Goal: Information Seeking & Learning: Find contact information

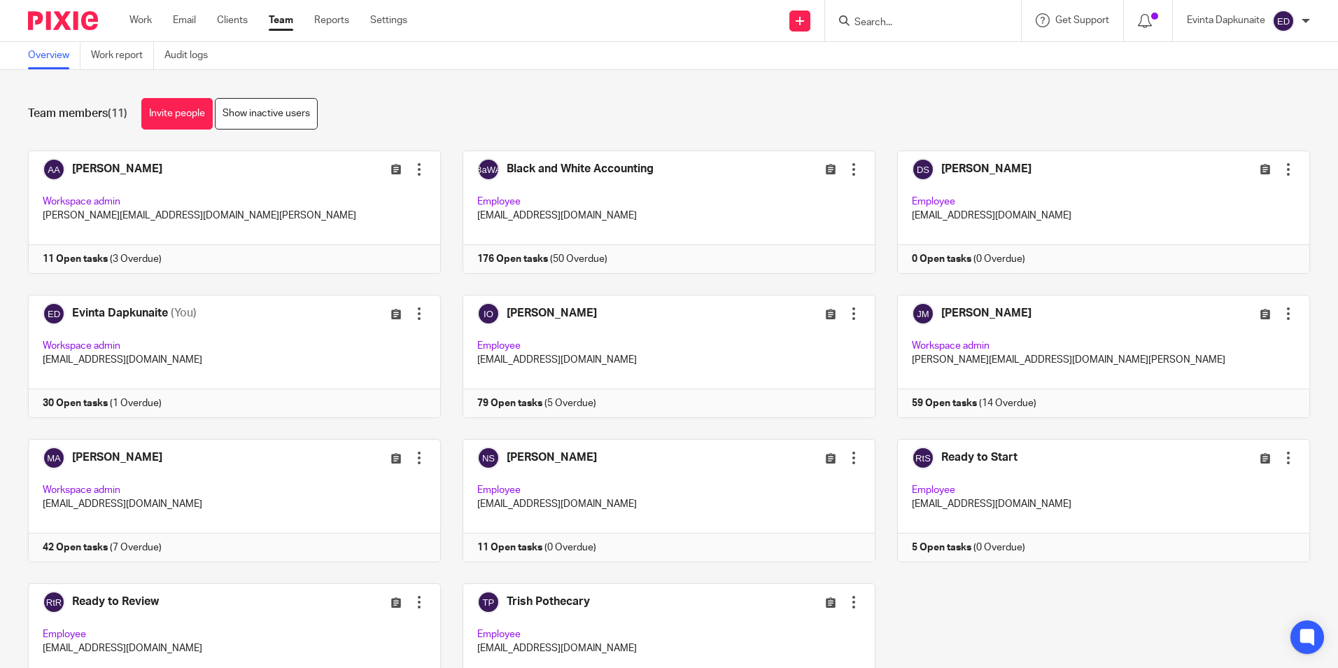
click at [918, 21] on input "Search" at bounding box center [916, 23] width 126 height 13
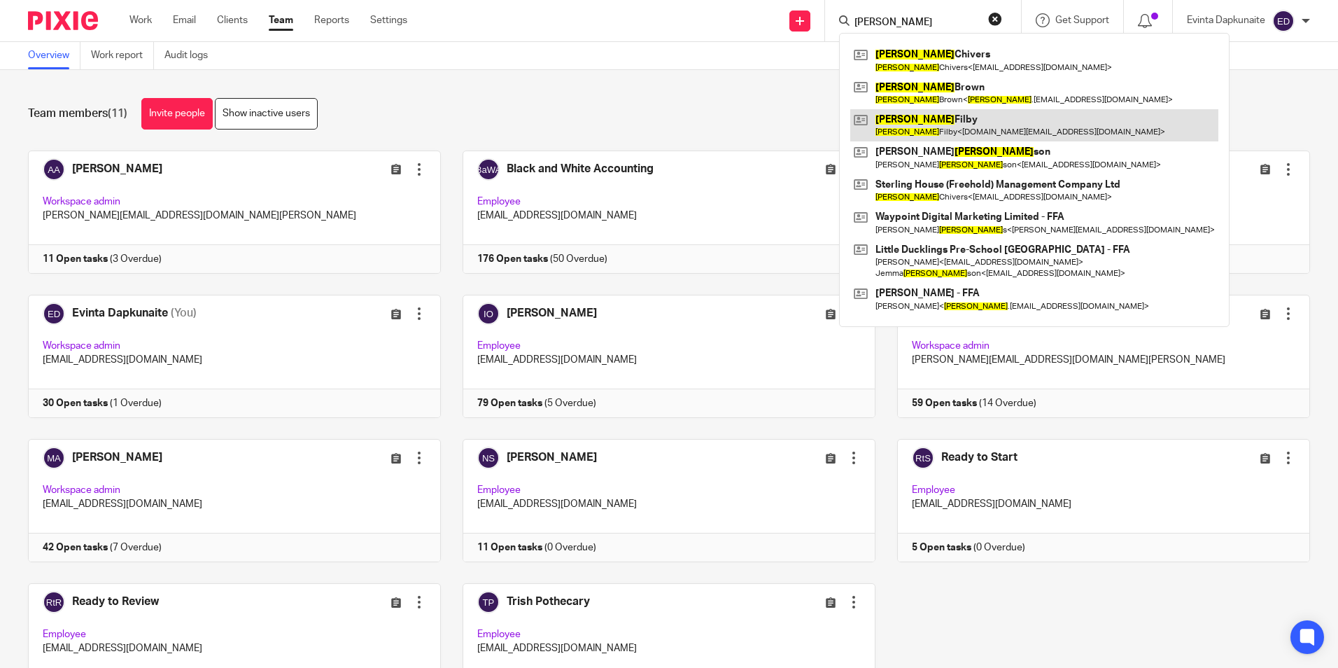
type input "richard"
click at [898, 118] on link at bounding box center [1034, 125] width 368 height 32
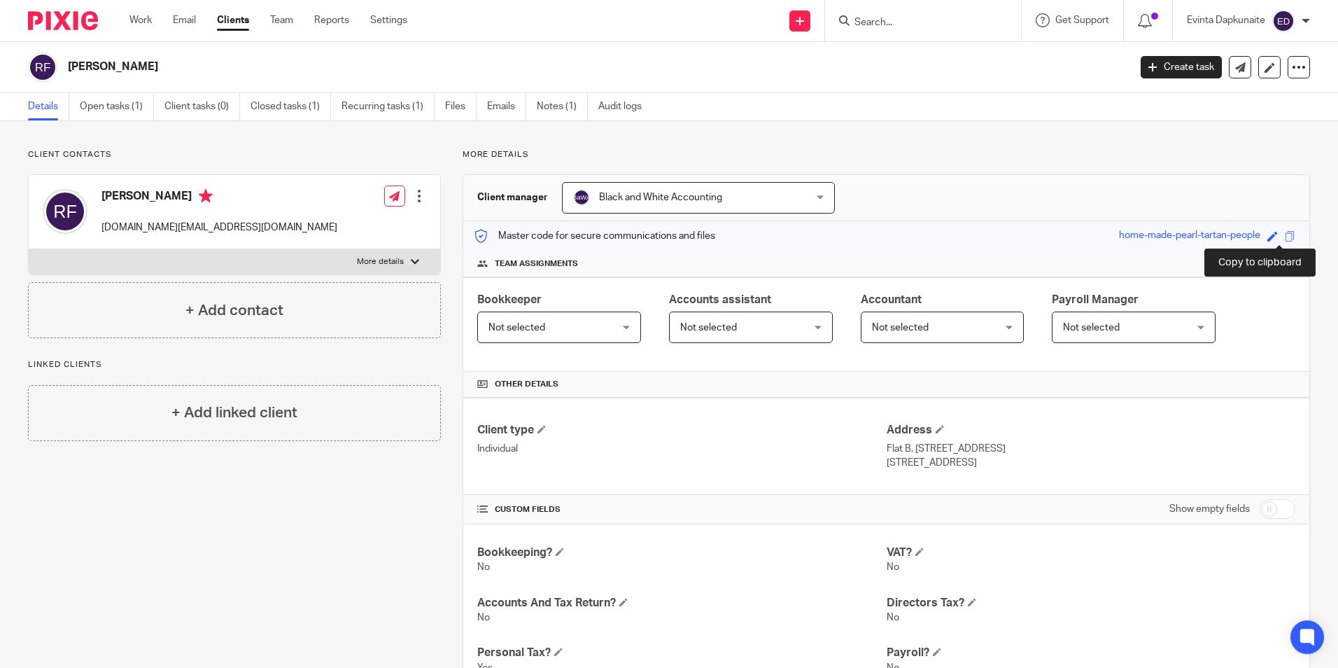
click at [1285, 232] on span at bounding box center [1290, 236] width 10 height 10
click at [94, 104] on link "Open tasks (1)" at bounding box center [117, 106] width 74 height 27
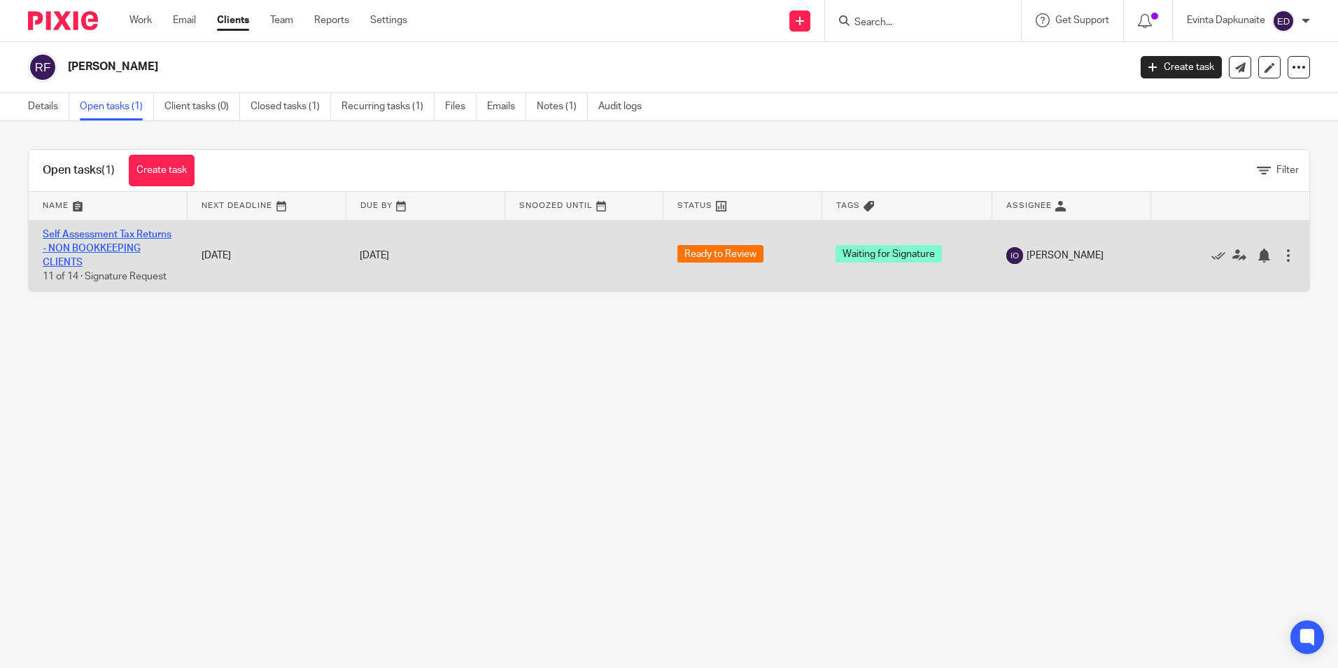
click at [89, 236] on link "Self Assessment Tax Returns - NON BOOKKEEPING CLIENTS" at bounding box center [107, 249] width 129 height 38
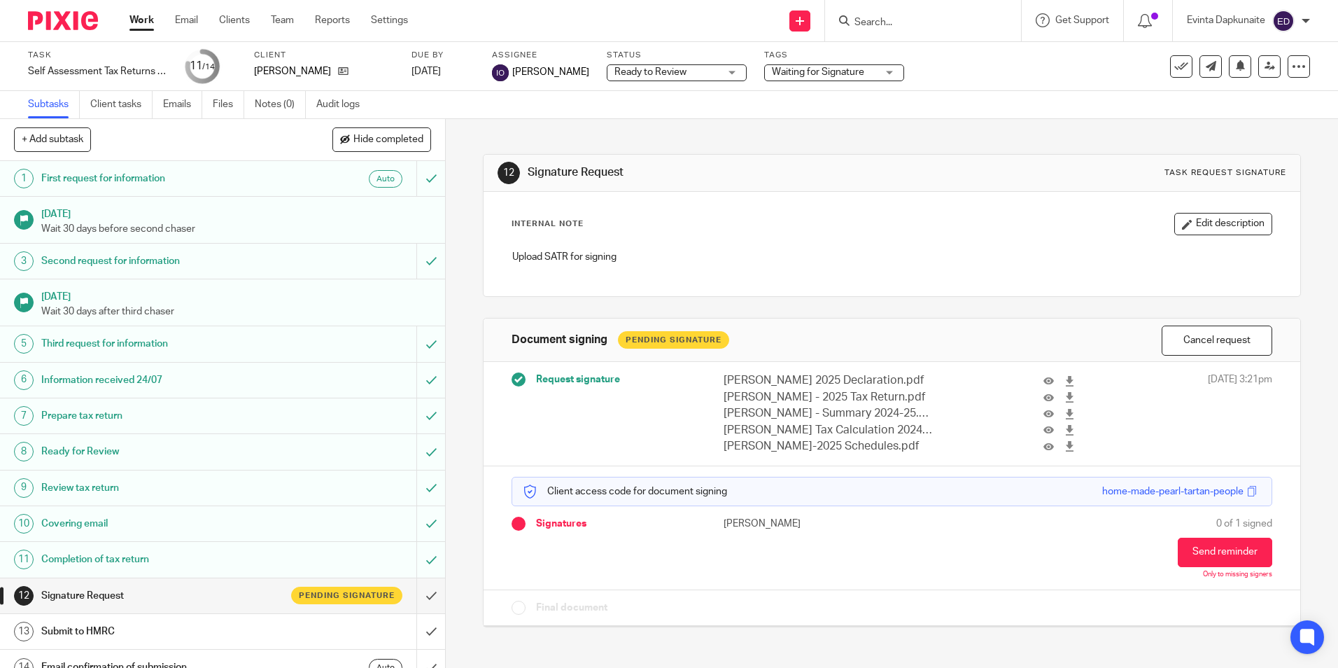
click at [1295, 76] on div at bounding box center [1299, 66] width 22 height 22
click at [1243, 122] on link "Advanced task editor" at bounding box center [1245, 123] width 92 height 10
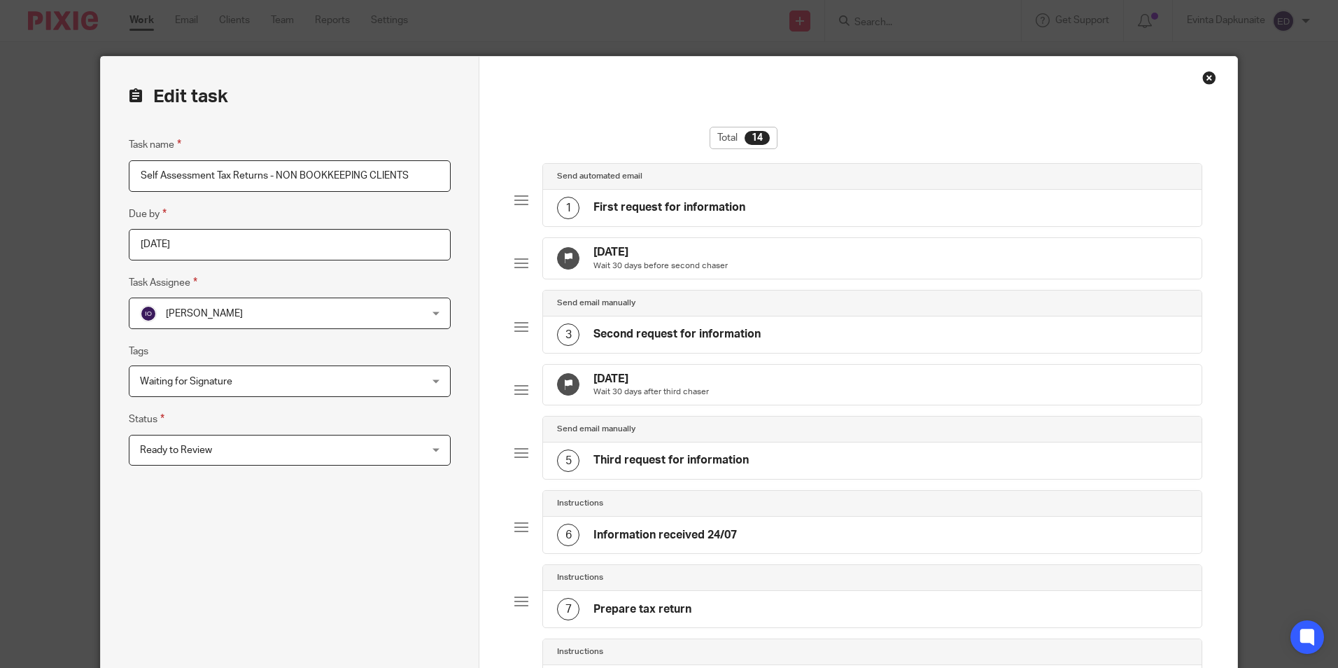
scroll to position [726, 0]
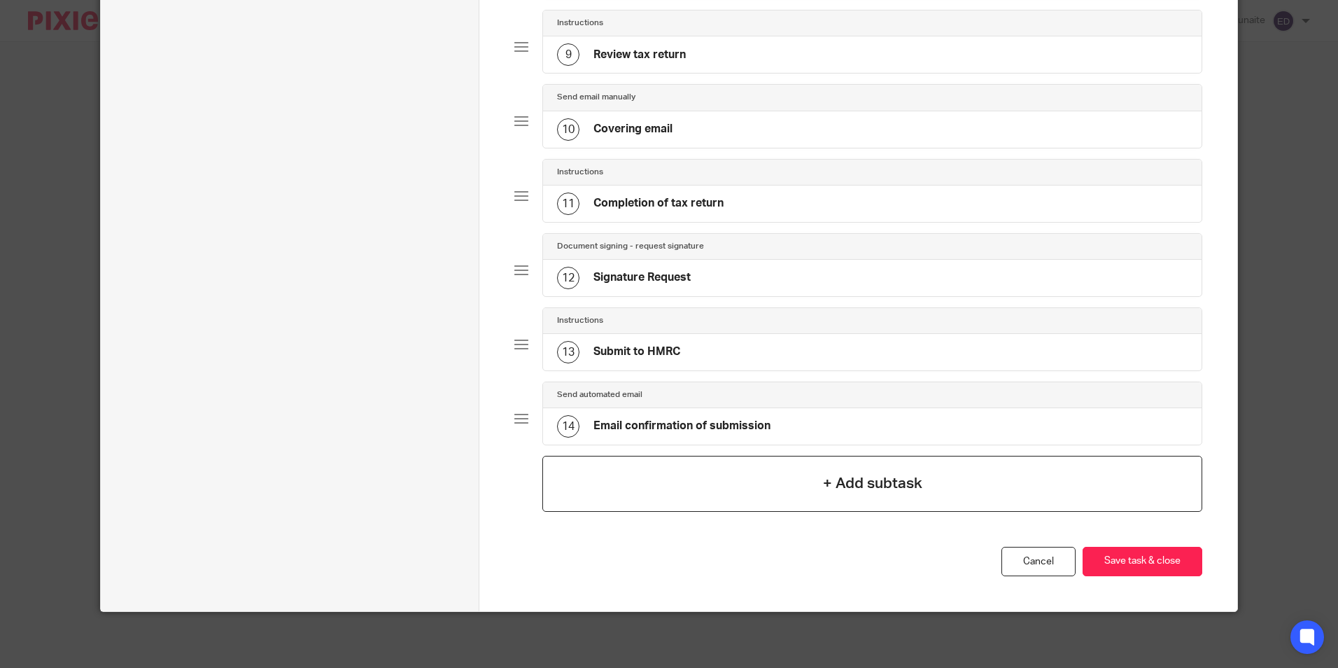
click at [752, 493] on div "+ Add subtask" at bounding box center [871, 484] width 659 height 56
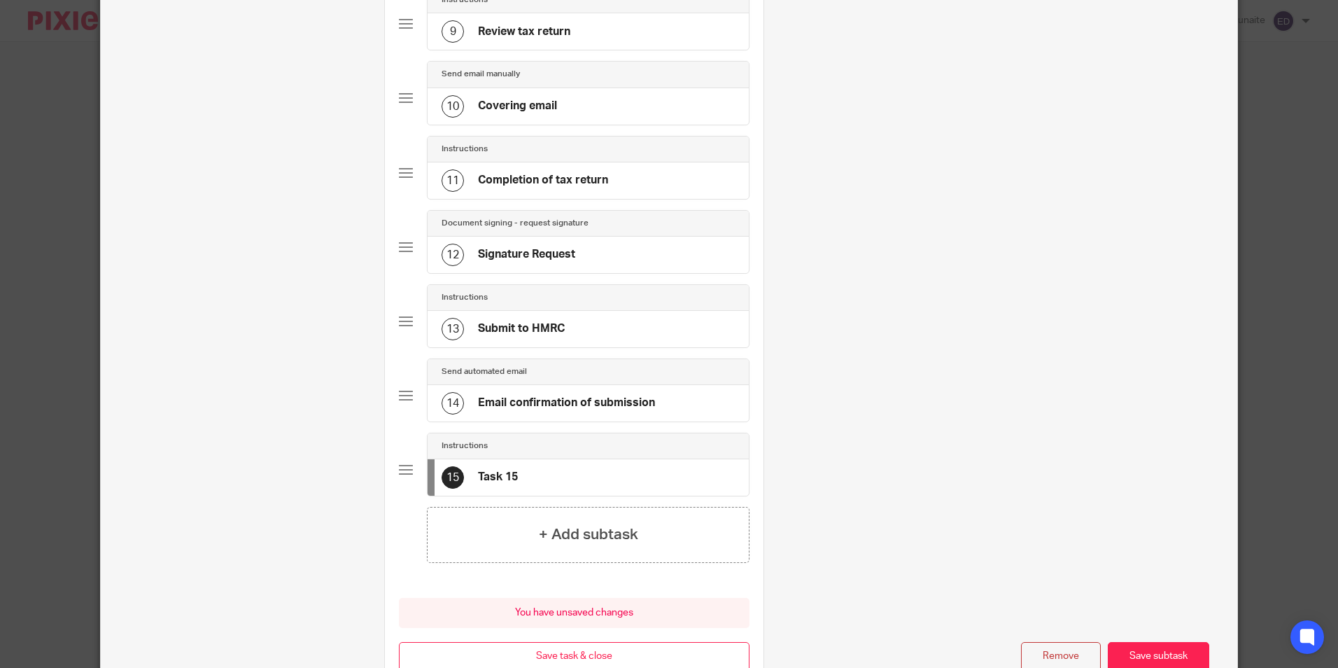
scroll to position [0, 0]
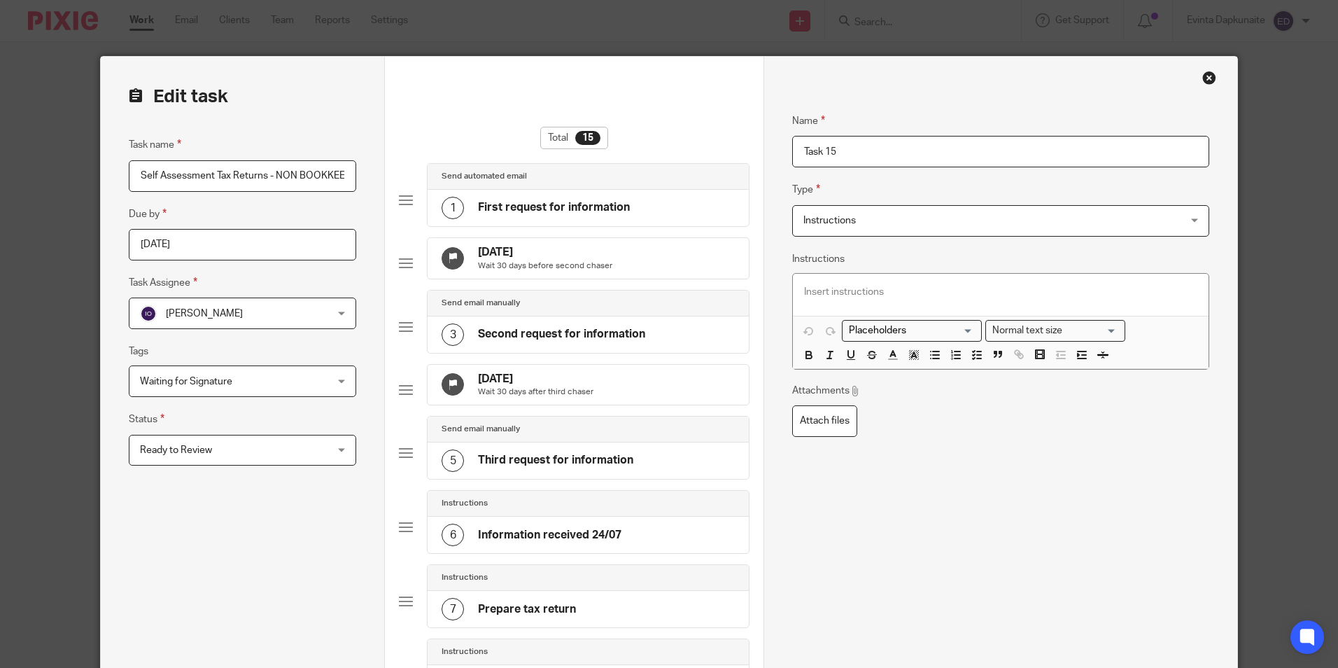
drag, startPoint x: 897, startPoint y: 174, endPoint x: 883, endPoint y: 174, distance: 13.3
click at [883, 175] on div "Name Task 15 Type Instructions Instructions Instructions Document signing - req…" at bounding box center [1000, 278] width 416 height 373
drag, startPoint x: 789, startPoint y: 153, endPoint x: 505, endPoint y: 106, distance: 287.9
type input "Signature Request"
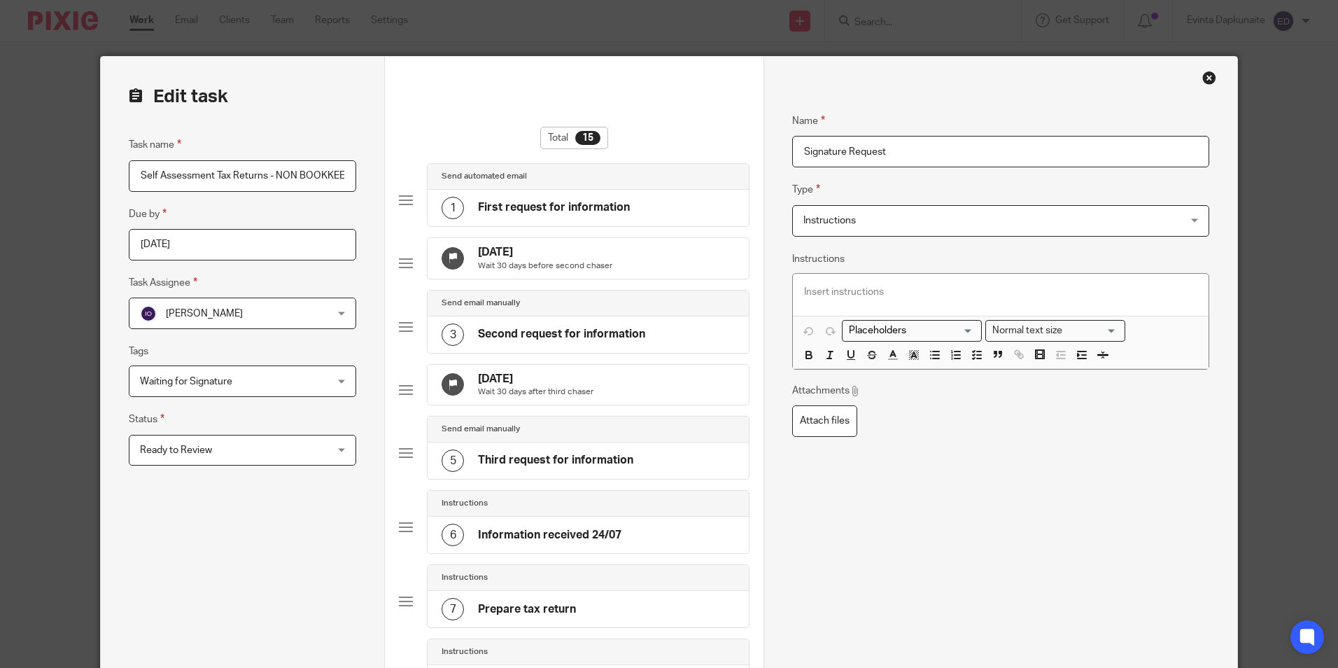
click at [913, 220] on span "Instructions" at bounding box center [965, 220] width 324 height 29
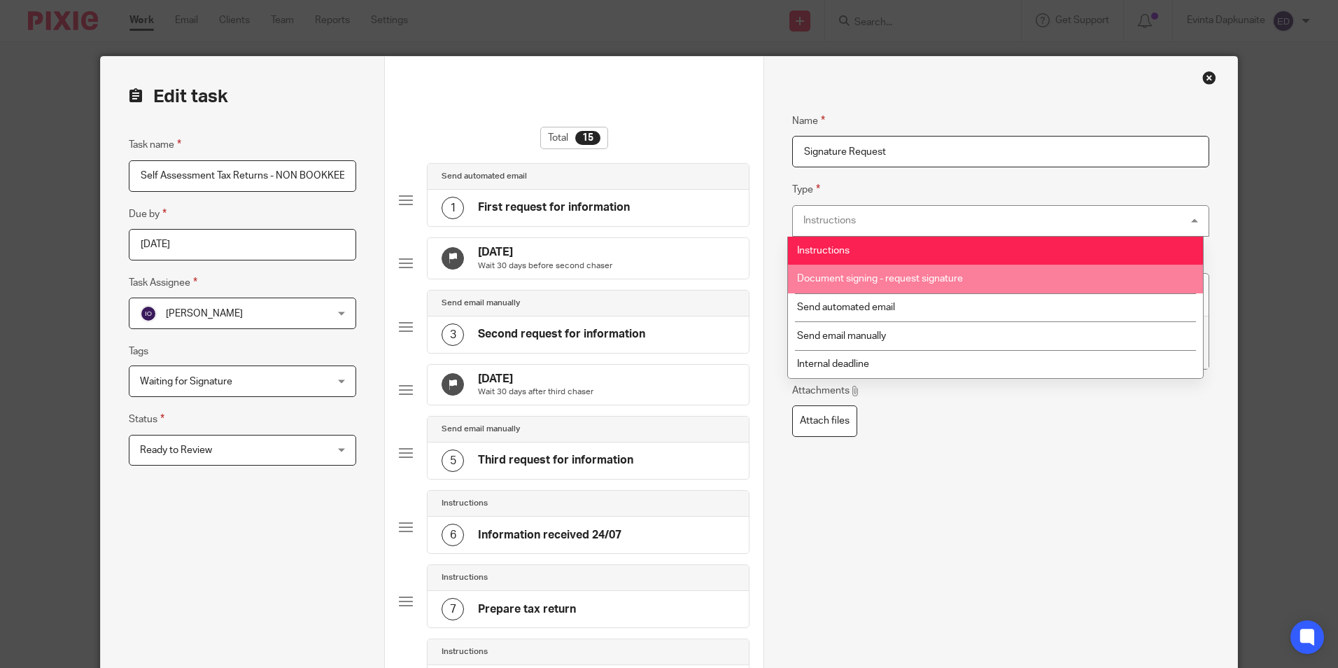
click at [899, 277] on span "Document signing - request signature" at bounding box center [880, 279] width 166 height 10
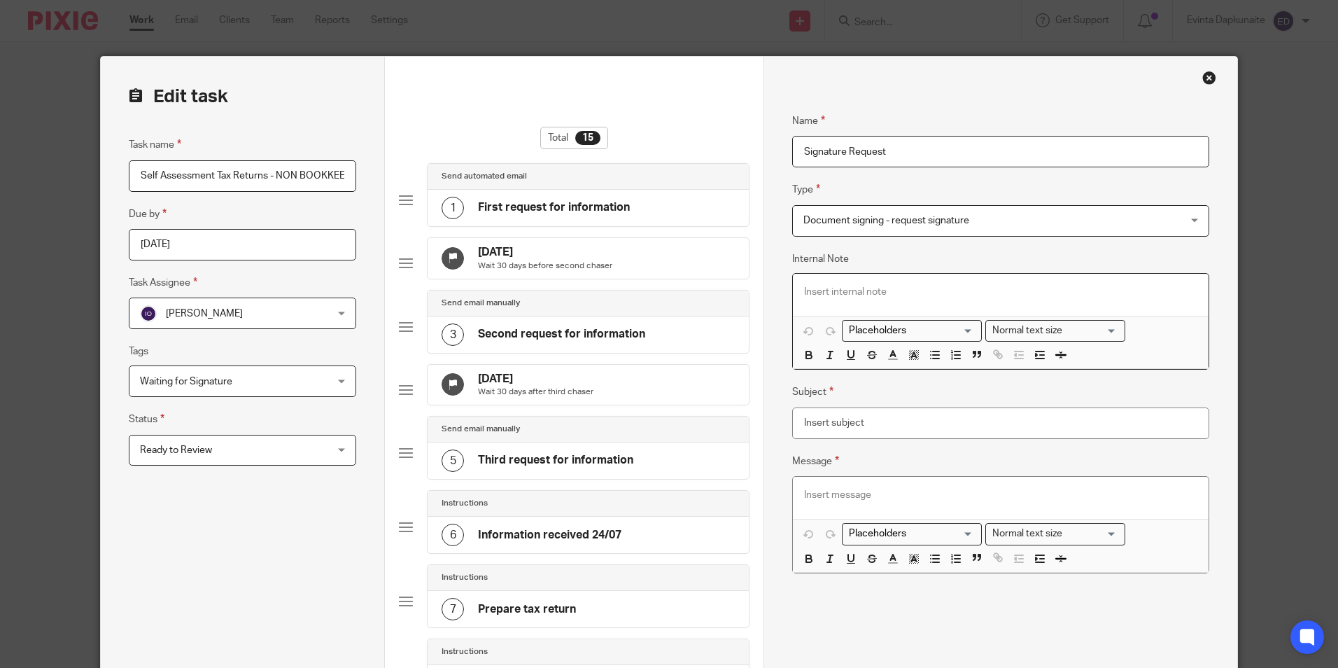
click at [920, 295] on p at bounding box center [1000, 292] width 393 height 14
click at [919, 433] on input "Subject" at bounding box center [1000, 422] width 416 height 31
type input "Signature Request"
click at [912, 484] on div at bounding box center [1000, 498] width 415 height 42
click at [913, 493] on p at bounding box center [1000, 495] width 393 height 14
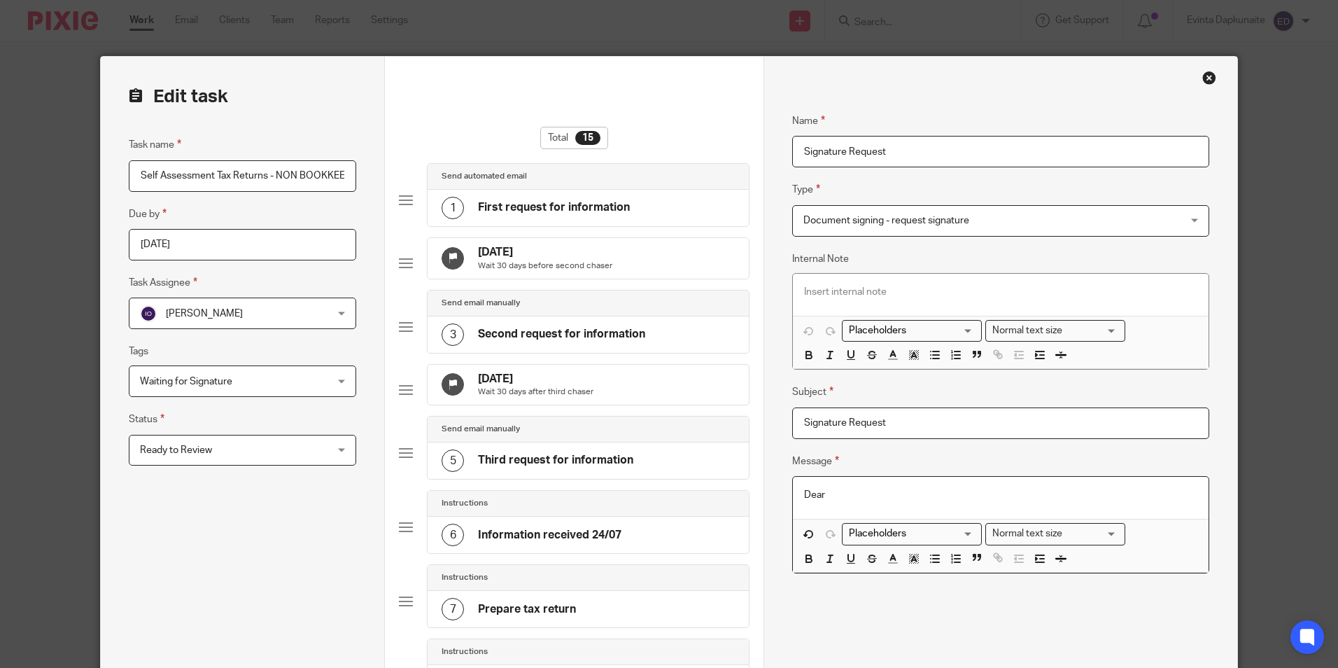
click at [859, 535] on input "Search for option" at bounding box center [908, 533] width 129 height 15
click at [911, 566] on li "Link: Secure upload" at bounding box center [912, 558] width 139 height 18
click at [950, 540] on input "Search for option" at bounding box center [908, 533] width 129 height 15
click at [945, 570] on li "Contact: First name" at bounding box center [912, 576] width 139 height 18
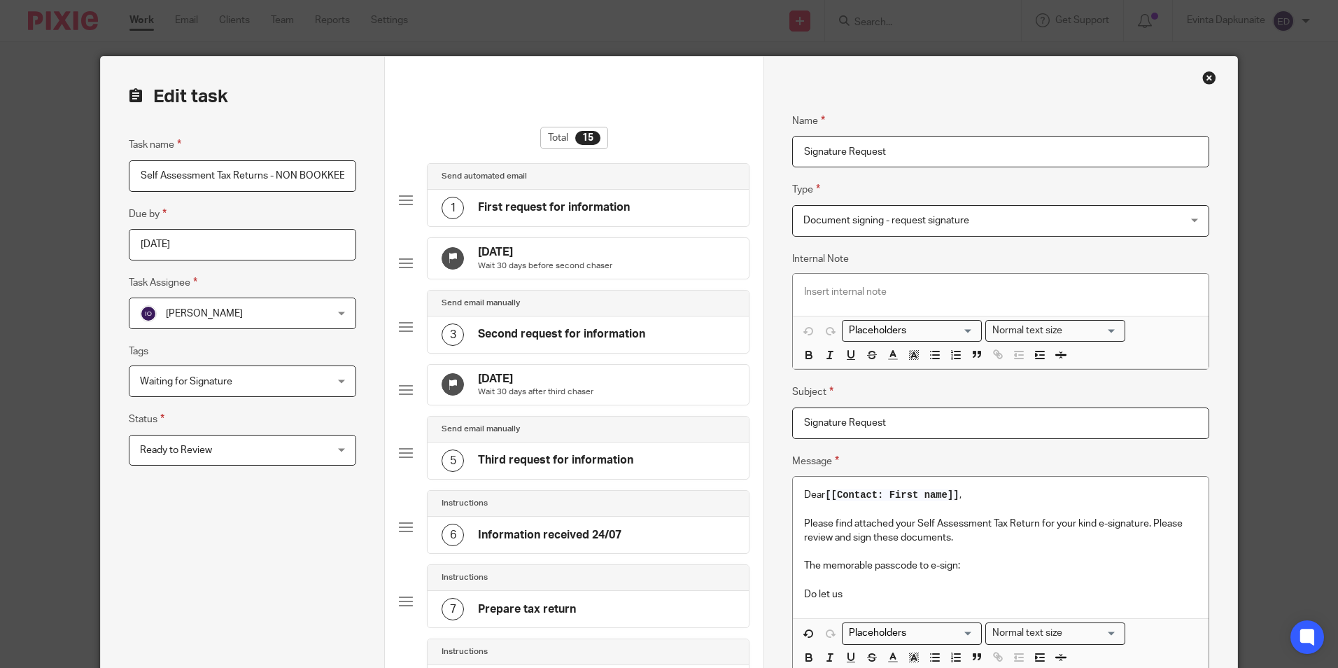
click at [959, 591] on p "Do let us" at bounding box center [1000, 594] width 393 height 14
click at [955, 592] on p "Do let us" at bounding box center [1000, 594] width 393 height 14
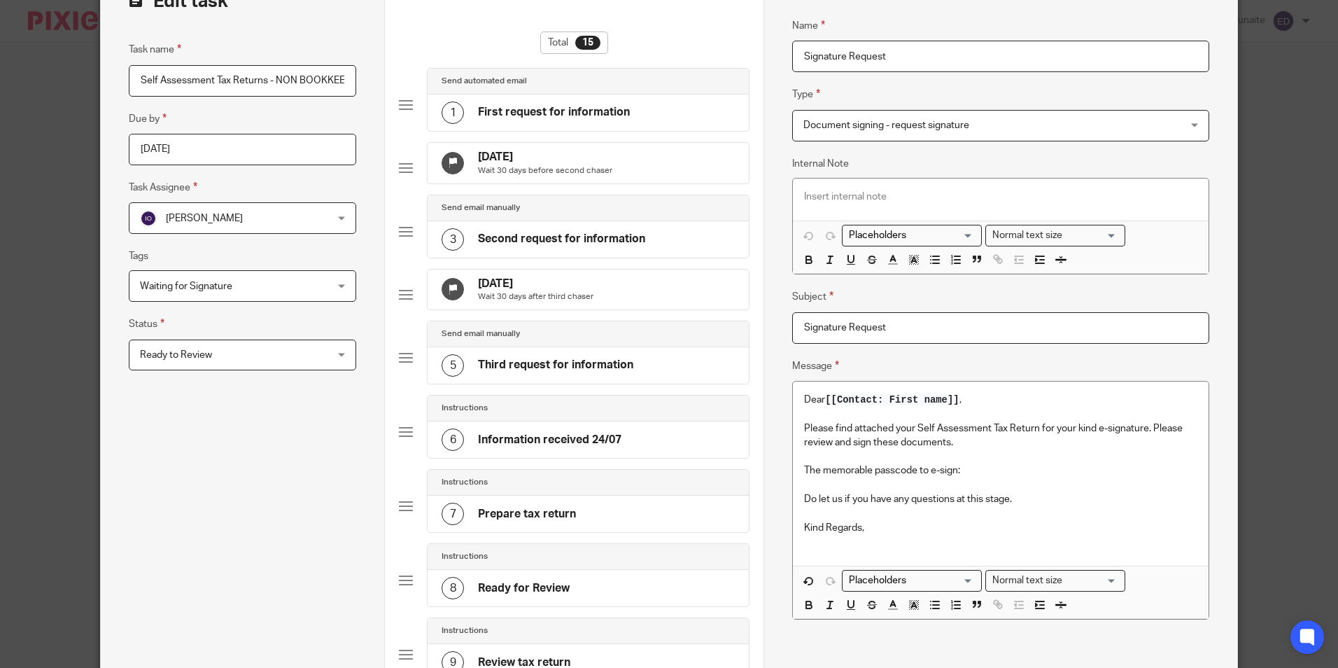
scroll to position [210, 0]
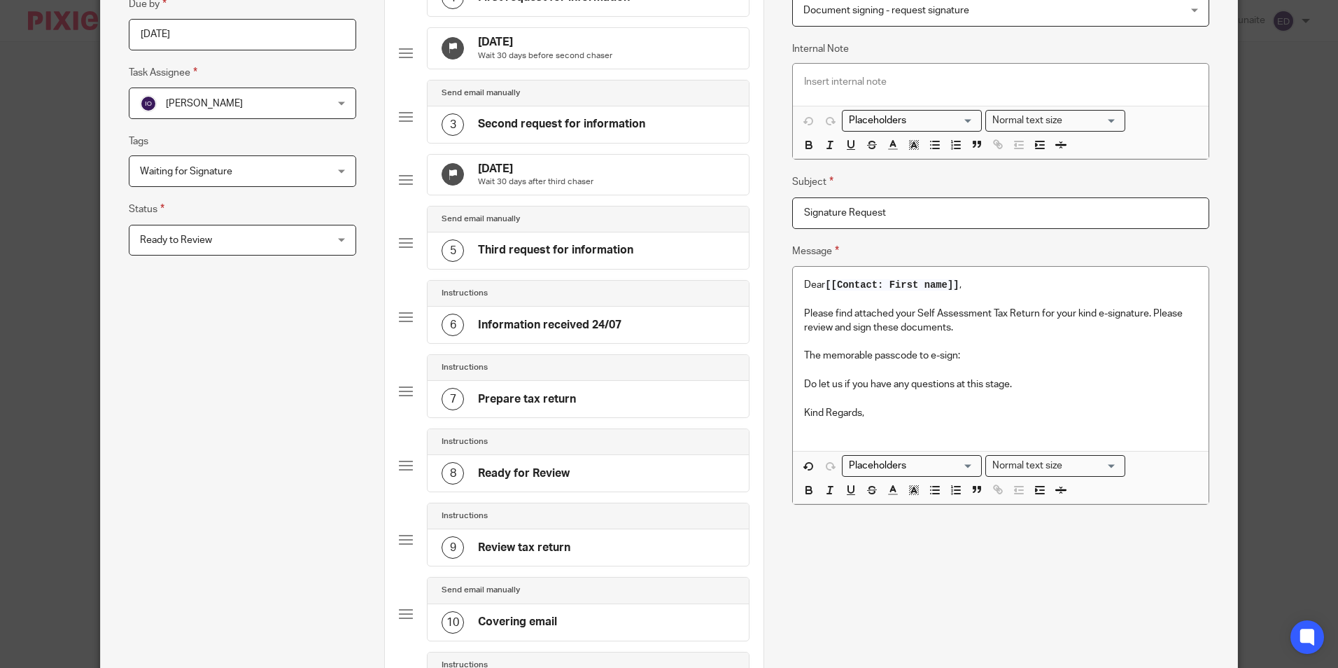
click at [1058, 335] on p at bounding box center [1000, 342] width 393 height 14
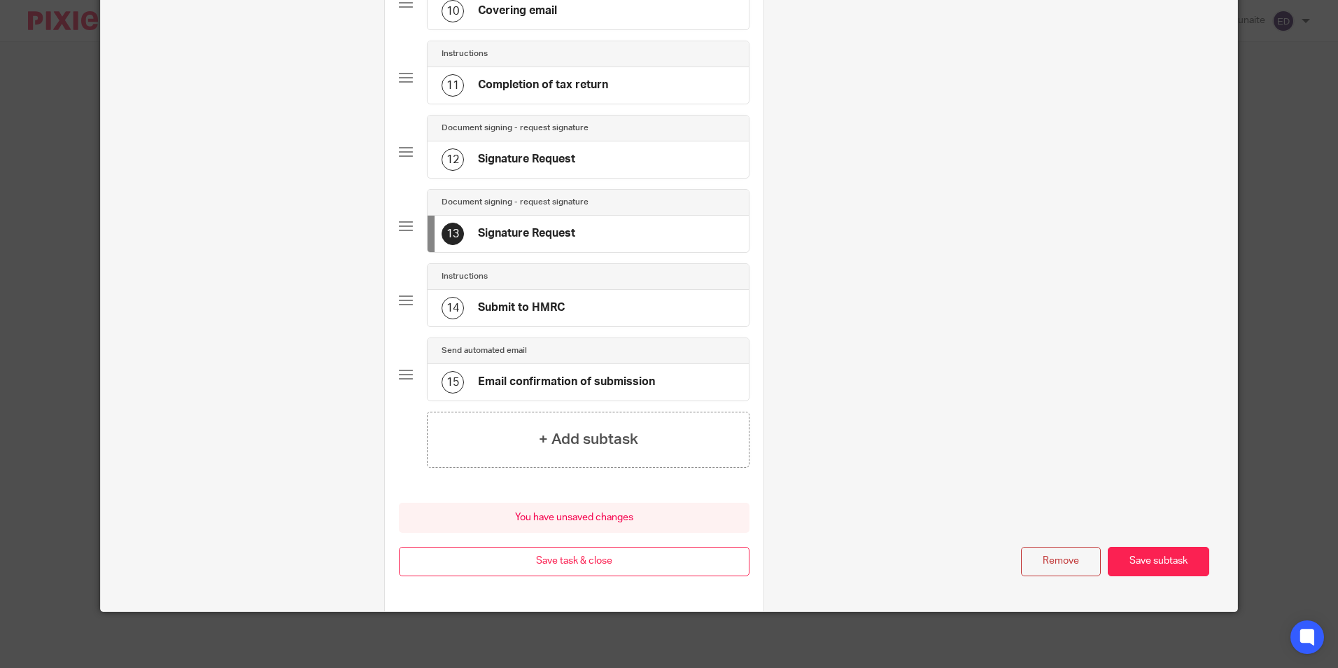
scroll to position [843, 0]
click at [1247, 562] on div "Edit task Task name Self Assessment Tax Returns - NON BOOKKEEPING CLIENTS Due b…" at bounding box center [669, 334] width 1338 height 668
click at [1158, 564] on button "Save subtask" at bounding box center [1158, 562] width 101 height 30
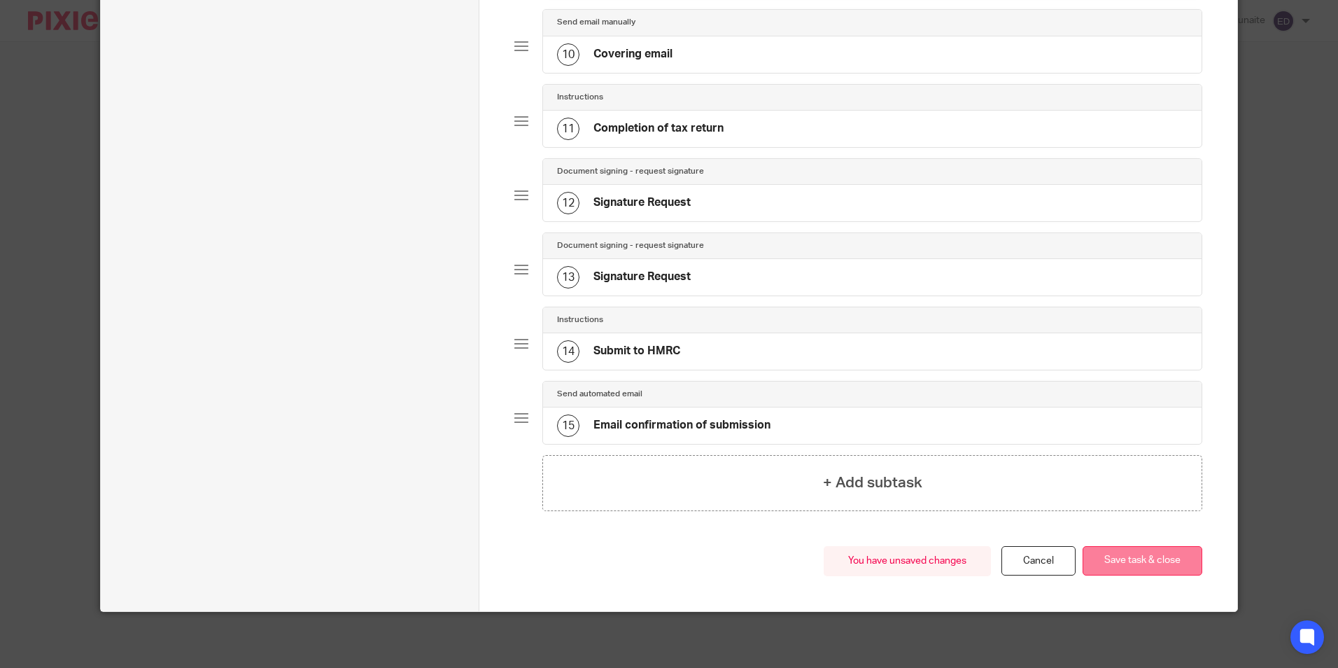
drag, startPoint x: 1126, startPoint y: 577, endPoint x: 1132, endPoint y: 568, distance: 11.1
click at [1126, 577] on div "You have unsaved changes Cancel Save task & close Save task & close" at bounding box center [857, 578] width 687 height 65
click at [1137, 563] on button "Save task & close" at bounding box center [1143, 561] width 120 height 30
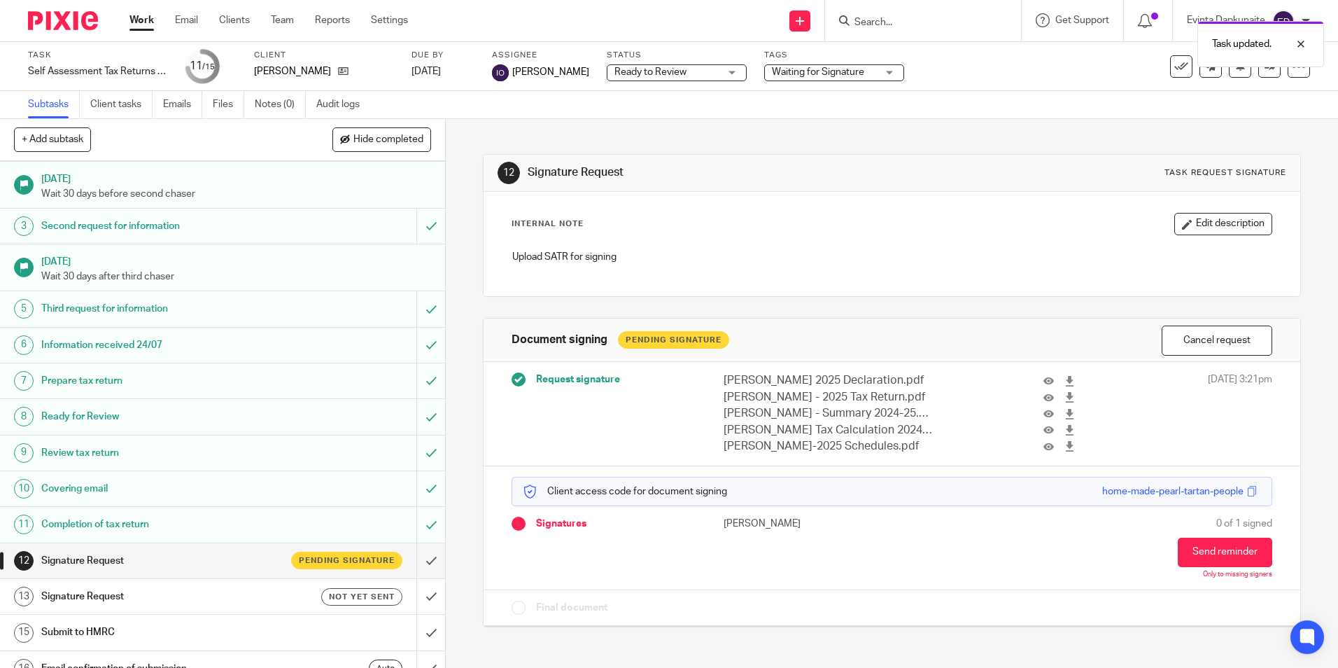
scroll to position [54, 0]
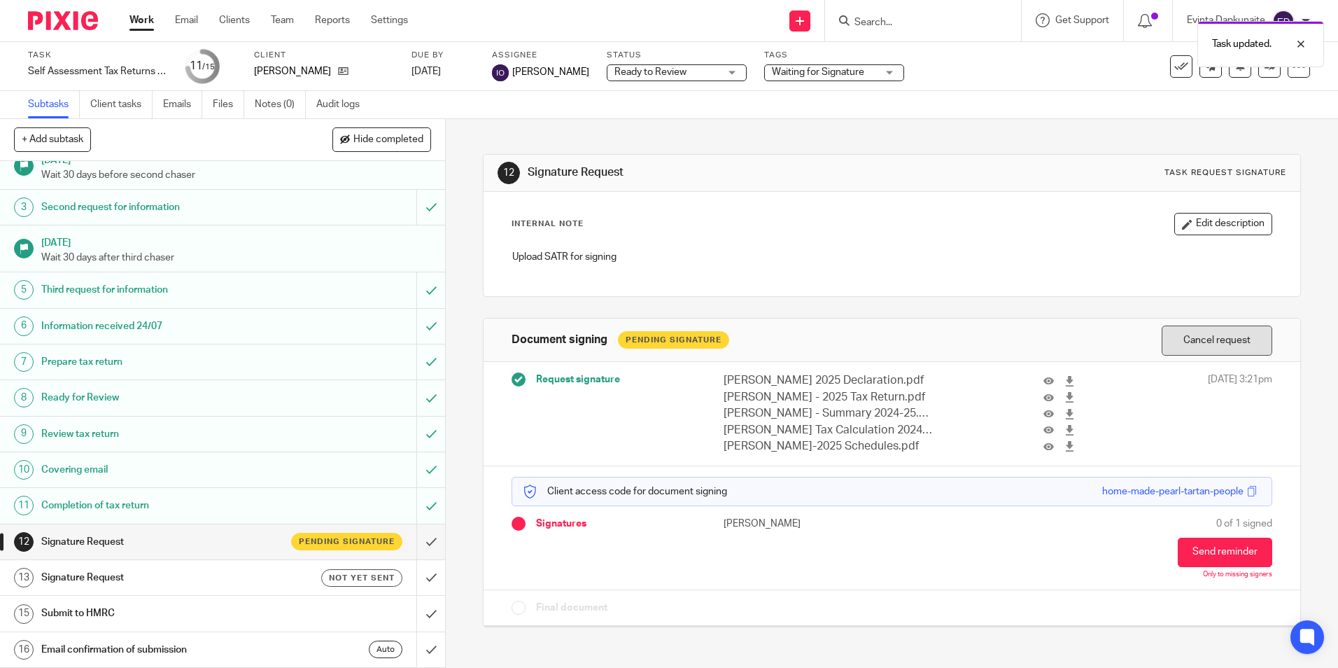
click at [1202, 332] on button "Cancel request" at bounding box center [1217, 340] width 111 height 30
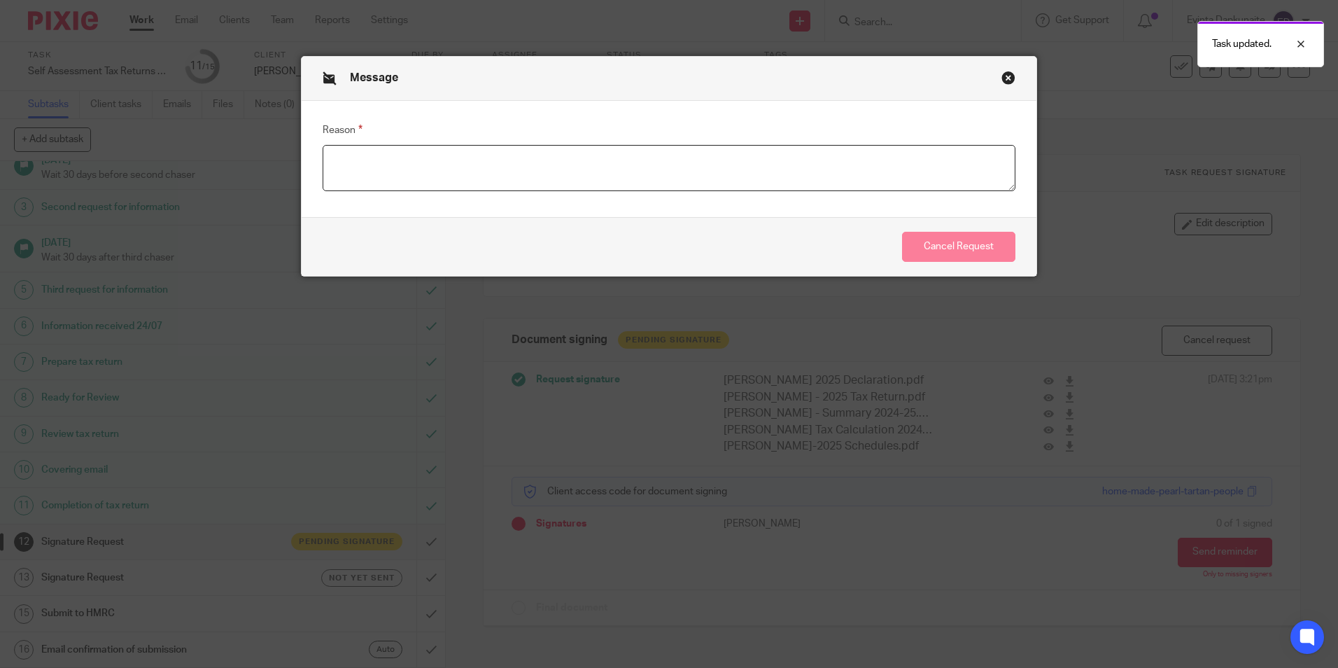
click at [629, 164] on textarea "Reason" at bounding box center [669, 168] width 693 height 46
type textarea "R"
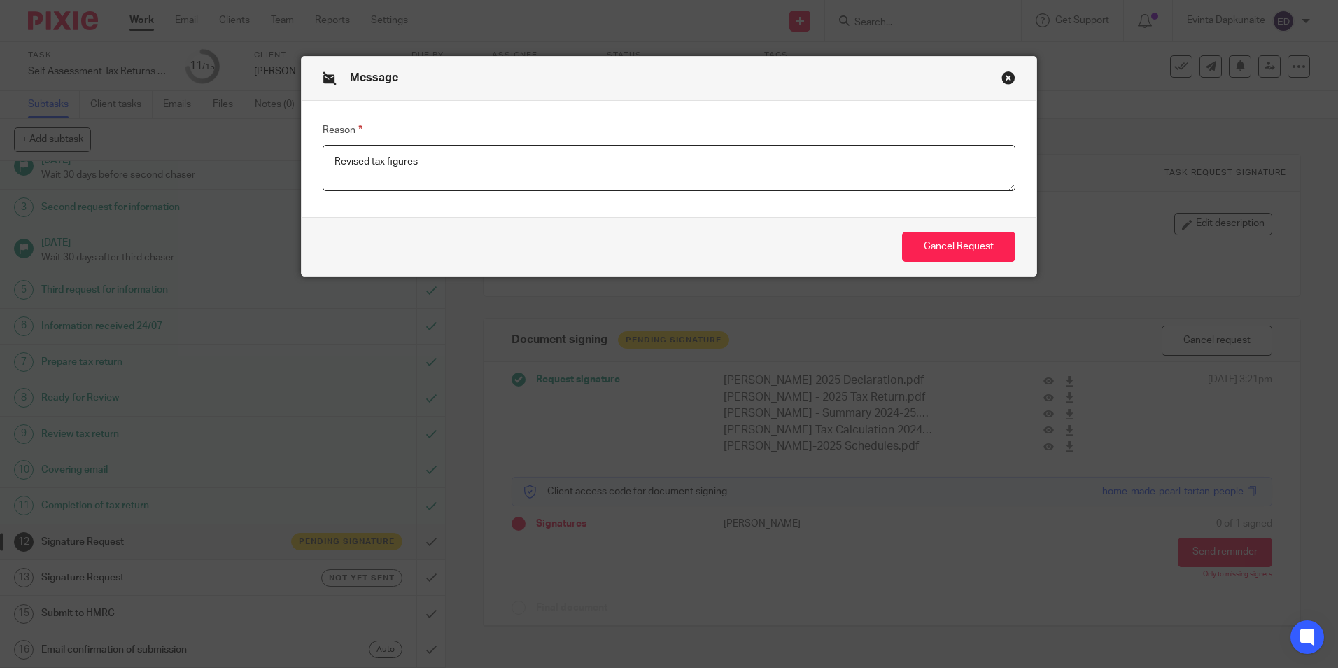
type textarea "Revised tax figures"
click at [994, 230] on div "Cancel Request" at bounding box center [669, 246] width 735 height 59
click at [988, 239] on button "Cancel Request" at bounding box center [958, 247] width 113 height 30
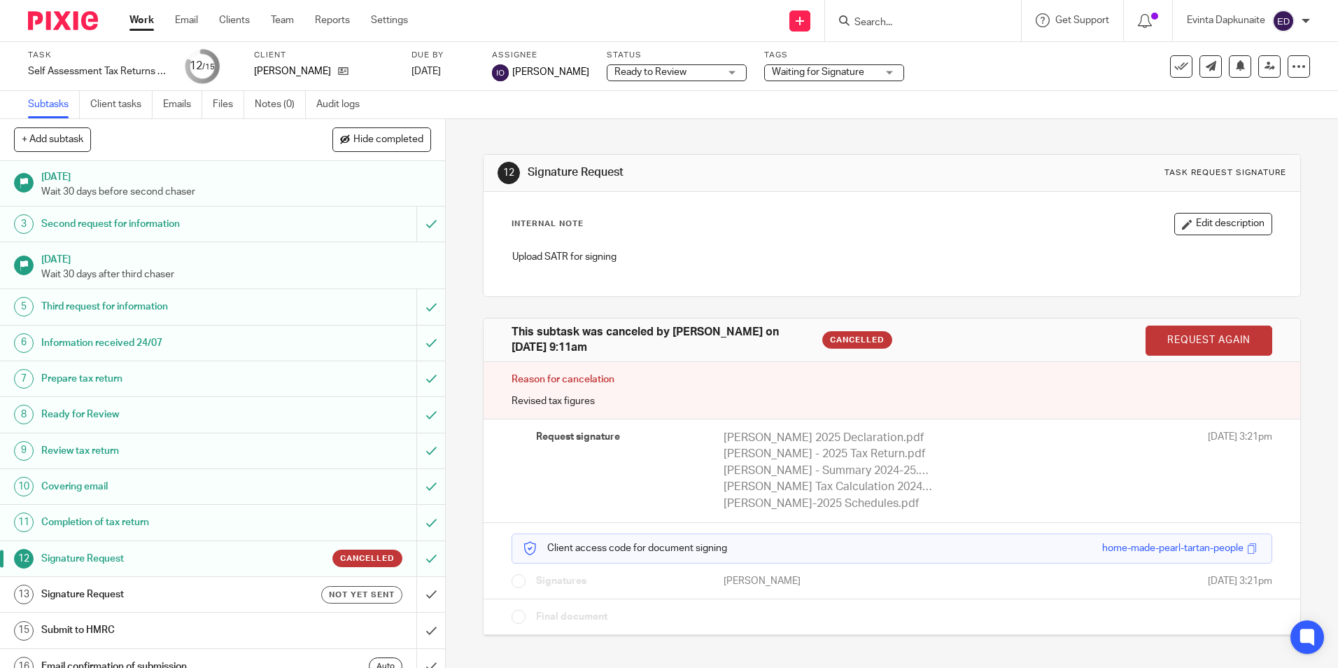
scroll to position [54, 0]
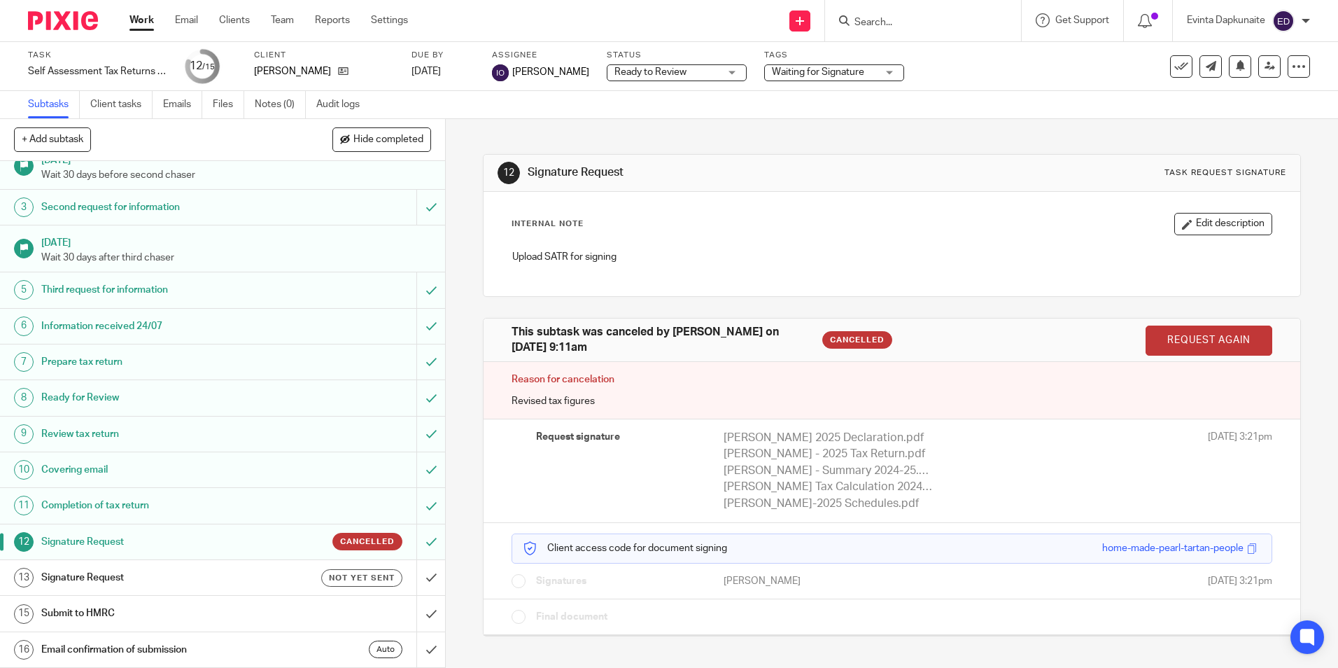
click at [247, 575] on h1 "Signature Request" at bounding box center [161, 577] width 241 height 21
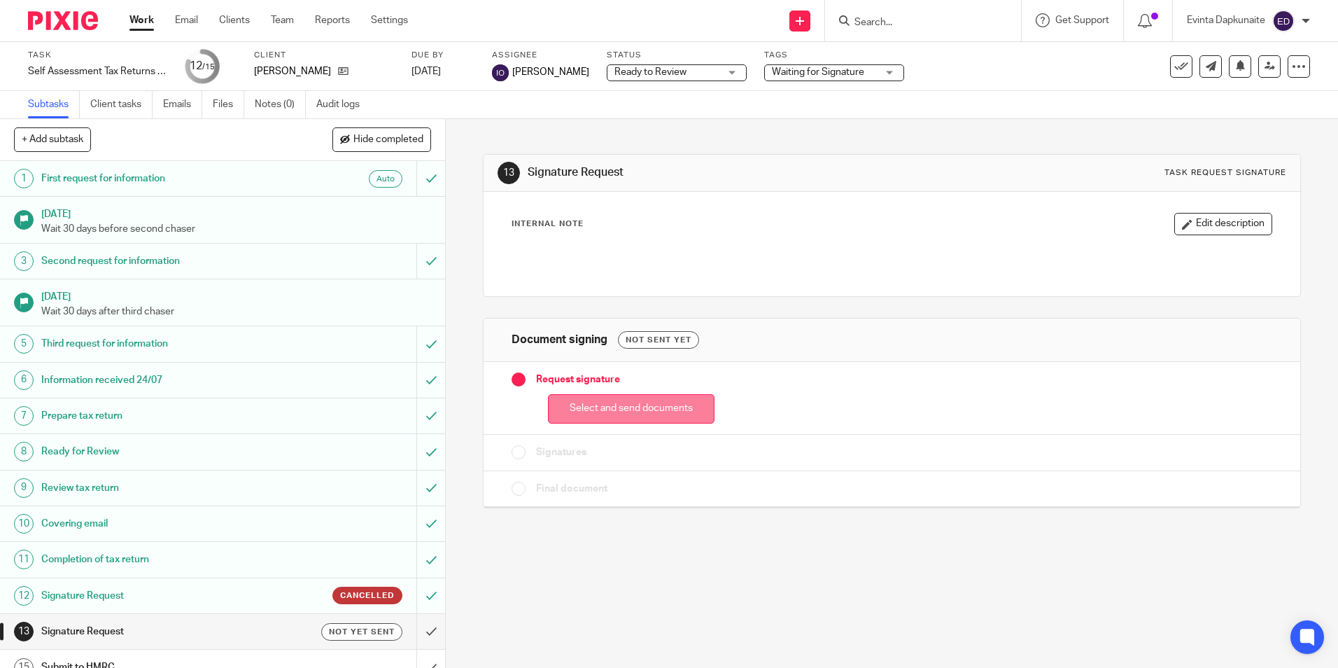
click at [660, 416] on button "Select and send documents" at bounding box center [631, 409] width 167 height 30
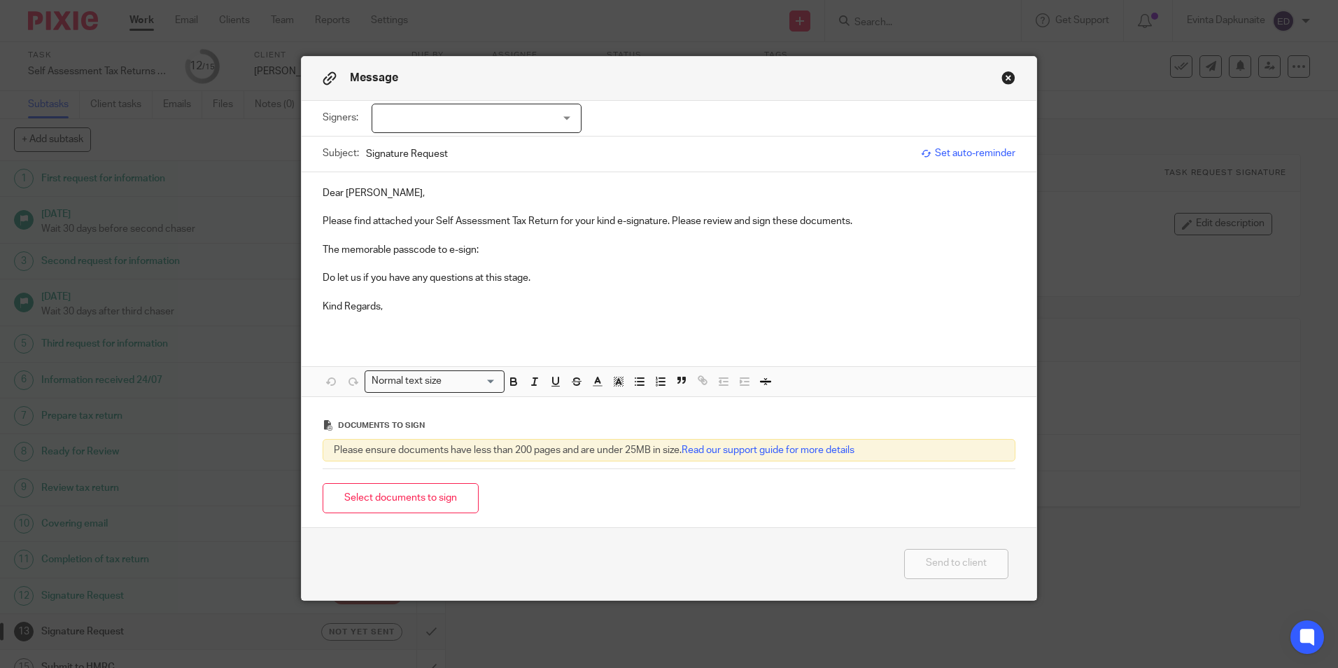
click at [514, 125] on div at bounding box center [477, 118] width 210 height 29
click at [498, 142] on li "Richard Filby" at bounding box center [471, 147] width 209 height 29
checkbox input "true"
click at [511, 254] on p "The memorable passcode to e-sign:" at bounding box center [669, 250] width 693 height 14
click at [475, 248] on p "The memorable passcode to e-sign: home-made-pearl-tartan-people" at bounding box center [669, 250] width 693 height 14
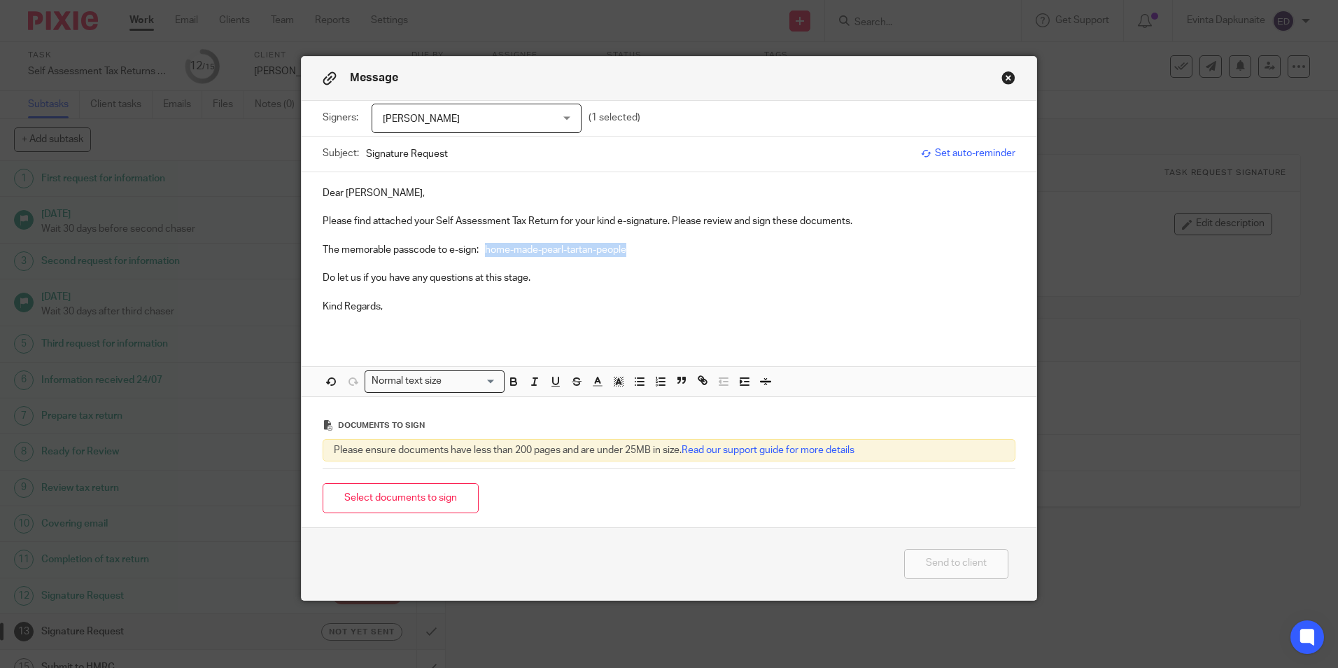
drag, startPoint x: 482, startPoint y: 248, endPoint x: 838, endPoint y: 246, distance: 356.3
click at [838, 246] on p "The memorable passcode to e-sign: home-made-pearl-tartan-people" at bounding box center [669, 250] width 693 height 14
click at [505, 390] on button "button" at bounding box center [513, 380] width 17 height 17
click at [619, 386] on icon "button" at bounding box center [618, 381] width 13 height 13
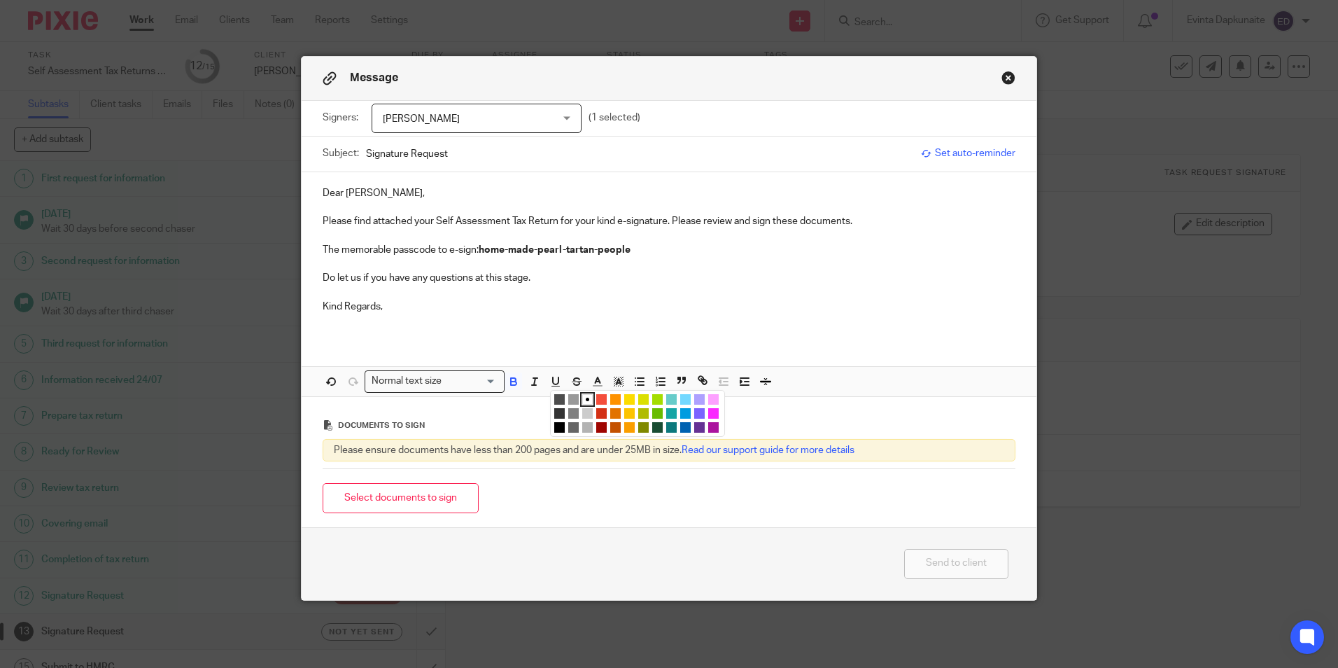
click at [624, 394] on li "color:#FCDC00" at bounding box center [629, 399] width 10 height 10
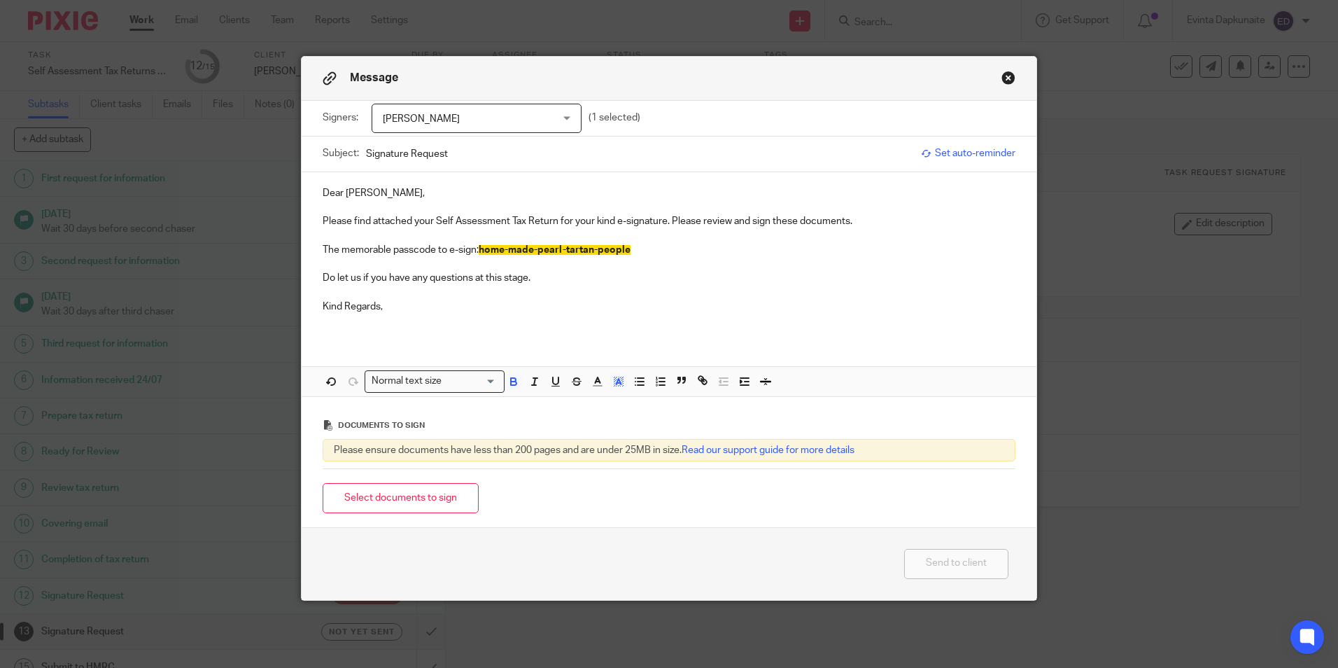
click at [634, 300] on p "Kind Regards," at bounding box center [669, 307] width 693 height 14
click at [374, 493] on button "Select documents to sign" at bounding box center [401, 498] width 156 height 30
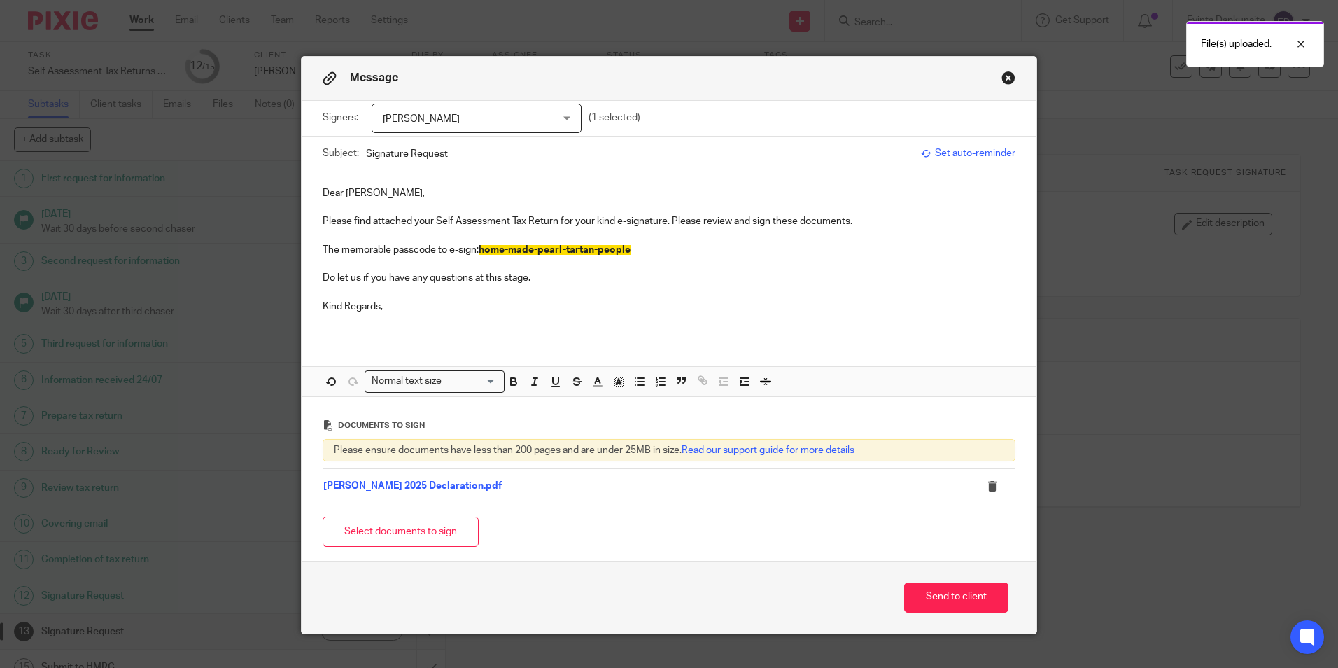
click at [386, 521] on button "Select documents to sign" at bounding box center [401, 532] width 156 height 30
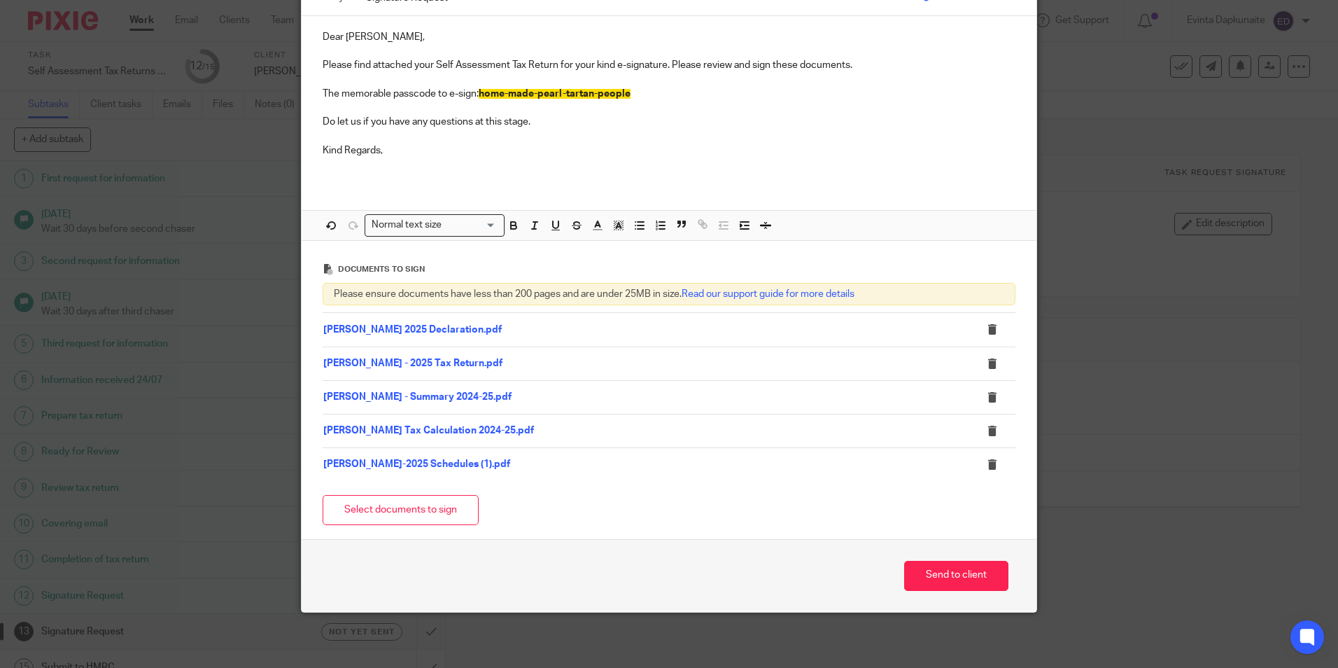
scroll to position [157, 0]
drag, startPoint x: 931, startPoint y: 577, endPoint x: 574, endPoint y: 560, distance: 357.3
click at [931, 577] on button "Send to client" at bounding box center [956, 575] width 104 height 30
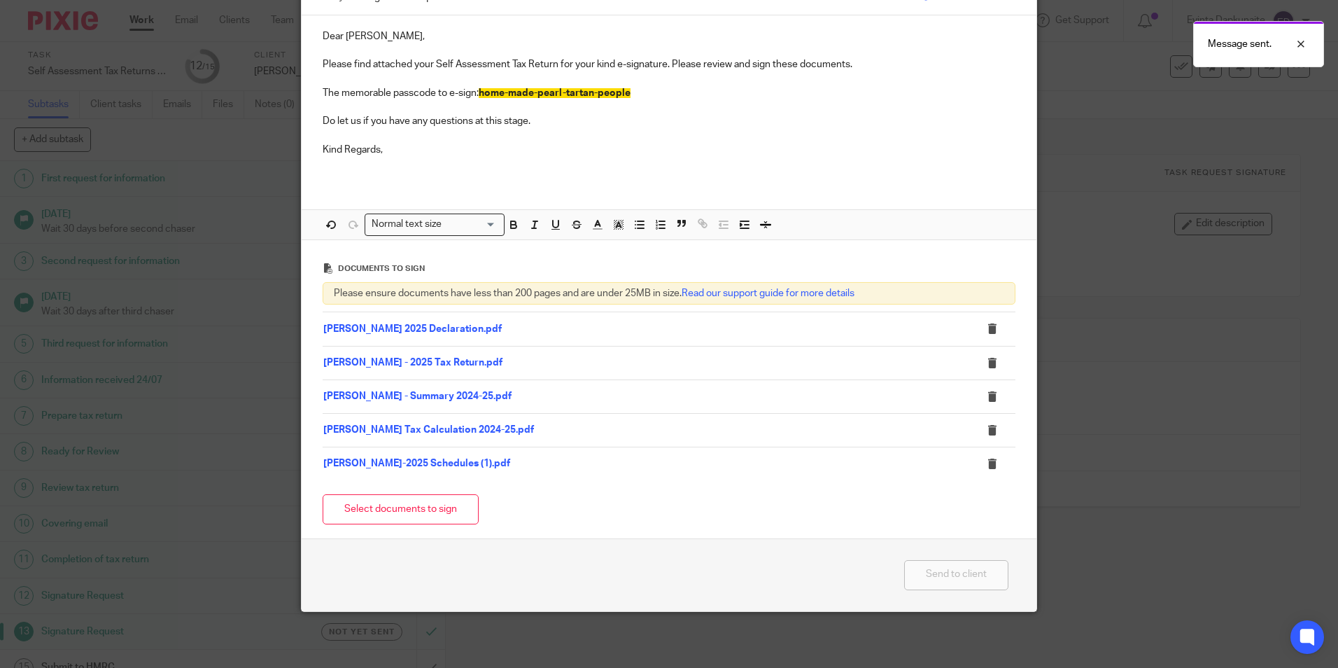
scroll to position [0, 0]
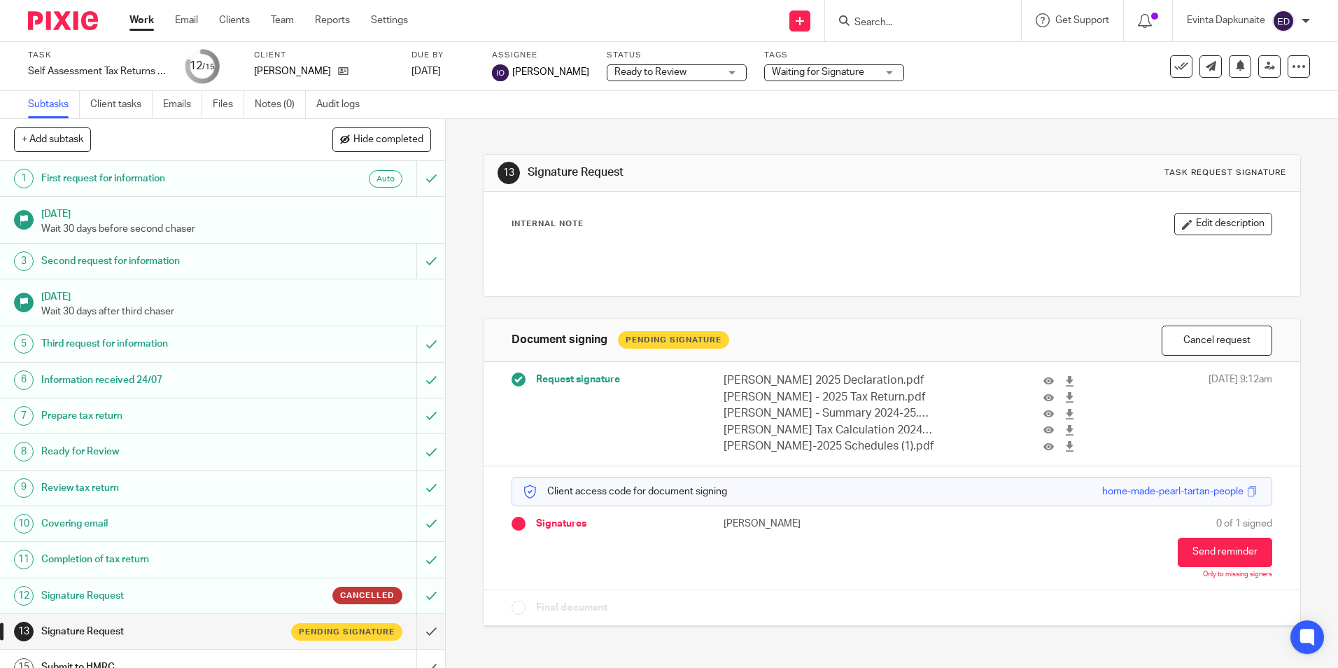
scroll to position [54, 0]
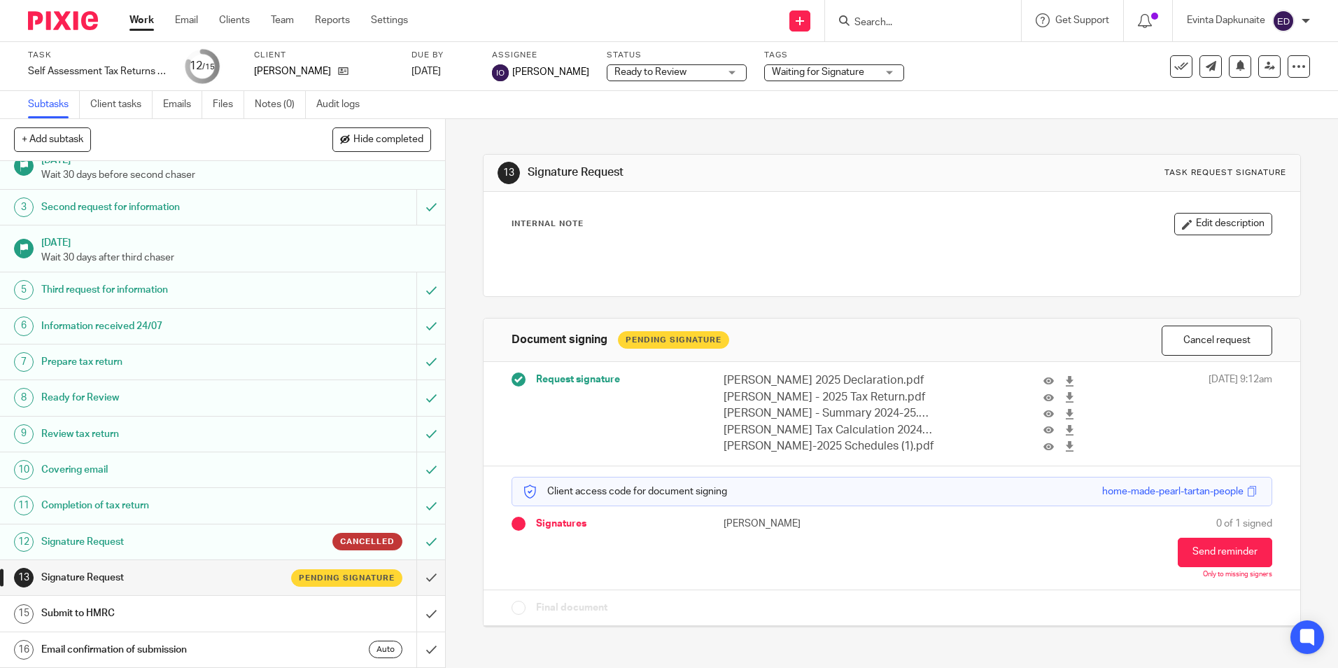
click at [957, 113] on div "Subtasks Client tasks Emails Files Notes (0) Audit logs" at bounding box center [669, 105] width 1338 height 28
drag, startPoint x: 934, startPoint y: 26, endPoint x: 939, endPoint y: 36, distance: 11.9
click at [936, 26] on input "Search" at bounding box center [916, 23] width 126 height 13
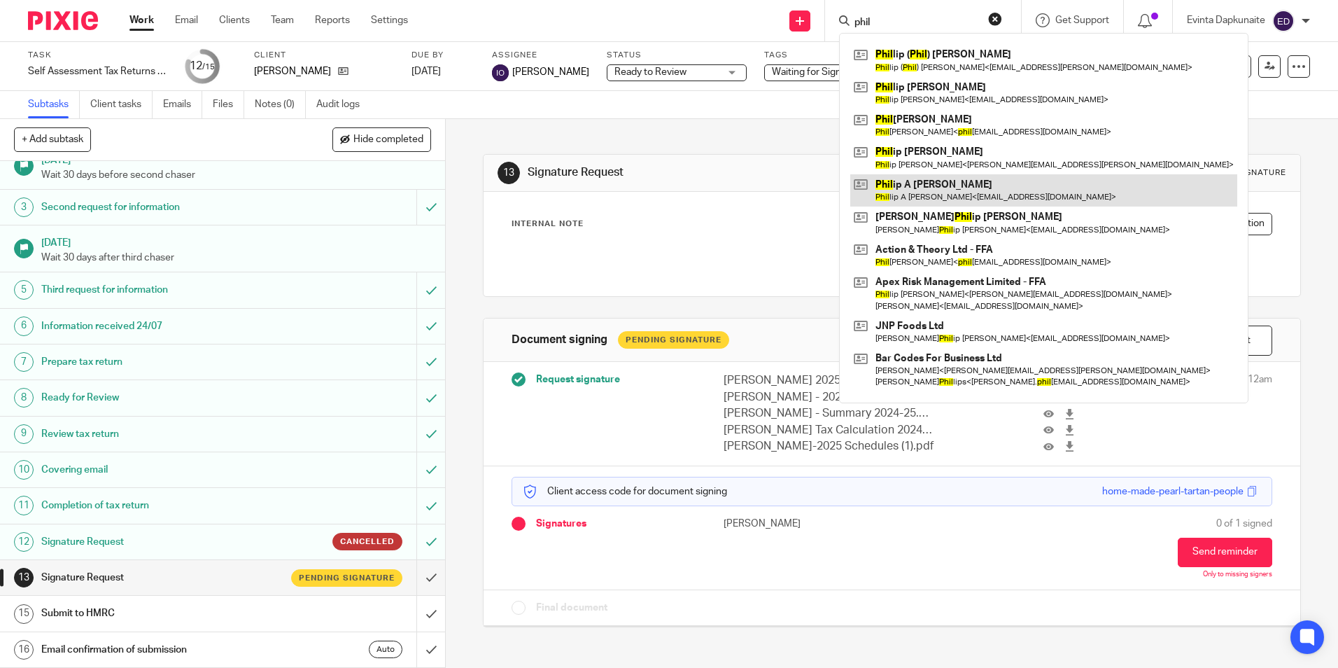
type input "phil"
click at [911, 181] on link at bounding box center [1043, 190] width 387 height 32
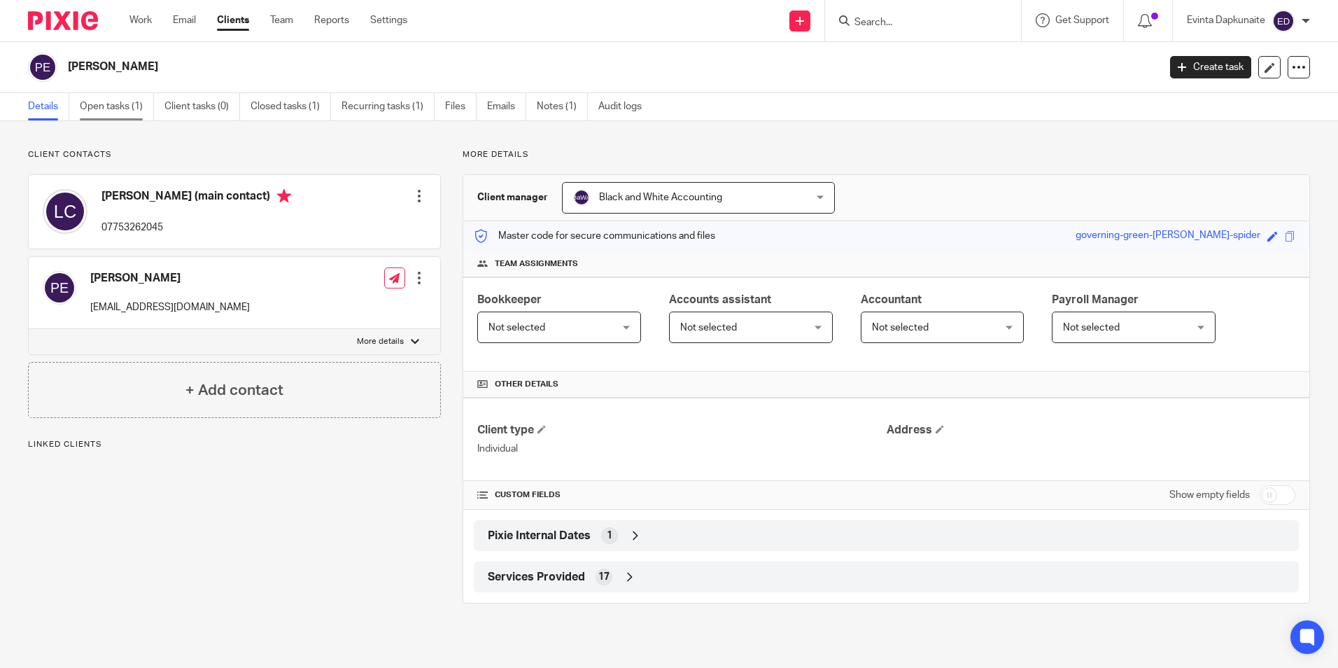
click at [137, 111] on link "Open tasks (1)" at bounding box center [117, 106] width 74 height 27
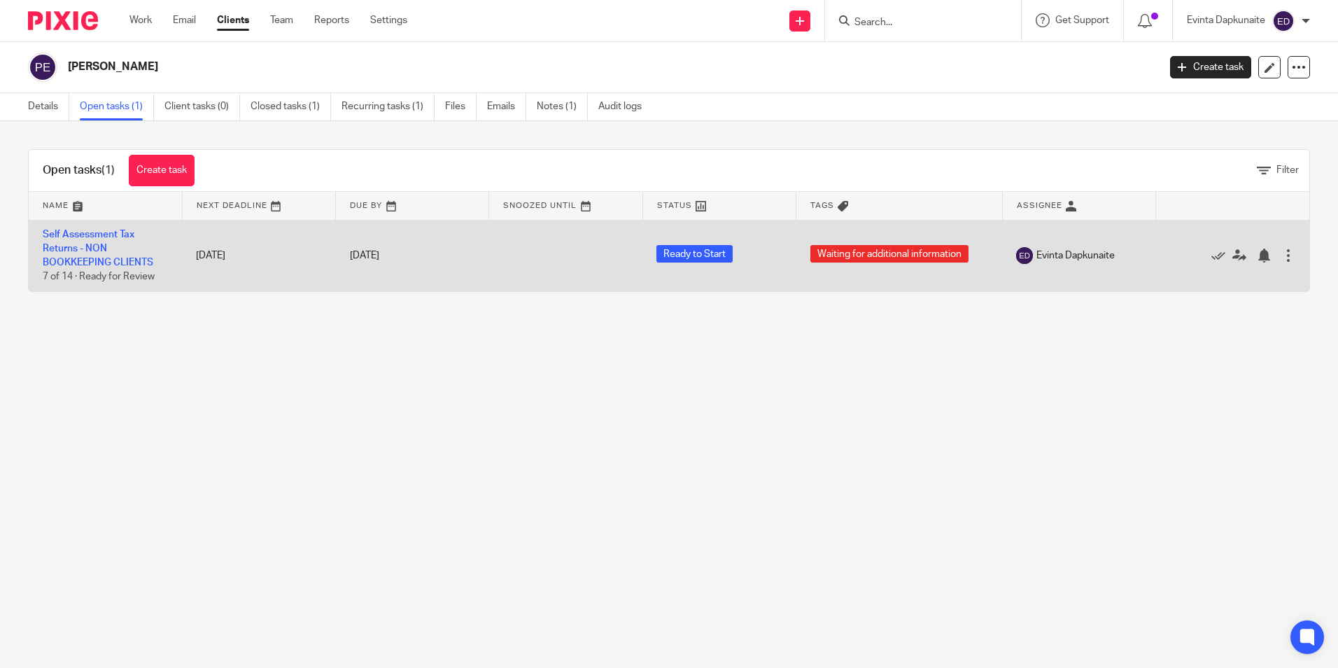
click at [90, 257] on td "Self Assessment Tax Returns - NON BOOKKEEPING CLIENTS 7 of 14 · Ready for Review" at bounding box center [105, 255] width 153 height 71
click at [97, 257] on td "Self Assessment Tax Returns - NON BOOKKEEPING CLIENTS 7 of 14 · Ready for Review" at bounding box center [105, 255] width 153 height 71
click at [100, 259] on link "Self Assessment Tax Returns - NON BOOKKEEPING CLIENTS" at bounding box center [98, 249] width 111 height 38
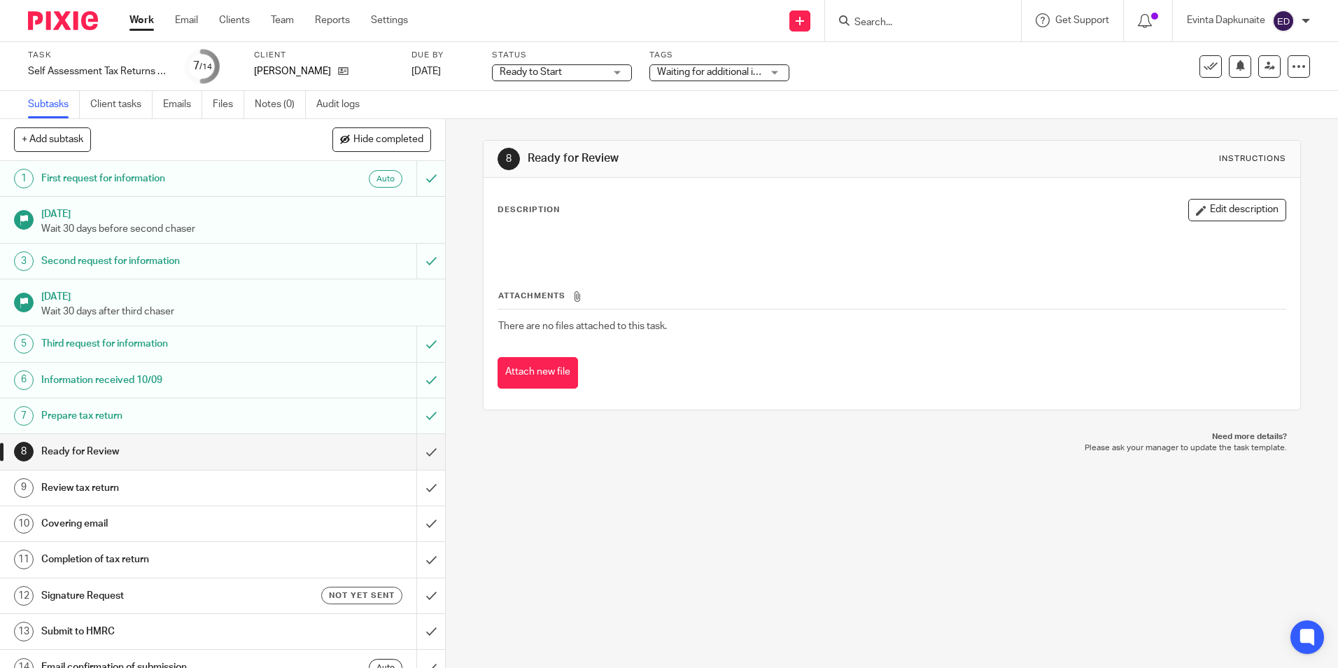
click at [738, 62] on div "Tags Waiting for additional information Urgent Waiting for additional informati…" at bounding box center [720, 67] width 140 height 34
click at [750, 79] on span "Waiting for additional information" at bounding box center [709, 72] width 105 height 15
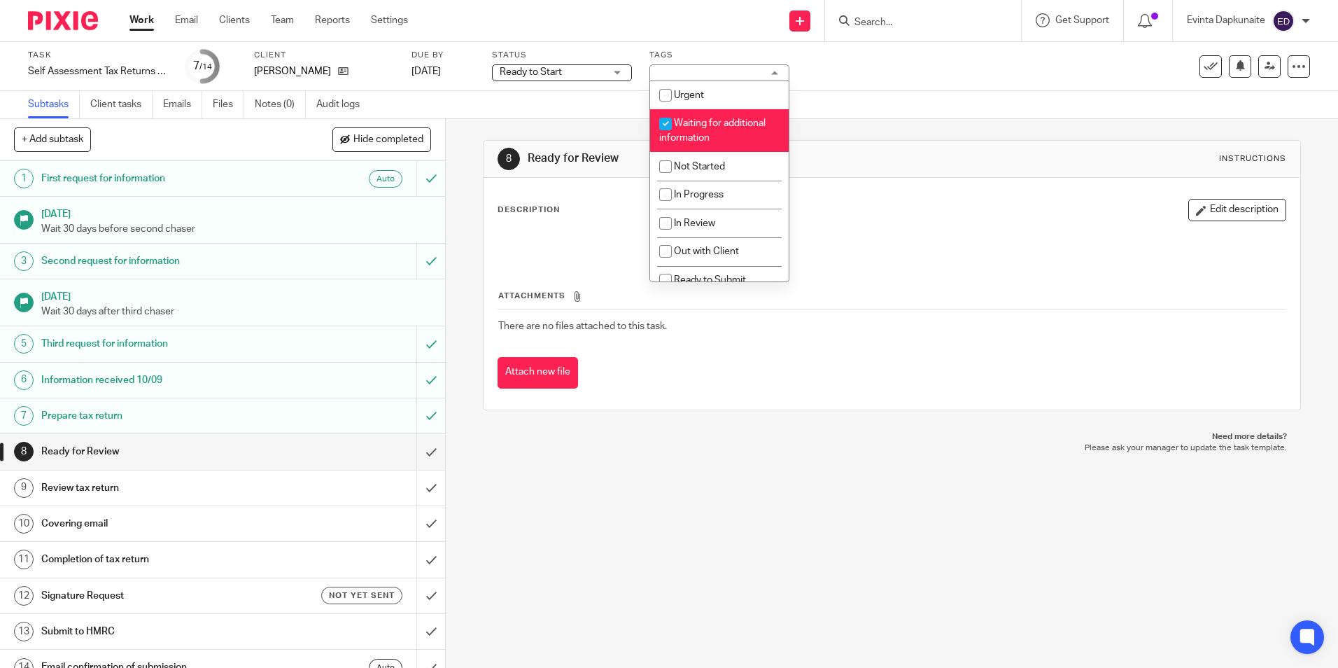
click at [733, 118] on li "Waiting for additional information" at bounding box center [719, 130] width 139 height 43
checkbox input "false"
click at [862, 111] on div "Subtasks Client tasks Emails Files Notes (0) Audit logs" at bounding box center [669, 105] width 1338 height 28
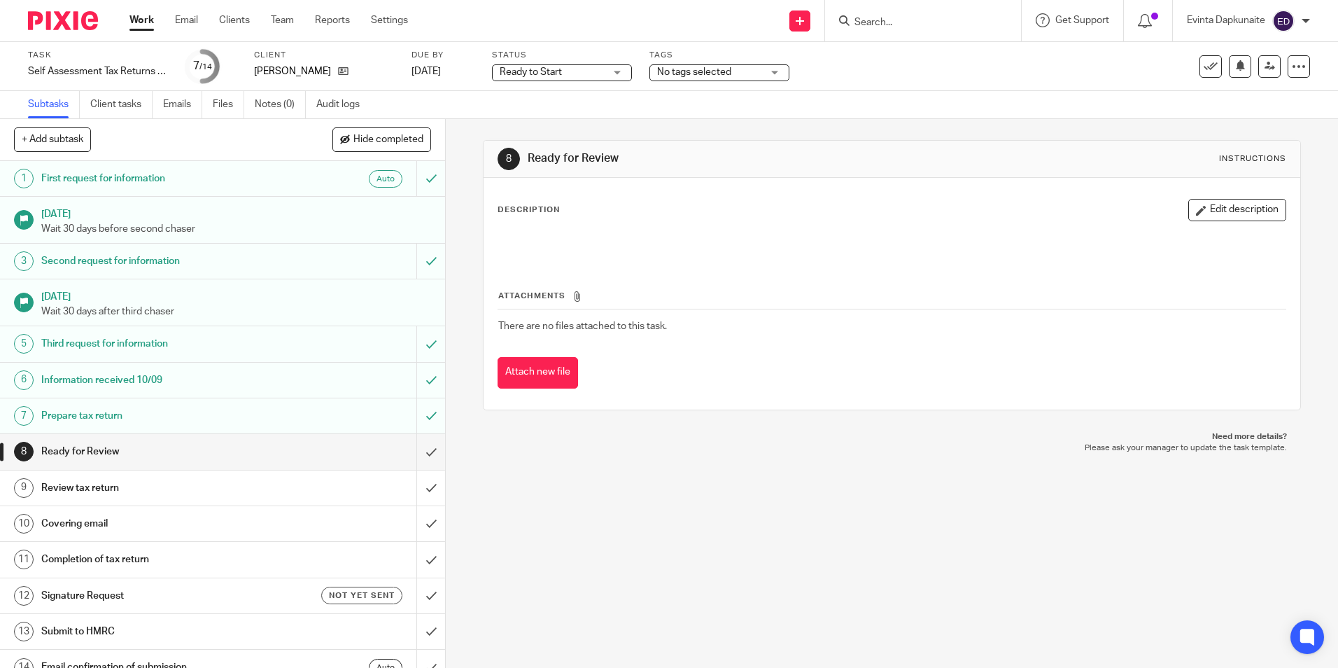
click at [570, 80] on div "Ready to Start Ready to Start" at bounding box center [562, 72] width 140 height 17
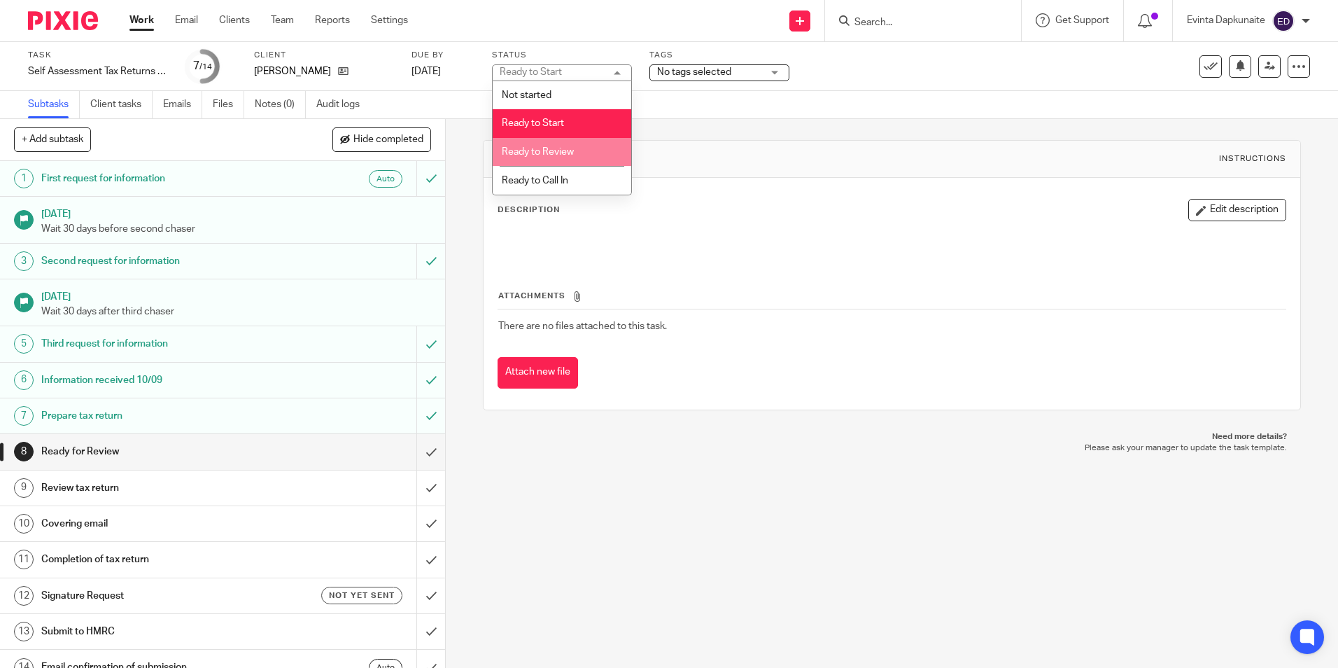
click at [583, 139] on li "Ready to Review" at bounding box center [562, 152] width 139 height 29
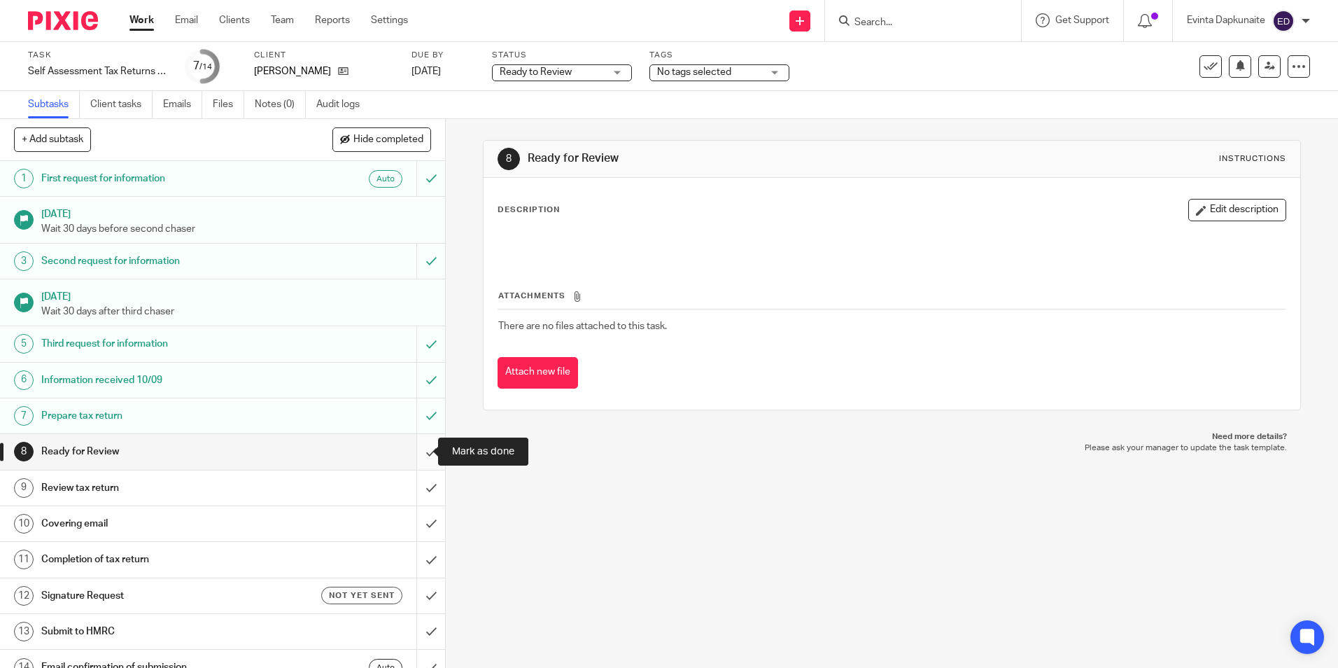
click at [426, 451] on input "submit" at bounding box center [222, 451] width 445 height 35
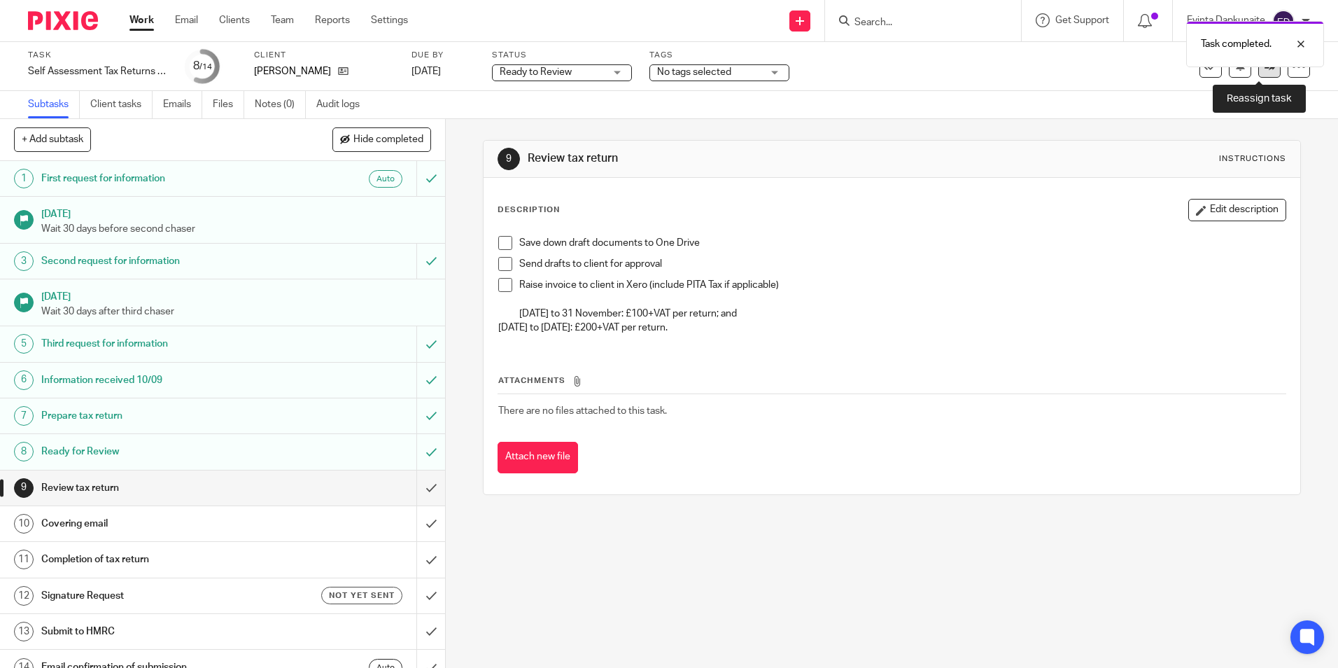
click at [1258, 77] on link at bounding box center [1269, 66] width 22 height 22
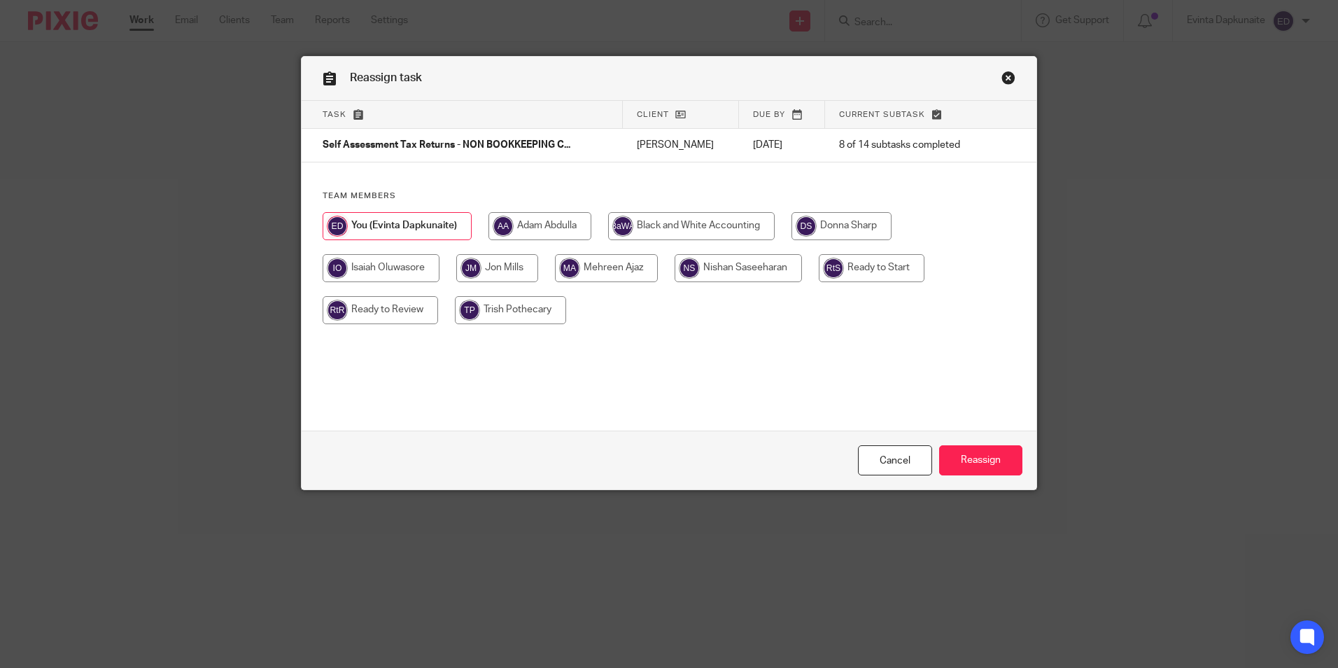
click at [392, 303] on input "radio" at bounding box center [380, 310] width 115 height 28
radio input "true"
click at [1002, 464] on input "Reassign" at bounding box center [980, 460] width 83 height 30
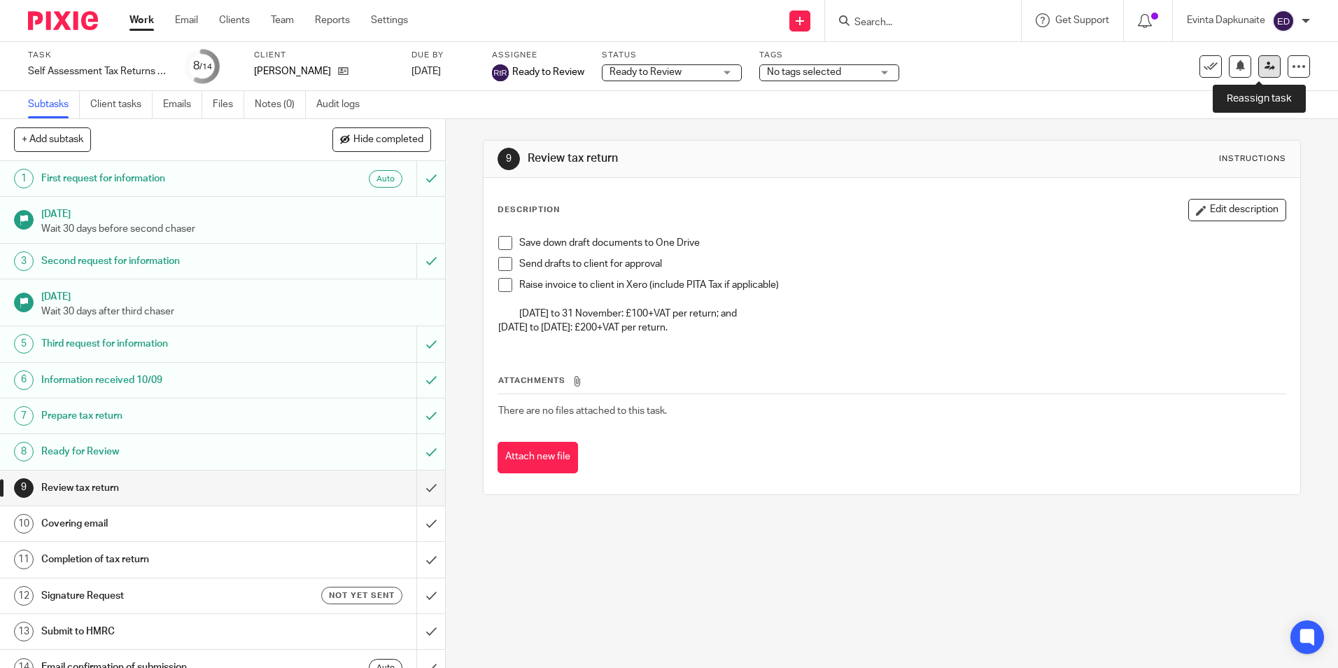
click at [1265, 64] on link at bounding box center [1269, 66] width 22 height 22
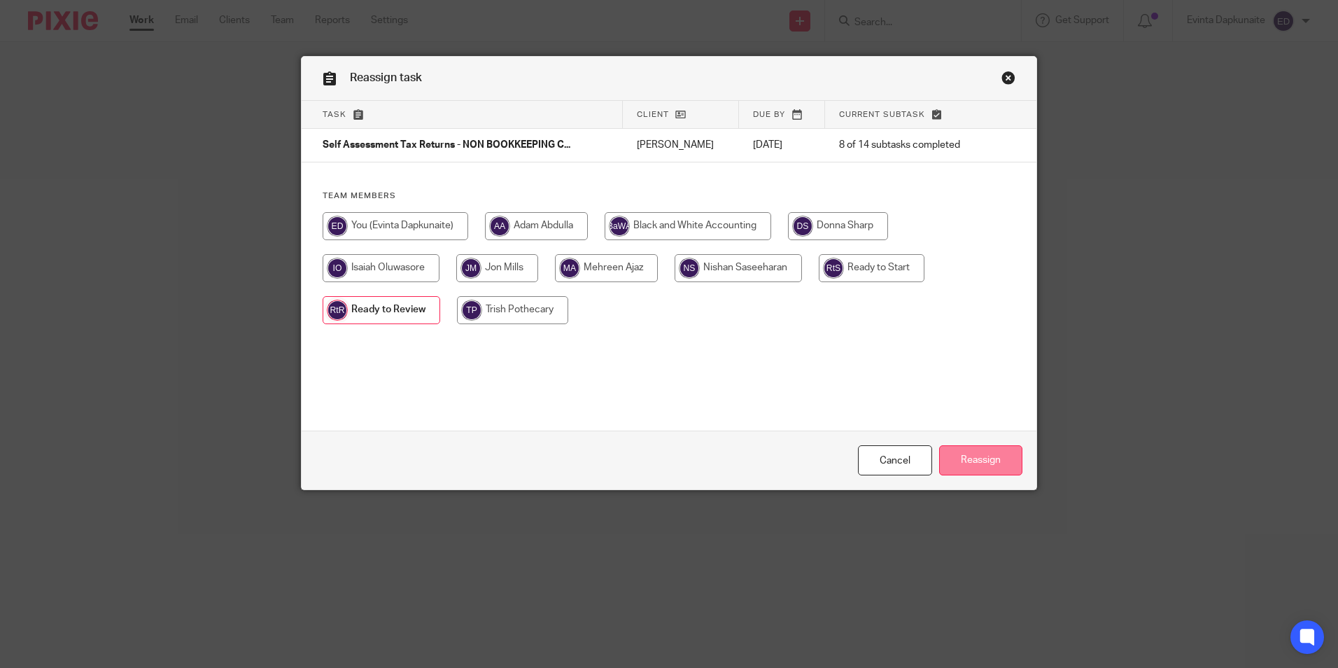
click at [988, 451] on input "Reassign" at bounding box center [980, 460] width 83 height 30
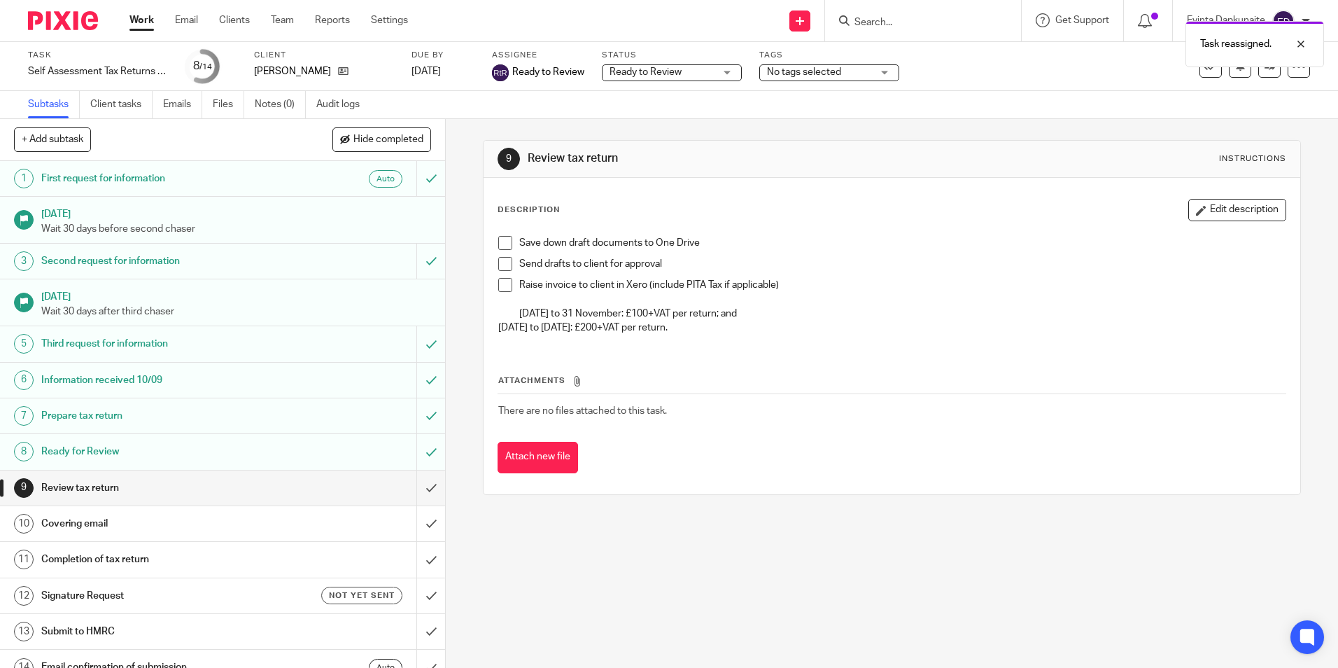
click at [298, 17] on ul "Work Email Clients Team Reports Settings" at bounding box center [279, 20] width 300 height 14
click at [290, 17] on link "Team" at bounding box center [282, 20] width 23 height 14
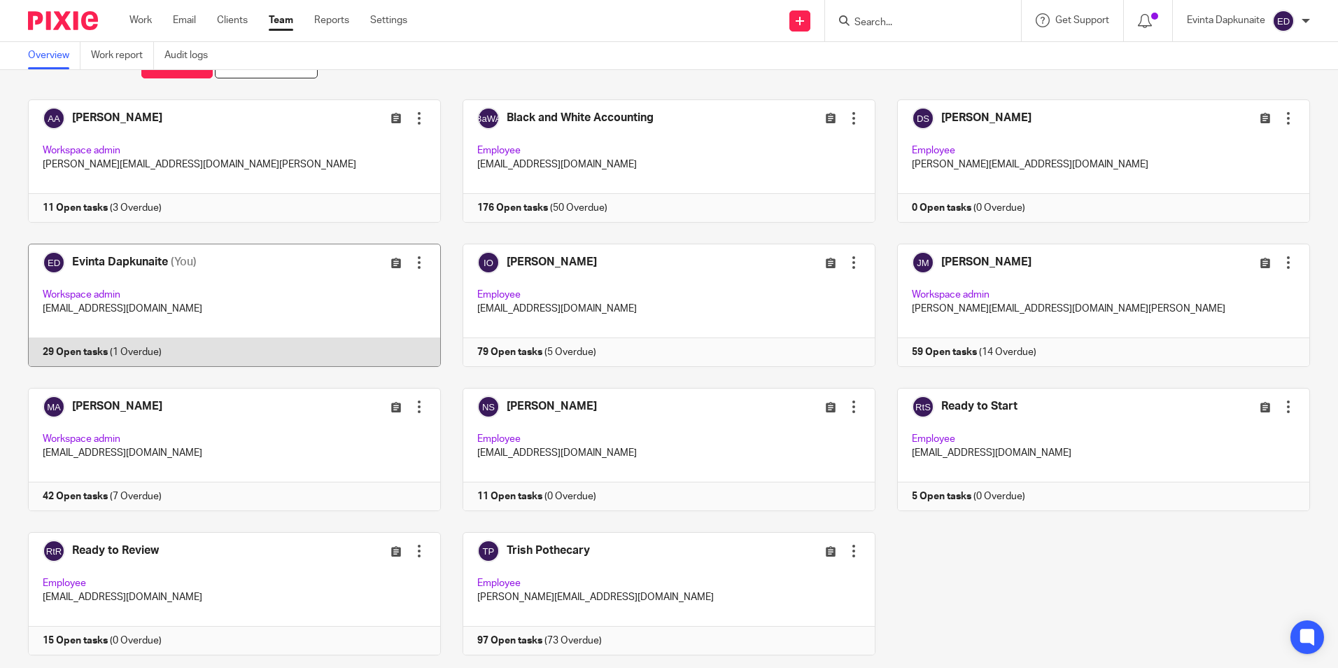
scroll to position [87, 0]
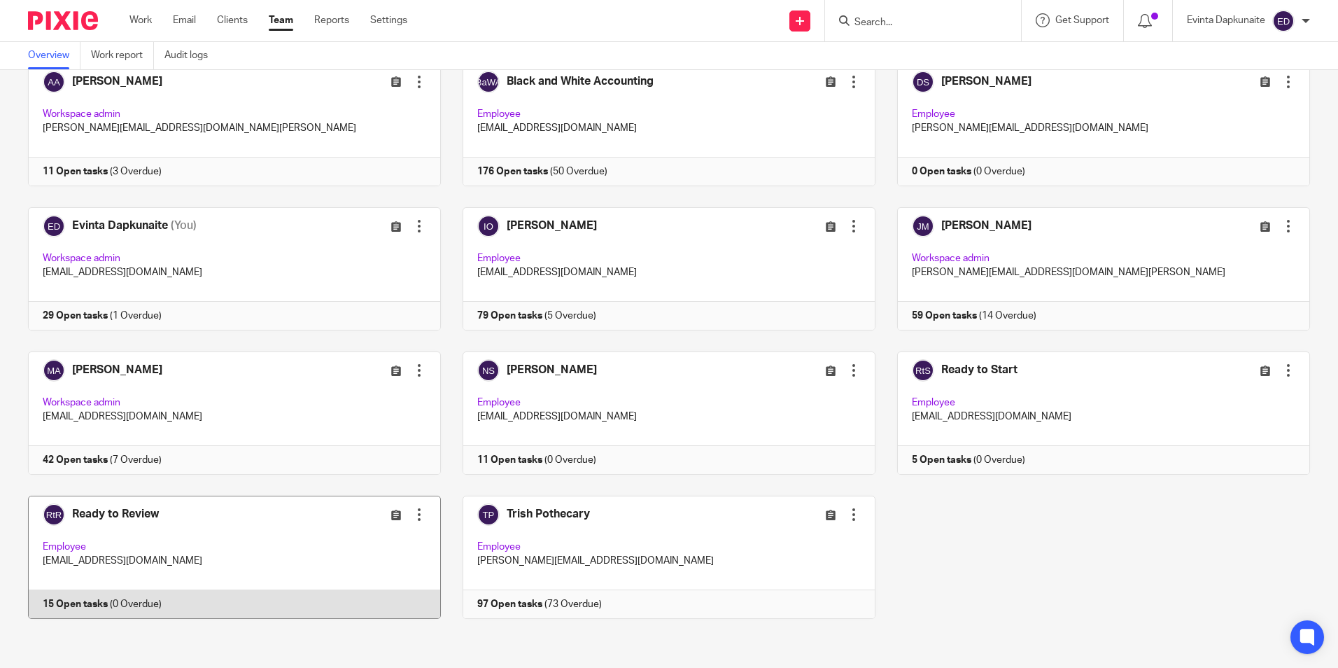
click at [278, 535] on link at bounding box center [223, 557] width 435 height 123
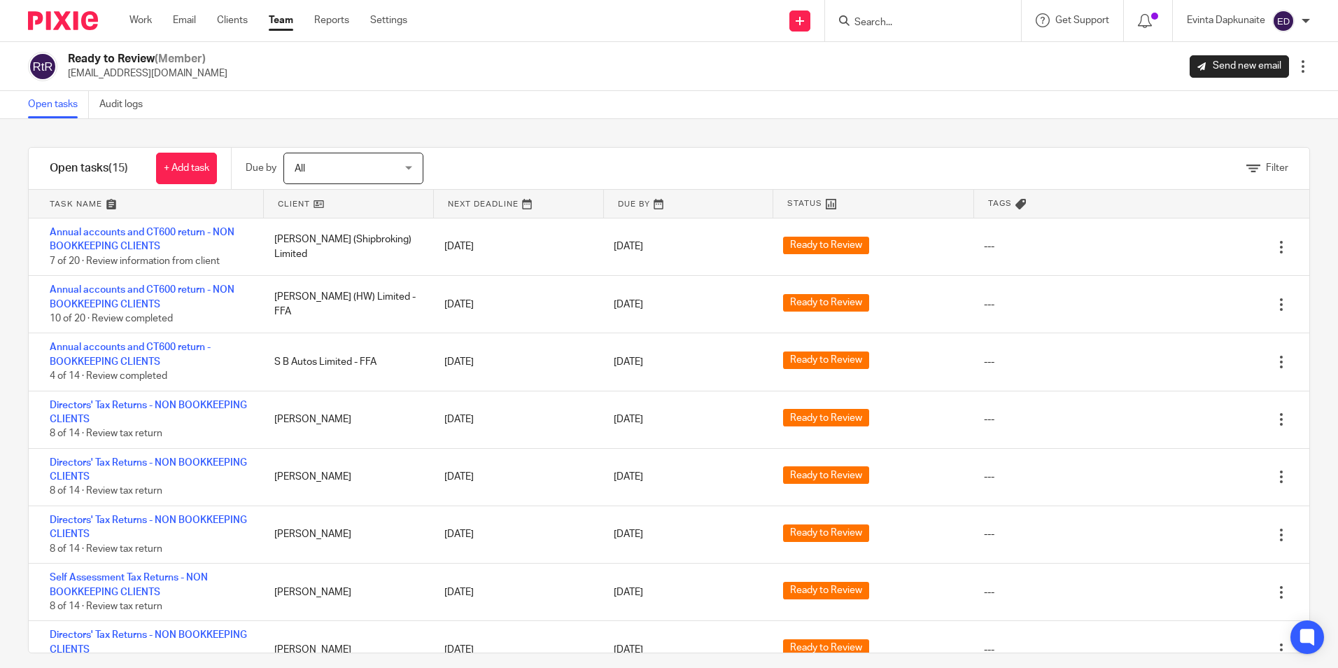
click at [286, 23] on link "Team" at bounding box center [281, 20] width 24 height 14
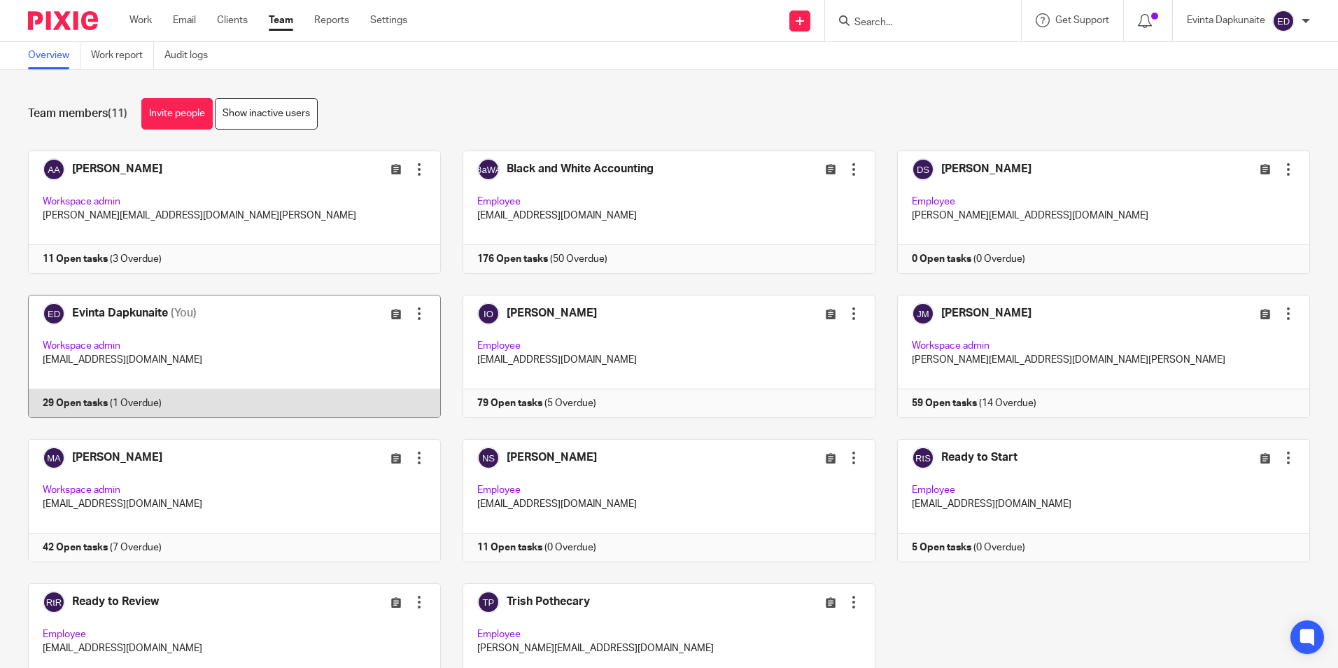
click at [215, 336] on link at bounding box center [223, 356] width 435 height 123
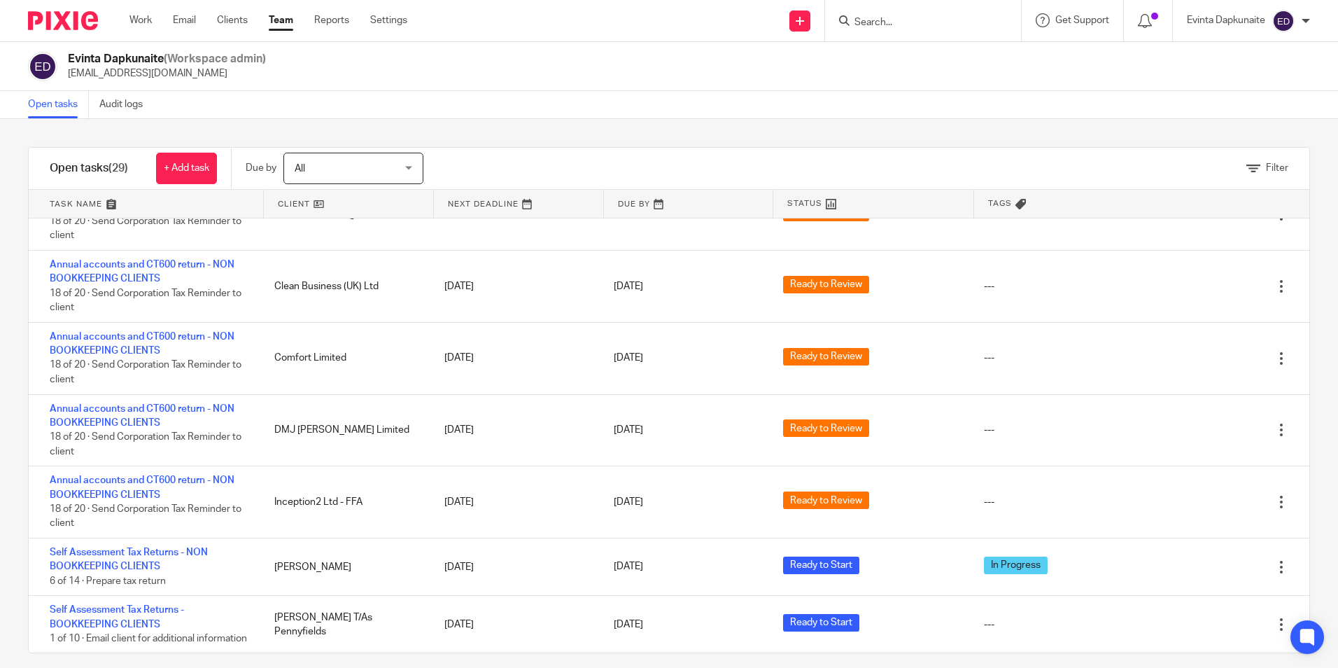
scroll to position [632, 0]
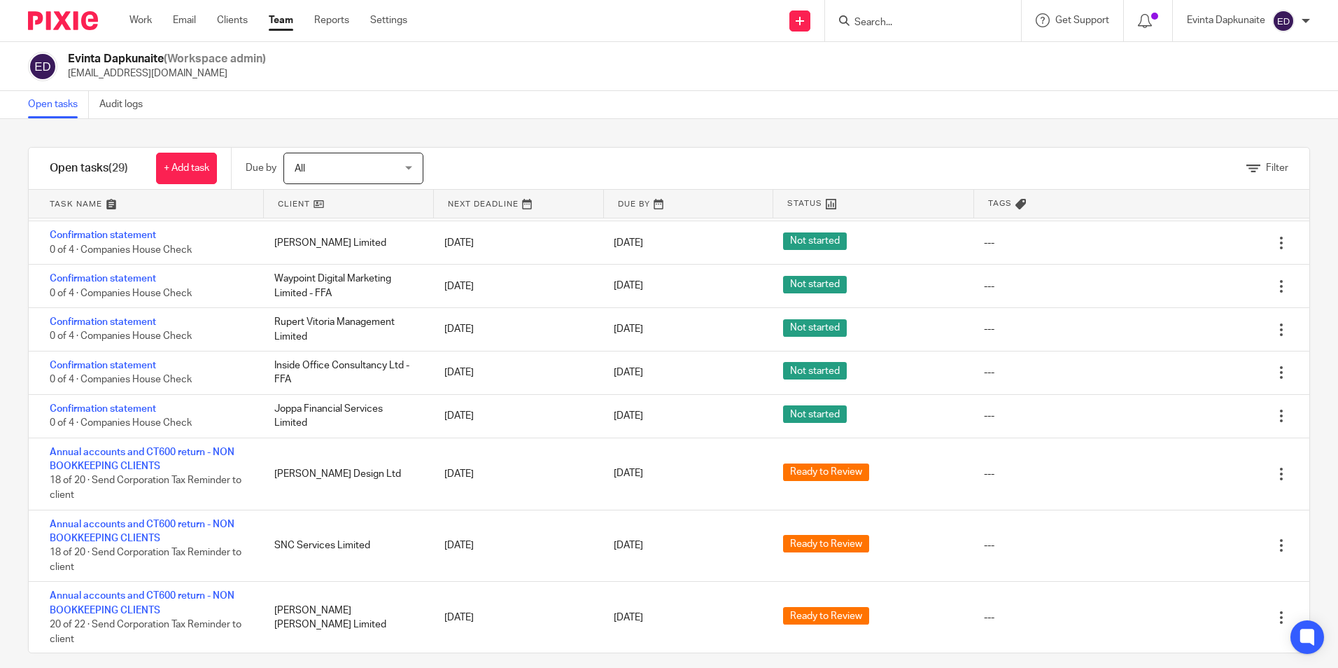
click at [911, 28] on input "Search" at bounding box center [916, 23] width 126 height 13
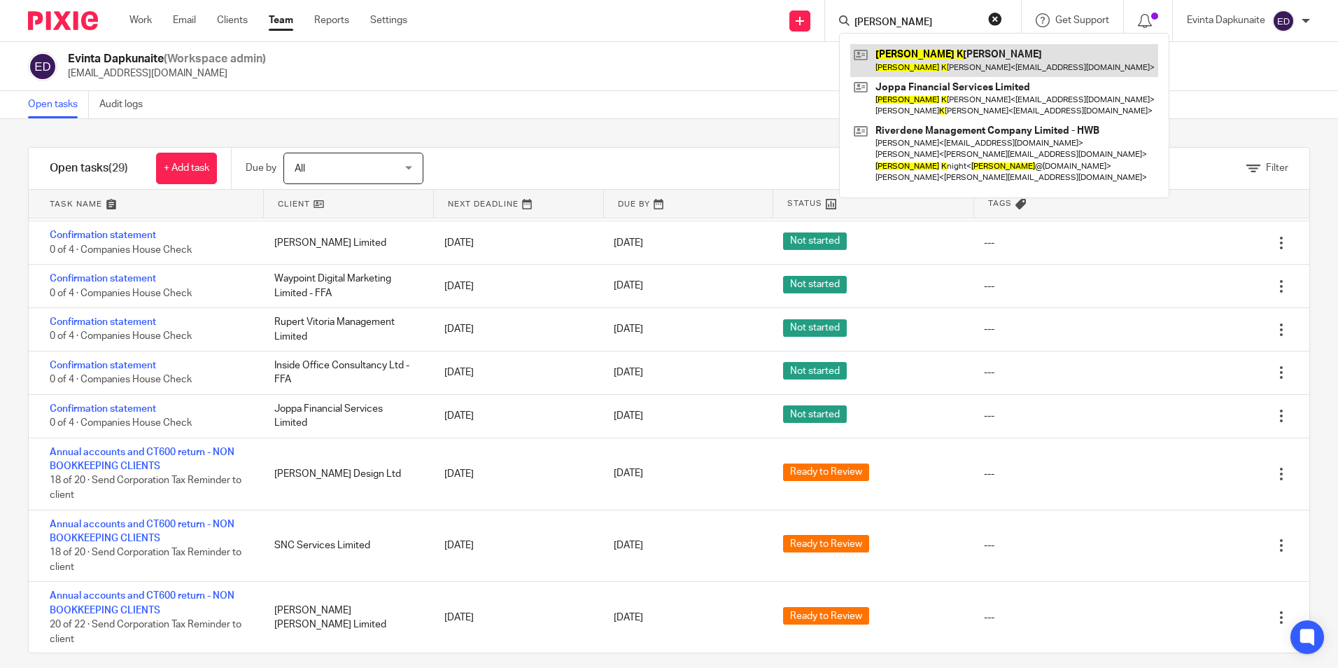
type input "[PERSON_NAME]"
click at [938, 57] on link at bounding box center [1004, 60] width 308 height 32
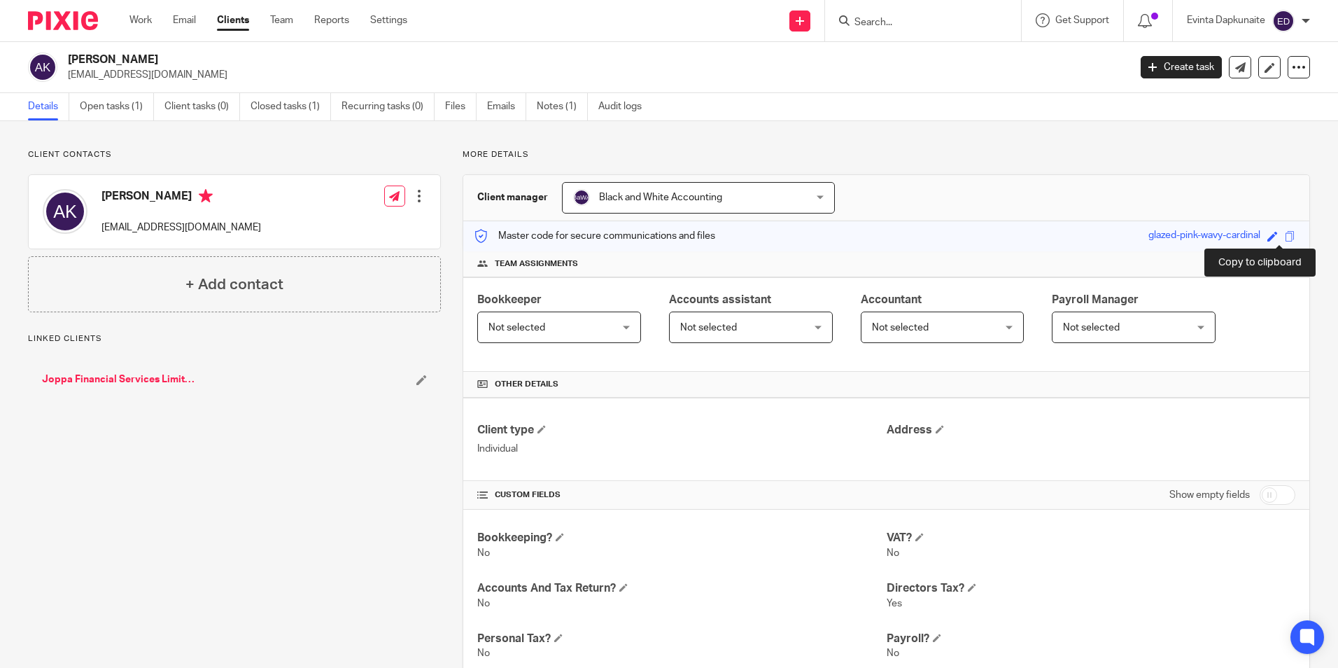
click at [1285, 234] on span at bounding box center [1290, 236] width 10 height 10
click at [92, 100] on link "Open tasks (1)" at bounding box center [117, 106] width 74 height 27
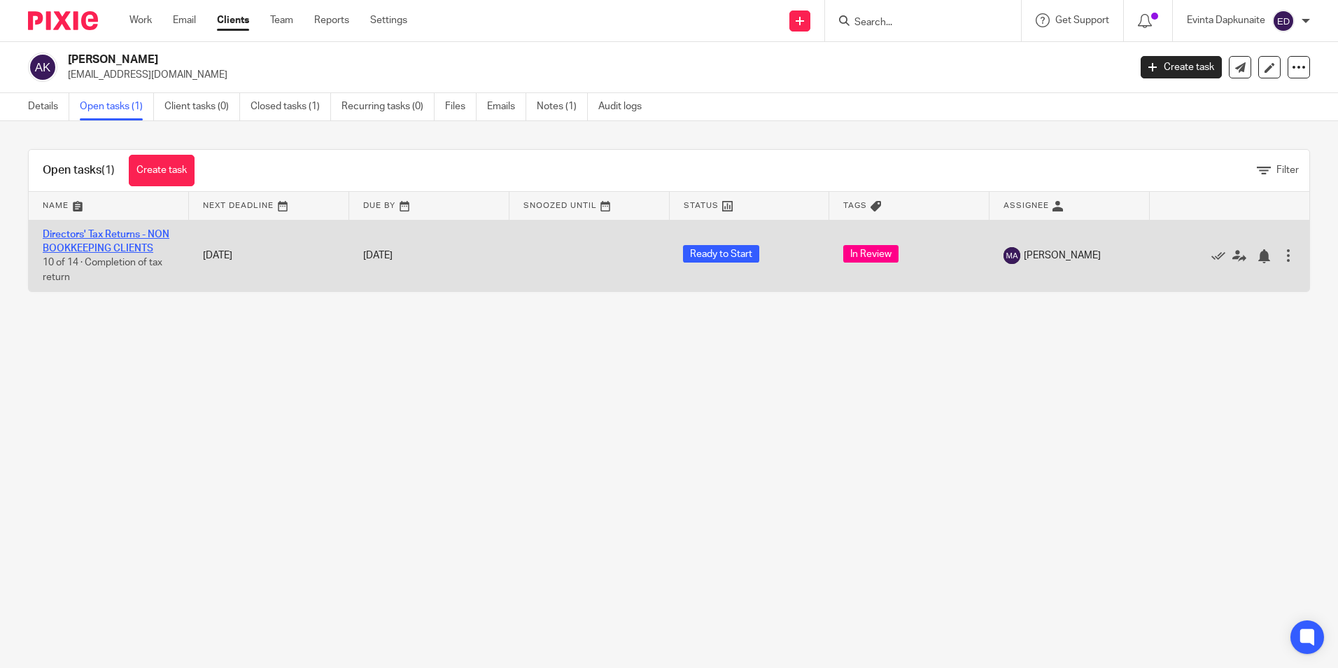
click at [135, 244] on link "Directors' Tax Returns - NON BOOKKEEPING CLIENTS" at bounding box center [106, 242] width 127 height 24
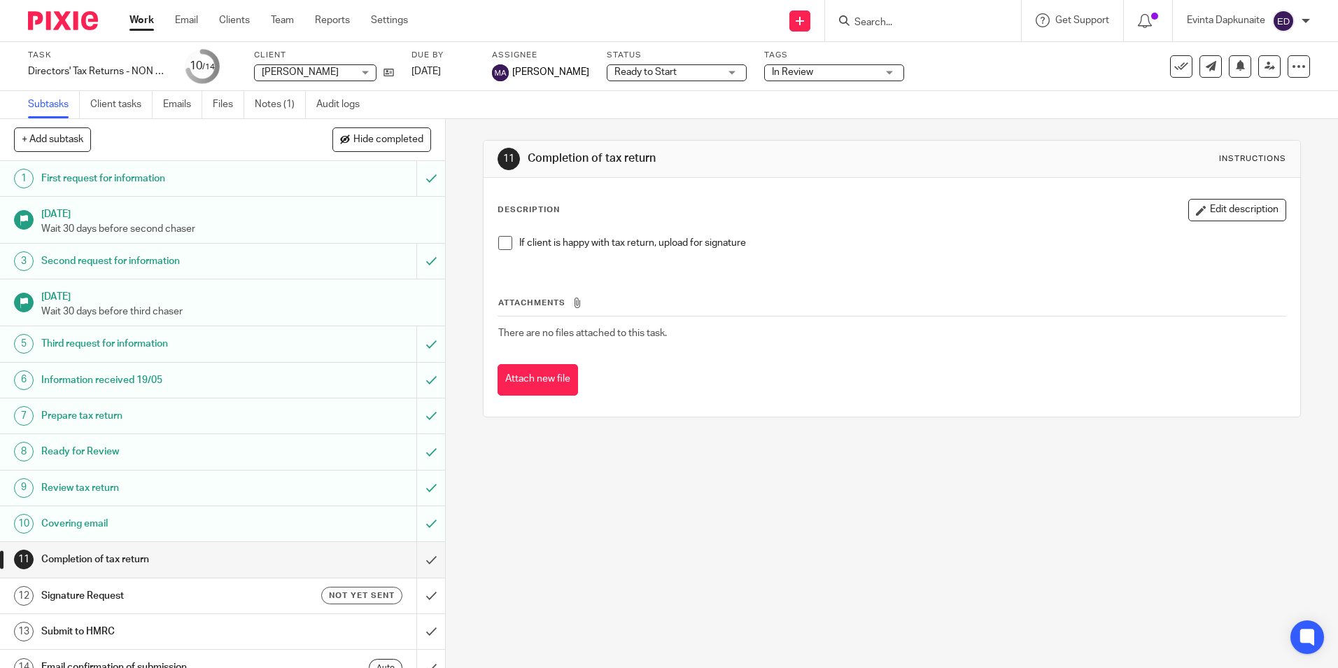
click at [498, 246] on span at bounding box center [505, 243] width 14 height 14
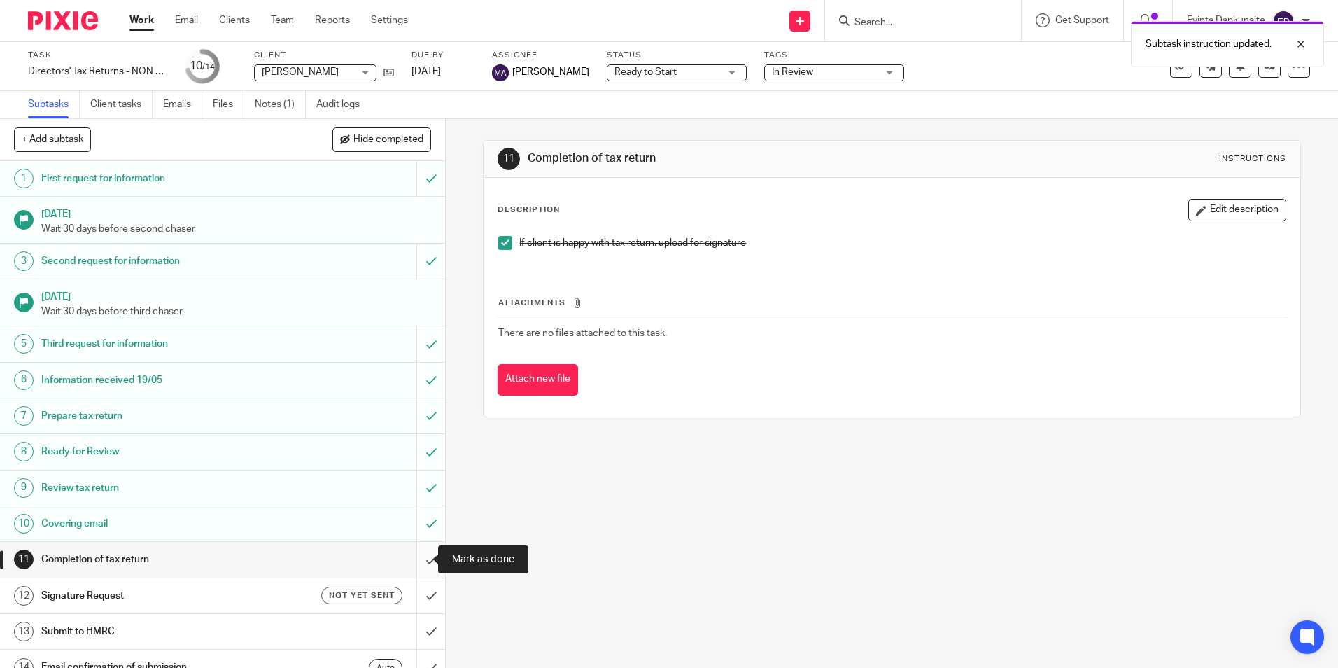
click at [412, 553] on input "submit" at bounding box center [222, 559] width 445 height 35
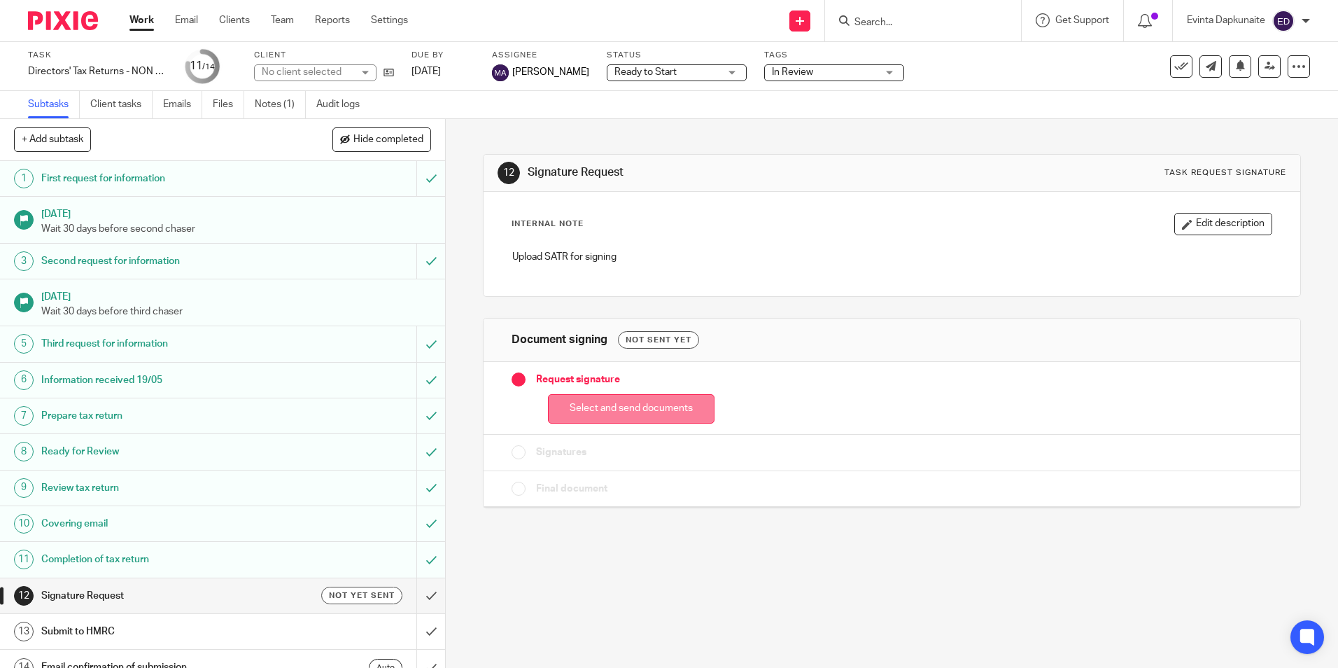
click at [602, 407] on button "Select and send documents" at bounding box center [631, 409] width 167 height 30
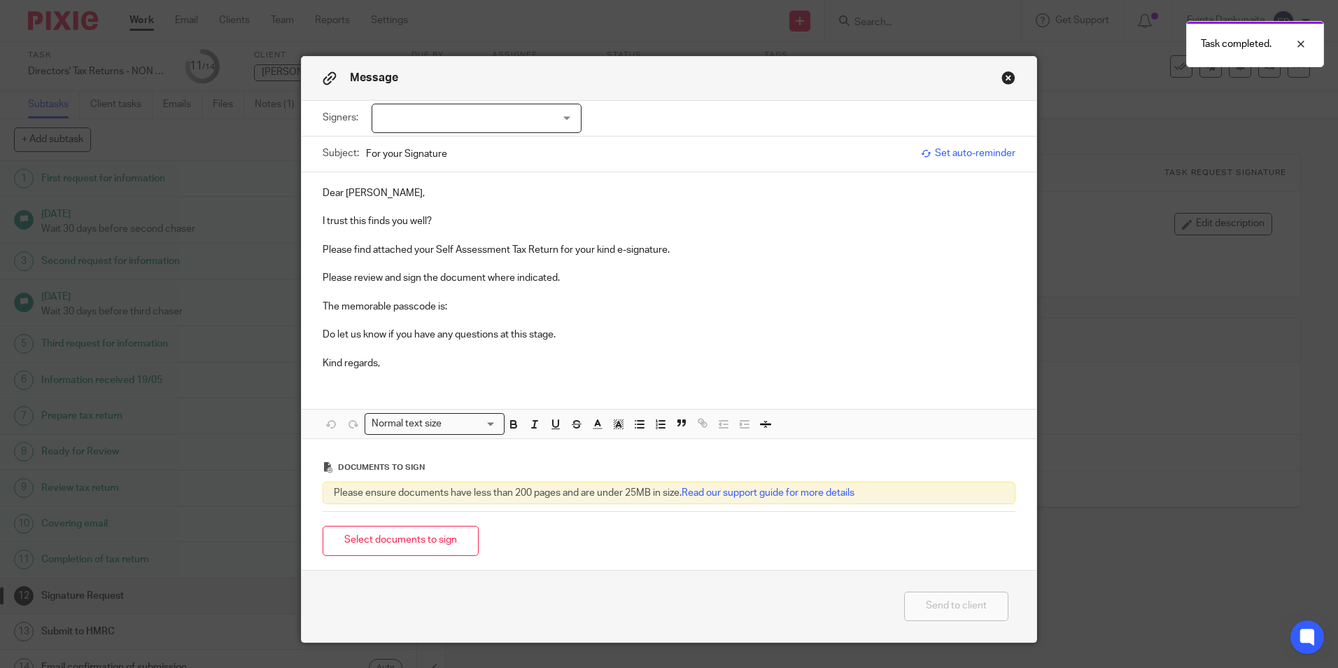
click at [543, 106] on div at bounding box center [477, 118] width 210 height 29
click at [529, 136] on li "[PERSON_NAME]" at bounding box center [471, 147] width 209 height 29
checkbox input "true"
click at [492, 211] on p at bounding box center [669, 207] width 693 height 14
click at [484, 225] on p "I trust this finds you well?" at bounding box center [669, 221] width 693 height 14
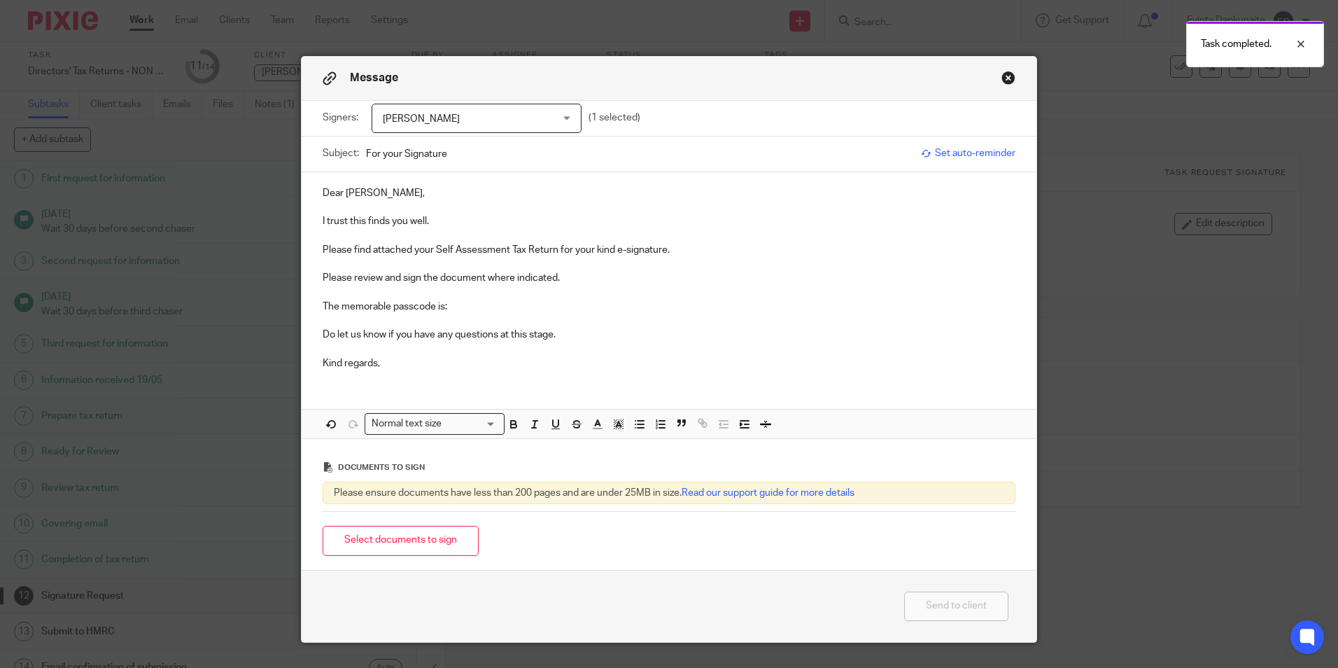
click at [473, 307] on p "The memorable passcode is:" at bounding box center [669, 307] width 693 height 14
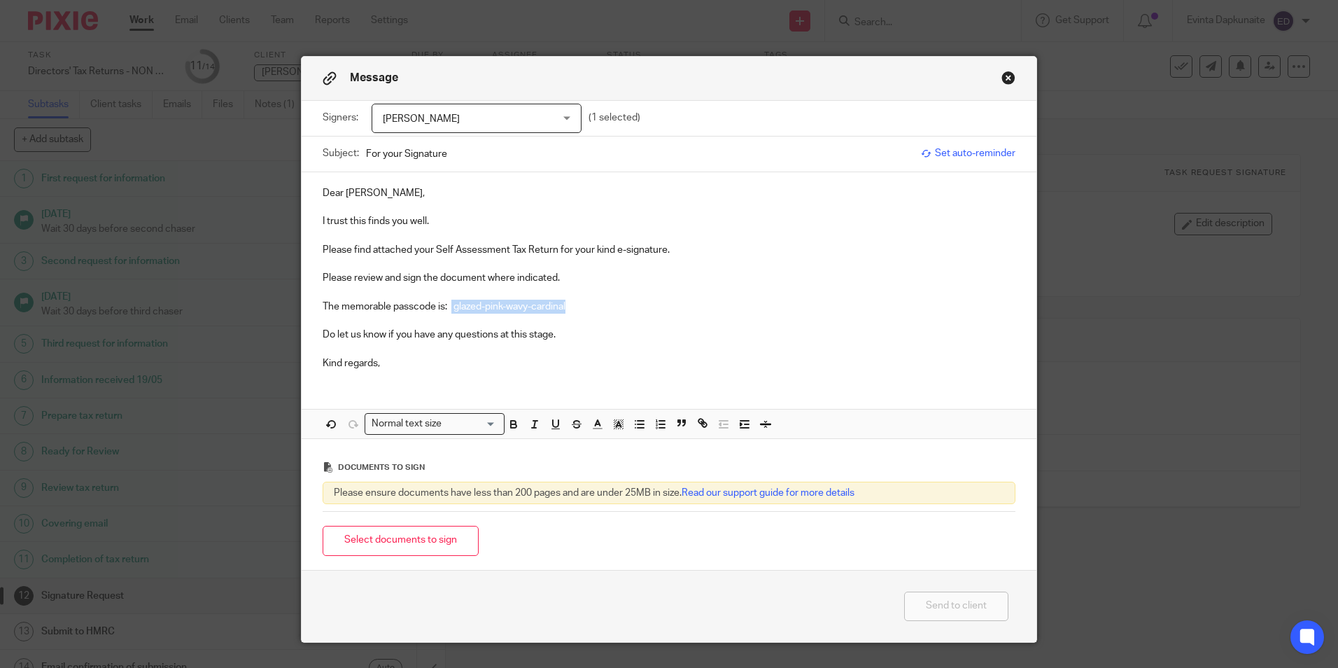
drag, startPoint x: 449, startPoint y: 309, endPoint x: 740, endPoint y: 306, distance: 291.2
click at [753, 302] on p "The memorable passcode is: glazed-pink-wavy-cardinal" at bounding box center [669, 307] width 693 height 14
click at [509, 429] on icon "button" at bounding box center [513, 424] width 13 height 13
click at [617, 426] on line "button" at bounding box center [618, 426] width 3 height 0
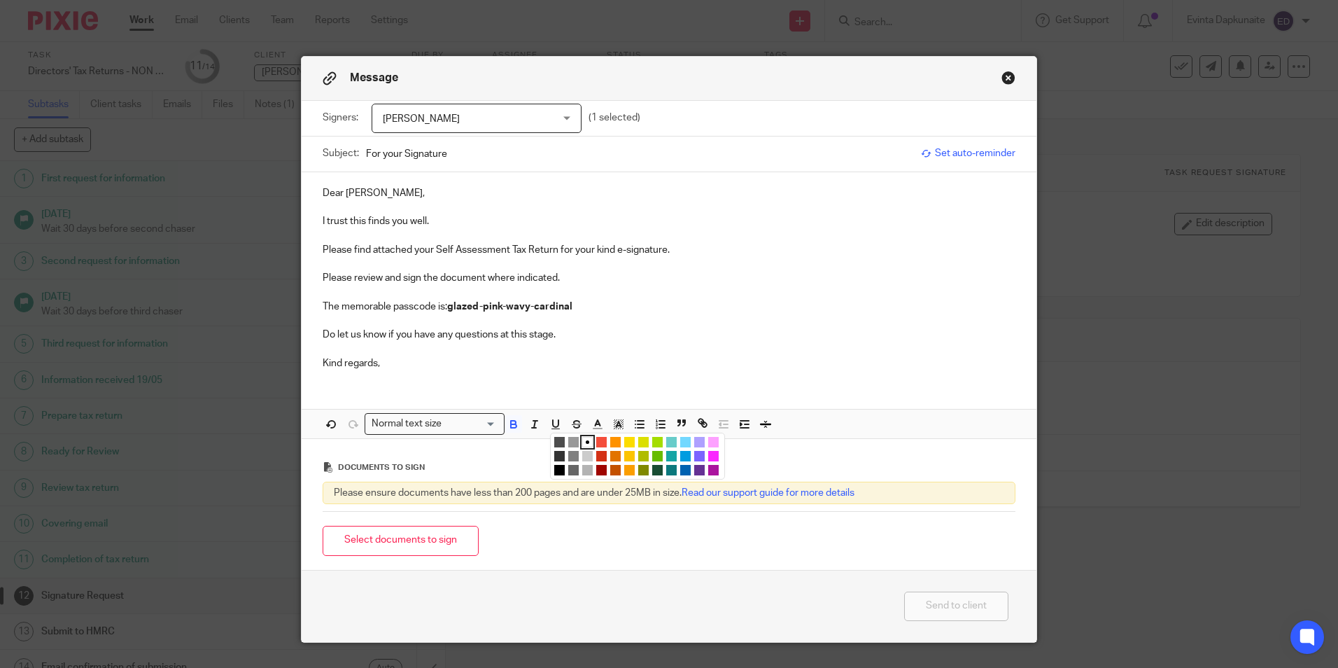
click at [624, 442] on li "color:#FCDC00" at bounding box center [629, 442] width 10 height 10
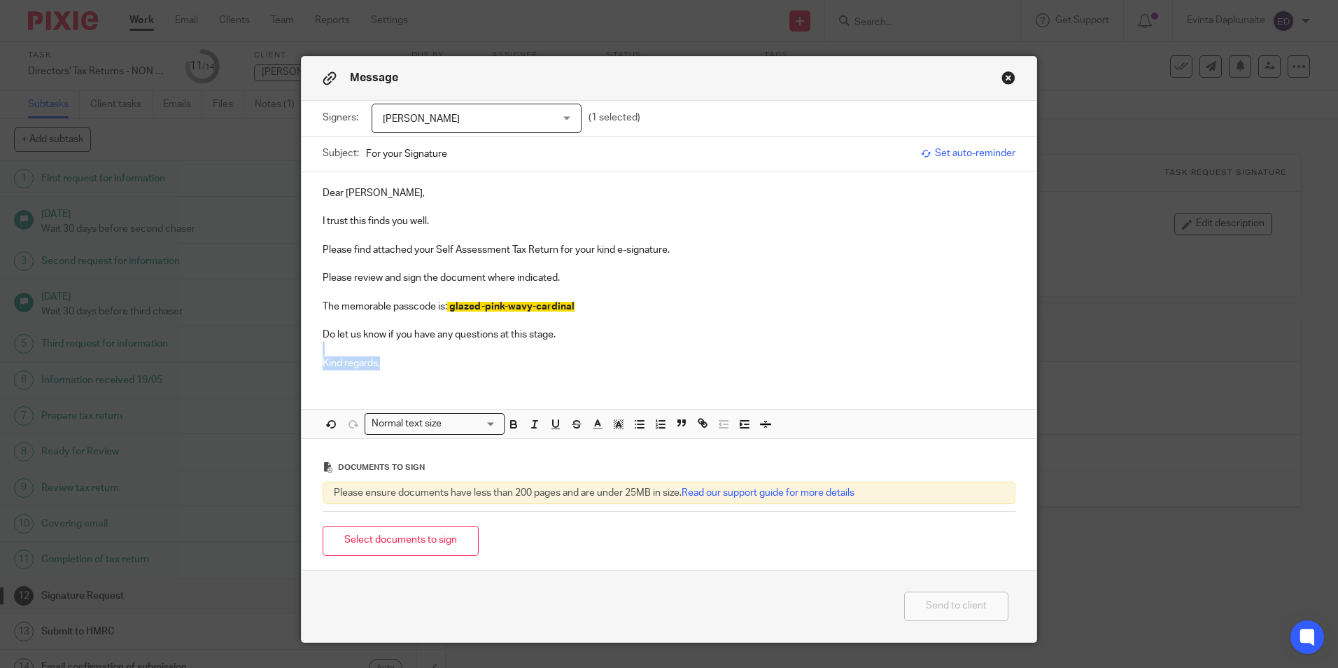
click at [674, 355] on div "Dear Anna, I trust this finds you well. Please find attached your Self Assessme…" at bounding box center [669, 276] width 735 height 209
click at [538, 335] on p "Do let us know if you have any questions at this stage." at bounding box center [669, 335] width 693 height 14
click at [644, 337] on p "Do let us know if you have any questions at this stage." at bounding box center [669, 335] width 693 height 14
click at [426, 531] on button "Select documents to sign" at bounding box center [401, 541] width 156 height 30
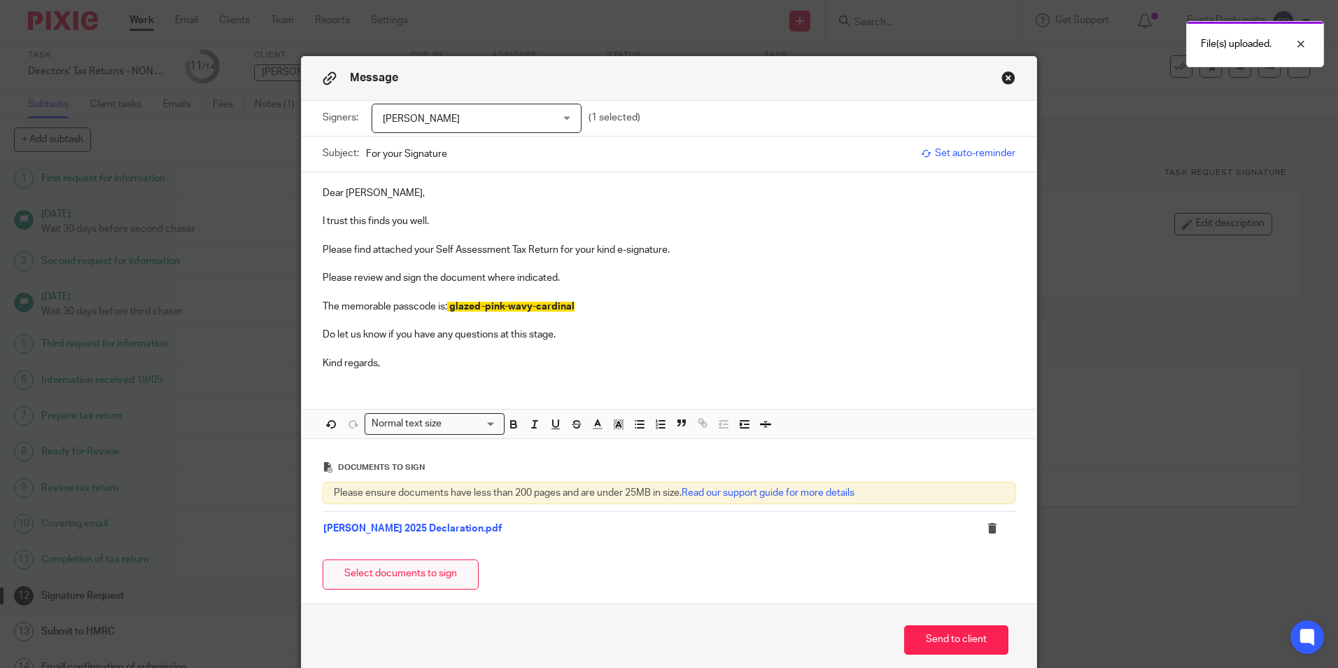
click at [402, 576] on button "Select documents to sign" at bounding box center [401, 574] width 156 height 30
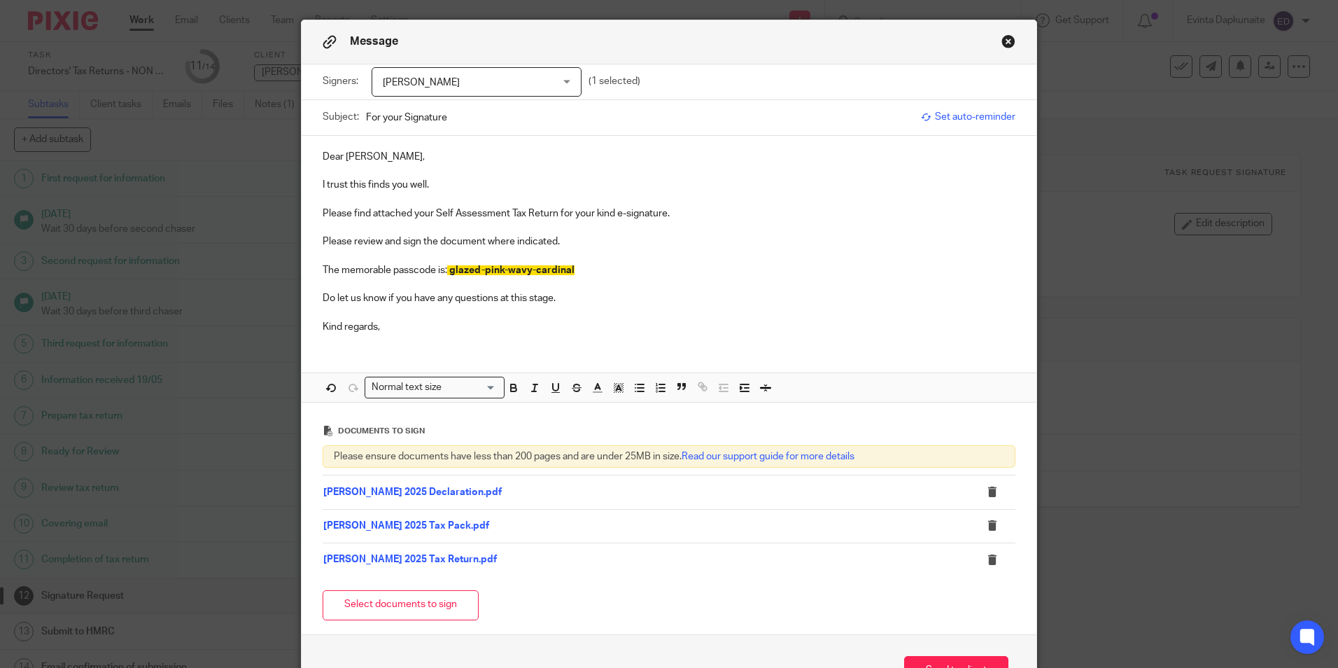
scroll to position [70, 0]
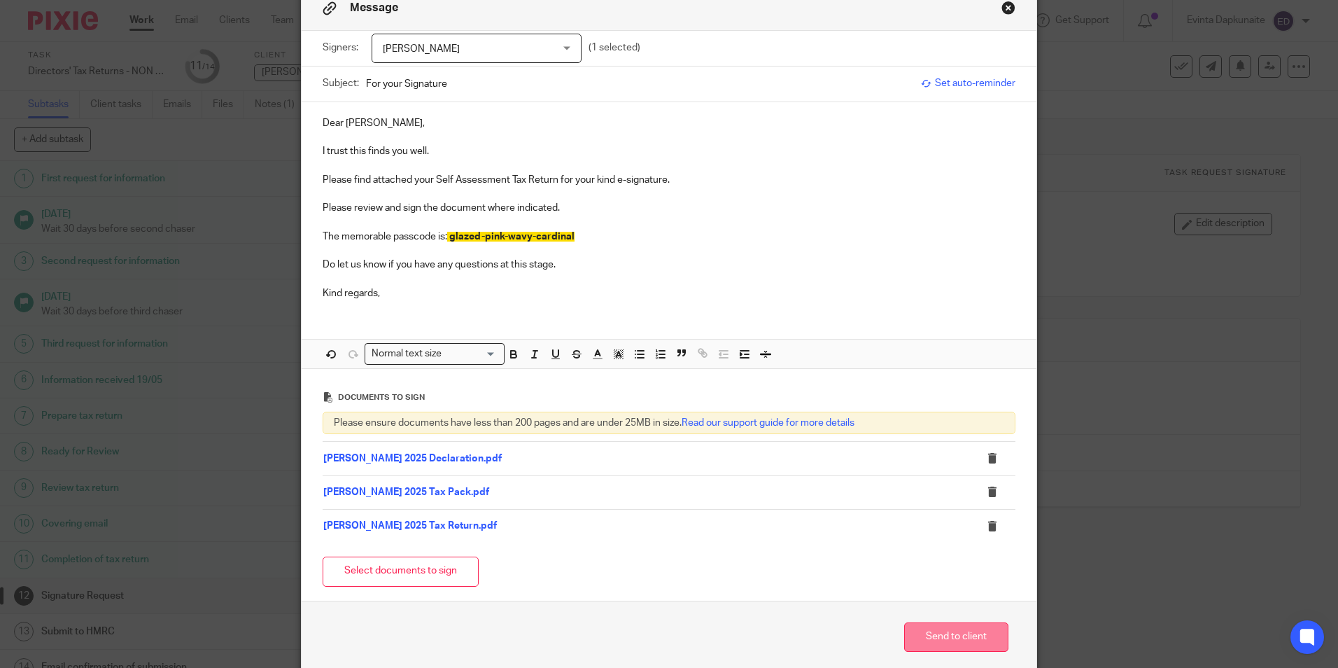
click at [960, 634] on button "Send to client" at bounding box center [956, 637] width 104 height 30
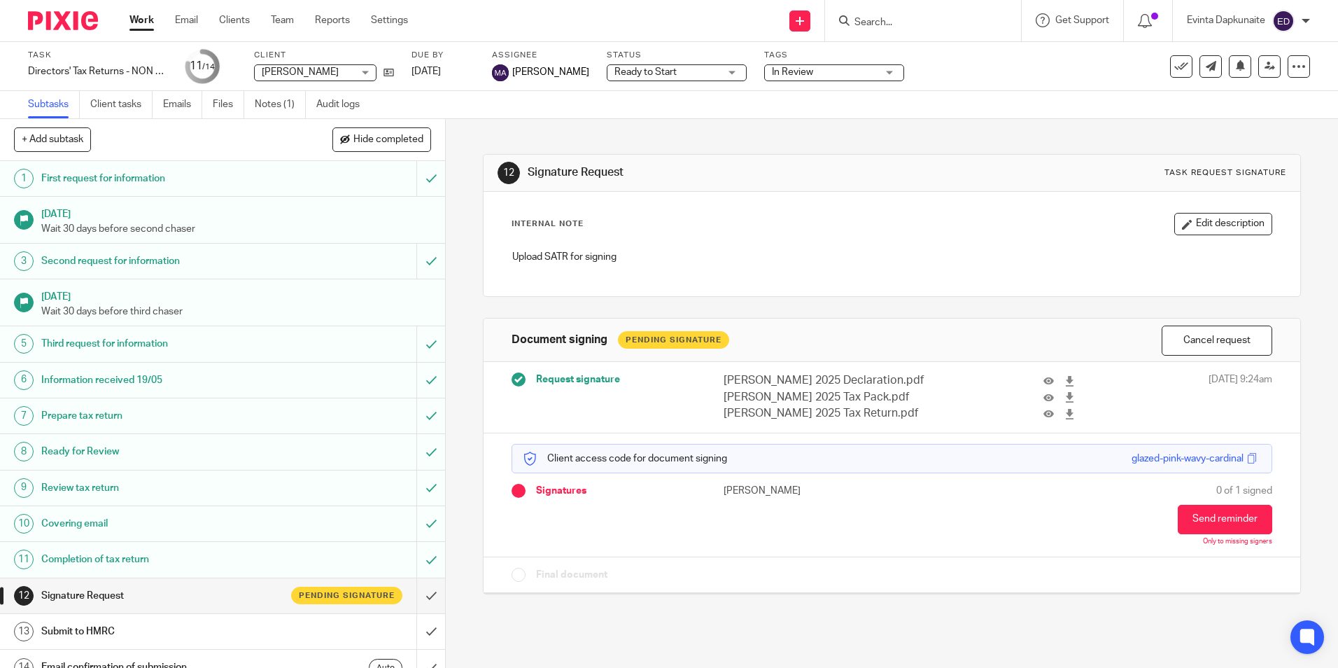
click at [691, 71] on span "Ready to Start" at bounding box center [667, 72] width 105 height 15
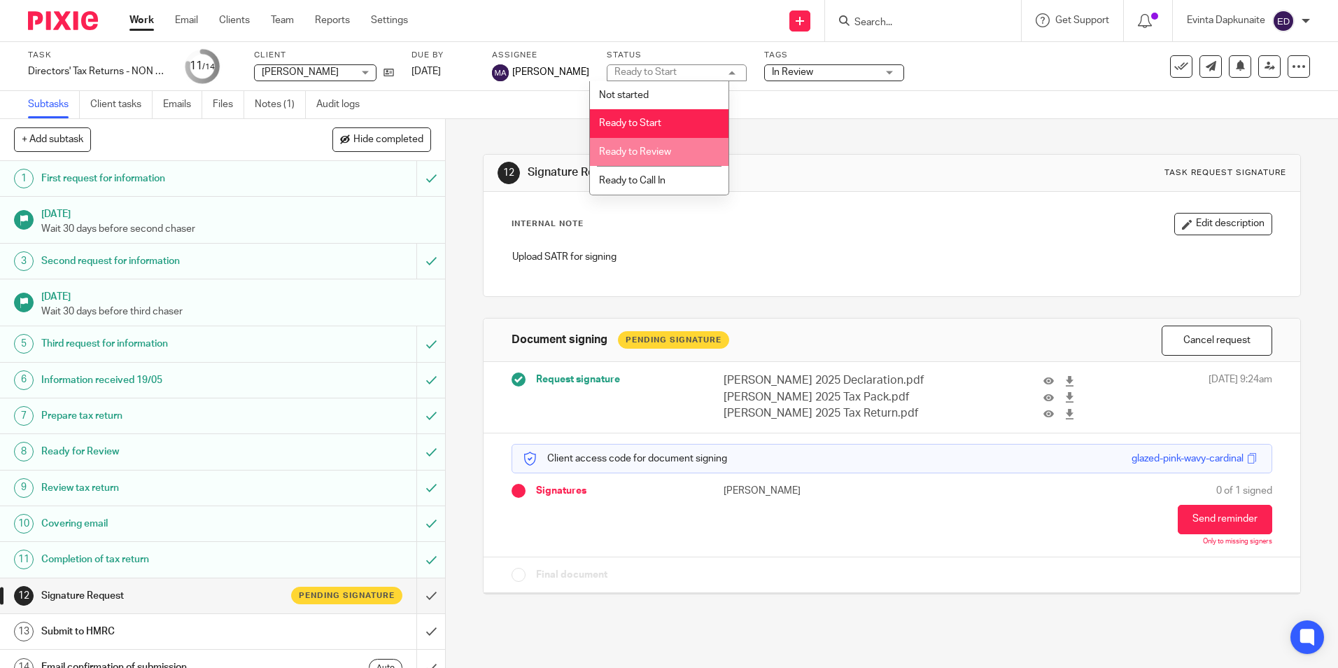
click at [684, 146] on li "Ready to Review" at bounding box center [659, 152] width 139 height 29
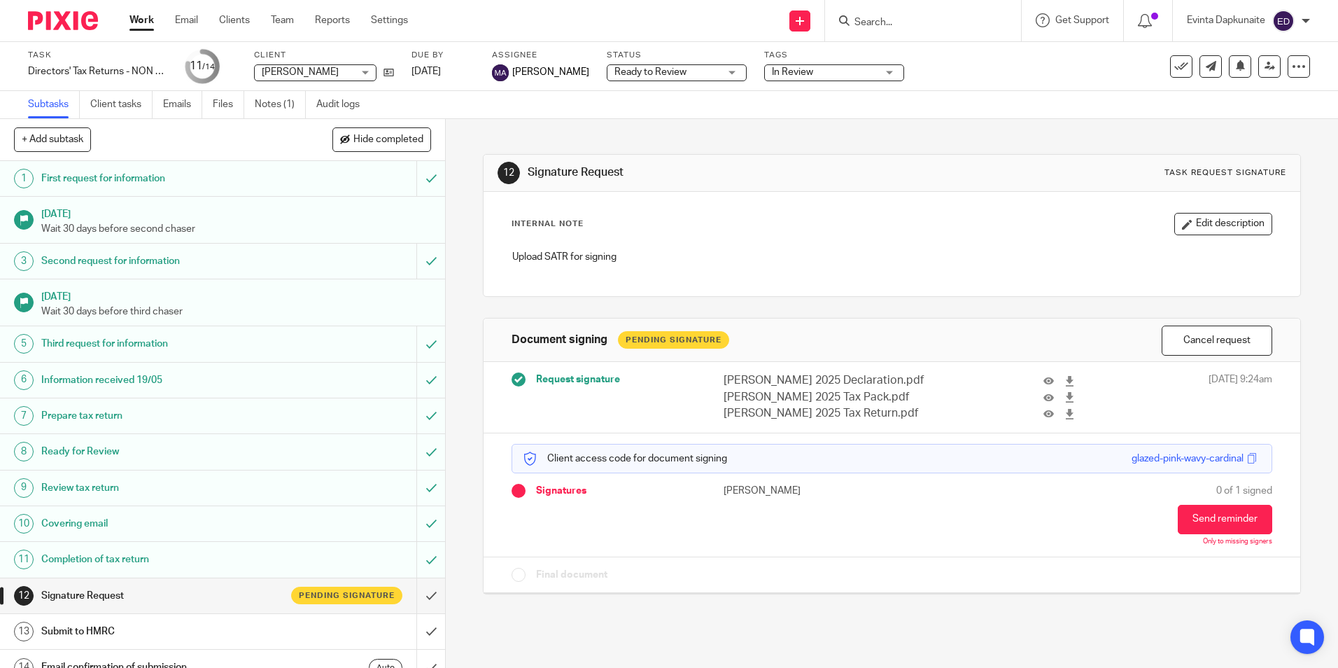
click at [811, 75] on span "In Review" at bounding box center [824, 72] width 105 height 15
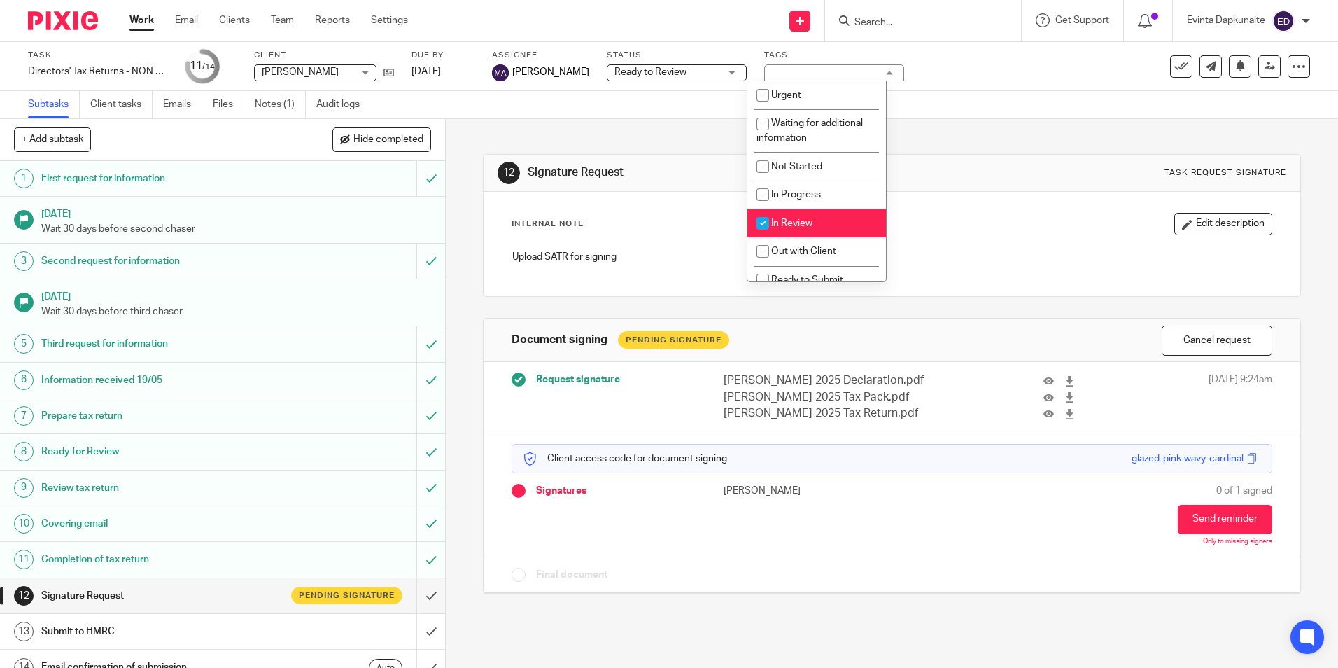
click at [835, 216] on li "In Review" at bounding box center [816, 223] width 139 height 29
checkbox input "false"
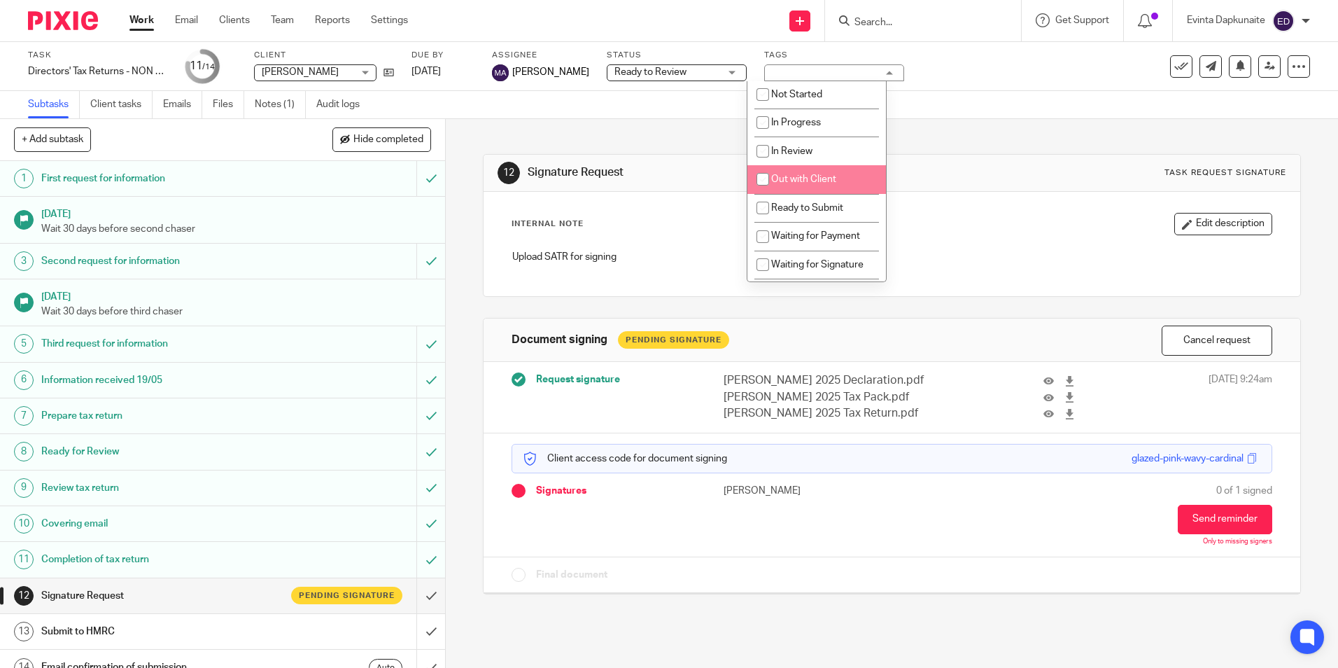
scroll to position [140, 0]
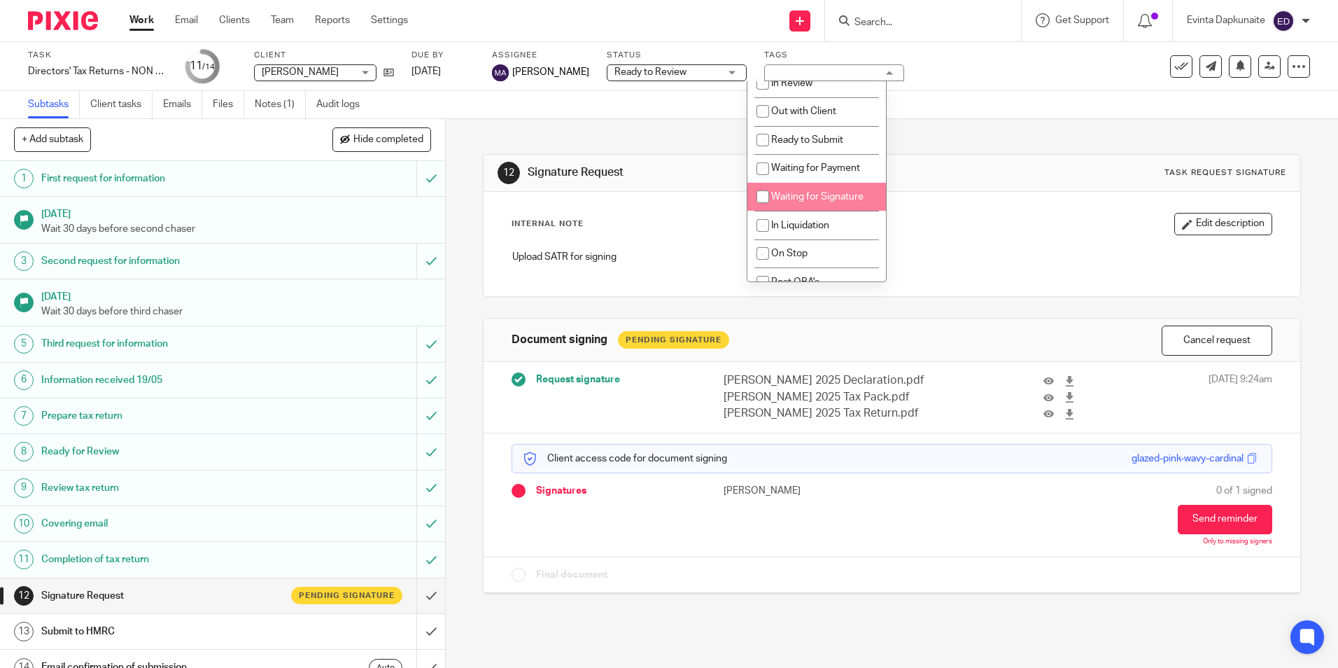
click at [841, 199] on span "Waiting for Signature" at bounding box center [817, 197] width 92 height 10
checkbox input "true"
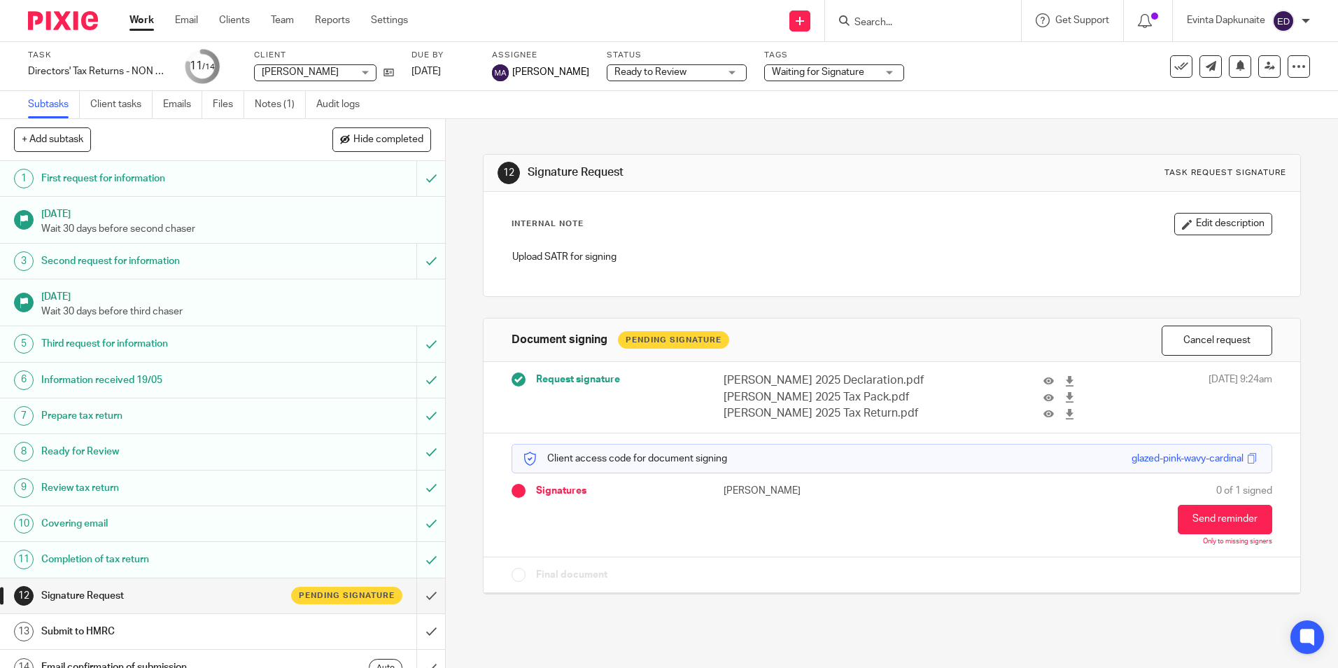
click at [966, 197] on div "Internal Note Edit description Upload SATR for signing" at bounding box center [892, 244] width 816 height 104
click at [902, 22] on input "Search" at bounding box center [916, 23] width 126 height 13
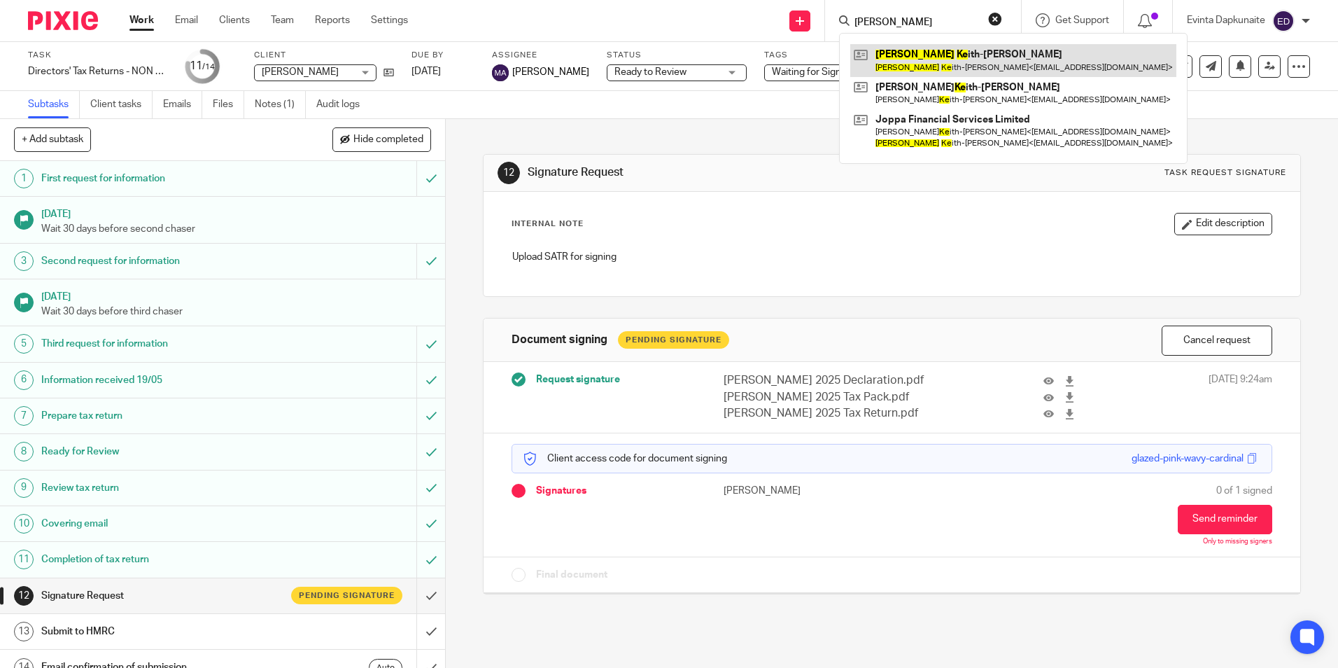
type input "paul ke"
click at [921, 54] on link at bounding box center [1013, 60] width 326 height 32
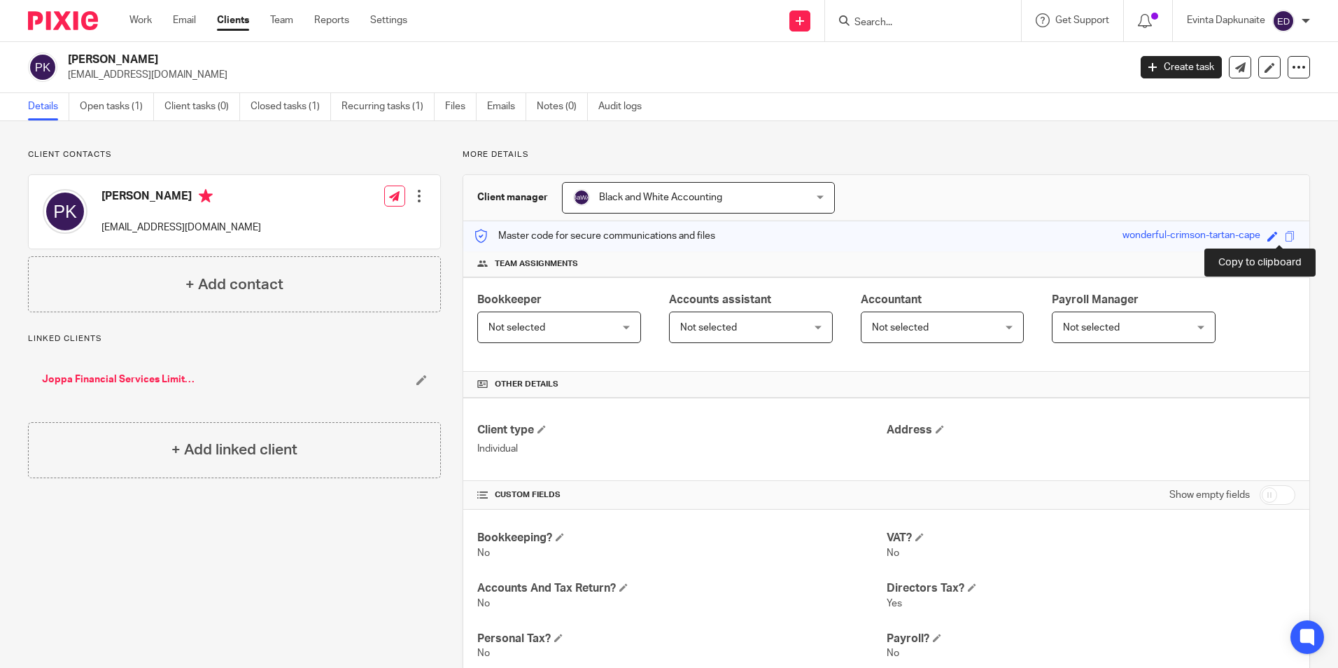
drag, startPoint x: 1280, startPoint y: 236, endPoint x: 1265, endPoint y: 236, distance: 15.4
click at [1285, 236] on span at bounding box center [1290, 236] width 10 height 10
click at [136, 106] on link "Open tasks (1)" at bounding box center [117, 106] width 74 height 27
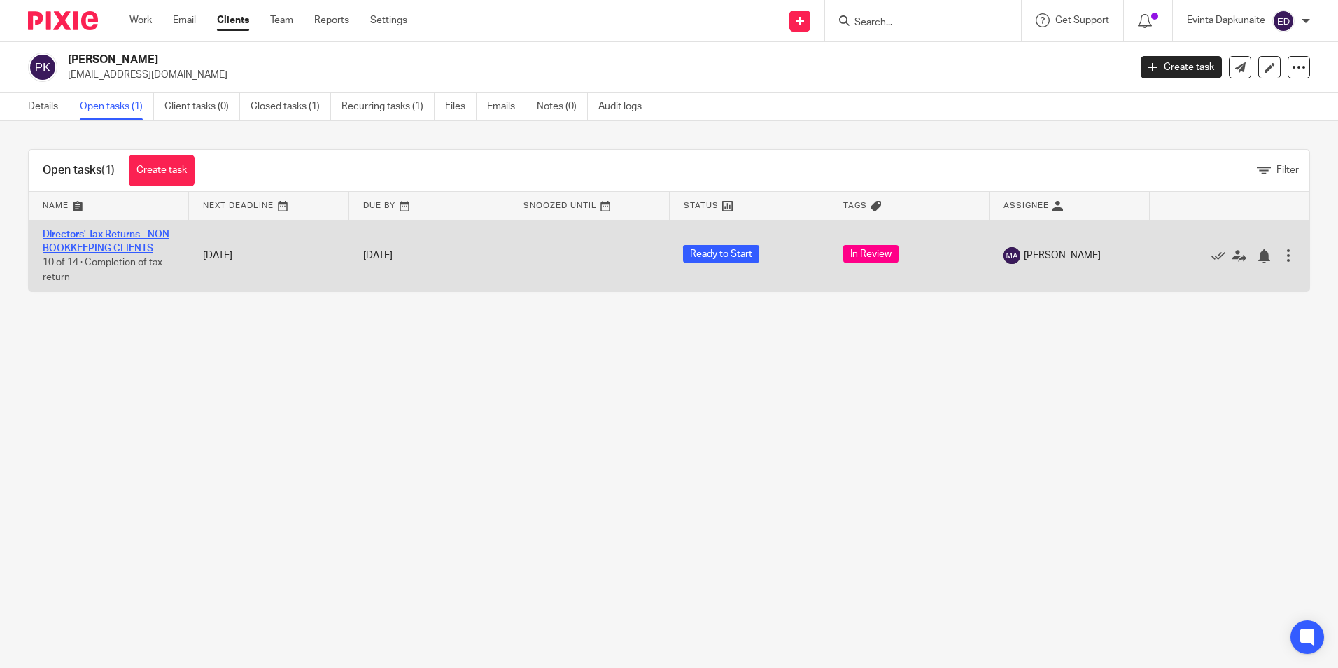
click at [143, 236] on link "Directors' Tax Returns - NON BOOKKEEPING CLIENTS" at bounding box center [106, 242] width 127 height 24
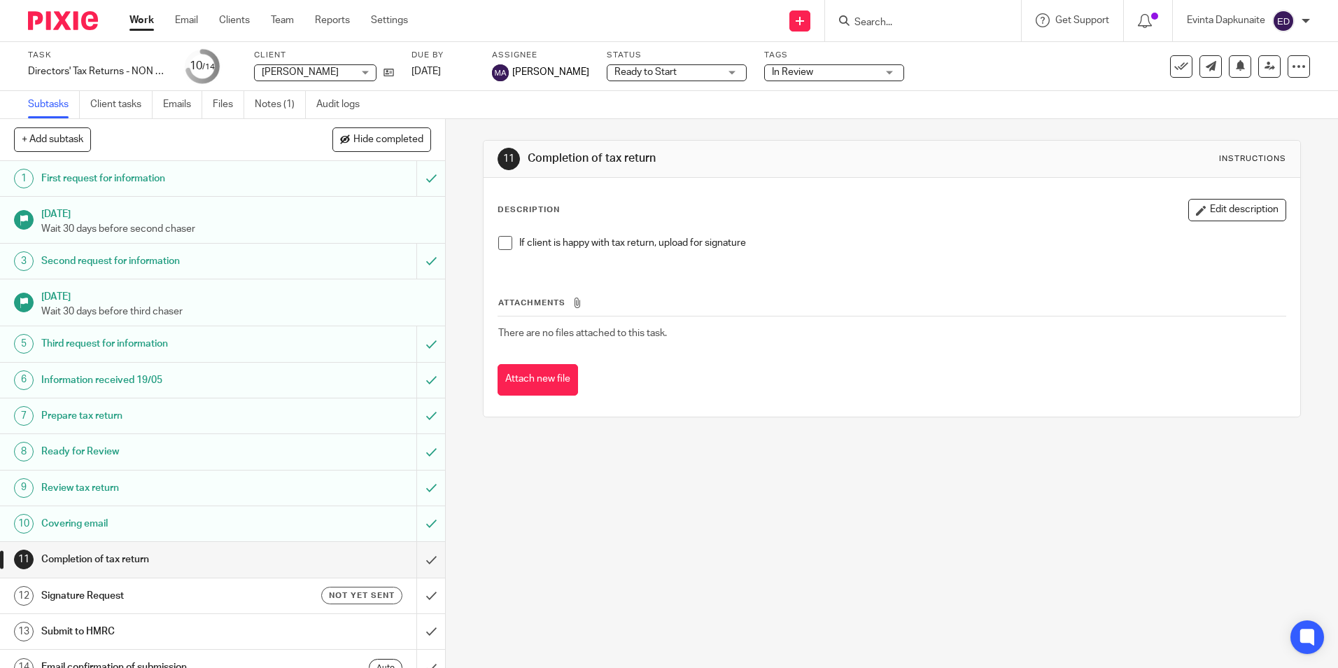
click at [500, 248] on span at bounding box center [505, 243] width 14 height 14
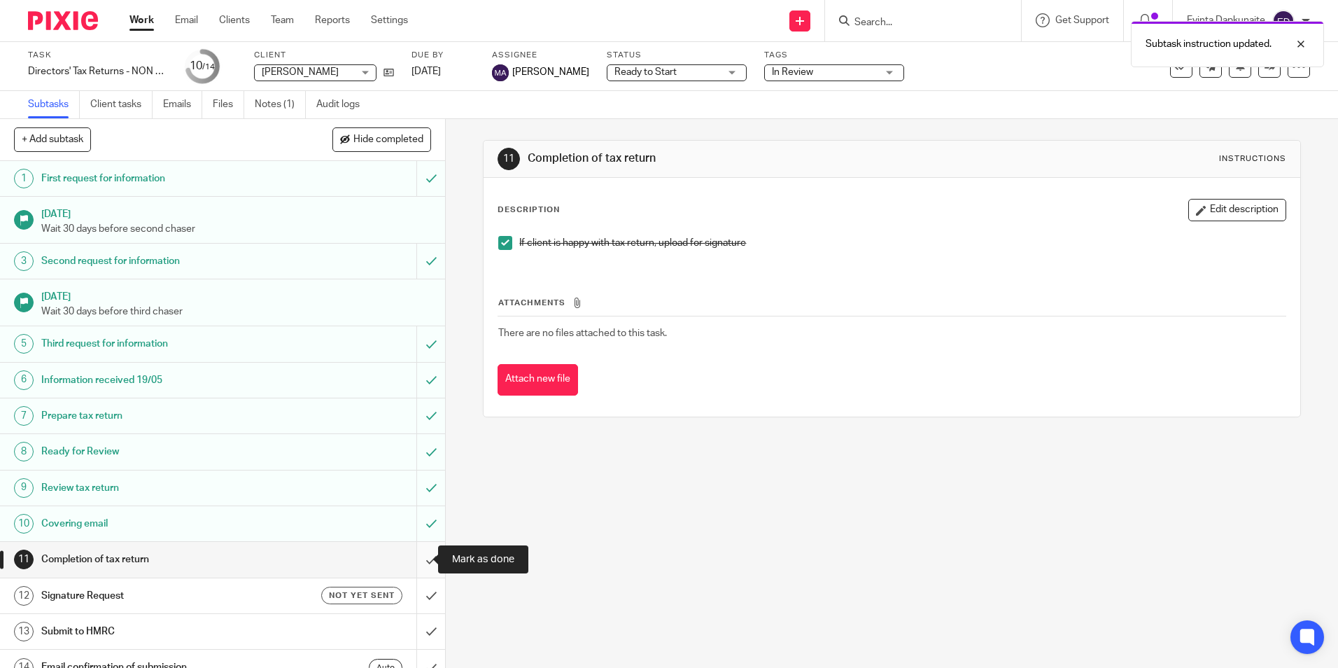
click at [412, 557] on input "submit" at bounding box center [222, 559] width 445 height 35
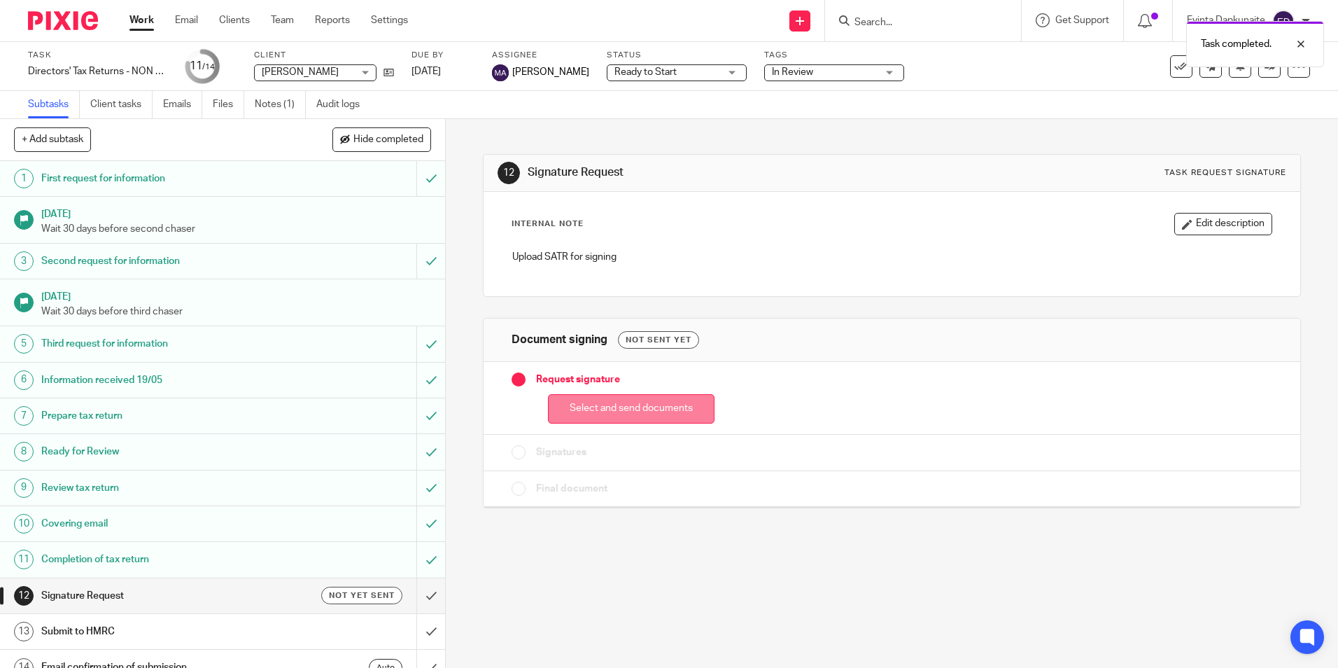
click at [626, 405] on button "Select and send documents" at bounding box center [631, 409] width 167 height 30
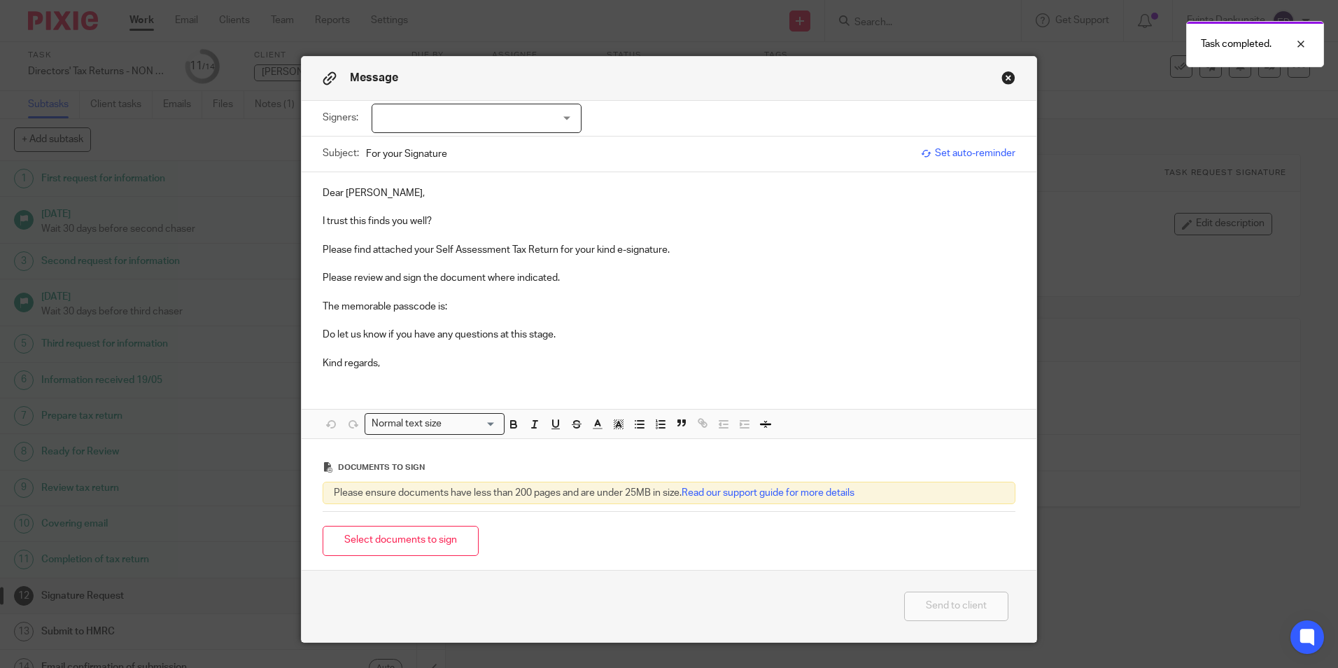
click at [1006, 78] on button "Close modal" at bounding box center [1009, 78] width 14 height 14
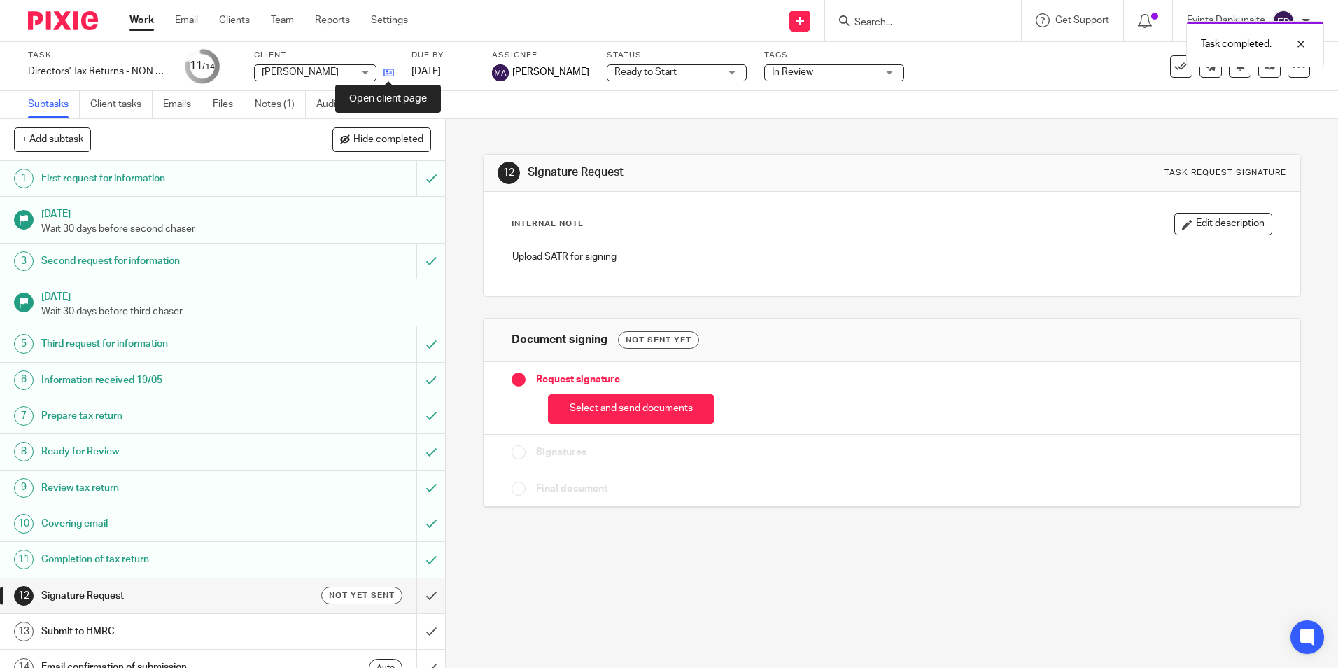
click at [390, 71] on icon at bounding box center [389, 72] width 10 height 10
click at [635, 412] on button "Select and send documents" at bounding box center [631, 409] width 167 height 30
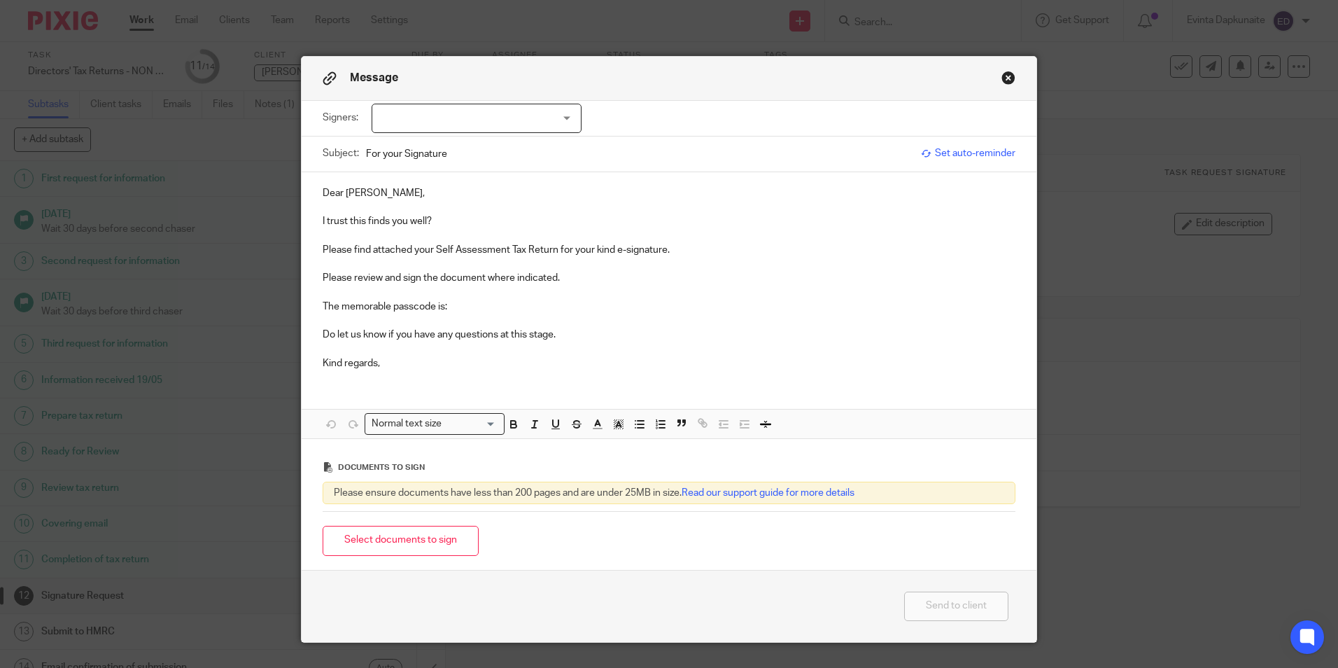
click at [526, 106] on div at bounding box center [477, 118] width 210 height 29
click at [512, 143] on li "[PERSON_NAME]" at bounding box center [471, 147] width 209 height 29
checkbox input "true"
click at [485, 220] on p "I trust this finds you well?" at bounding box center [669, 221] width 693 height 14
click at [471, 309] on p "The memorable passcode is:" at bounding box center [669, 307] width 693 height 14
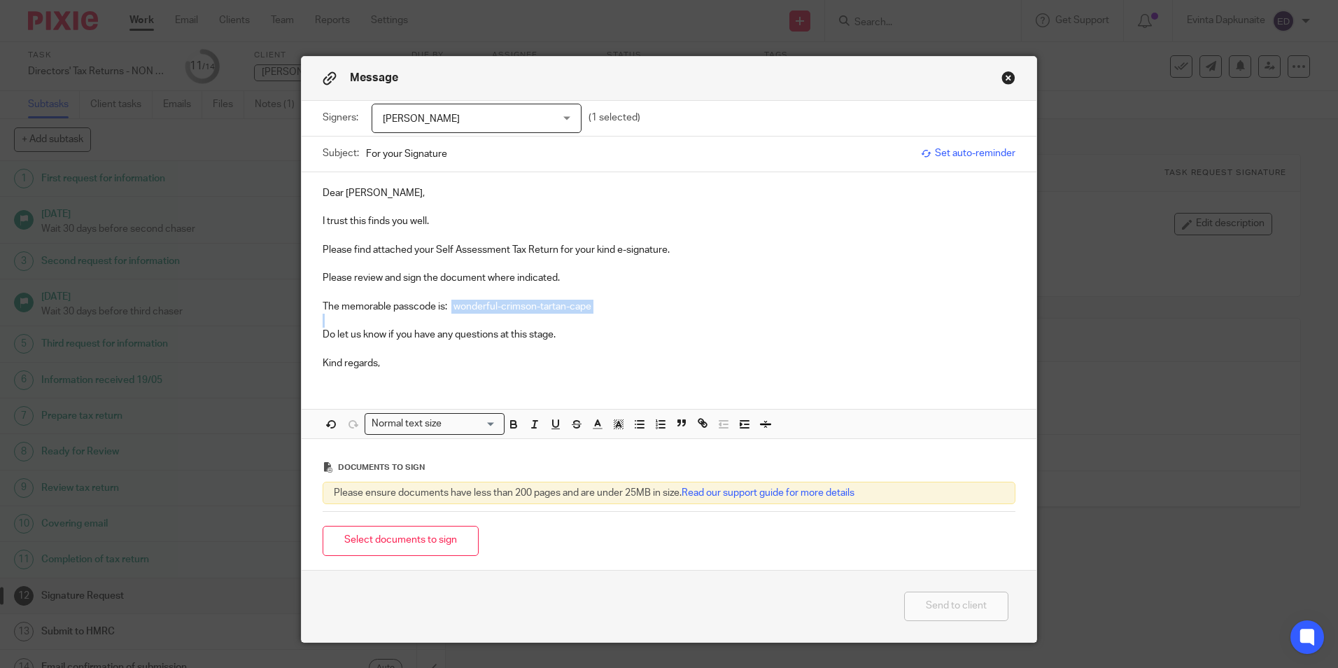
drag, startPoint x: 449, startPoint y: 308, endPoint x: 701, endPoint y: 366, distance: 258.6
click at [824, 316] on div "Dear Paul, I trust this finds you well. Please find attached your Self Assessme…" at bounding box center [669, 276] width 735 height 209
click at [505, 428] on button "button" at bounding box center [513, 423] width 17 height 17
click at [612, 425] on icon "button" at bounding box center [618, 424] width 13 height 13
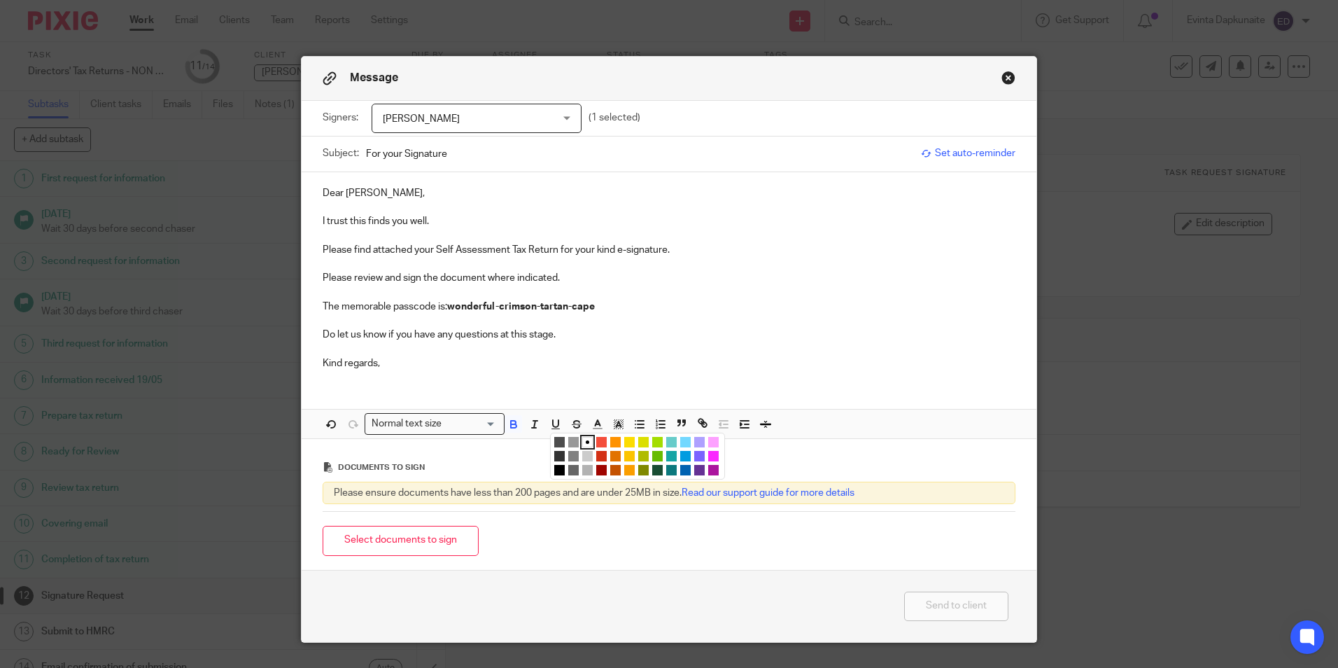
click at [624, 441] on li "color:#FCDC00" at bounding box center [629, 442] width 10 height 10
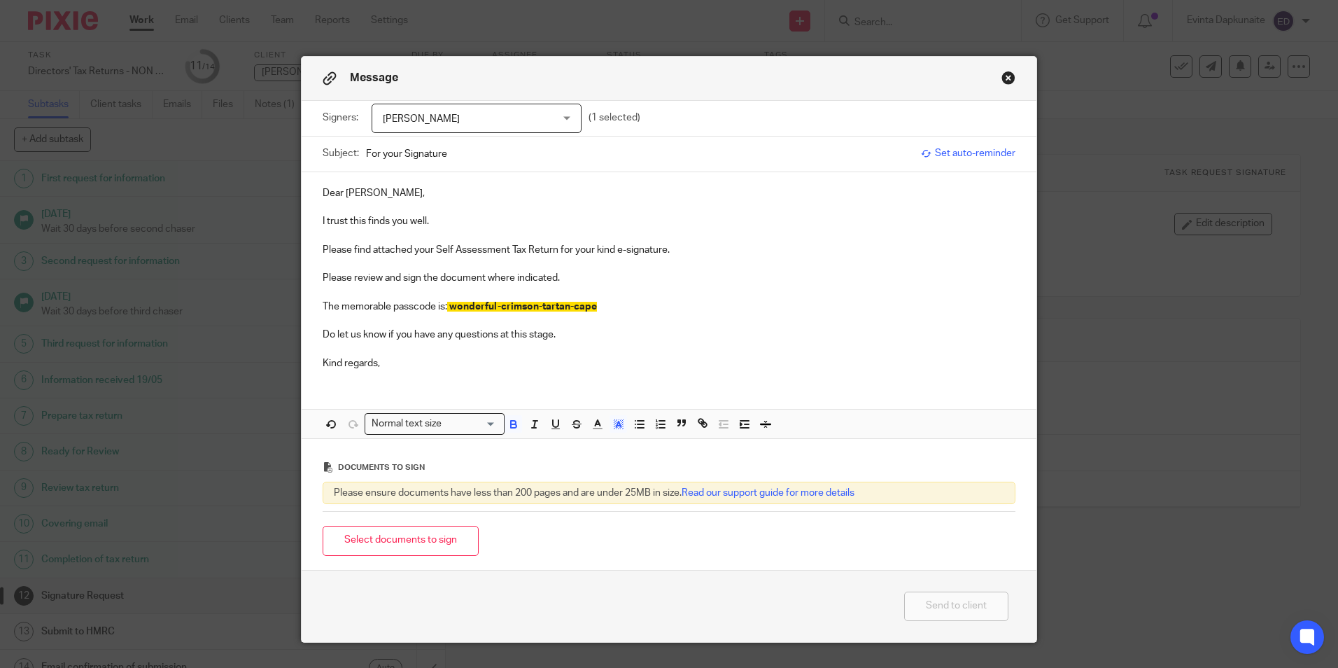
click at [657, 337] on p "Do let us know if you have any questions at this stage." at bounding box center [669, 335] width 693 height 14
click at [392, 540] on button "Select documents to sign" at bounding box center [401, 541] width 156 height 30
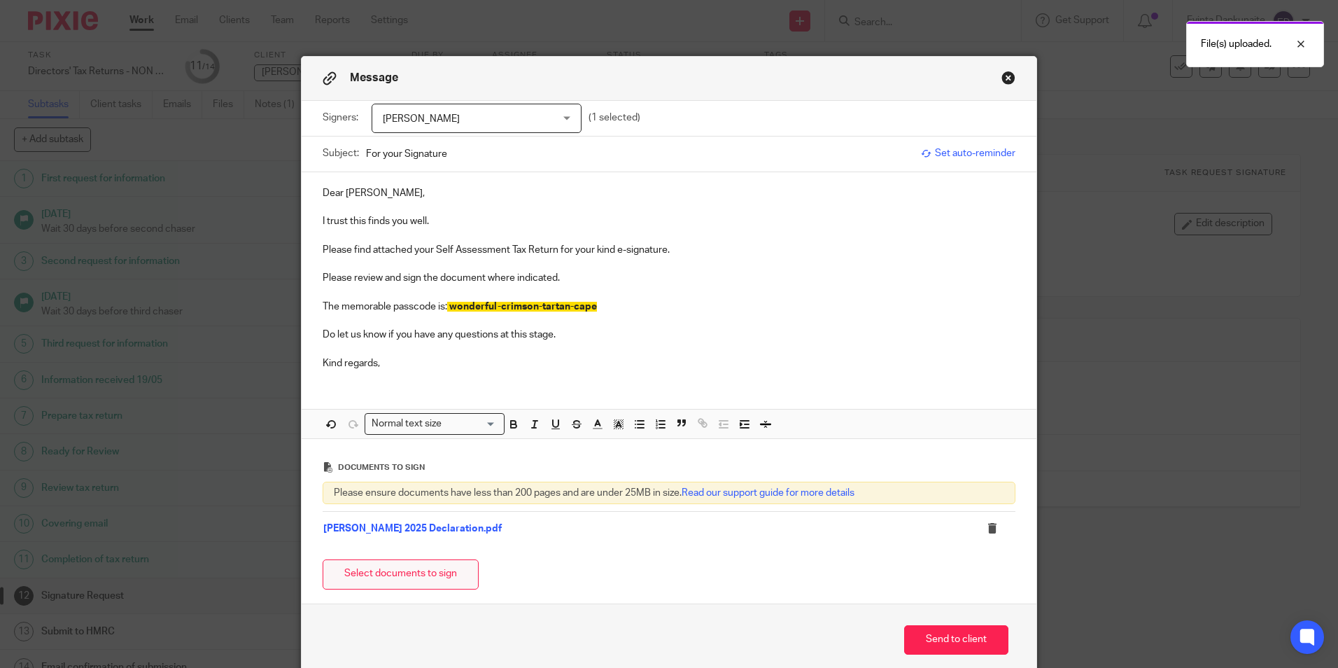
click at [386, 566] on button "Select documents to sign" at bounding box center [401, 574] width 156 height 30
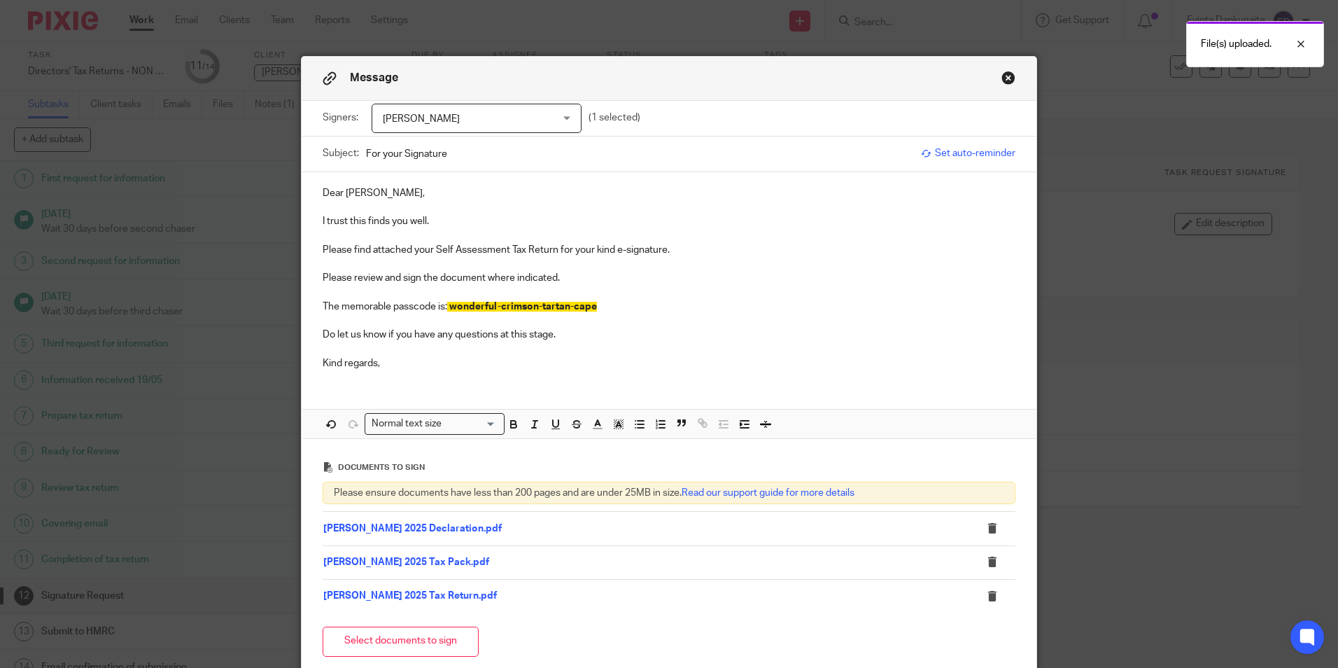
click at [411, 370] on p "Kind regards," at bounding box center [669, 363] width 693 height 14
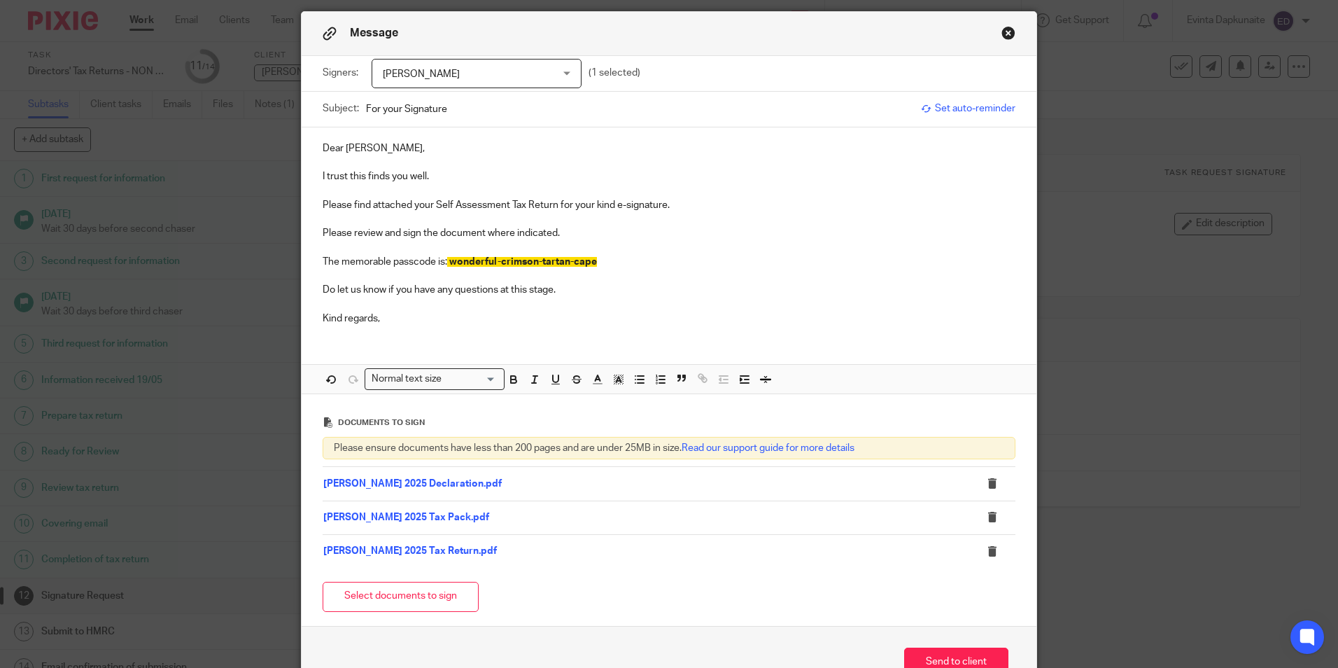
scroll to position [70, 0]
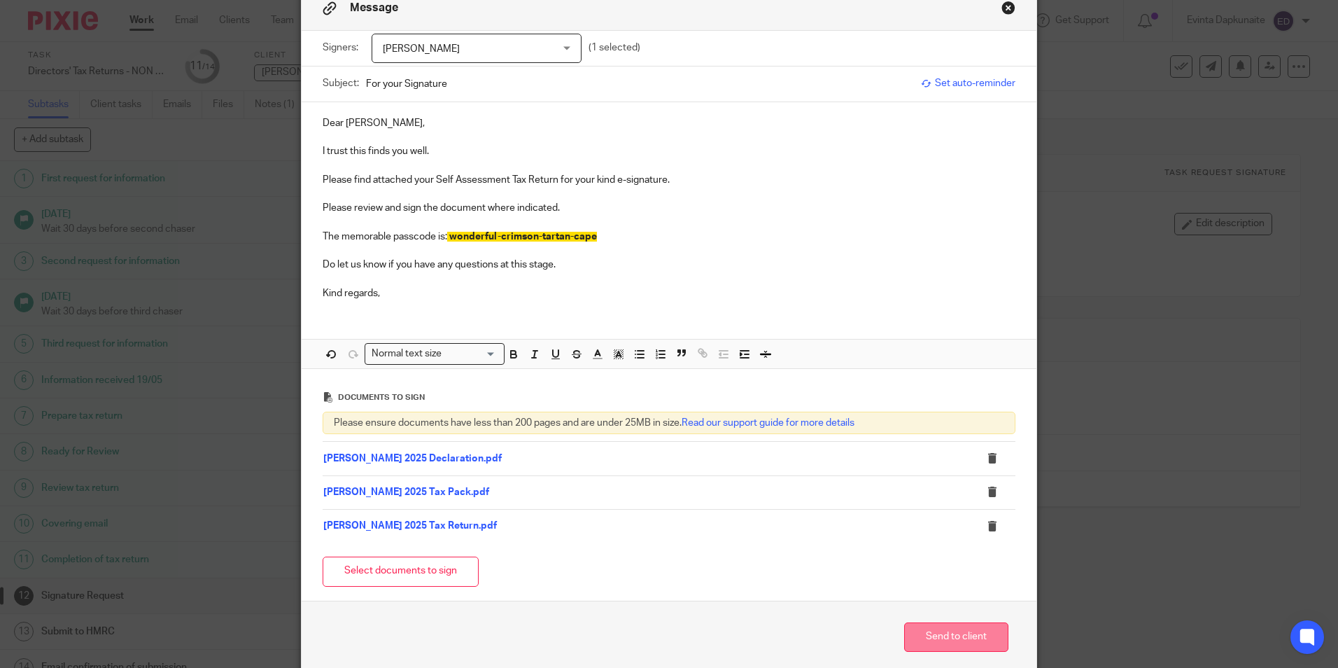
click at [928, 633] on button "Send to client" at bounding box center [956, 637] width 104 height 30
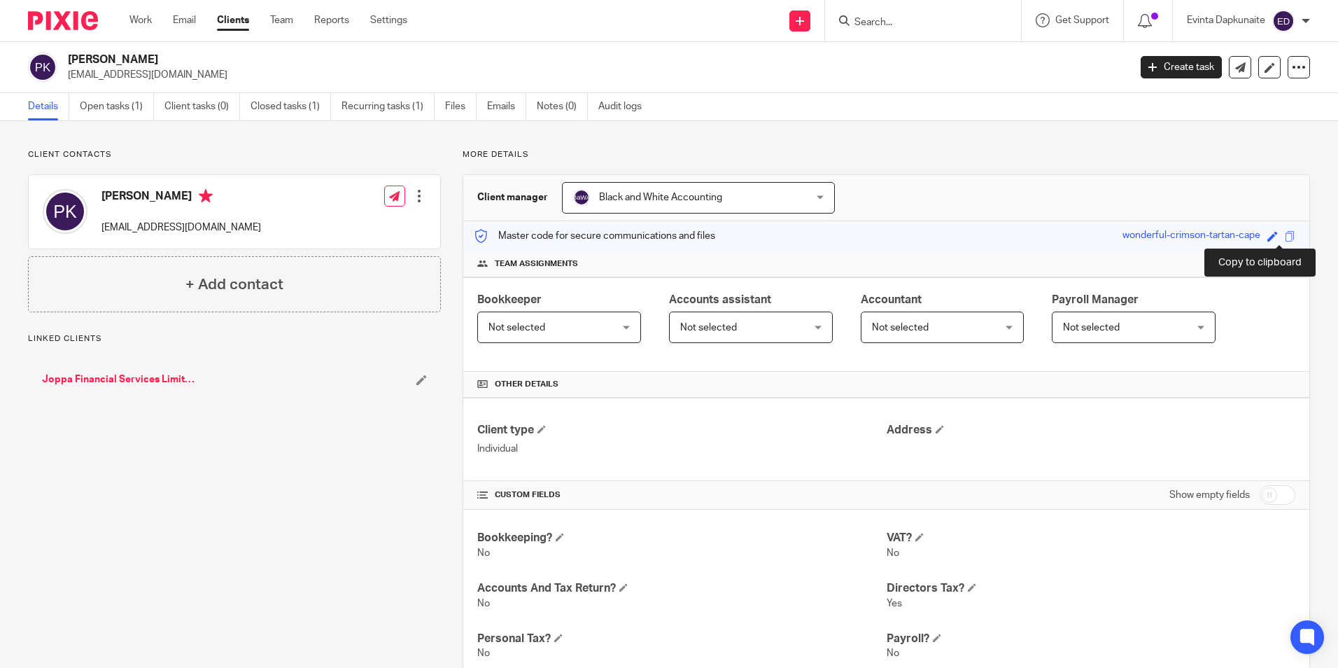
click at [1285, 237] on span at bounding box center [1290, 236] width 10 height 10
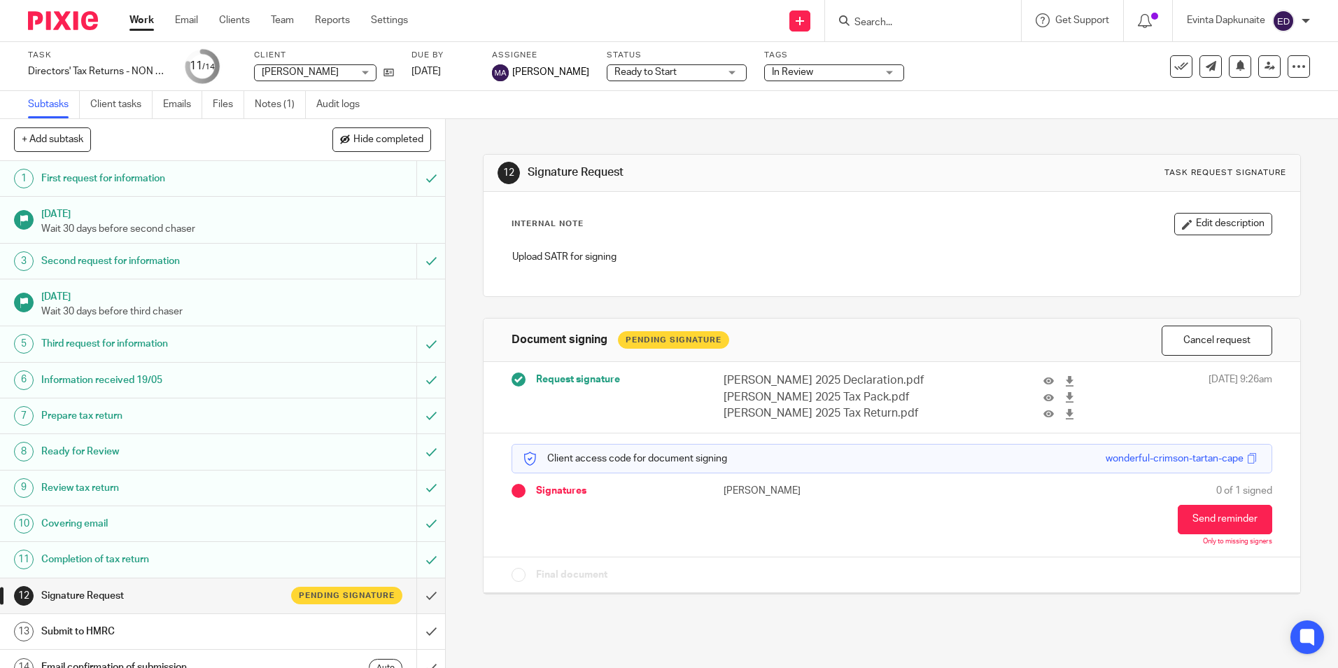
click at [785, 74] on span "In Review" at bounding box center [792, 72] width 41 height 10
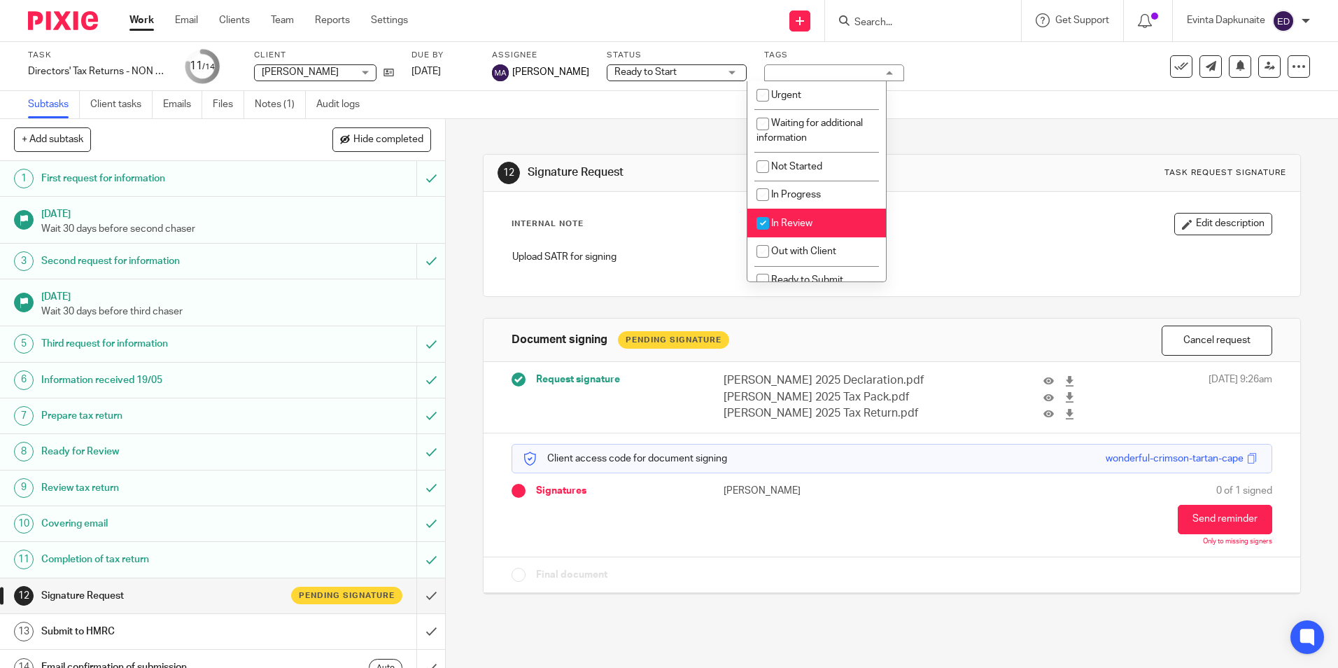
click at [820, 227] on li "In Review" at bounding box center [816, 223] width 139 height 29
checkbox input "false"
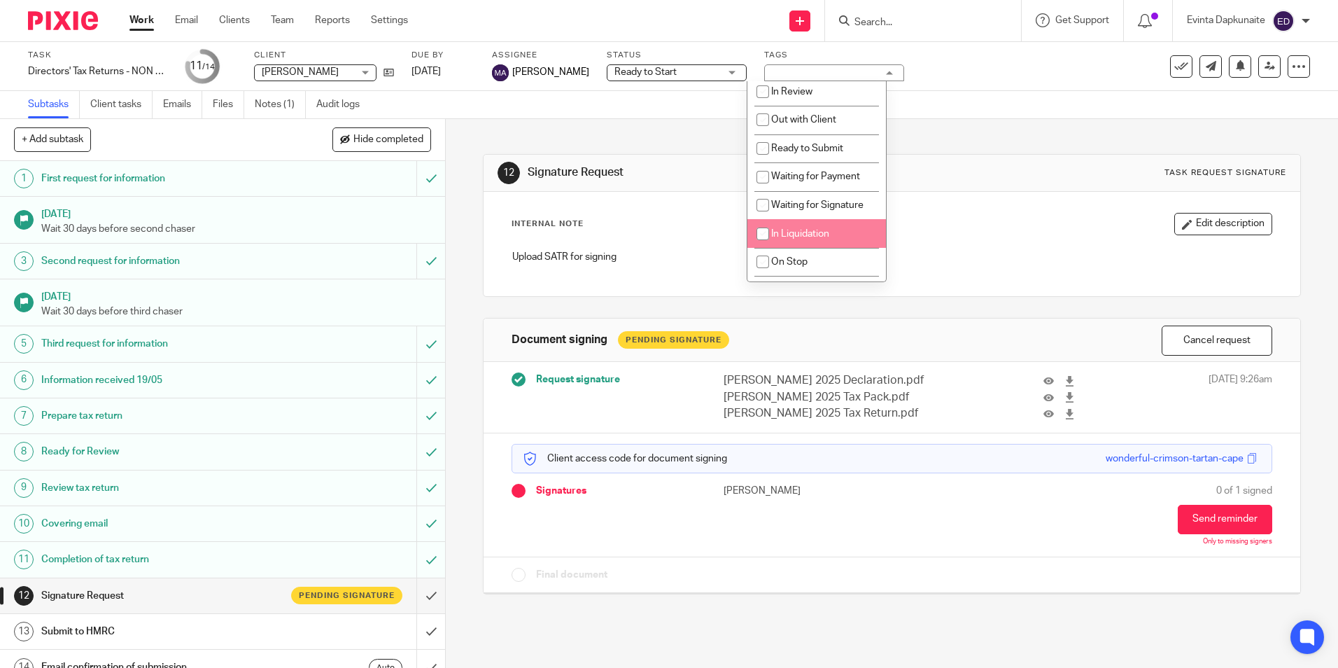
scroll to position [140, 0]
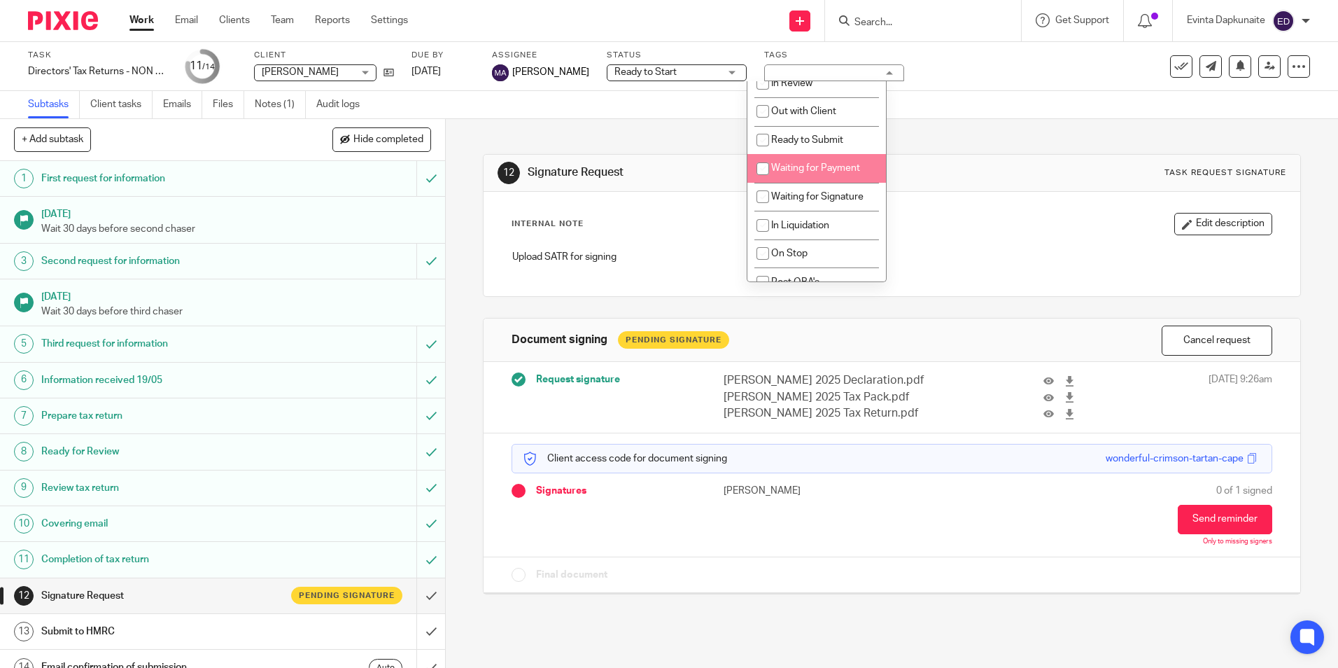
click at [832, 165] on span "Waiting for Payment" at bounding box center [815, 168] width 89 height 10
checkbox input "false"
click at [801, 201] on span "Waiting for Signature" at bounding box center [817, 197] width 92 height 10
checkbox input "true"
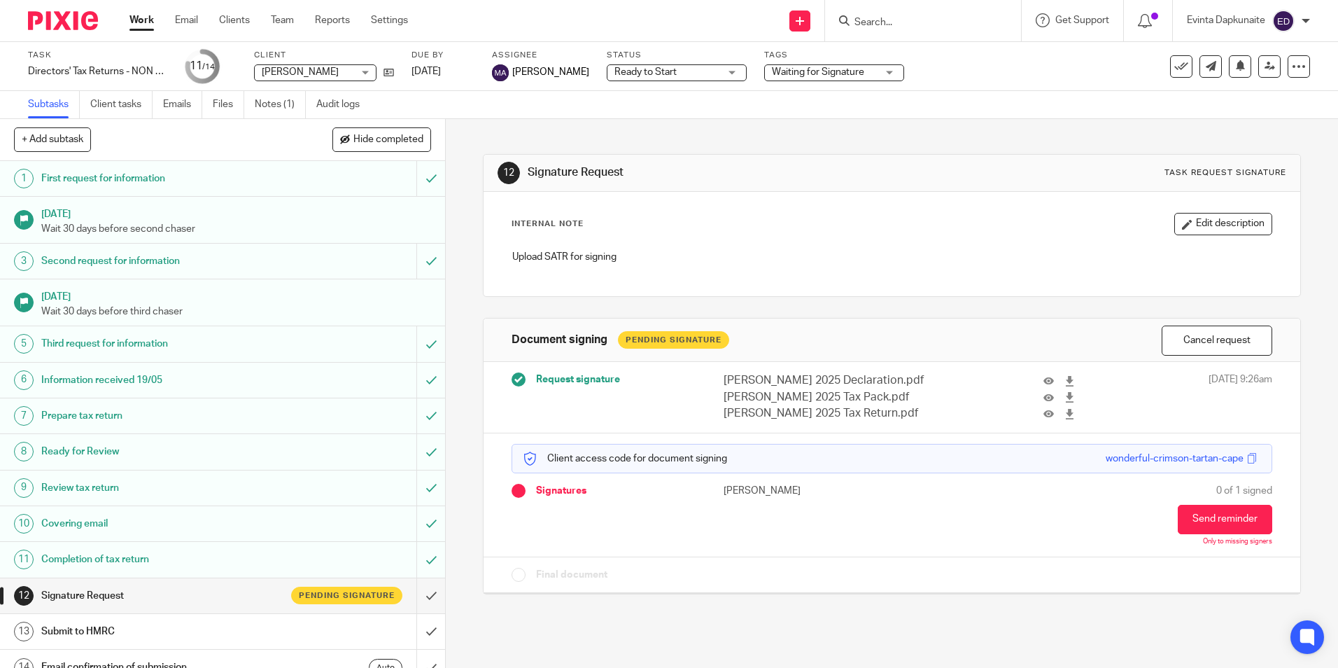
drag, startPoint x: 599, startPoint y: 143, endPoint x: 650, endPoint y: 105, distance: 63.4
click at [599, 142] on div "12 Signature Request Task request signature Internal Note Edit description Uplo…" at bounding box center [891, 363] width 817 height 489
click at [682, 70] on span "Ready to Start" at bounding box center [667, 72] width 105 height 15
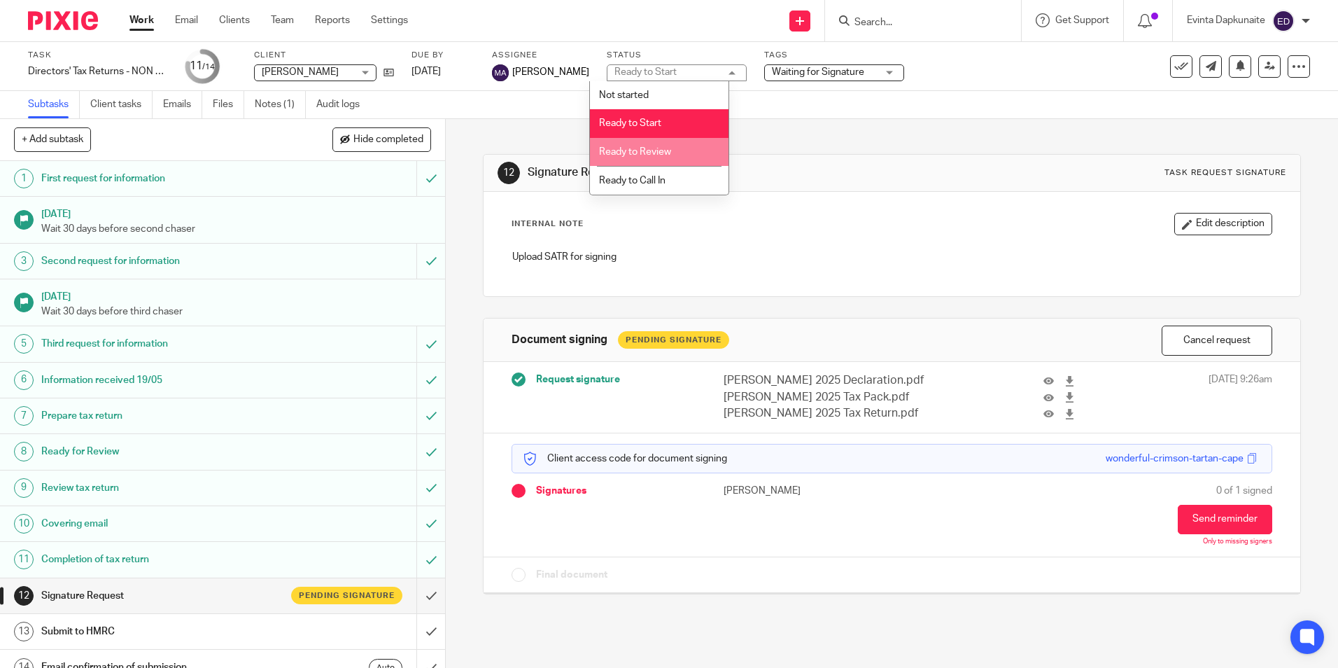
click at [673, 150] on li "Ready to Review" at bounding box center [659, 152] width 139 height 29
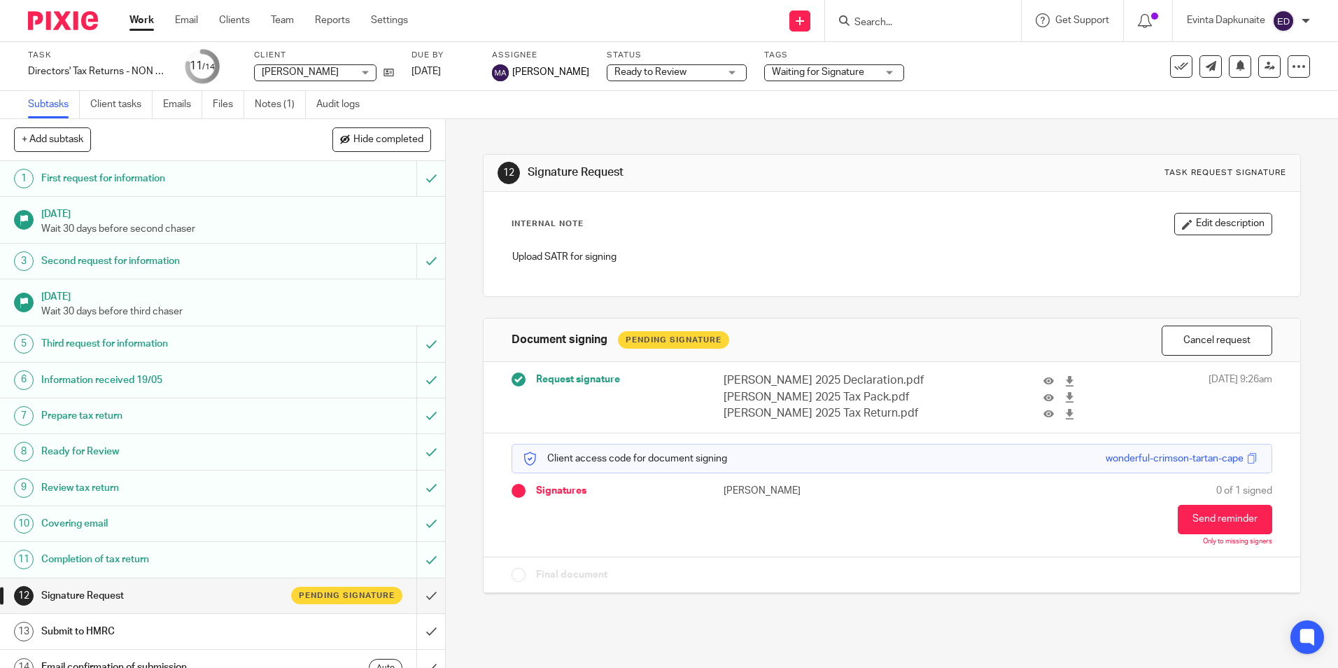
click at [880, 159] on div "12 Signature Request Task request signature" at bounding box center [892, 173] width 816 height 37
drag, startPoint x: 274, startPoint y: 23, endPoint x: 207, endPoint y: 212, distance: 200.3
click at [274, 24] on link "Team" at bounding box center [282, 20] width 23 height 14
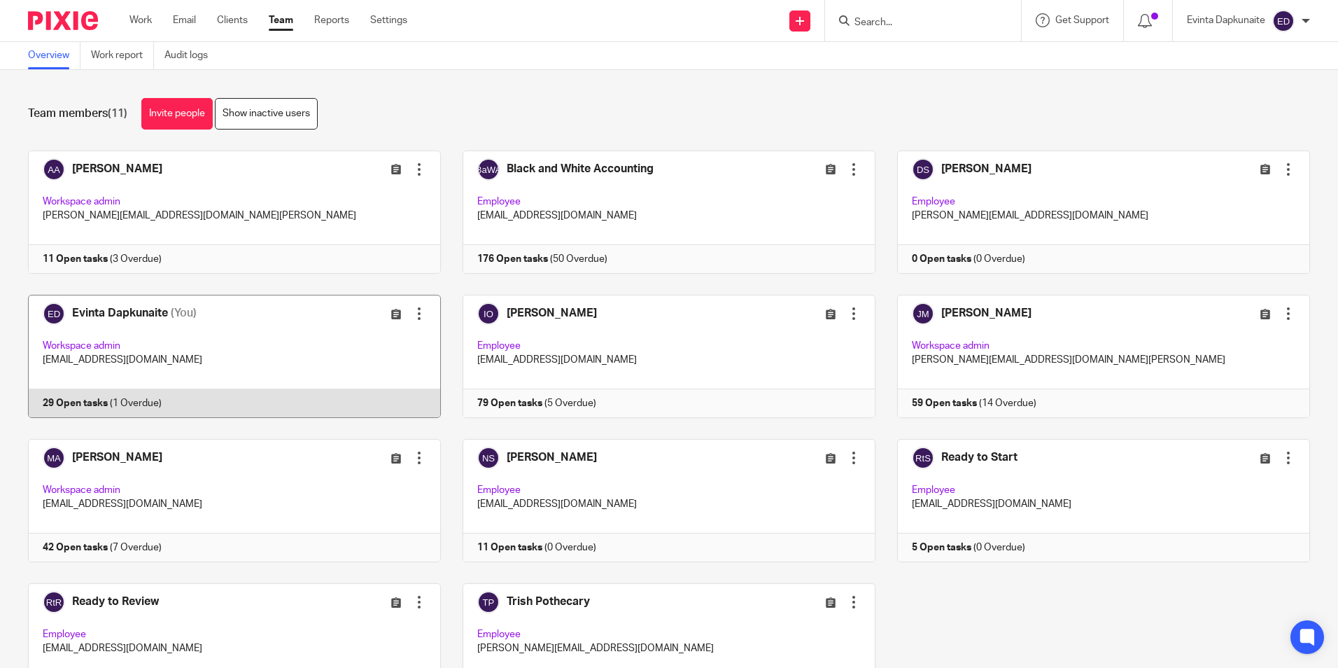
click at [286, 395] on link at bounding box center [223, 356] width 435 height 123
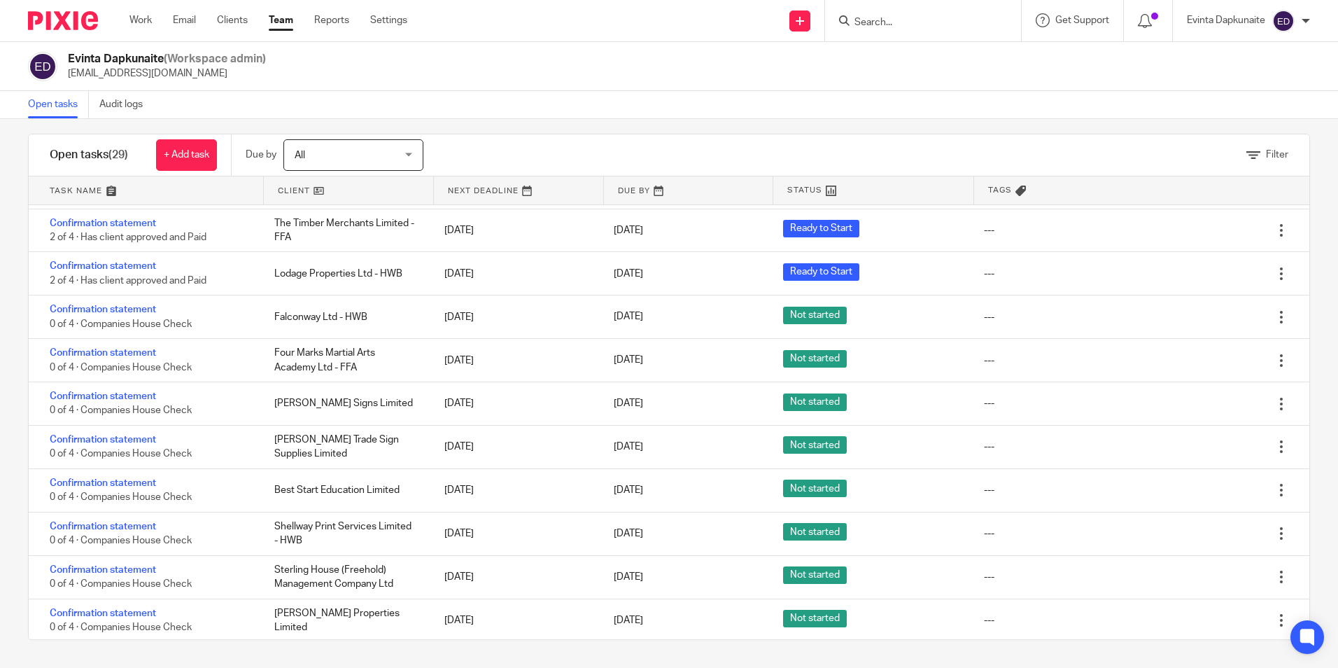
scroll to position [2, 0]
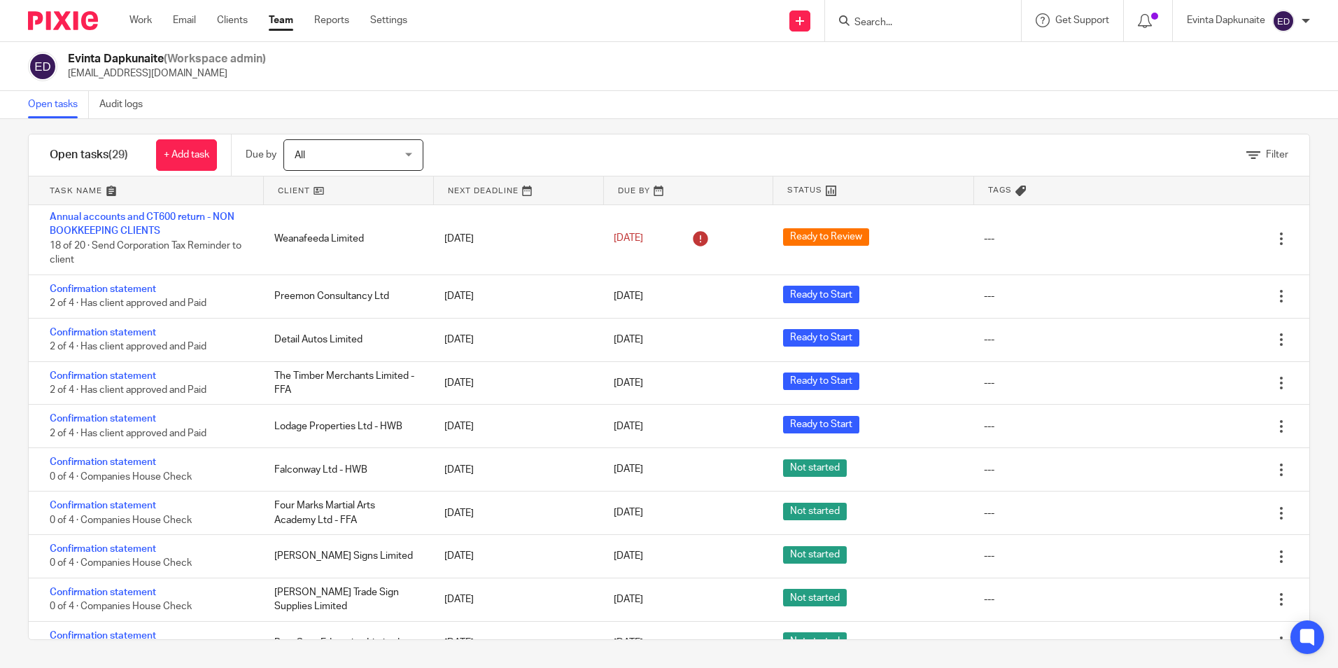
click at [890, 23] on input "Search" at bounding box center [916, 23] width 126 height 13
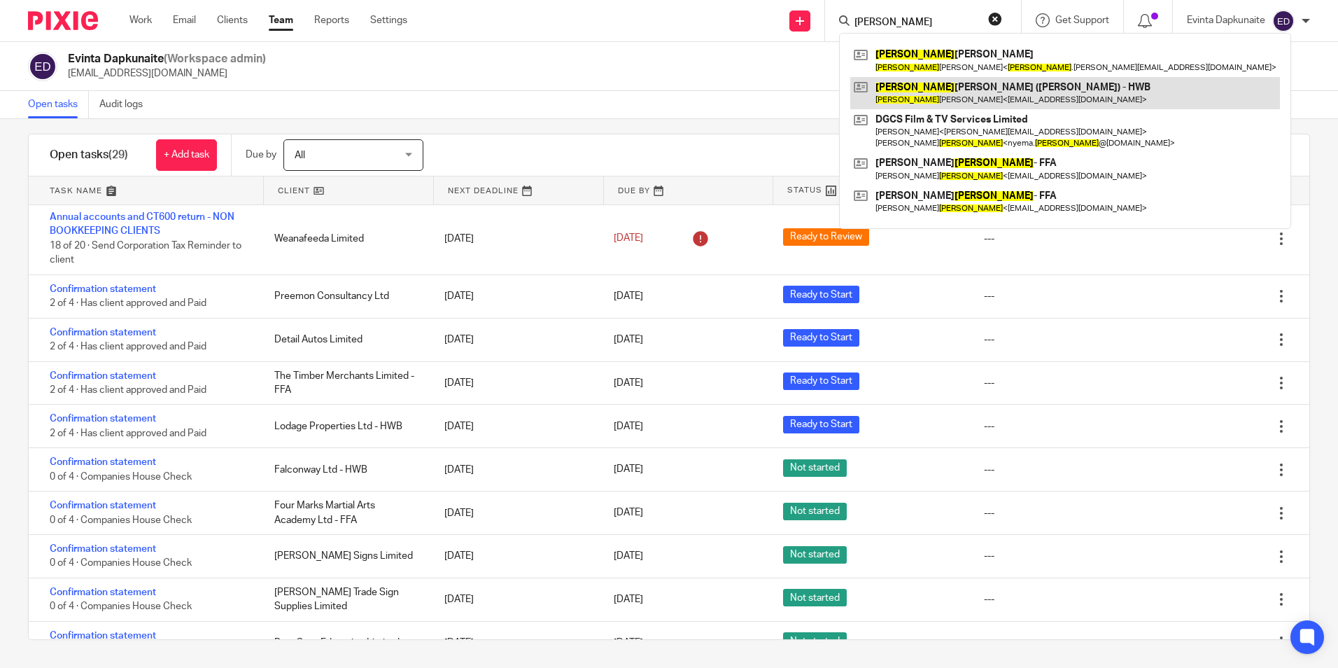
type input "[PERSON_NAME]"
click at [967, 92] on link at bounding box center [1065, 93] width 430 height 32
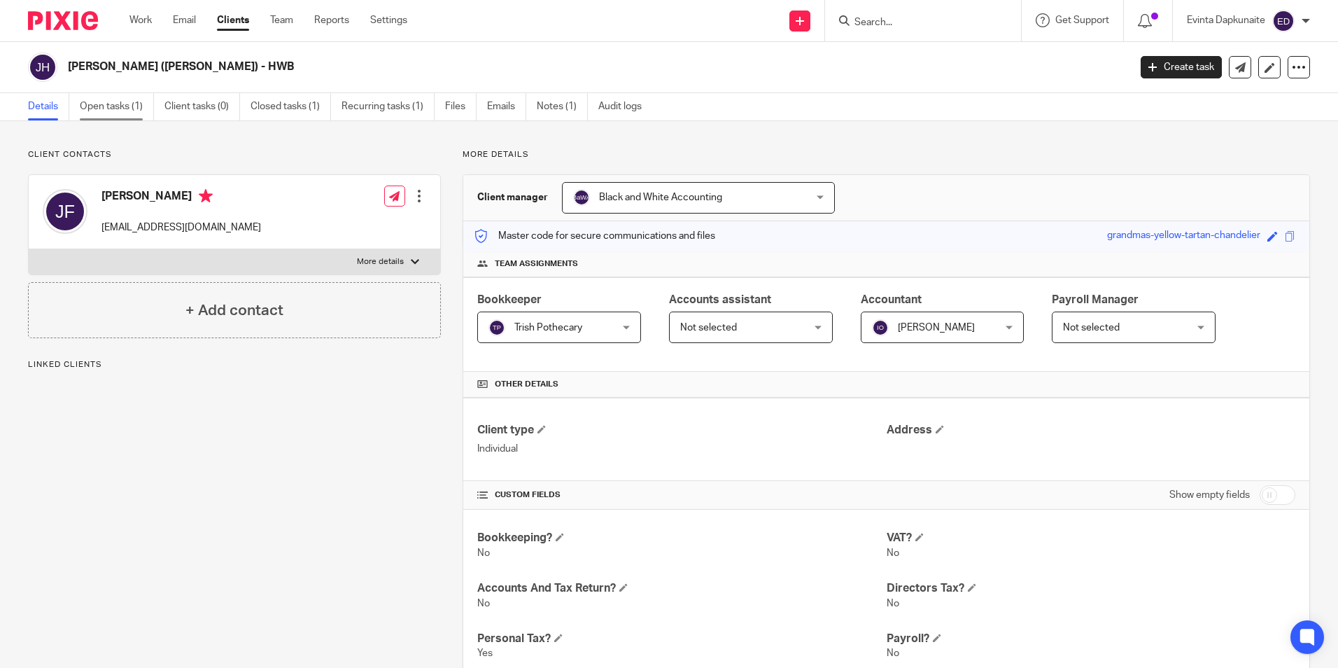
click at [127, 110] on link "Open tasks (1)" at bounding box center [117, 106] width 74 height 27
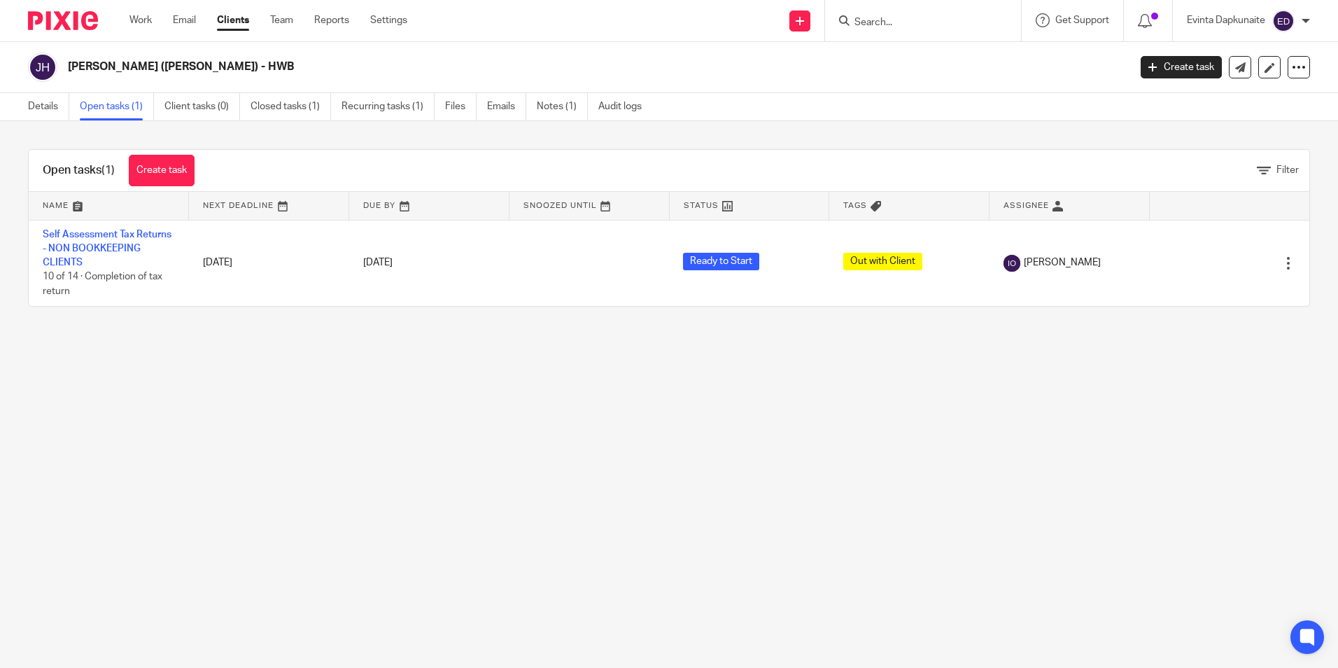
drag, startPoint x: 332, startPoint y: 346, endPoint x: 378, endPoint y: 344, distance: 46.2
click at [337, 346] on main "[PERSON_NAME] ([PERSON_NAME]) - HWB Create task Update from Companies House Exp…" at bounding box center [669, 334] width 1338 height 668
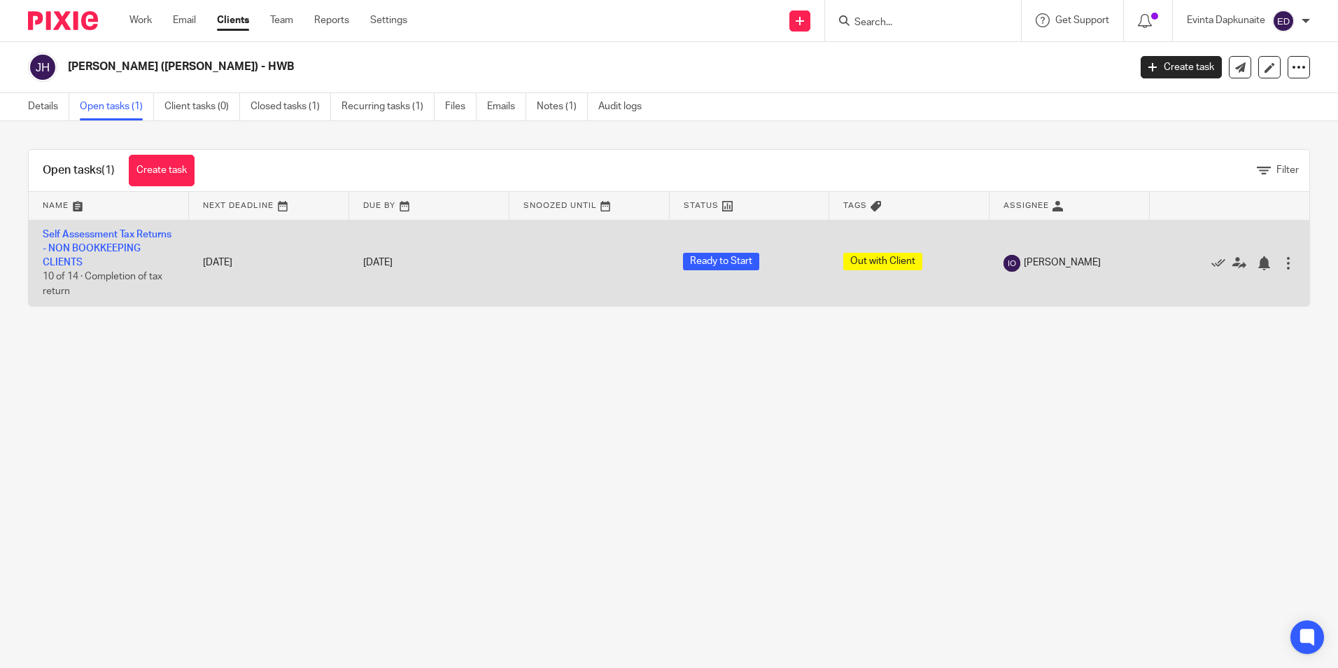
drag, startPoint x: 738, startPoint y: 344, endPoint x: 873, endPoint y: 282, distance: 148.8
click at [888, 268] on main "[PERSON_NAME] ([PERSON_NAME]) - HWB Create task Update from Companies House Exp…" at bounding box center [669, 334] width 1338 height 668
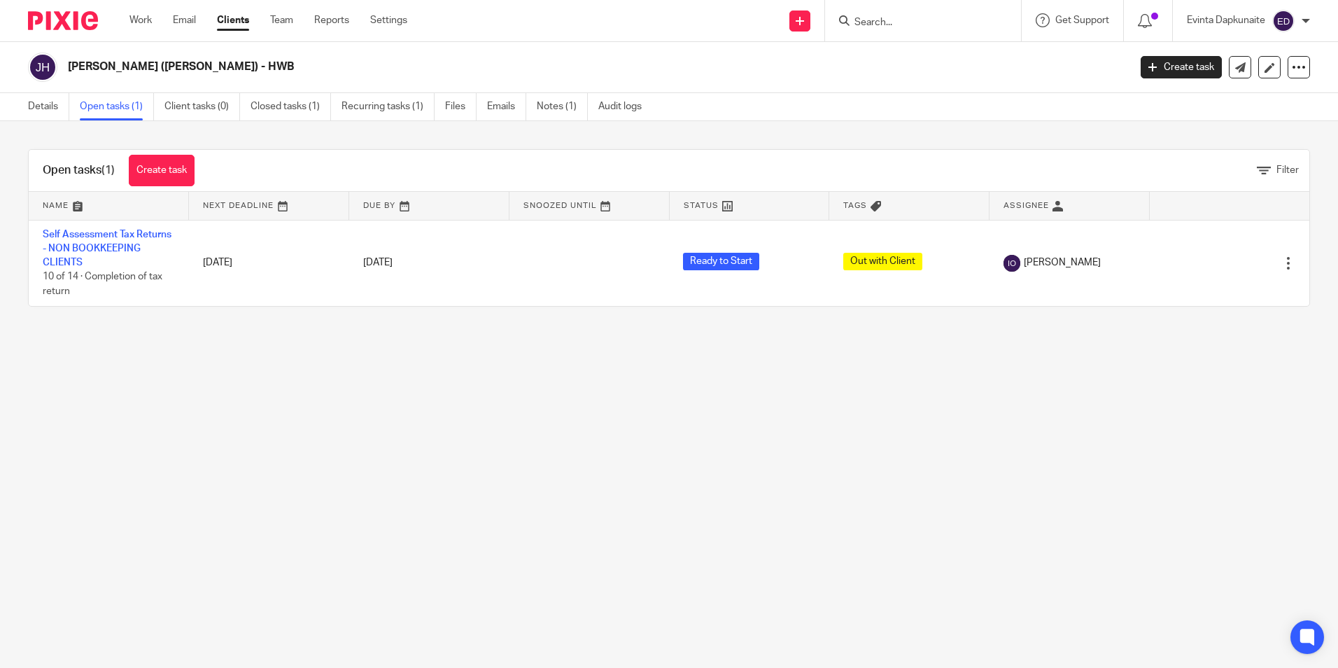
click at [816, 346] on main "[PERSON_NAME] ([PERSON_NAME]) - HWB Create task Update from Companies House Exp…" at bounding box center [669, 334] width 1338 height 668
click at [733, 486] on main "[PERSON_NAME] ([PERSON_NAME]) - HWB Create task Update from Companies House Exp…" at bounding box center [669, 334] width 1338 height 668
click at [39, 113] on link "Details" at bounding box center [48, 106] width 41 height 27
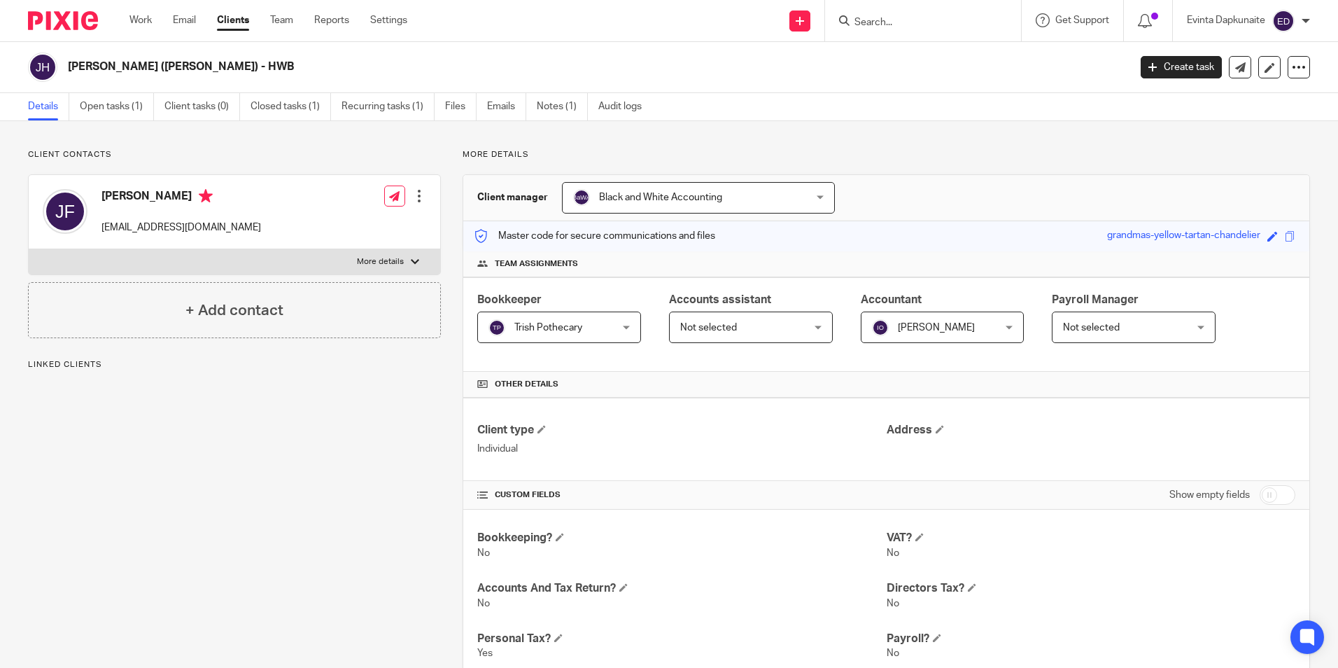
click at [213, 253] on label "More details" at bounding box center [235, 261] width 412 height 25
click at [29, 249] on input "More details" at bounding box center [28, 248] width 1 height 1
checkbox input "true"
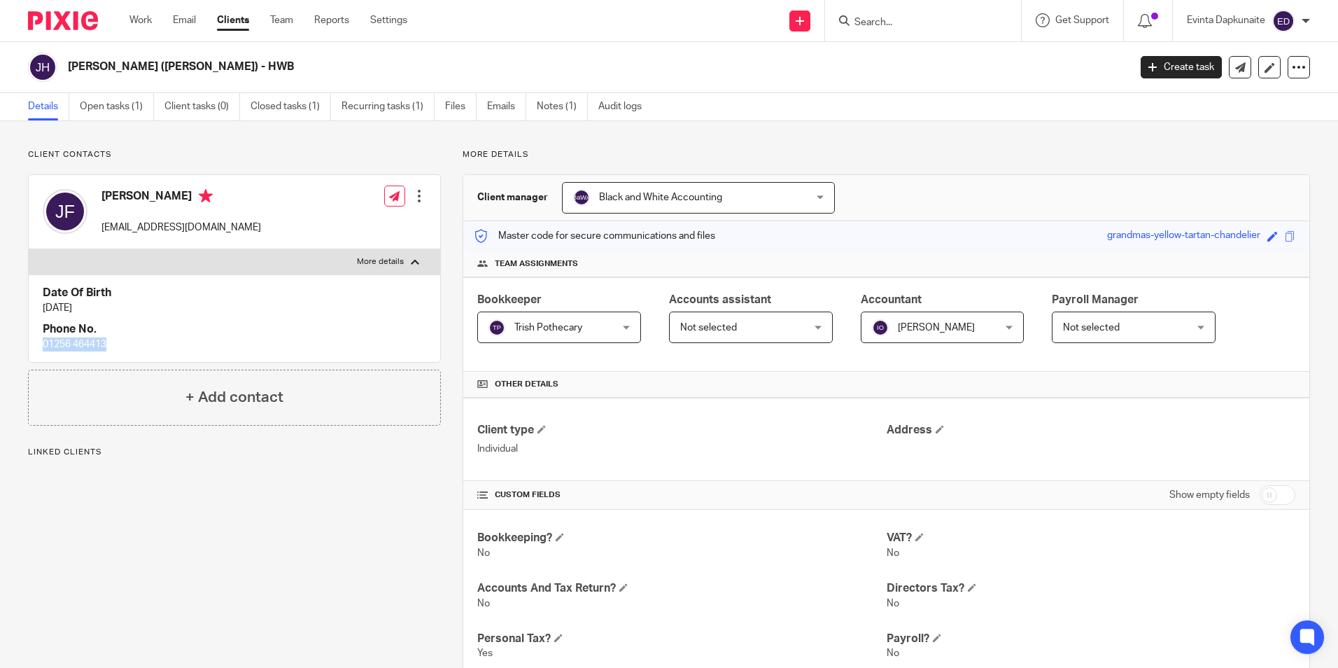
drag, startPoint x: 64, startPoint y: 344, endPoint x: 141, endPoint y: 344, distance: 77.7
click at [141, 344] on div "Date Of Birth 19 Dec 1944 Phone No. 01256 464413" at bounding box center [235, 317] width 412 height 87
drag, startPoint x: 141, startPoint y: 344, endPoint x: 92, endPoint y: 348, distance: 49.8
copy p "01256 464413"
click at [337, 629] on div "Client contacts James Fitzpatrick athena.coiffeur@gmail.com Edit contact Create…" at bounding box center [223, 590] width 435 height 883
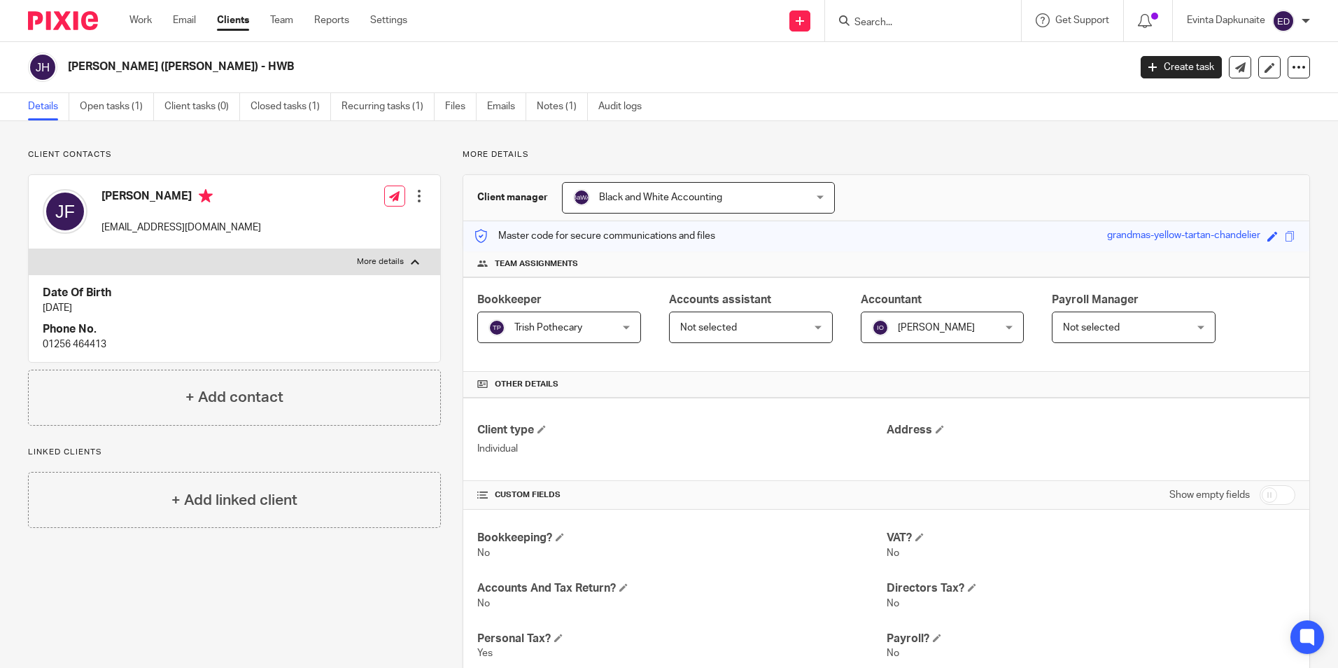
click at [269, 307] on p "19 Dec 1944" at bounding box center [235, 308] width 384 height 14
click at [234, 17] on link "Clients" at bounding box center [233, 20] width 32 height 14
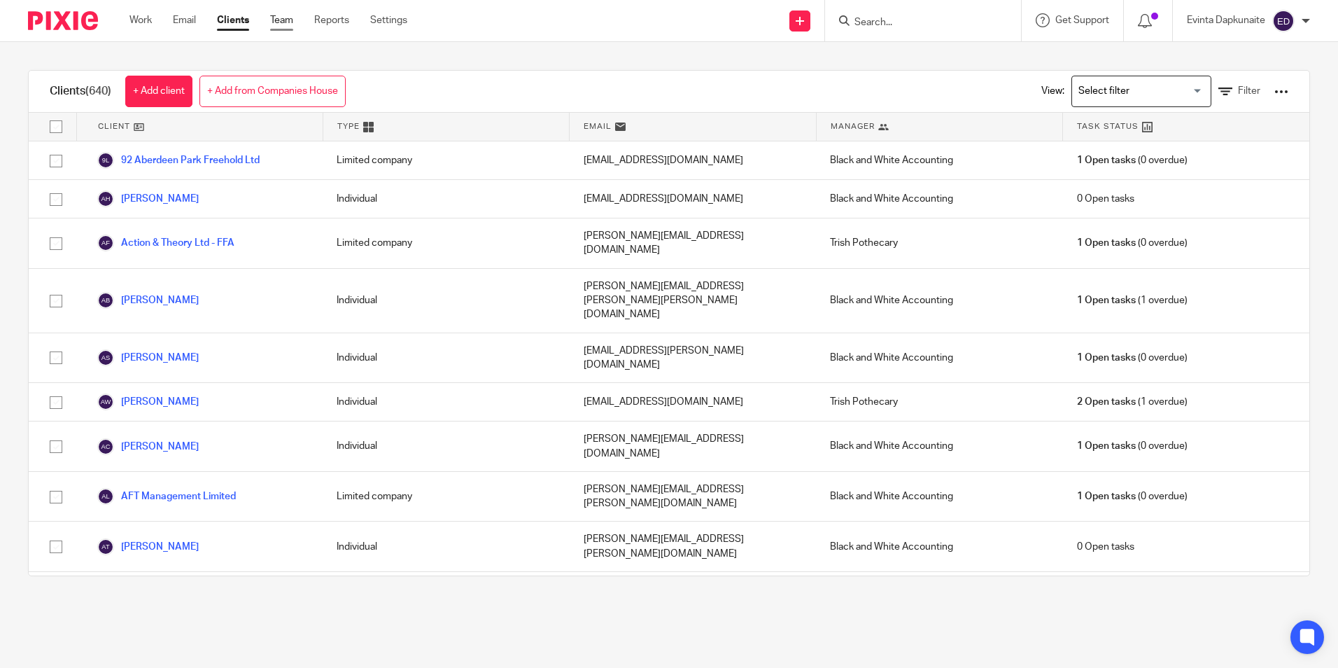
click at [281, 23] on link "Team" at bounding box center [281, 20] width 23 height 14
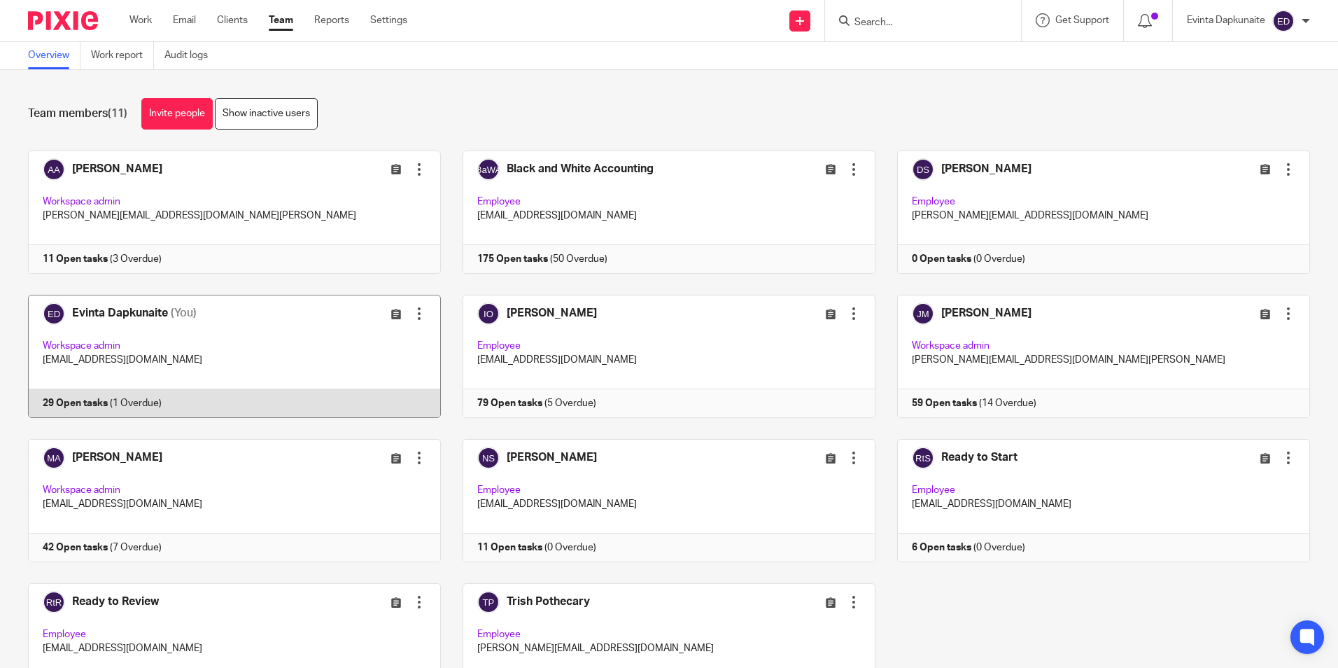
click at [257, 374] on link at bounding box center [223, 356] width 435 height 123
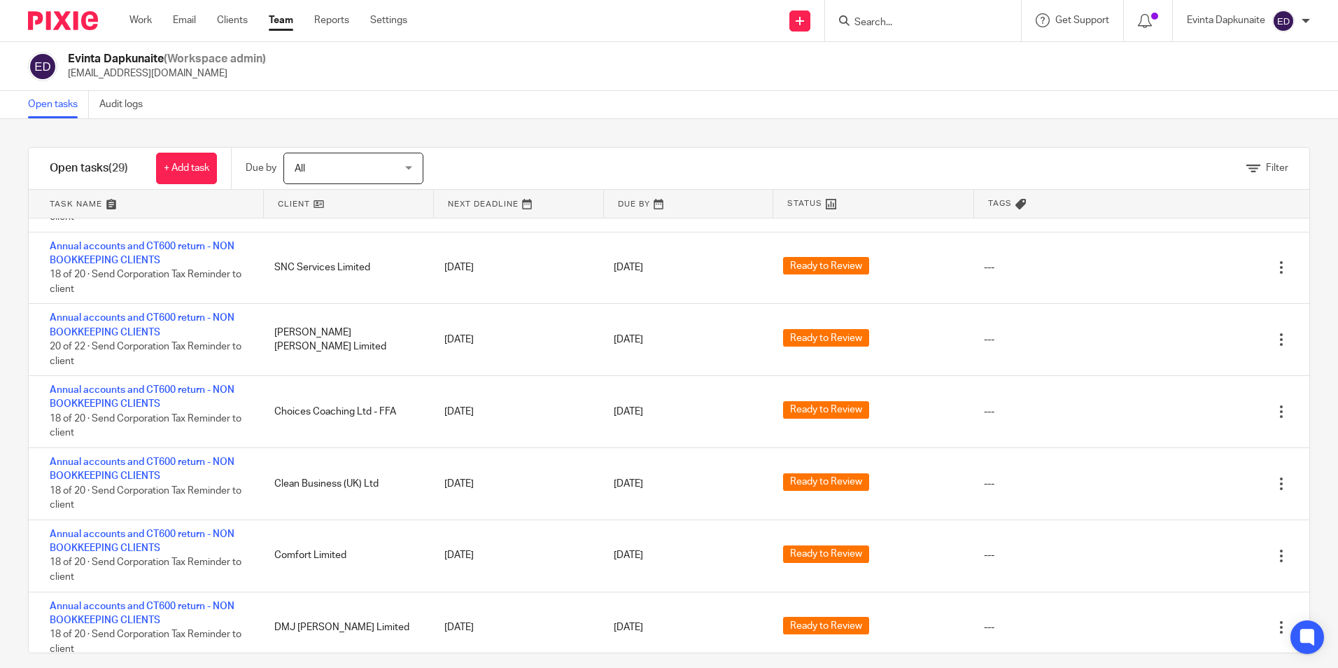
scroll to position [1120, 0]
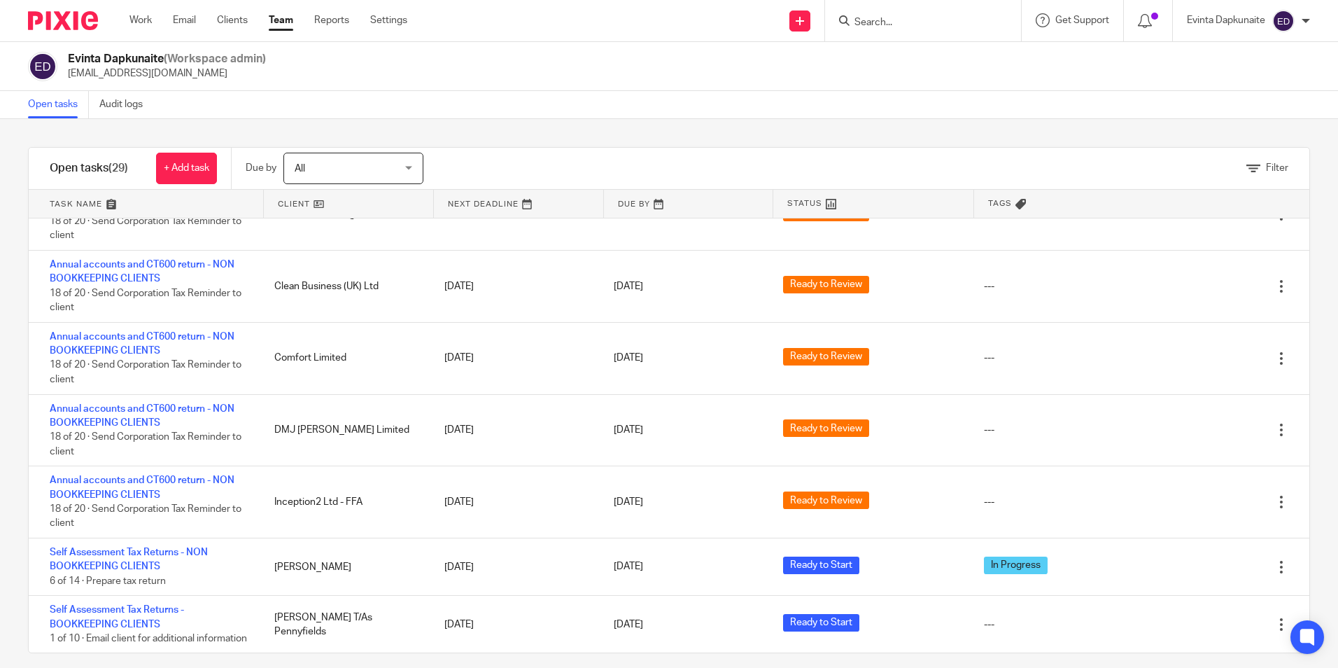
click at [932, 20] on input "Search" at bounding box center [916, 23] width 126 height 13
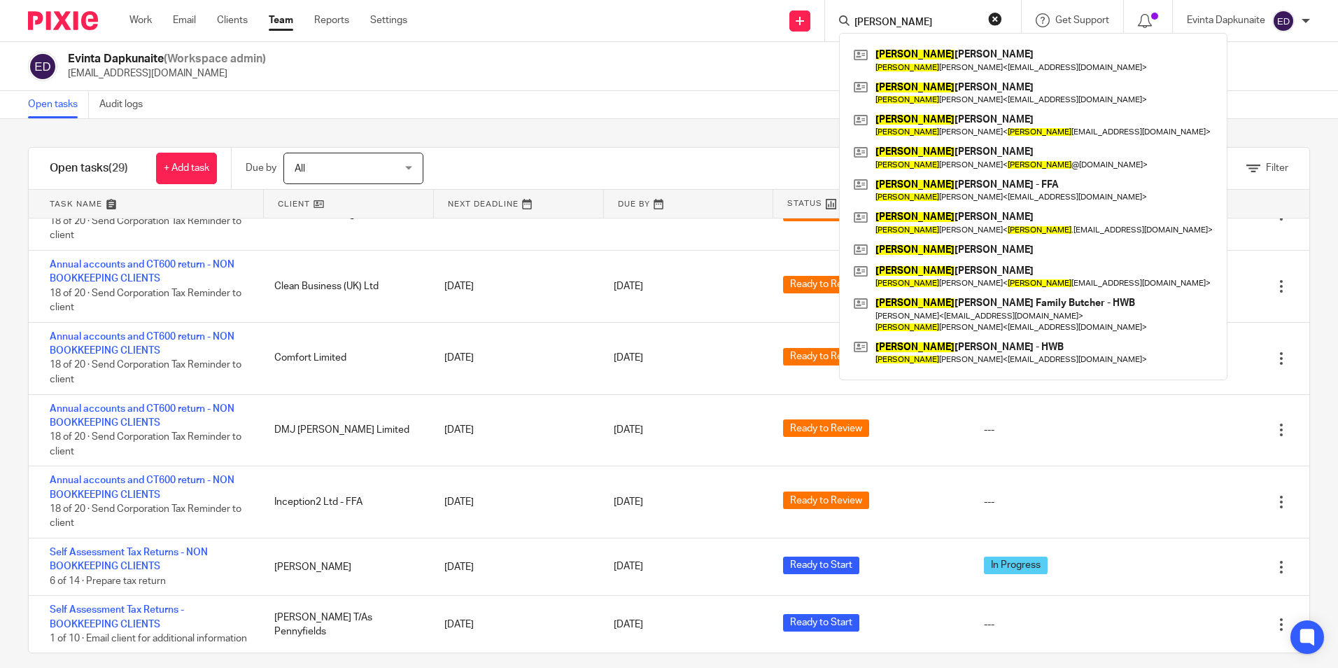
type input "[PERSON_NAME]"
click at [391, 59] on div "Evinta Dapkunaite (Workspace admin) [EMAIL_ADDRESS][DOMAIN_NAME]" at bounding box center [669, 66] width 1282 height 29
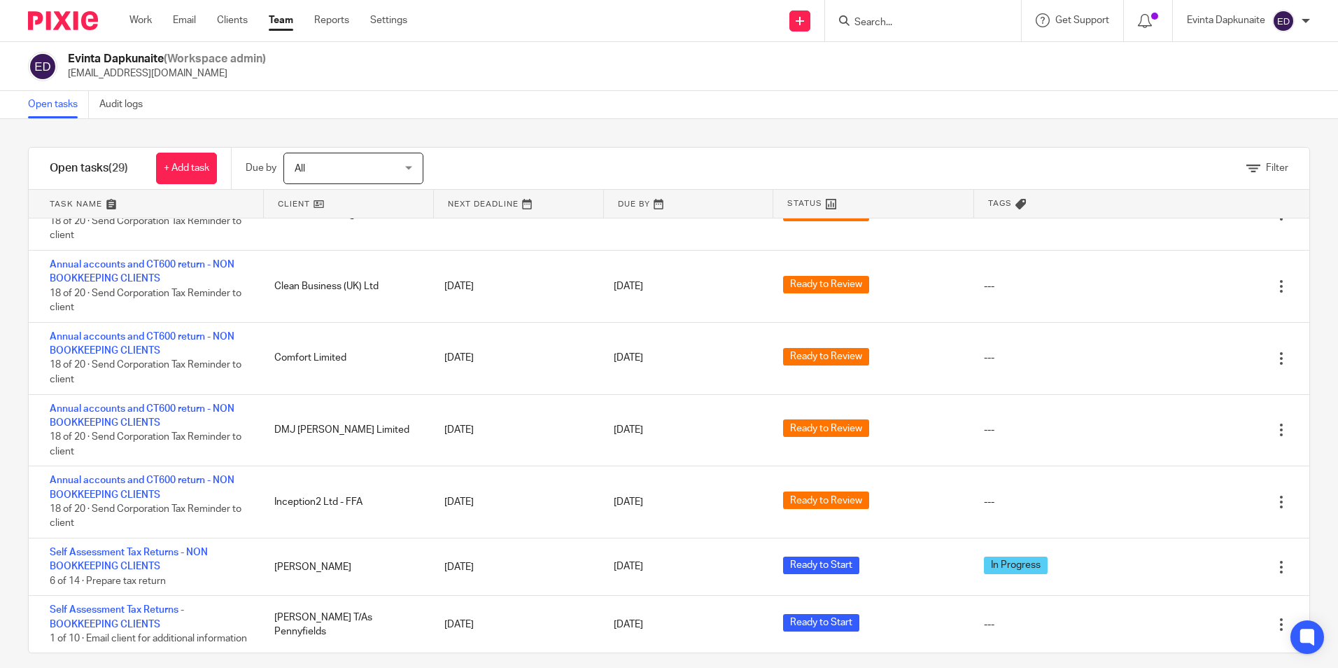
click at [911, 15] on form at bounding box center [927, 20] width 149 height 17
click at [913, 27] on input "Search" at bounding box center [916, 23] width 126 height 13
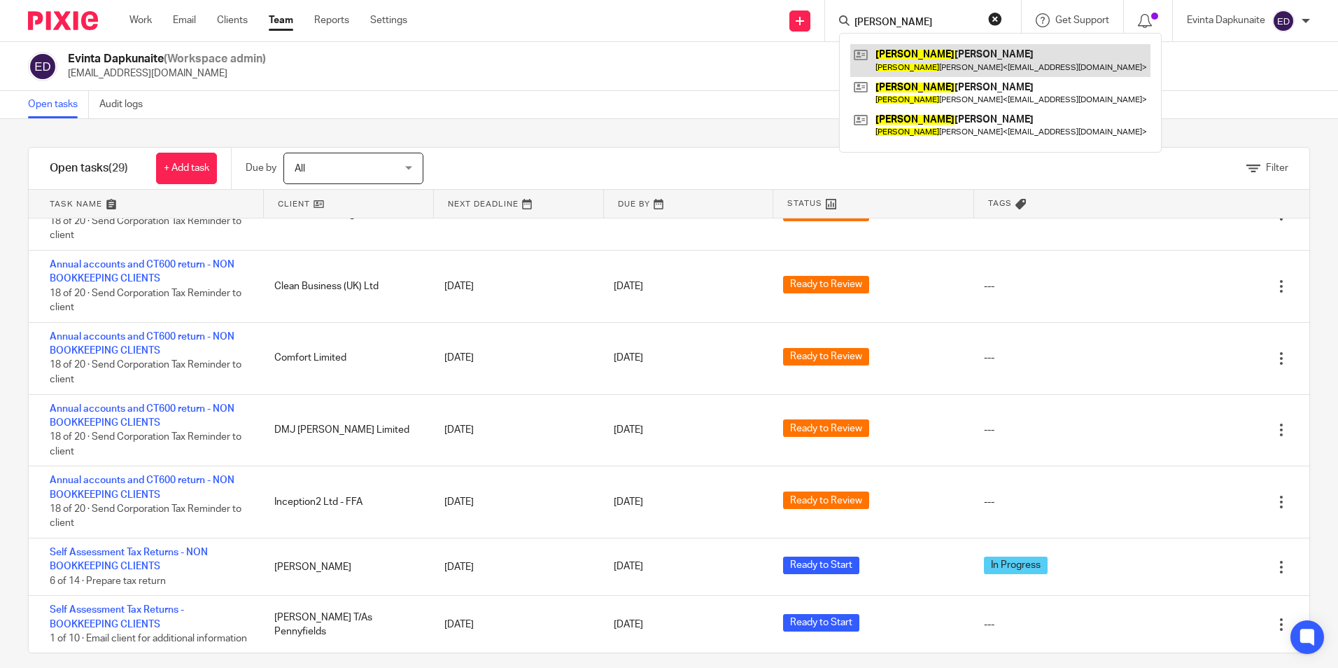
type input "[PERSON_NAME]"
click at [967, 50] on link at bounding box center [1000, 60] width 300 height 32
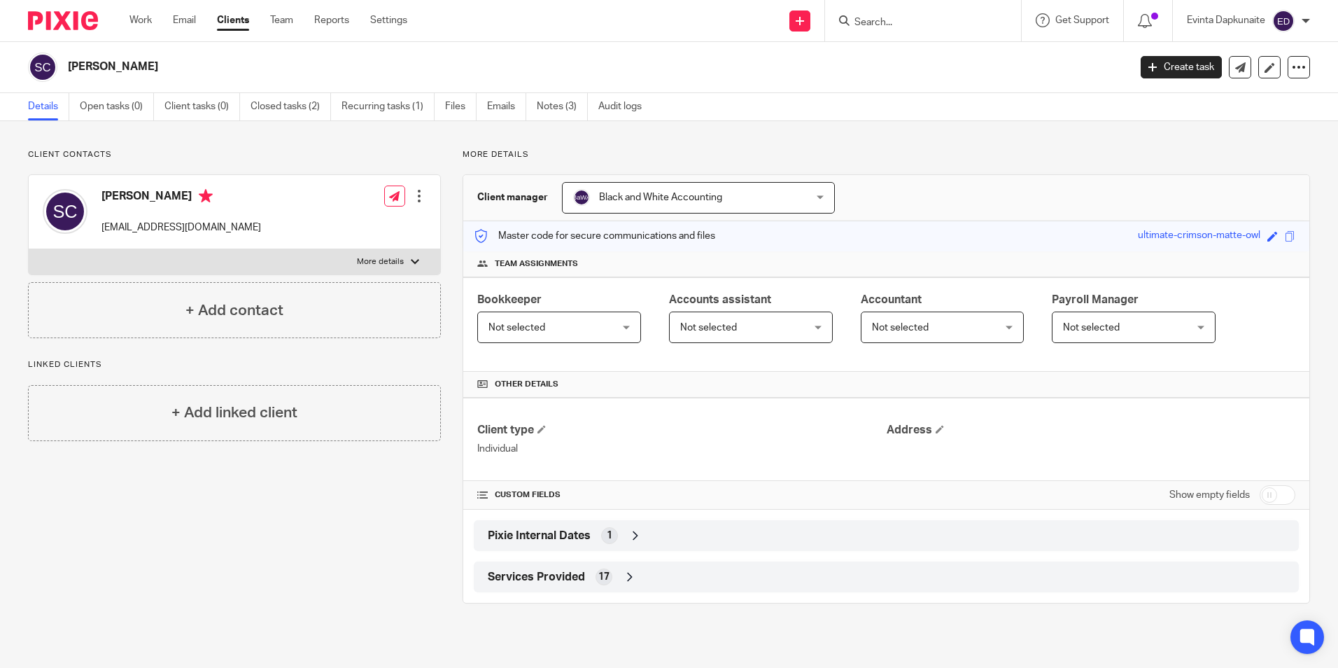
click at [938, 22] on input "Search" at bounding box center [916, 23] width 126 height 13
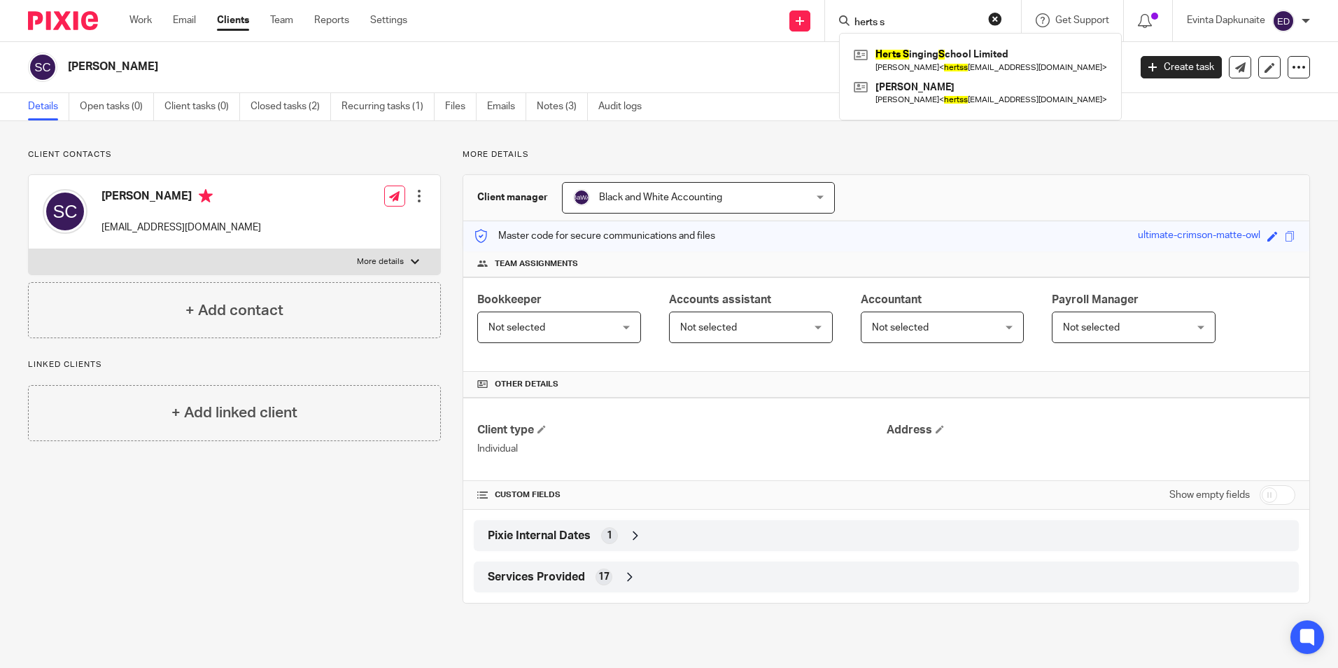
type input "herts s"
drag, startPoint x: 951, startPoint y: 20, endPoint x: 546, endPoint y: 12, distance: 405.3
click at [541, 18] on div "Send new email Create task Add client Request signature herts s Herts S inging …" at bounding box center [883, 20] width 910 height 41
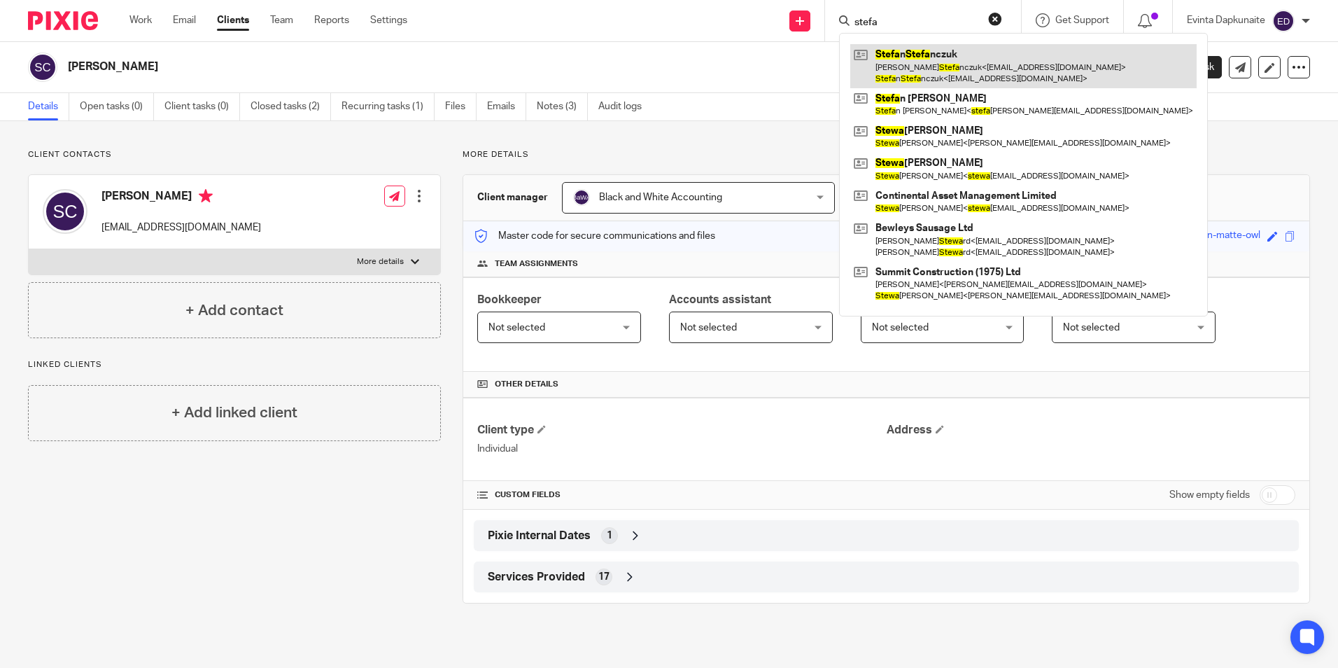
type input "stefa"
click at [948, 61] on link at bounding box center [1023, 65] width 346 height 43
click at [950, 58] on link at bounding box center [1023, 65] width 346 height 43
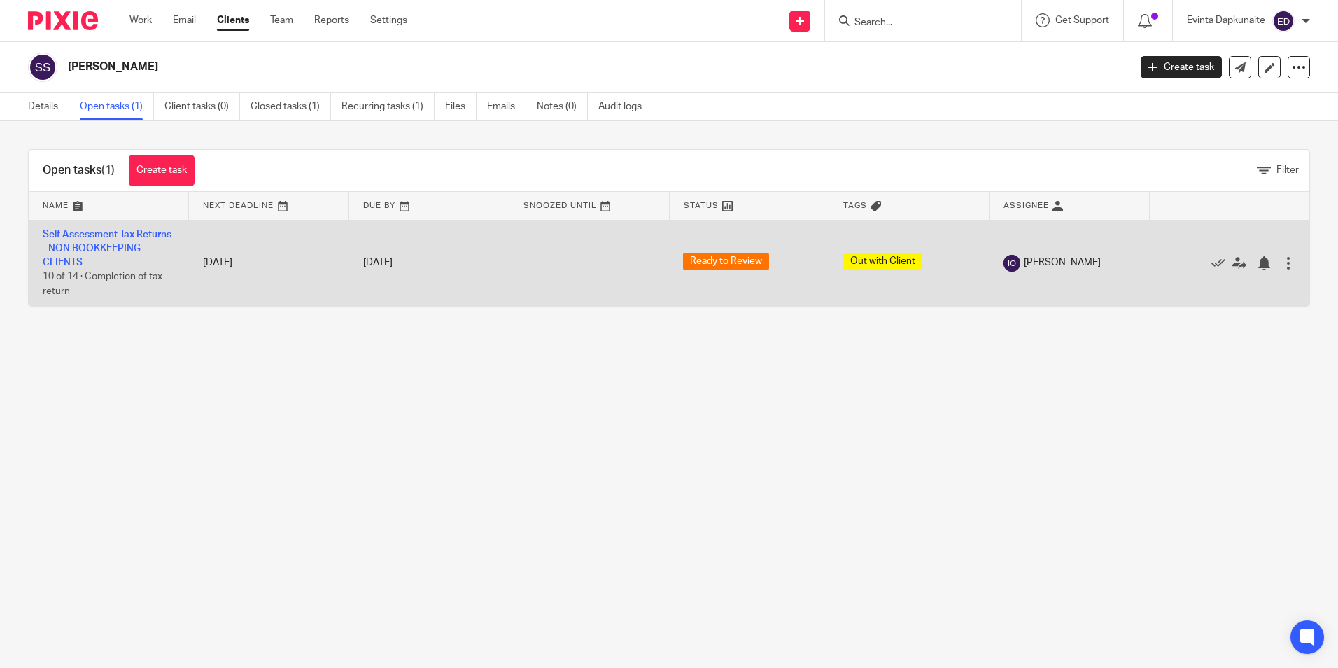
click at [109, 257] on td "Self Assessment Tax Returns - NON BOOKKEEPING CLIENTS 10 of 14 · Completion of …" at bounding box center [109, 263] width 160 height 86
click at [116, 258] on link "Self Assessment Tax Returns - NON BOOKKEEPING CLIENTS" at bounding box center [107, 249] width 129 height 38
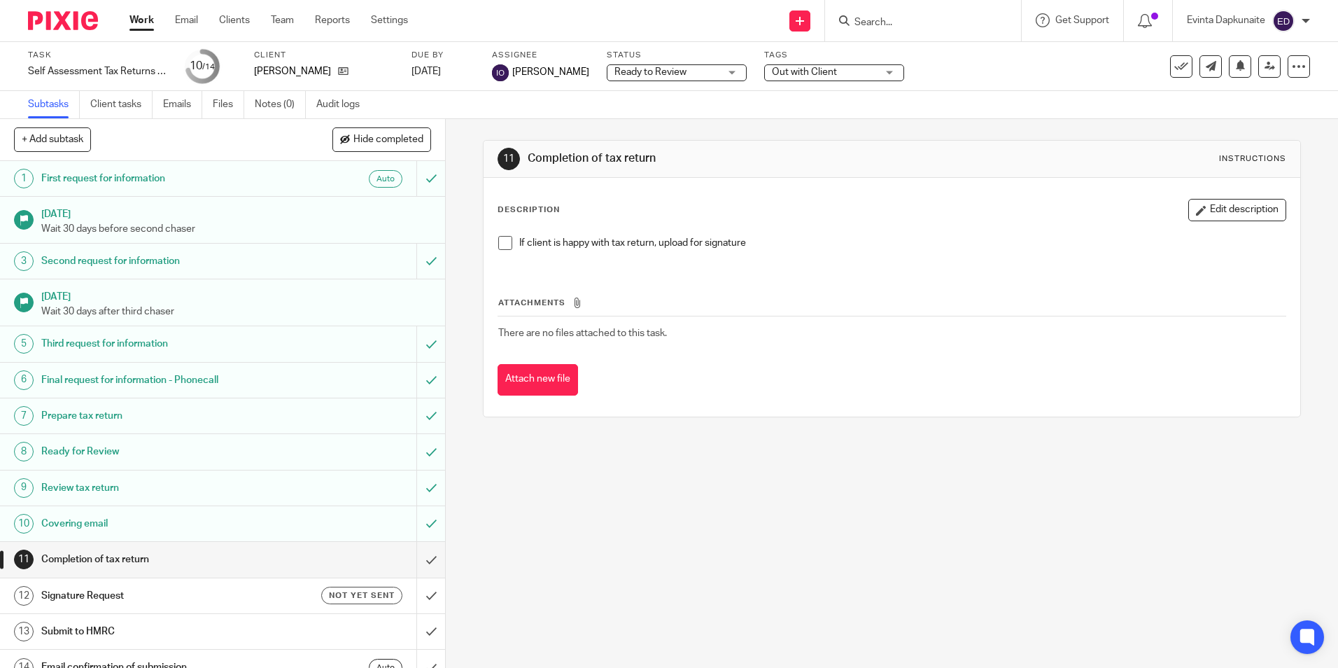
scroll to position [18, 0]
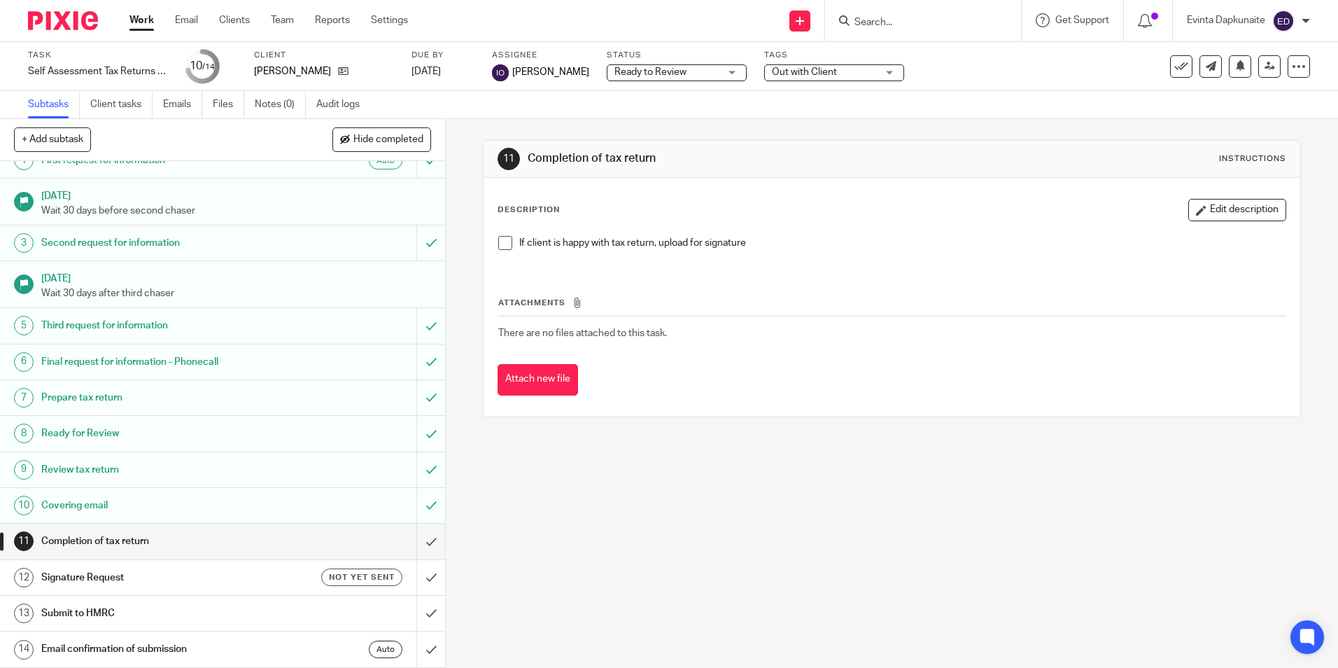
click at [814, 515] on div "11 Completion of tax return Instructions Description Edit description If client…" at bounding box center [892, 393] width 892 height 549
drag, startPoint x: 820, startPoint y: 528, endPoint x: 683, endPoint y: 521, distance: 136.7
click at [801, 528] on div "11 Completion of tax return Instructions Description Edit description If client…" at bounding box center [892, 393] width 892 height 549
drag, startPoint x: 887, startPoint y: 542, endPoint x: 494, endPoint y: 195, distance: 523.6
click at [491, 192] on div "11 Completion of tax return Instructions Description Edit description If client…" at bounding box center [892, 393] width 892 height 549
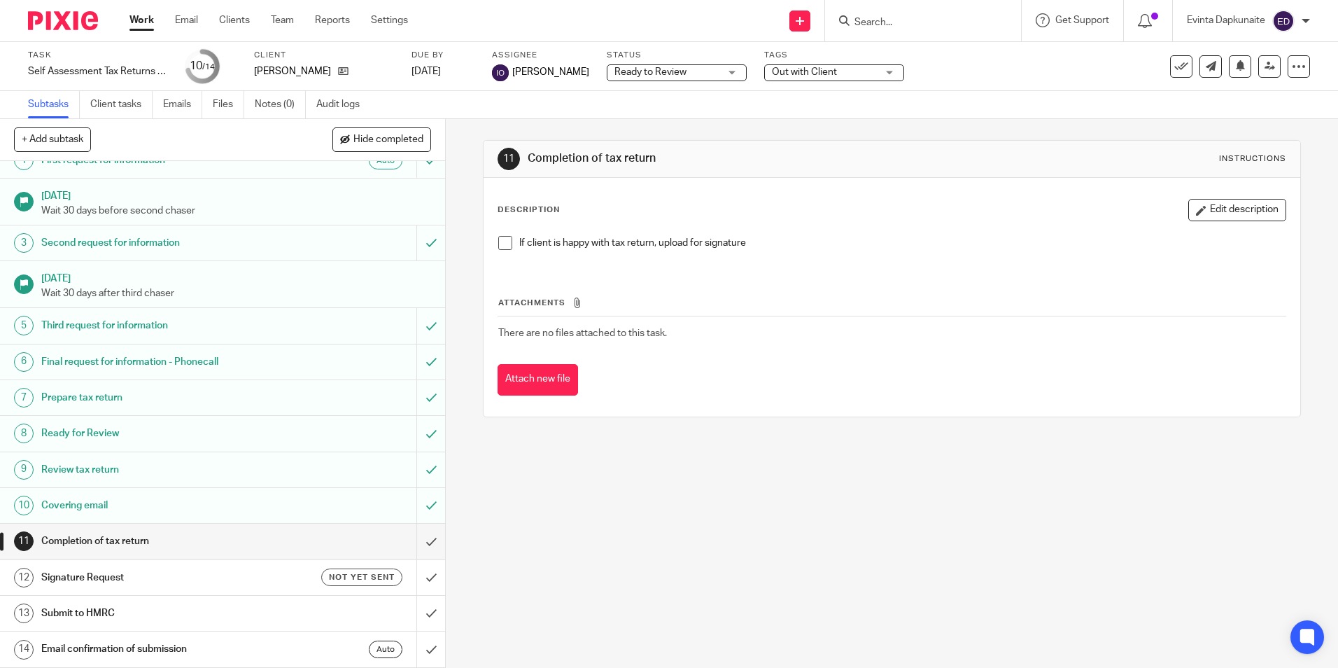
drag, startPoint x: 494, startPoint y: 195, endPoint x: 947, endPoint y: 544, distance: 571.4
click at [955, 546] on div "11 Completion of tax return Instructions Description Edit description If client…" at bounding box center [892, 393] width 892 height 549
click at [666, 503] on div "11 Completion of tax return Instructions Description Edit description If client…" at bounding box center [892, 393] width 892 height 549
click at [1291, 395] on div "11 Completion of tax return Instructions Description Edit description If client…" at bounding box center [892, 393] width 892 height 549
drag, startPoint x: 671, startPoint y: 530, endPoint x: 598, endPoint y: 486, distance: 84.7
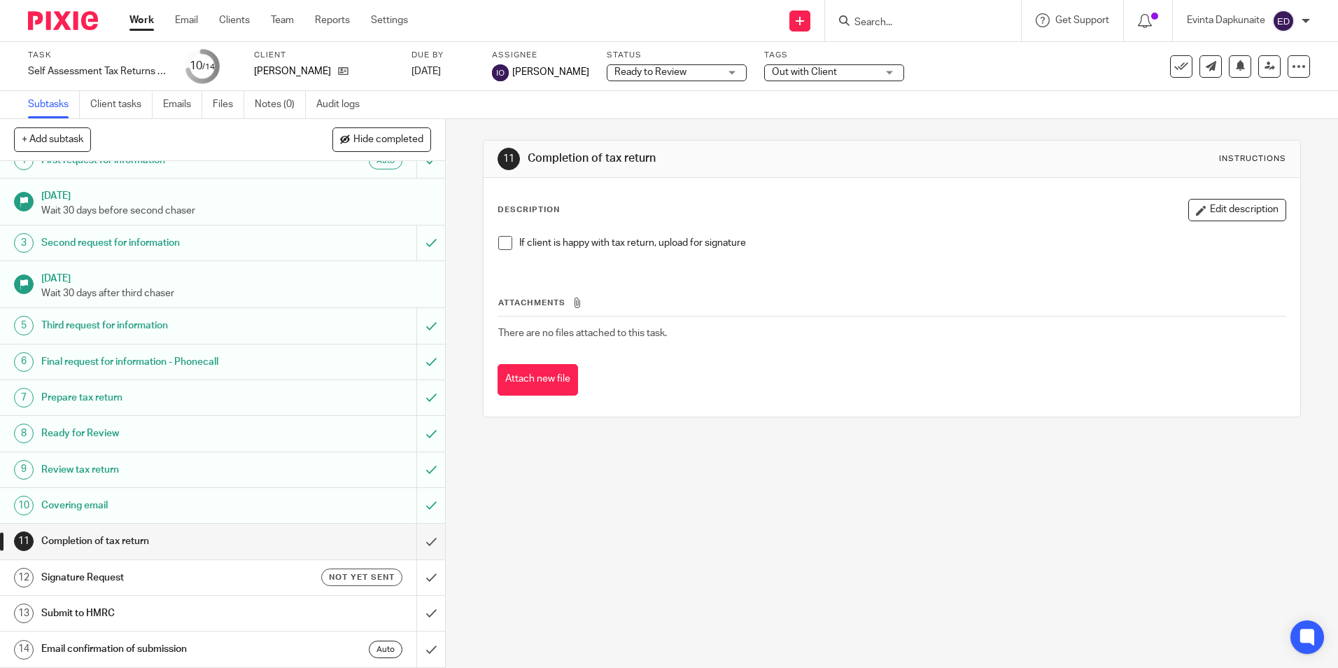
click at [671, 530] on div "11 Completion of tax return Instructions Description Edit description If client…" at bounding box center [892, 393] width 892 height 549
click at [899, 20] on input "Search" at bounding box center [916, 23] width 126 height 13
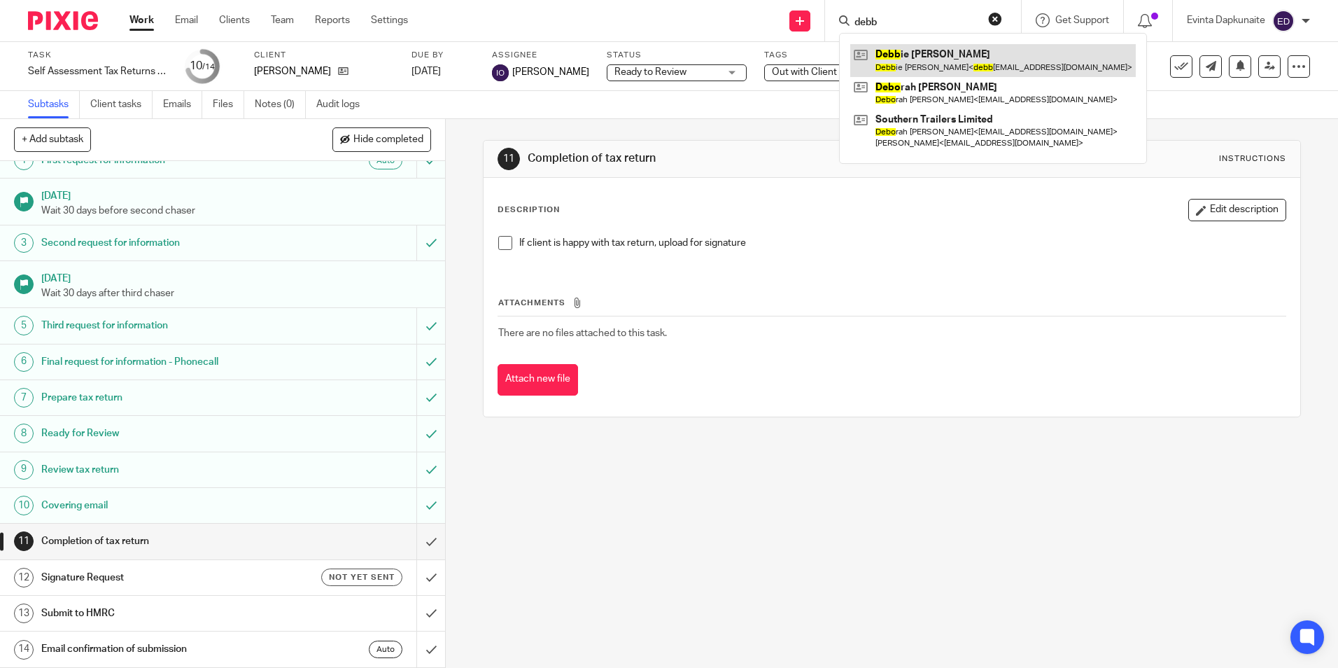
type input "debb"
click at [915, 57] on link at bounding box center [993, 60] width 286 height 32
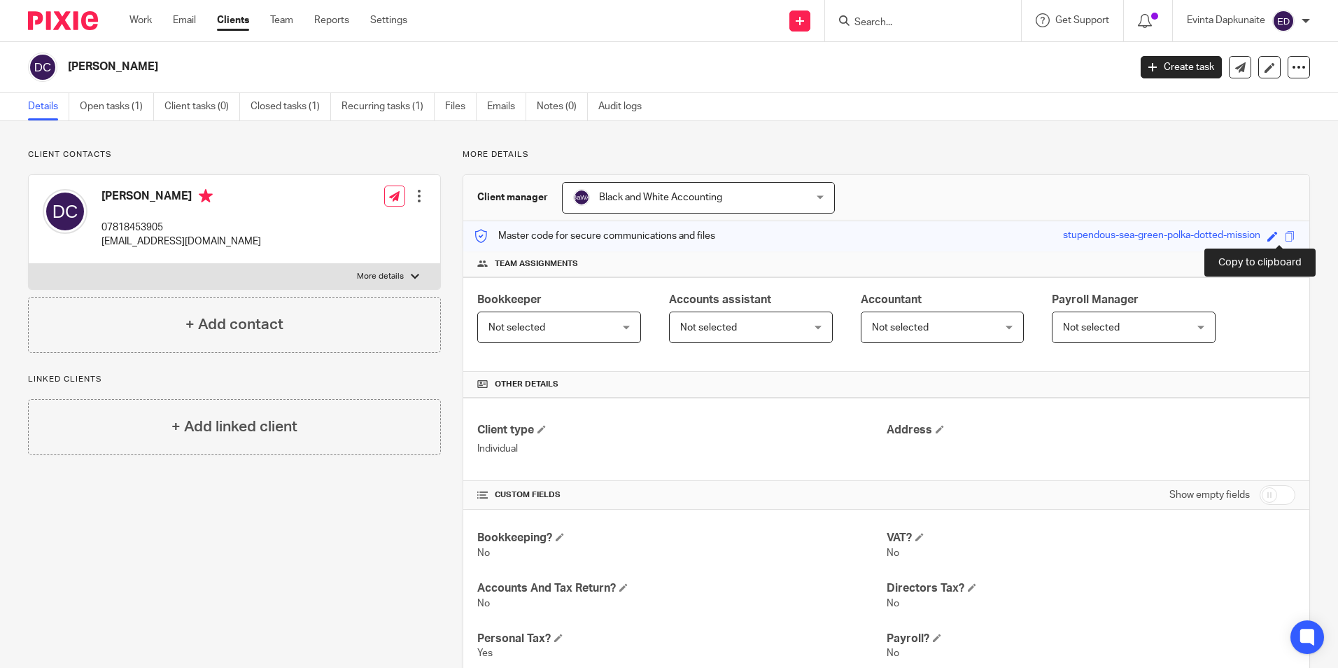
click at [1285, 239] on span at bounding box center [1290, 236] width 10 height 10
click at [139, 109] on link "Open tasks (1)" at bounding box center [117, 106] width 74 height 27
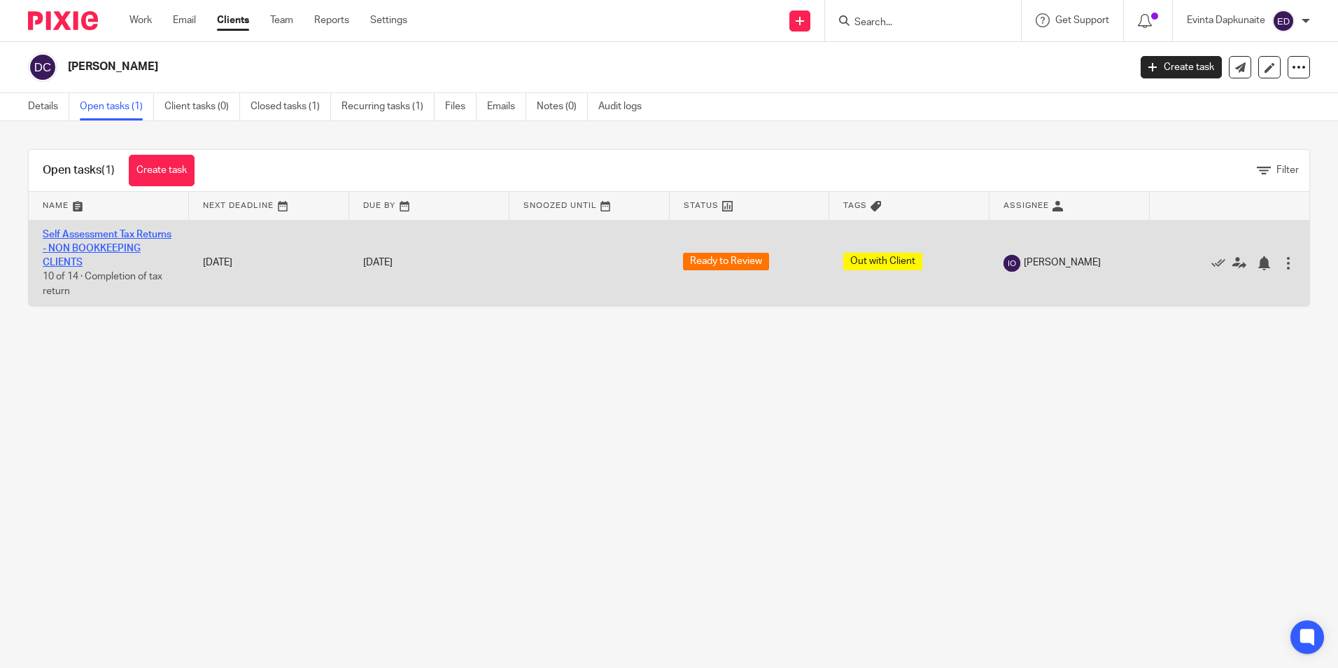
click at [106, 234] on link "Self Assessment Tax Returns - NON BOOKKEEPING CLIENTS" at bounding box center [107, 249] width 129 height 38
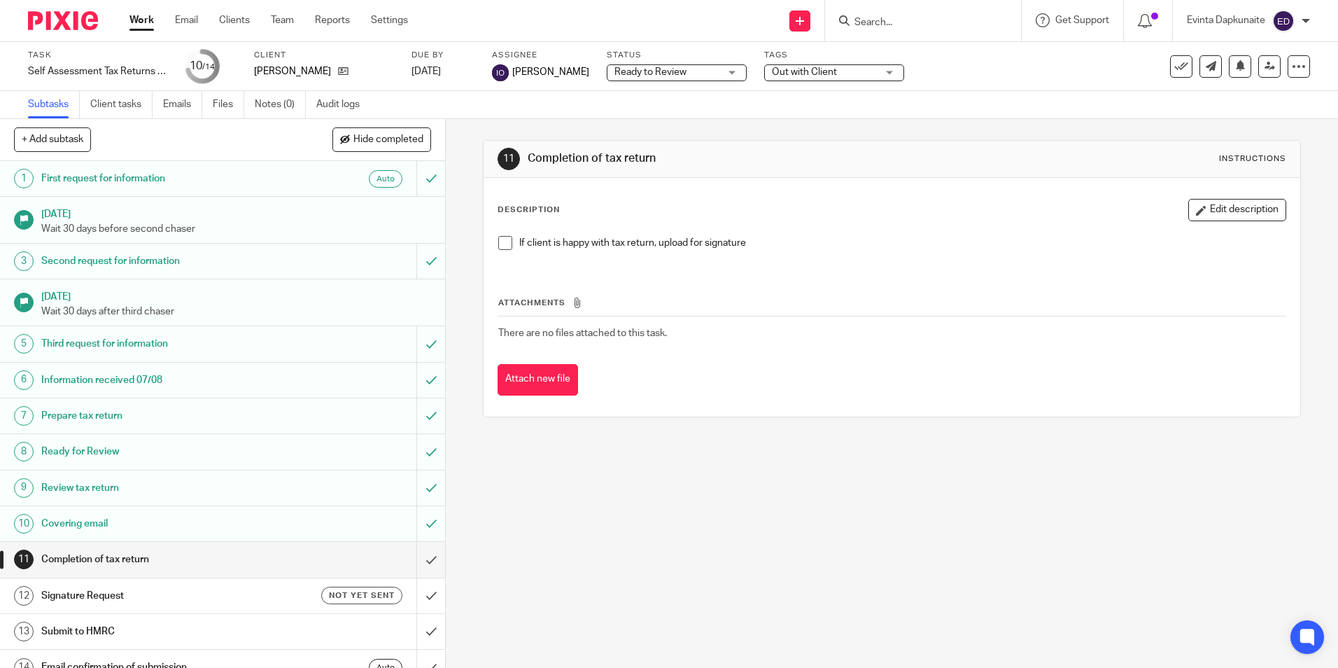
click at [505, 237] on span at bounding box center [505, 243] width 14 height 14
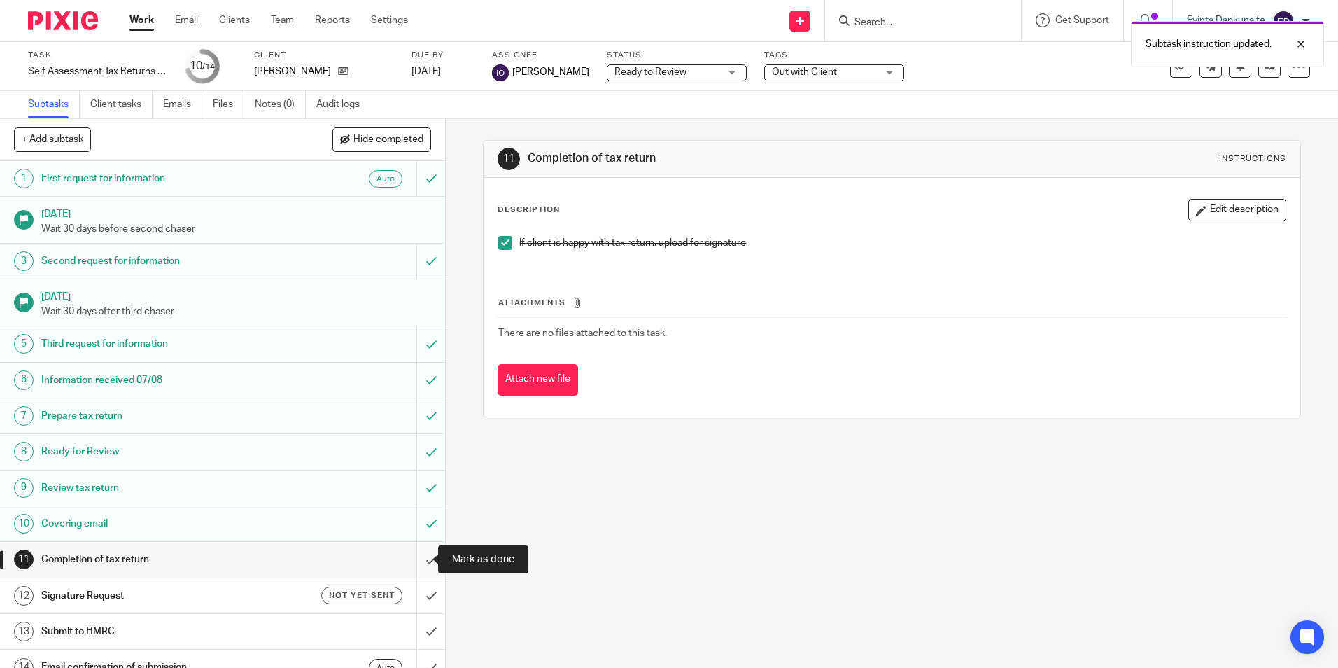
click at [419, 550] on input "submit" at bounding box center [222, 559] width 445 height 35
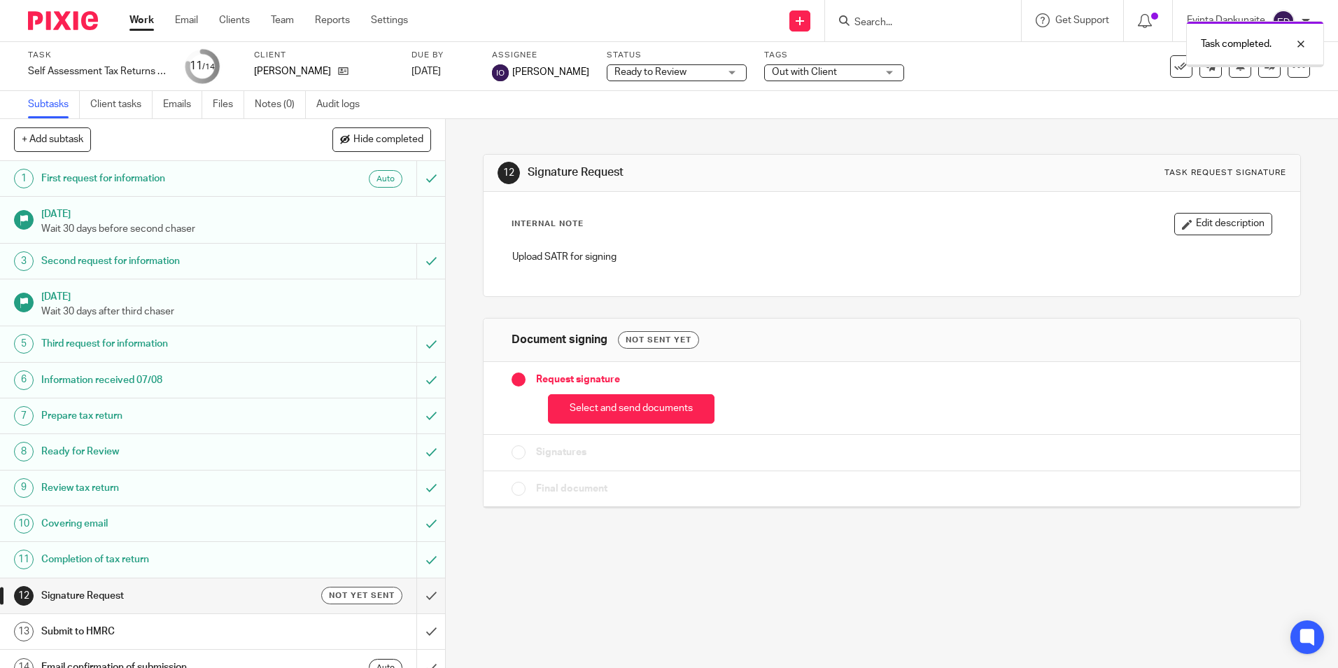
drag, startPoint x: 578, startPoint y: 409, endPoint x: 589, endPoint y: 375, distance: 36.1
click at [581, 408] on button "Select and send documents" at bounding box center [631, 409] width 167 height 30
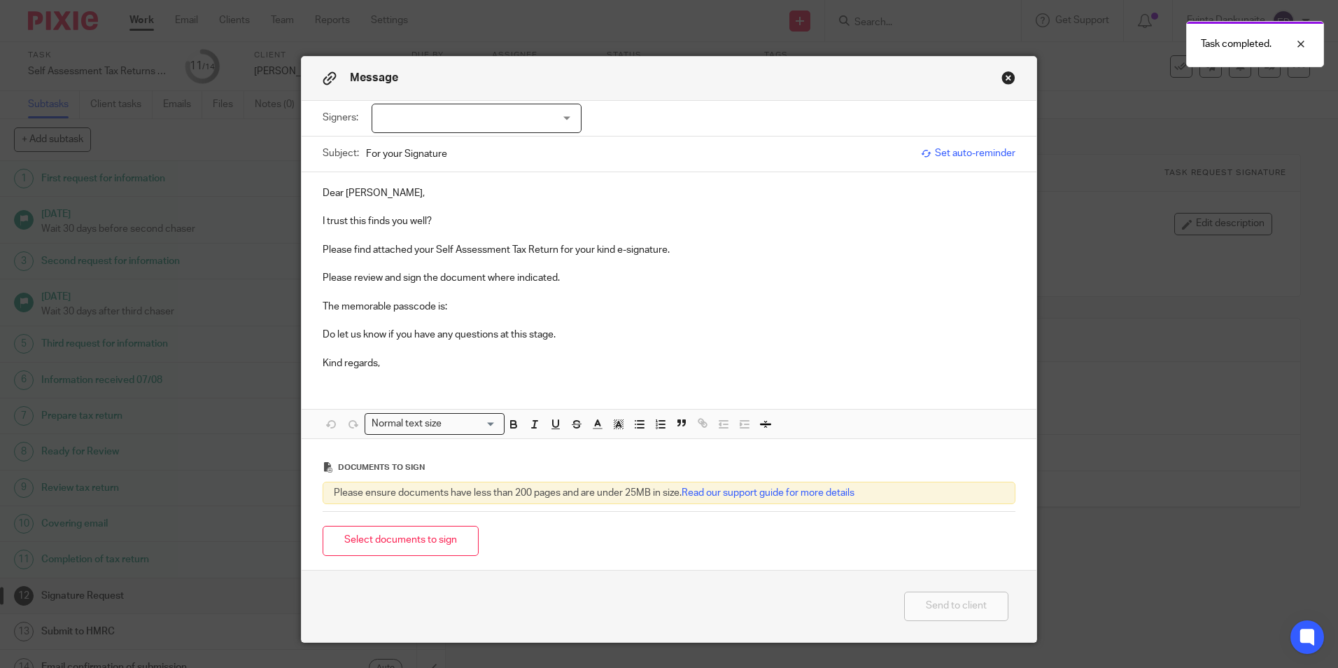
click at [526, 107] on div at bounding box center [477, 118] width 210 height 29
click at [508, 149] on li "Debbie Collins" at bounding box center [471, 147] width 209 height 29
checkbox input "true"
click at [469, 221] on p "I trust this finds you well?" at bounding box center [669, 221] width 693 height 14
click at [490, 304] on p "The memorable passcode is:" at bounding box center [669, 307] width 693 height 14
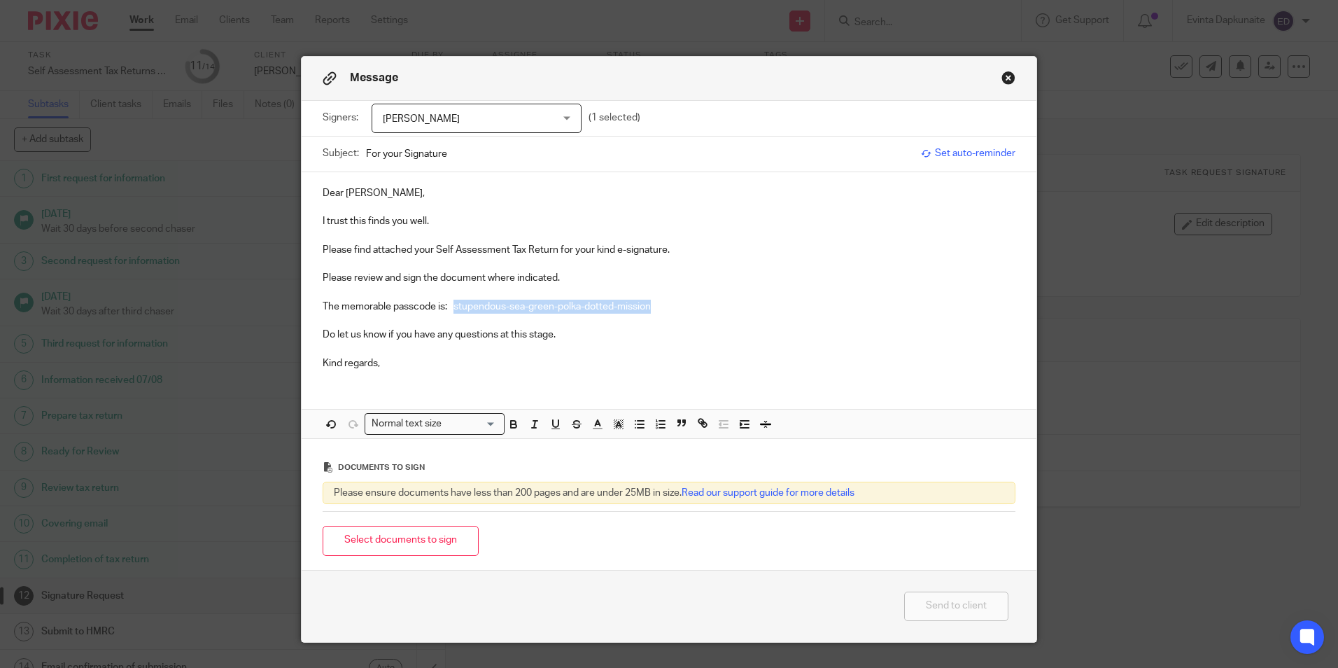
drag, startPoint x: 451, startPoint y: 308, endPoint x: 704, endPoint y: 304, distance: 252.7
click at [704, 304] on p "The memorable passcode is: stupendous-sea-green-polka-dotted-mission" at bounding box center [669, 307] width 693 height 14
drag, startPoint x: 512, startPoint y: 426, endPoint x: 589, endPoint y: 426, distance: 77.0
click at [514, 426] on icon "button" at bounding box center [513, 424] width 13 height 13
click at [622, 425] on polygon "button" at bounding box center [622, 425] width 1 height 1
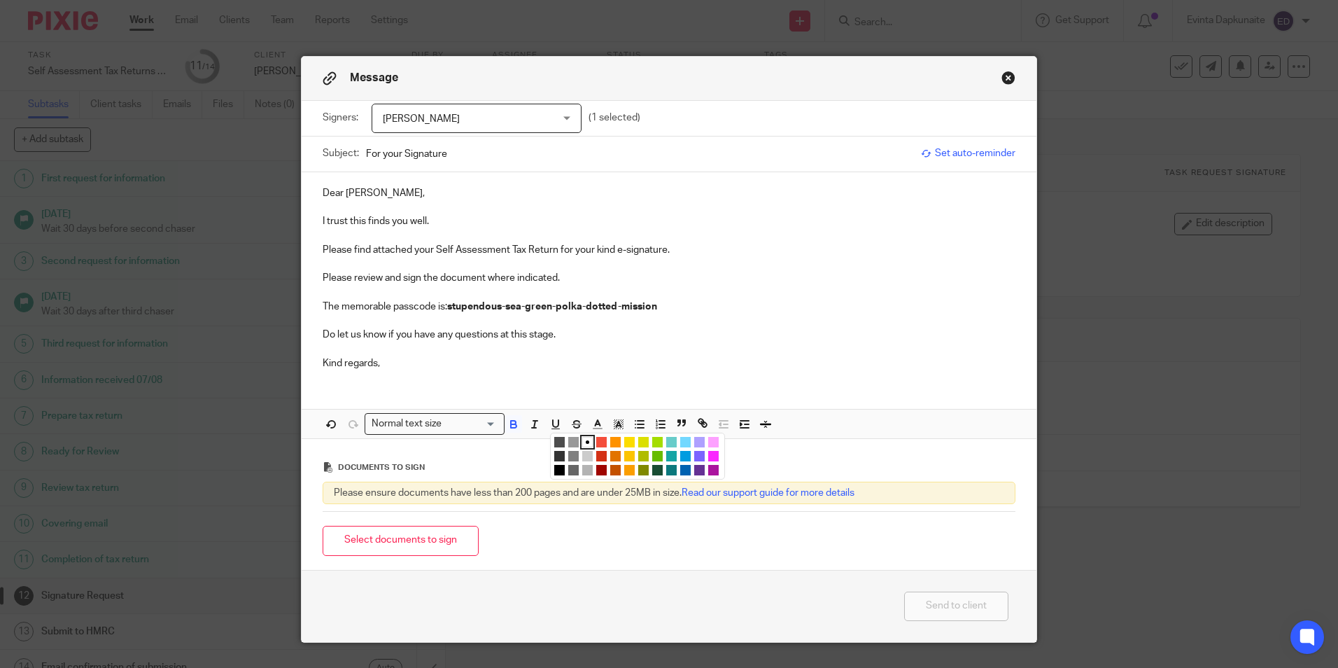
click at [624, 440] on li "color:#FCDC00" at bounding box center [629, 442] width 10 height 10
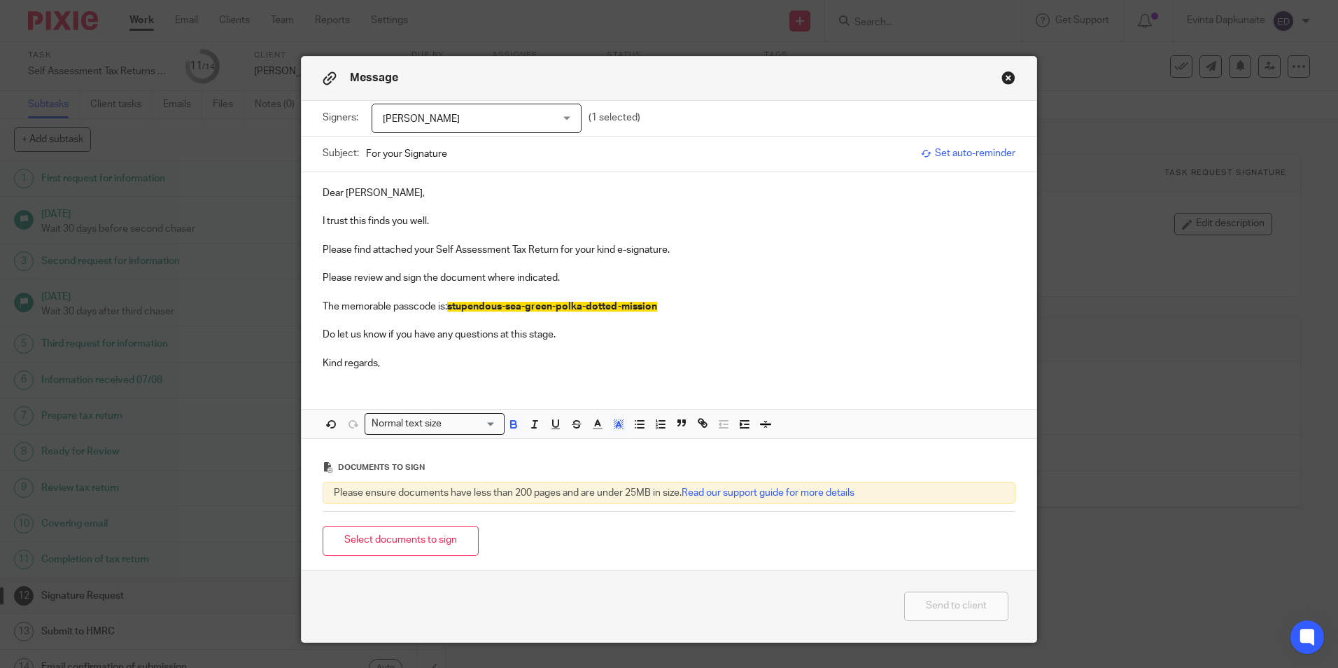
click at [730, 308] on p "The memorable passcode is: stupendous-sea-green-polka-dotted-mission" at bounding box center [669, 307] width 693 height 14
click at [400, 526] on button "Select documents to sign" at bounding box center [401, 541] width 156 height 30
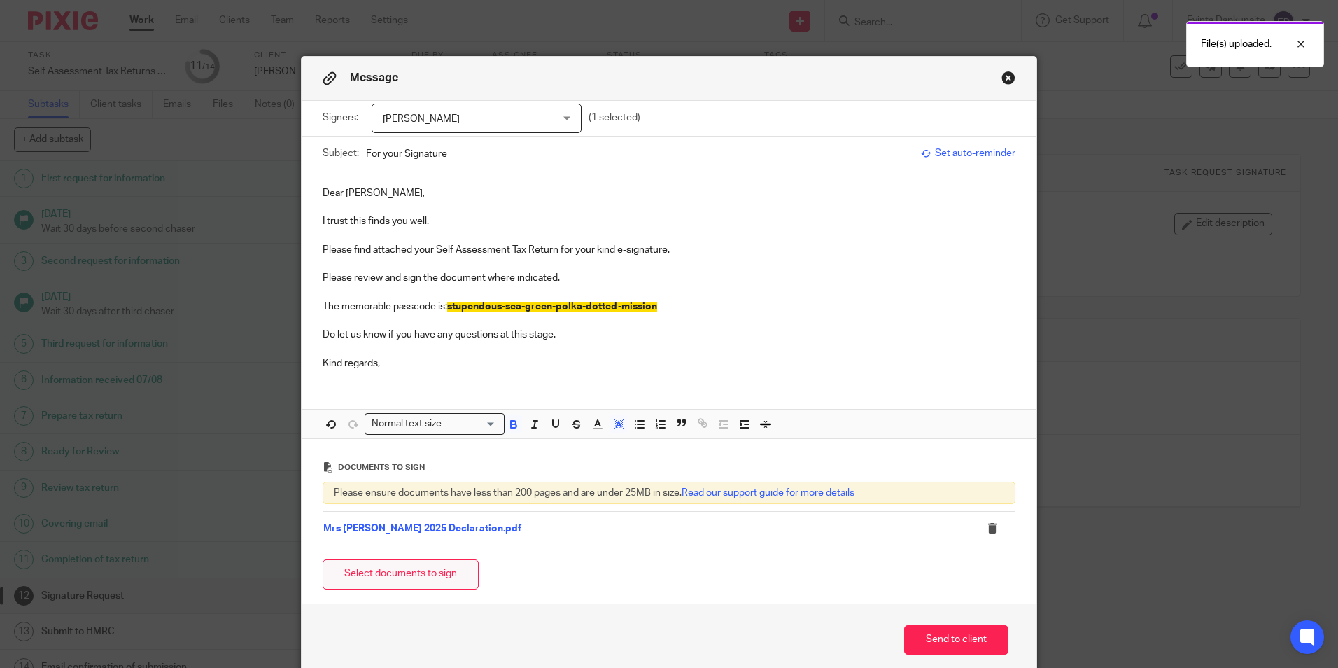
click at [366, 573] on button "Select documents to sign" at bounding box center [401, 574] width 156 height 30
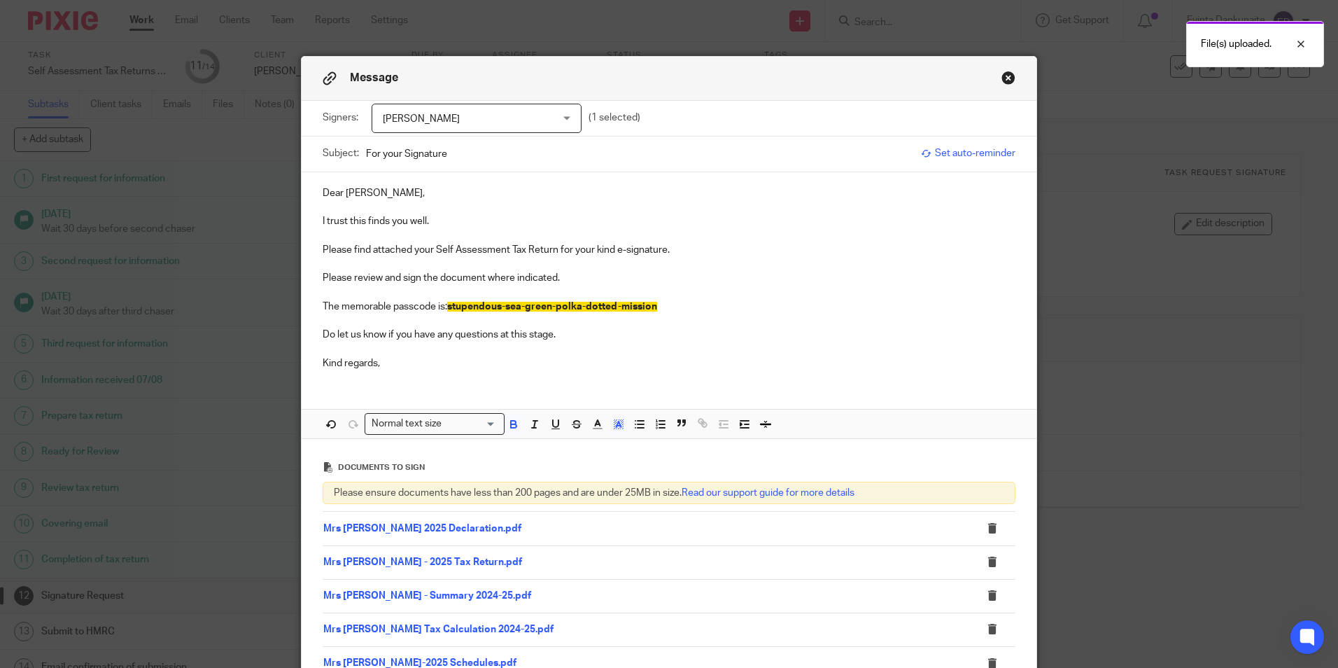
drag, startPoint x: 759, startPoint y: 256, endPoint x: 743, endPoint y: 263, distance: 16.9
click at [759, 257] on p at bounding box center [669, 264] width 693 height 14
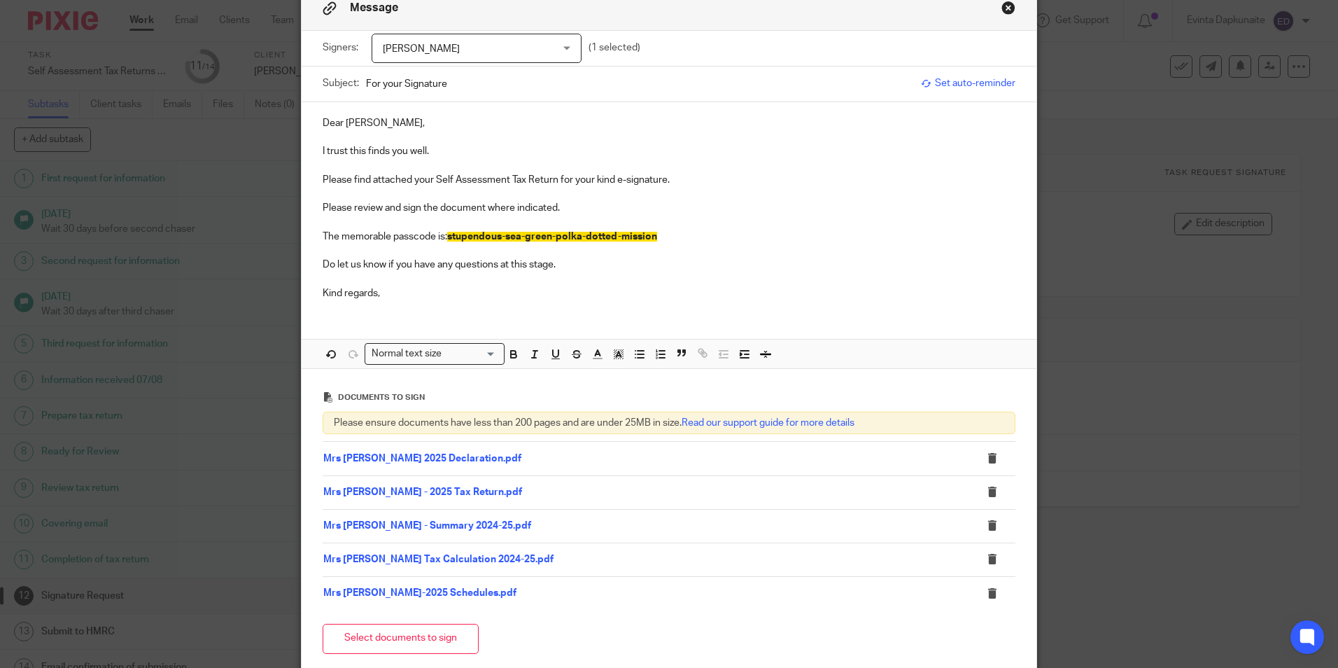
scroll to position [199, 0]
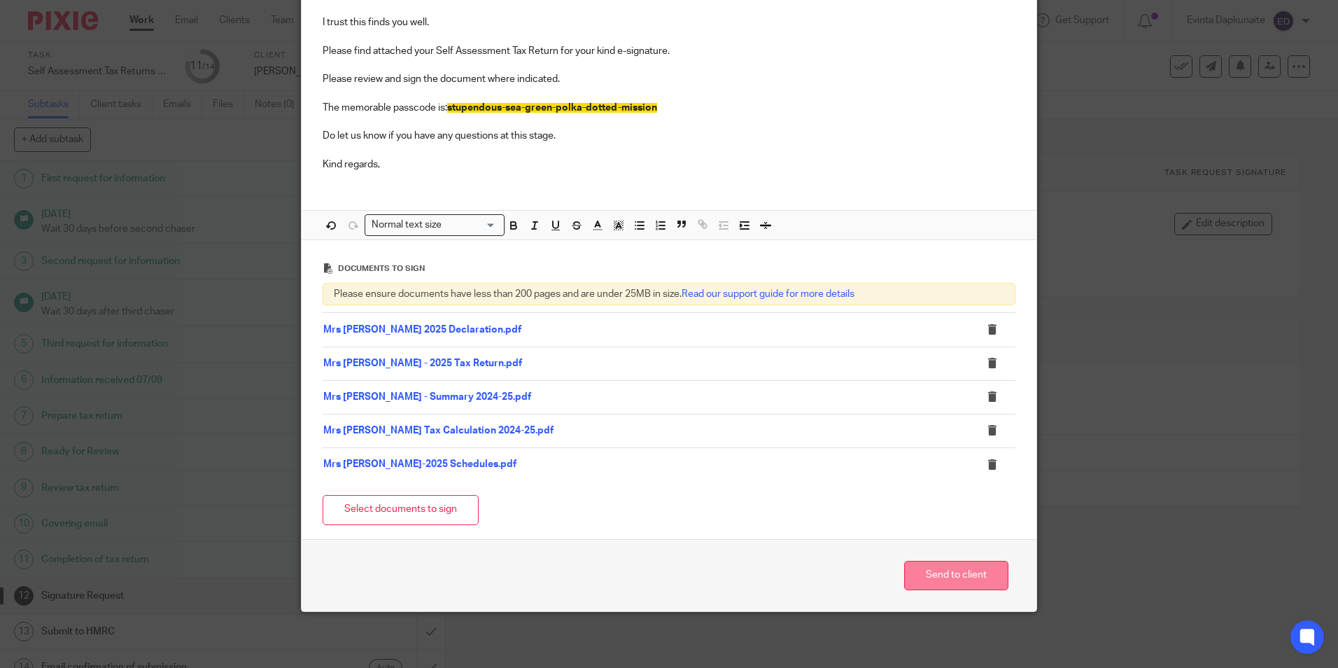
click at [944, 581] on button "Send to client" at bounding box center [956, 576] width 104 height 30
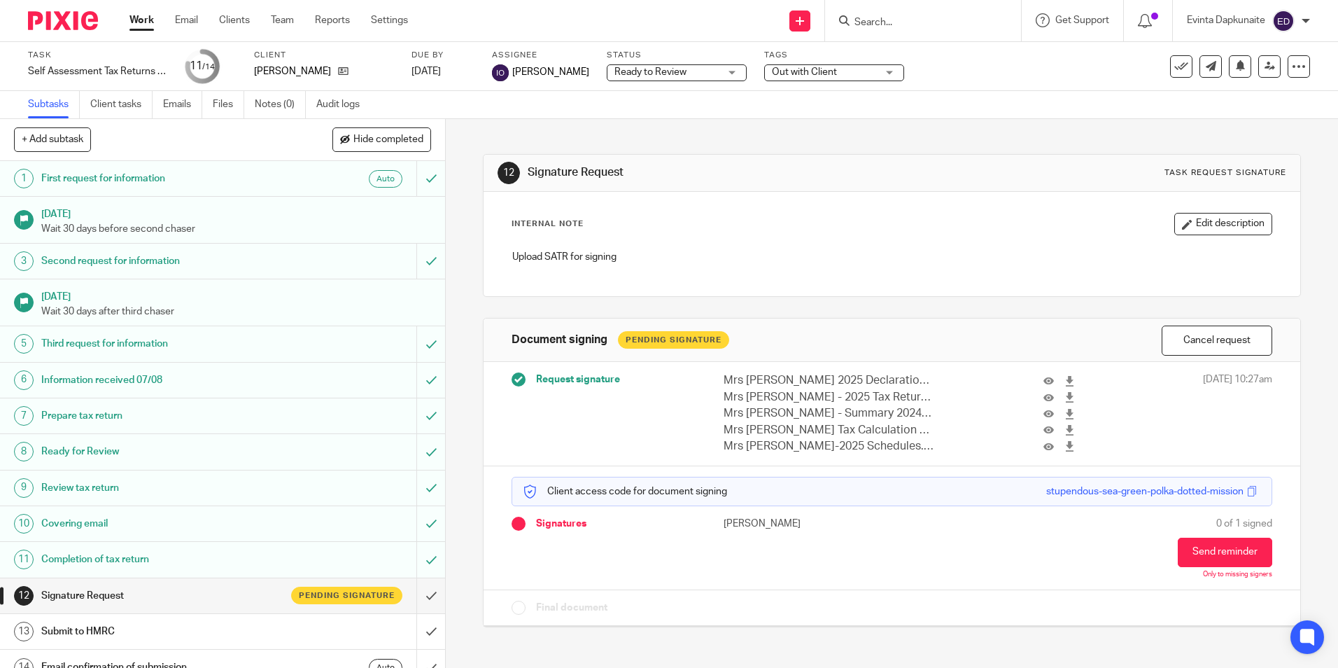
click at [863, 67] on span "Out with Client" at bounding box center [824, 72] width 105 height 15
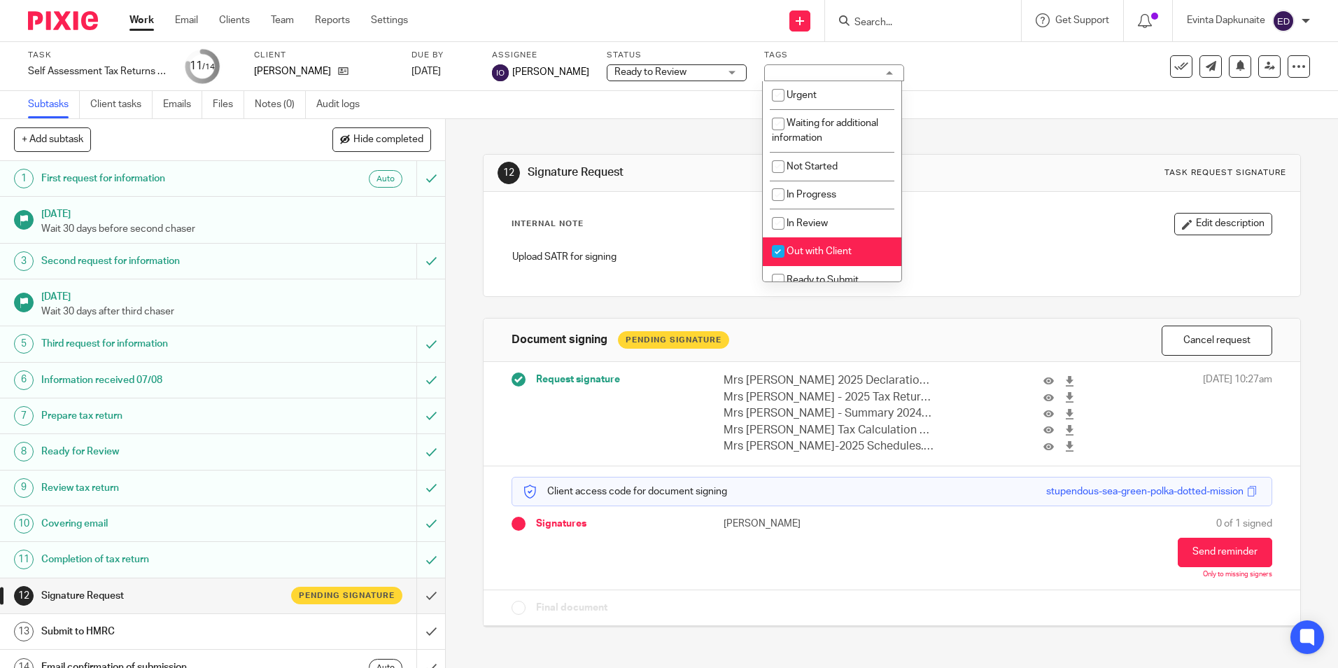
click at [852, 244] on li "Out with Client" at bounding box center [832, 251] width 139 height 29
checkbox input "false"
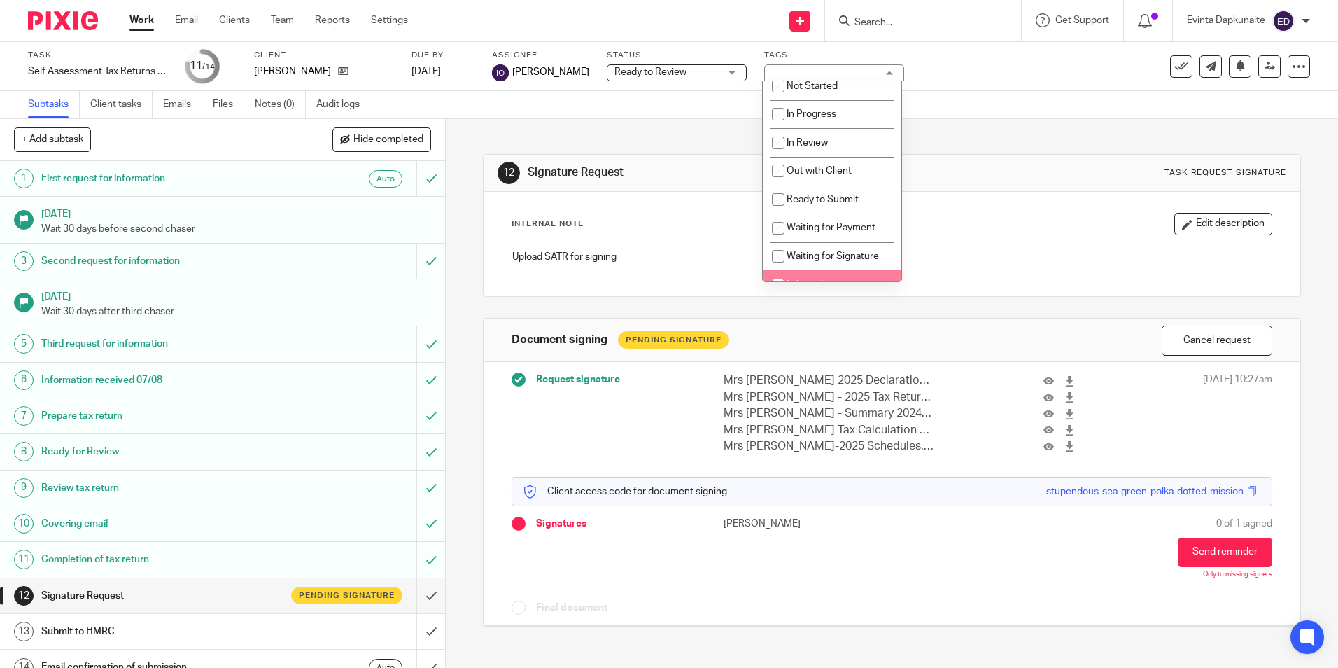
scroll to position [140, 0]
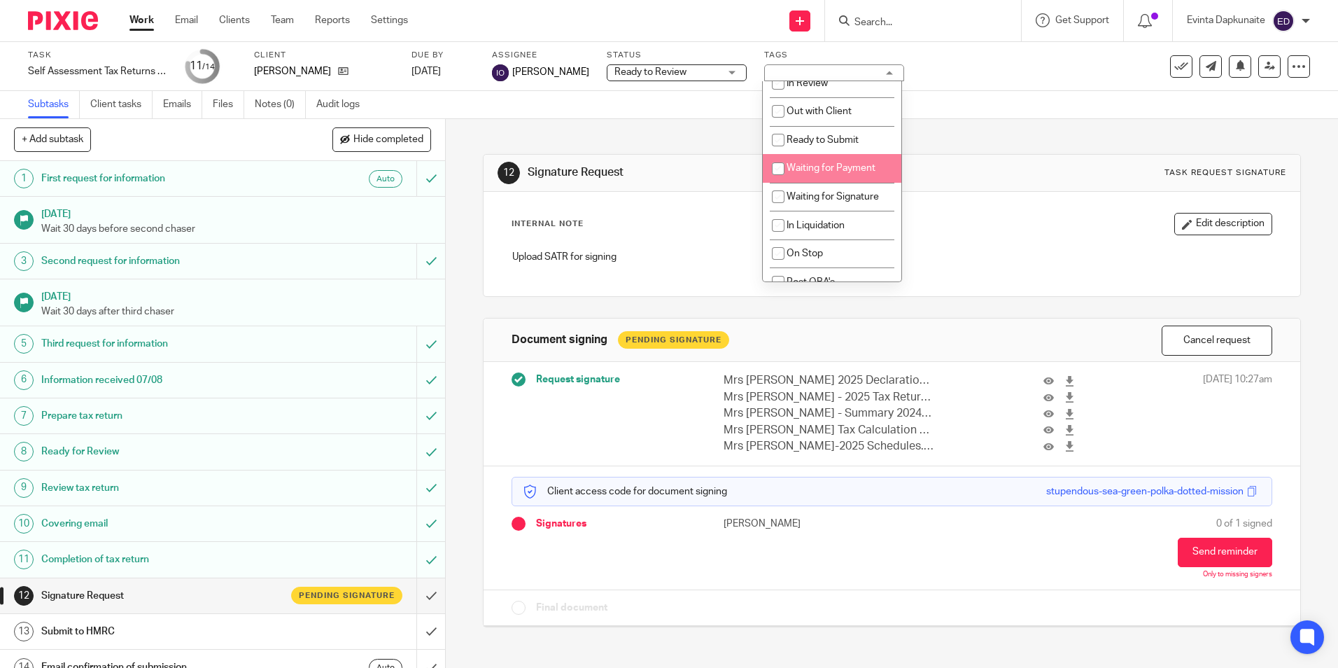
click at [865, 173] on li "Waiting for Payment" at bounding box center [832, 168] width 139 height 29
checkbox input "true"
click at [688, 179] on h1 "Signature Request" at bounding box center [725, 172] width 394 height 15
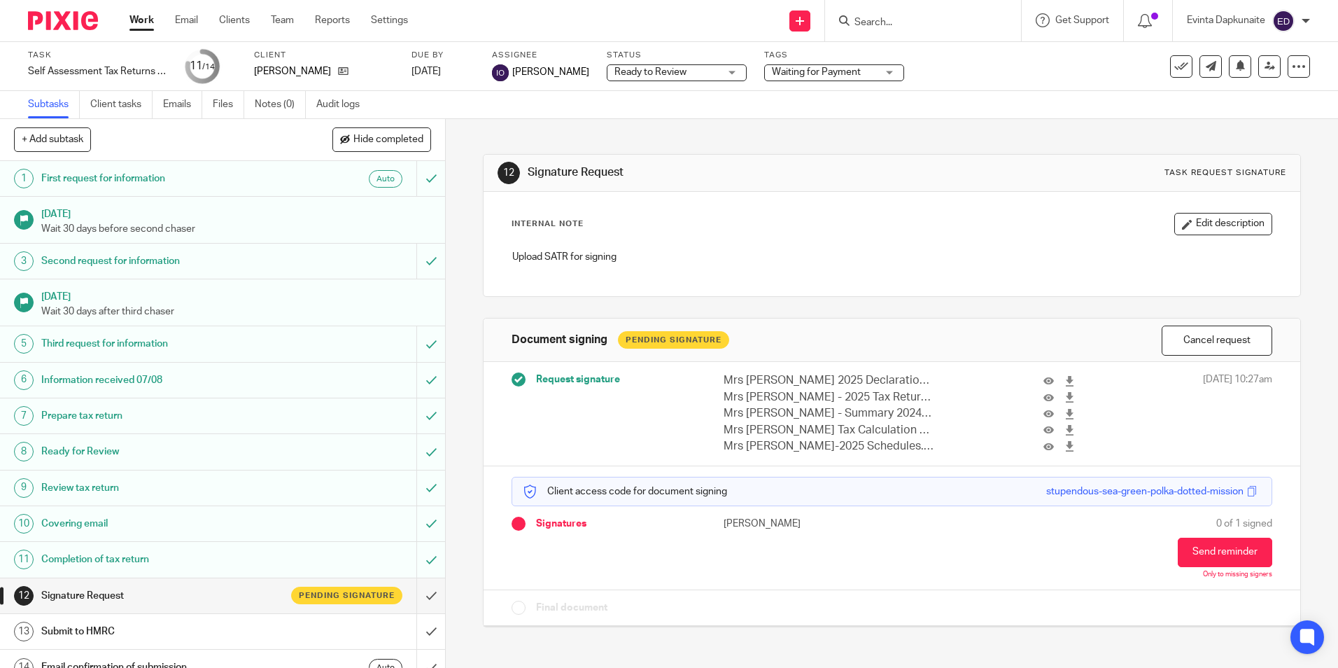
scroll to position [18, 0]
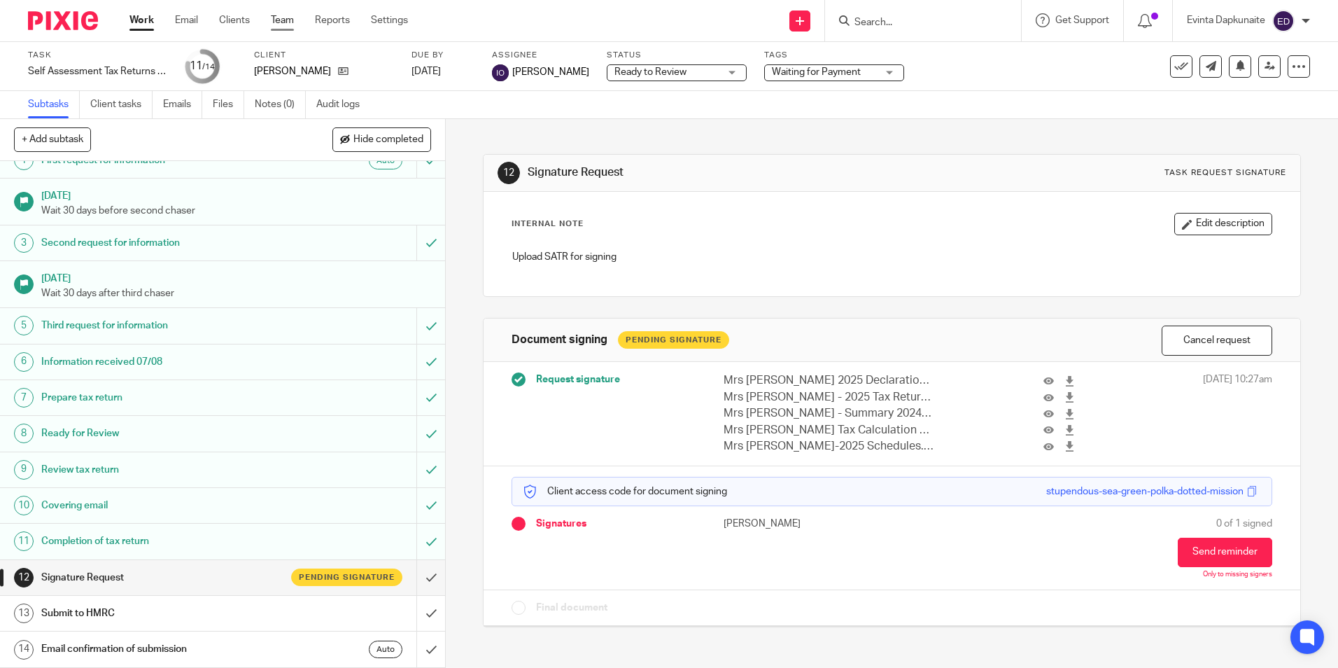
click at [281, 22] on link "Team" at bounding box center [282, 20] width 23 height 14
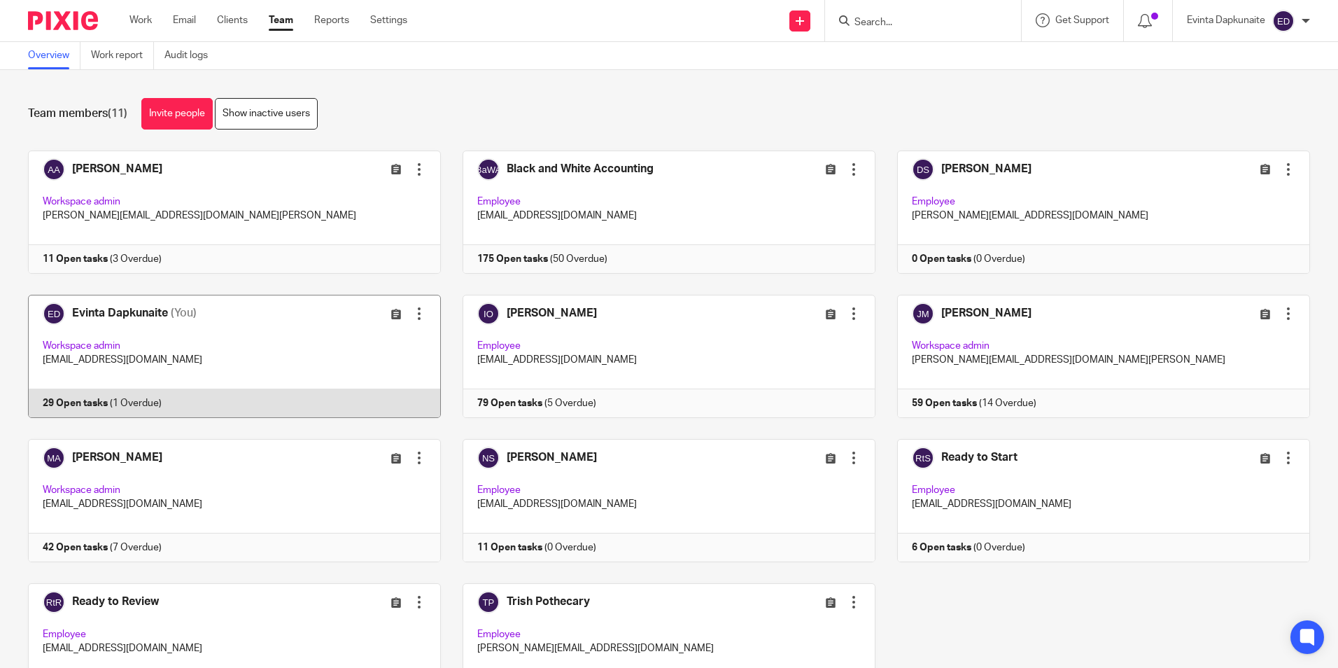
click at [264, 375] on link at bounding box center [223, 356] width 435 height 123
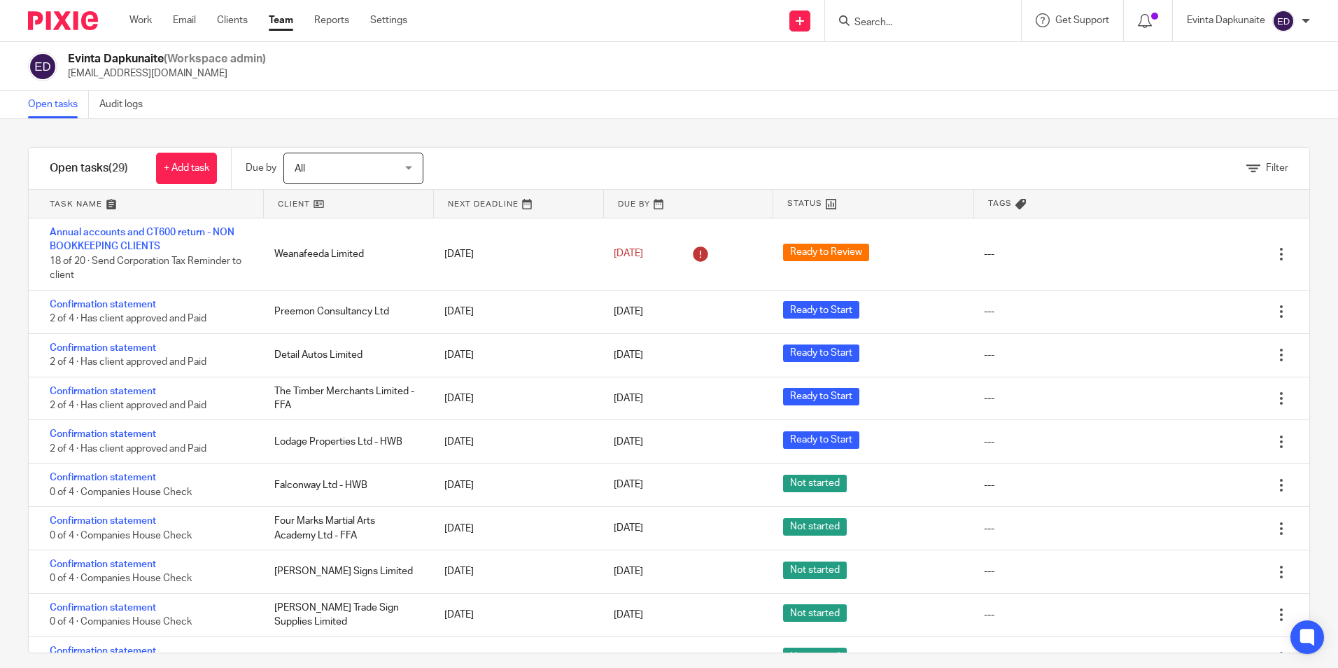
drag, startPoint x: 519, startPoint y: 145, endPoint x: 479, endPoint y: 132, distance: 41.8
click at [519, 145] on div "Filter tasks Only show tasks matching all of these conditions 1 Client name Is …" at bounding box center [669, 393] width 1338 height 549
click at [281, 18] on link "Team" at bounding box center [281, 20] width 24 height 14
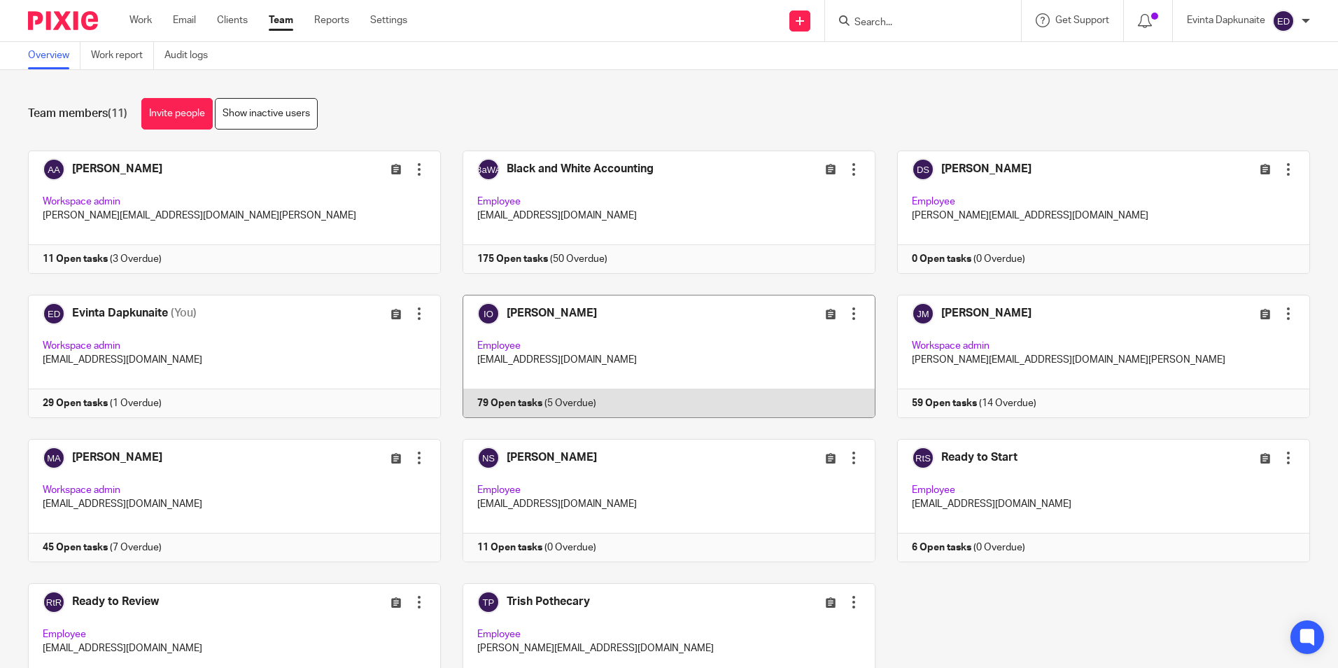
click at [583, 360] on link at bounding box center [658, 356] width 435 height 123
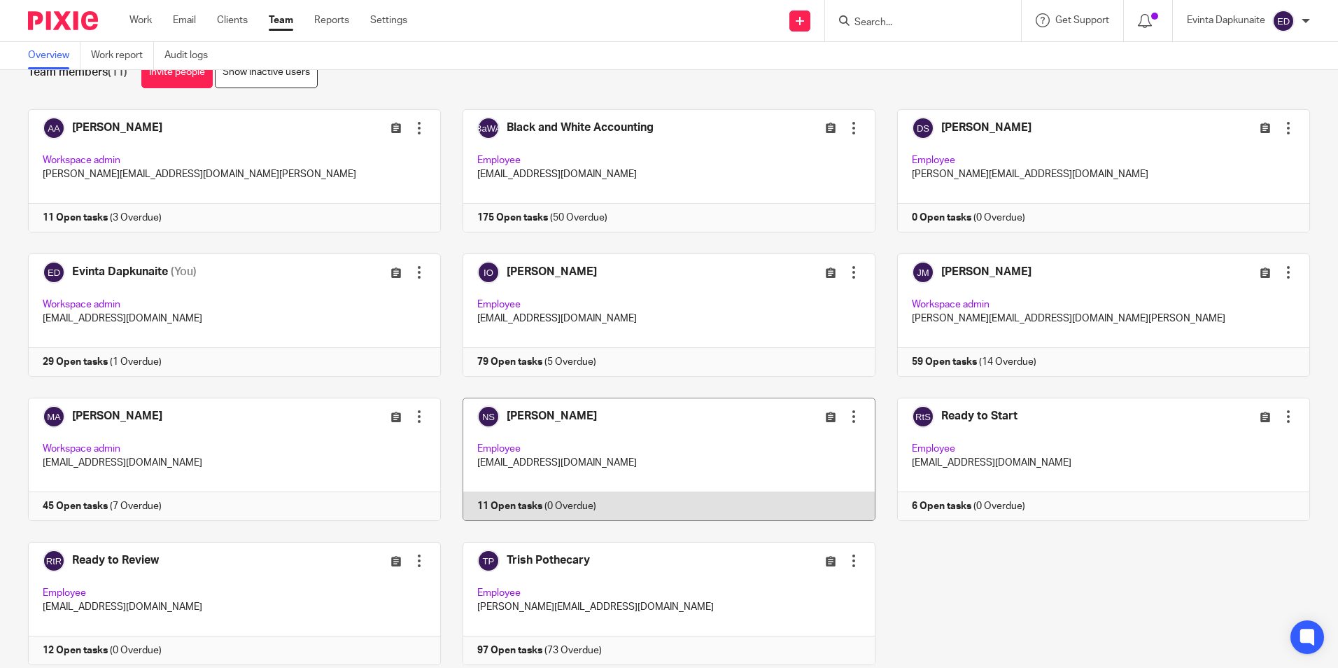
scroll to position [87, 0]
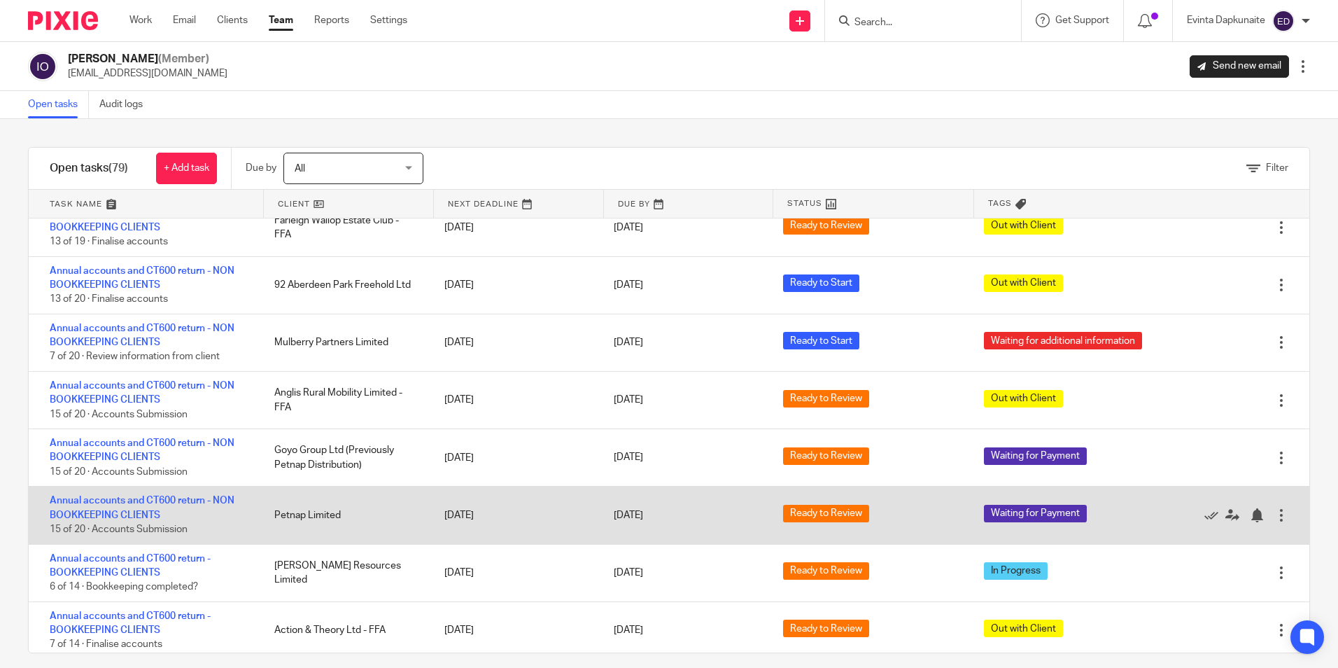
scroll to position [210, 0]
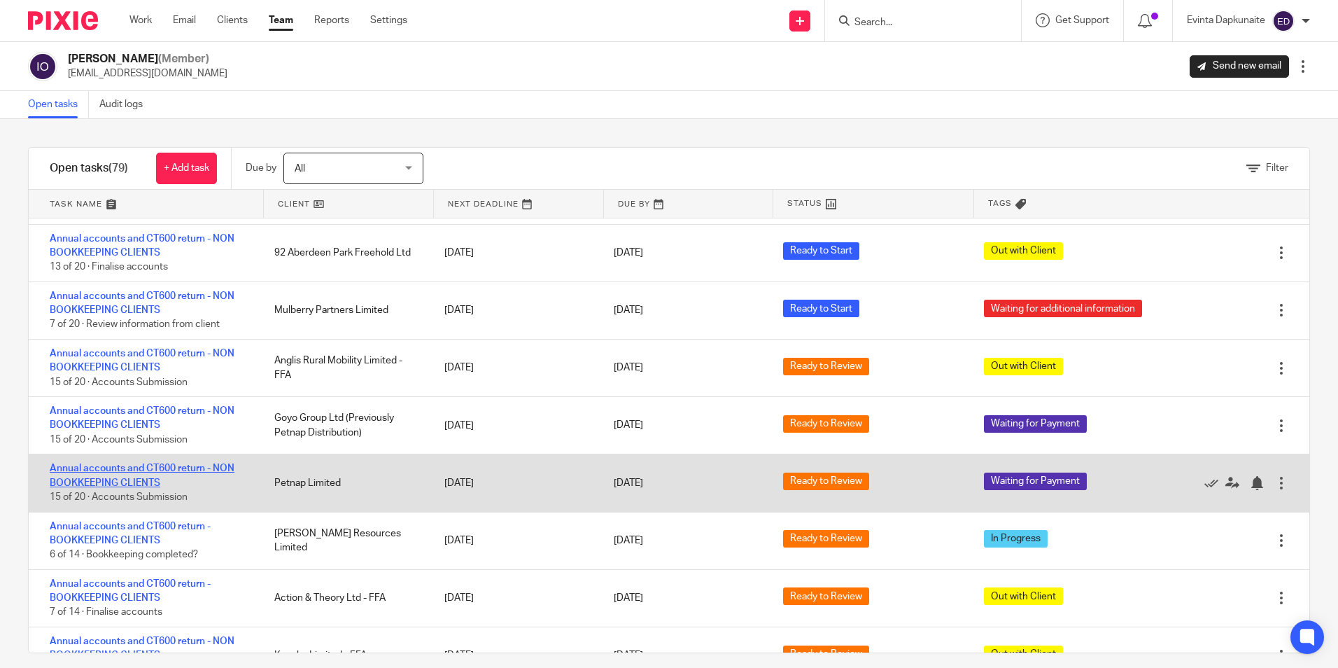
click at [153, 468] on link "Annual accounts and CT600 return - NON BOOKKEEPING CLIENTS" at bounding box center [142, 475] width 185 height 24
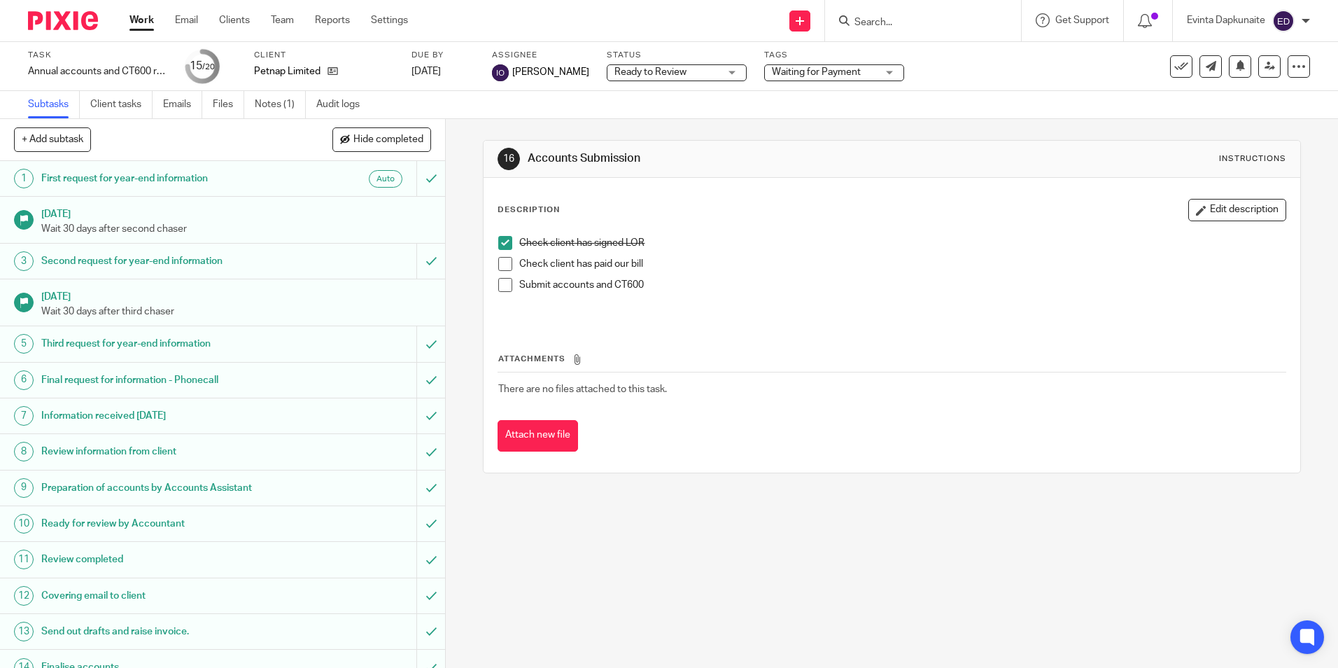
click at [818, 75] on span "Waiting for Payment" at bounding box center [816, 72] width 89 height 10
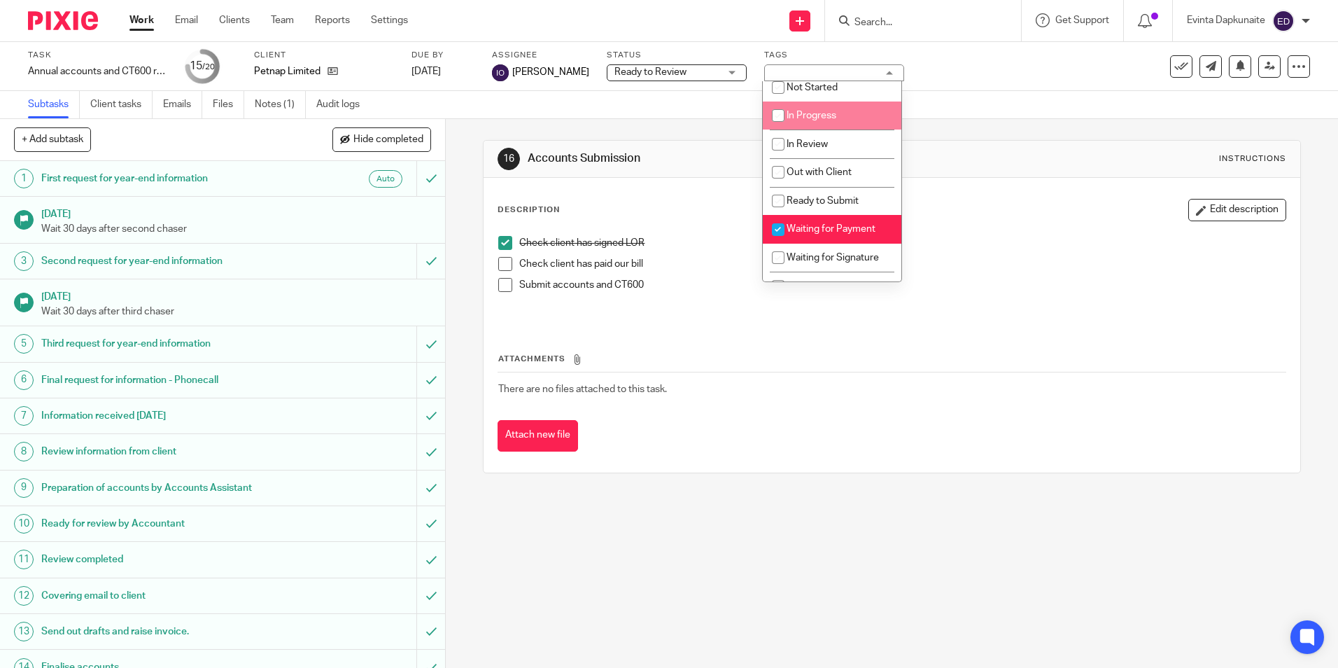
scroll to position [183, 0]
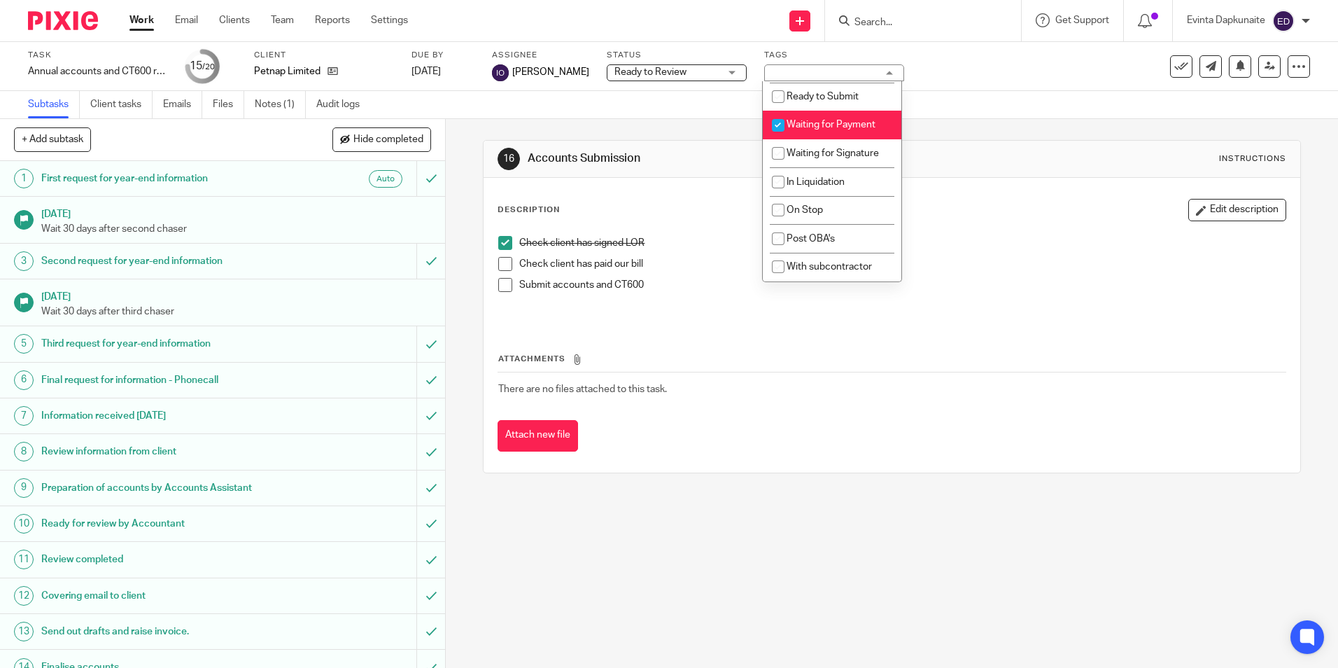
click at [849, 113] on li "Waiting for Payment" at bounding box center [832, 125] width 139 height 29
checkbox input "false"
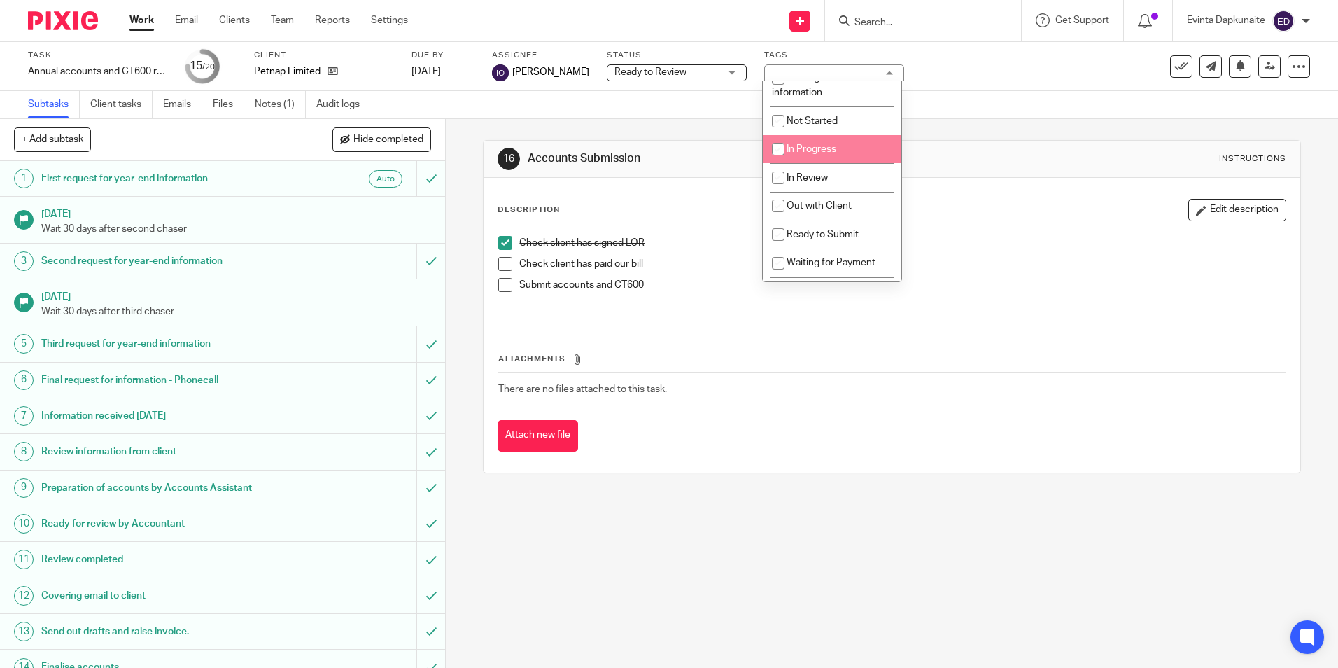
scroll to position [70, 0]
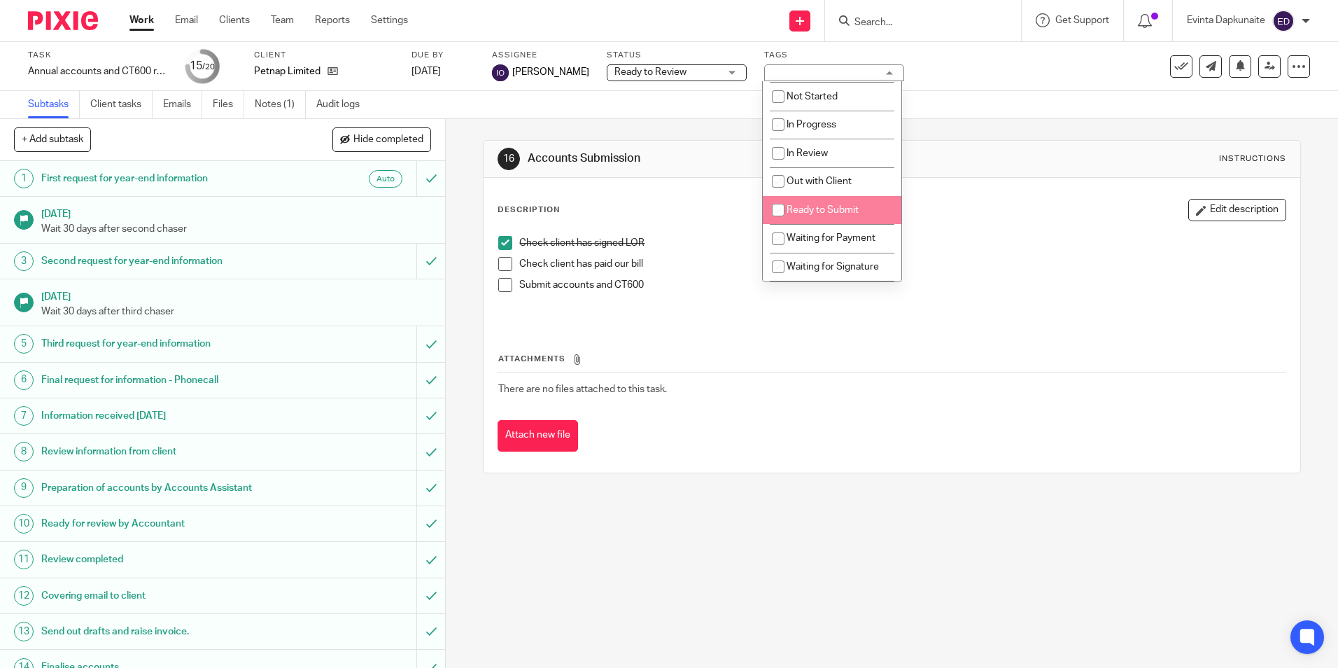
click at [866, 197] on li "Ready to Submit" at bounding box center [832, 210] width 139 height 29
checkbox input "true"
click at [553, 139] on div "16 Accounts Submission Instructions Description Edit description Check client h…" at bounding box center [891, 306] width 817 height 375
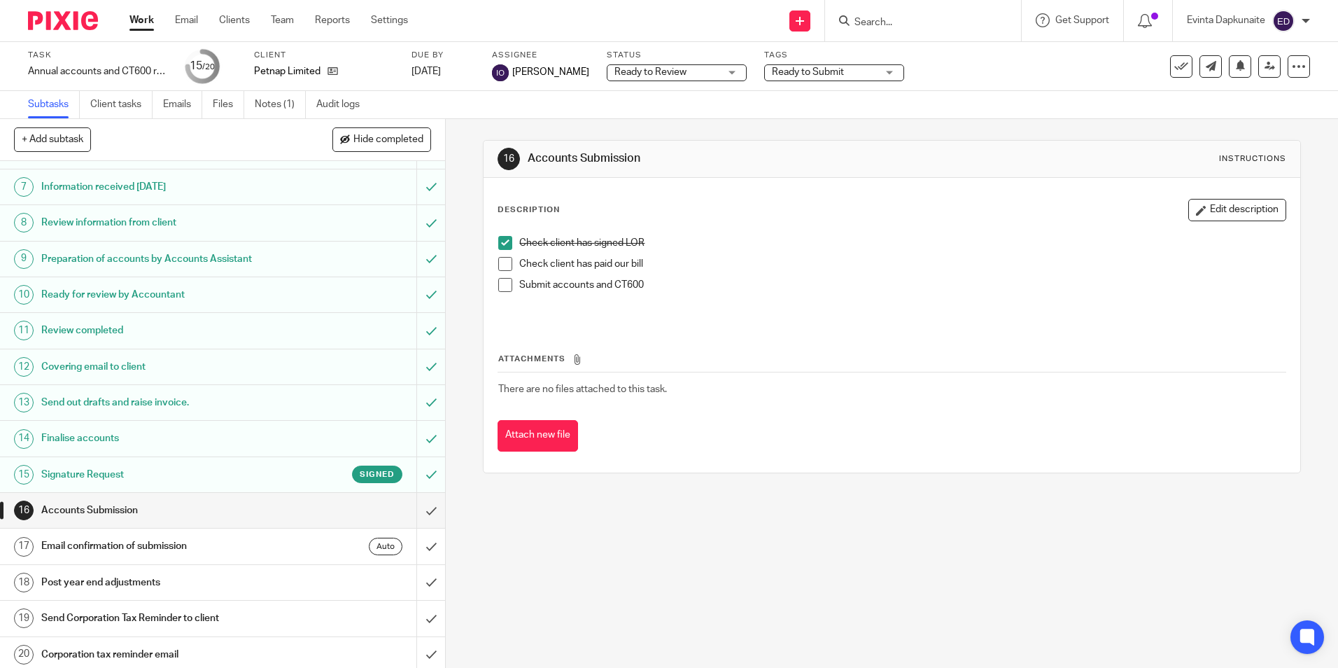
scroll to position [234, 0]
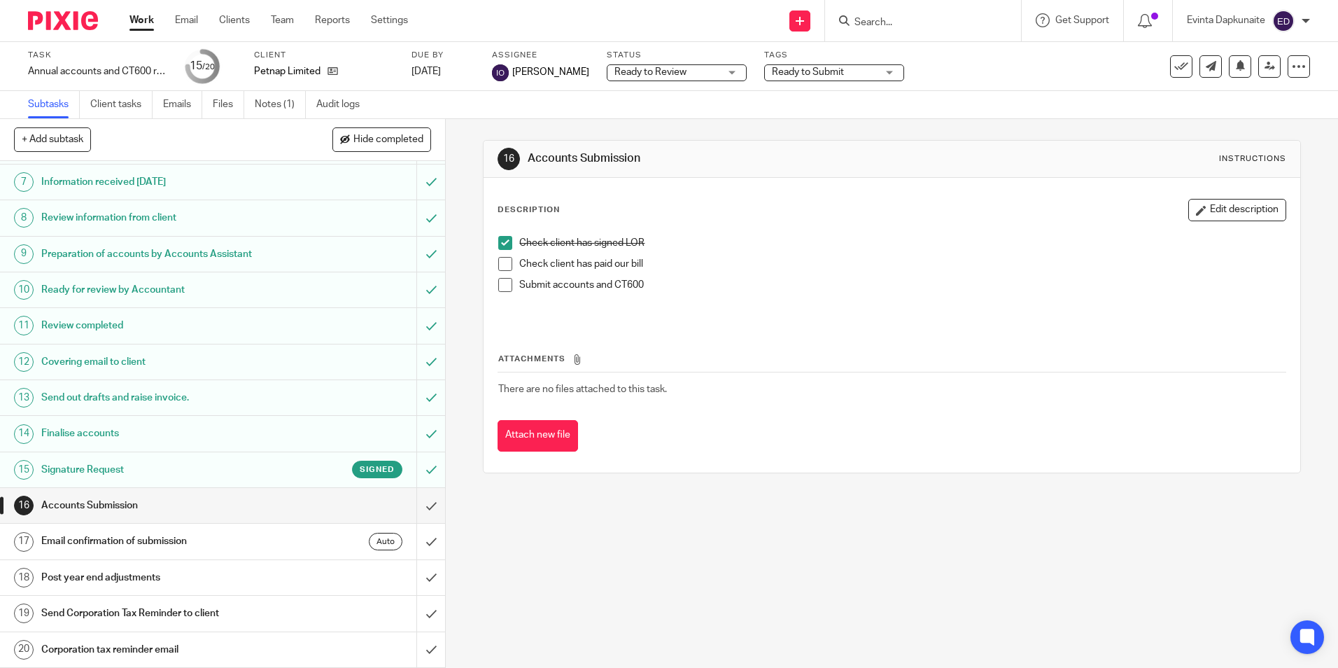
click at [738, 573] on div "16 Accounts Submission Instructions Description Edit description Check client h…" at bounding box center [892, 393] width 892 height 549
click at [502, 260] on span at bounding box center [505, 264] width 14 height 14
click at [899, 376] on td "There are no files attached to this task." at bounding box center [892, 389] width 788 height 34
click at [294, 16] on link "Team" at bounding box center [282, 20] width 23 height 14
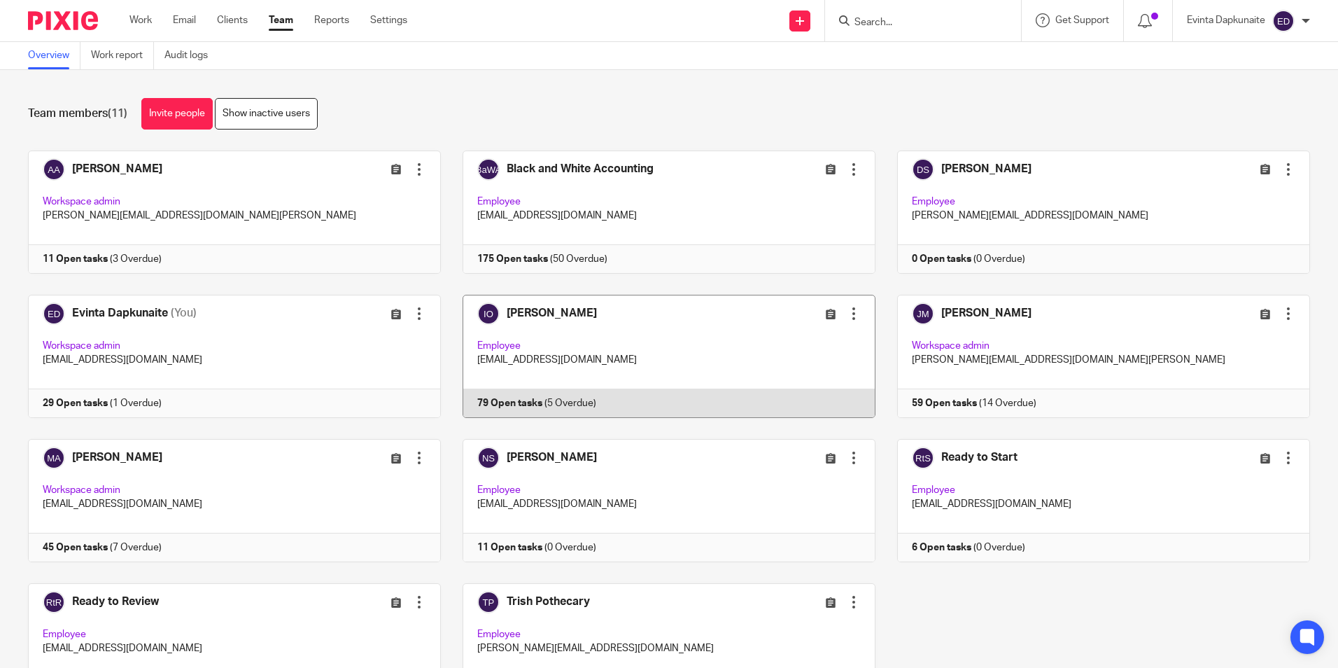
click at [609, 356] on link at bounding box center [658, 356] width 435 height 123
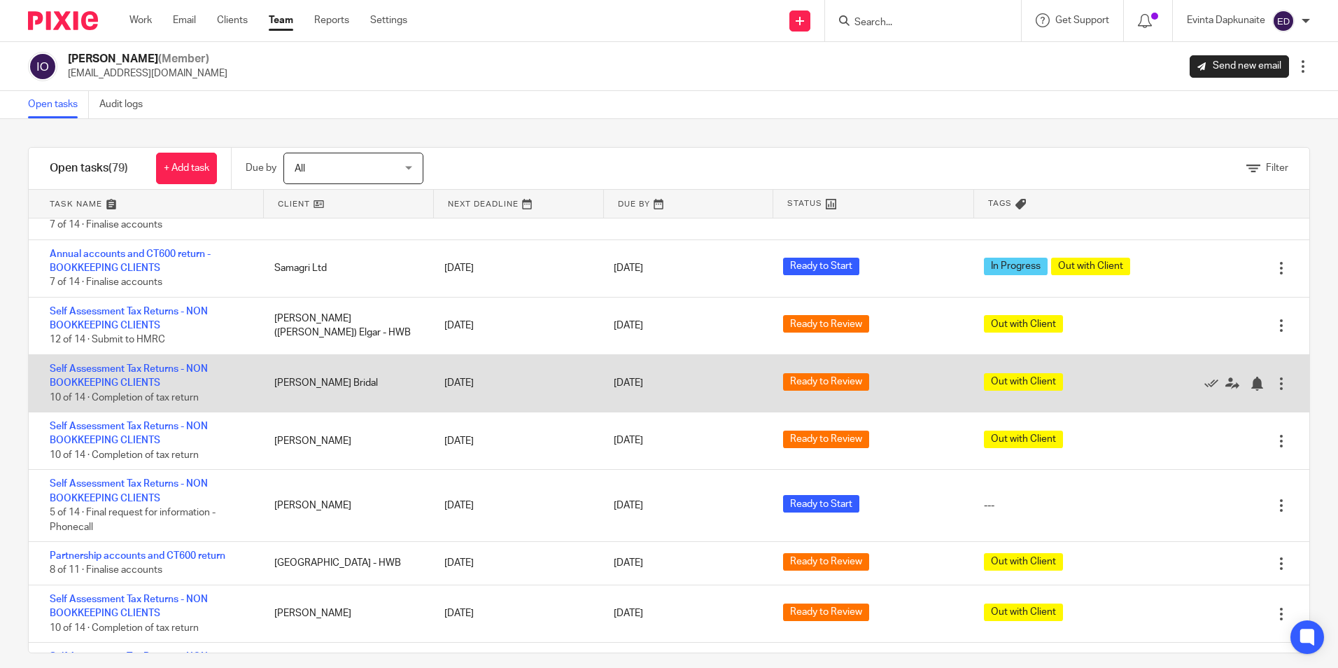
scroll to position [1050, 0]
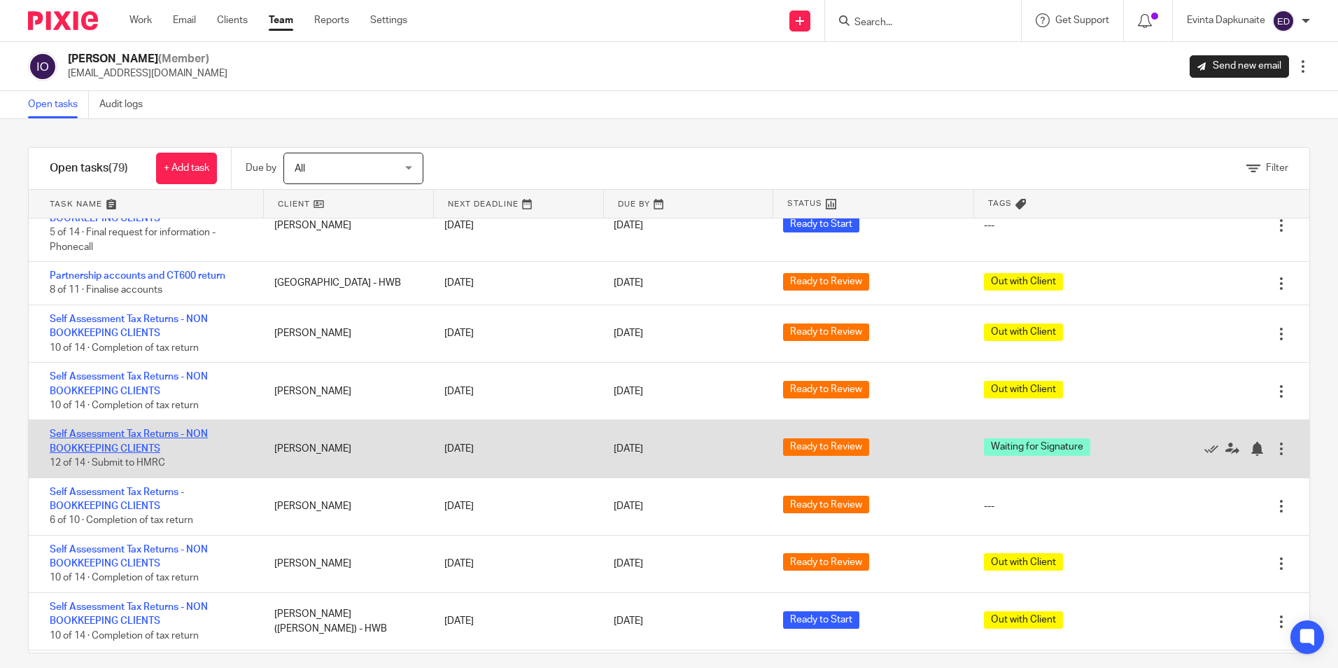
click at [143, 434] on link "Self Assessment Tax Returns - NON BOOKKEEPING CLIENTS" at bounding box center [129, 441] width 158 height 24
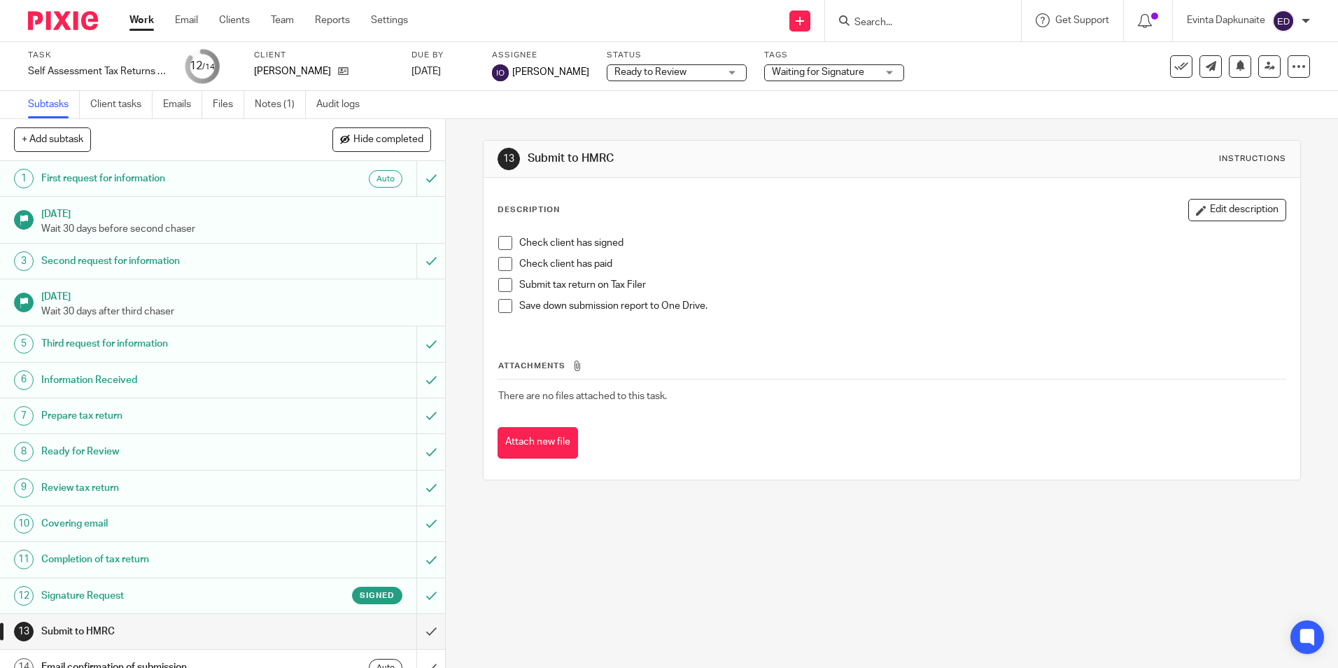
click at [821, 71] on span "Waiting for Signature" at bounding box center [818, 72] width 92 height 10
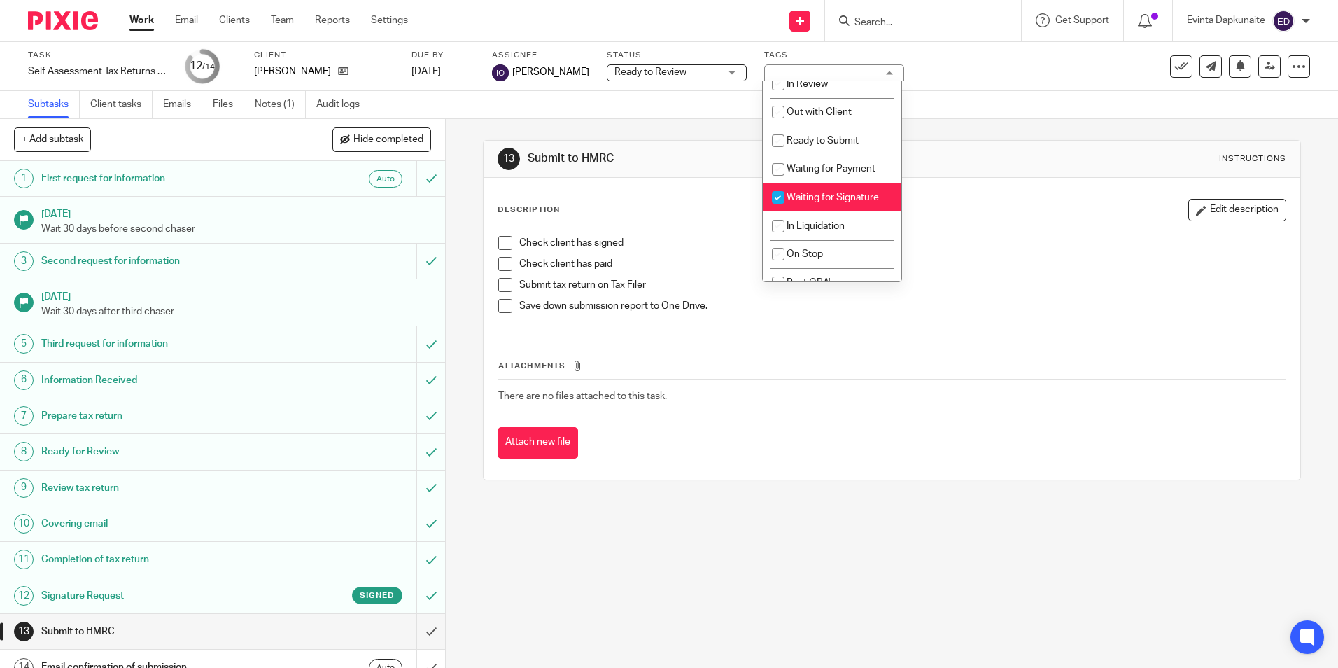
scroll to position [140, 0]
click at [838, 178] on li "Waiting for Payment" at bounding box center [832, 168] width 139 height 29
checkbox input "true"
click at [834, 194] on span "Waiting for Signature" at bounding box center [833, 197] width 92 height 10
checkbox input "false"
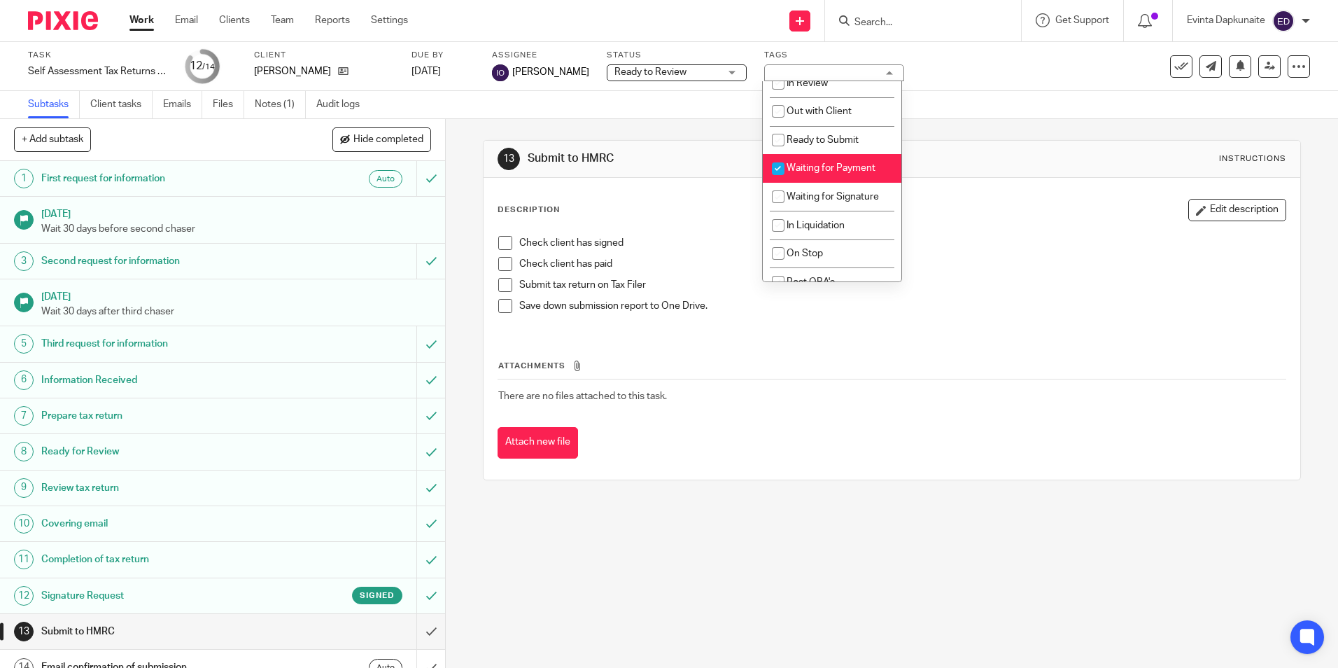
click at [974, 188] on div "Description Edit description Check client has signed Check client has paid Subm…" at bounding box center [892, 329] width 816 height 302
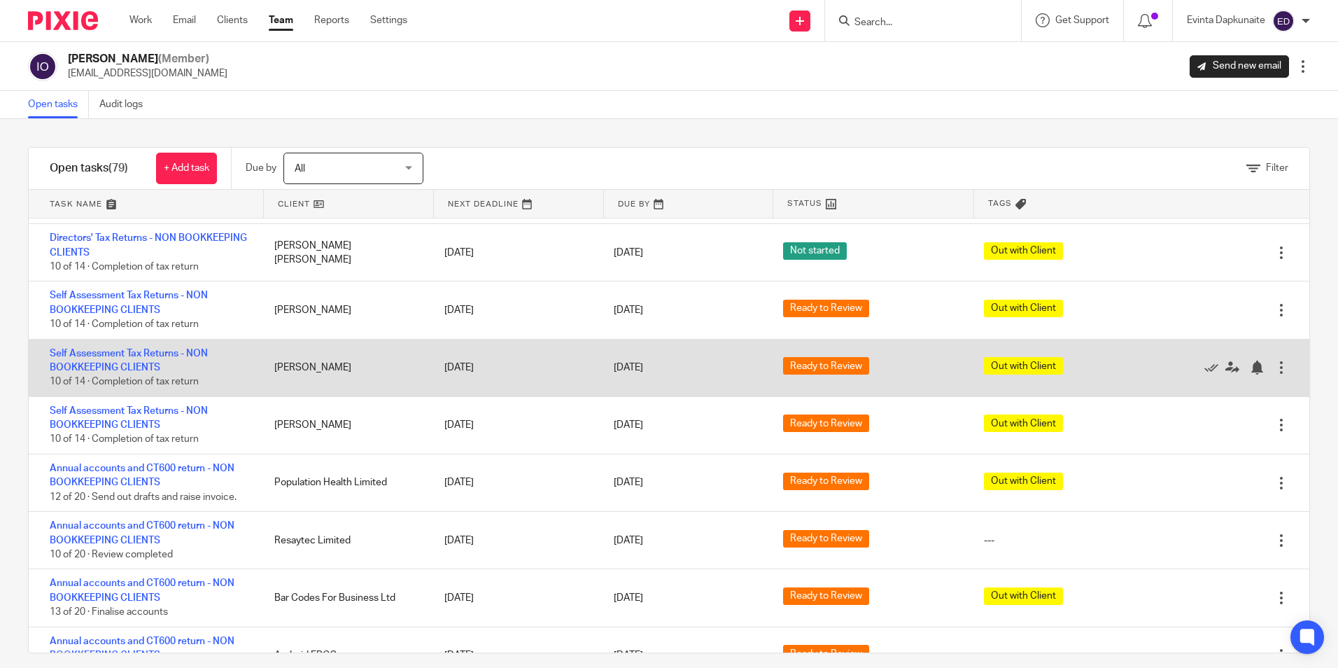
scroll to position [4111, 0]
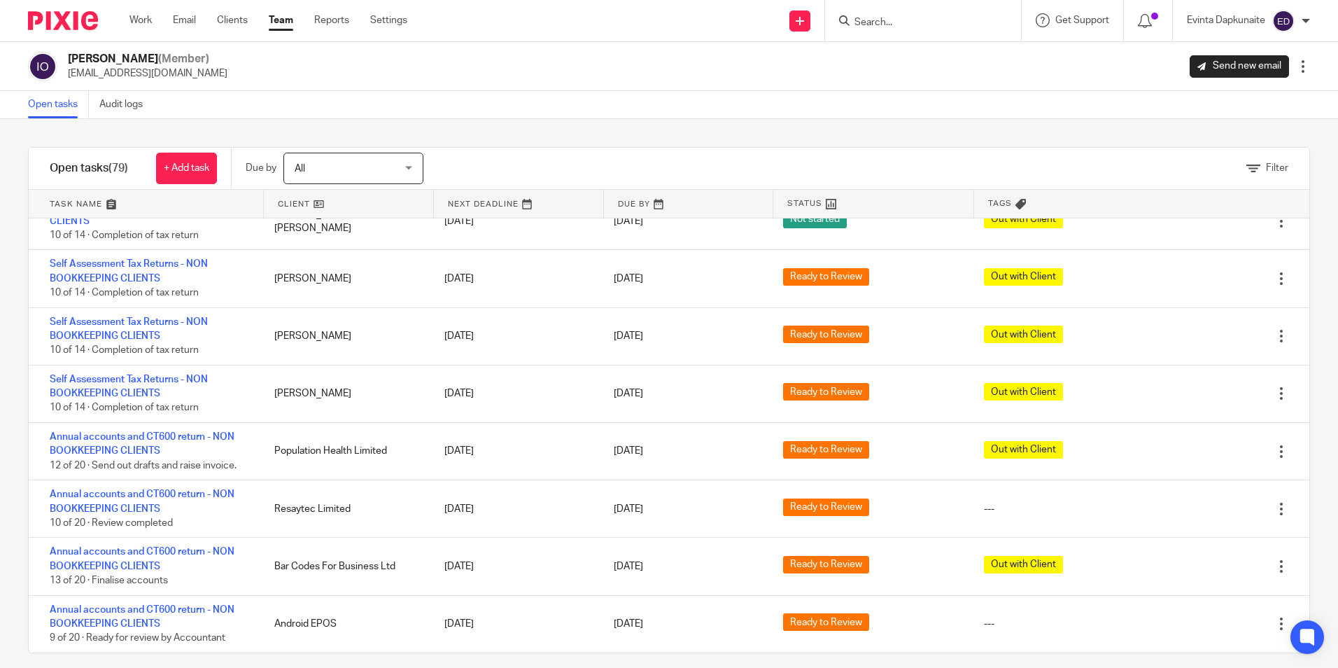
click at [941, 20] on input "Search" at bounding box center [916, 23] width 126 height 13
type input "ruth wh"
click at [919, 50] on link at bounding box center [968, 60] width 237 height 32
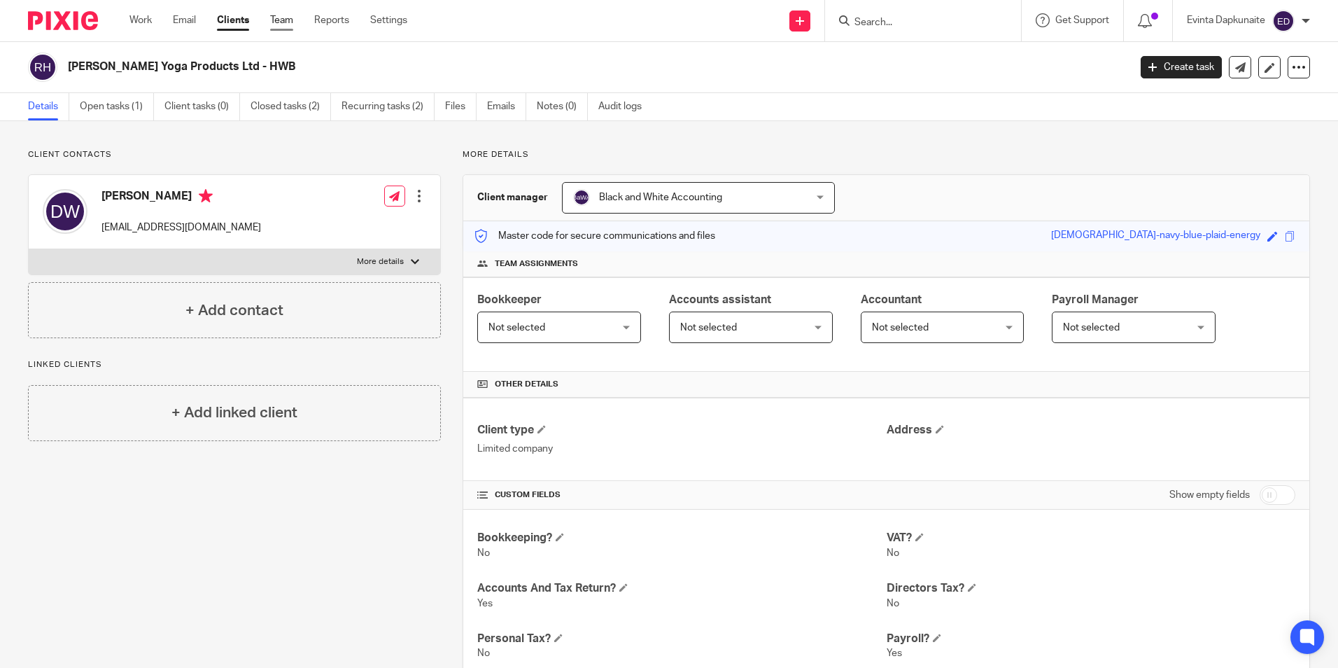
click at [287, 24] on link "Team" at bounding box center [281, 20] width 23 height 14
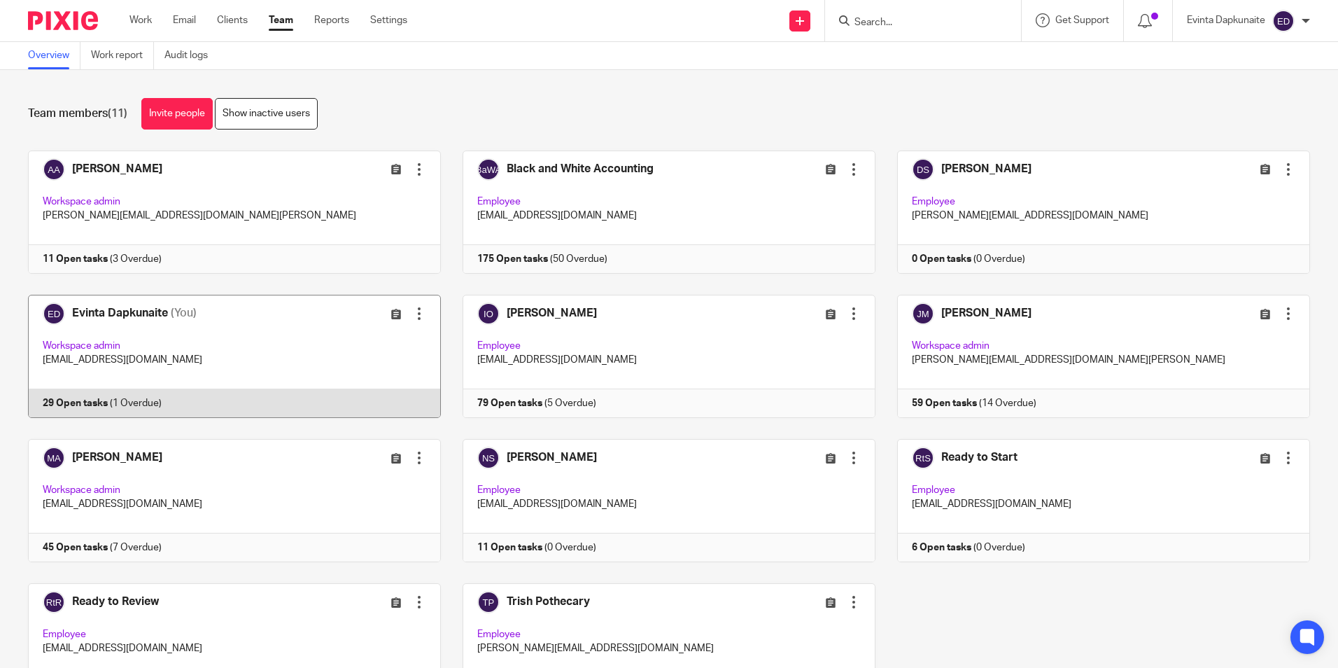
click at [256, 360] on link at bounding box center [223, 356] width 435 height 123
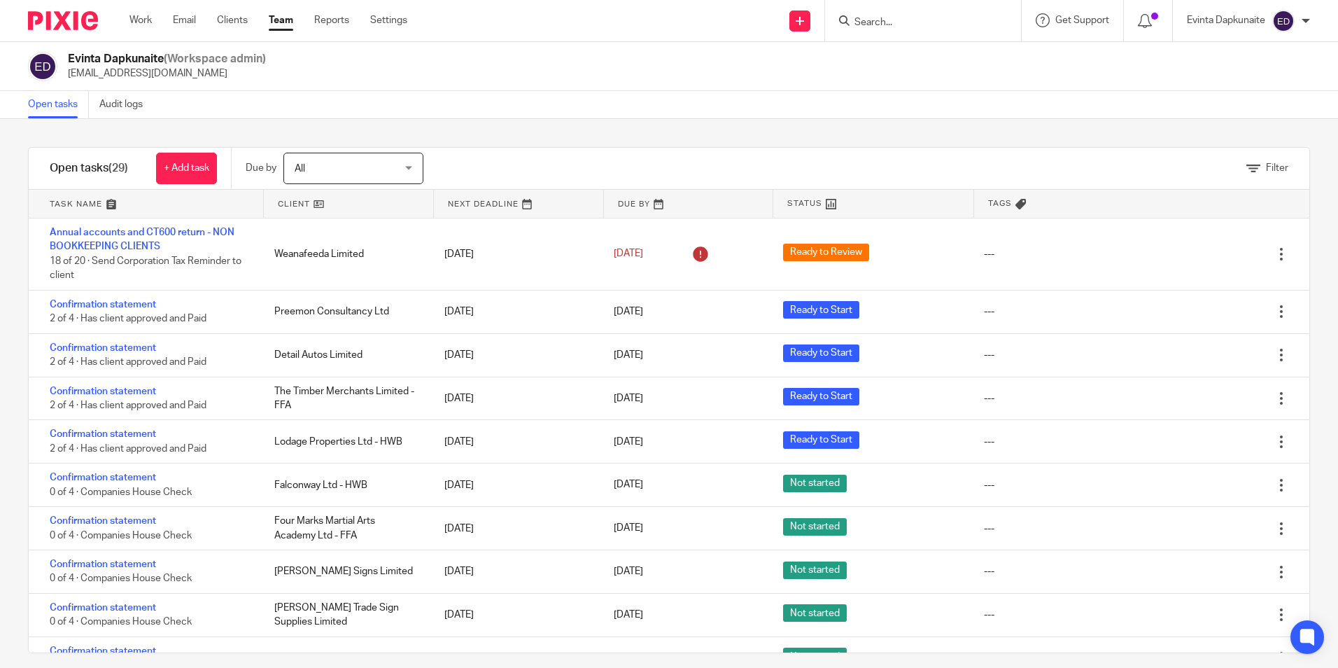
drag, startPoint x: 877, startPoint y: 21, endPoint x: 861, endPoint y: 36, distance: 22.3
click at [877, 21] on input "Search" at bounding box center [916, 23] width 126 height 13
type input "muddy"
click at [916, 51] on link at bounding box center [968, 60] width 237 height 32
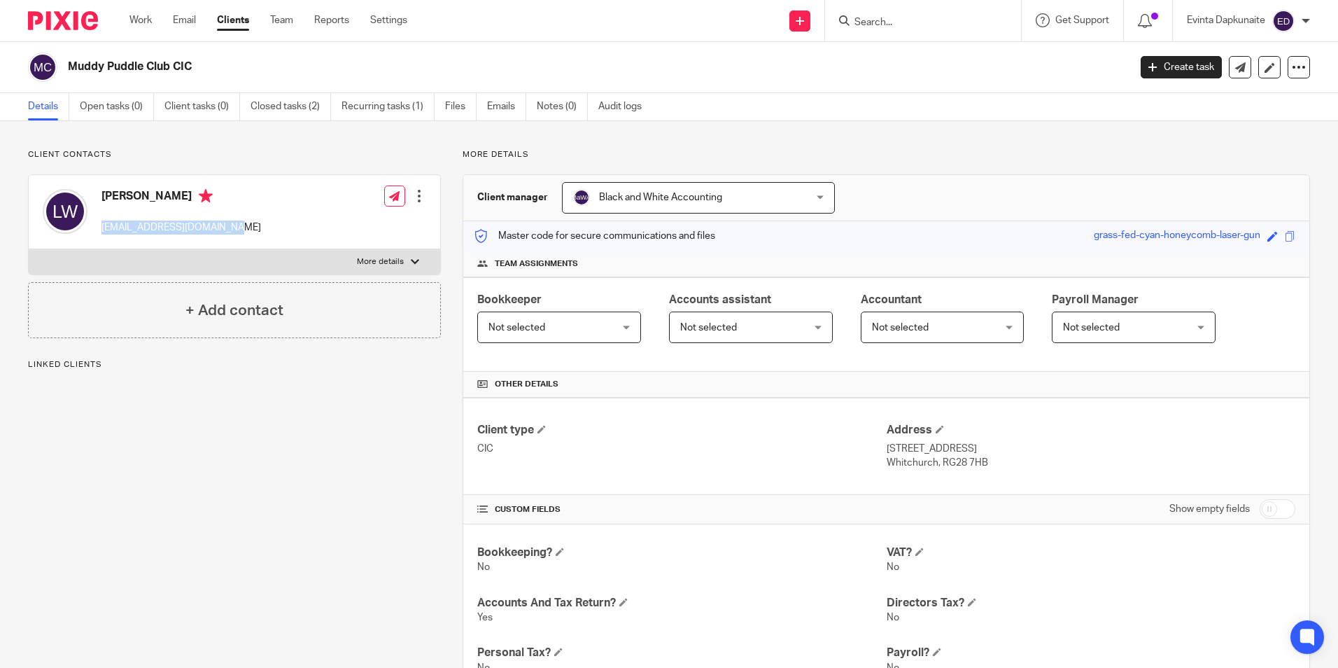
drag, startPoint x: 98, startPoint y: 225, endPoint x: 269, endPoint y: 232, distance: 171.6
click at [272, 232] on div "[PERSON_NAME] [EMAIL_ADDRESS][DOMAIN_NAME] Edit contact Create client from cont…" at bounding box center [235, 212] width 412 height 74
drag, startPoint x: 269, startPoint y: 232, endPoint x: 178, endPoint y: 225, distance: 91.3
copy p "[EMAIL_ADDRESS][DOMAIN_NAME]"
click at [255, 205] on div "[PERSON_NAME] [EMAIL_ADDRESS][DOMAIN_NAME] Edit contact Create client from cont…" at bounding box center [235, 212] width 412 height 74
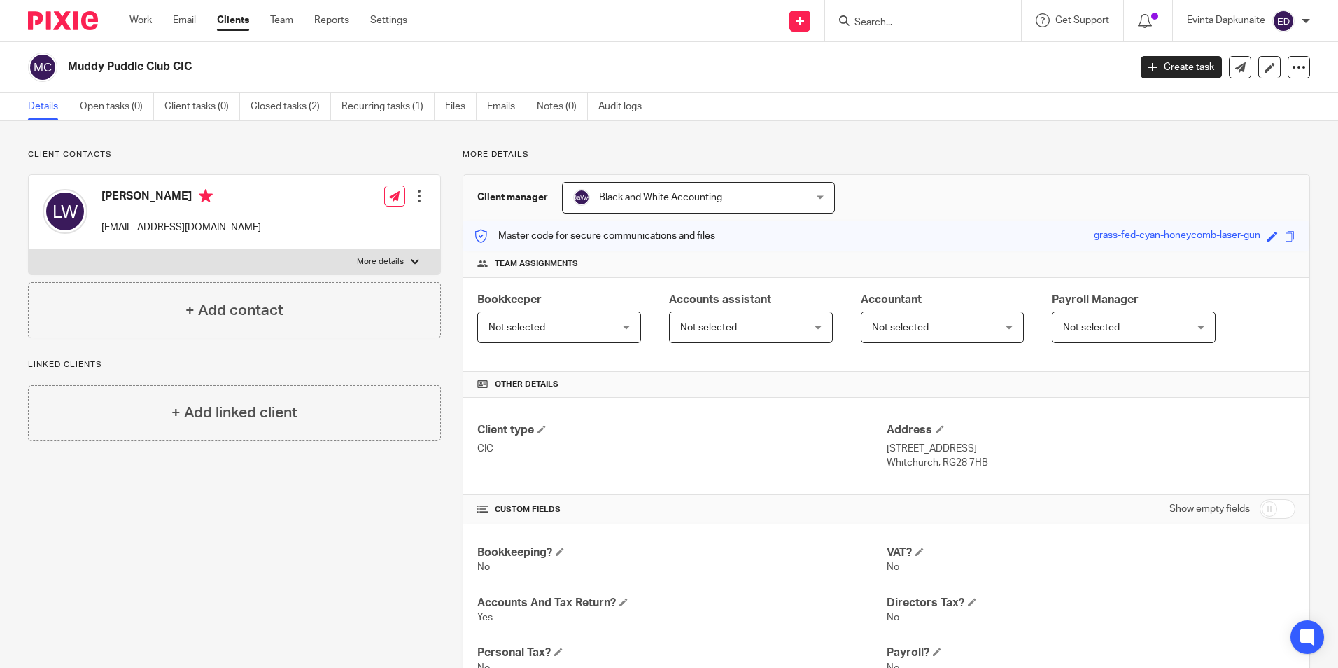
click at [887, 28] on input "Search" at bounding box center [916, 23] width 126 height 13
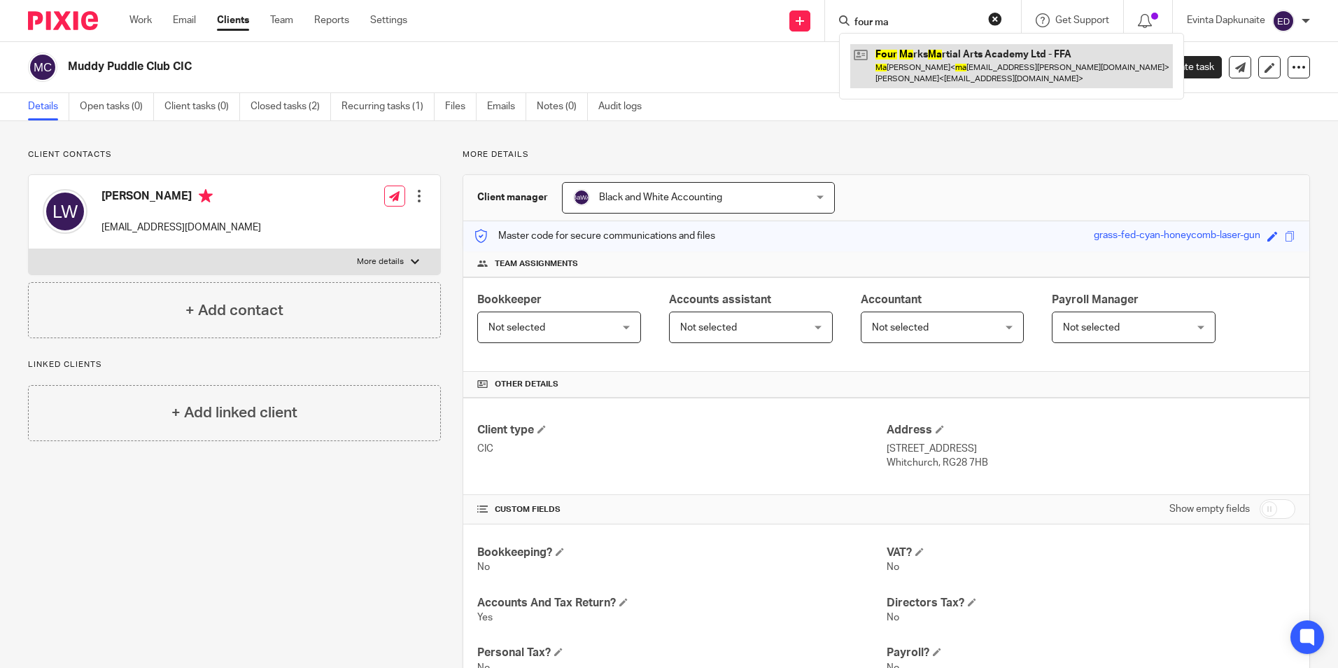
type input "four ma"
click at [960, 55] on link at bounding box center [1011, 65] width 323 height 43
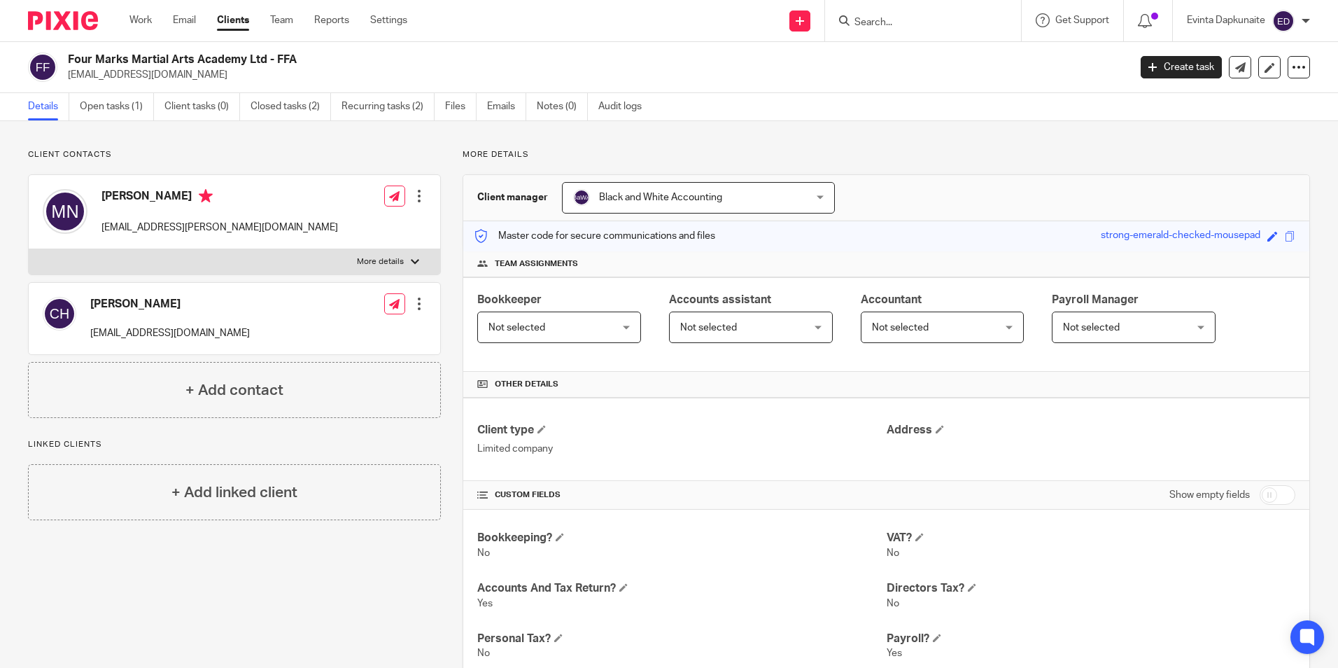
click at [146, 207] on div "[PERSON_NAME] [EMAIL_ADDRESS][PERSON_NAME][DOMAIN_NAME]" at bounding box center [219, 211] width 237 height 45
drag, startPoint x: 104, startPoint y: 230, endPoint x: 246, endPoint y: 231, distance: 142.1
click at [246, 231] on div "[PERSON_NAME] [EMAIL_ADDRESS][PERSON_NAME][DOMAIN_NAME] Edit contact Create cli…" at bounding box center [235, 212] width 412 height 74
drag, startPoint x: 246, startPoint y: 231, endPoint x: 188, endPoint y: 225, distance: 57.7
copy p "[EMAIL_ADDRESS][PERSON_NAME][DOMAIN_NAME]"
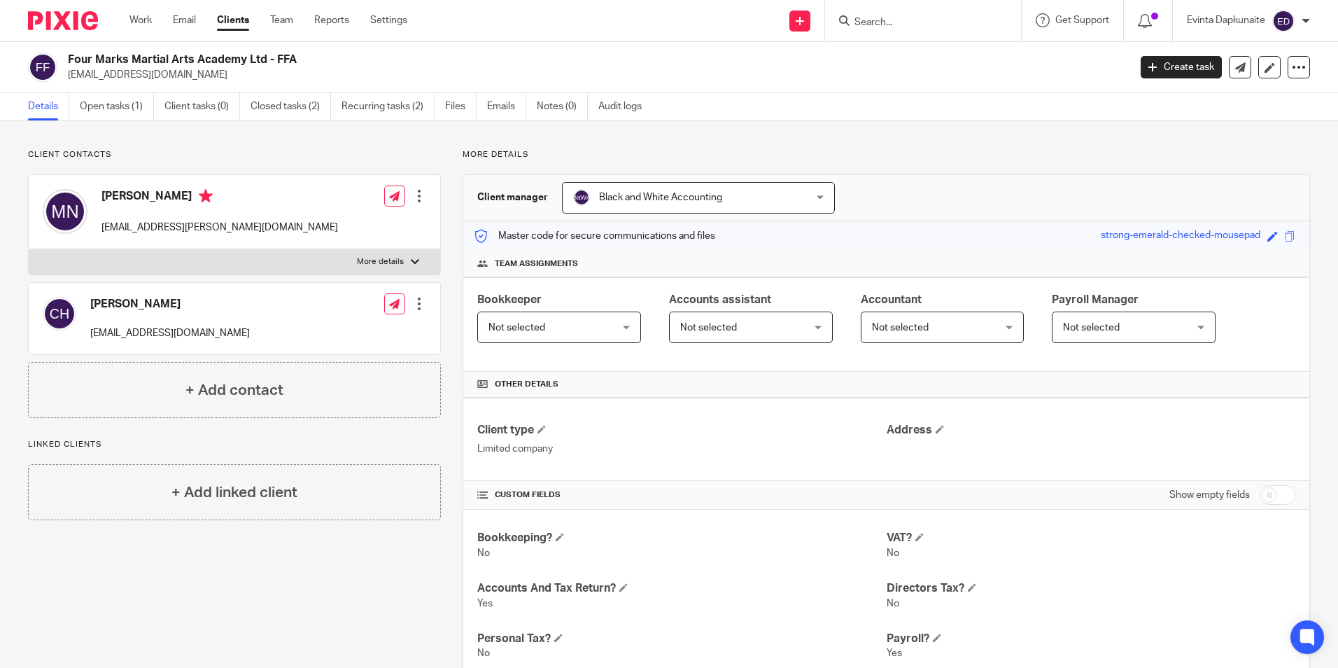
click at [268, 203] on div "Mark Nevola mark.nevola@yahoo.co.uk Edit contact Create client from contact Exp…" at bounding box center [235, 212] width 412 height 74
click at [277, 20] on link "Team" at bounding box center [281, 20] width 23 height 14
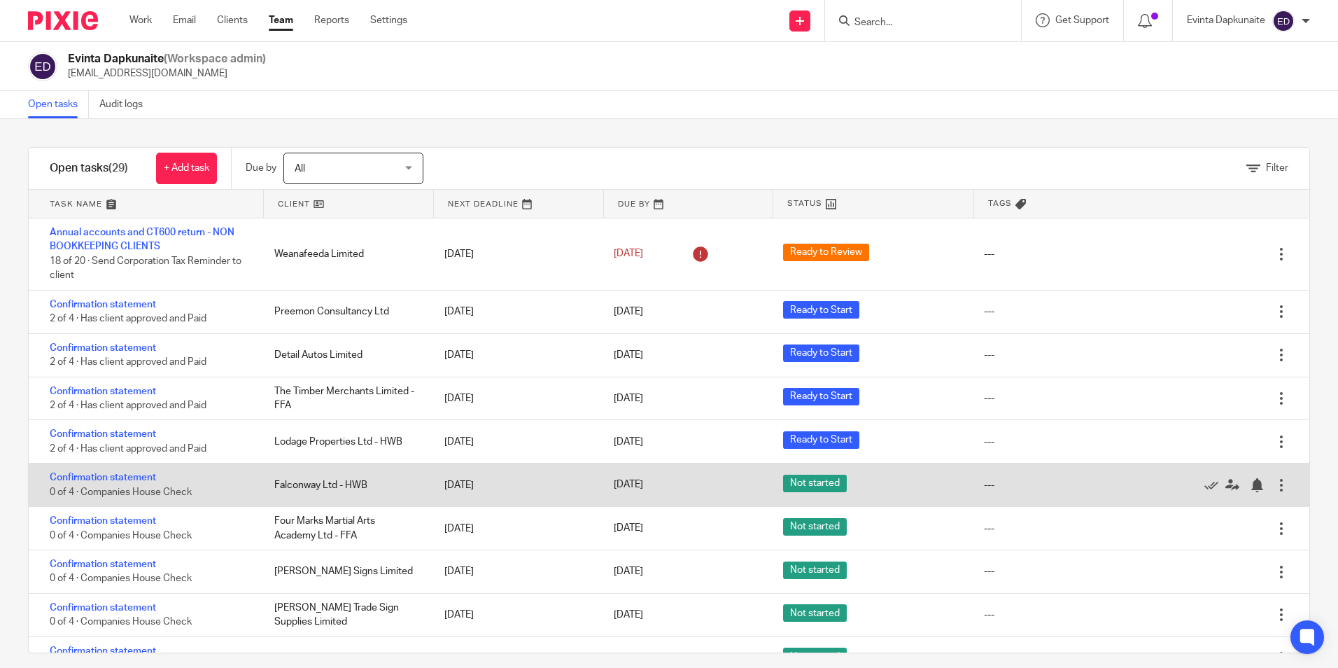
scroll to position [70, 0]
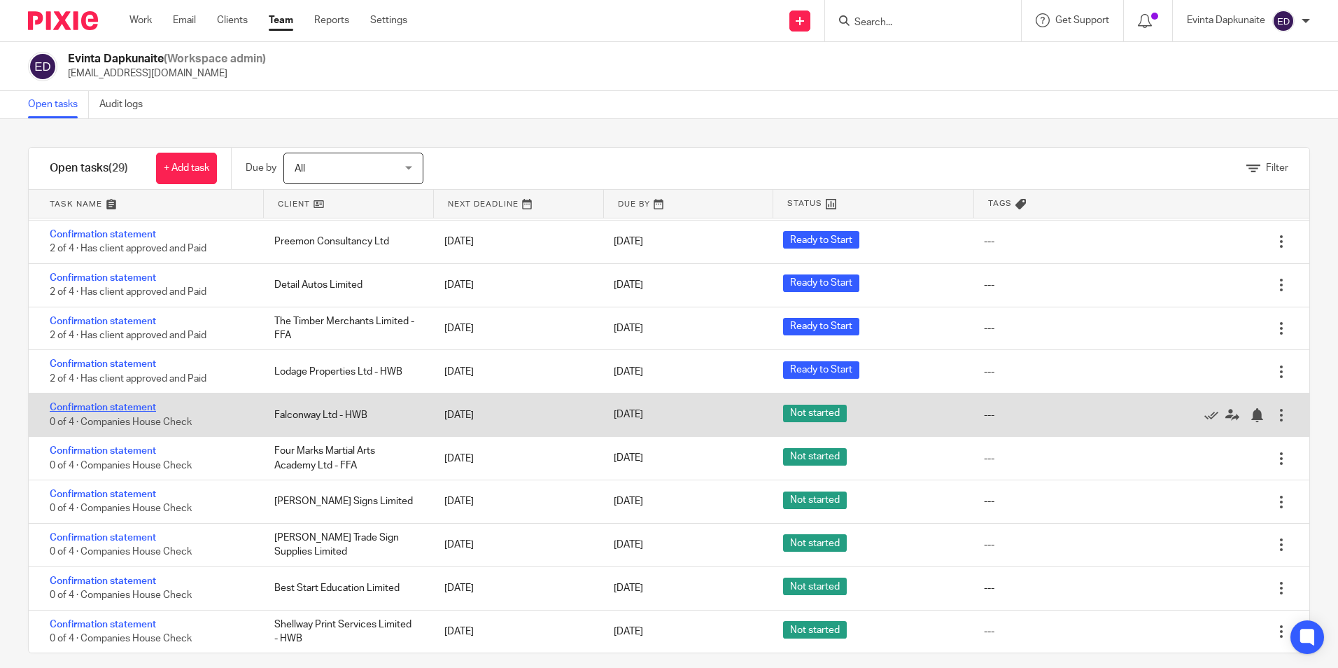
click at [116, 404] on link "Confirmation statement" at bounding box center [103, 407] width 106 height 10
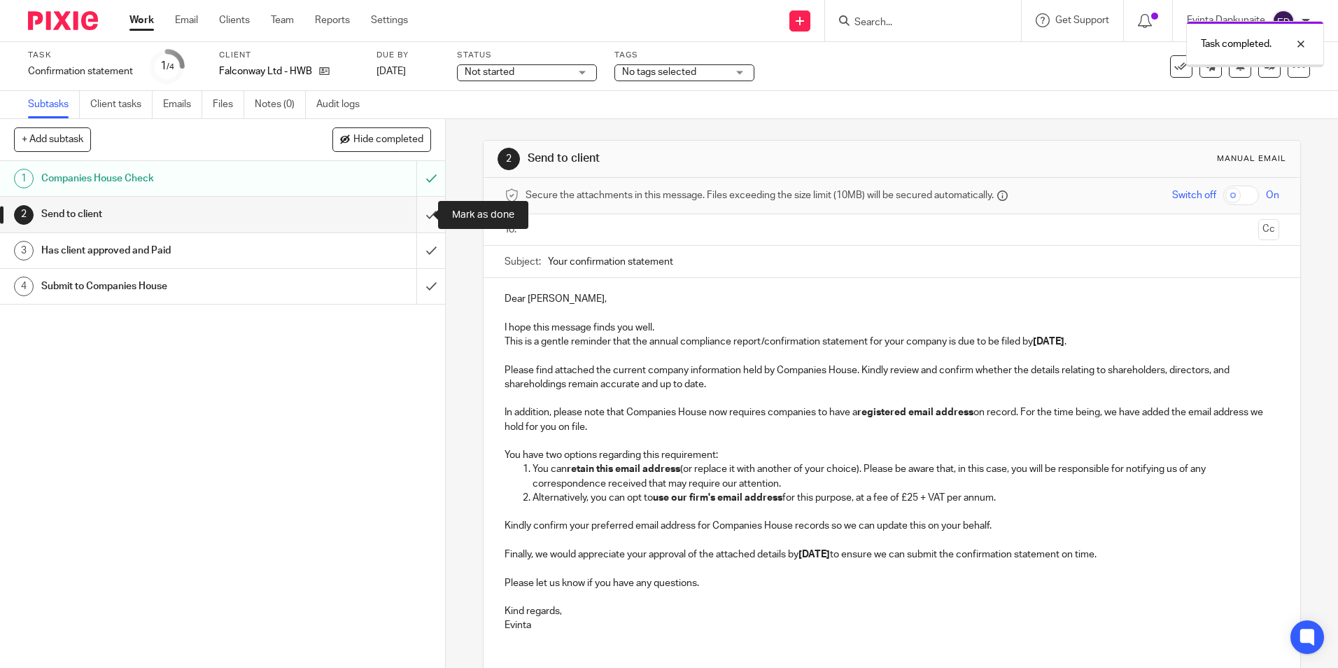
click at [412, 213] on input "submit" at bounding box center [222, 214] width 445 height 35
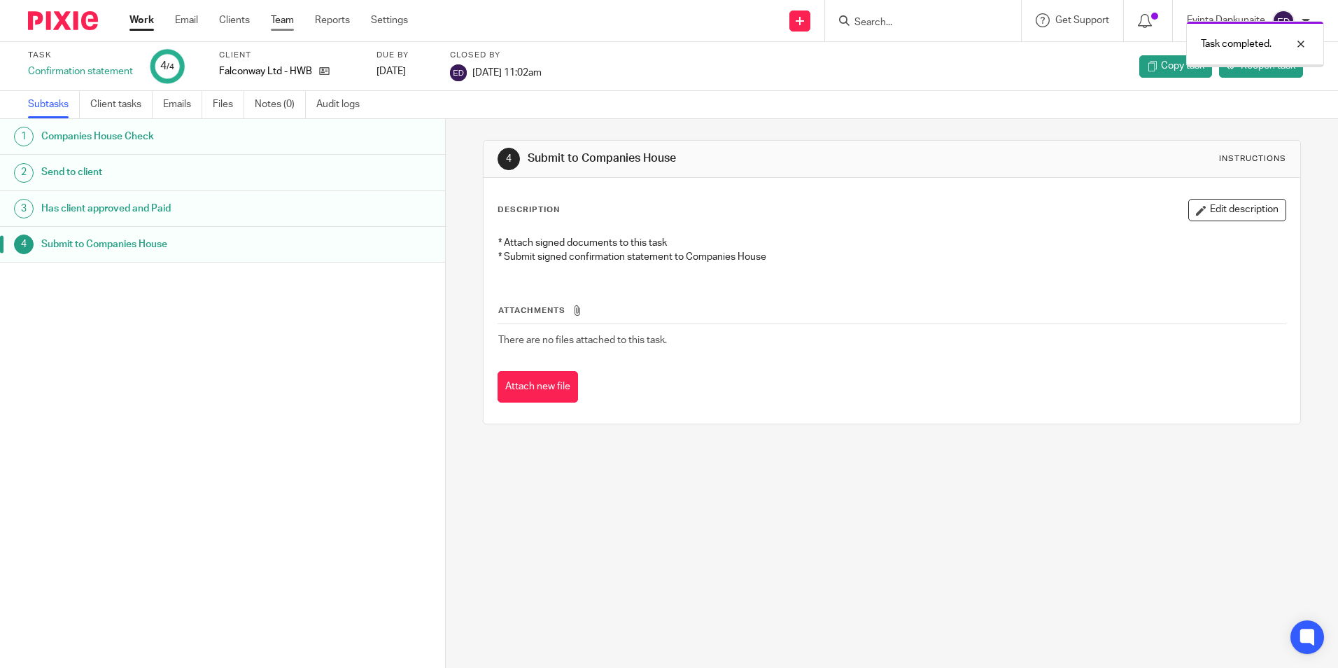
click at [274, 18] on link "Team" at bounding box center [282, 20] width 23 height 14
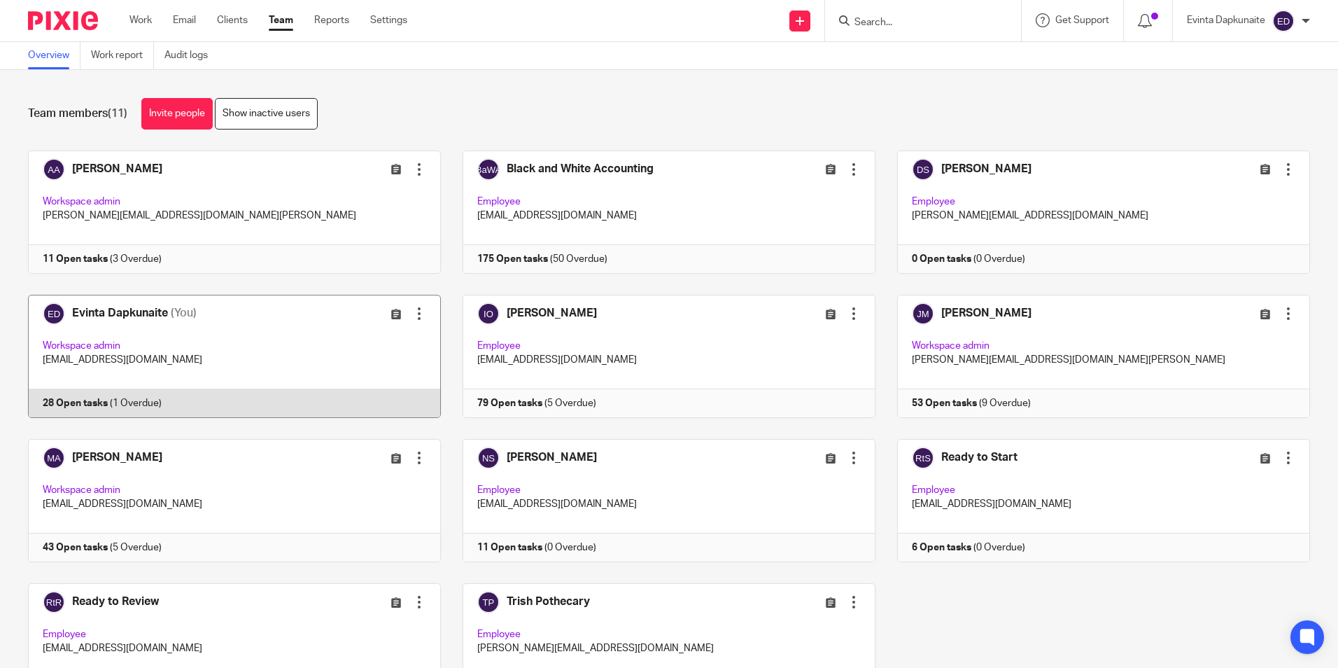
click at [210, 363] on link at bounding box center [223, 356] width 435 height 123
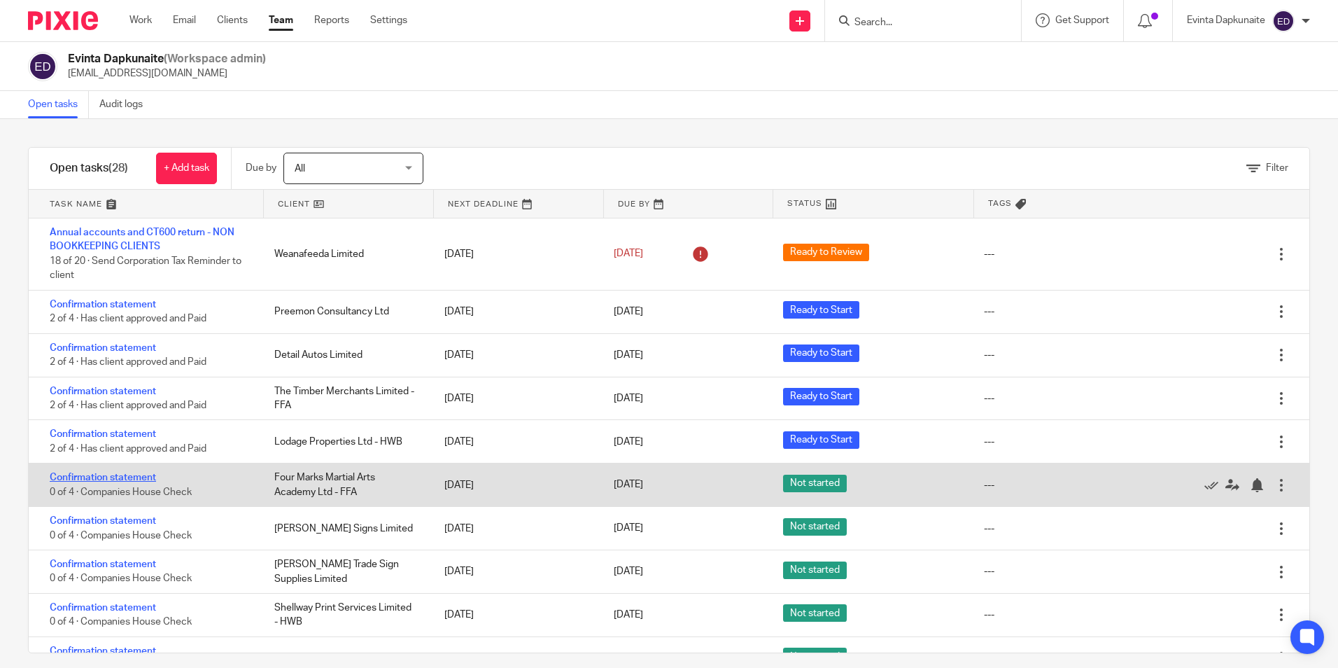
click at [128, 473] on link "Confirmation statement" at bounding box center [103, 477] width 106 height 10
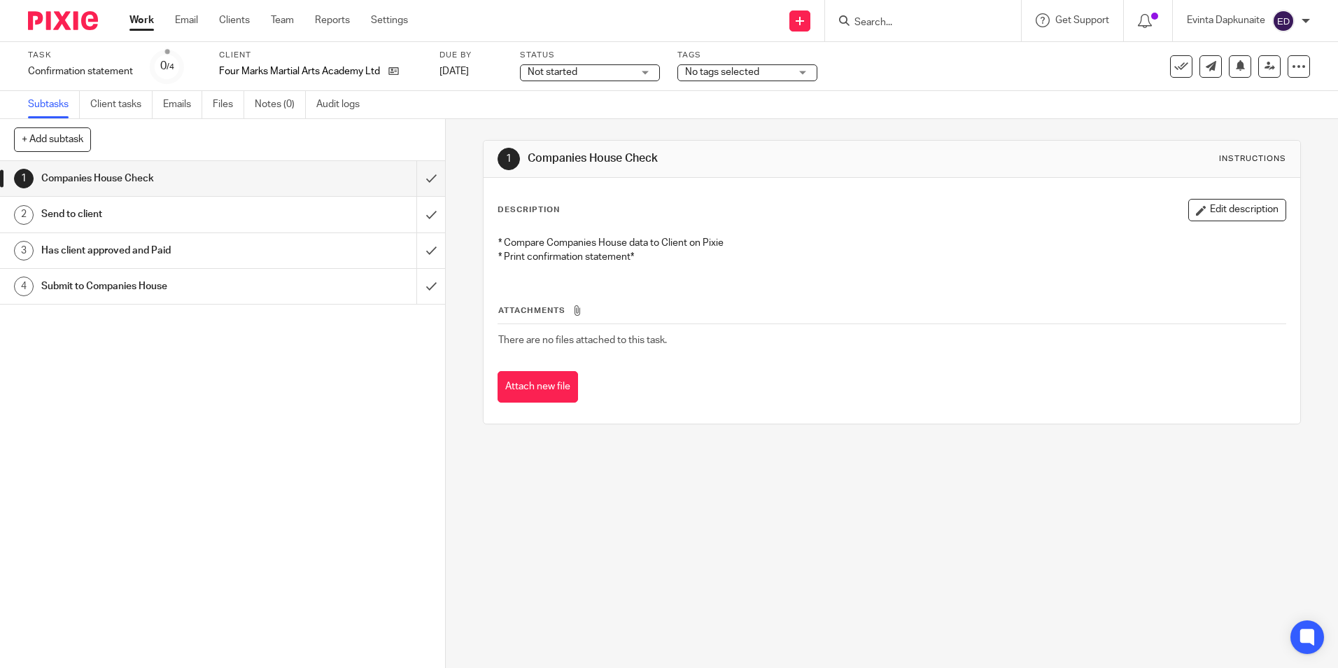
click at [624, 72] on span "Not started" at bounding box center [580, 72] width 105 height 15
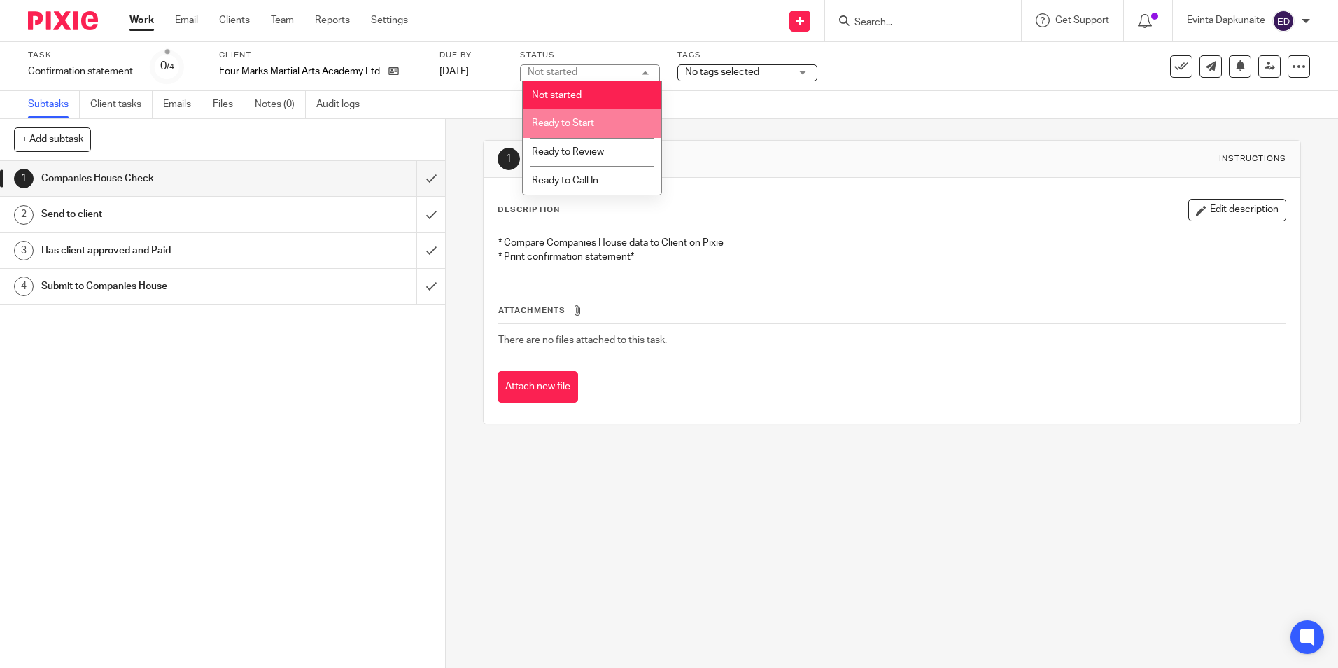
click at [631, 122] on li "Ready to Start" at bounding box center [592, 123] width 139 height 29
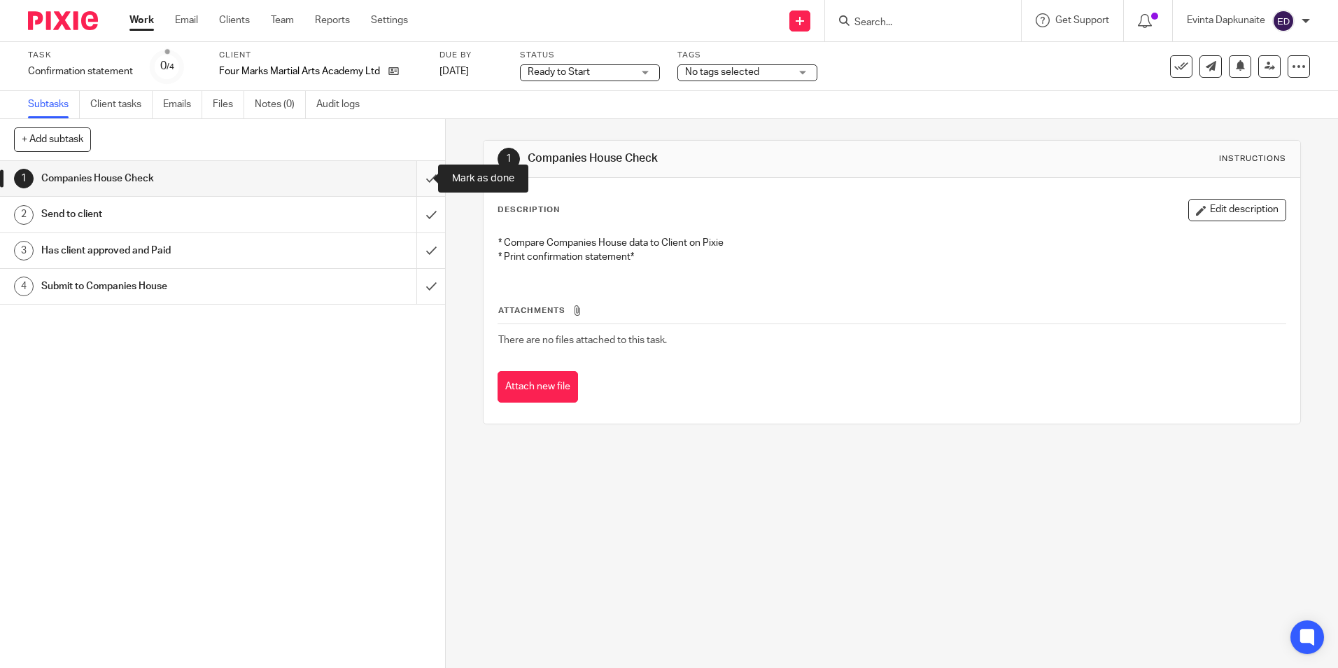
drag, startPoint x: 412, startPoint y: 179, endPoint x: 408, endPoint y: 190, distance: 12.0
click at [412, 179] on input "submit" at bounding box center [222, 178] width 445 height 35
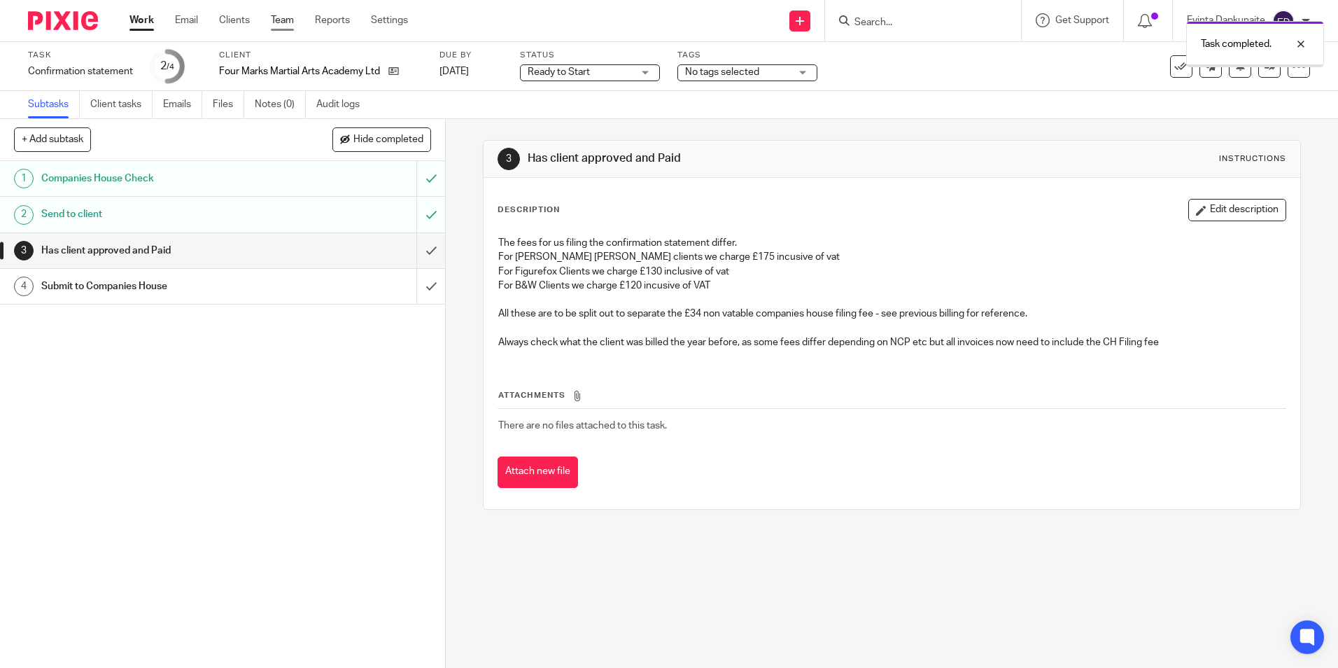
click at [279, 17] on link "Team" at bounding box center [282, 20] width 23 height 14
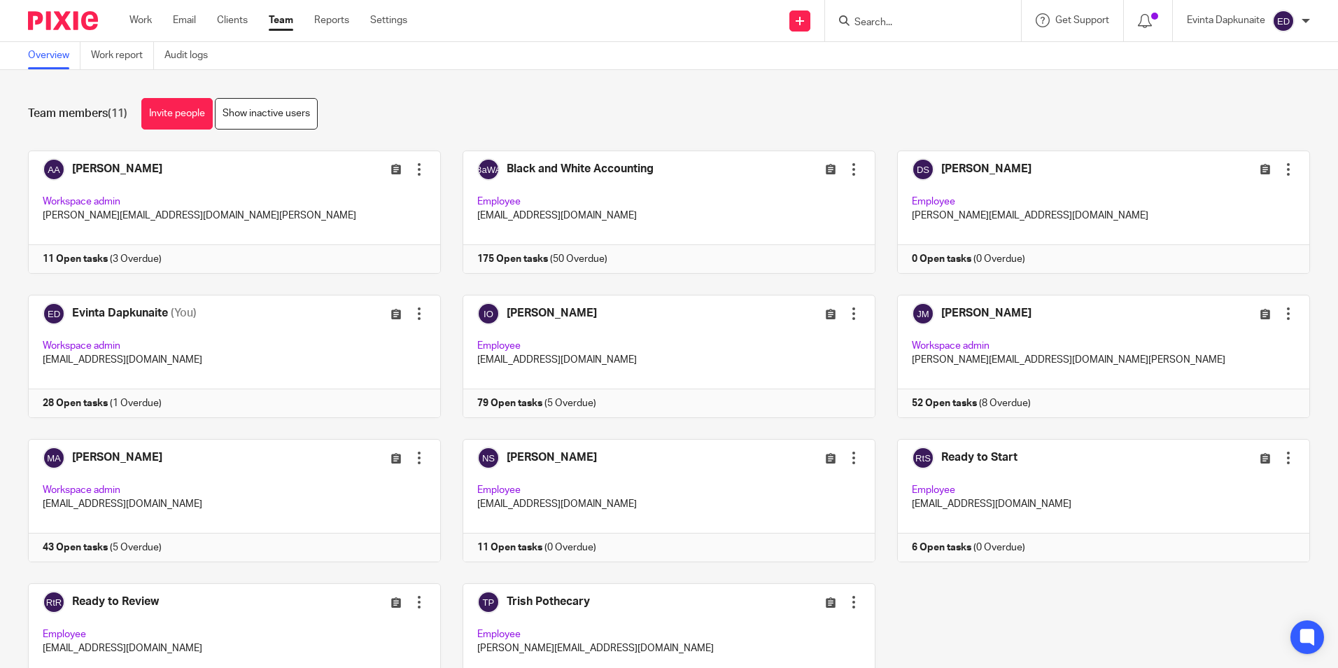
drag, startPoint x: 809, startPoint y: 20, endPoint x: 900, endPoint y: 31, distance: 91.7
click at [817, 21] on div "Send new email Create task Add client Request signature" at bounding box center [800, 20] width 50 height 41
click at [902, 30] on div at bounding box center [923, 20] width 196 height 41
click at [904, 23] on input "Search" at bounding box center [916, 23] width 126 height 13
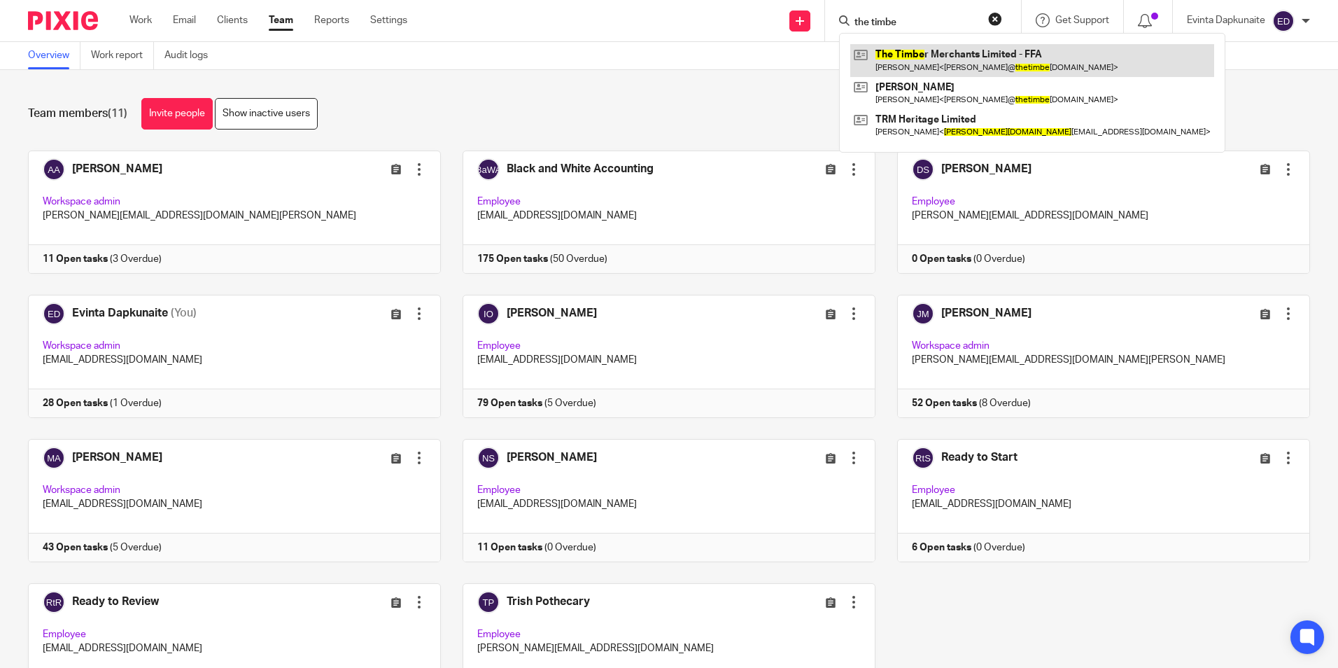
type input "the timbe"
click at [919, 51] on link at bounding box center [1032, 60] width 364 height 32
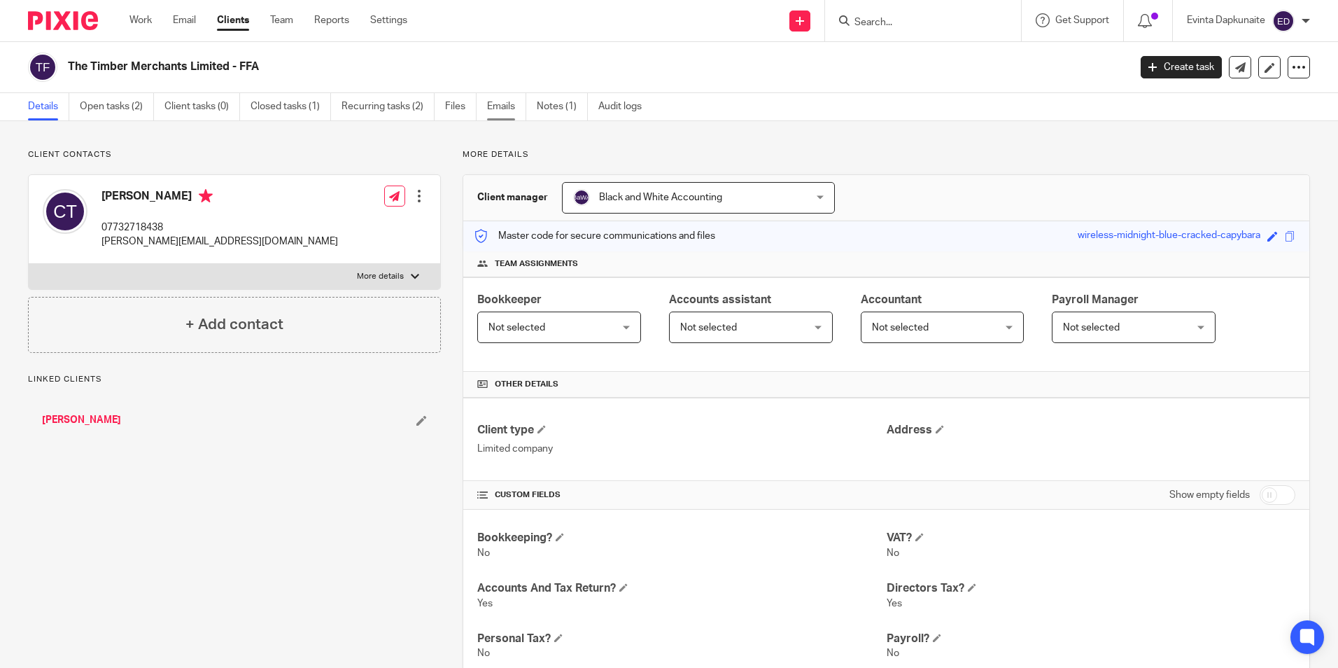
click at [508, 114] on link "Emails" at bounding box center [506, 106] width 39 height 27
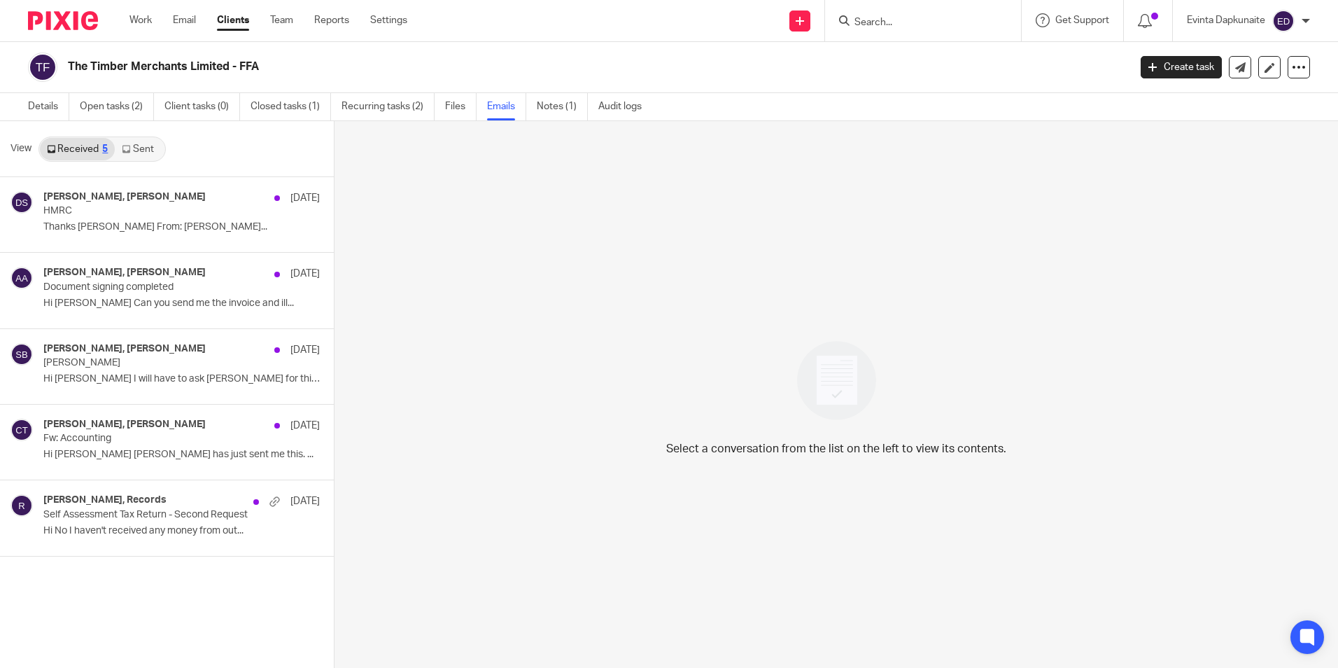
click at [153, 155] on link "Sent" at bounding box center [139, 149] width 49 height 22
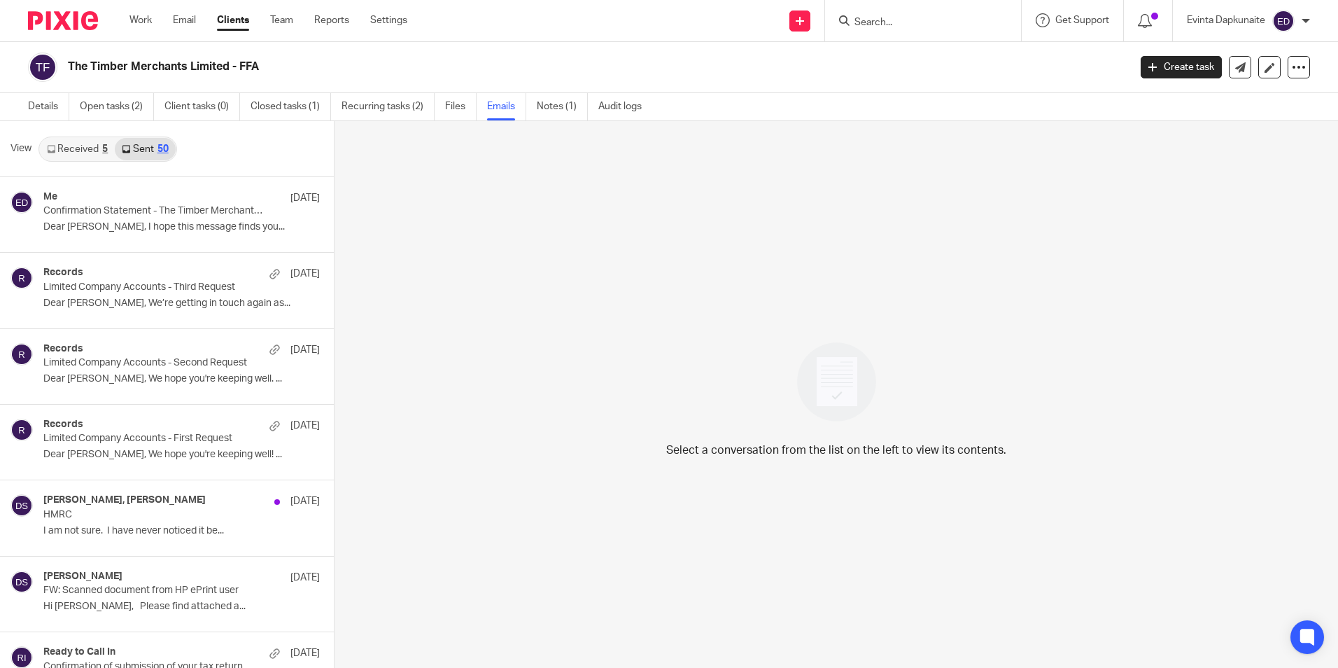
click at [74, 145] on link "Received 5" at bounding box center [77, 149] width 75 height 22
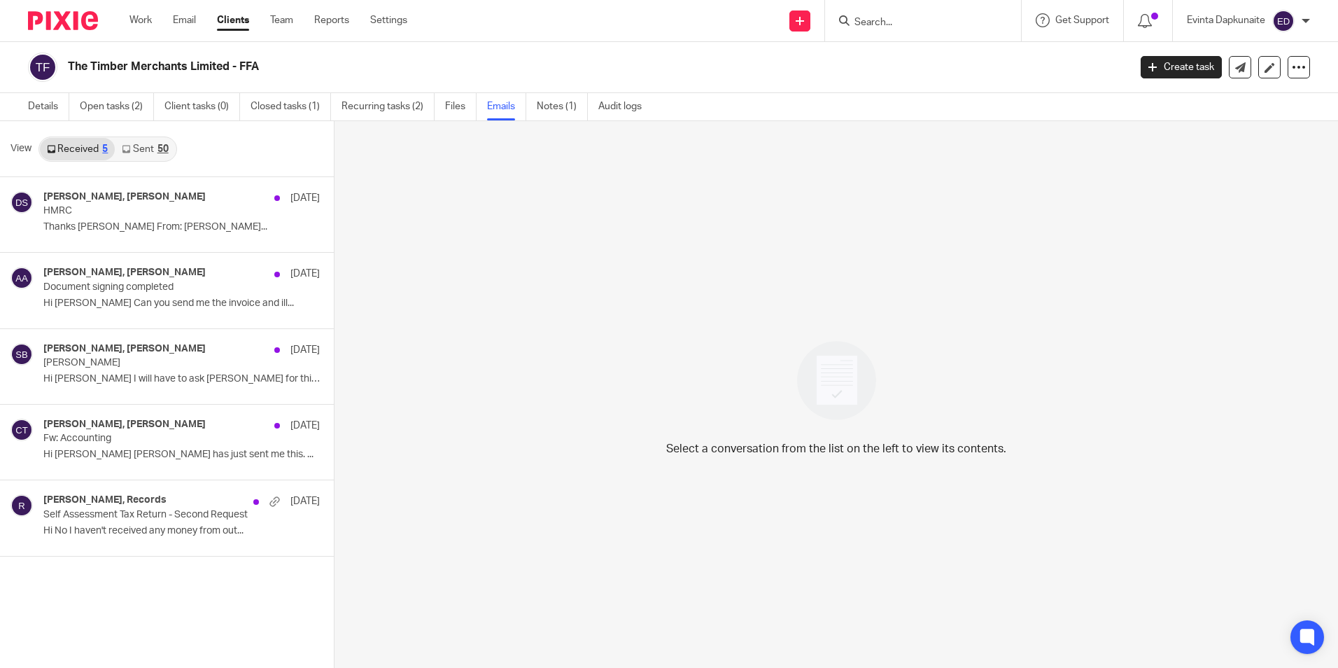
drag, startPoint x: 718, startPoint y: 281, endPoint x: 670, endPoint y: 287, distance: 48.0
click at [718, 281] on div "Select a conversation from the list on the left to view its contents." at bounding box center [837, 394] width 1004 height 547
drag, startPoint x: 225, startPoint y: 127, endPoint x: 253, endPoint y: 99, distance: 39.6
click at [253, 99] on main "The Timber Merchants Limited - FFA Create task Update from Companies House Expo…" at bounding box center [669, 334] width 1338 height 668
drag, startPoint x: 253, startPoint y: 99, endPoint x: 330, endPoint y: 181, distance: 112.9
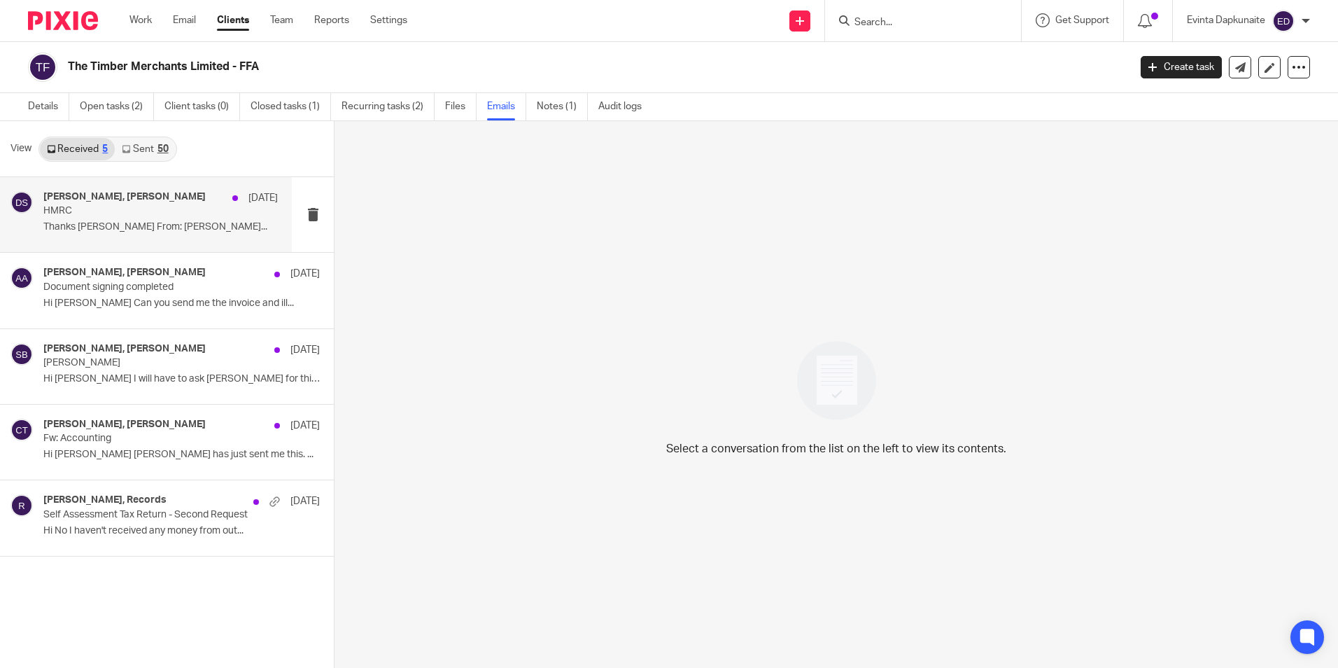
click at [522, 346] on div "Select a conversation from the list on the left to view its contents." at bounding box center [837, 394] width 1004 height 547
click at [271, 19] on ul "Work Email Clients Team Reports Settings" at bounding box center [278, 20] width 299 height 14
click at [221, 17] on link "Clients" at bounding box center [233, 20] width 32 height 14
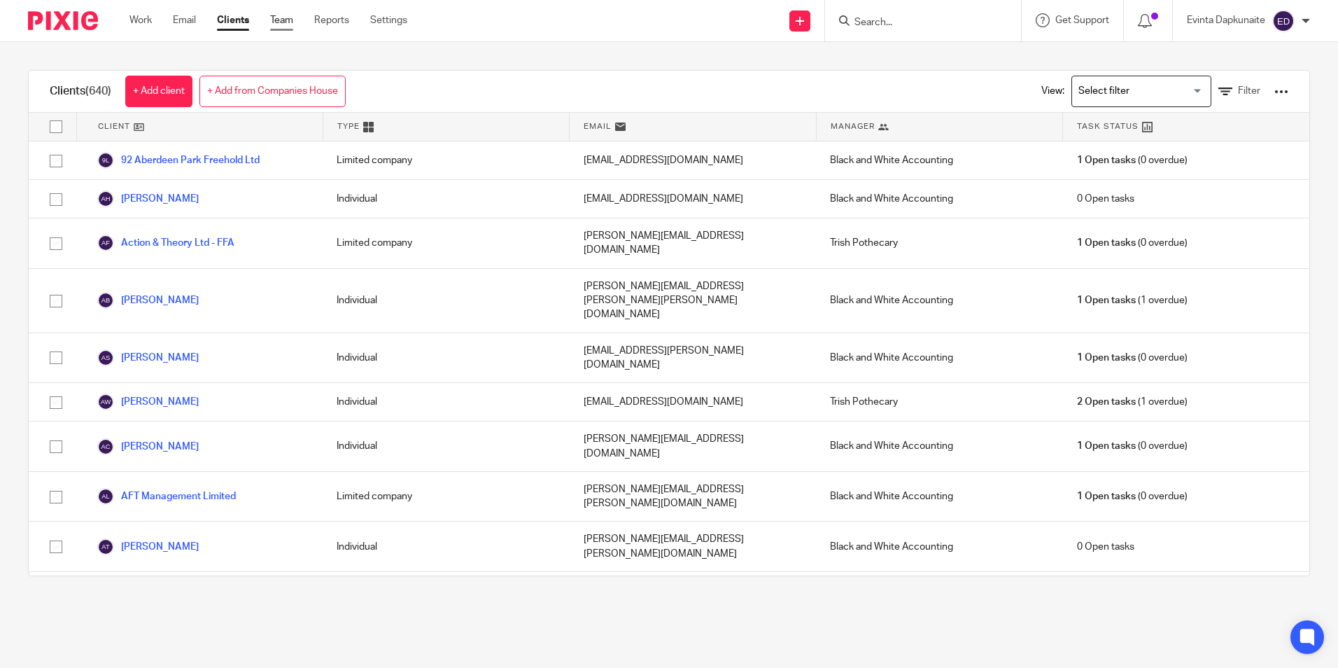
click at [288, 20] on link "Team" at bounding box center [281, 20] width 23 height 14
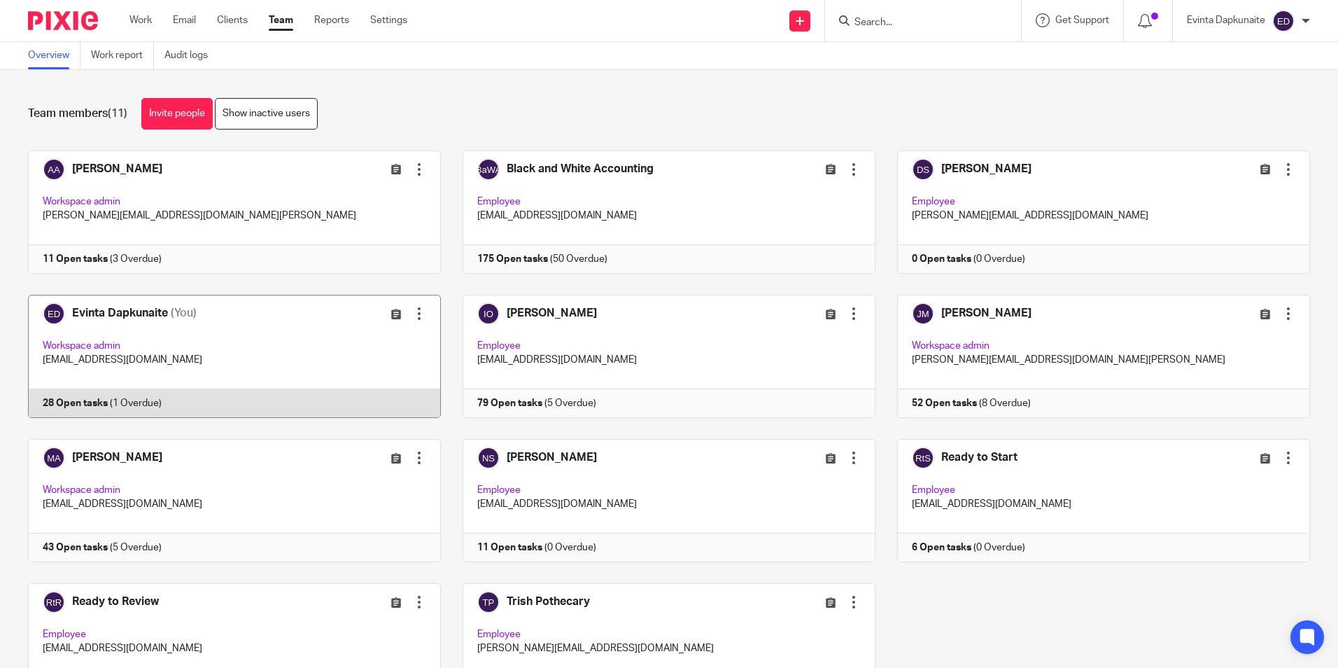
click at [261, 377] on link at bounding box center [223, 356] width 435 height 123
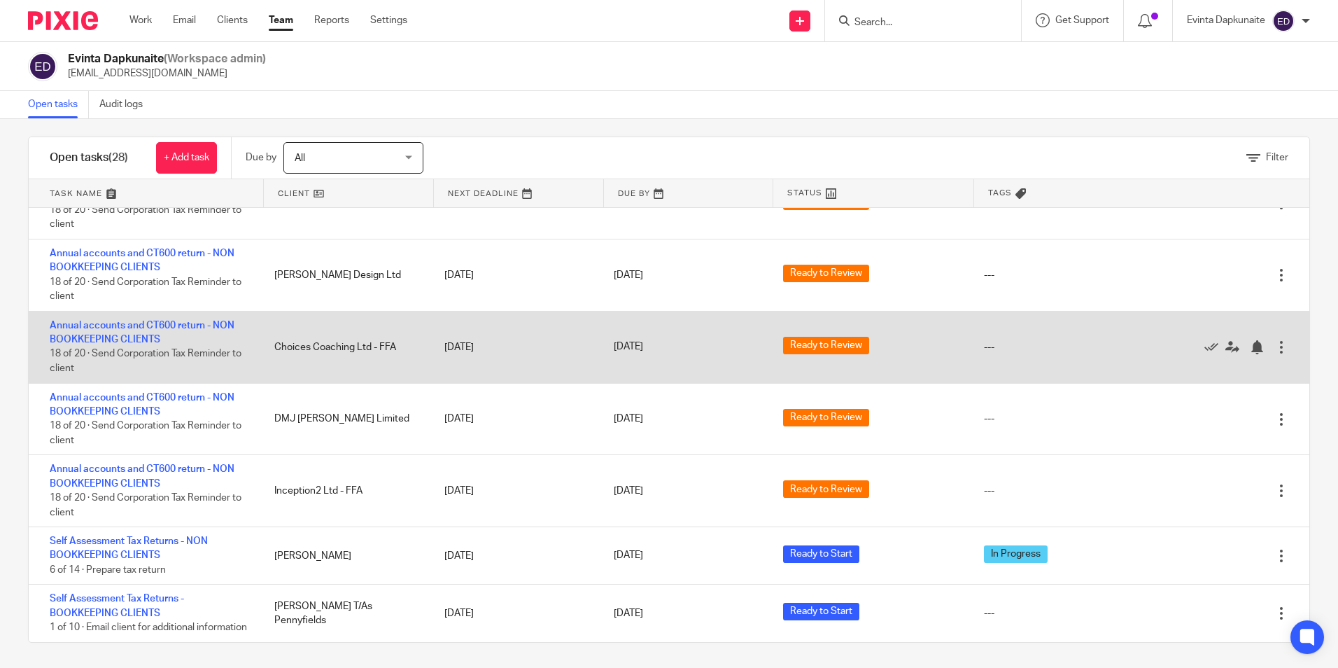
scroll to position [13, 0]
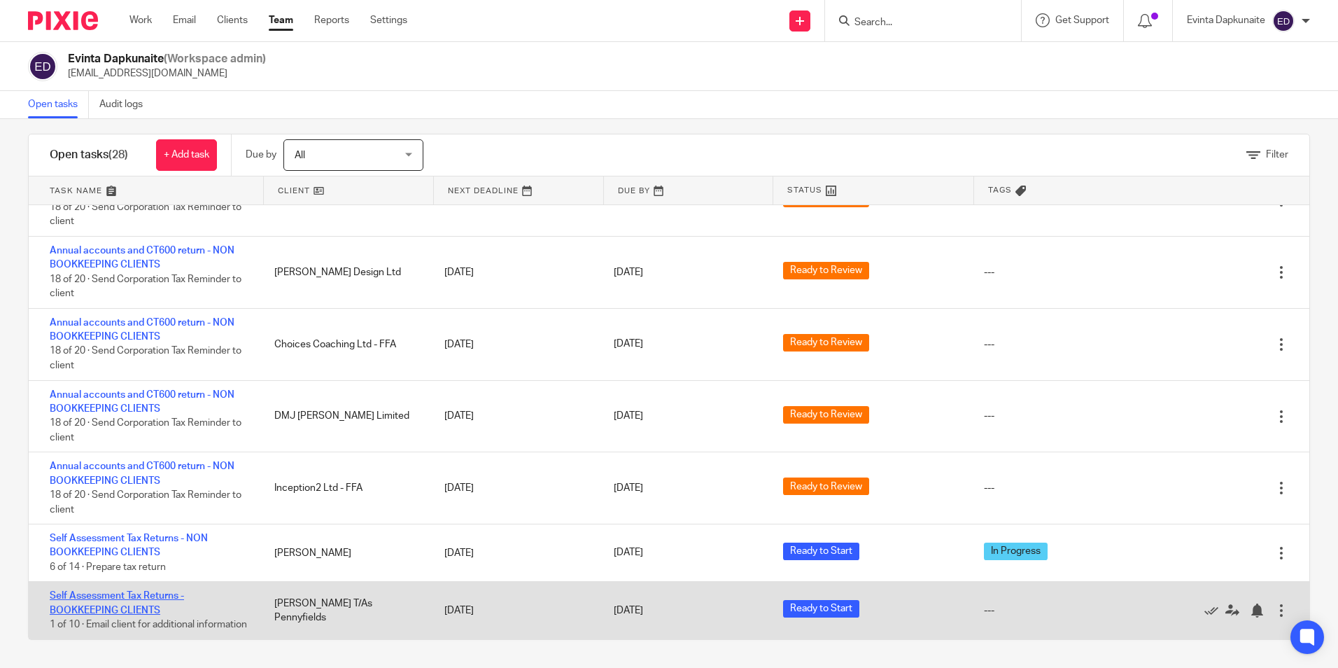
click at [134, 591] on link "Self Assessment Tax Returns - BOOKKEEPING CLIENTS" at bounding box center [117, 603] width 134 height 24
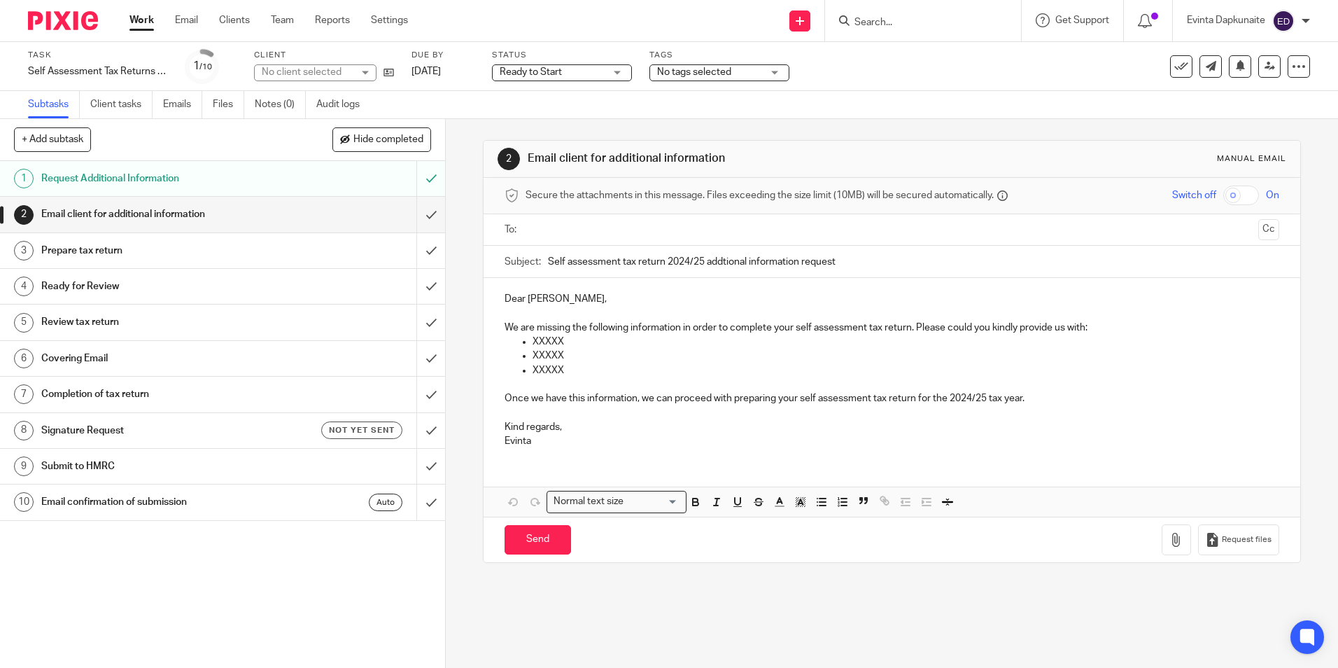
click at [610, 72] on div "Ready to Start Ready to Start" at bounding box center [562, 72] width 140 height 17
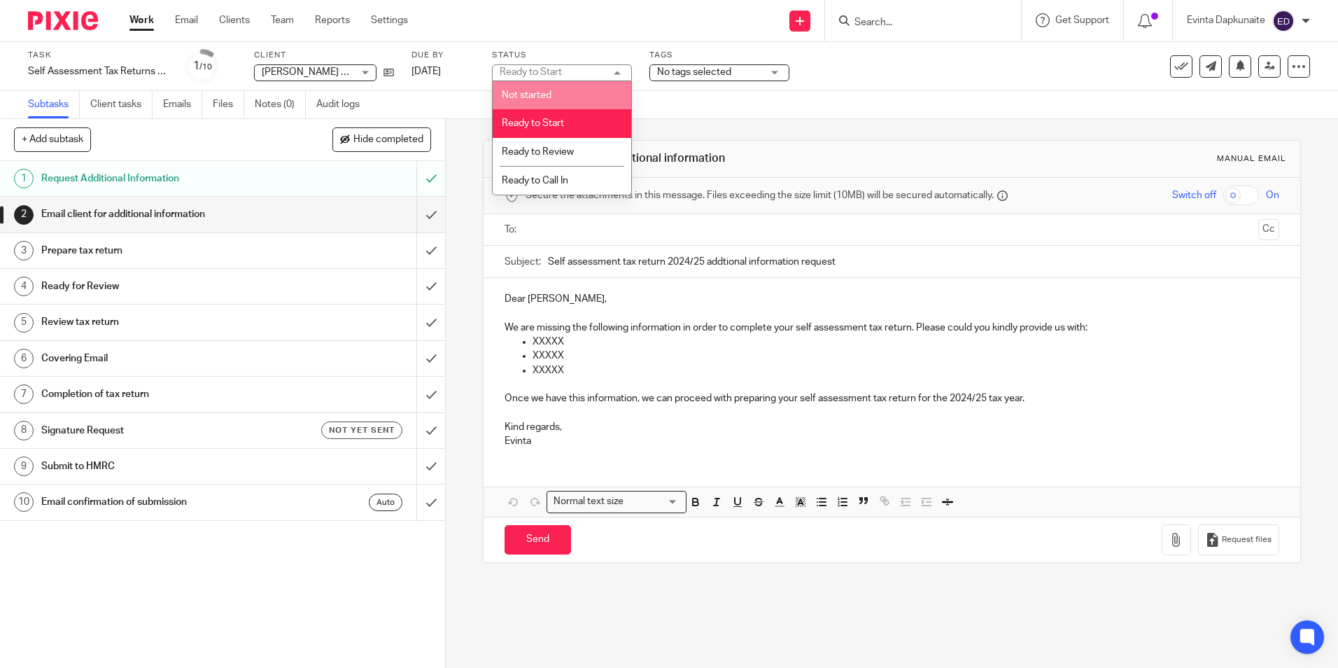
click at [736, 77] on span "No tags selected" at bounding box center [709, 72] width 105 height 15
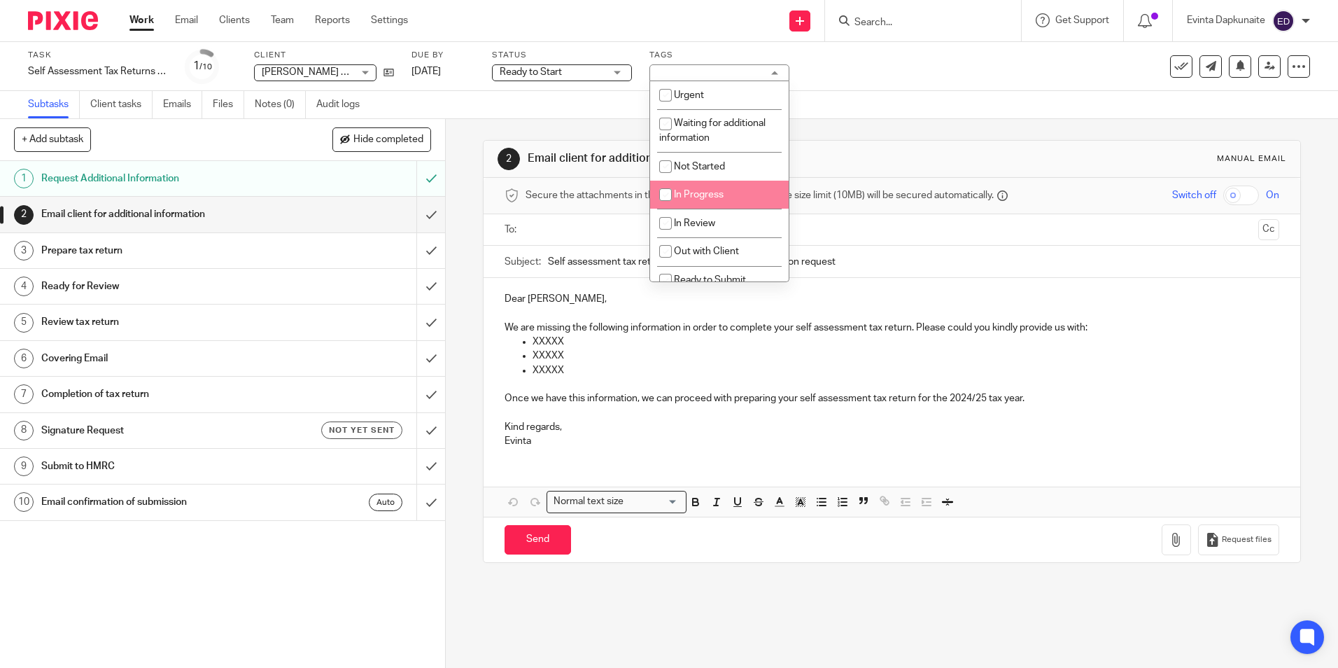
click at [730, 195] on li "In Progress" at bounding box center [719, 195] width 139 height 29
checkbox input "true"
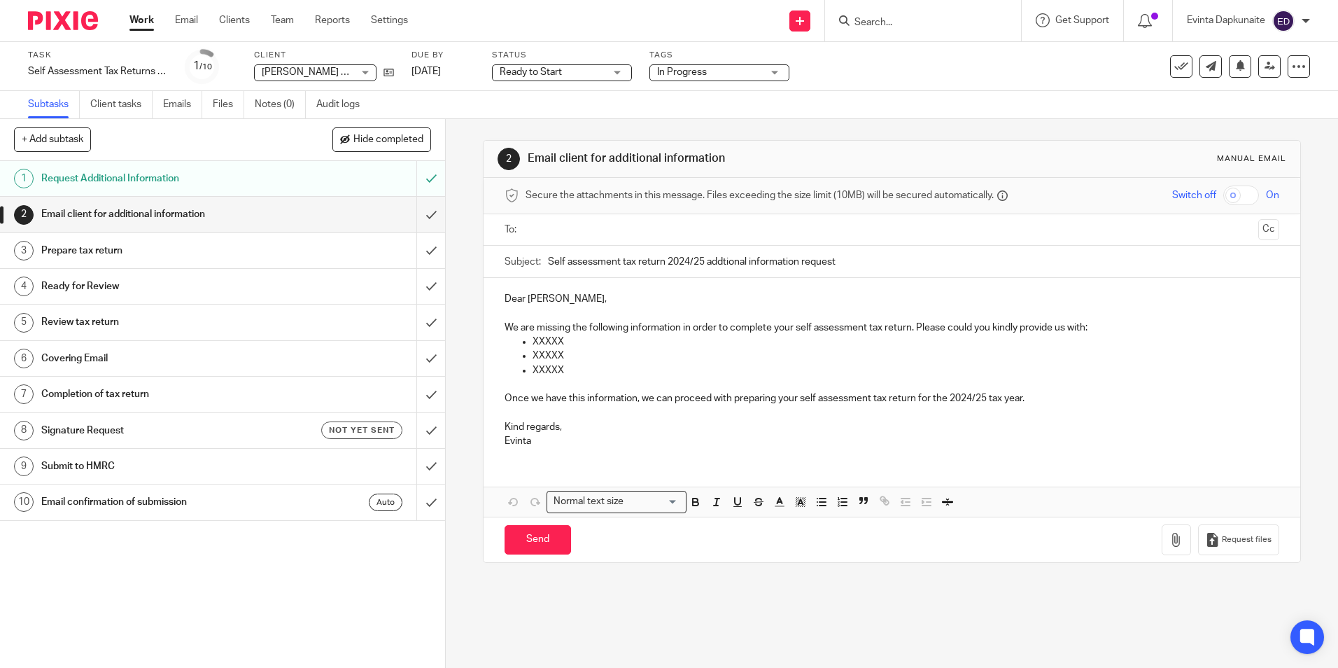
click at [903, 116] on div "Subtasks Client tasks Emails Files Notes (0) Audit logs" at bounding box center [669, 105] width 1338 height 28
click at [276, 18] on link "Team" at bounding box center [282, 20] width 23 height 14
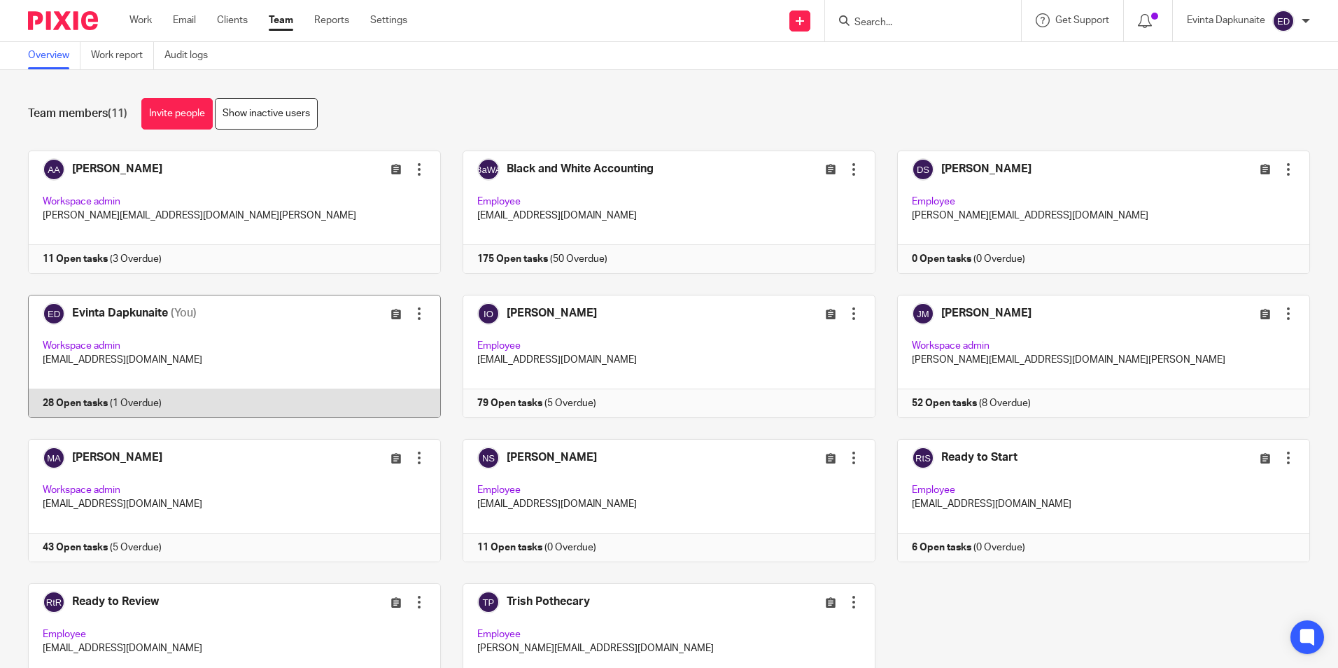
click at [127, 306] on link at bounding box center [223, 356] width 435 height 123
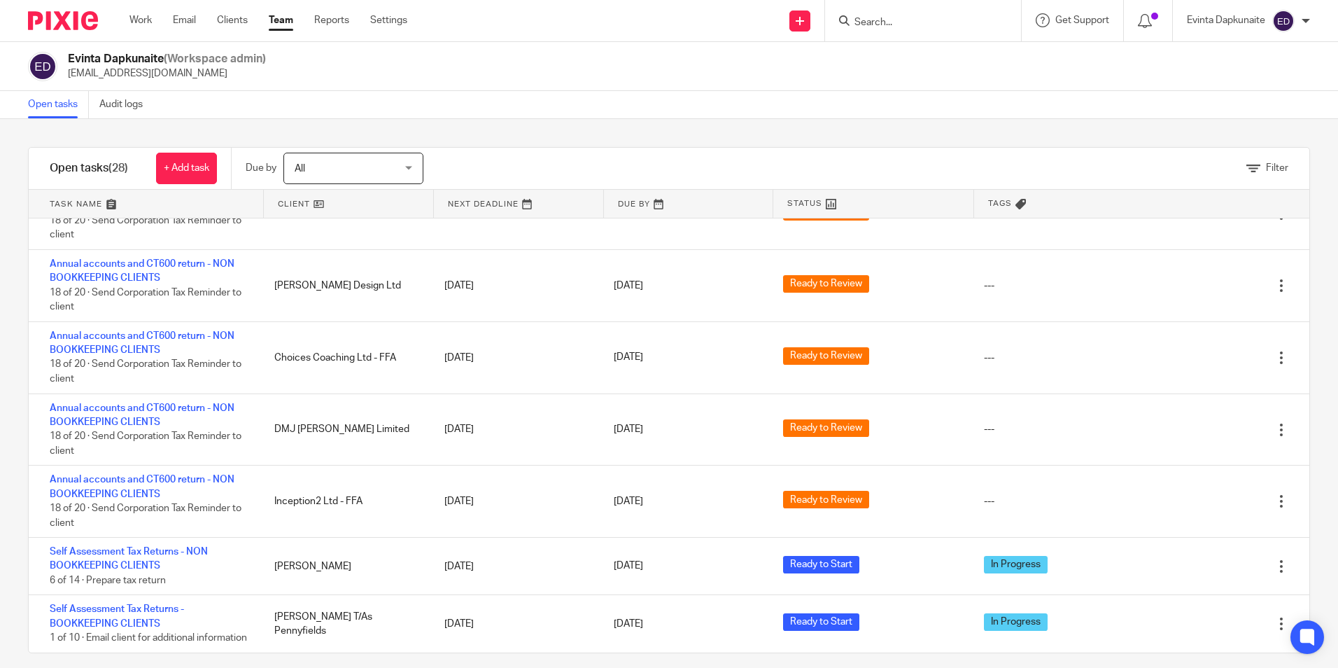
scroll to position [1079, 0]
click at [288, 14] on link "Team" at bounding box center [281, 20] width 24 height 14
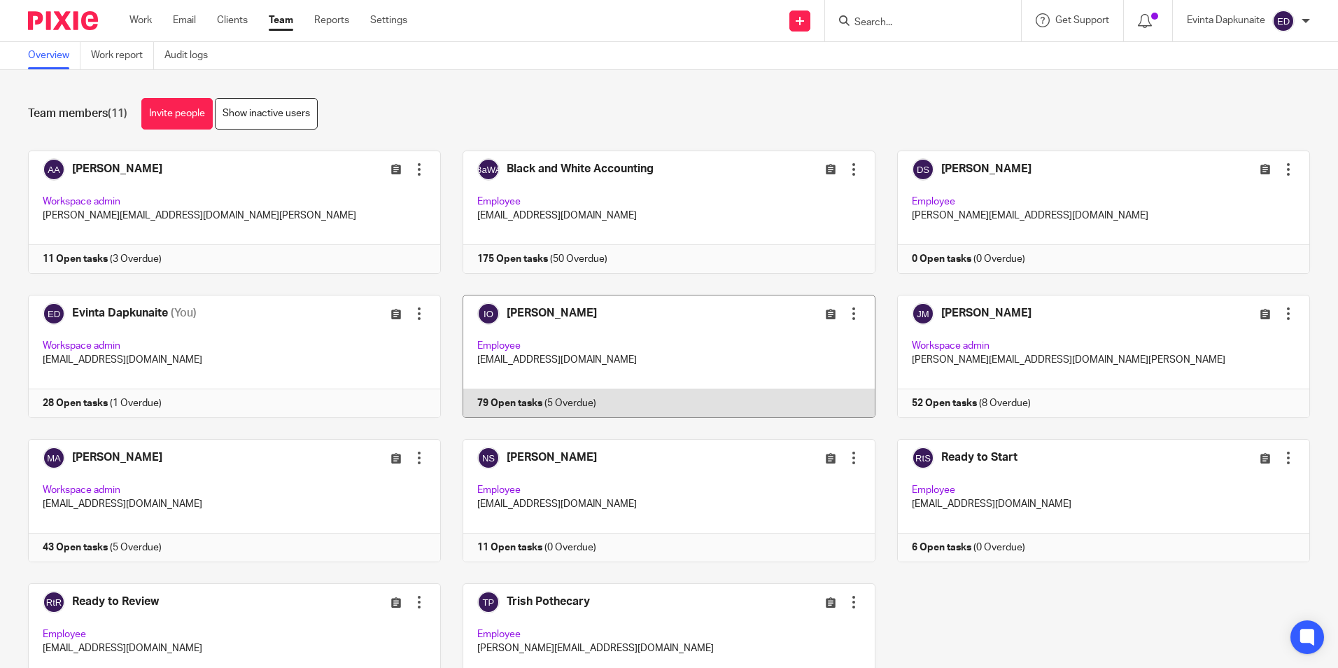
click at [529, 397] on link at bounding box center [658, 356] width 435 height 123
click at [636, 361] on link at bounding box center [658, 356] width 435 height 123
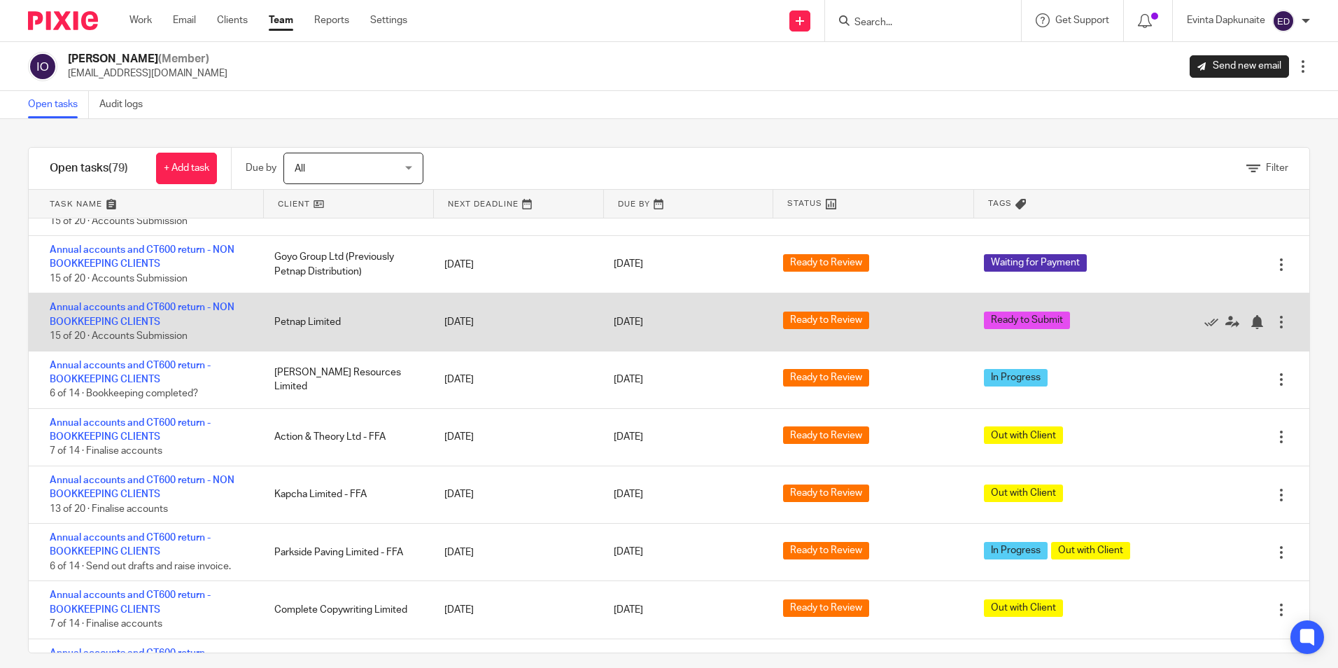
scroll to position [560, 0]
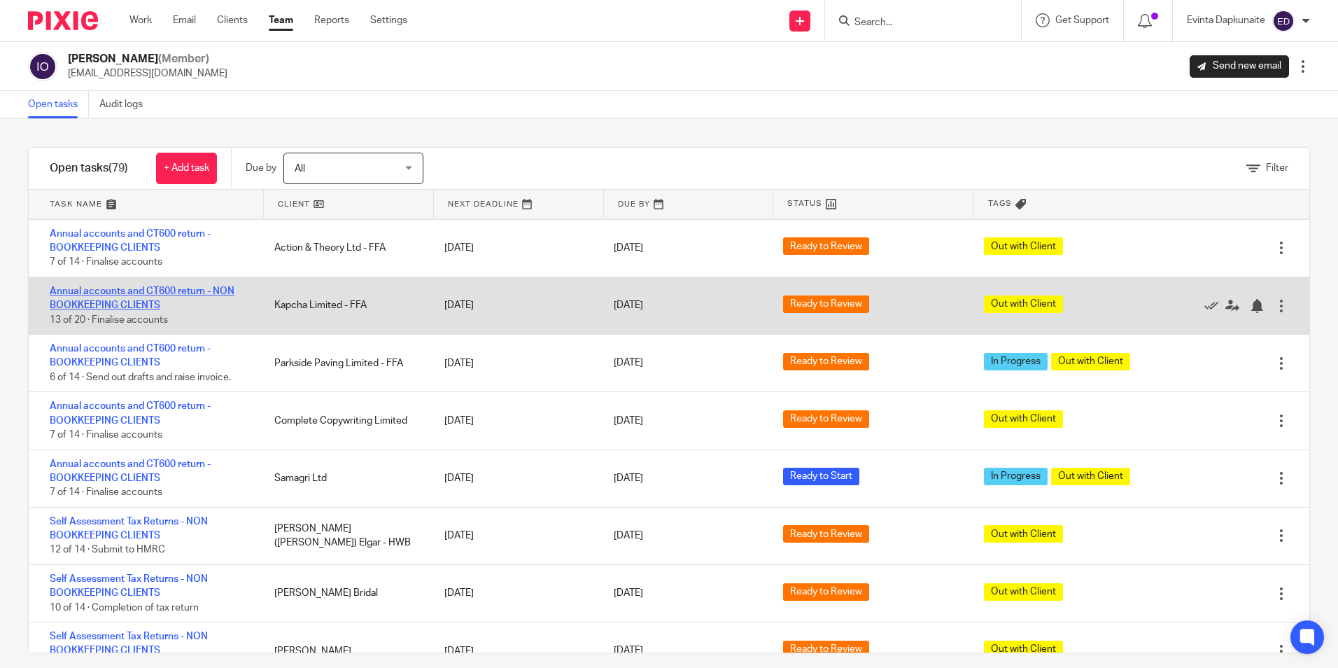
click at [130, 293] on link "Annual accounts and CT600 return - NON BOOKKEEPING CLIENTS" at bounding box center [142, 298] width 185 height 24
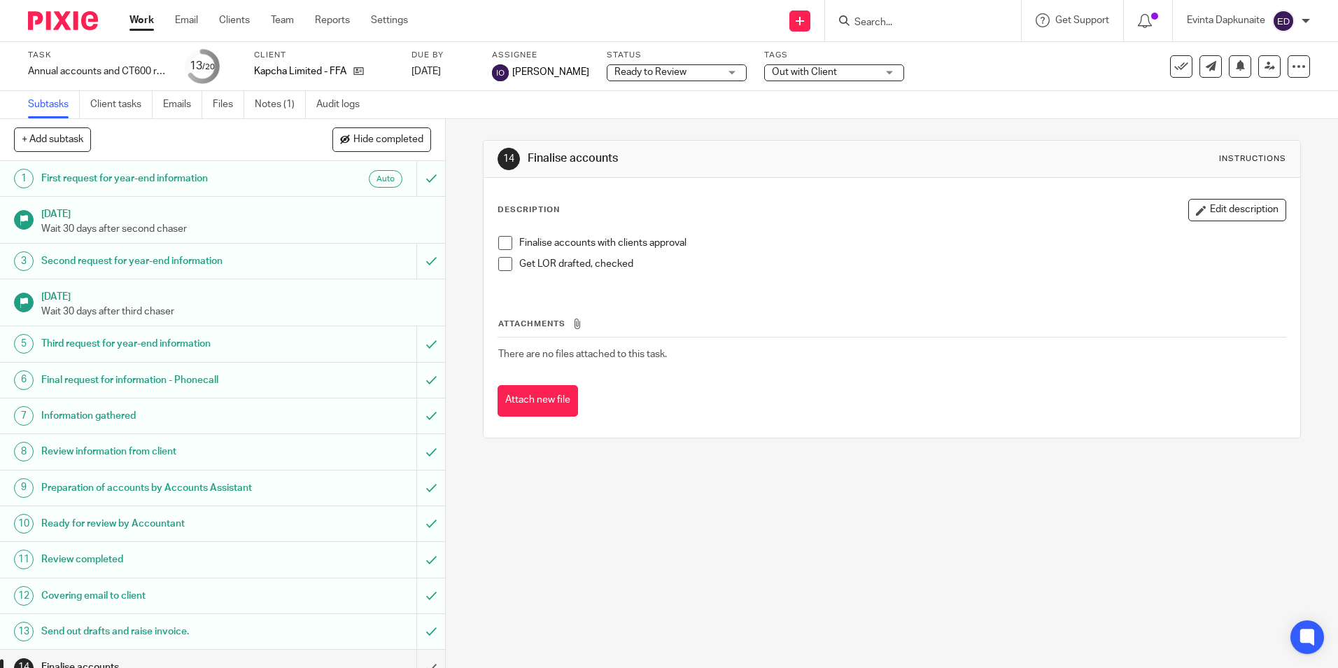
scroll to position [210, 0]
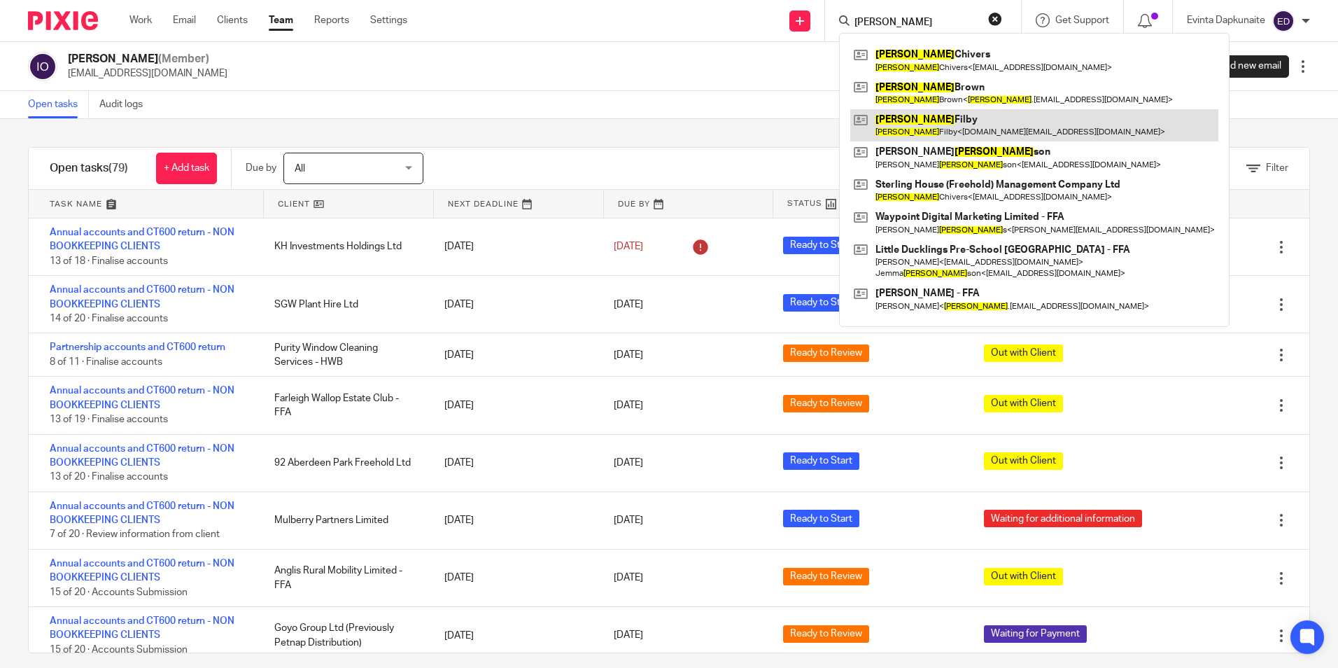
type input "richard"
click at [915, 109] on link at bounding box center [1034, 125] width 368 height 32
click at [915, 113] on link at bounding box center [1034, 125] width 368 height 32
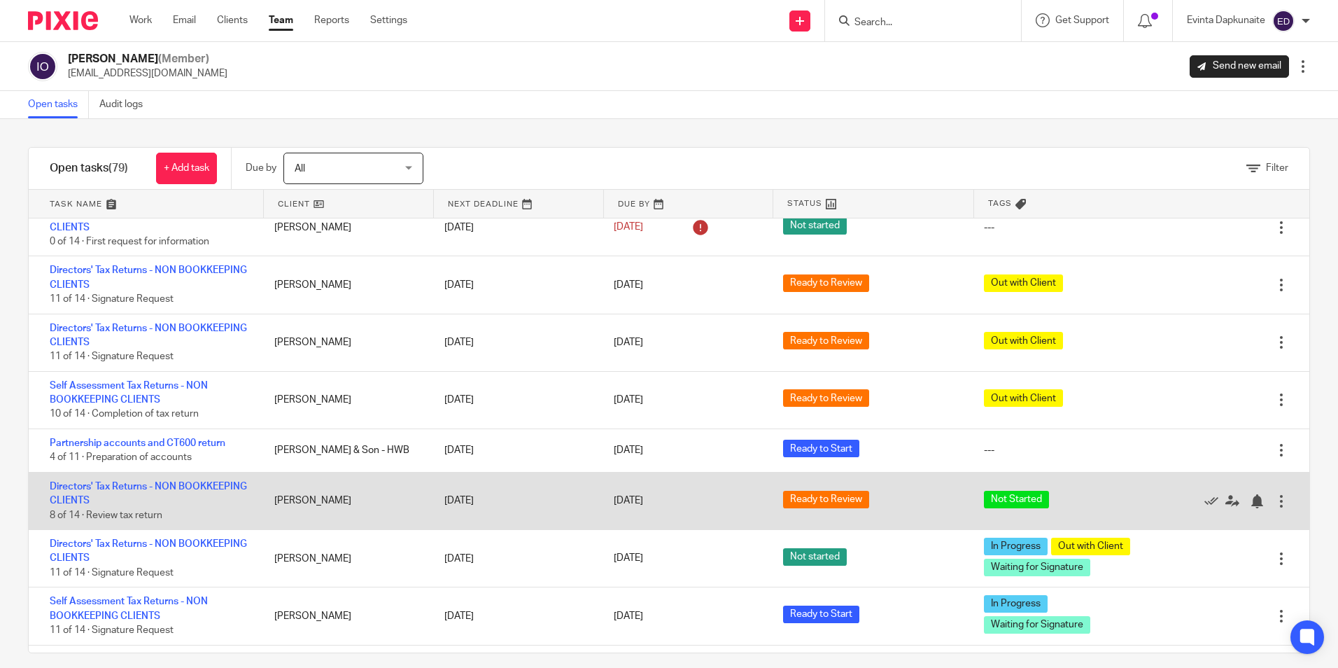
scroll to position [1470, 0]
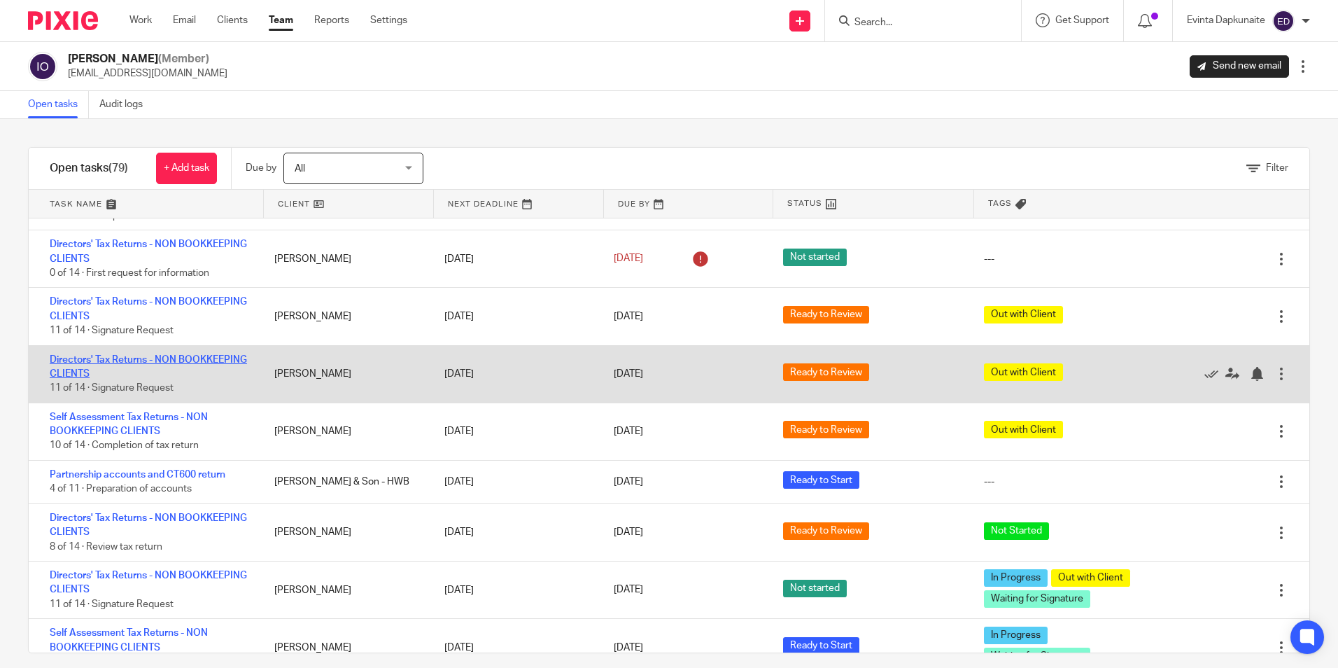
click at [116, 358] on link "Directors' Tax Returns - NON BOOKKEEPING CLIENTS" at bounding box center [148, 367] width 197 height 24
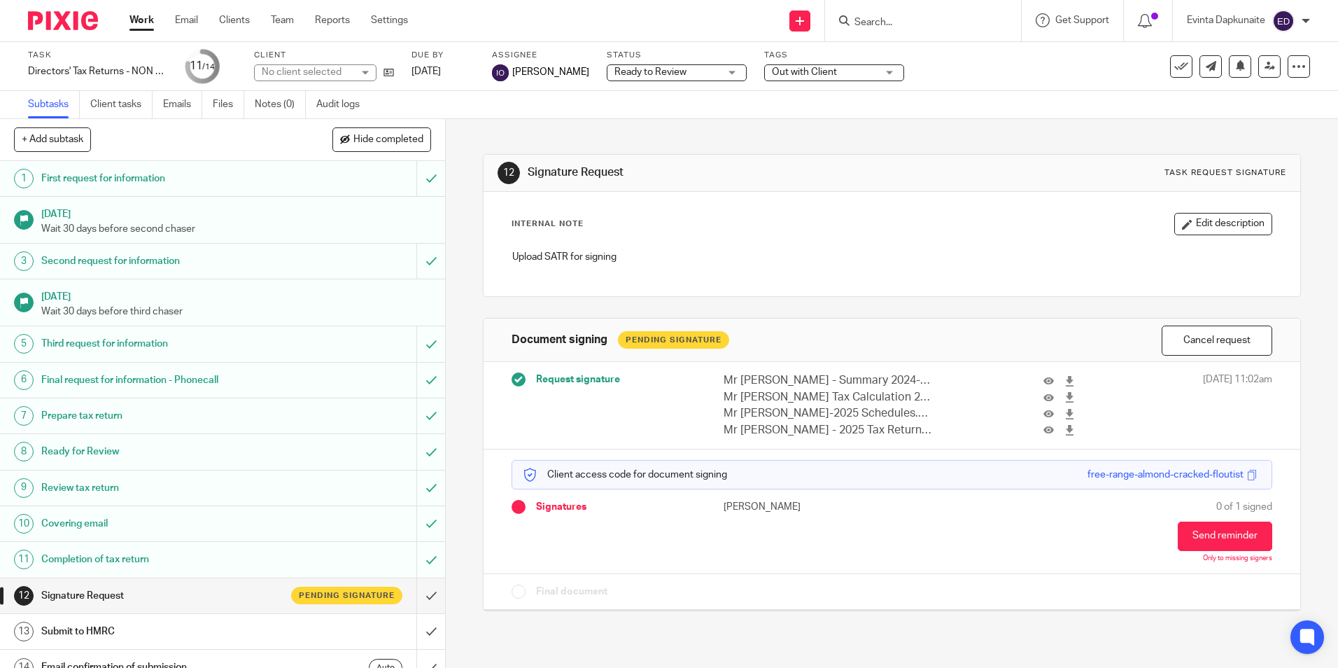
click at [859, 70] on span "Out with Client" at bounding box center [824, 72] width 105 height 15
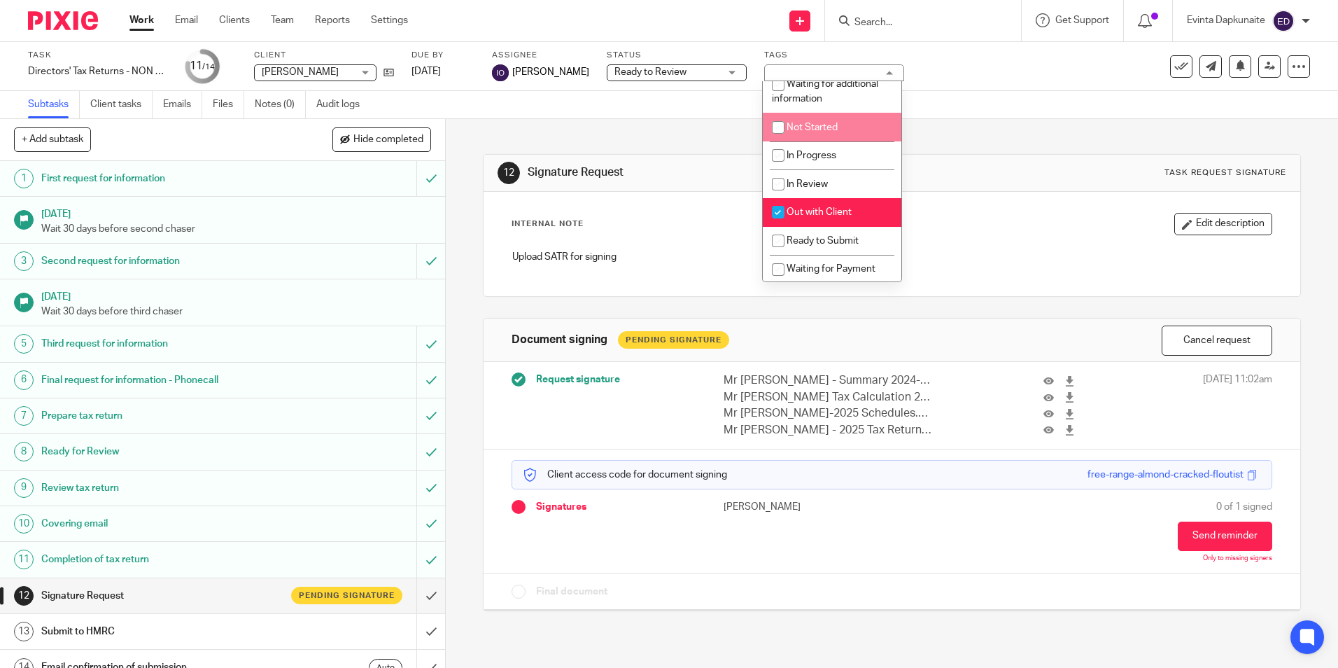
scroll to position [70, 0]
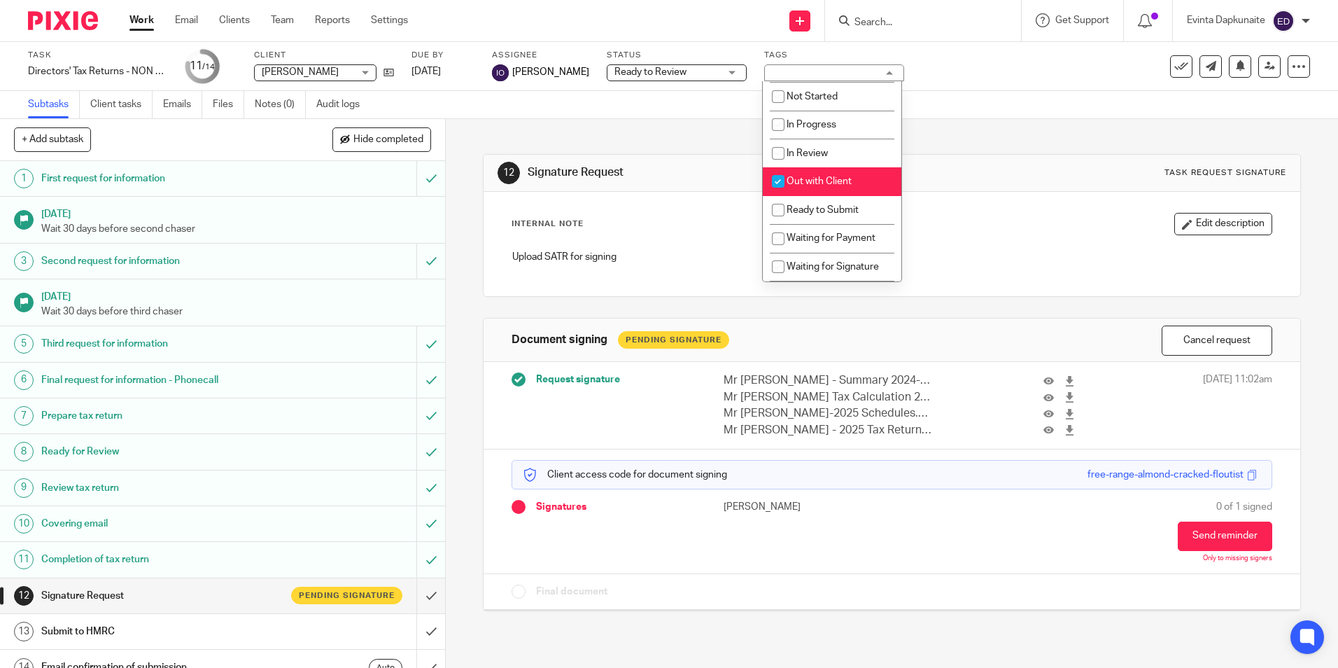
click at [857, 171] on li "Out with Client" at bounding box center [832, 181] width 139 height 29
checkbox input "false"
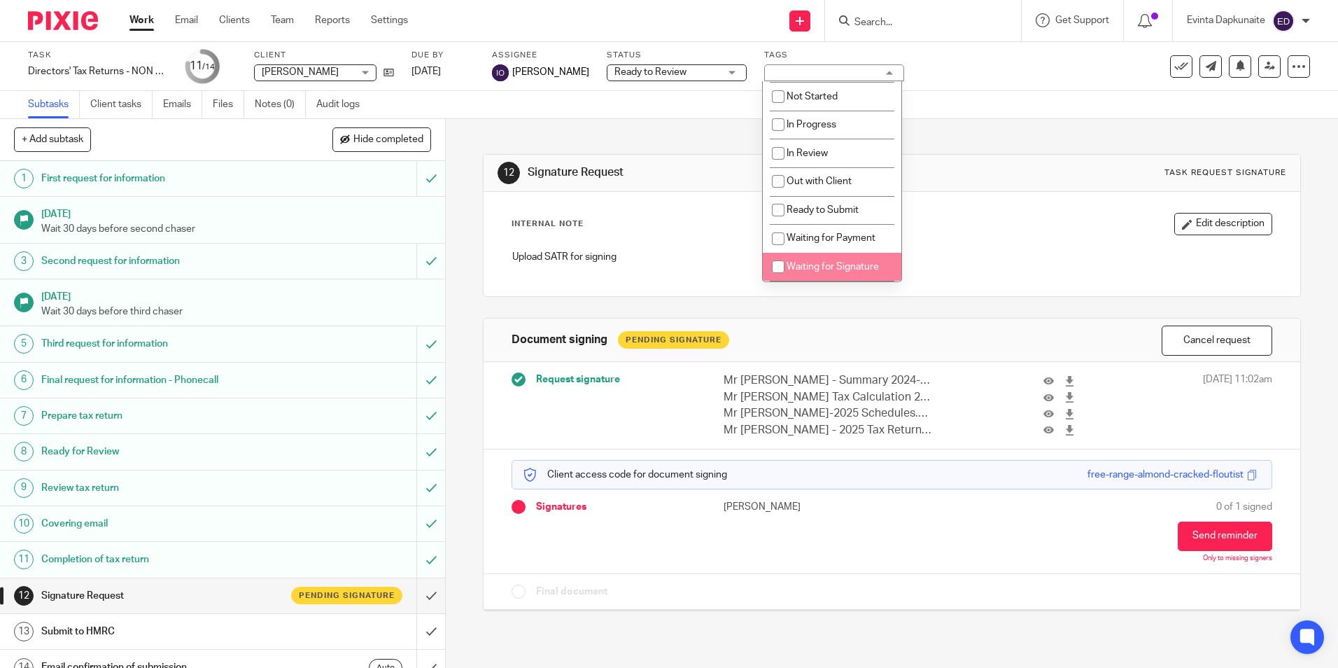
click at [853, 260] on li "Waiting for Signature" at bounding box center [832, 267] width 139 height 29
checkbox input "true"
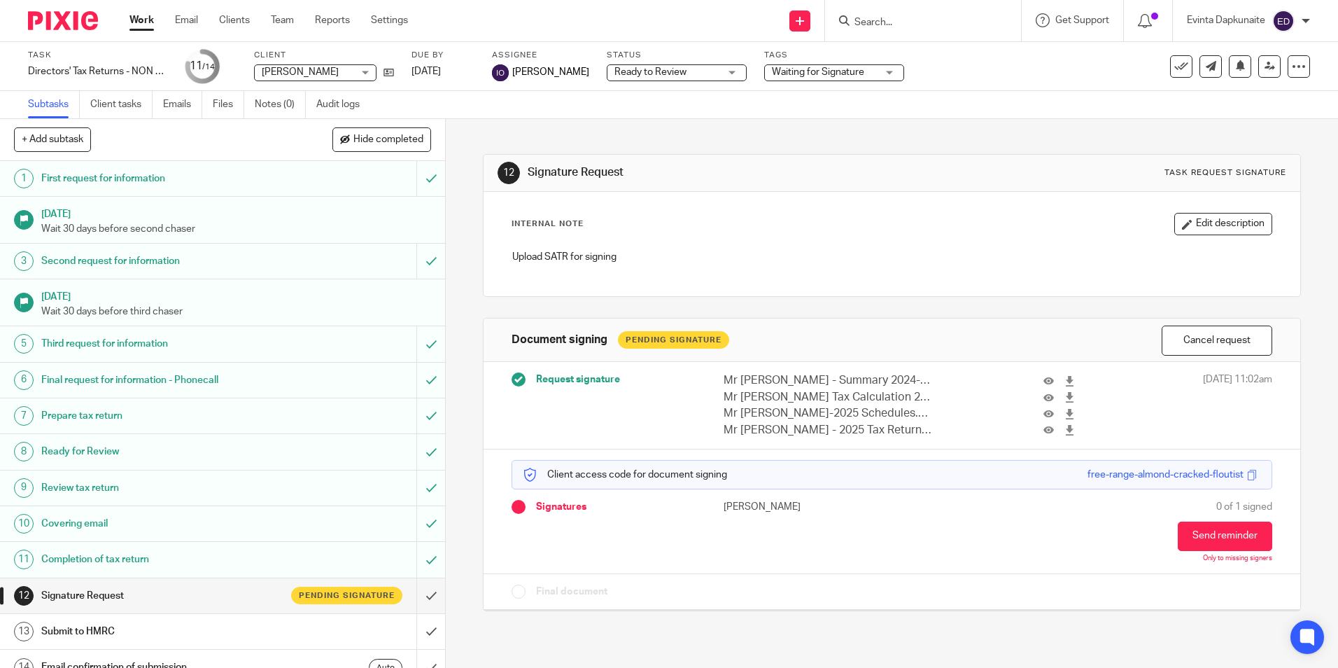
click at [1012, 223] on div "Internal Note Edit description" at bounding box center [892, 224] width 760 height 22
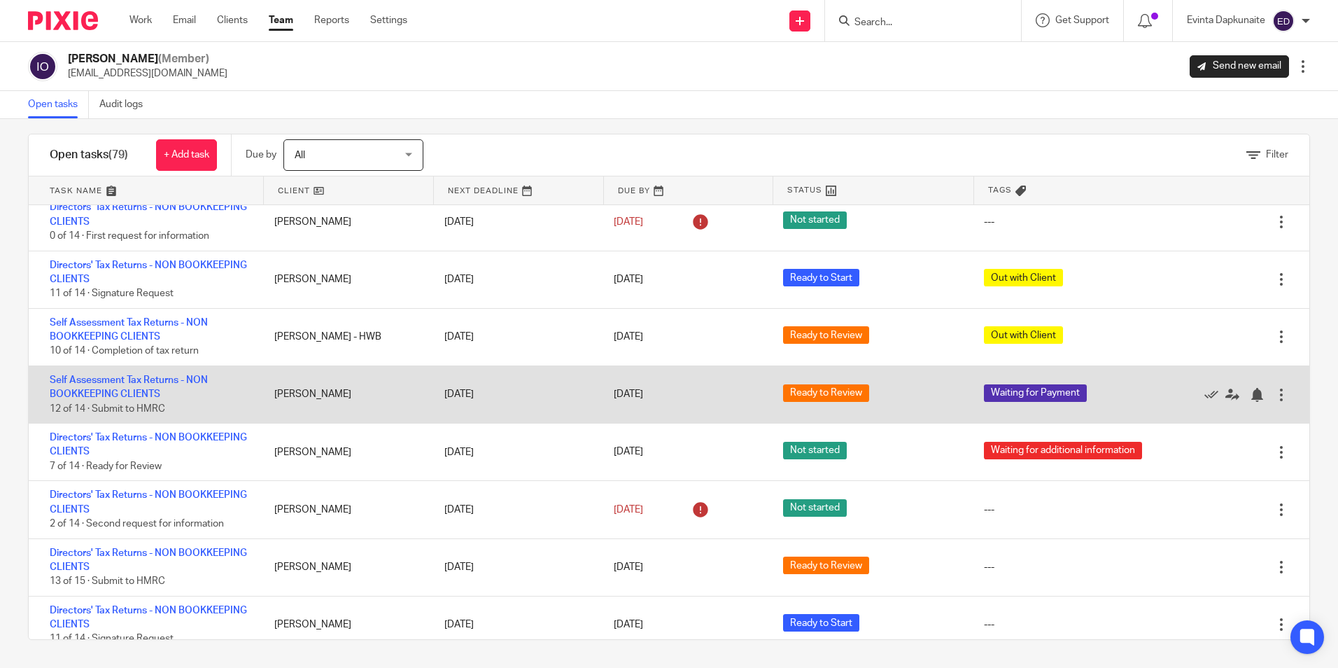
scroll to position [2380, 0]
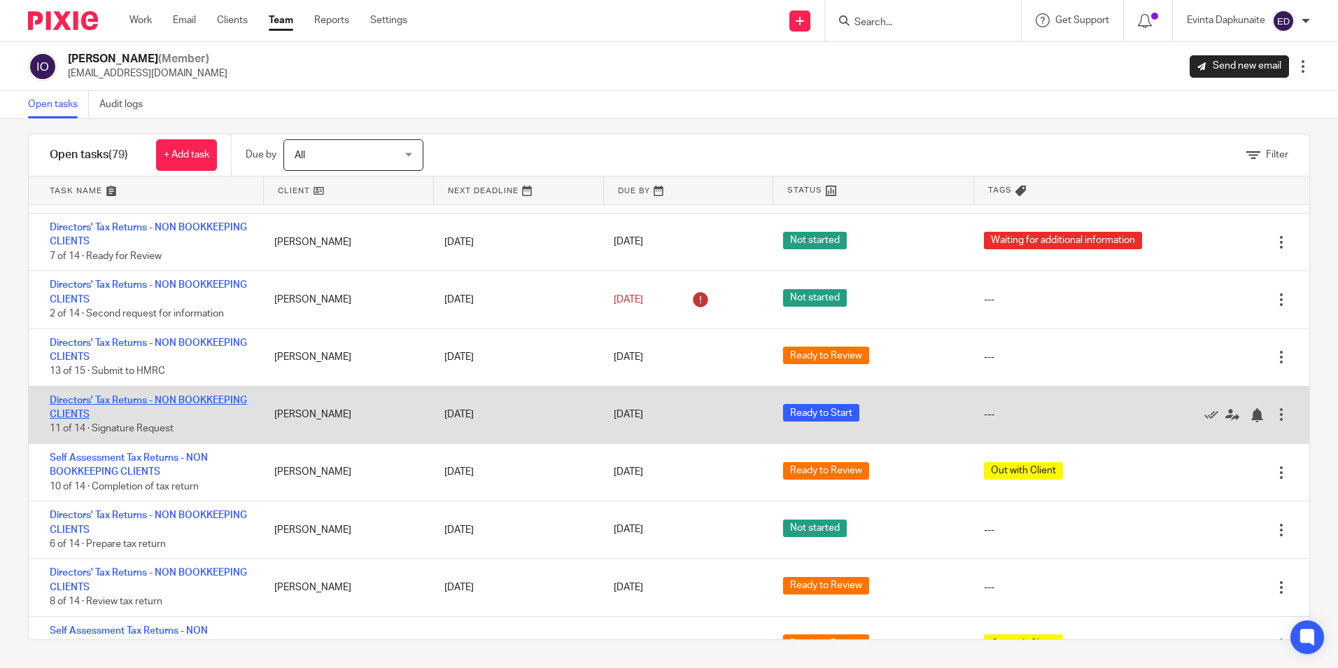
click at [141, 402] on link "Directors' Tax Returns - NON BOOKKEEPING CLIENTS" at bounding box center [148, 407] width 197 height 24
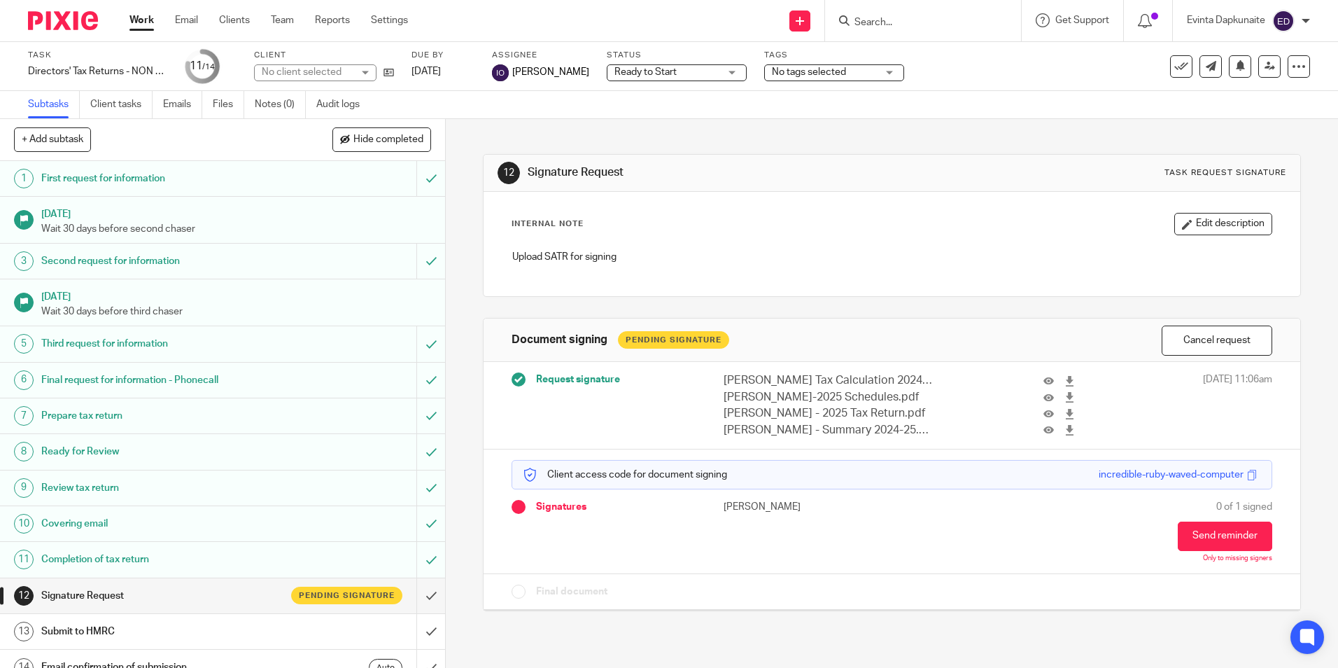
click at [870, 71] on span "No tags selected" at bounding box center [824, 72] width 105 height 15
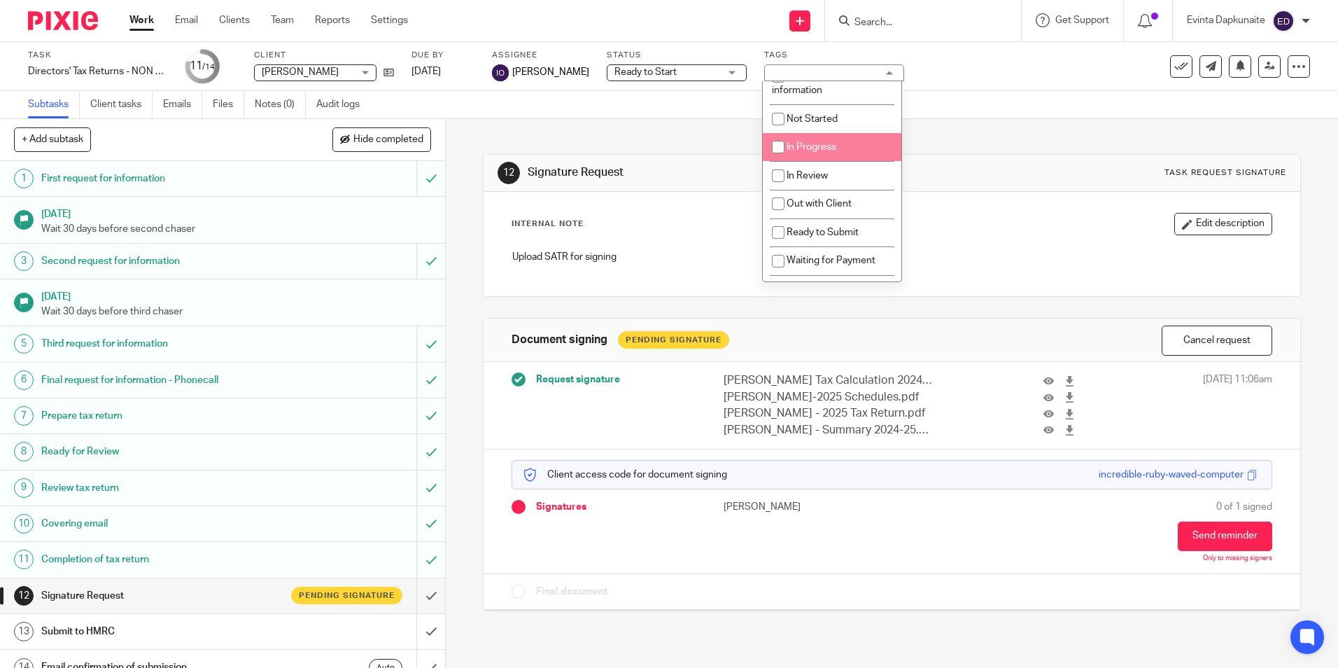
scroll to position [140, 0]
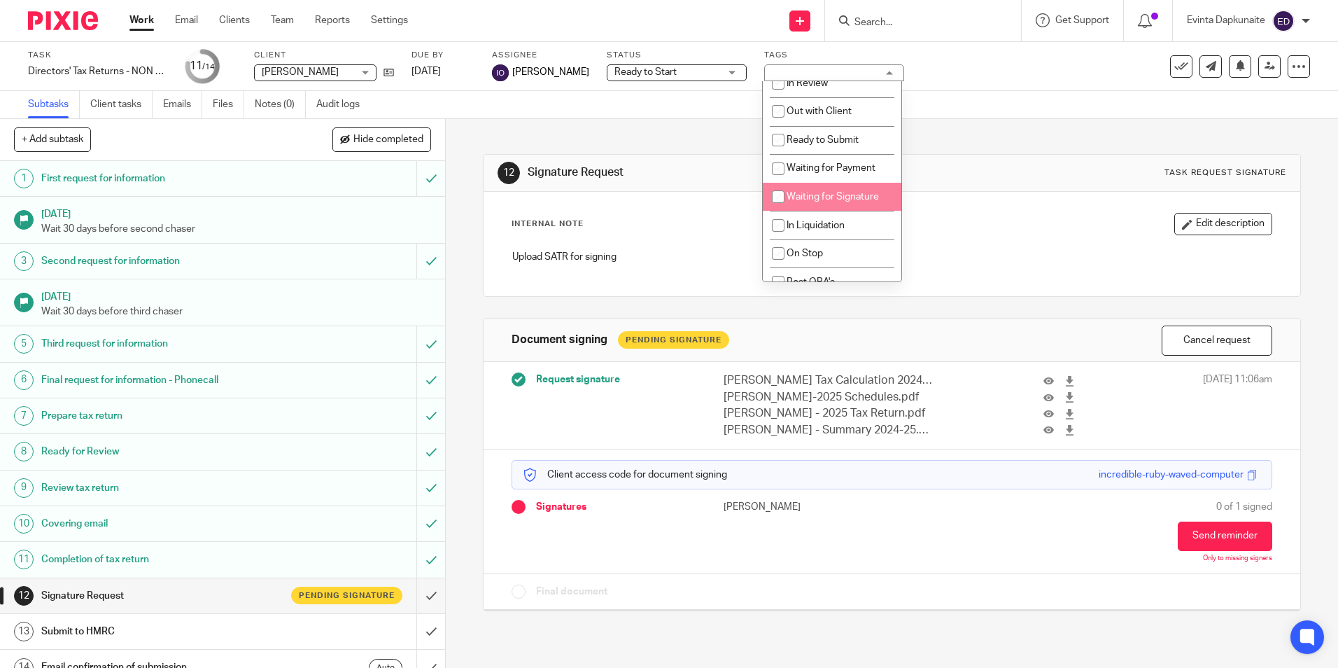
click at [875, 183] on li "Waiting for Signature" at bounding box center [832, 197] width 139 height 29
checkbox input "true"
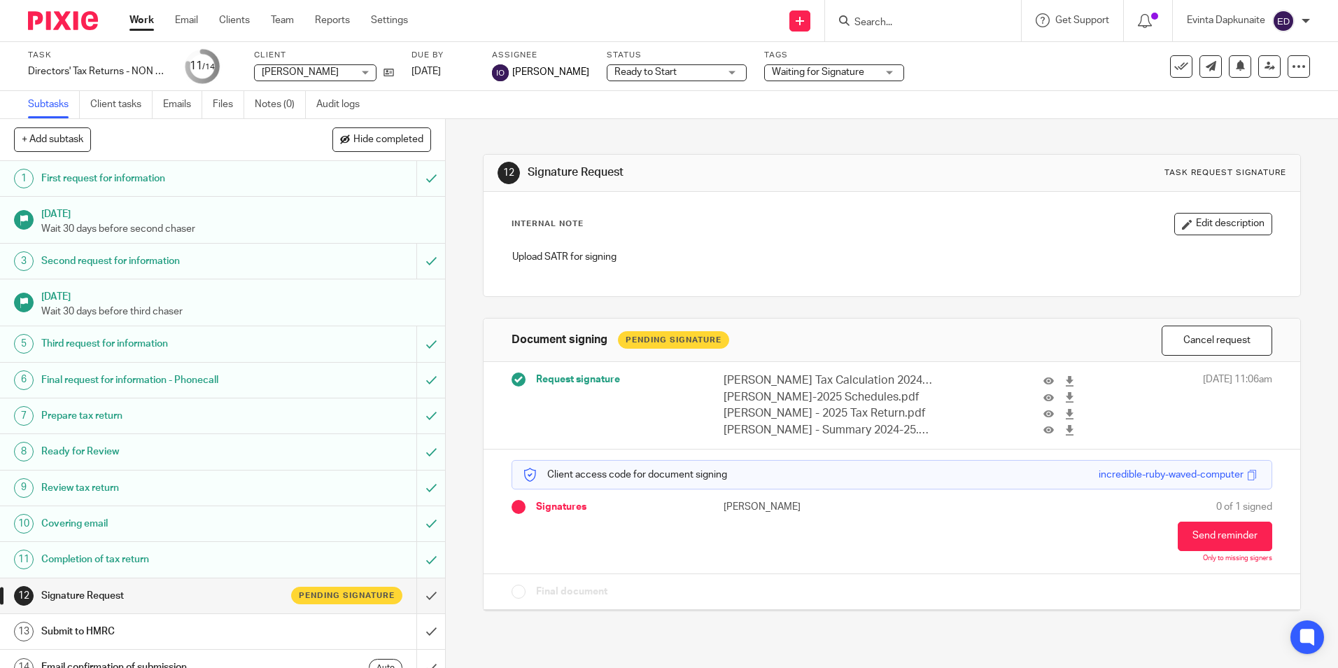
click at [669, 66] on span "Ready to Start" at bounding box center [667, 72] width 105 height 15
click at [678, 146] on li "Ready to Review" at bounding box center [674, 152] width 139 height 29
drag, startPoint x: 949, startPoint y: 146, endPoint x: 808, endPoint y: 194, distance: 149.2
click at [944, 148] on div "12 Signature Request Task request signature Internal Note Edit description Uplo…" at bounding box center [891, 372] width 817 height 506
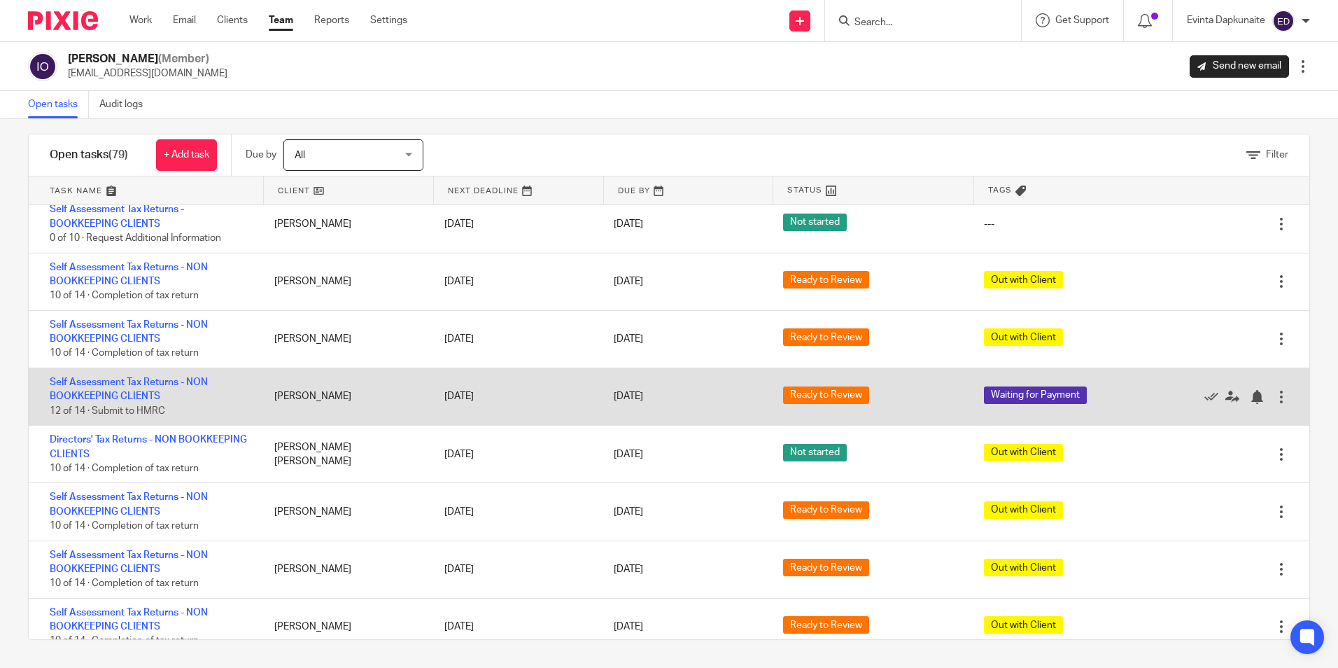
scroll to position [3761, 0]
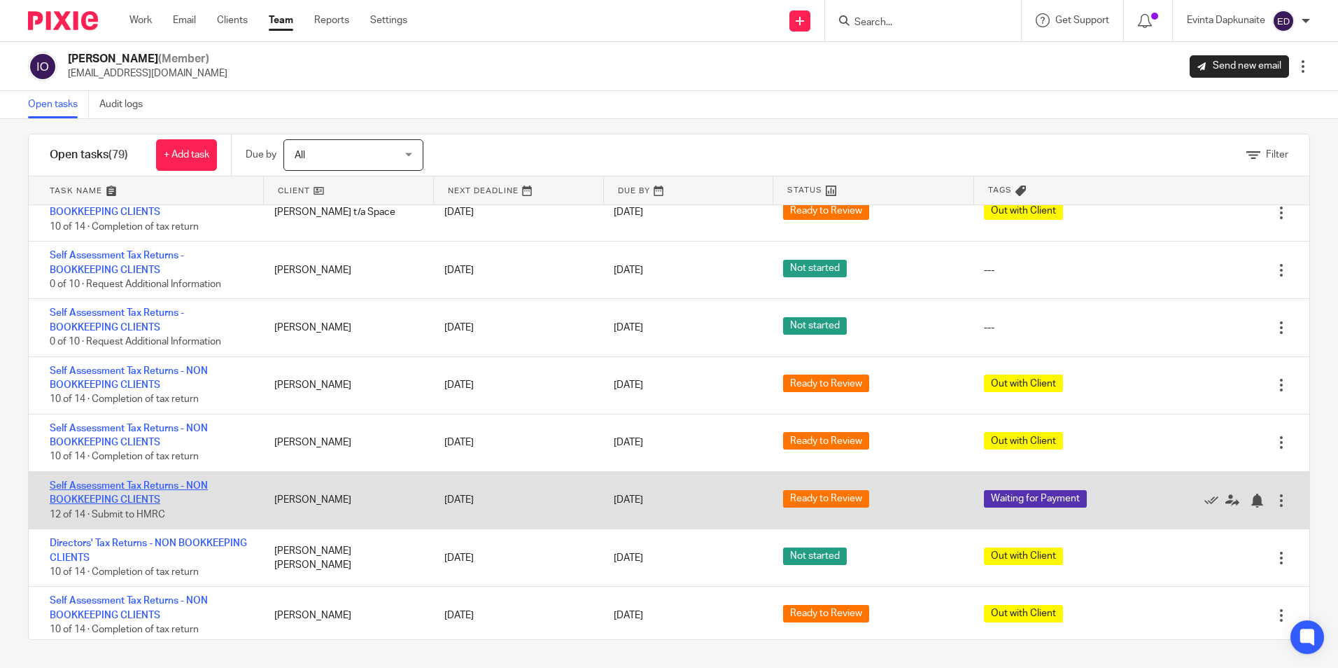
click at [139, 482] on link "Self Assessment Tax Returns - NON BOOKKEEPING CLIENTS" at bounding box center [129, 493] width 158 height 24
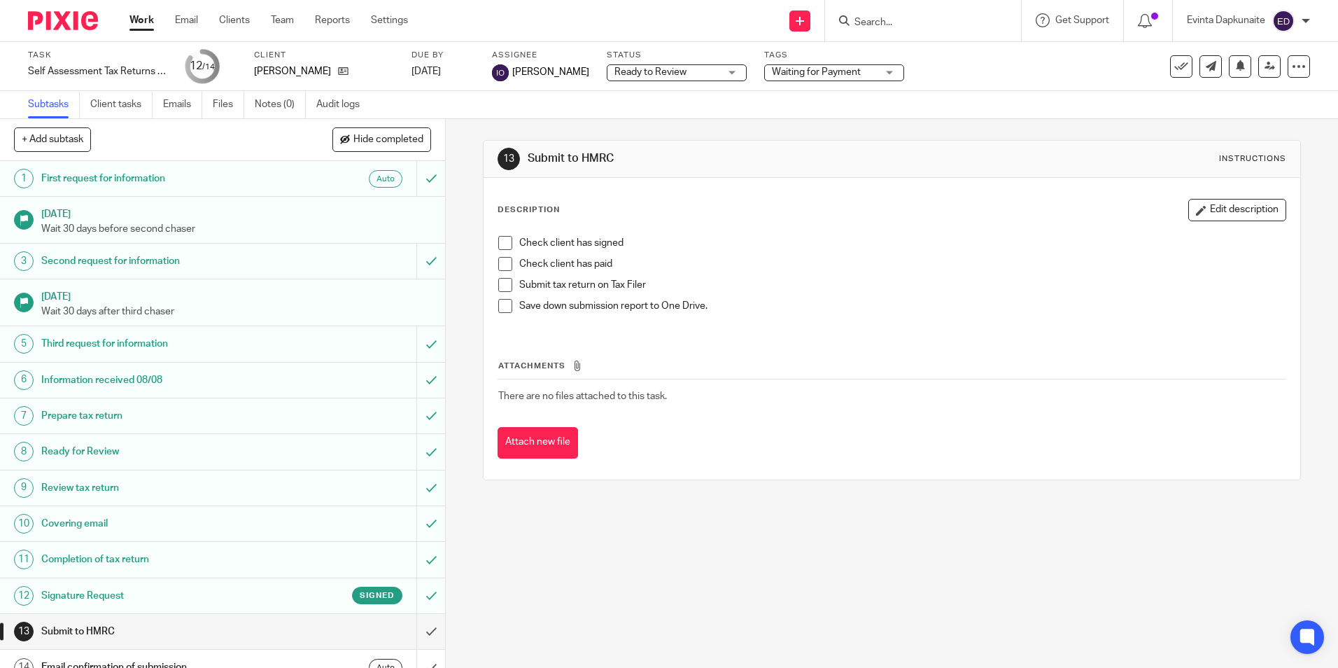
click at [854, 65] on span "Waiting for Payment" at bounding box center [824, 72] width 105 height 15
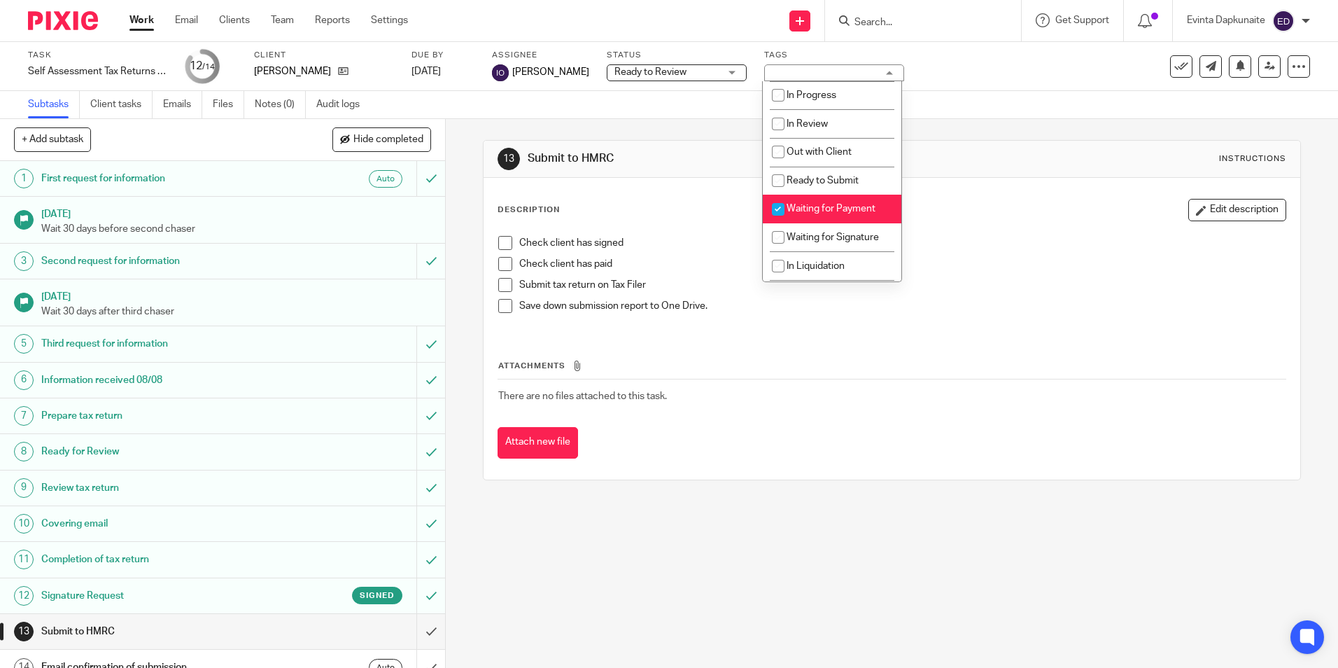
scroll to position [183, 0]
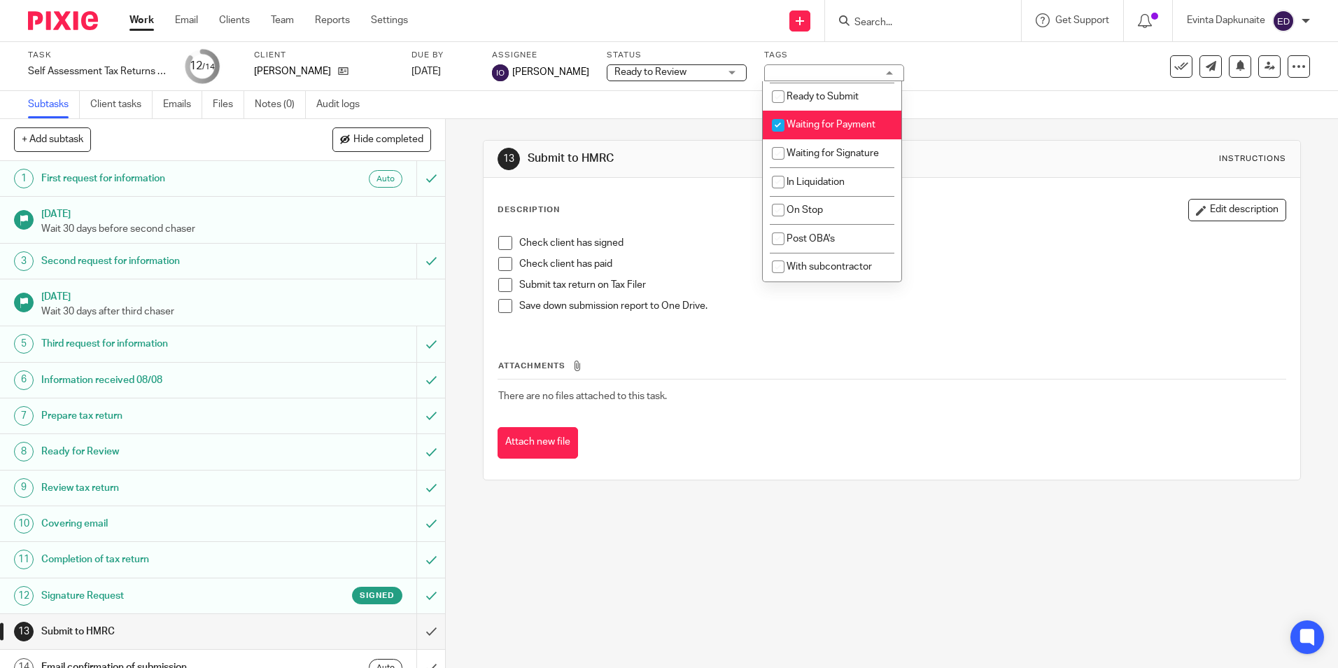
click at [842, 126] on span "Waiting for Payment" at bounding box center [831, 125] width 89 height 10
checkbox input "false"
click at [855, 103] on li "Ready to Submit" at bounding box center [832, 97] width 139 height 29
checkbox input "true"
click at [1109, 153] on div "13 Submit to HMRC Instructions" at bounding box center [892, 159] width 788 height 22
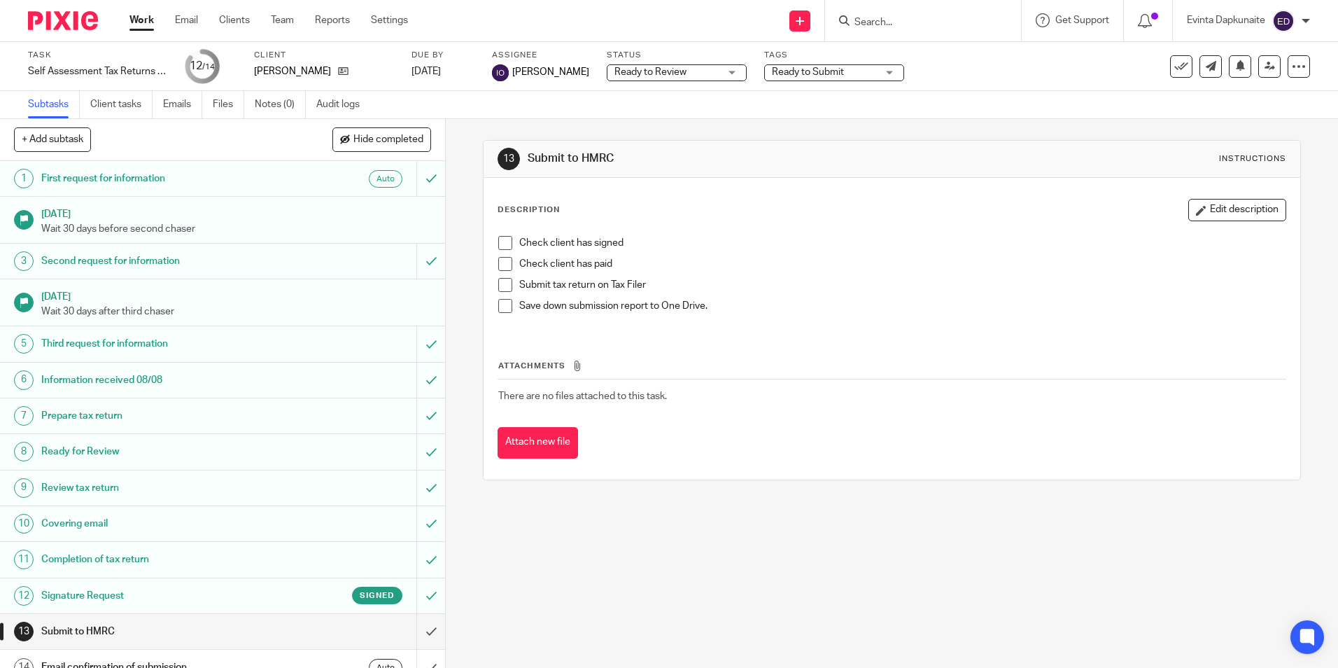
click at [504, 241] on span at bounding box center [505, 243] width 14 height 14
click at [505, 258] on span at bounding box center [505, 264] width 14 height 14
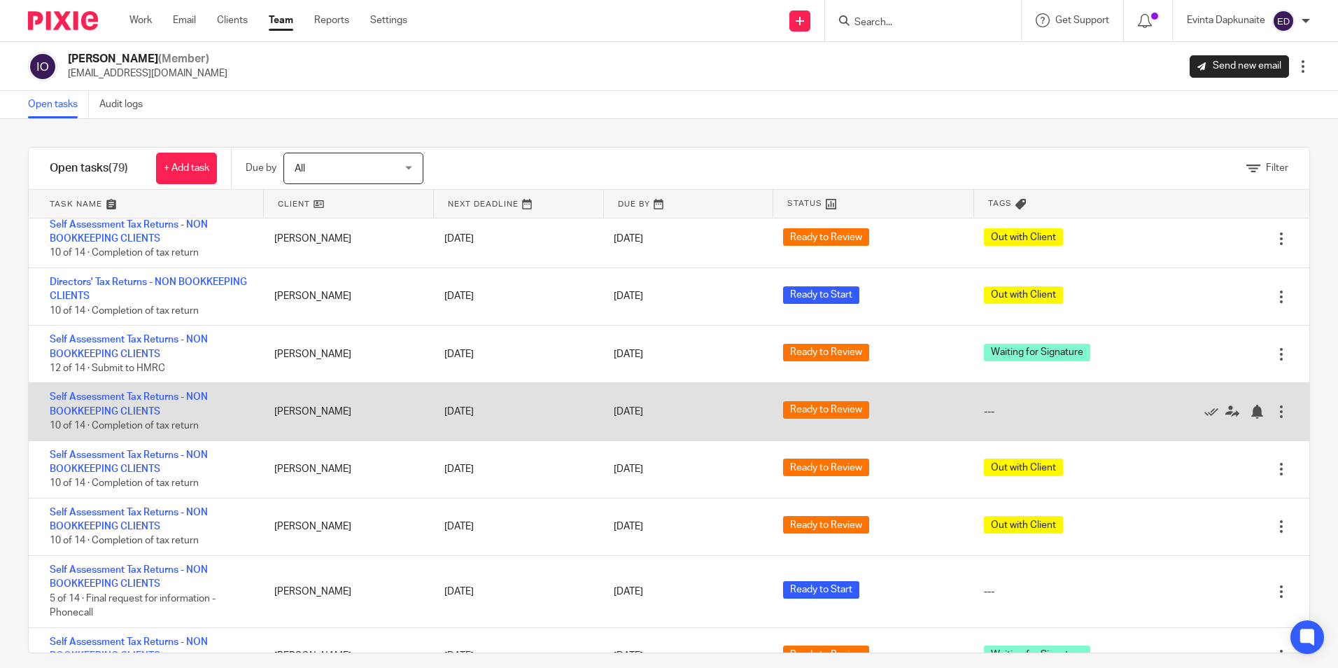
scroll to position [3271, 0]
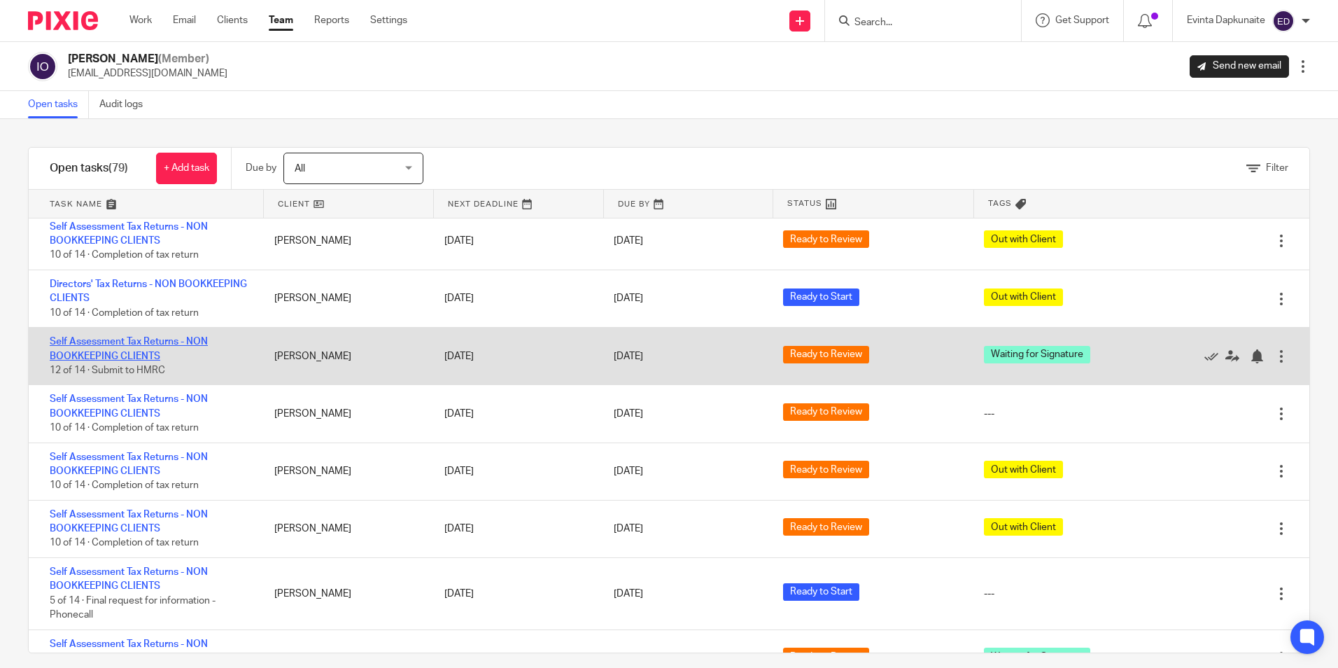
click at [161, 338] on link "Self Assessment Tax Returns - NON BOOKKEEPING CLIENTS" at bounding box center [129, 349] width 158 height 24
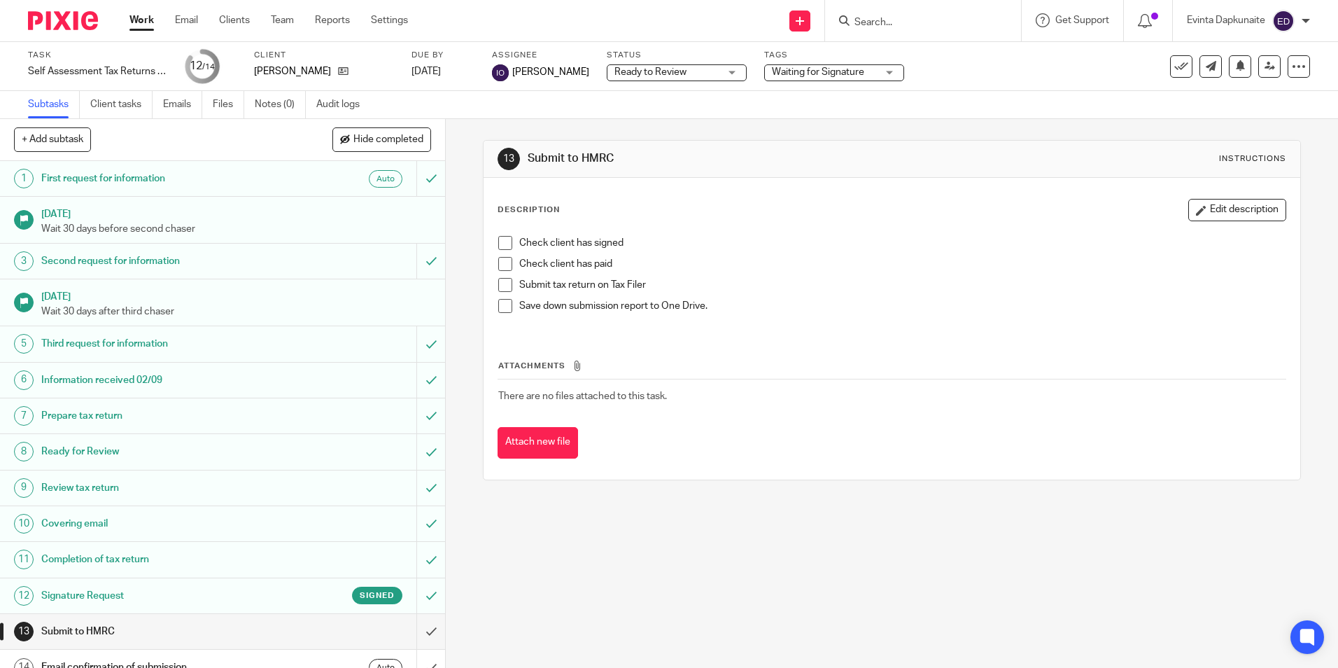
click at [863, 77] on span "Waiting for Signature" at bounding box center [824, 72] width 105 height 15
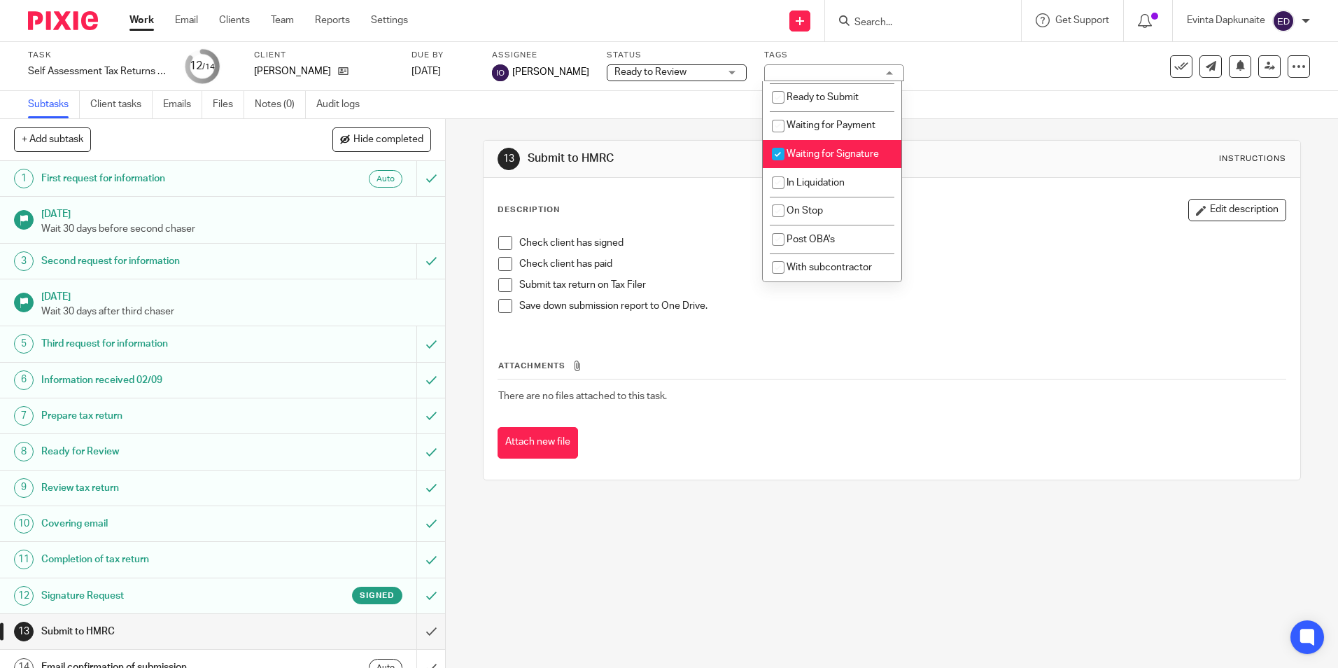
scroll to position [183, 0]
click at [863, 146] on li "Waiting for Signature" at bounding box center [832, 153] width 139 height 29
checkbox input "false"
click at [856, 113] on li "Waiting for Payment" at bounding box center [832, 125] width 139 height 29
checkbox input "true"
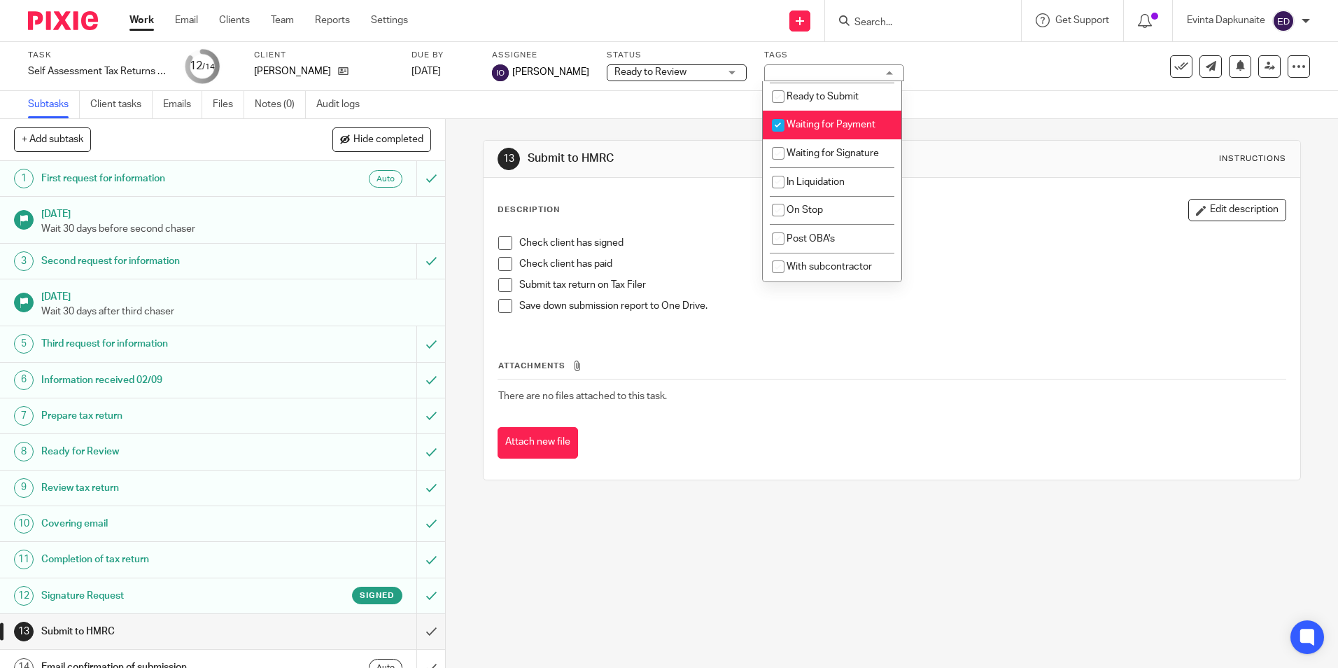
click at [1081, 175] on div "13 Submit to HMRC Instructions" at bounding box center [892, 159] width 816 height 37
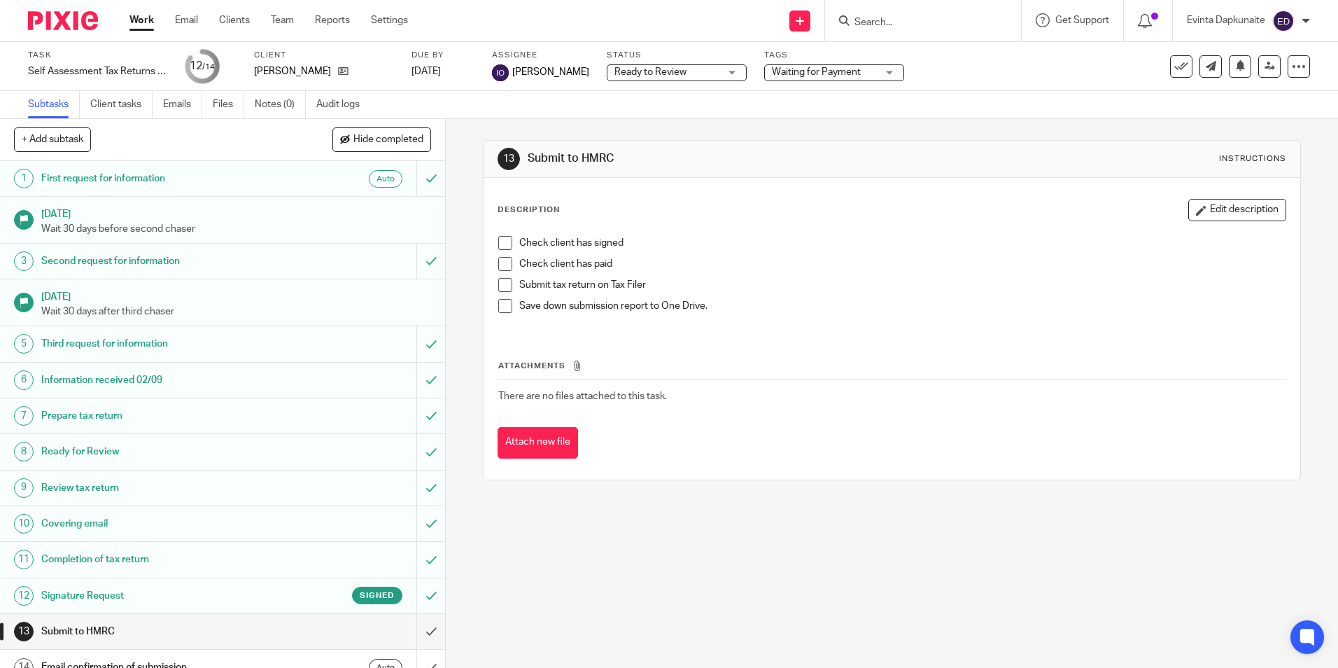
click at [503, 241] on span at bounding box center [505, 243] width 14 height 14
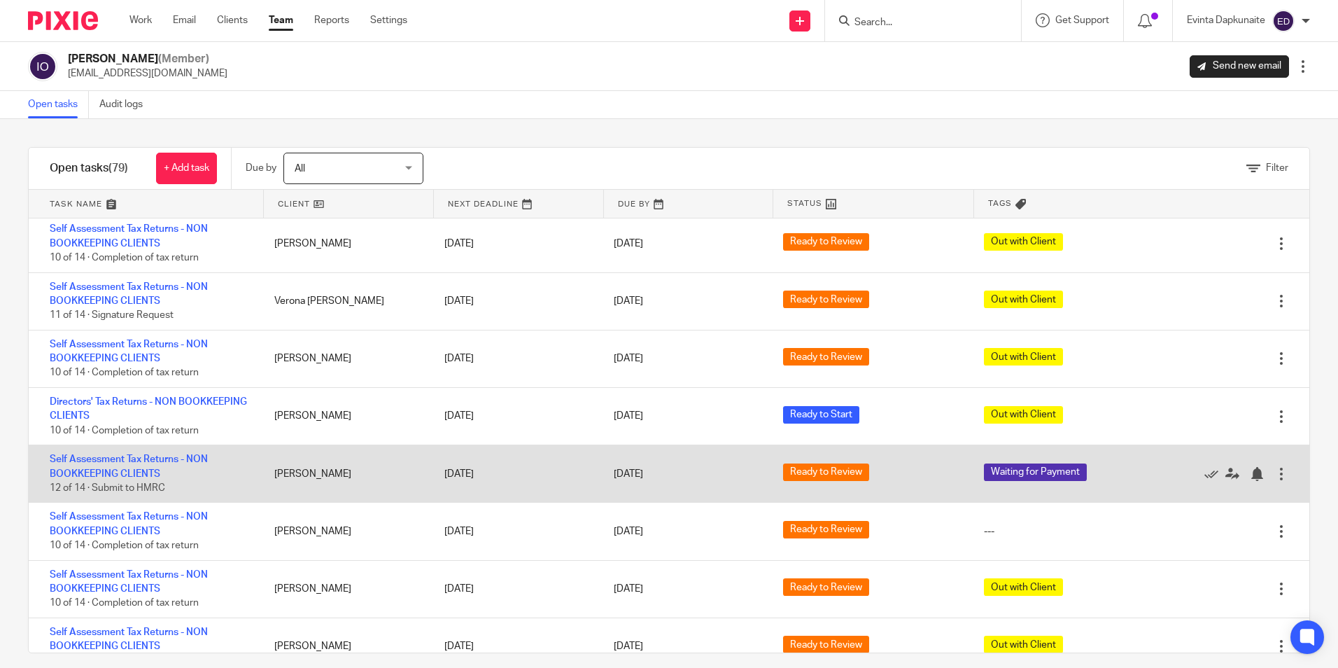
scroll to position [3131, 0]
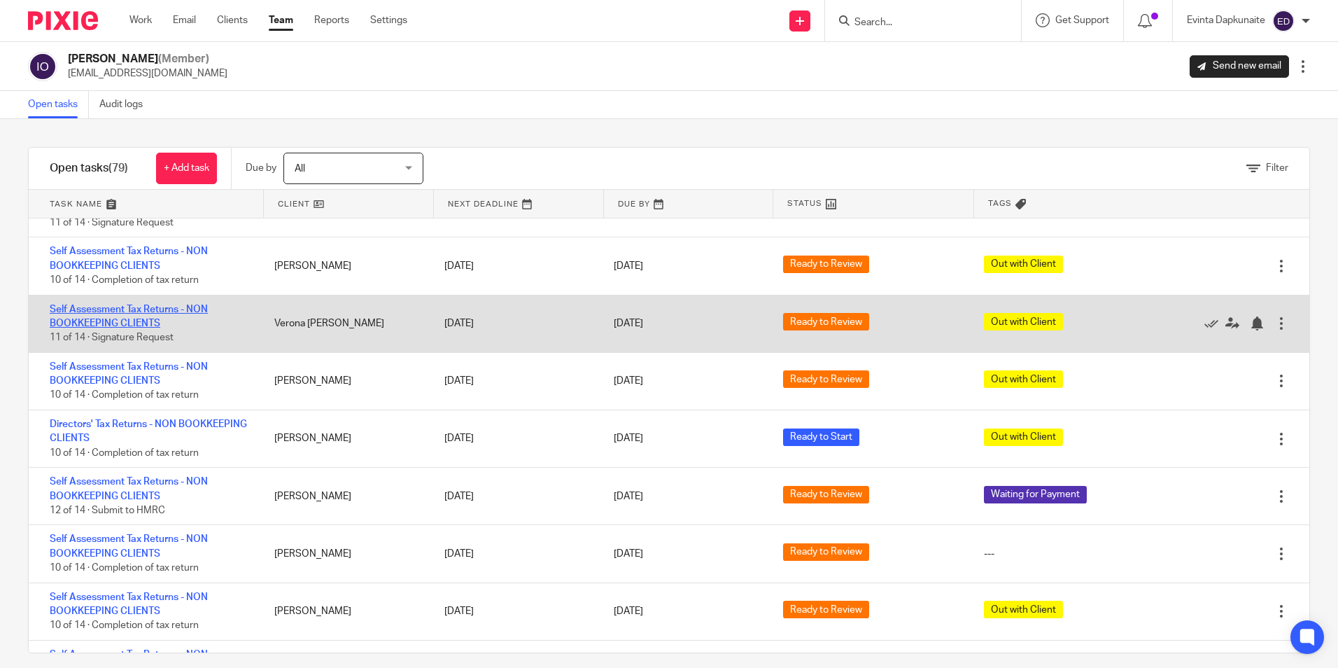
click at [149, 311] on link "Self Assessment Tax Returns - NON BOOKKEEPING CLIENTS" at bounding box center [129, 316] width 158 height 24
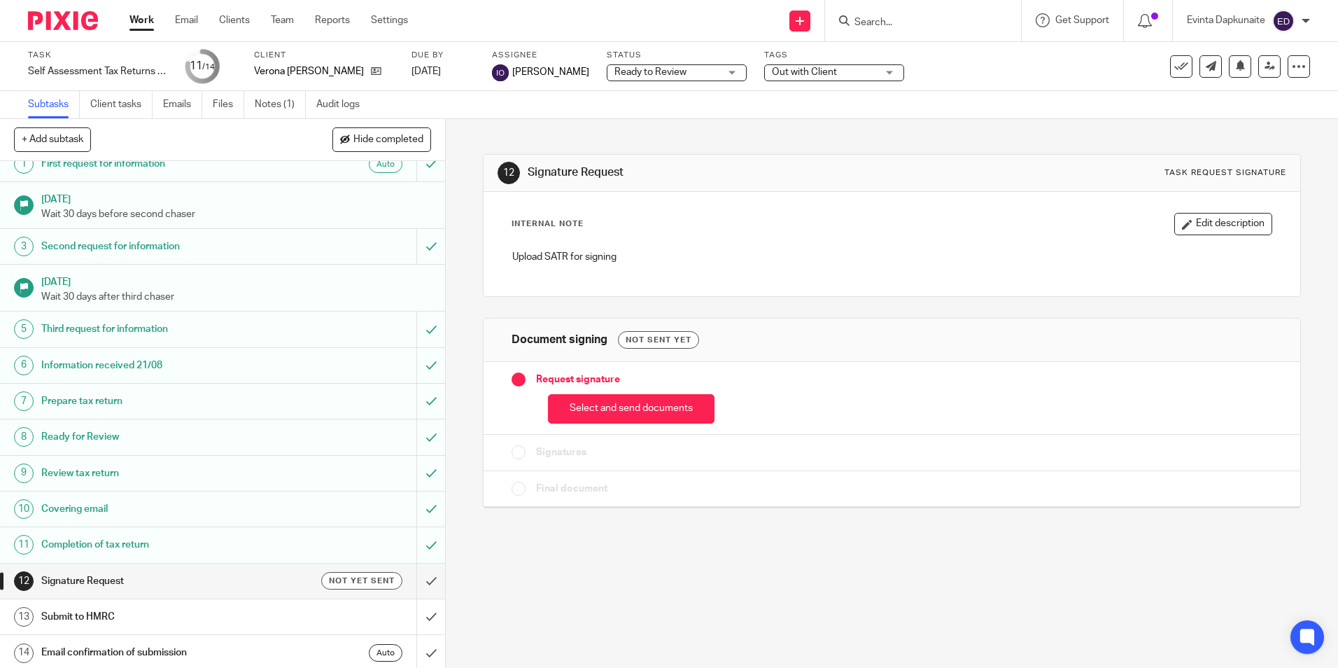
scroll to position [18, 0]
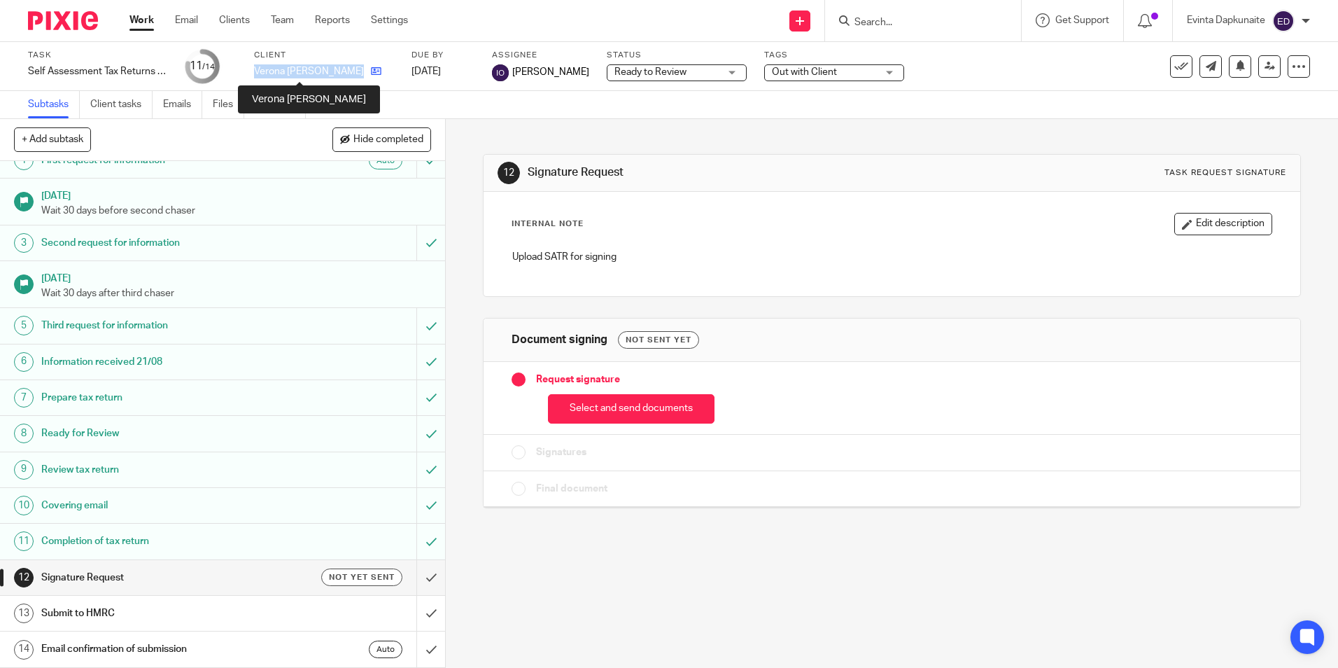
drag, startPoint x: 303, startPoint y: 75, endPoint x: 360, endPoint y: 75, distance: 56.7
click at [360, 75] on div "Task Self Assessment Tax Returns - NON BOOKKEEPING CLIENTS Save Self Assessment…" at bounding box center [562, 67] width 1069 height 34
click at [188, 102] on link "Emails" at bounding box center [182, 104] width 39 height 27
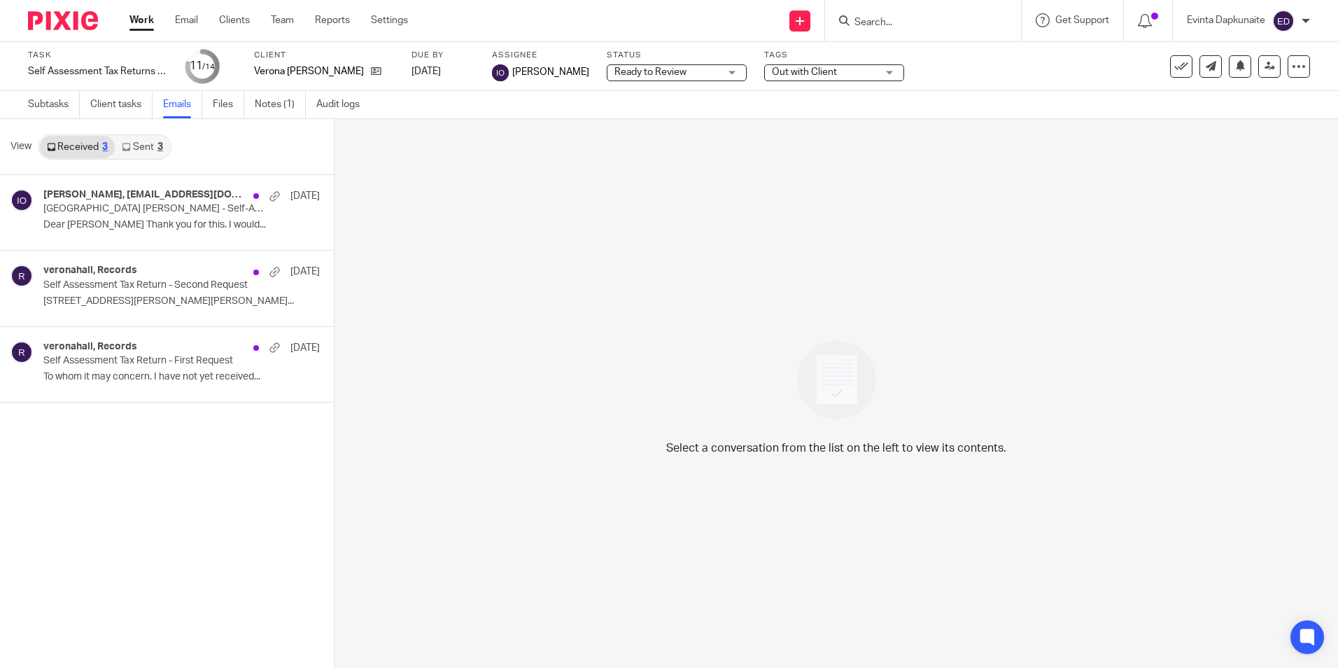
click at [146, 151] on link "Sent 3" at bounding box center [142, 147] width 55 height 22
click at [164, 231] on p "Hi Verona, Apologies for not getting back..." at bounding box center [160, 225] width 234 height 12
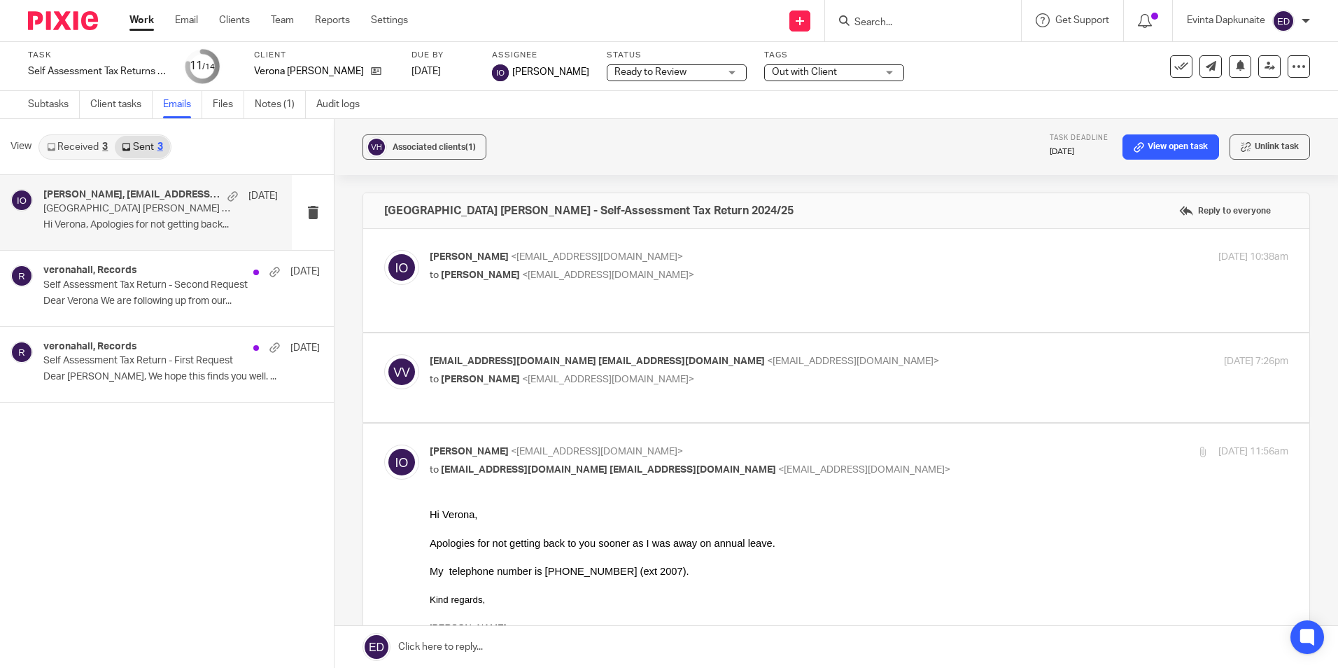
click at [857, 290] on div "Isaiah Oluwasore <isaiah@blackandwhiteaccounting.co.uk> to Verona Hall <veronah…" at bounding box center [836, 280] width 904 height 61
click at [828, 276] on p "to Verona Hall <veronahall@btinternet.com>" at bounding box center [716, 275] width 573 height 15
checkbox input "true"
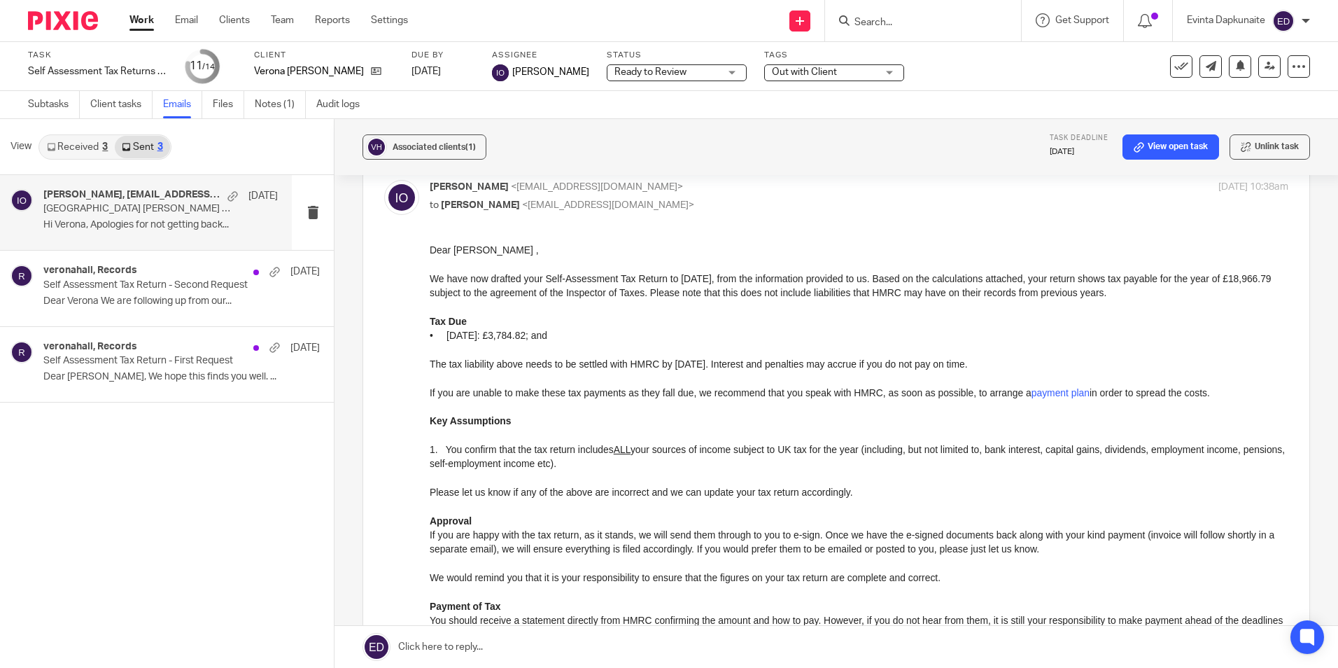
scroll to position [630, 0]
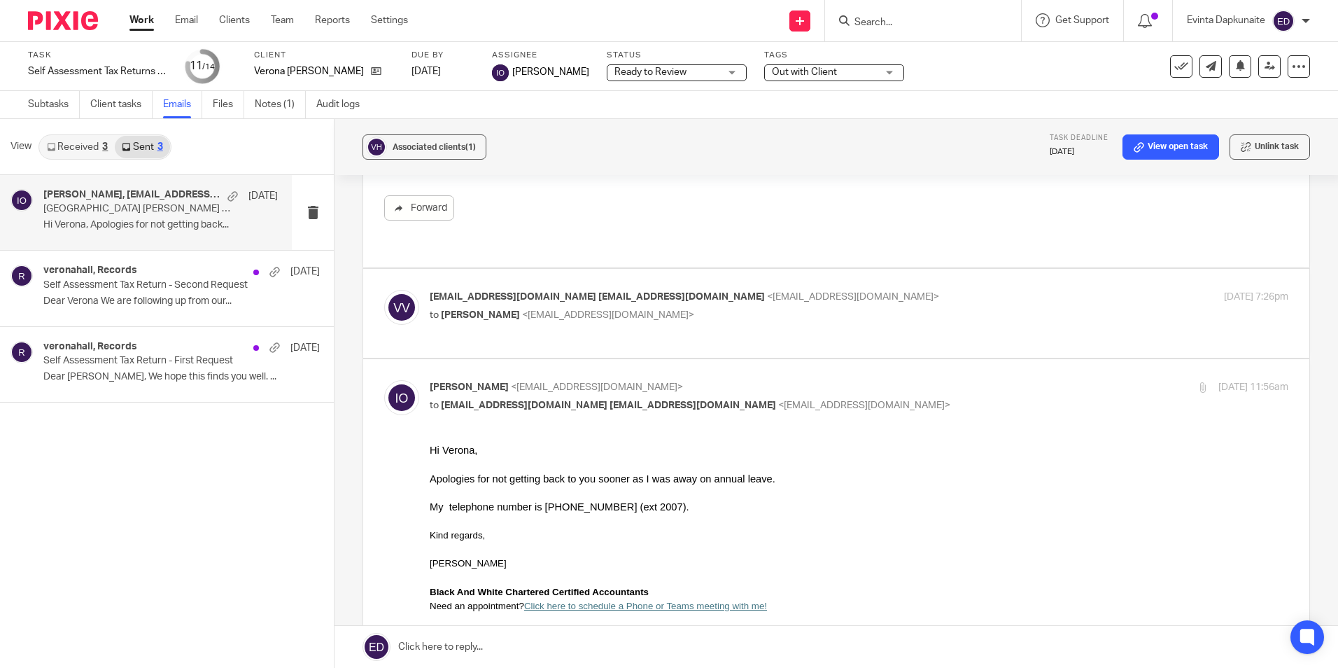
click at [904, 290] on p "veronahall@btinternet.com veronahall@btinternet.com <veronahall@btinternet.com>" at bounding box center [716, 297] width 573 height 15
checkbox input "true"
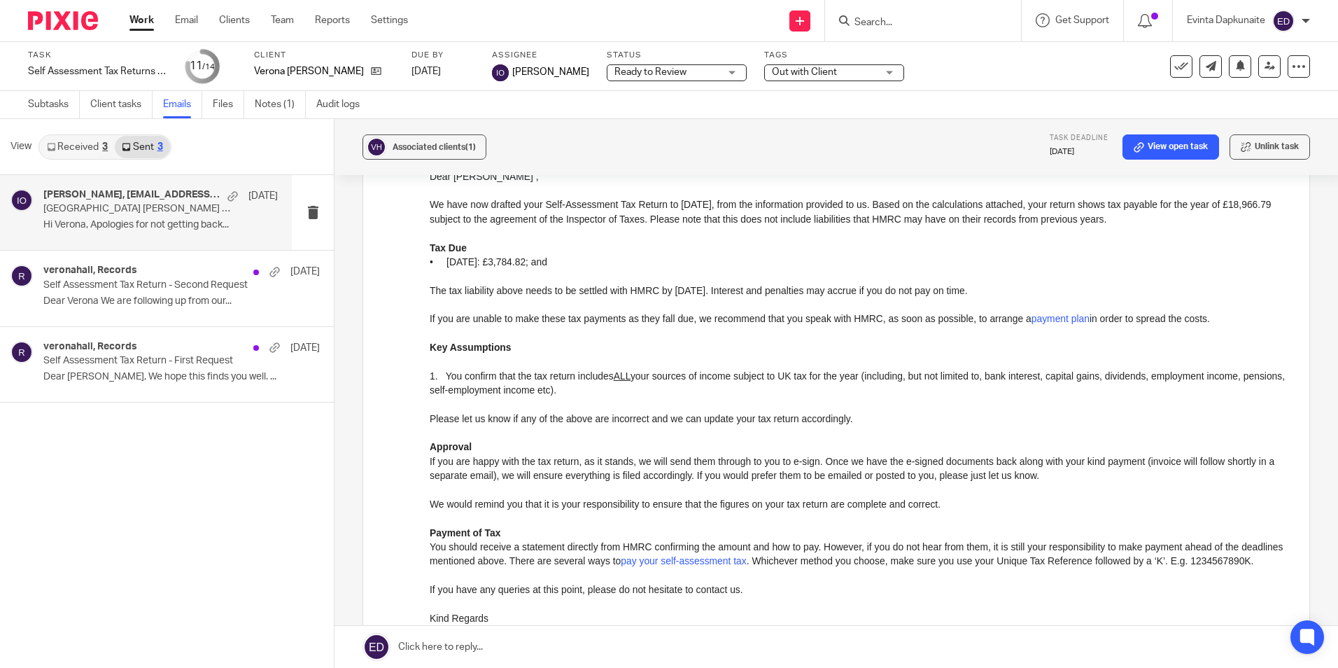
scroll to position [1050, 0]
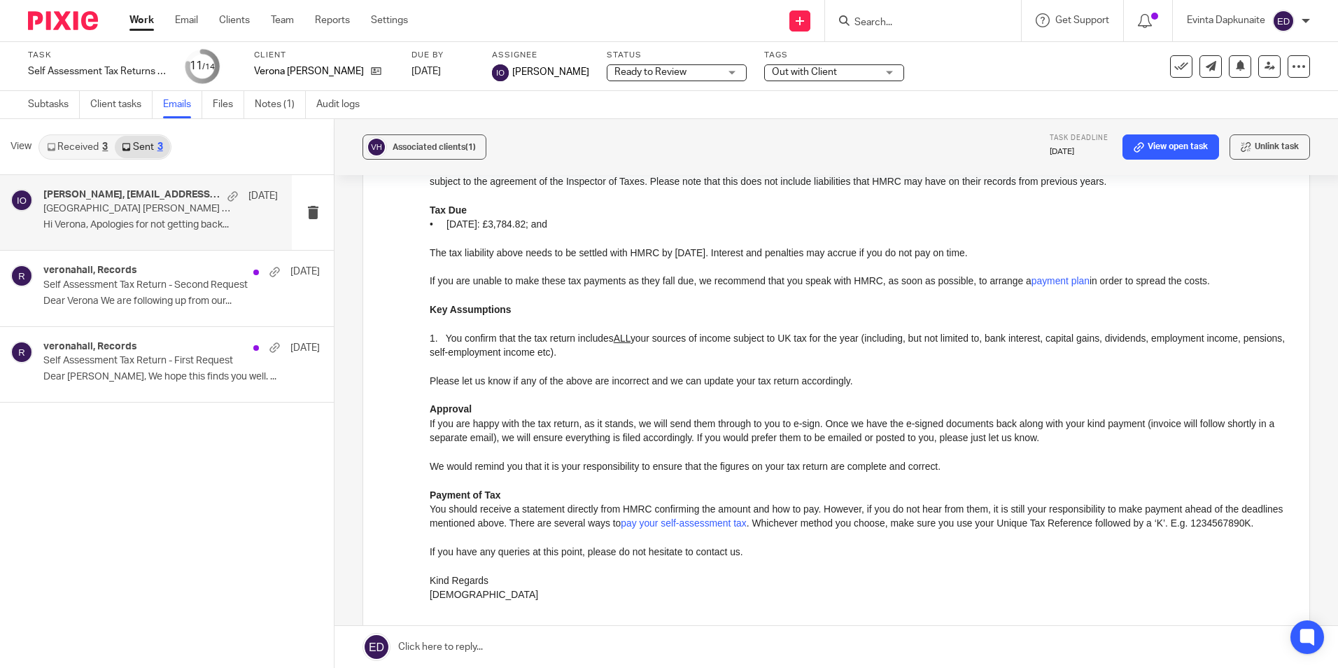
click at [831, 73] on span "Out with Client" at bounding box center [804, 72] width 65 height 10
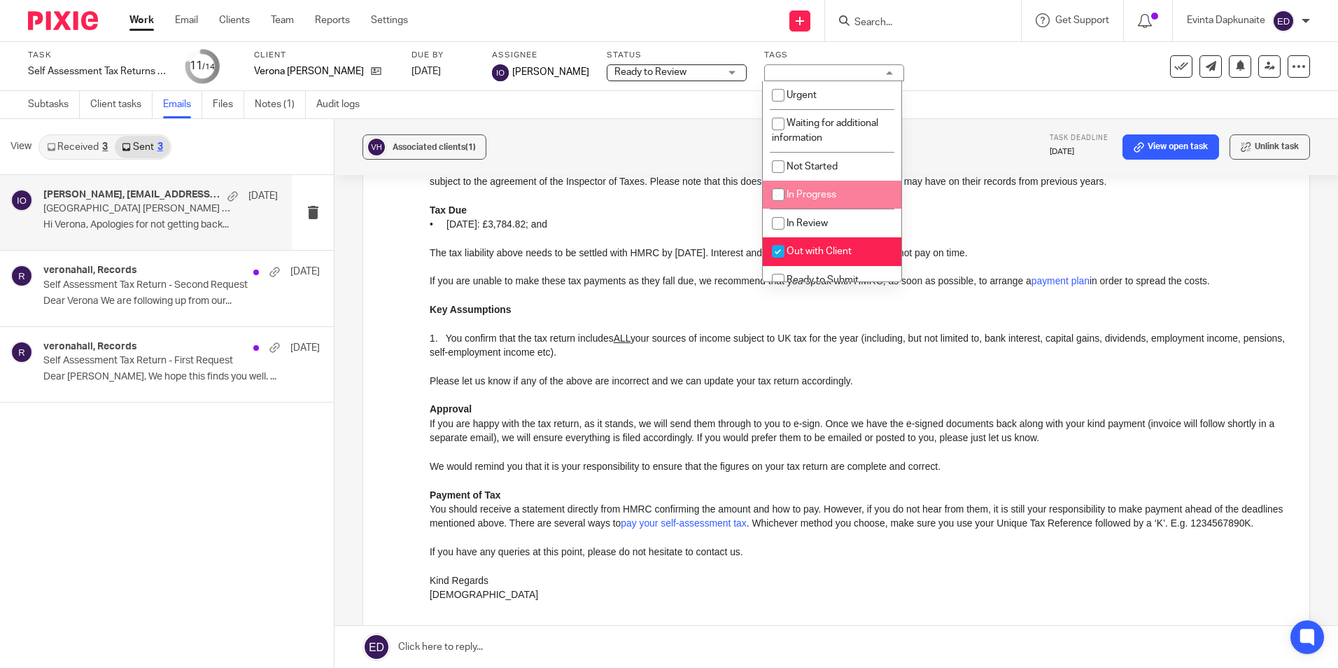
scroll to position [70, 0]
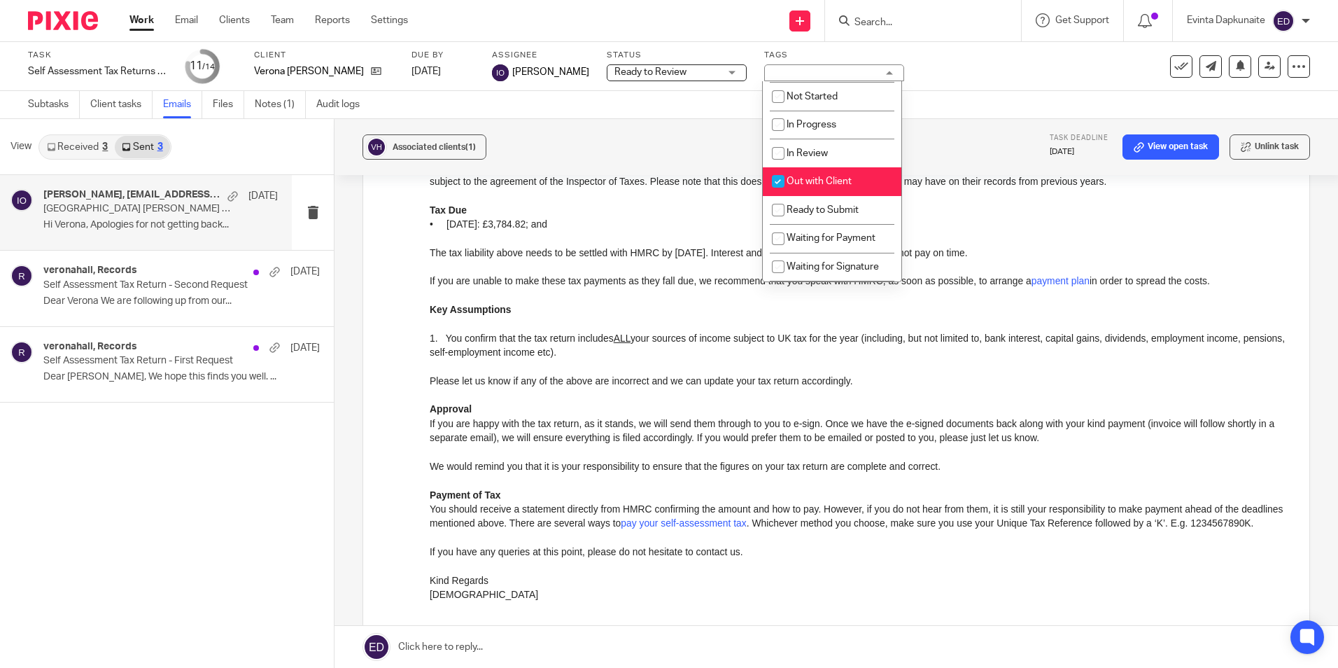
click at [827, 183] on span "Out with Client" at bounding box center [819, 181] width 65 height 10
checkbox input "false"
click at [834, 235] on span "Waiting for Payment" at bounding box center [831, 238] width 89 height 10
checkbox input "true"
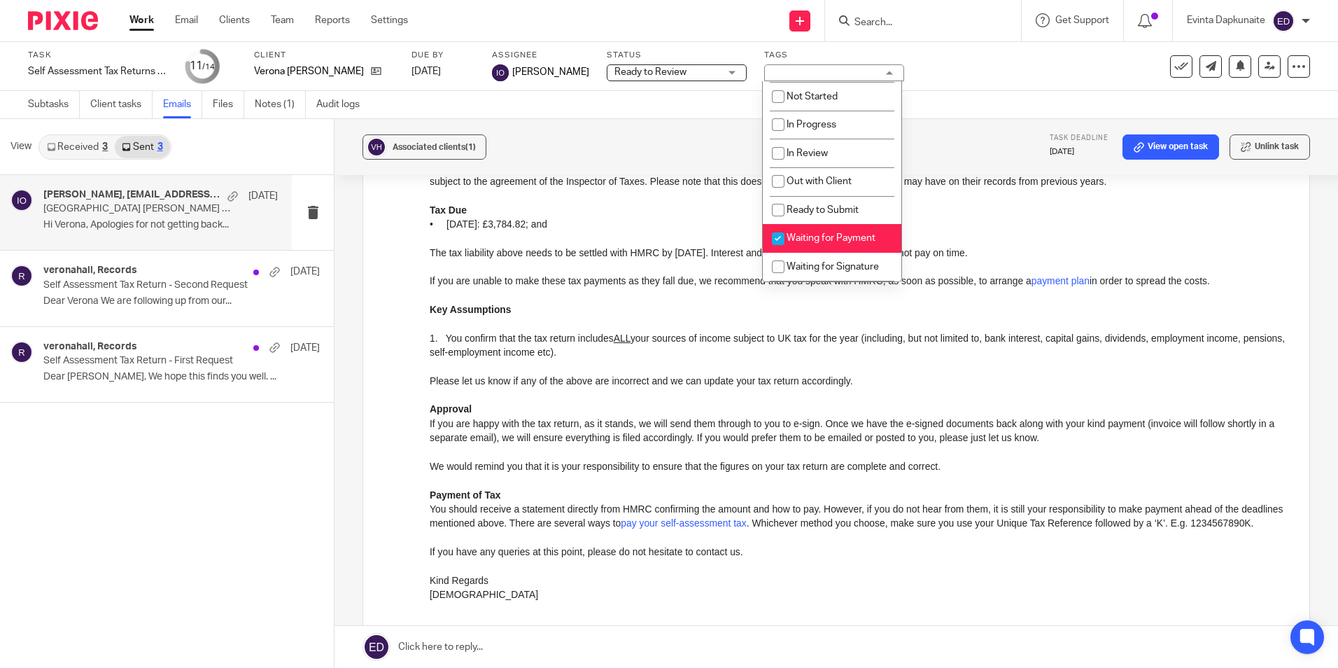
click at [829, 257] on li "Waiting for Signature" at bounding box center [832, 267] width 139 height 29
checkbox input "true"
click at [831, 242] on span "Waiting for Payment" at bounding box center [831, 238] width 89 height 10
checkbox input "false"
click at [600, 204] on p "Tax Due" at bounding box center [859, 211] width 859 height 14
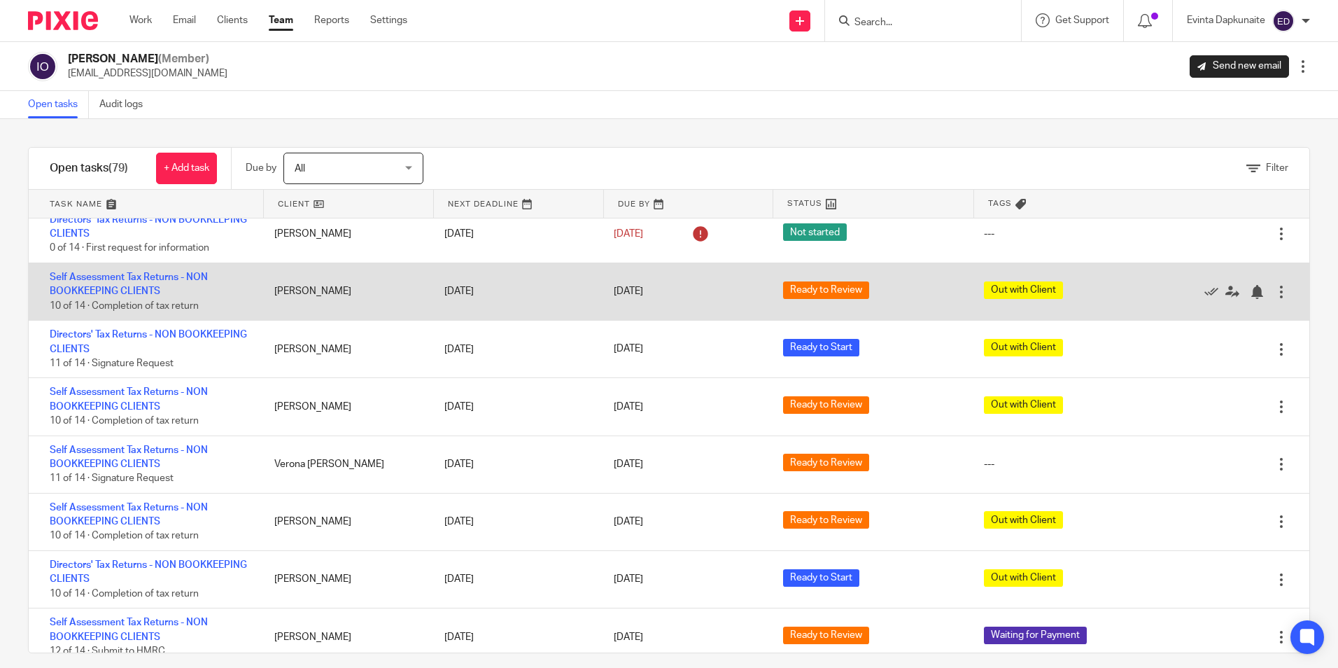
scroll to position [2991, 0]
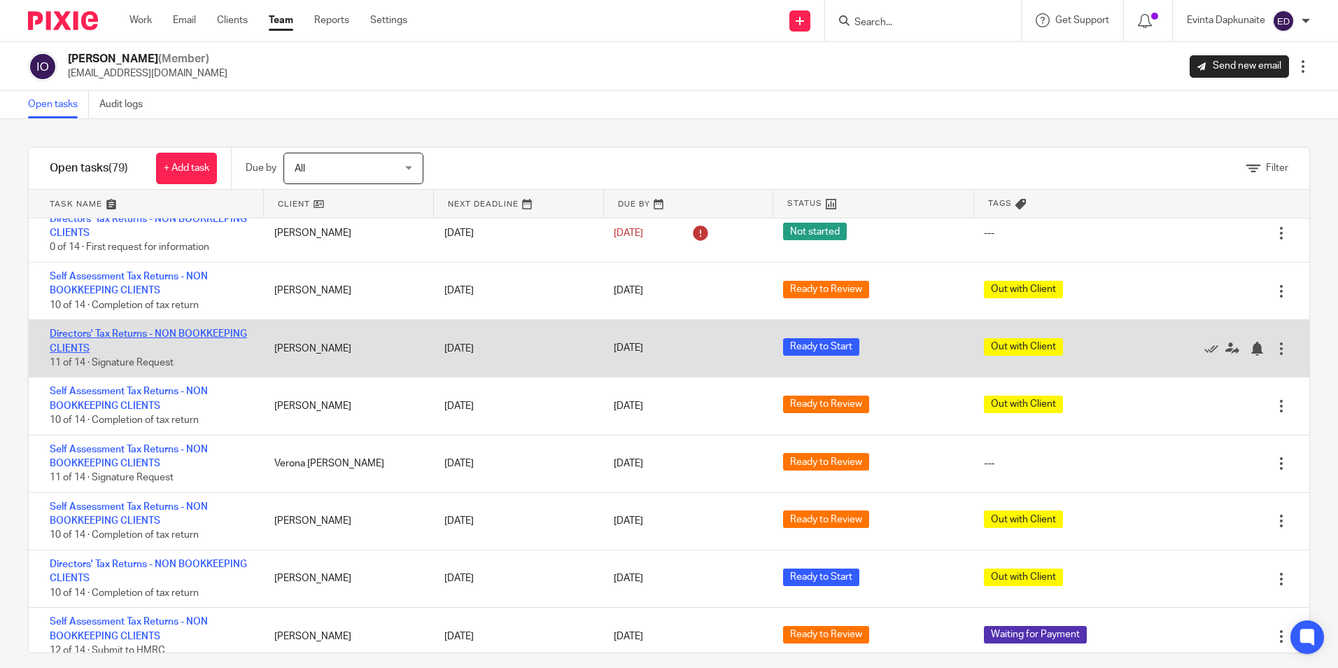
click at [129, 333] on link "Directors' Tax Returns - NON BOOKKEEPING CLIENTS" at bounding box center [148, 341] width 197 height 24
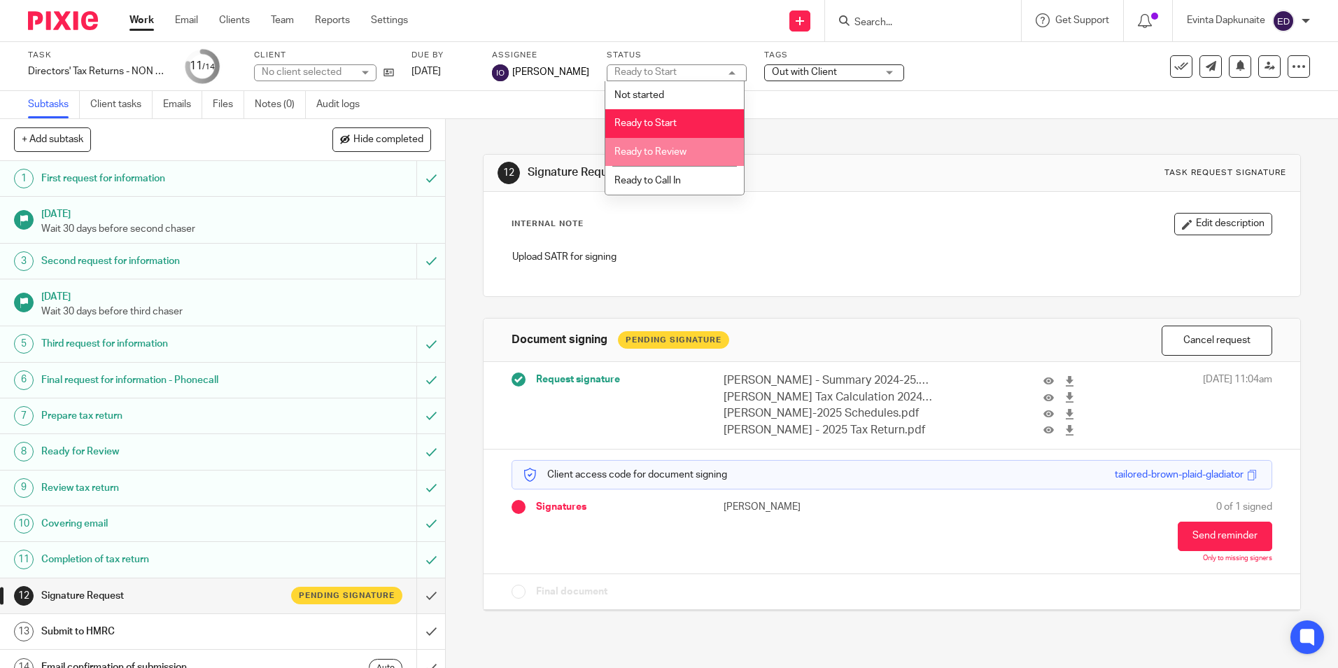
click at [722, 148] on li "Ready to Review" at bounding box center [674, 152] width 139 height 29
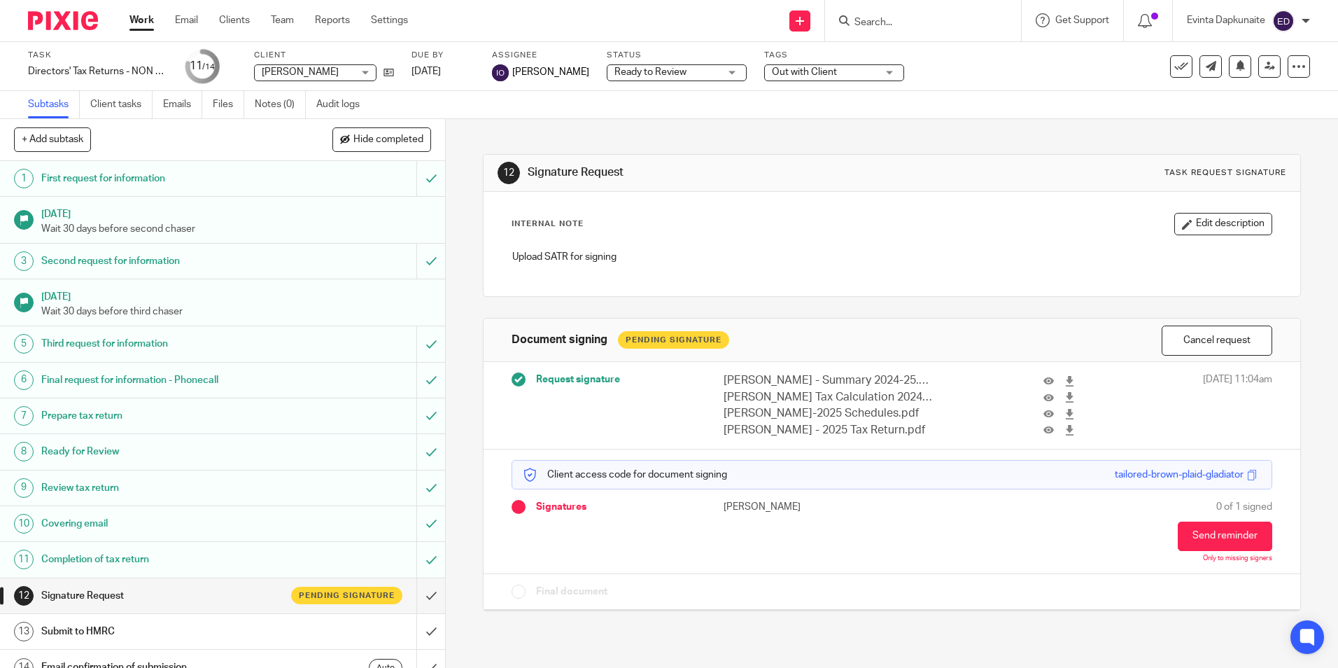
click at [822, 69] on span "Out with Client" at bounding box center [804, 72] width 65 height 10
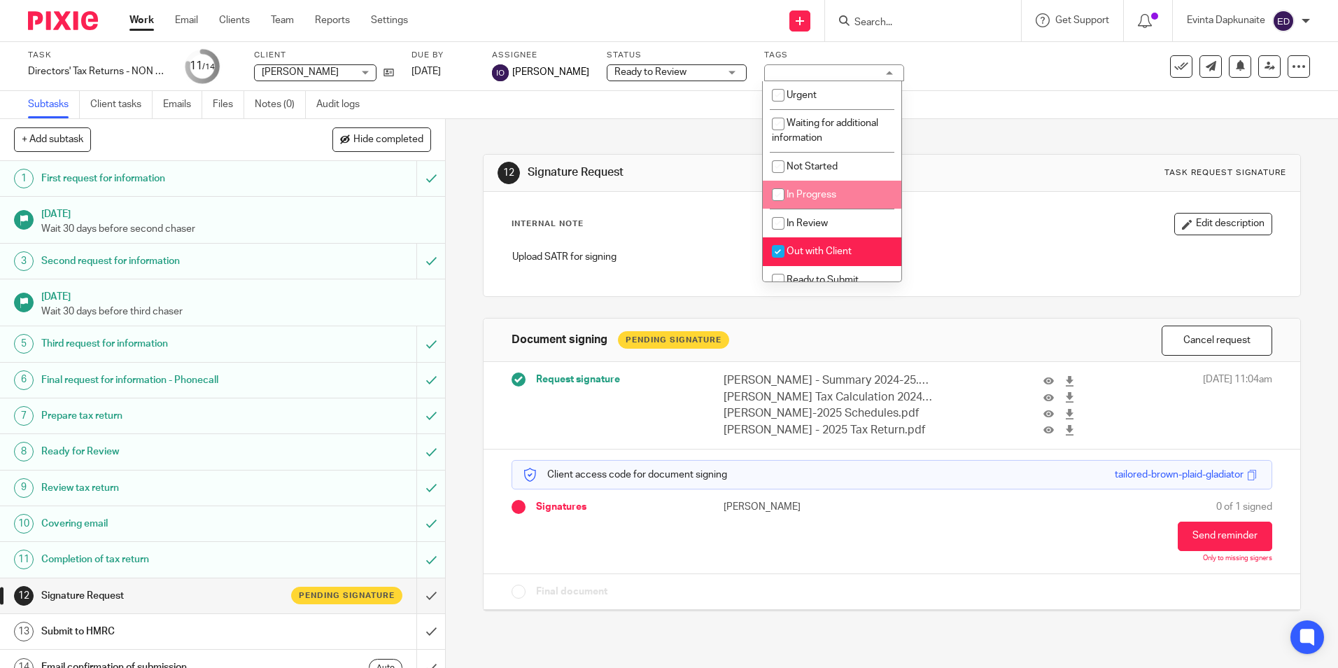
scroll to position [70, 0]
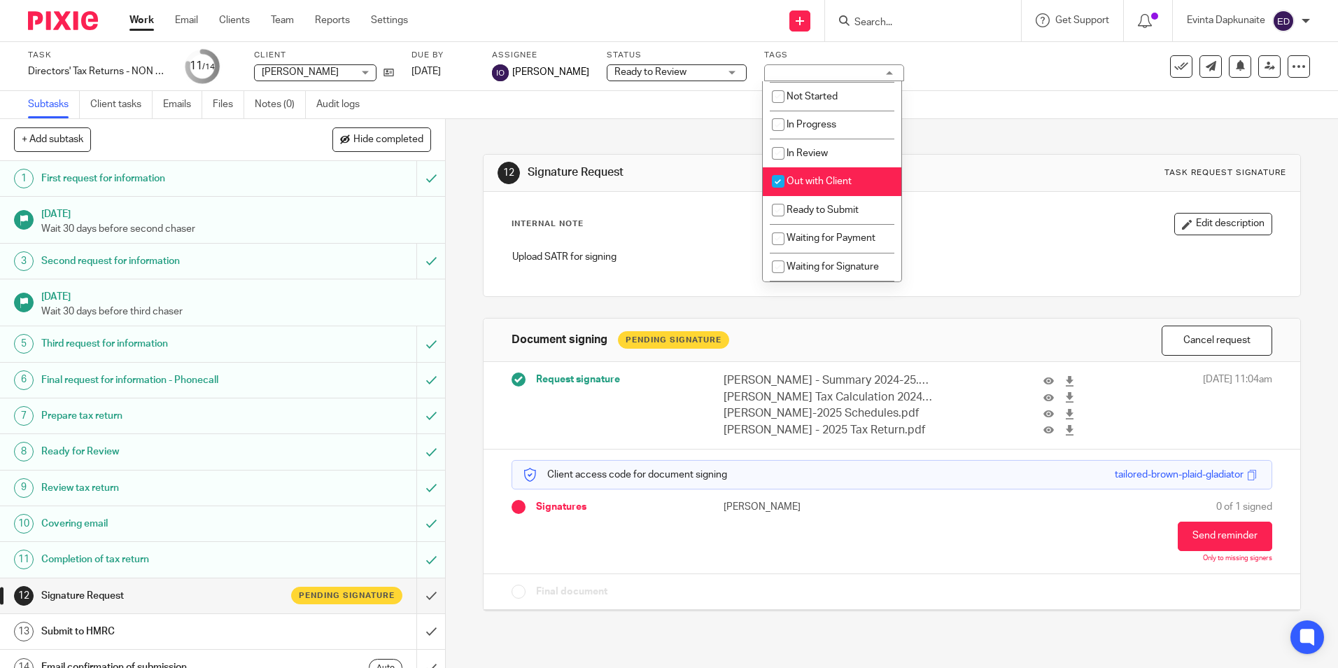
drag, startPoint x: 831, startPoint y: 177, endPoint x: 834, endPoint y: 253, distance: 76.4
click at [831, 181] on span "Out with Client" at bounding box center [819, 181] width 65 height 10
checkbox input "false"
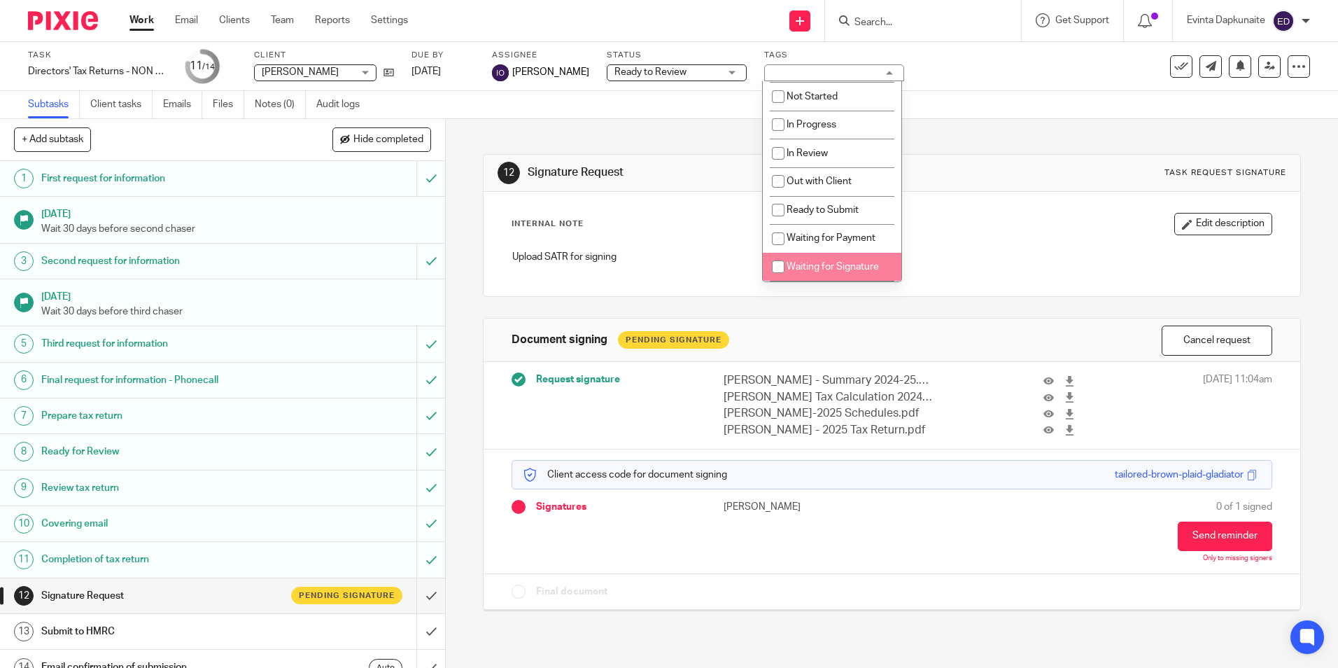
click at [834, 267] on span "Waiting for Signature" at bounding box center [833, 267] width 92 height 10
checkbox input "true"
drag, startPoint x: 1037, startPoint y: 217, endPoint x: 1028, endPoint y: 218, distance: 9.2
click at [1035, 217] on div "Internal Note Edit description" at bounding box center [892, 224] width 760 height 22
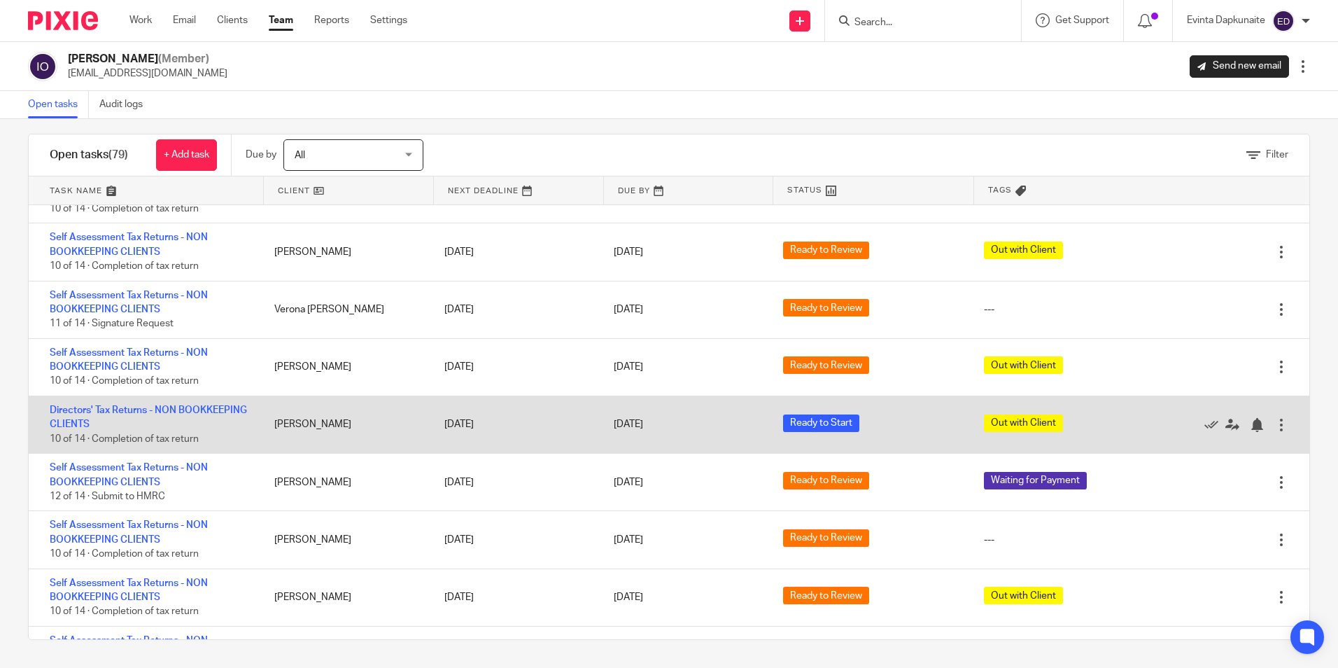
scroll to position [3061, 0]
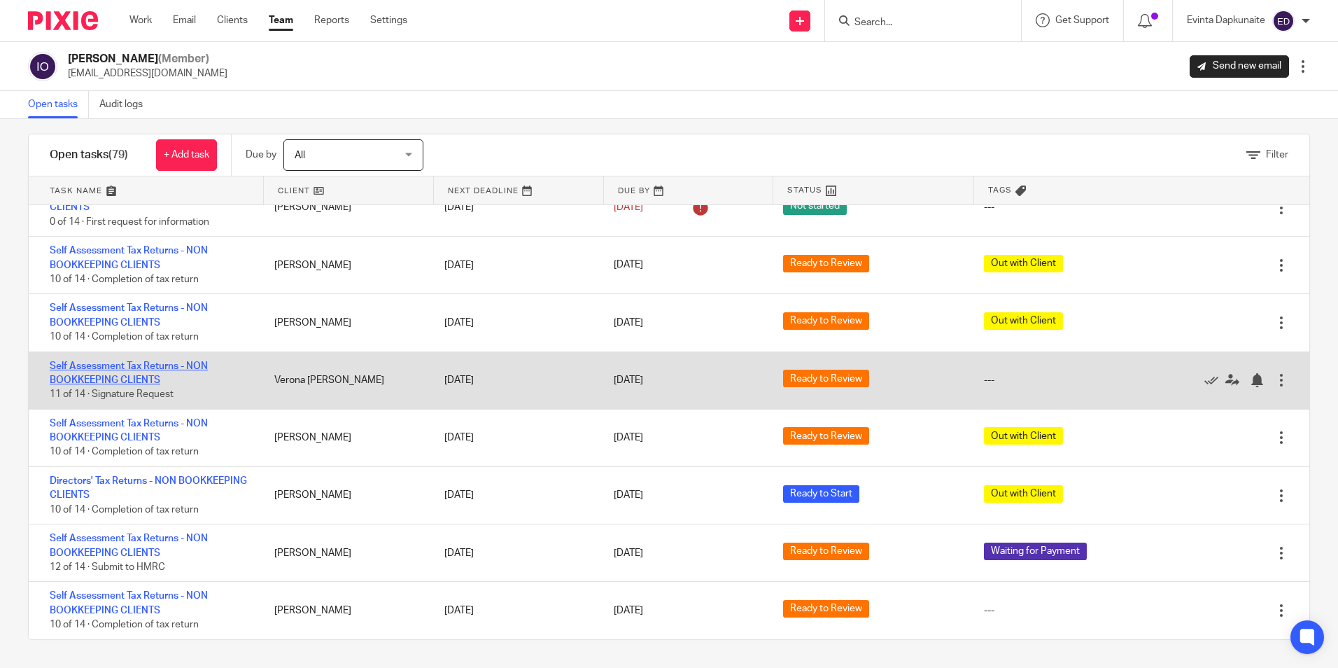
click at [132, 365] on link "Self Assessment Tax Returns - NON BOOKKEEPING CLIENTS" at bounding box center [129, 373] width 158 height 24
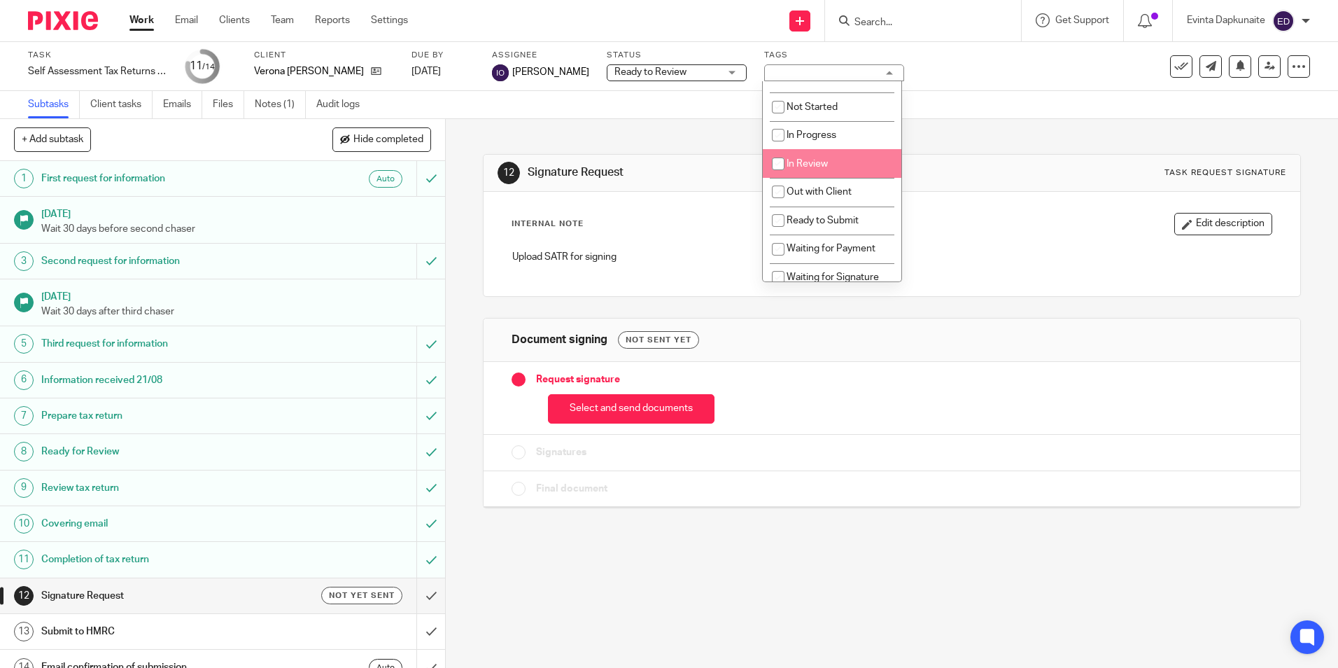
scroll to position [140, 0]
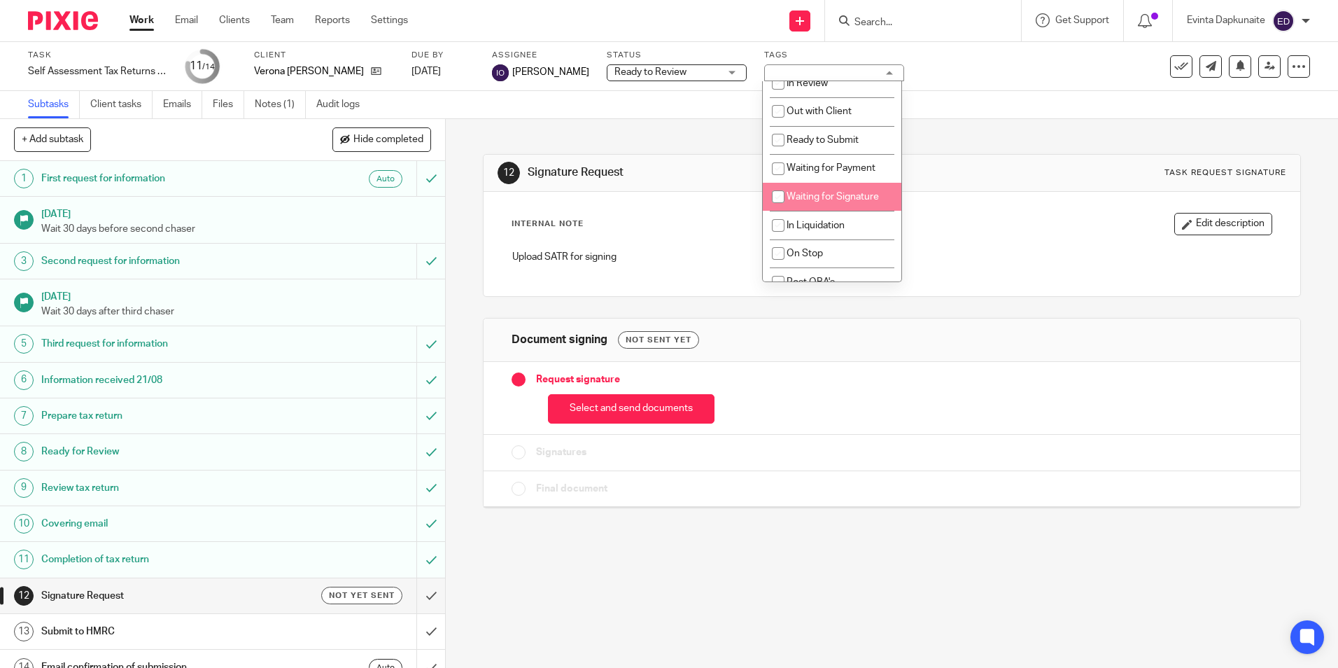
click at [859, 186] on li "Waiting for Signature" at bounding box center [832, 197] width 139 height 29
checkbox input "true"
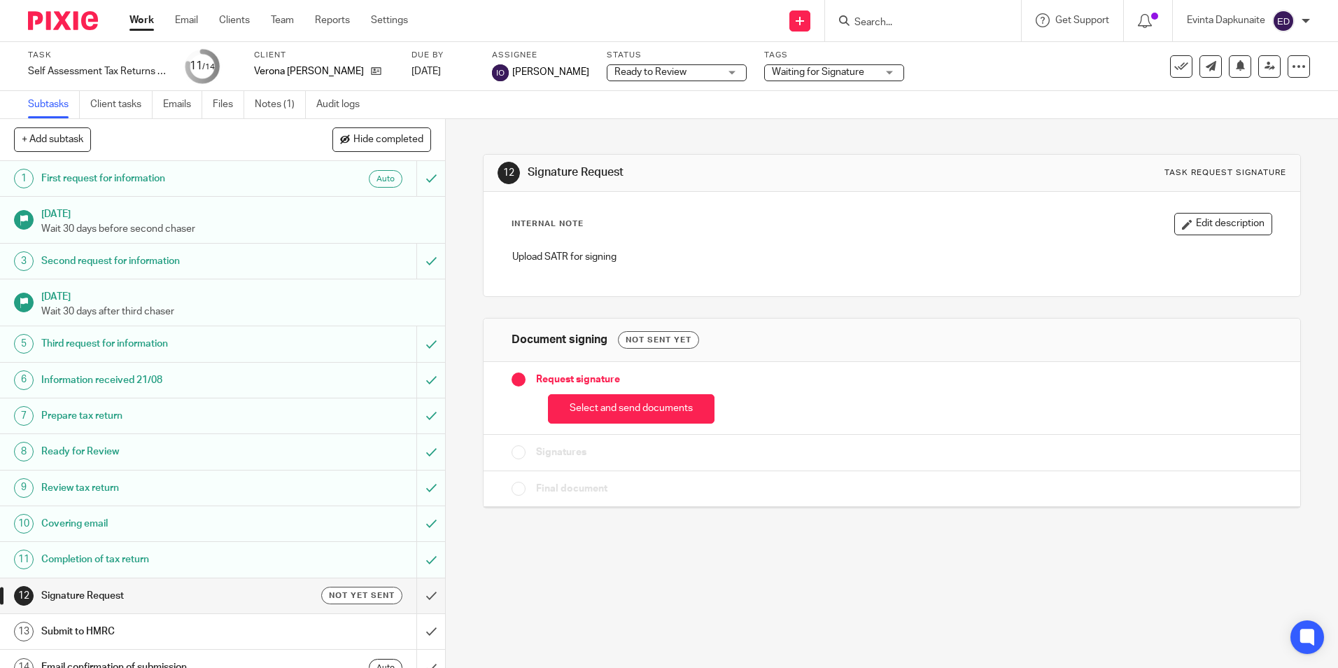
click at [570, 132] on div "12 Signature Request Task request signature Internal Note Edit description Uplo…" at bounding box center [891, 320] width 817 height 403
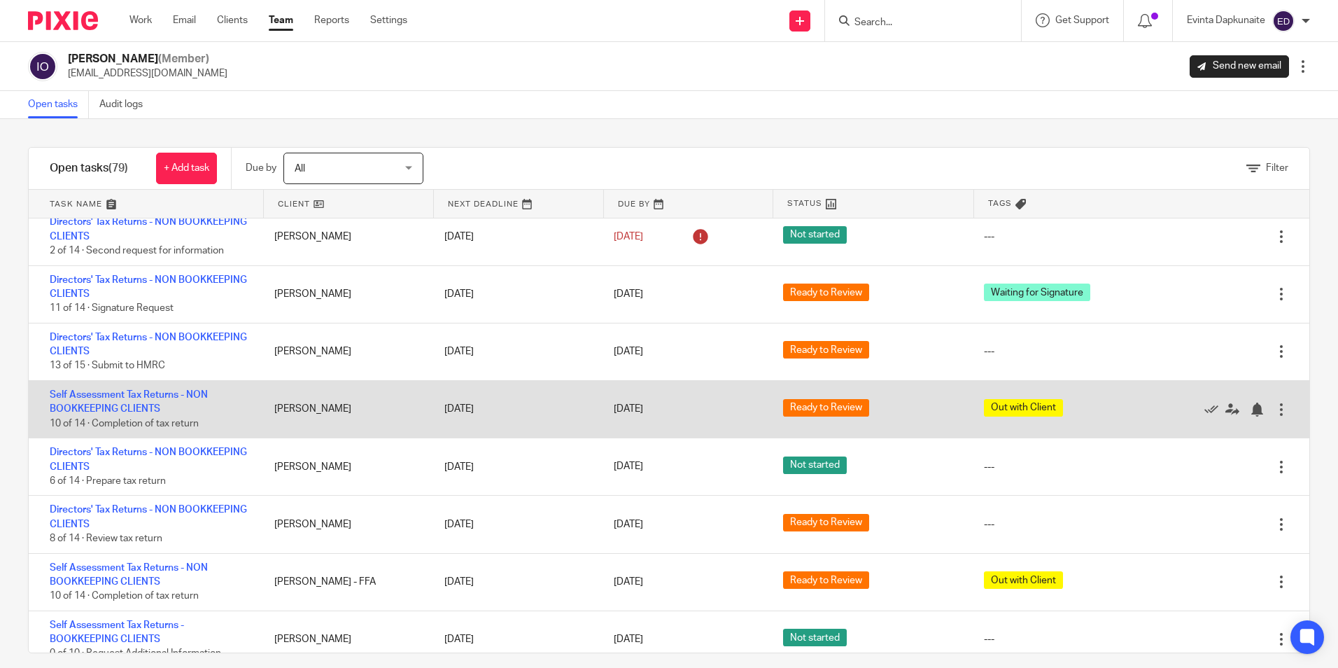
scroll to position [2431, 0]
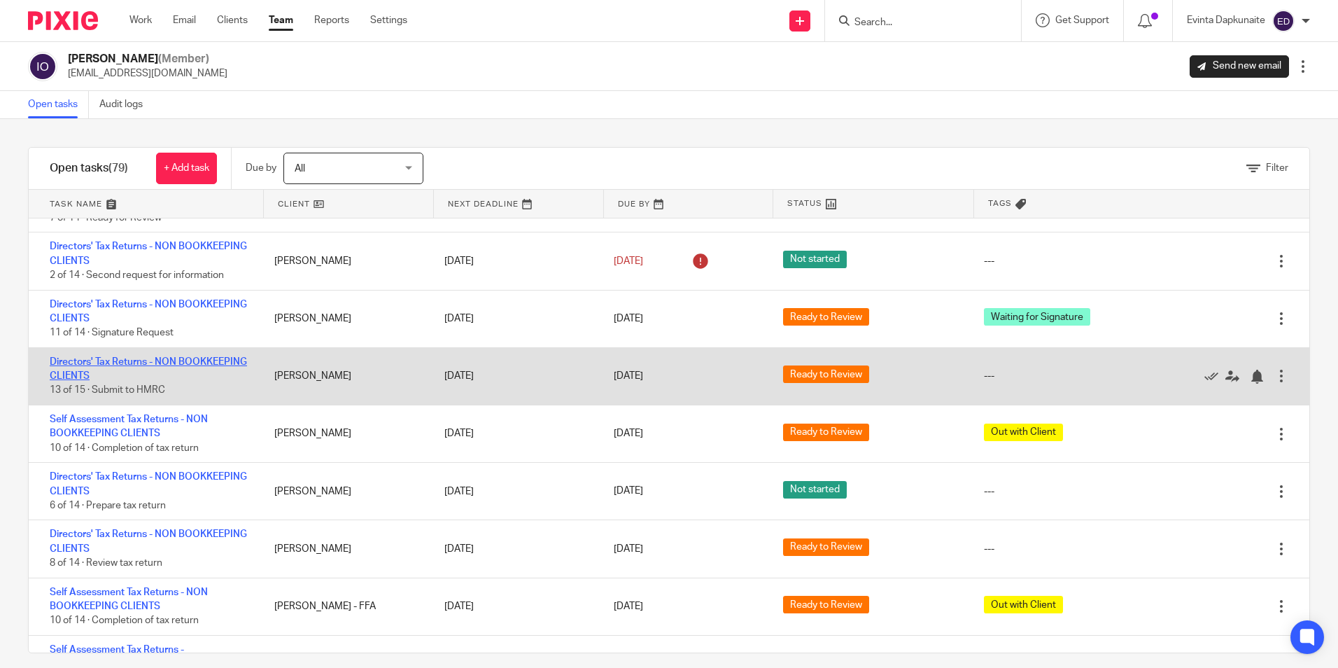
click at [129, 359] on link "Directors' Tax Returns - NON BOOKKEEPING CLIENTS" at bounding box center [148, 369] width 197 height 24
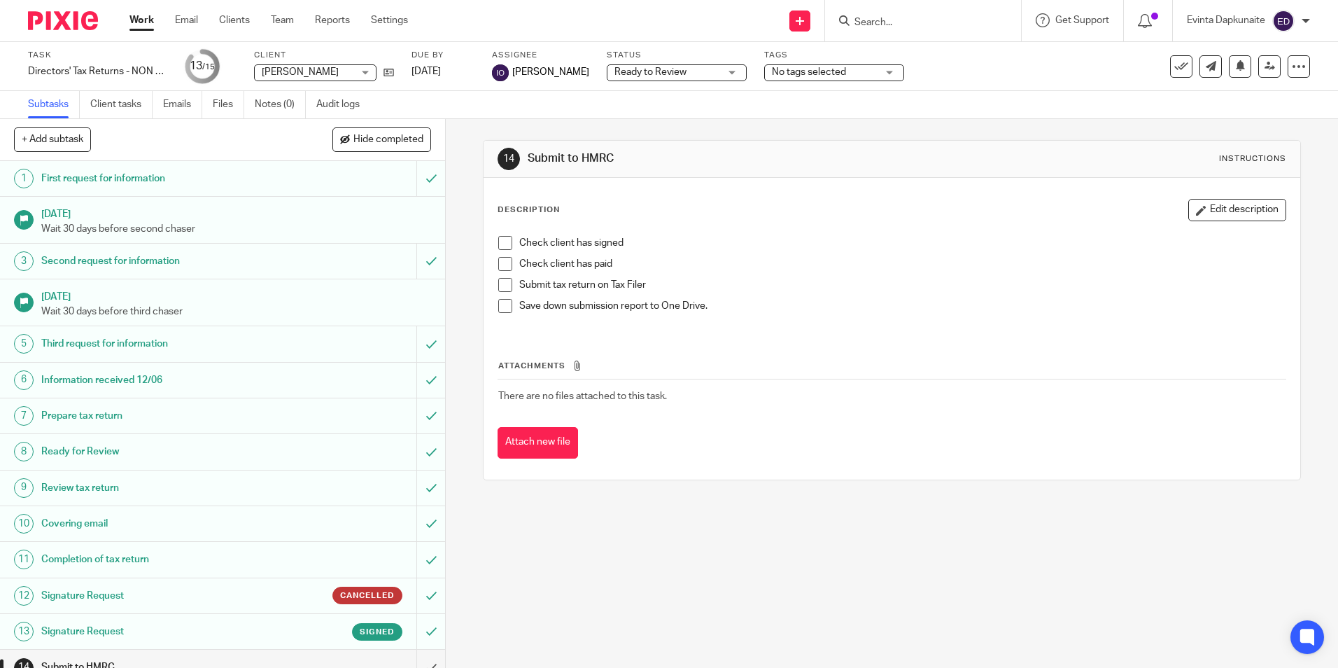
click at [875, 76] on span "No tags selected" at bounding box center [824, 72] width 105 height 15
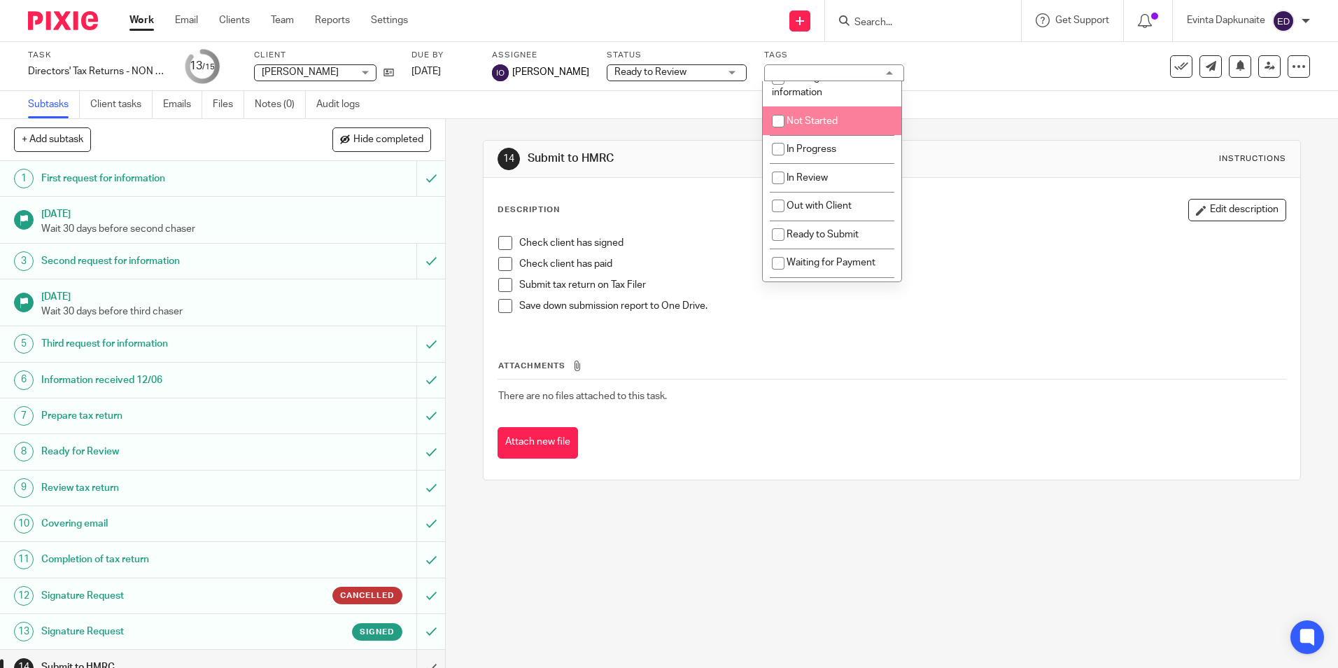
scroll to position [70, 0]
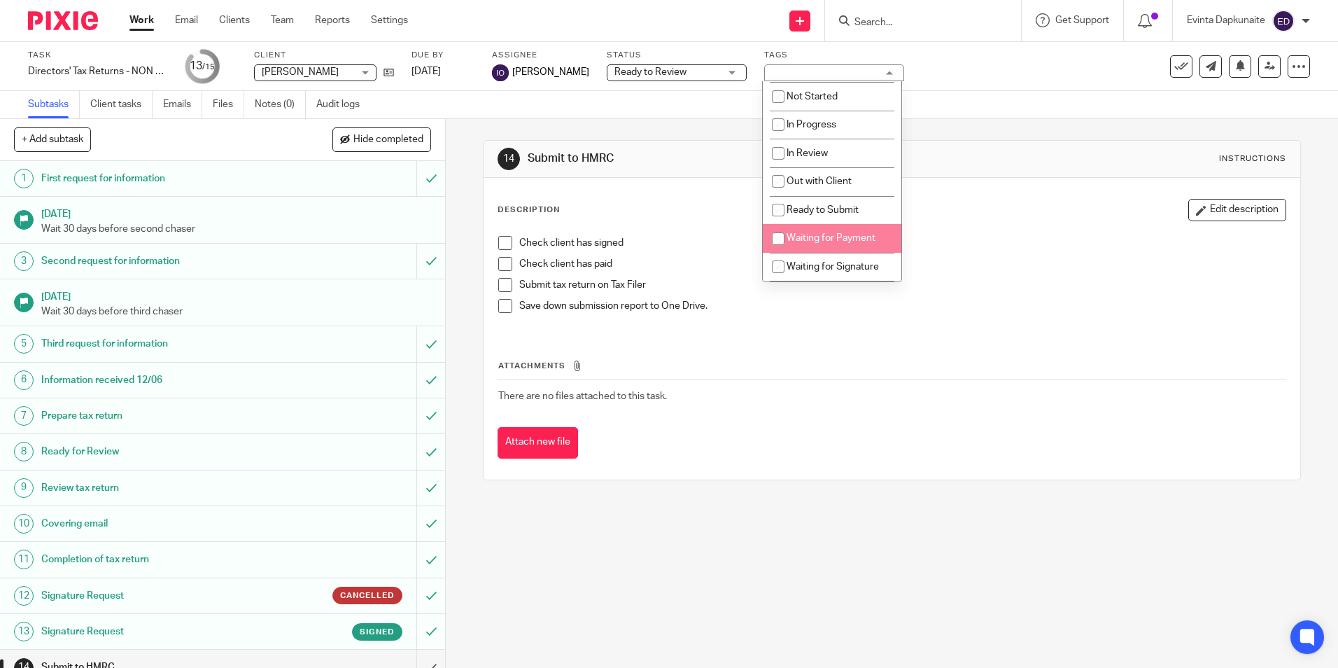
click at [850, 227] on li "Waiting for Payment" at bounding box center [832, 238] width 139 height 29
checkbox input "true"
click at [691, 206] on div "Description Edit description" at bounding box center [892, 210] width 788 height 22
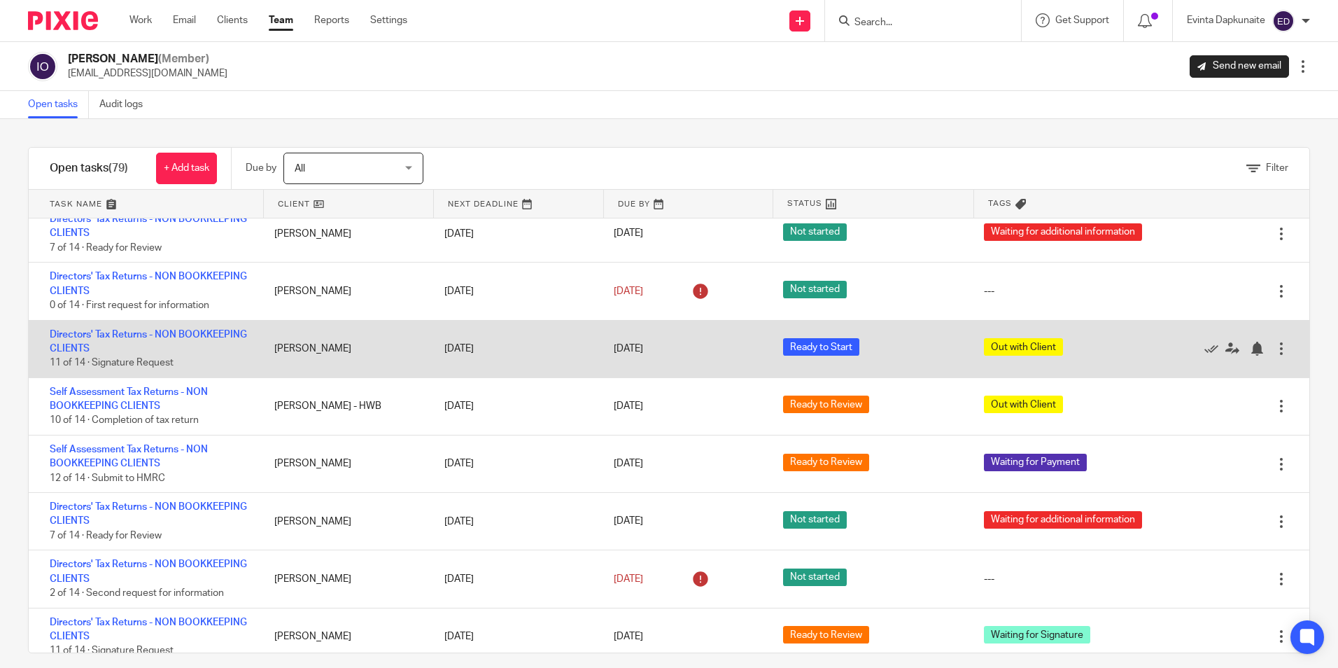
scroll to position [2081, 0]
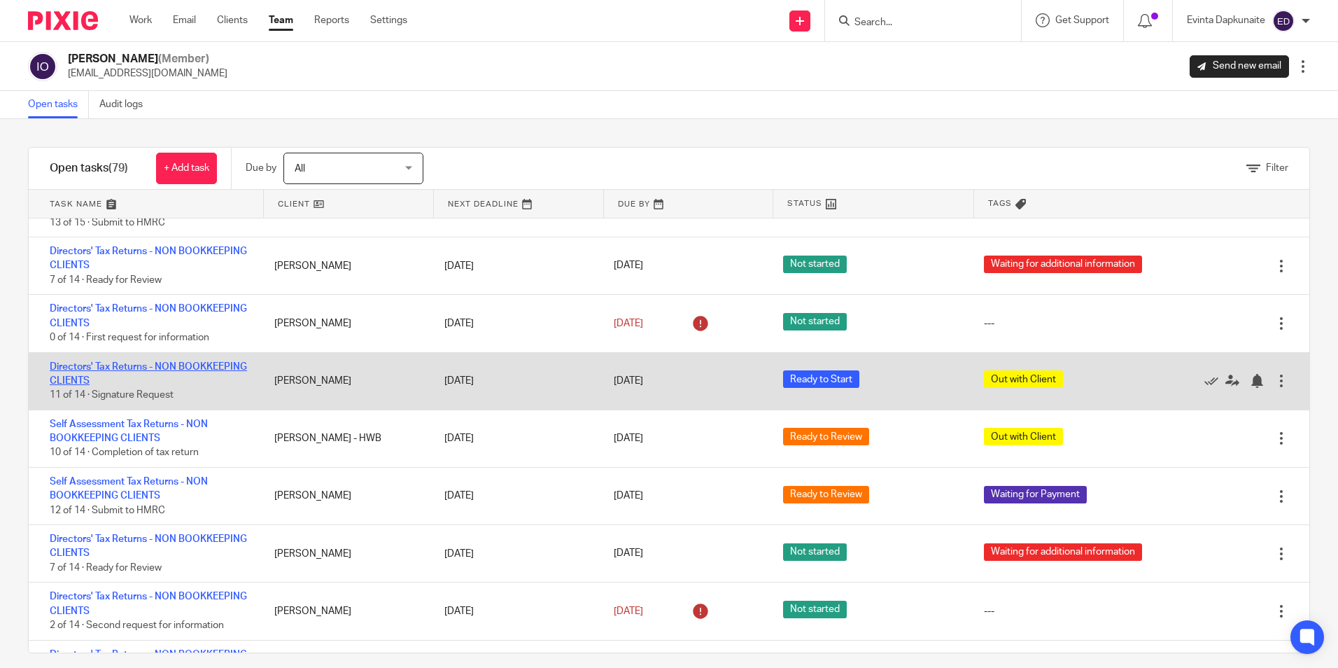
click at [84, 370] on link "Directors' Tax Returns - NON BOOKKEEPING CLIENTS" at bounding box center [148, 374] width 197 height 24
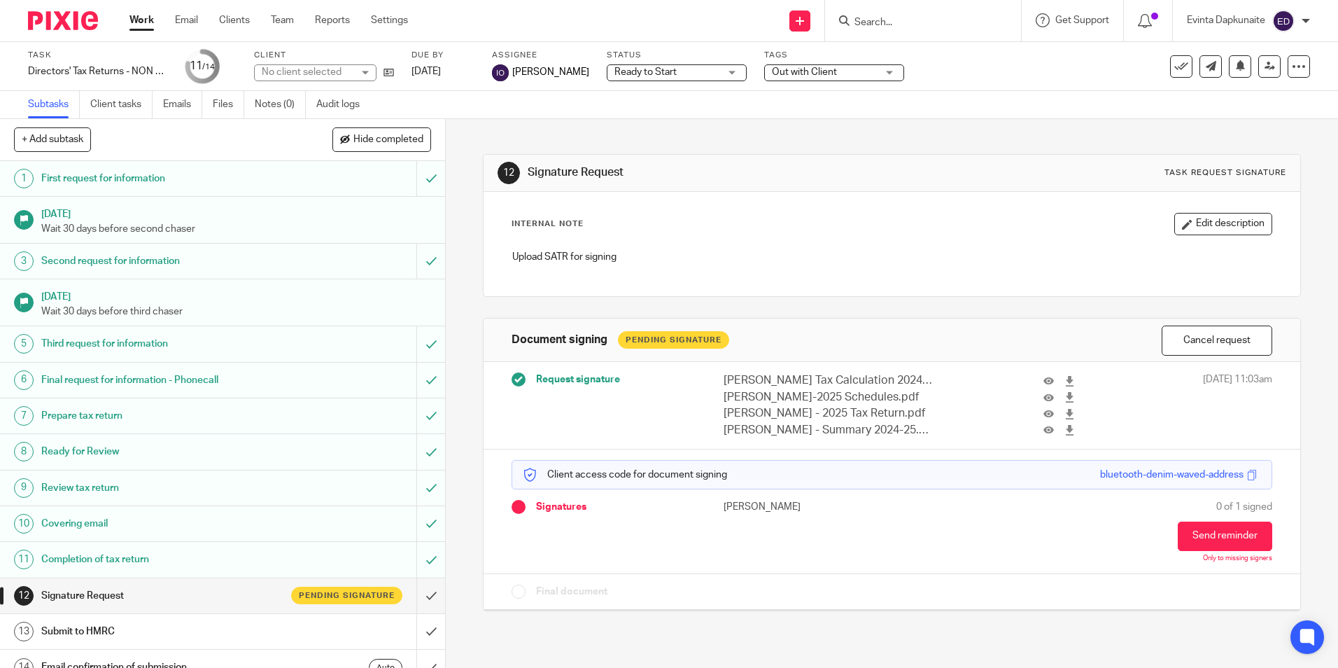
click at [675, 79] on span "Ready to Start" at bounding box center [667, 72] width 105 height 15
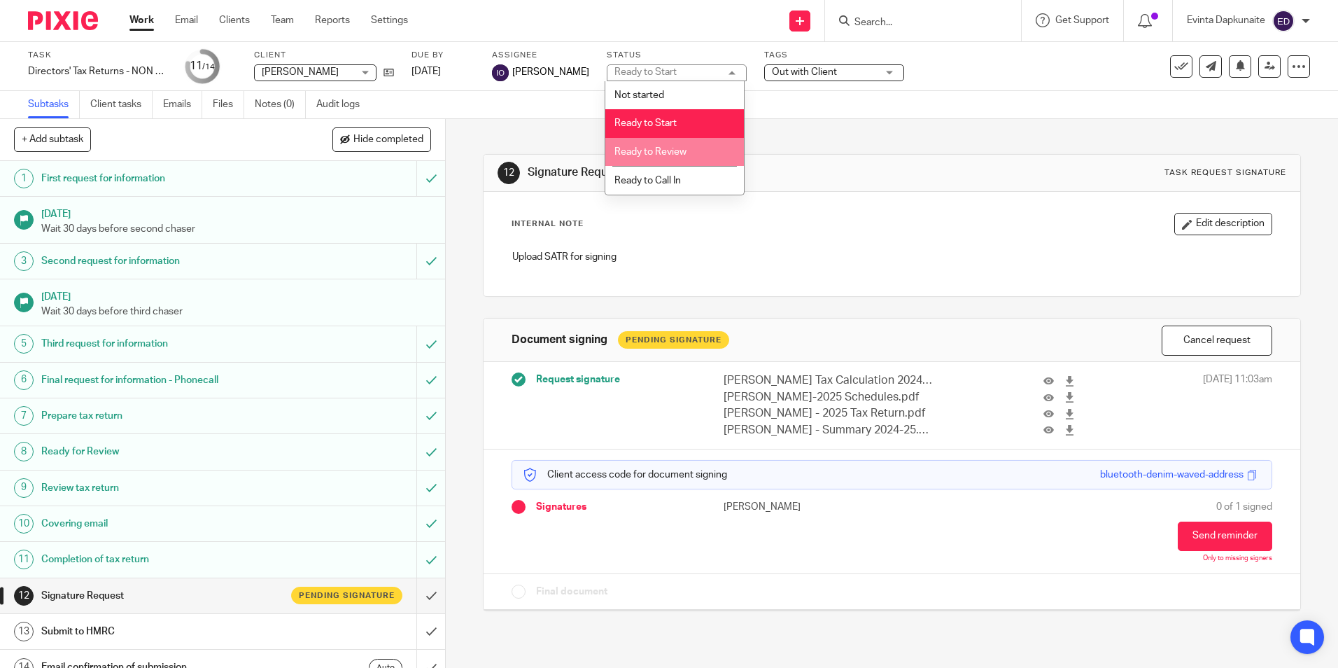
click at [673, 138] on li "Ready to Review" at bounding box center [674, 152] width 139 height 29
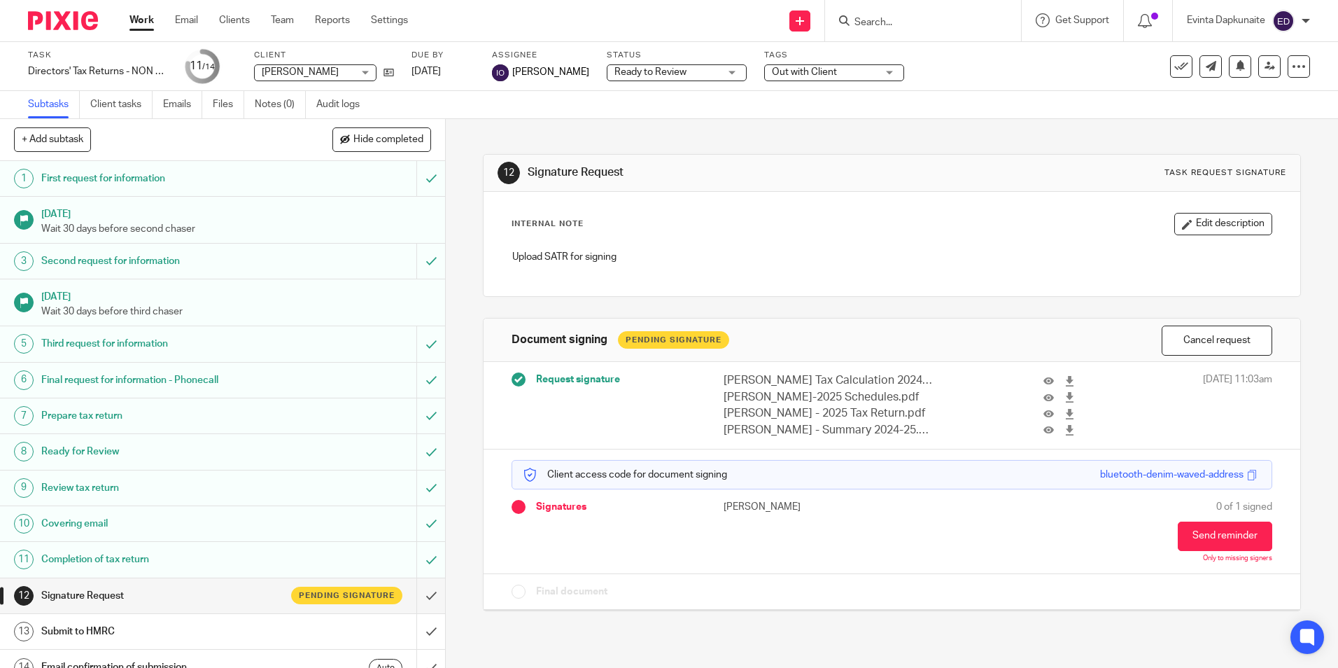
click at [824, 66] on span "Out with Client" at bounding box center [824, 72] width 105 height 15
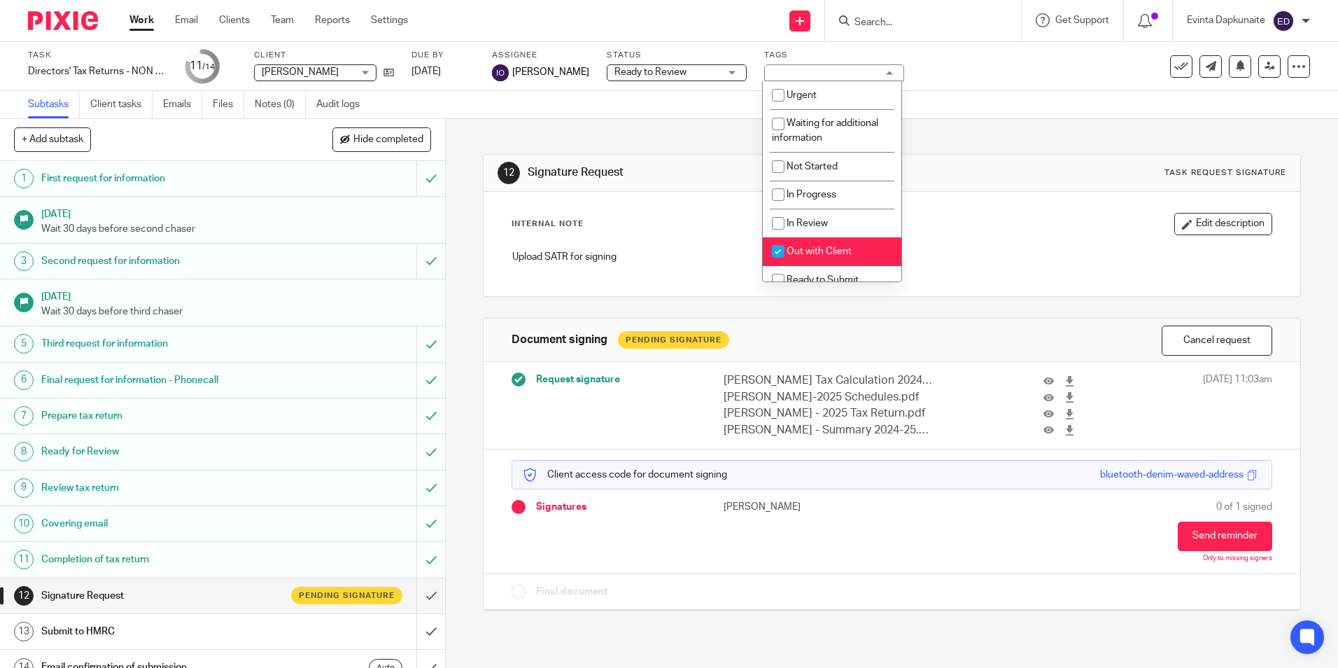
click at [807, 257] on li "Out with Client" at bounding box center [832, 251] width 139 height 29
checkbox input "false"
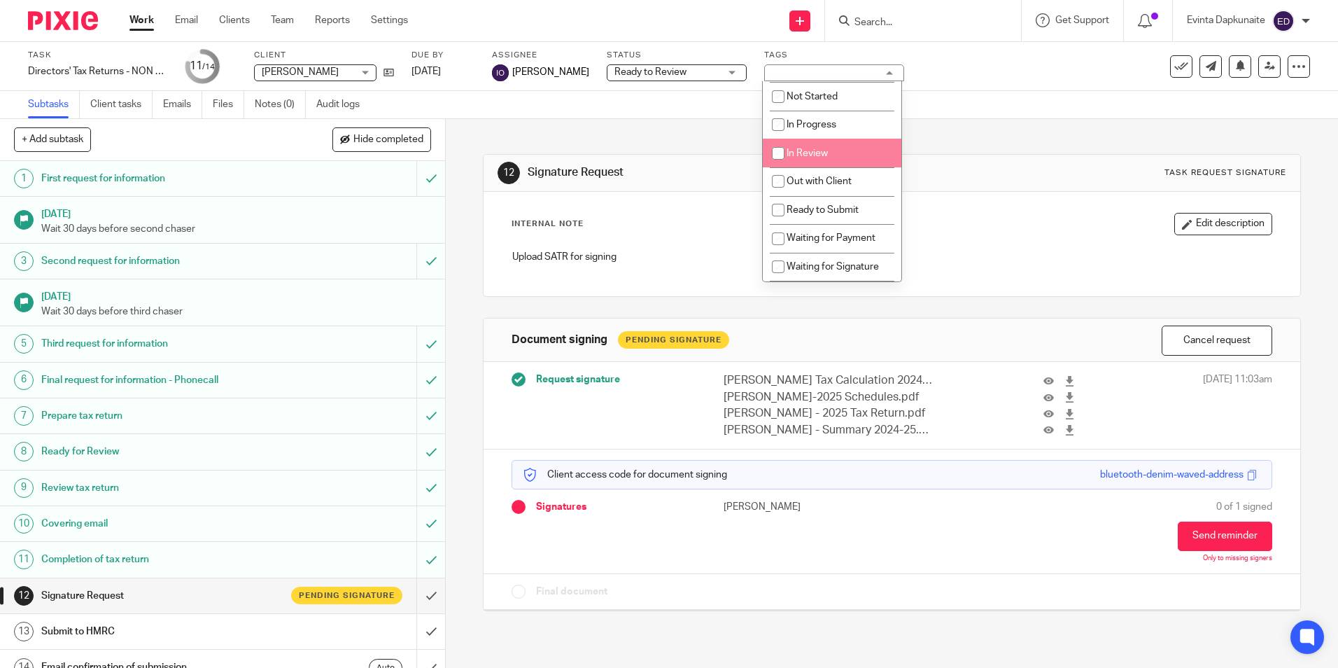
scroll to position [140, 0]
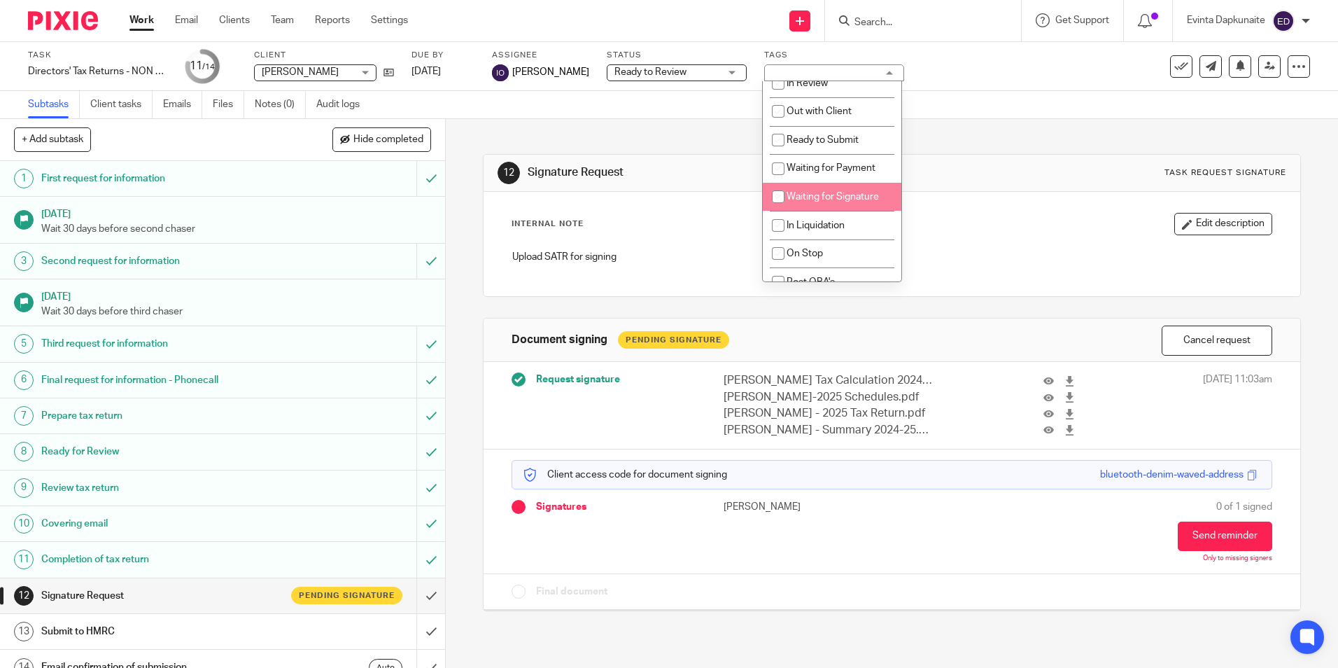
click at [850, 197] on span "Waiting for Signature" at bounding box center [833, 197] width 92 height 10
checkbox input "true"
click at [1046, 207] on div "Internal Note Edit description Upload SATR for signing" at bounding box center [892, 244] width 816 height 104
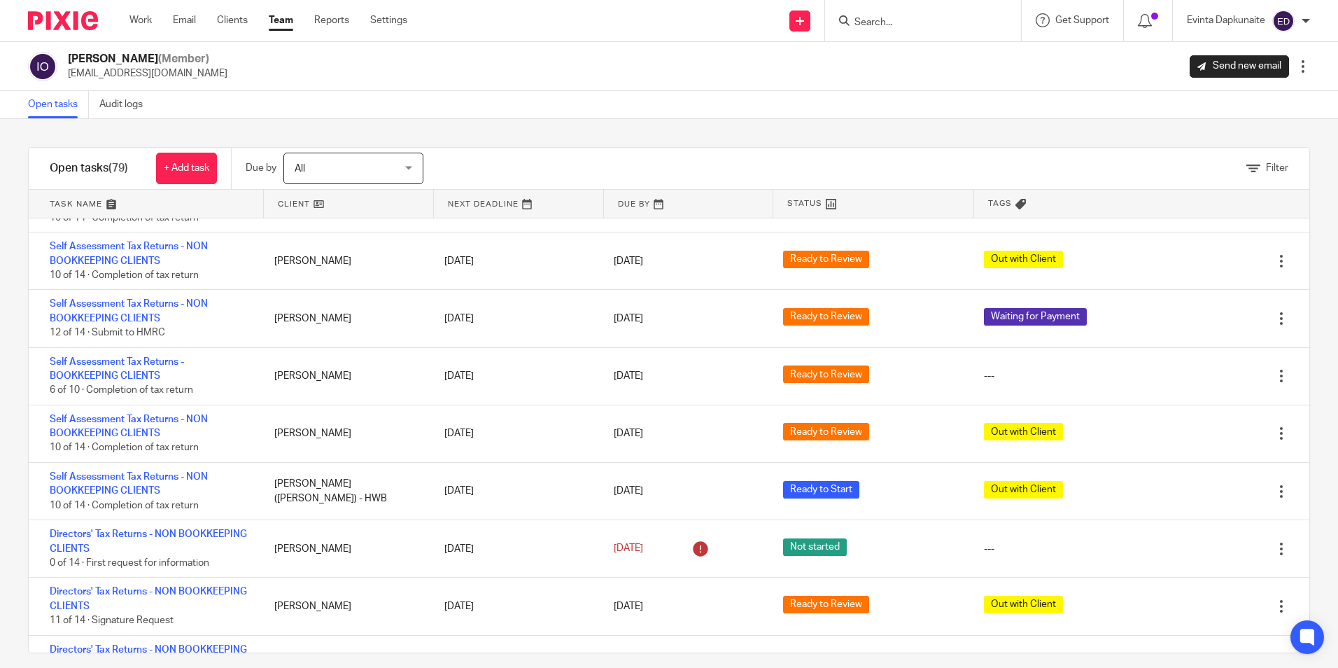
scroll to position [690, 0]
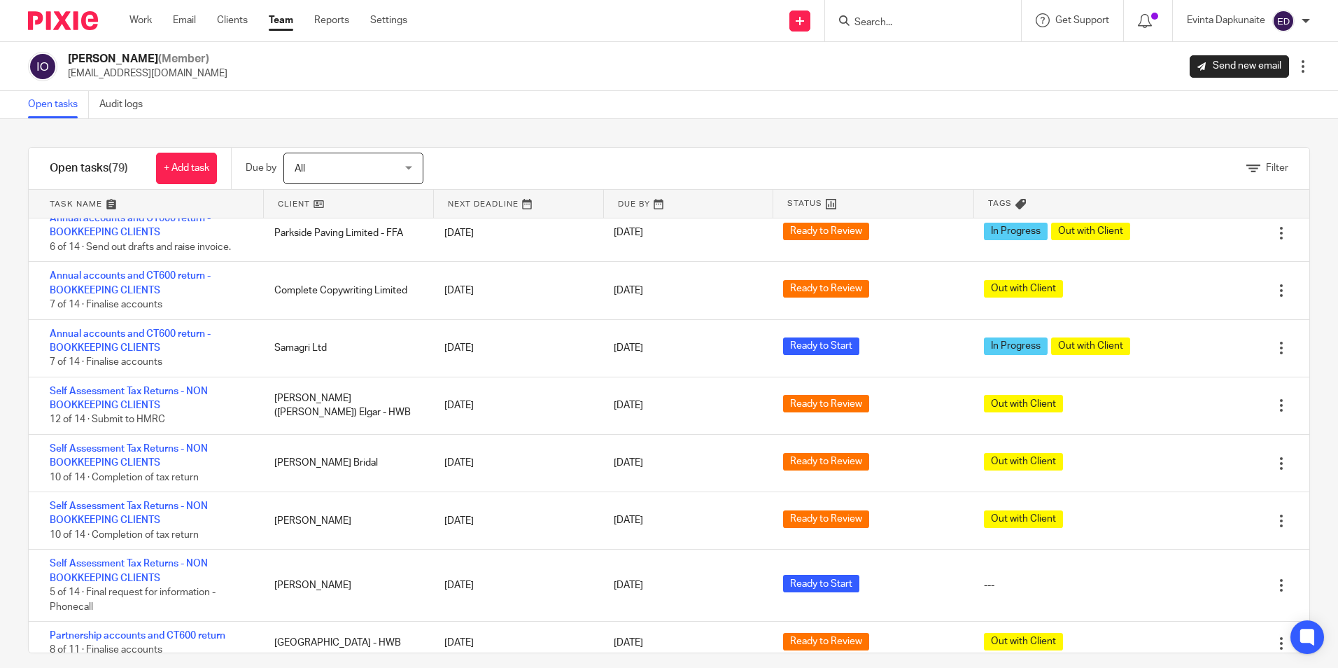
click at [287, 22] on link "Team" at bounding box center [281, 20] width 24 height 14
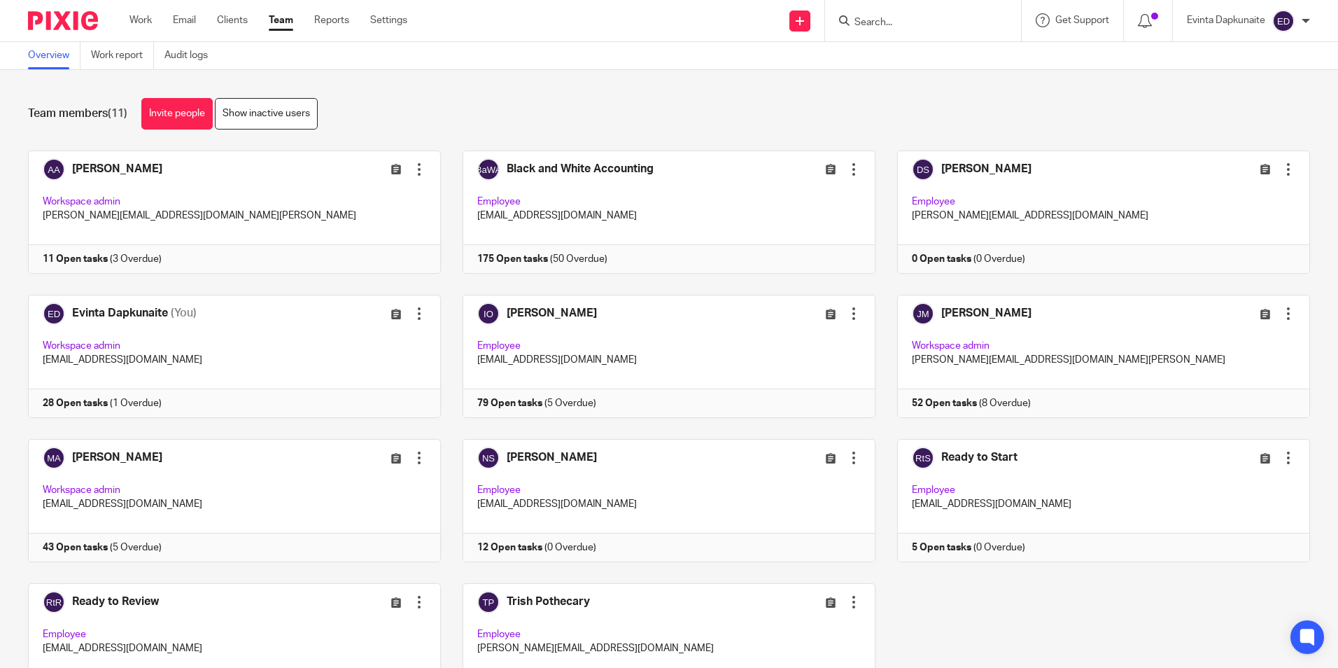
click at [944, 17] on input "Search" at bounding box center [916, 23] width 126 height 13
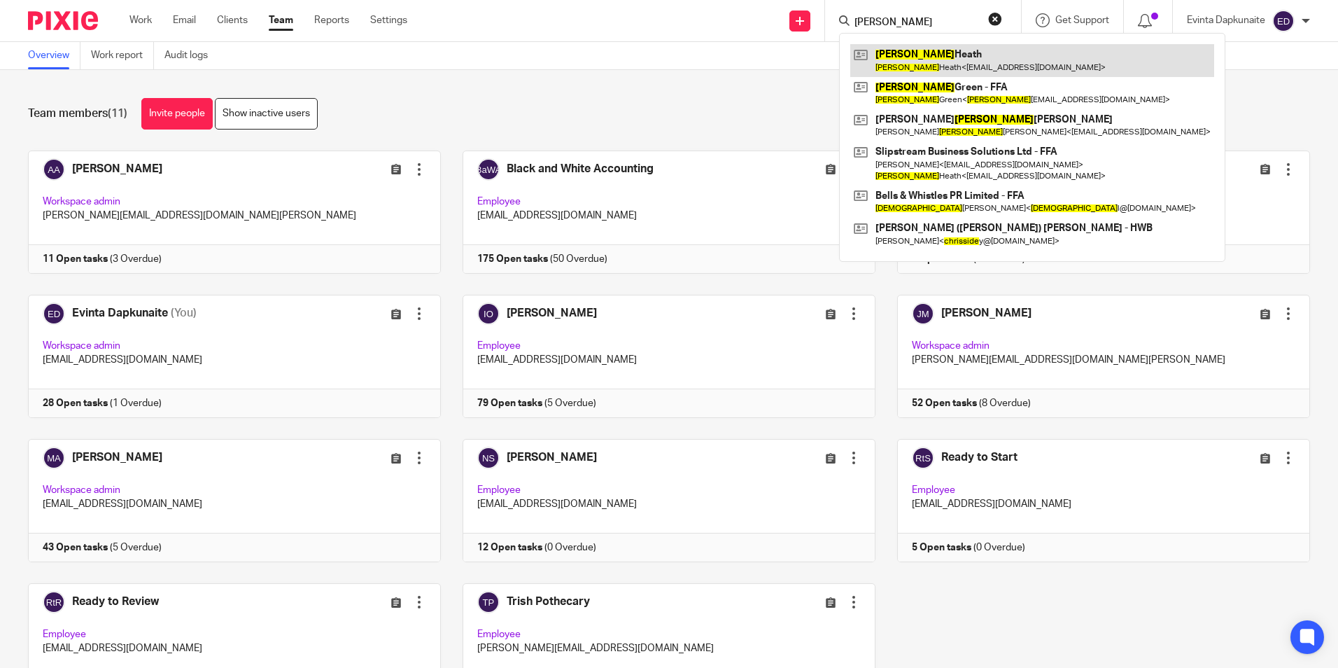
type input "christine"
click at [926, 52] on link at bounding box center [1032, 60] width 364 height 32
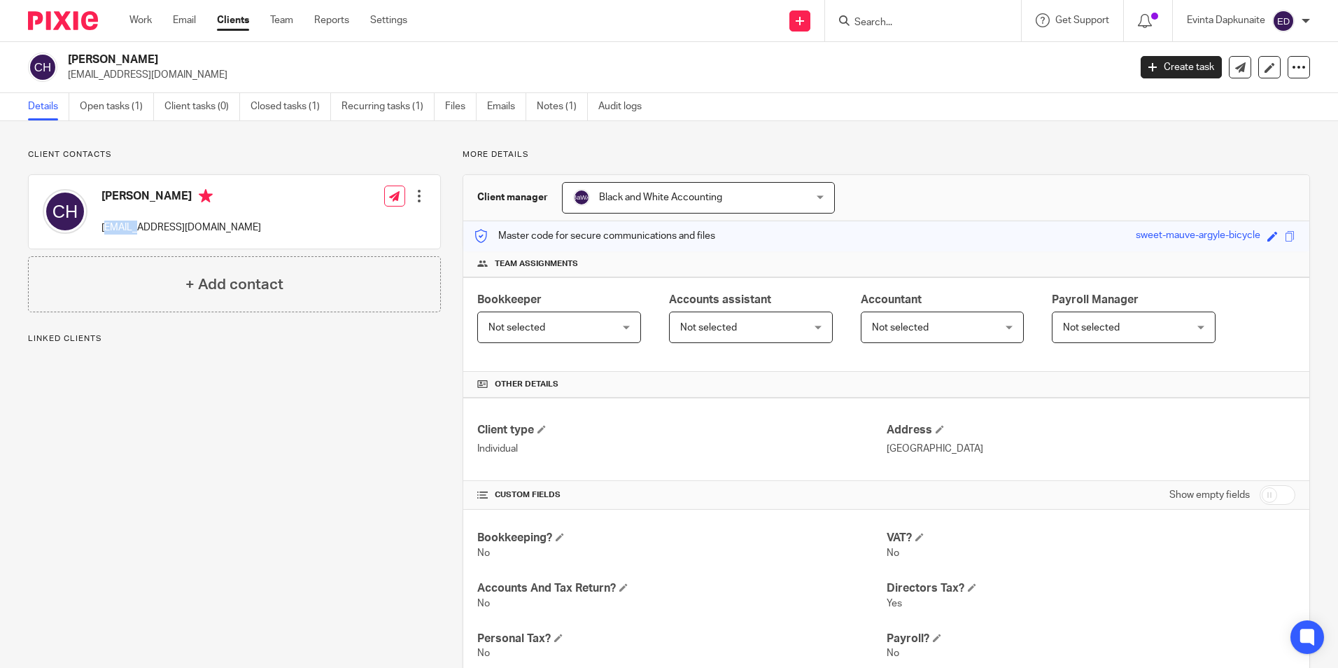
drag, startPoint x: 108, startPoint y: 227, endPoint x: 167, endPoint y: 227, distance: 58.8
click at [160, 227] on p "[EMAIL_ADDRESS][DOMAIN_NAME]" at bounding box center [181, 227] width 160 height 14
click at [894, 15] on form at bounding box center [927, 20] width 149 height 17
type input "v"
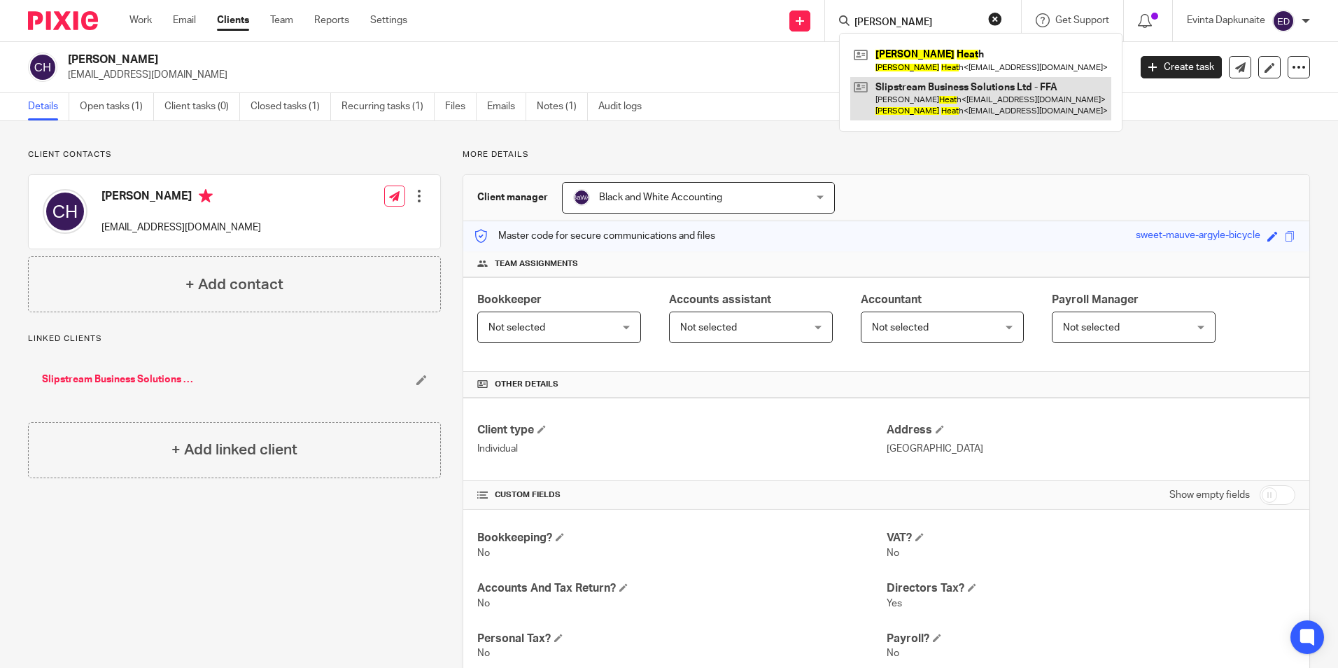
type input "christine heat"
click at [961, 85] on link at bounding box center [980, 98] width 261 height 43
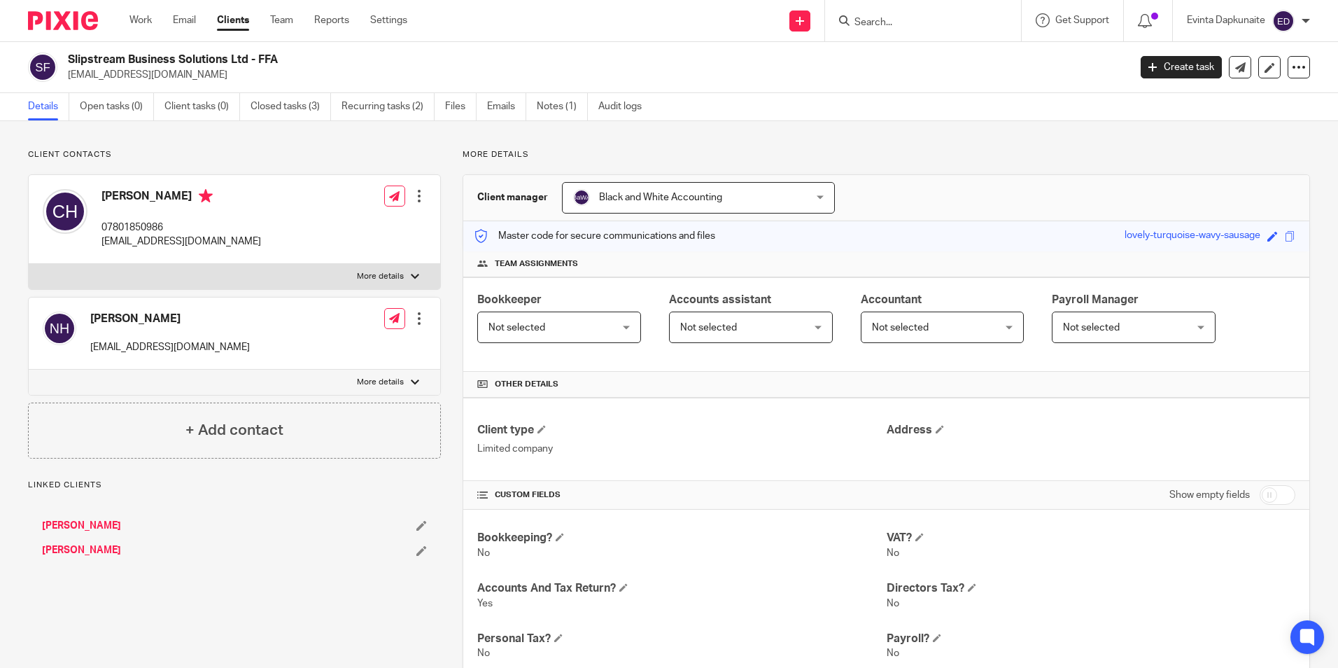
click at [359, 265] on label "More details" at bounding box center [235, 276] width 412 height 25
click at [29, 264] on input "More details" at bounding box center [28, 263] width 1 height 1
checkbox input "true"
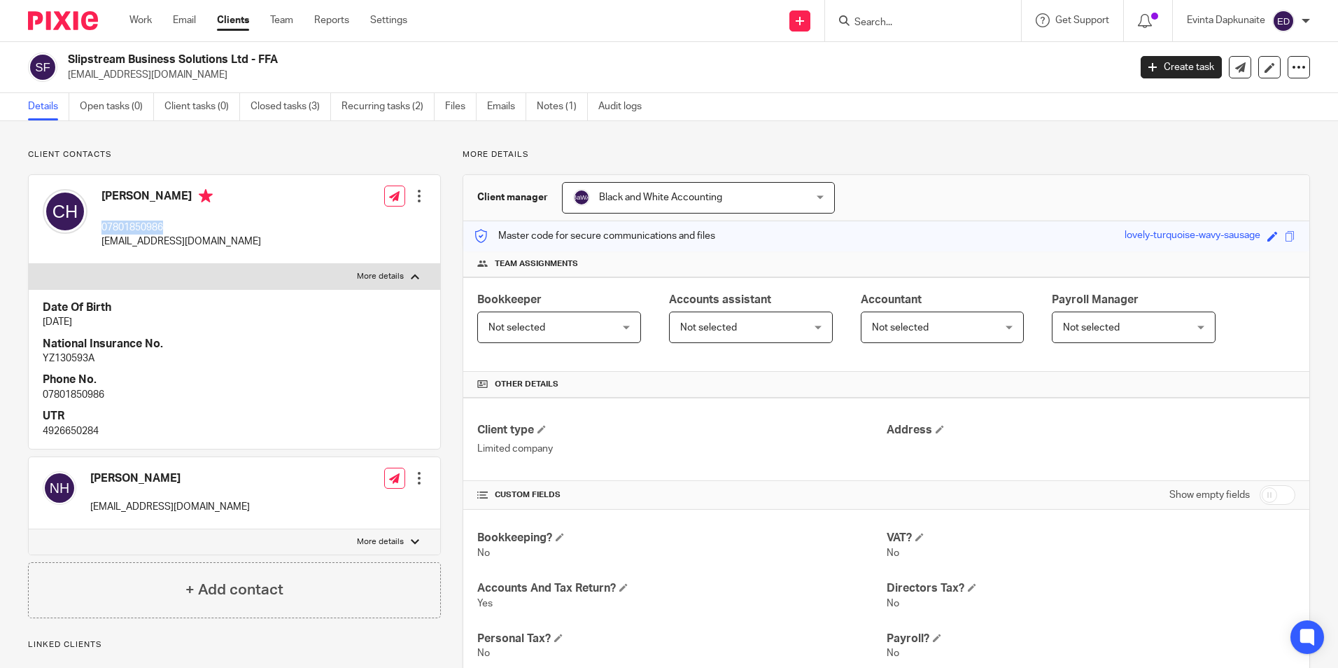
drag, startPoint x: 99, startPoint y: 229, endPoint x: 185, endPoint y: 228, distance: 85.4
click at [185, 228] on div "Christine Heath 07801850986 chheath@btconnect.com" at bounding box center [152, 219] width 218 height 74
drag, startPoint x: 185, startPoint y: 228, endPoint x: 147, endPoint y: 225, distance: 37.9
copy p "07801850986"
drag, startPoint x: 150, startPoint y: 234, endPoint x: 167, endPoint y: 229, distance: 17.0
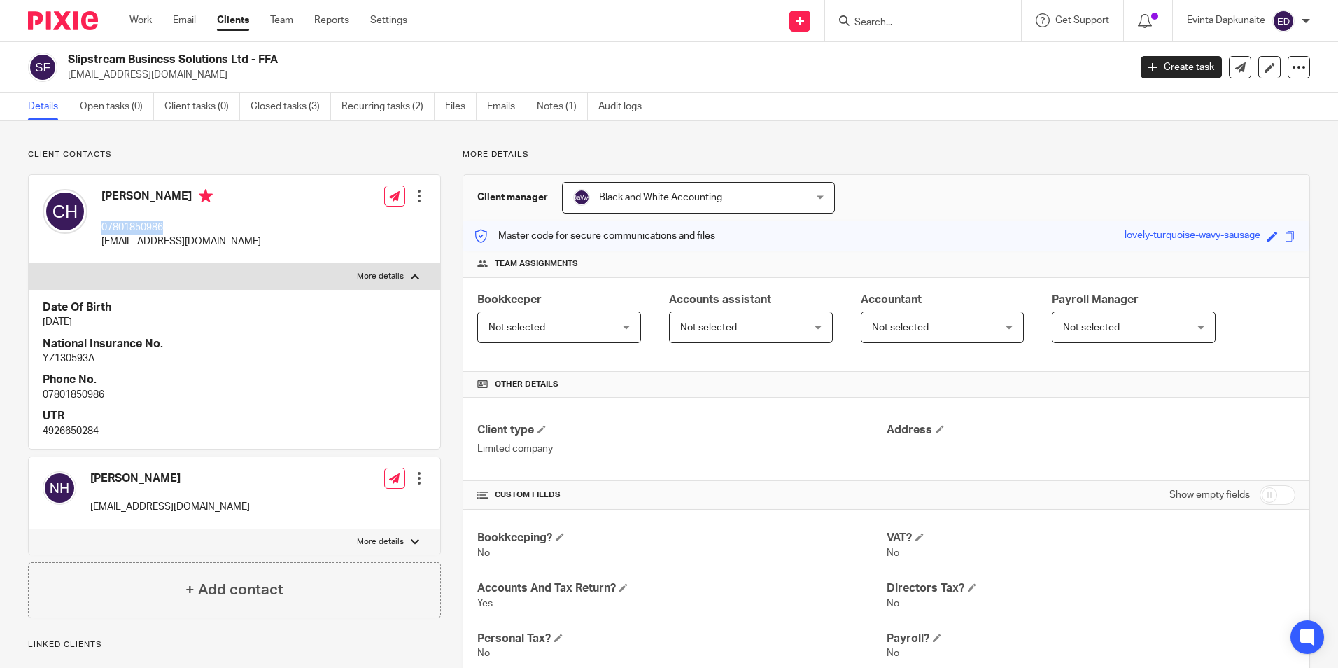
click at [169, 229] on p "07801850986" at bounding box center [181, 227] width 160 height 14
drag, startPoint x: 167, startPoint y: 229, endPoint x: 150, endPoint y: 229, distance: 16.8
copy p "07801850986"
click at [414, 160] on p "Client contacts" at bounding box center [234, 154] width 413 height 11
click at [892, 19] on input "Search" at bounding box center [916, 23] width 126 height 13
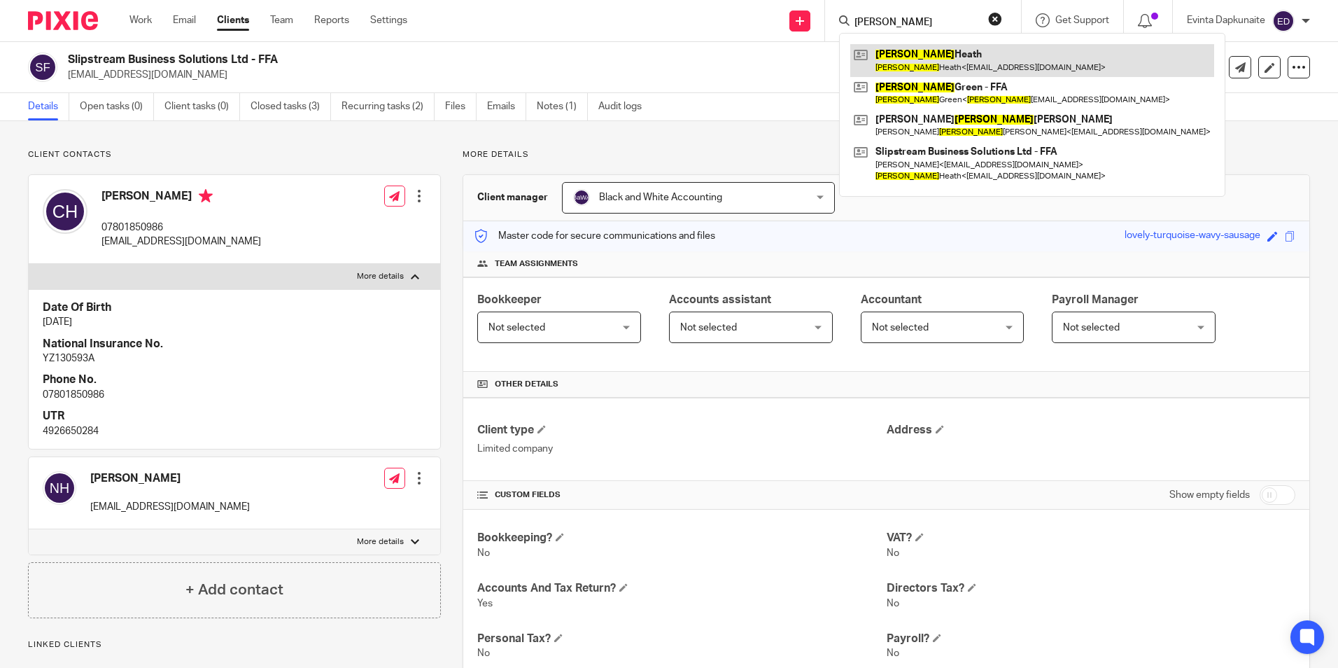
type input "christrine"
click at [933, 53] on link at bounding box center [1032, 60] width 364 height 32
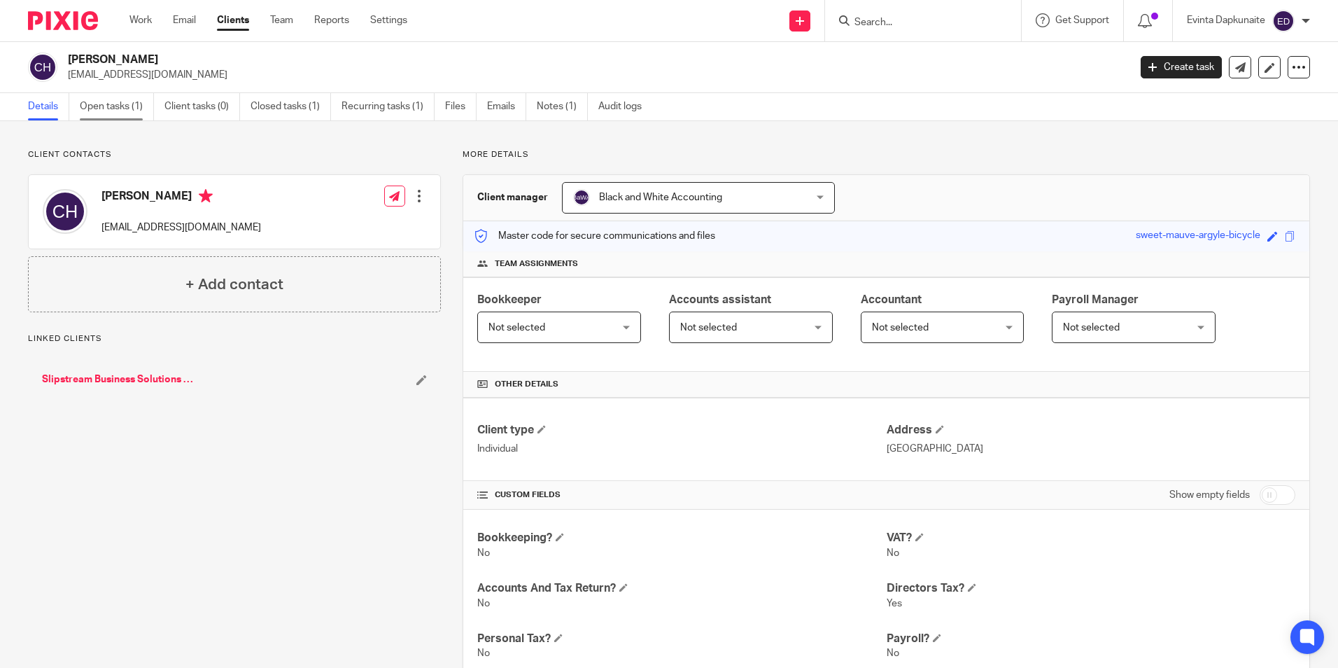
click at [127, 94] on link "Open tasks (1)" at bounding box center [117, 106] width 74 height 27
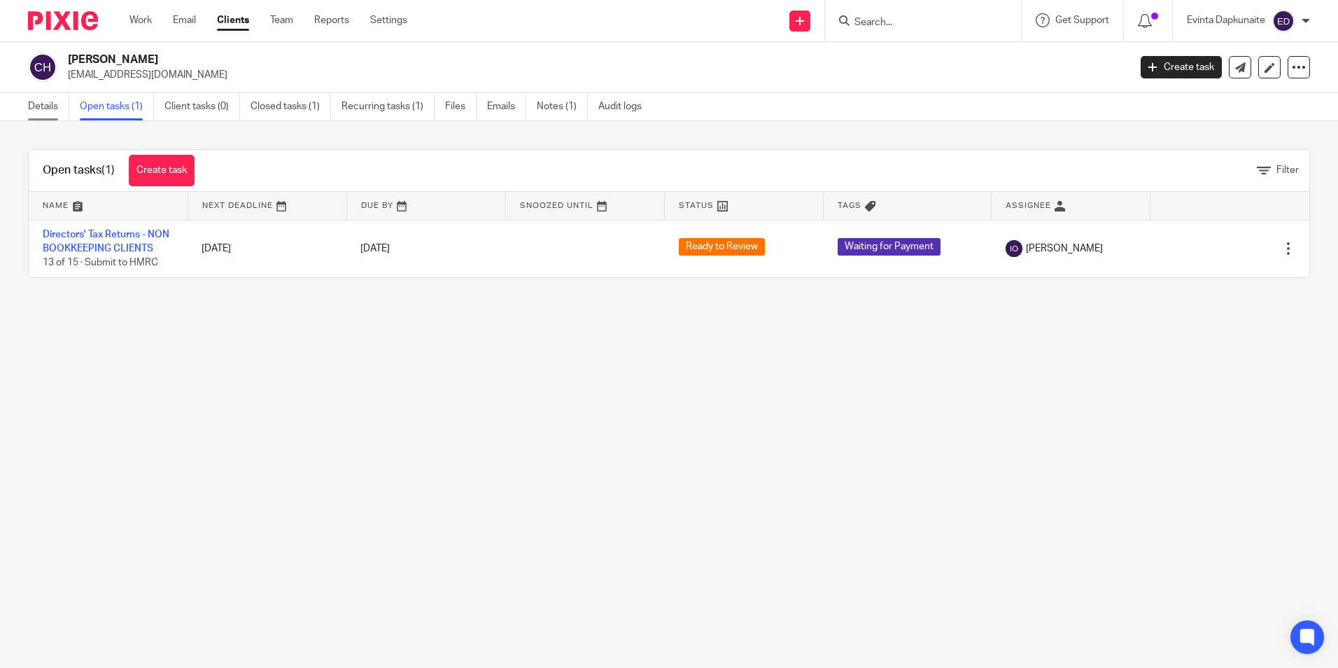
click at [53, 101] on link "Details" at bounding box center [48, 106] width 41 height 27
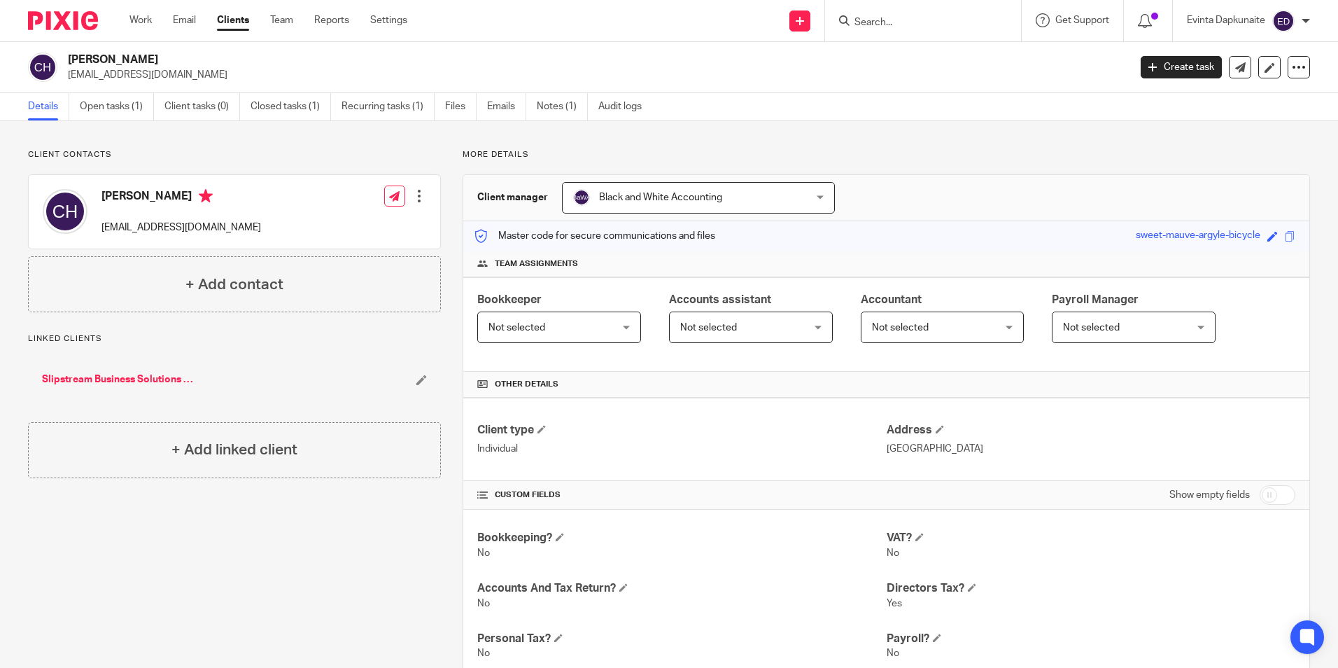
click at [764, 129] on div "Client contacts [PERSON_NAME] [EMAIL_ADDRESS][DOMAIN_NAME] Edit contact Create …" at bounding box center [669, 590] width 1338 height 939
click at [515, 107] on link "Emails" at bounding box center [506, 106] width 39 height 27
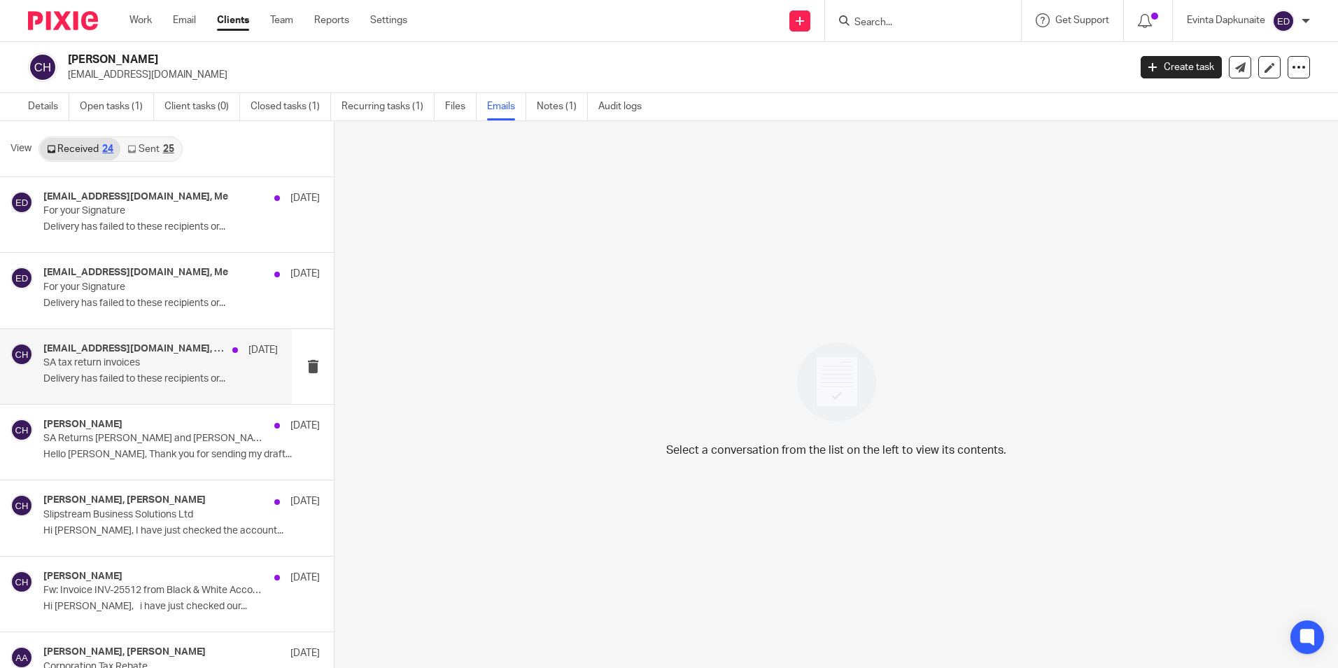
click at [173, 379] on p "Delivery has failed to these recipients or..." at bounding box center [160, 379] width 234 height 12
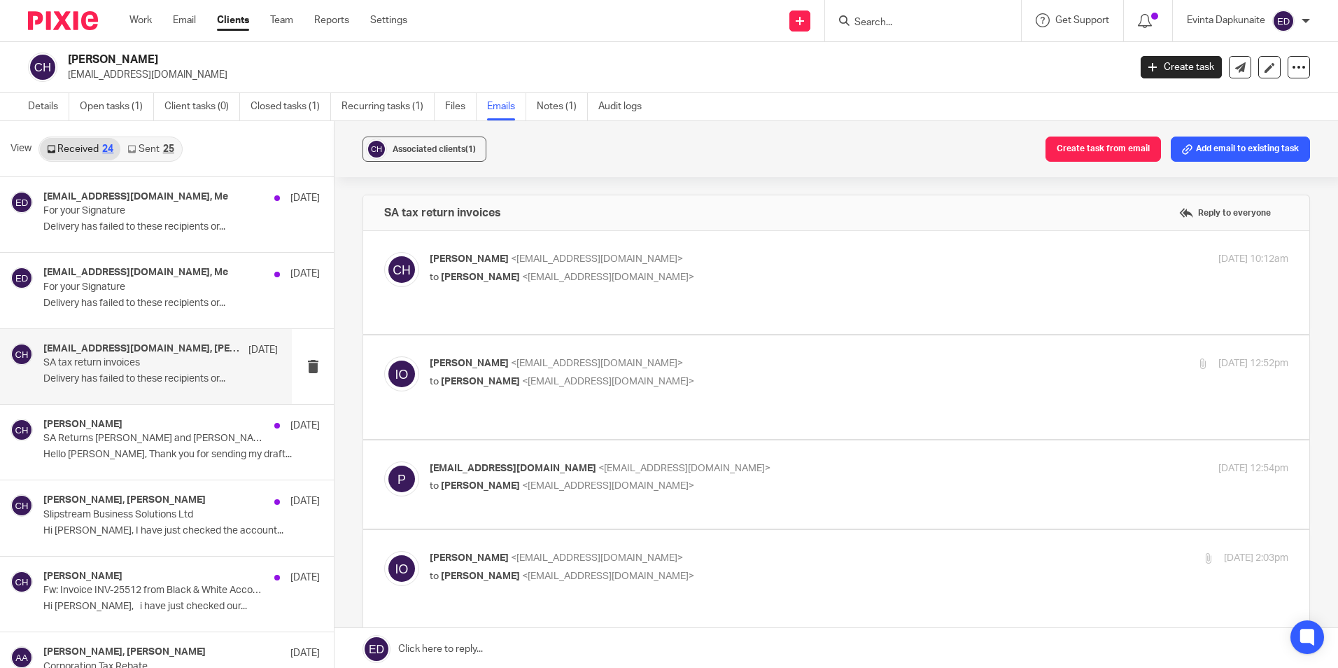
click at [811, 281] on p "to Isaiah Oluwasore <isaiah@blackandwhiteaccounting.co.uk>" at bounding box center [716, 277] width 573 height 15
checkbox input "true"
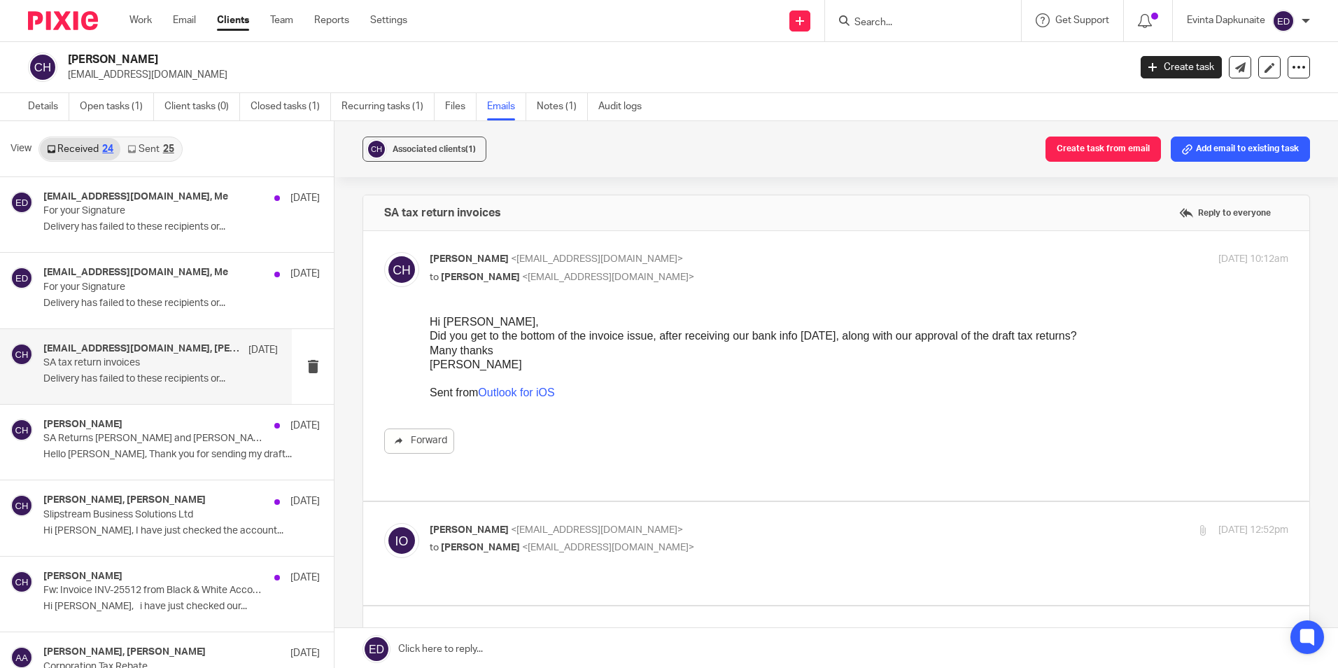
click at [804, 545] on div "Isaiah Oluwasore <isaiah@blackandwhiteaccounting.co.uk> to Christine Heath <chh…" at bounding box center [836, 553] width 904 height 61
click at [765, 540] on p "to Christine Heath <chheath@btconnect.com>" at bounding box center [716, 547] width 573 height 15
checkbox input "true"
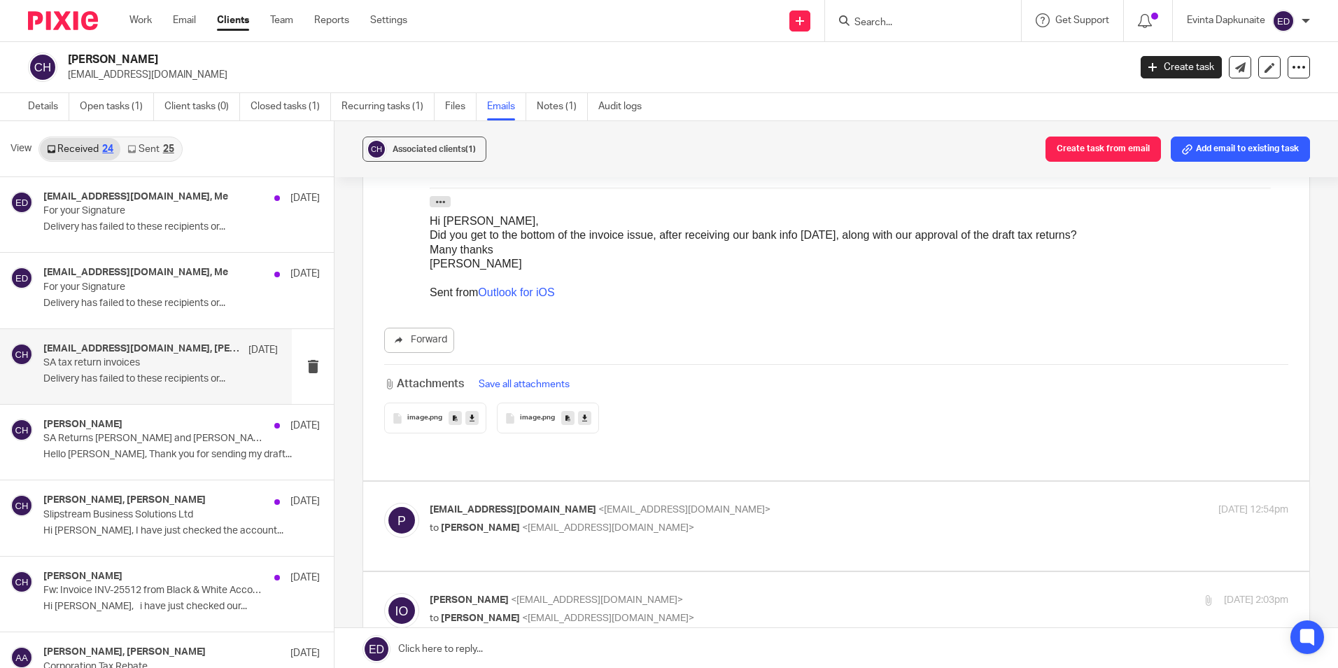
scroll to position [910, 0]
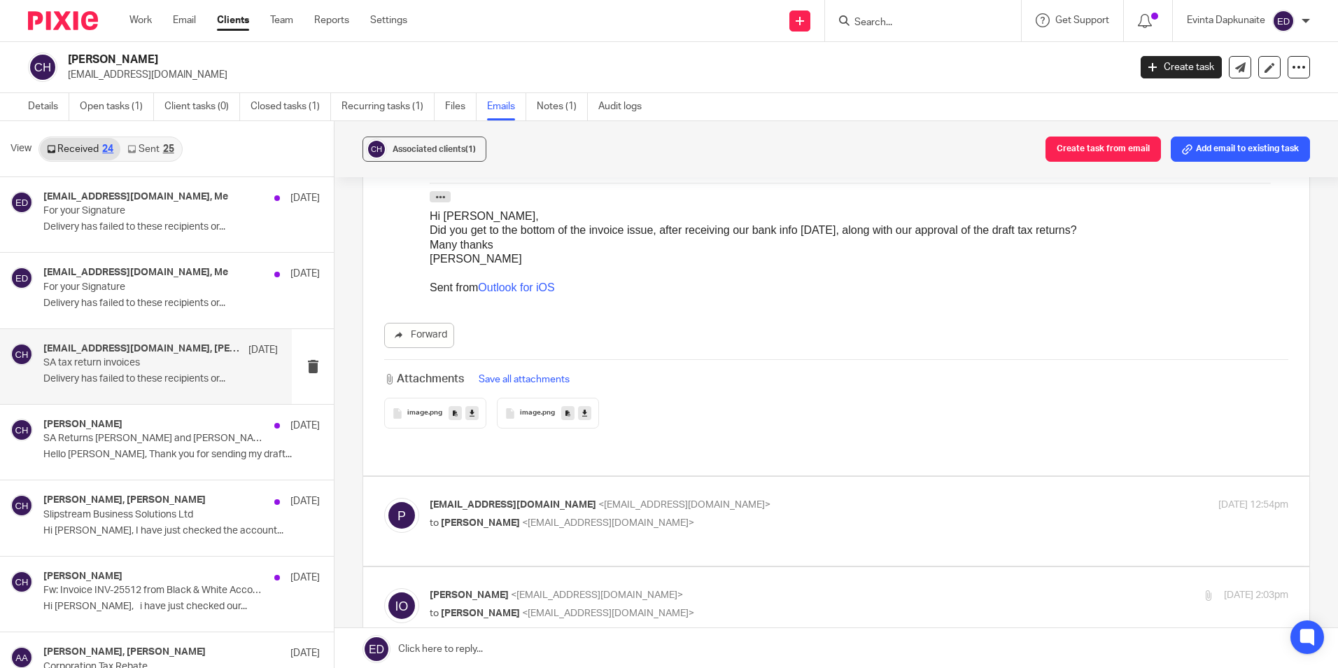
click at [421, 409] on span "image" at bounding box center [417, 413] width 21 height 8
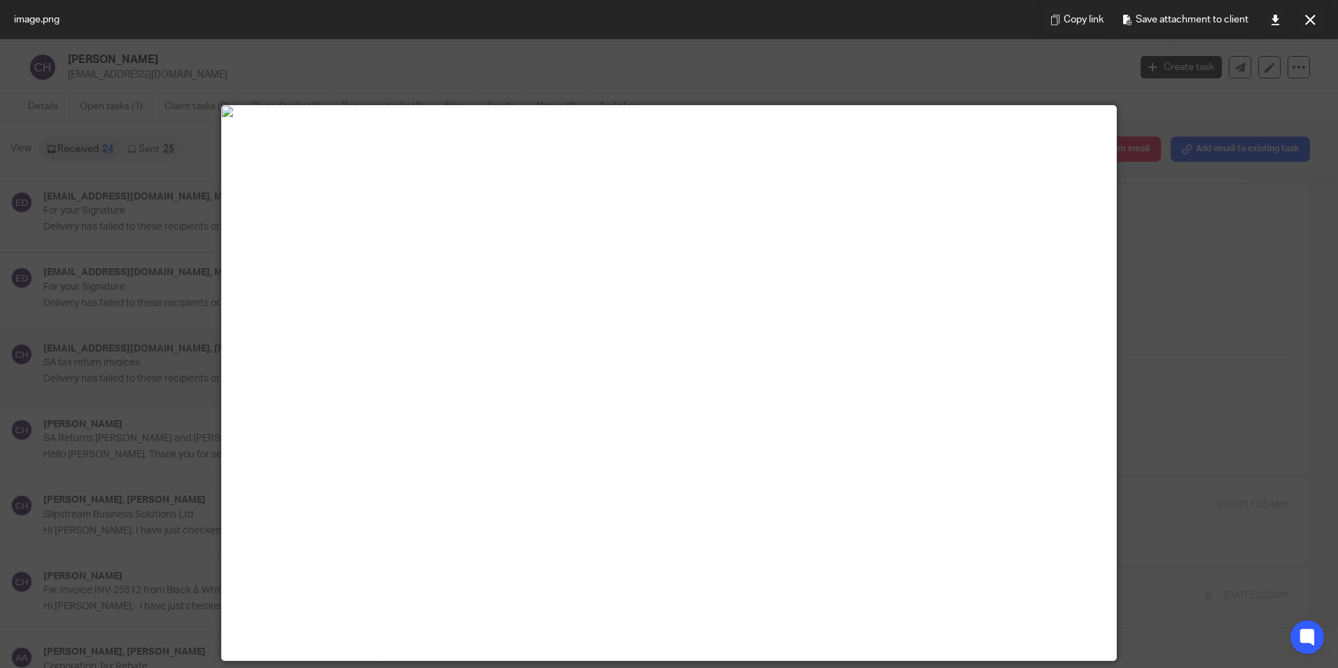
drag, startPoint x: 1091, startPoint y: 313, endPoint x: 1100, endPoint y: 309, distance: 9.1
click at [1097, 309] on div at bounding box center [669, 383] width 894 height 554
drag, startPoint x: 1100, startPoint y: 309, endPoint x: 1216, endPoint y: 300, distance: 116.5
click at [1216, 300] on div at bounding box center [669, 334] width 1338 height 668
click at [1309, 15] on icon at bounding box center [1310, 20] width 10 height 10
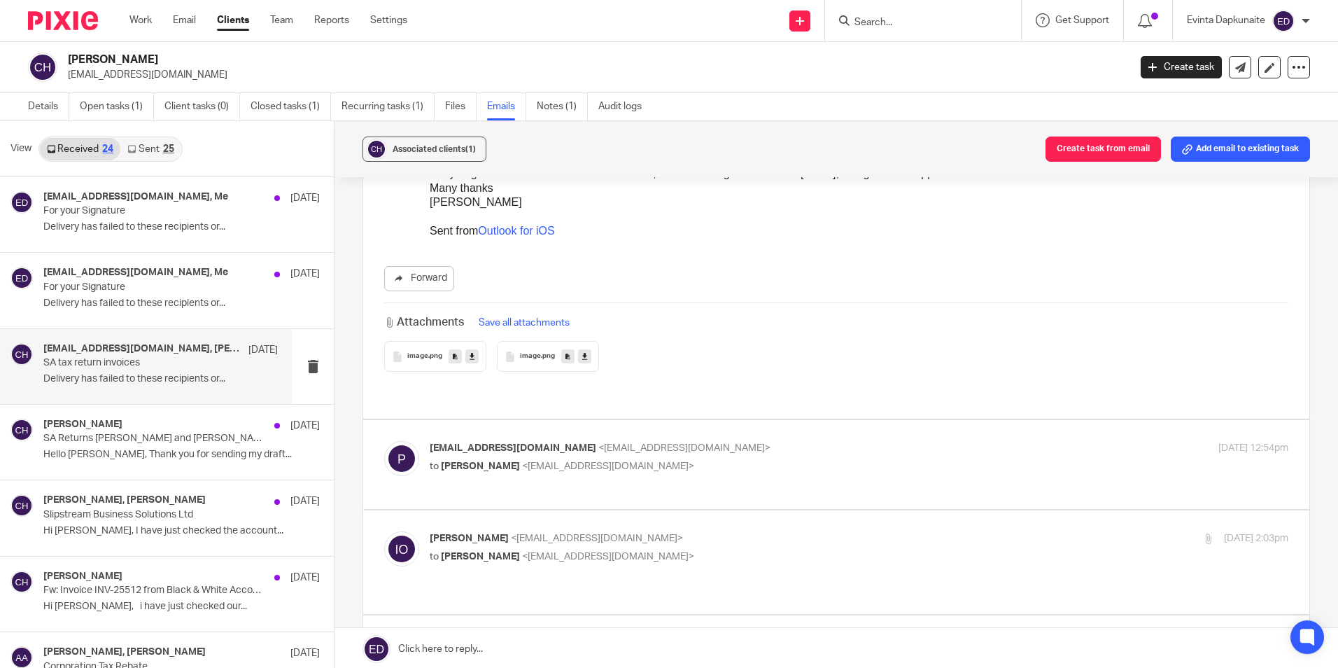
scroll to position [1050, 0]
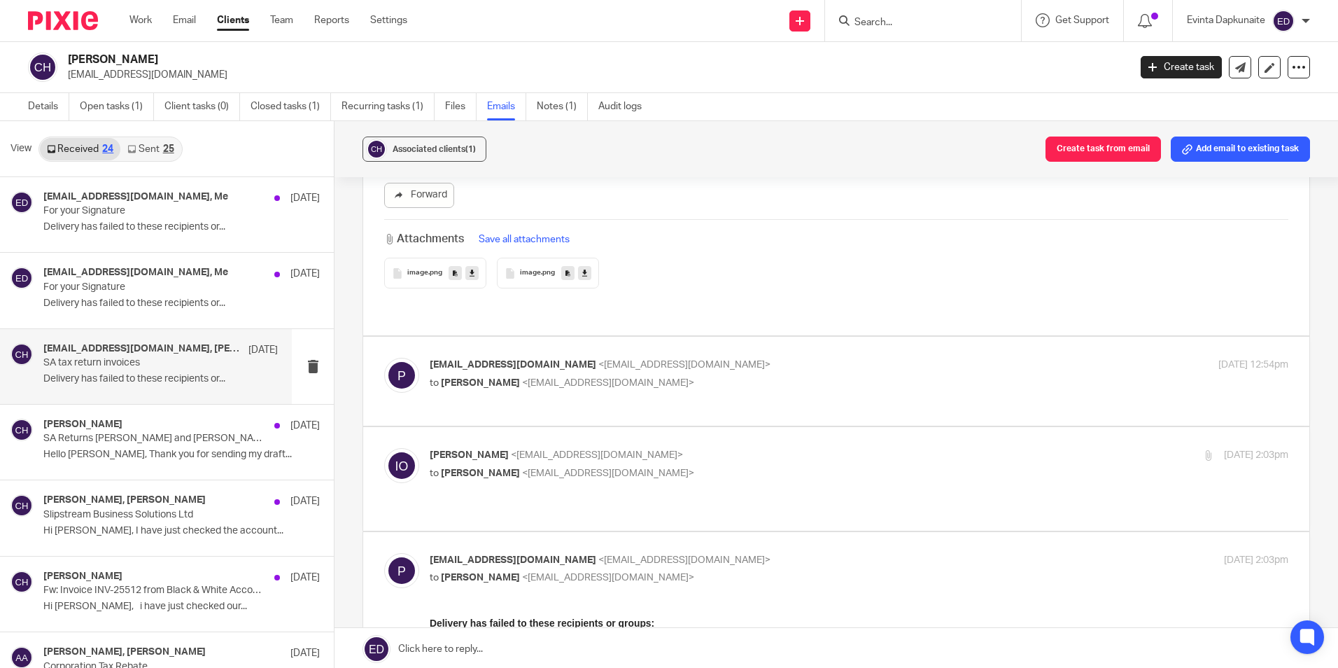
click at [792, 358] on p "postmaster@btconnect.com <postmaster@btconnect.com>" at bounding box center [716, 365] width 573 height 15
checkbox input "true"
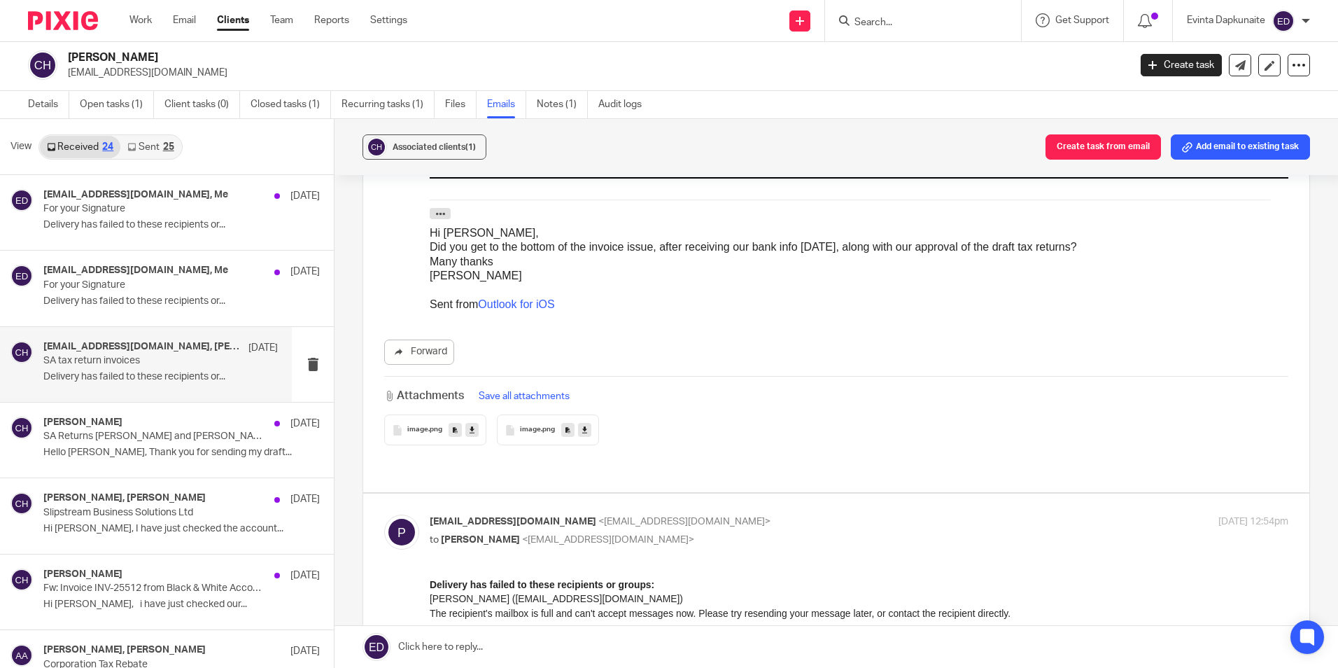
scroll to position [910, 0]
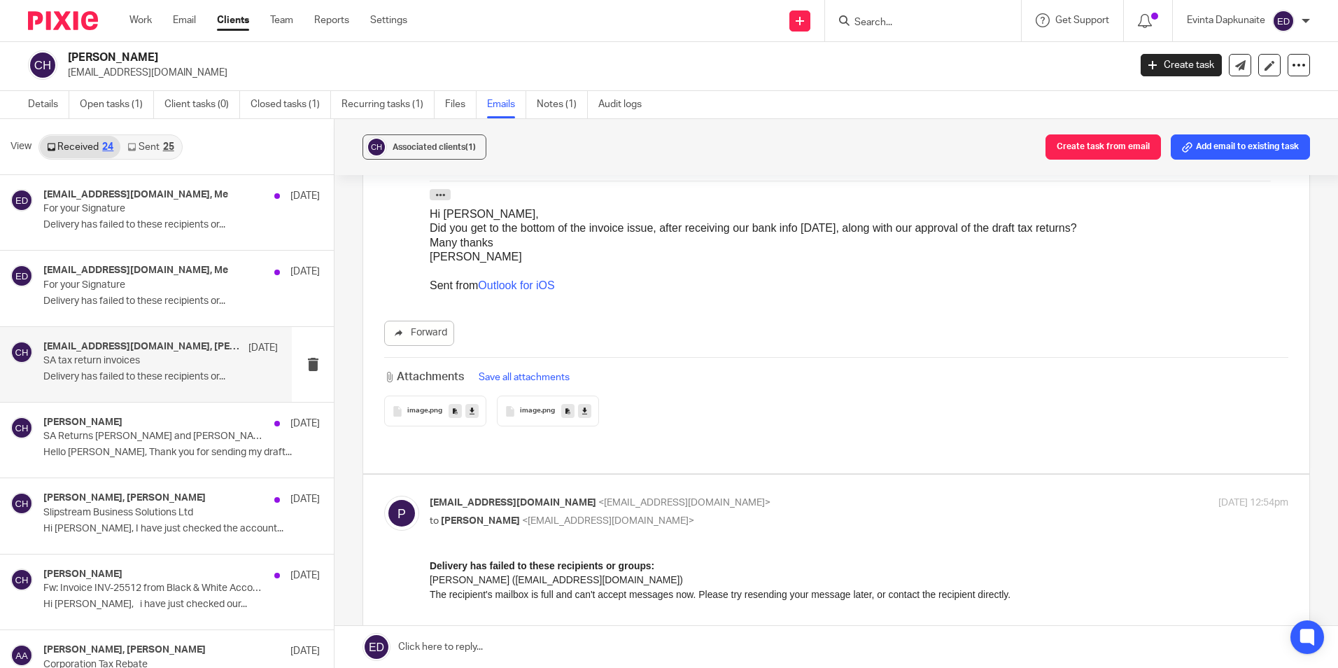
click at [536, 403] on div "image .png" at bounding box center [548, 410] width 102 height 31
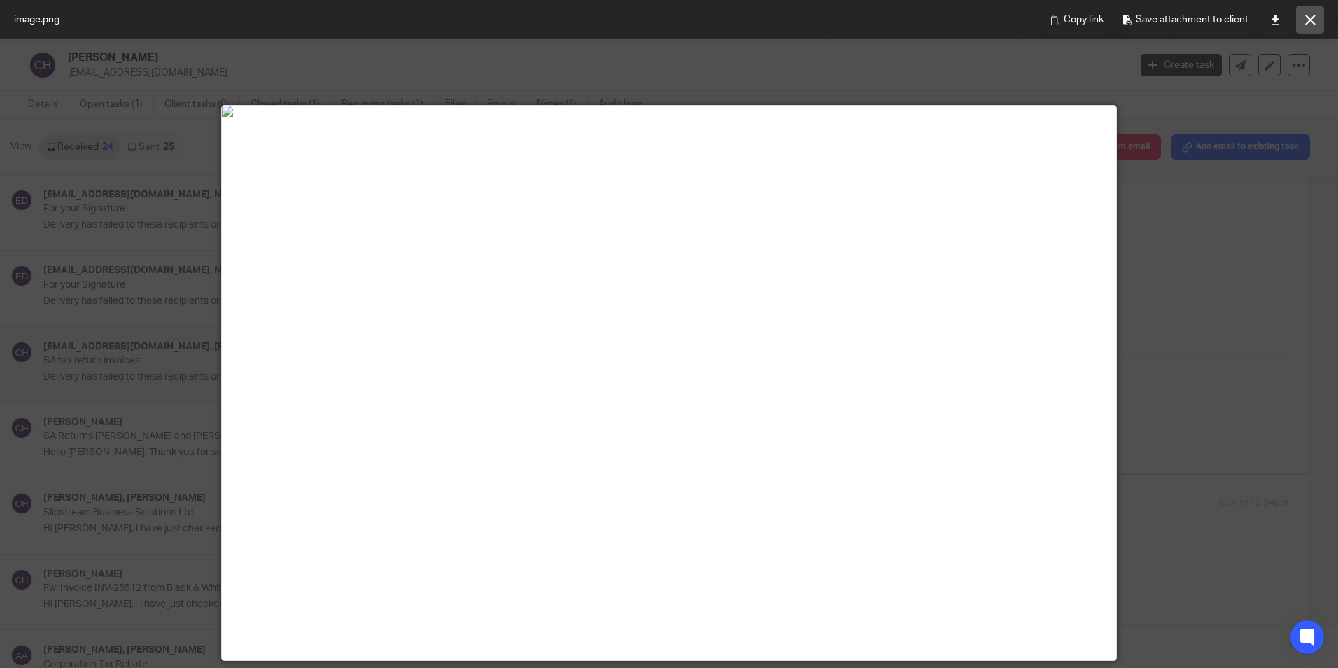
click at [1307, 12] on button at bounding box center [1310, 20] width 28 height 28
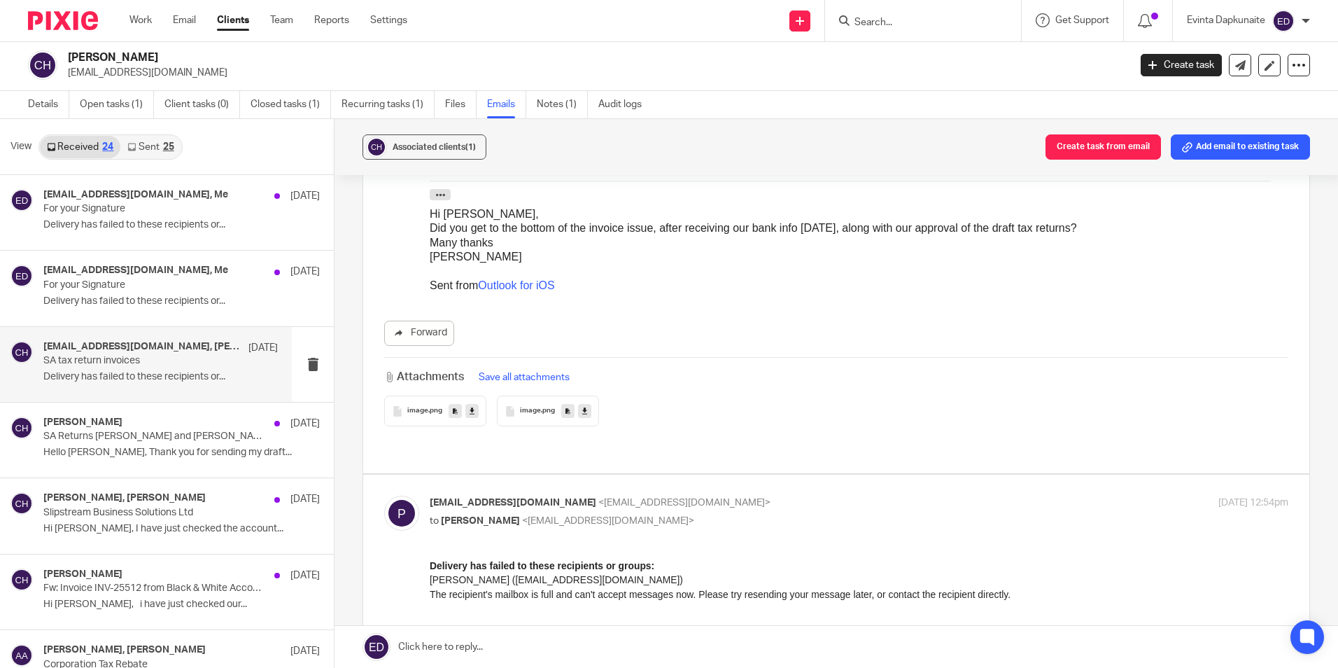
drag, startPoint x: 533, startPoint y: 364, endPoint x: 1067, endPoint y: 369, distance: 534.7
click at [1067, 369] on div "Attachments Save all attachments" at bounding box center [836, 377] width 904 height 16
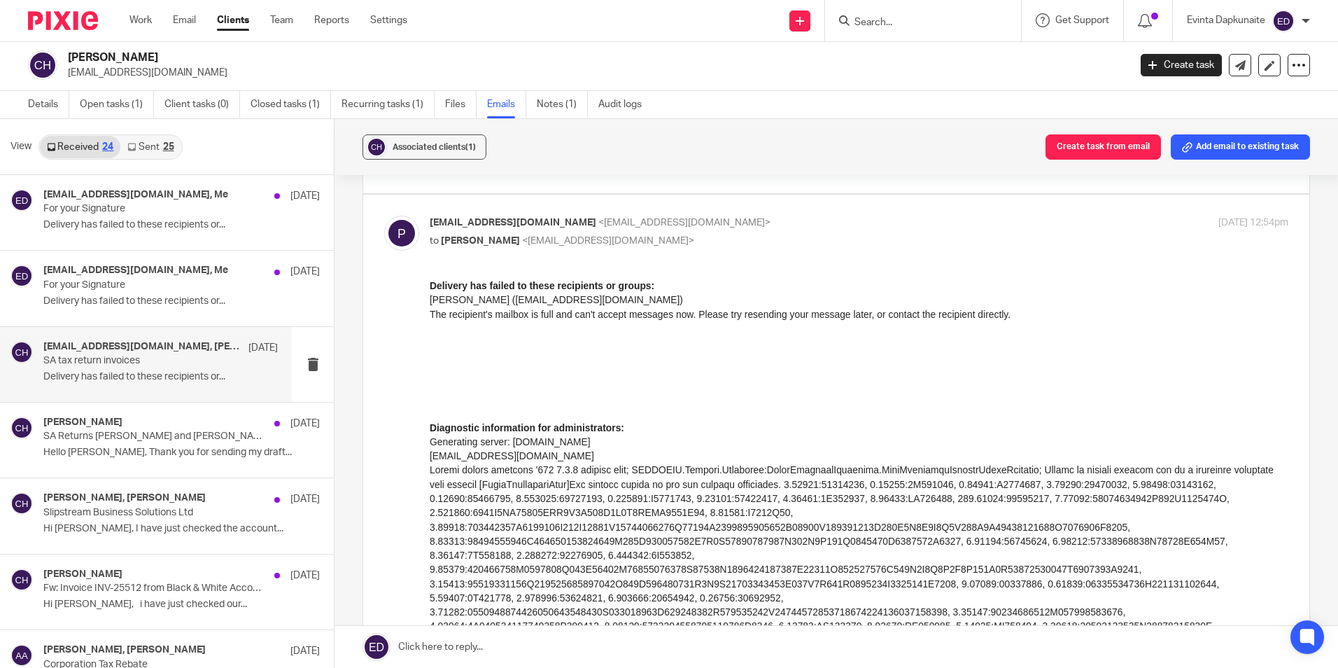
scroll to position [1610, 0]
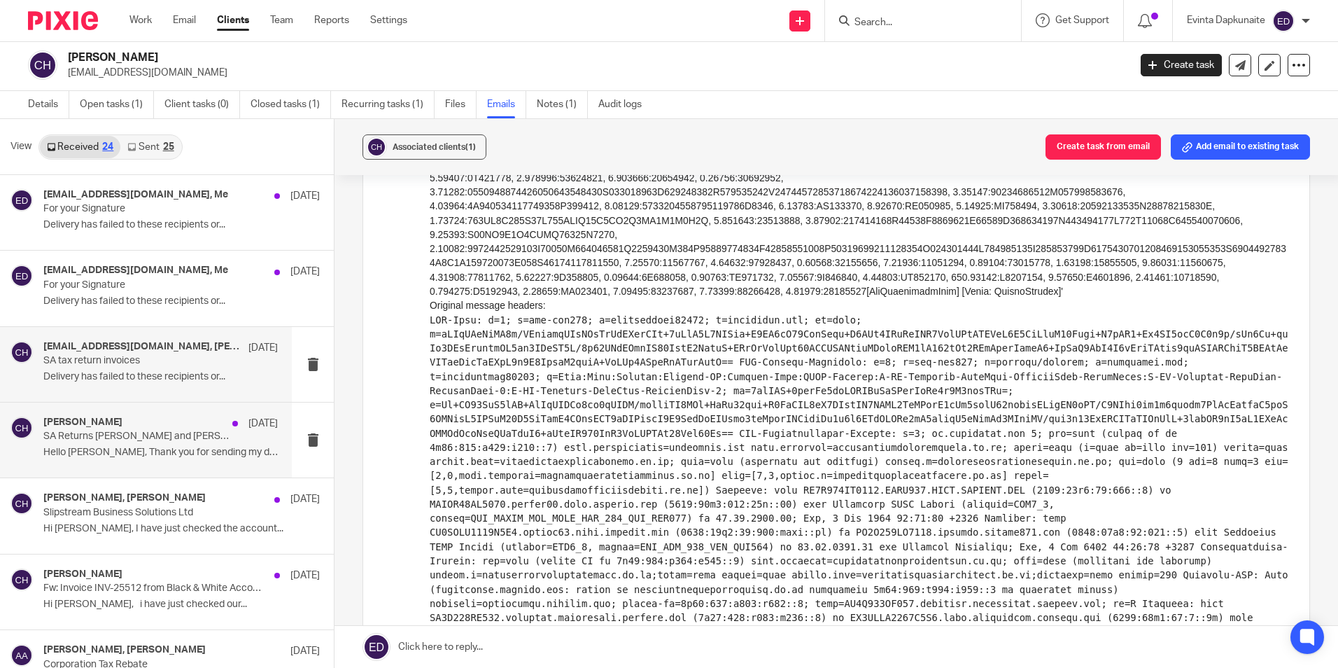
click at [162, 444] on div "Christine Heath 1 Sep SA Returns Nigel and Christine Heath Hello Isaiah, Thank …" at bounding box center [160, 439] width 234 height 47
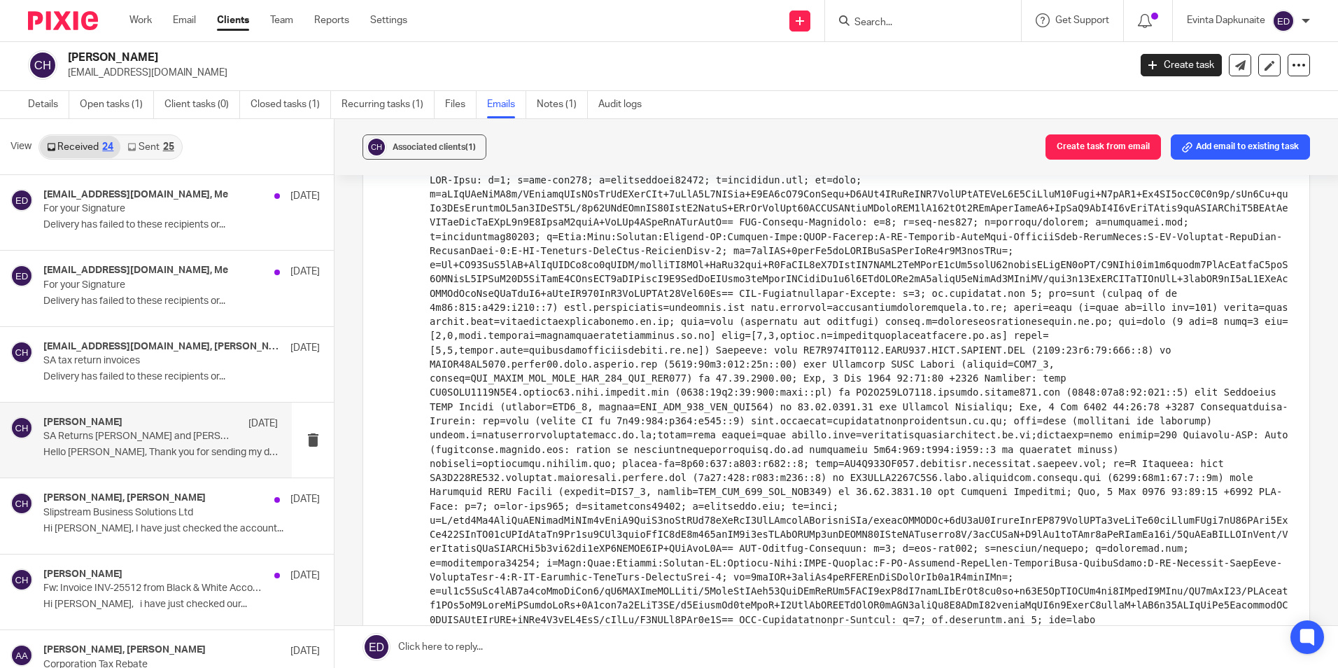
click at [131, 435] on p "SA Returns Nigel and Christine Heath" at bounding box center [137, 436] width 188 height 12
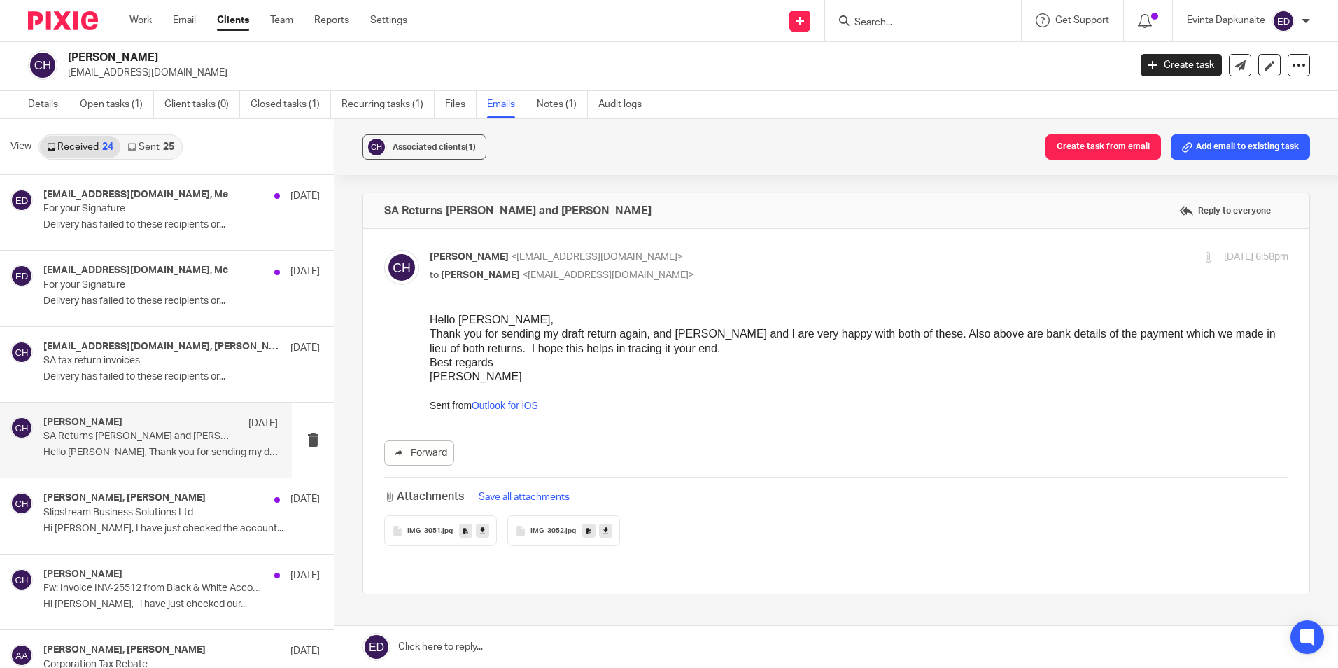
scroll to position [0, 0]
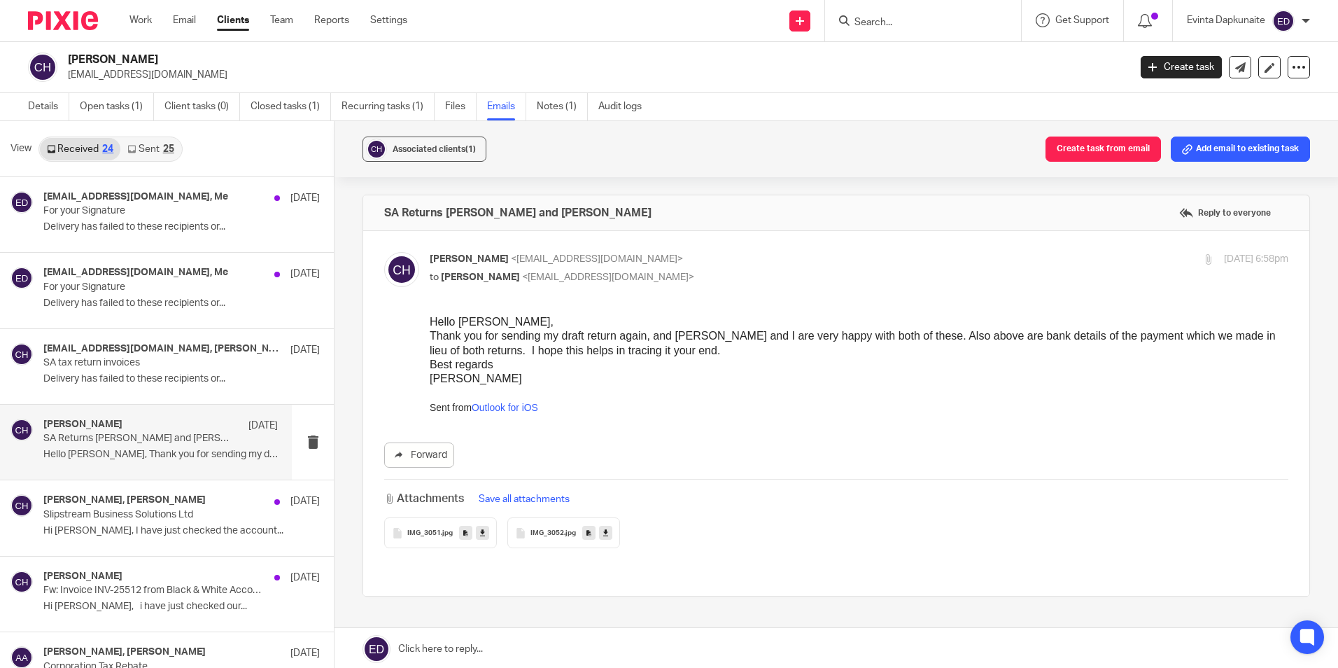
click at [548, 532] on span "IMG_3052" at bounding box center [548, 533] width 34 height 8
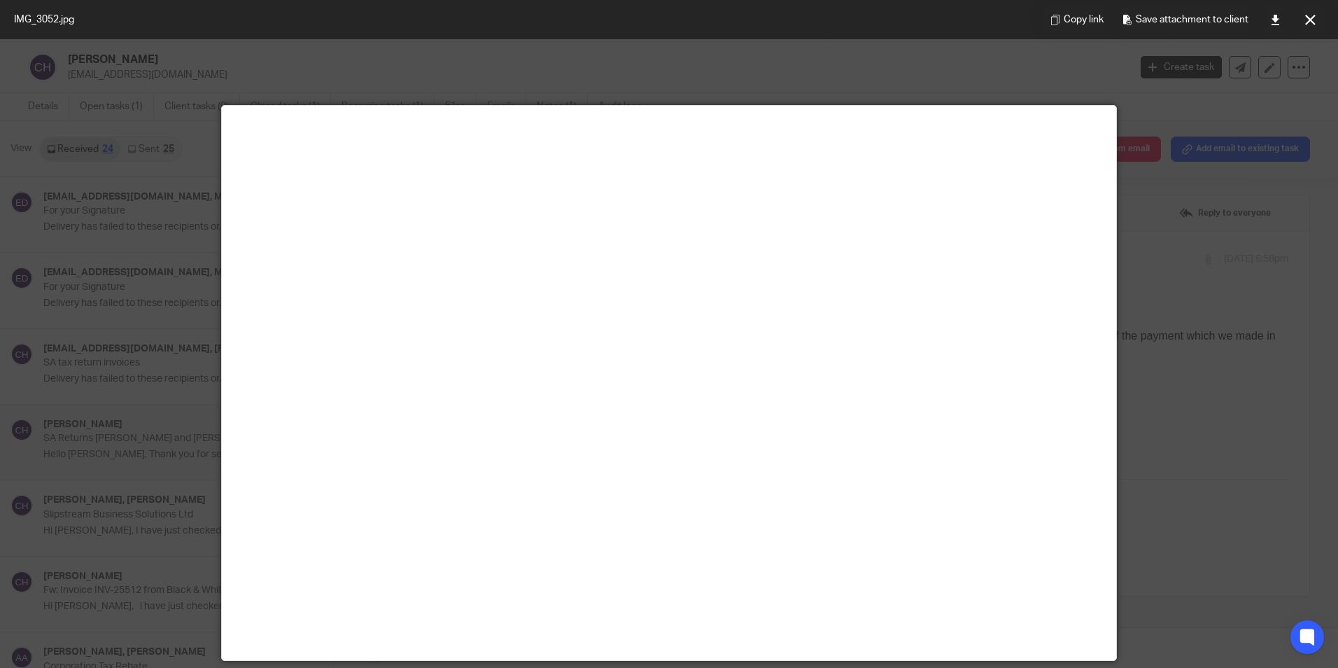
scroll to position [70, 0]
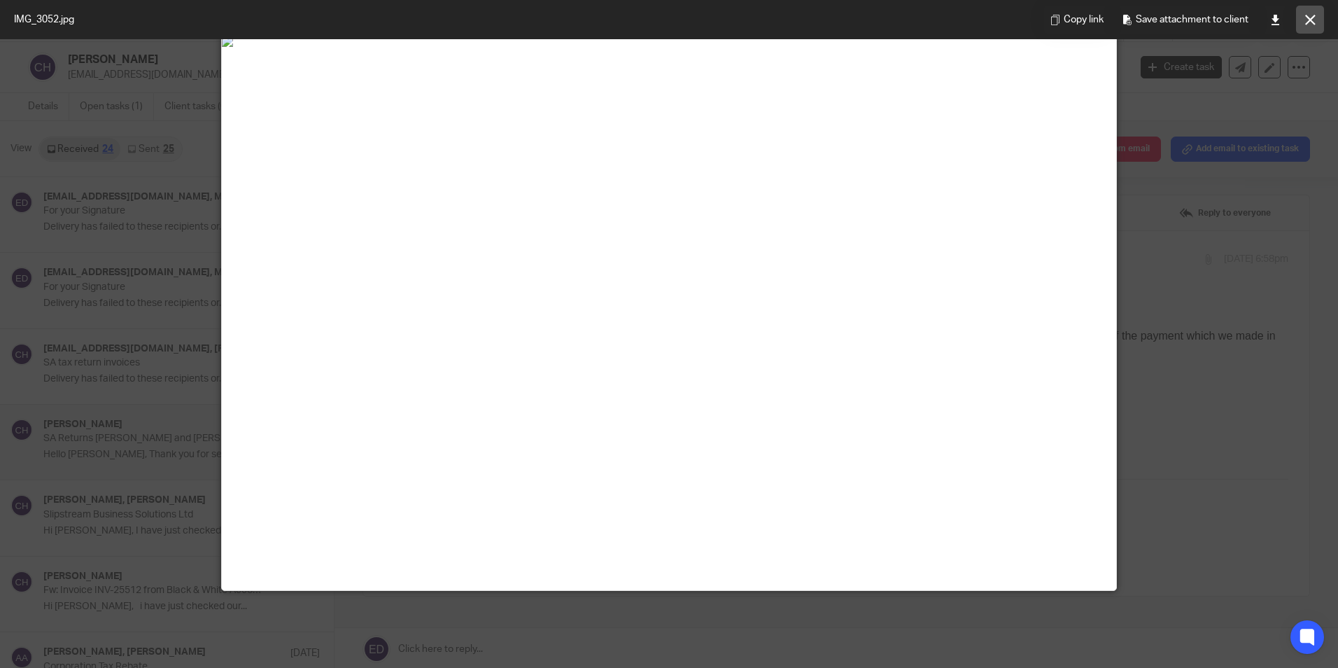
click at [1305, 15] on icon at bounding box center [1310, 20] width 10 height 10
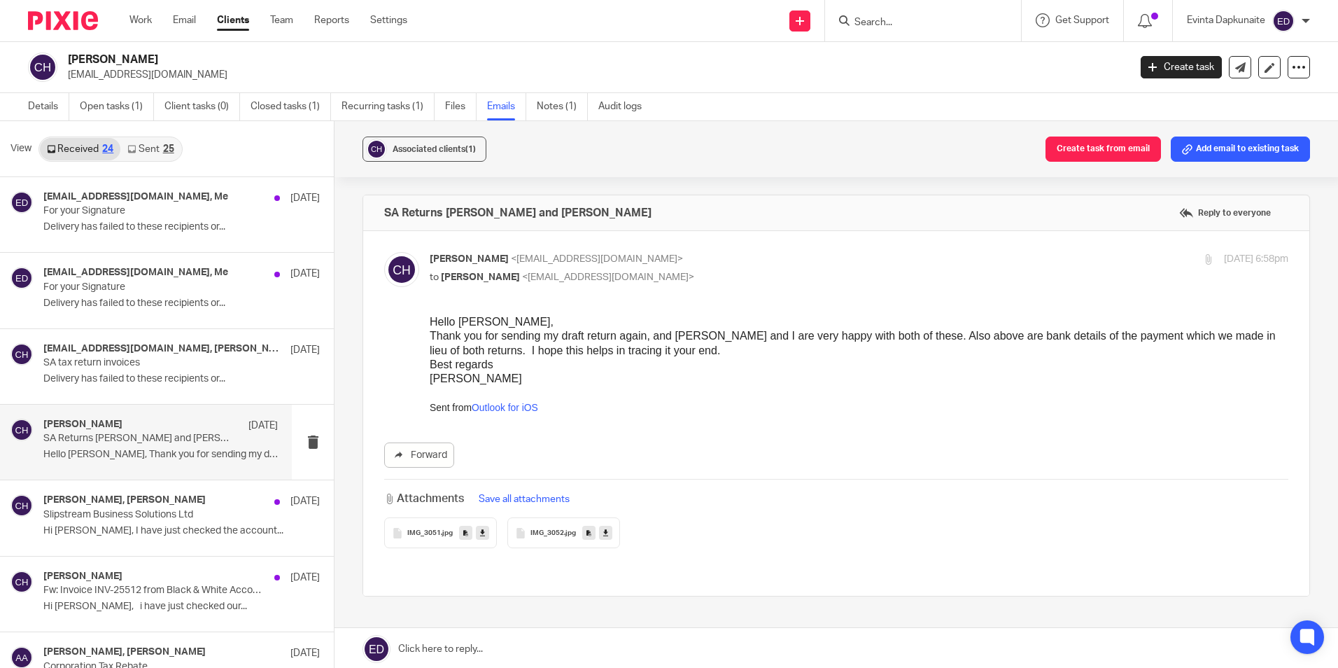
click at [431, 524] on div "IMG_3051 .jpg" at bounding box center [440, 532] width 113 height 31
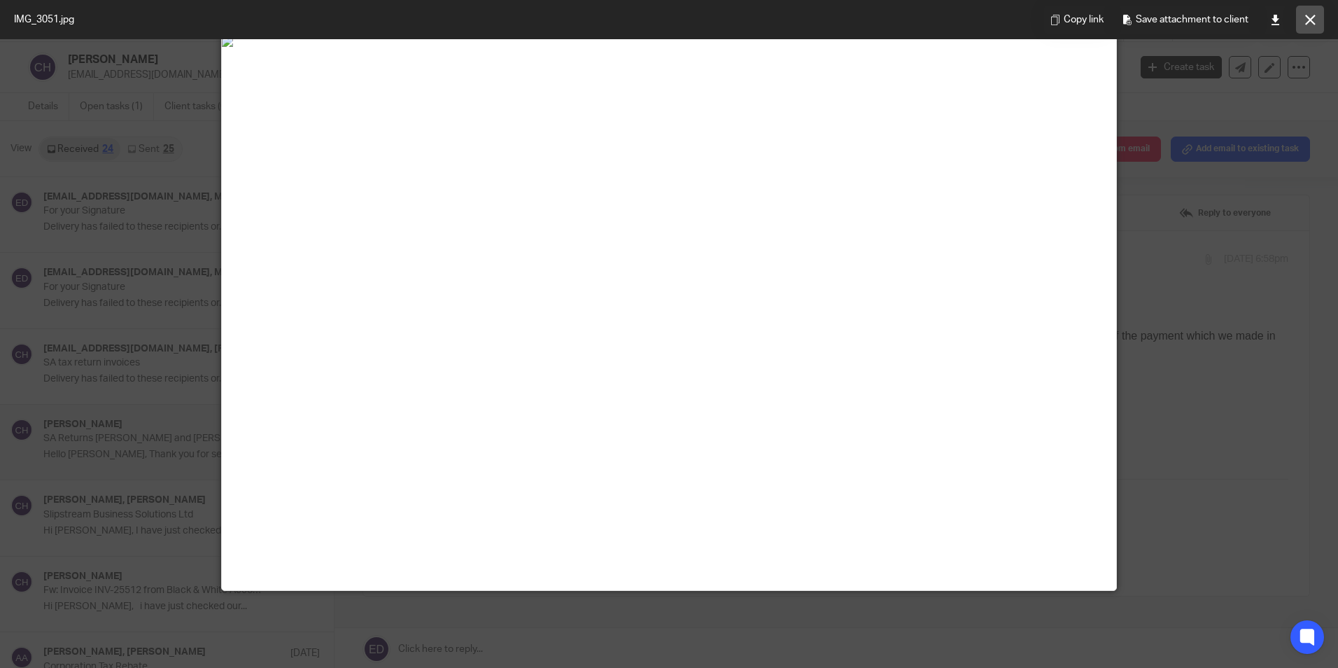
click at [1308, 11] on button at bounding box center [1310, 20] width 28 height 28
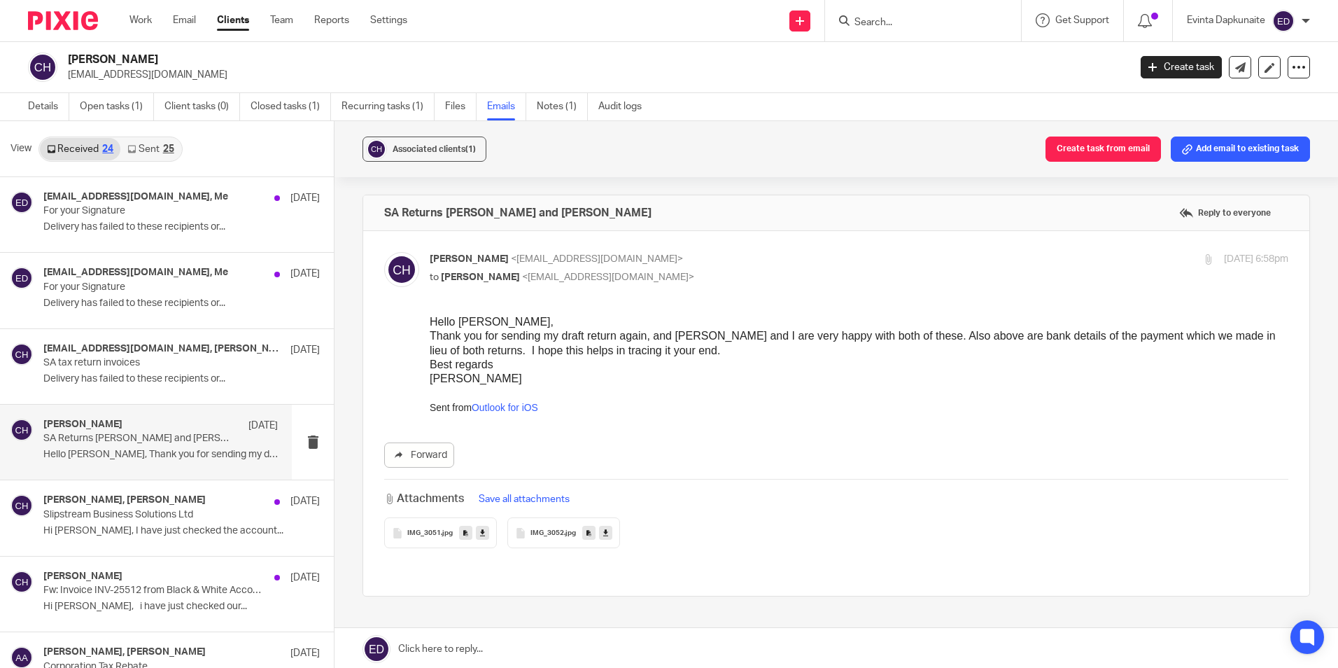
click at [935, 27] on input "Search" at bounding box center [916, 23] width 126 height 13
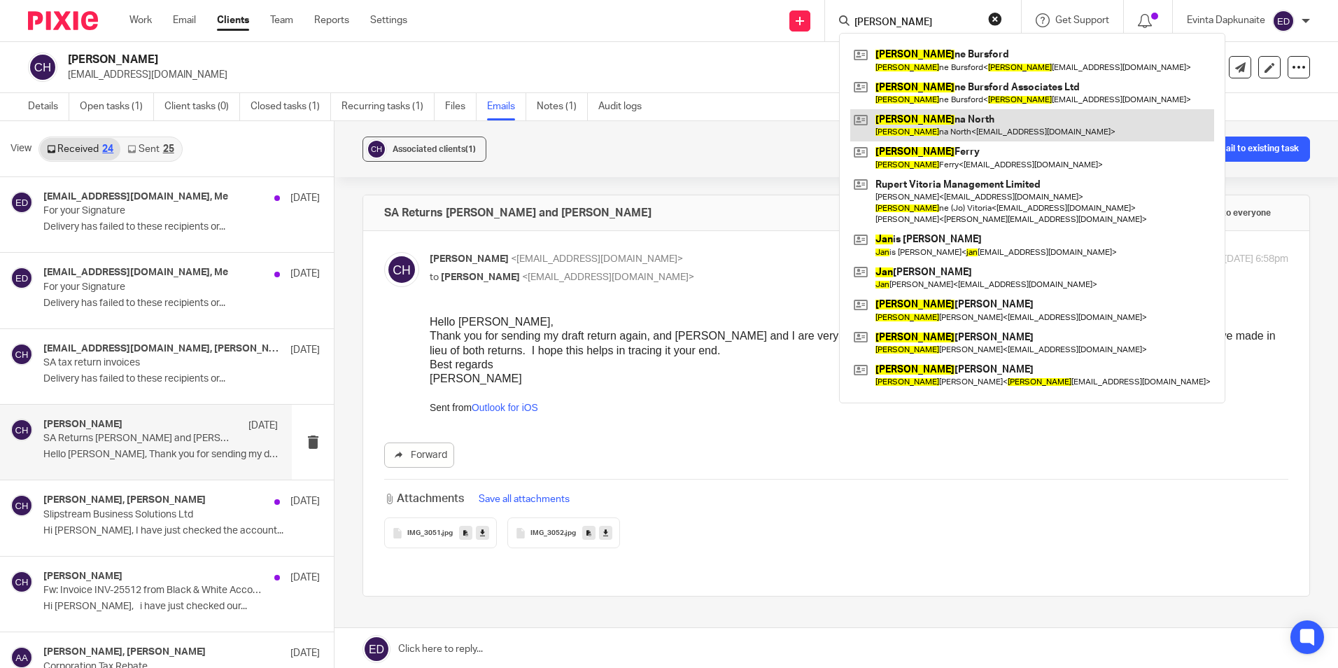
type input "joan"
click at [915, 116] on link at bounding box center [1032, 125] width 364 height 32
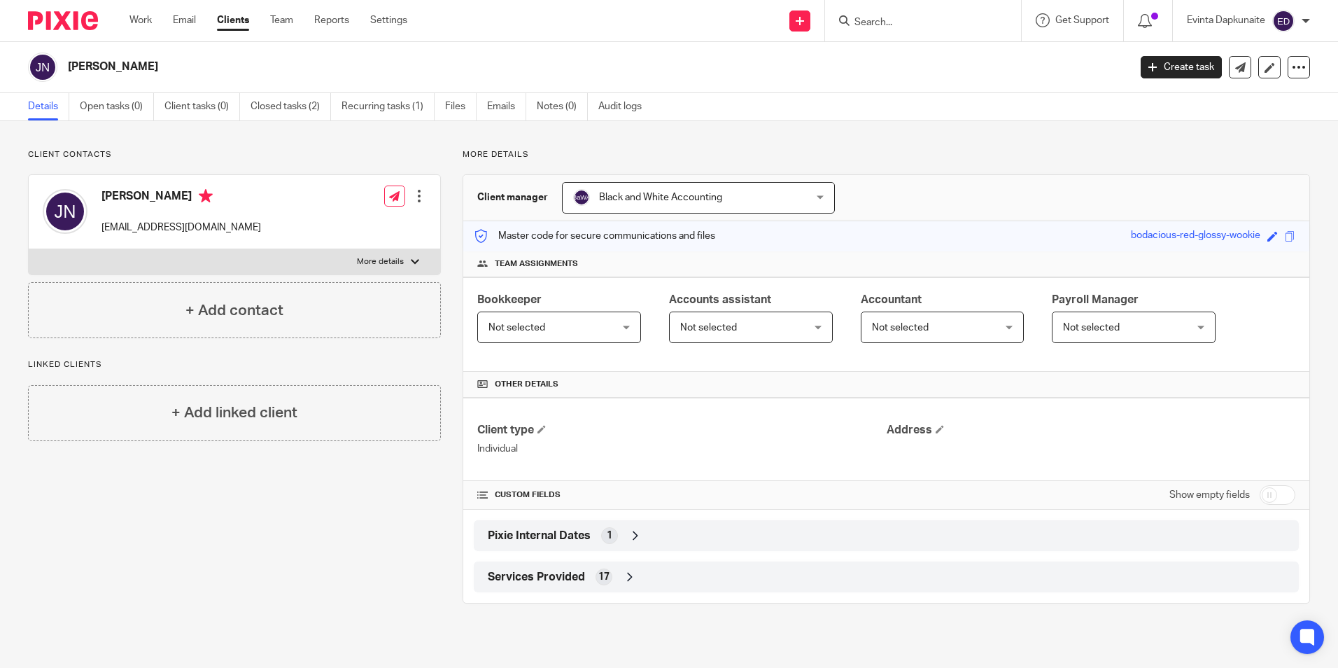
click at [389, 562] on div "Client contacts Joanna North jonorthuk@aol.com Edit contact Create client from …" at bounding box center [223, 376] width 435 height 454
click at [276, 16] on link "Team" at bounding box center [281, 20] width 23 height 14
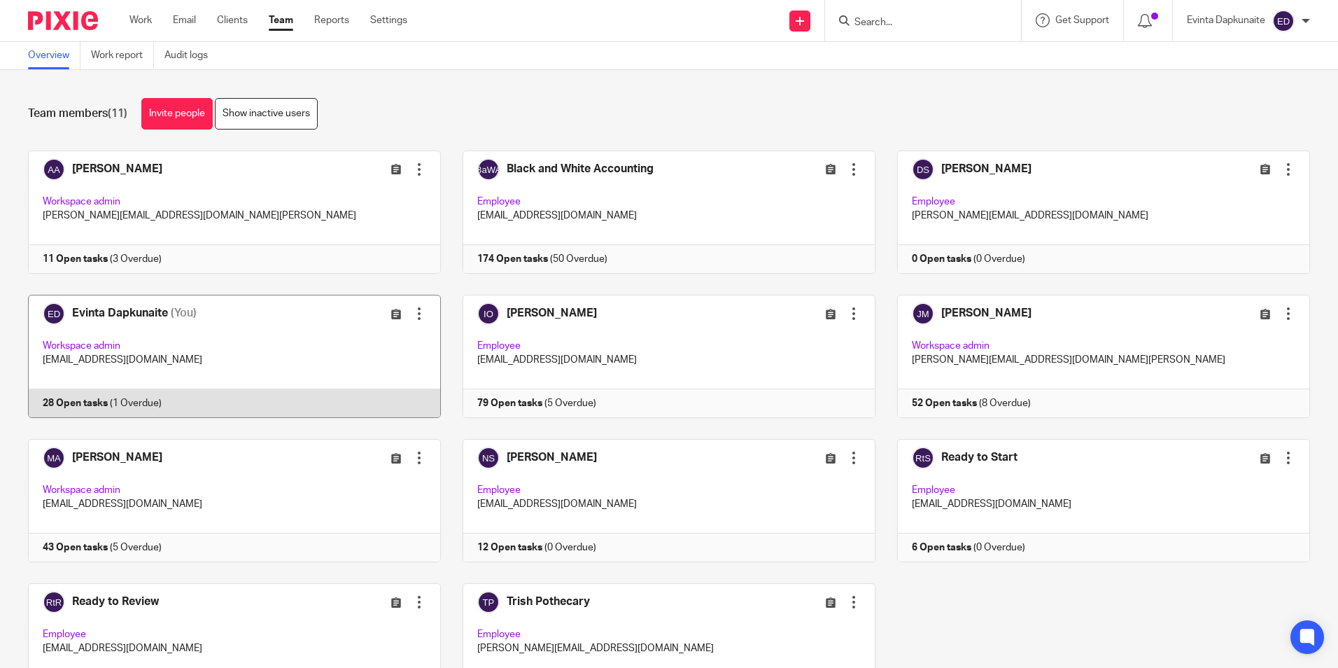
click at [258, 348] on link at bounding box center [223, 356] width 435 height 123
click at [168, 346] on link at bounding box center [223, 356] width 435 height 123
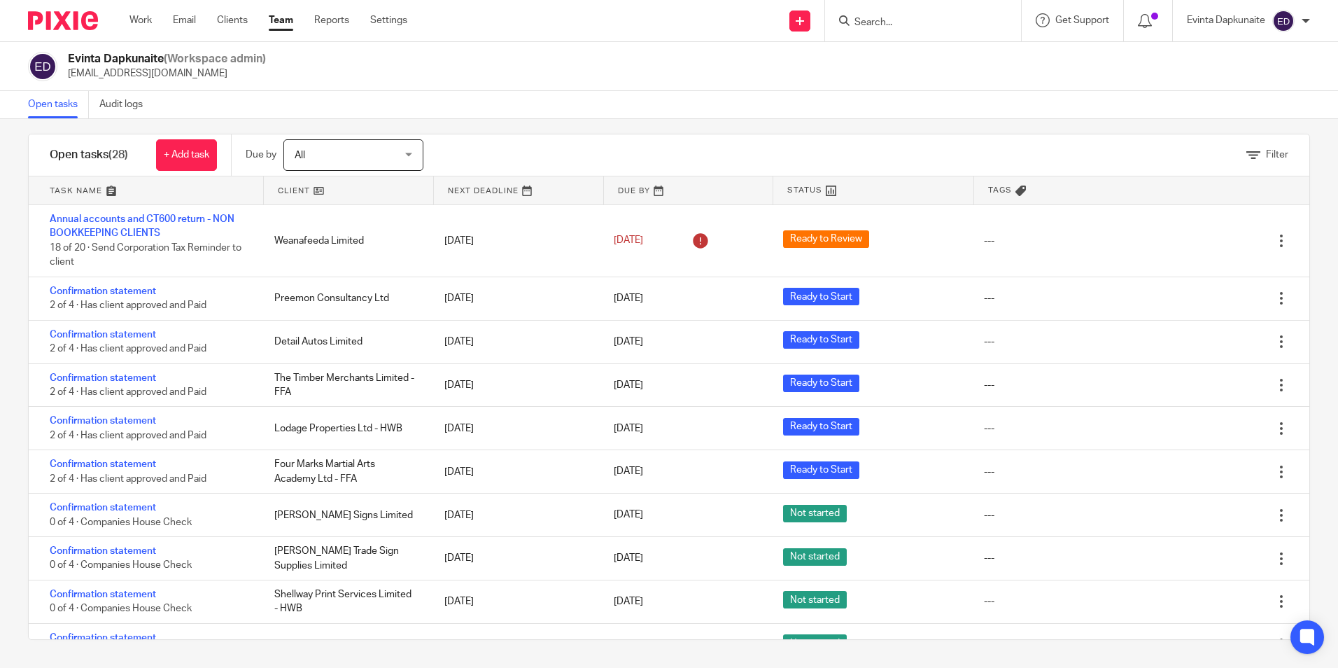
click at [871, 44] on div "Evinta Dapkunaite (Workspace admin) [EMAIL_ADDRESS][DOMAIN_NAME]" at bounding box center [669, 66] width 1338 height 49
click at [893, 27] on input "Search" at bounding box center [916, 23] width 126 height 13
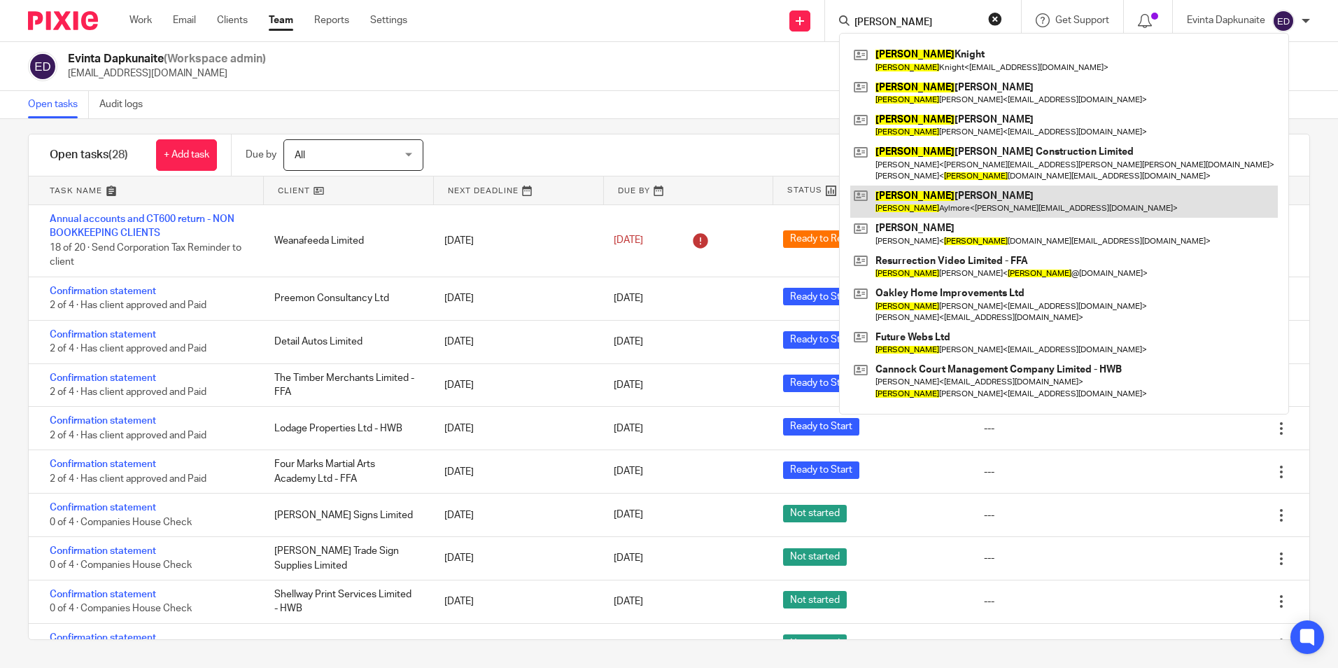
type input "[PERSON_NAME]"
click at [917, 185] on link at bounding box center [1064, 201] width 428 height 32
click at [914, 191] on link at bounding box center [1064, 201] width 428 height 32
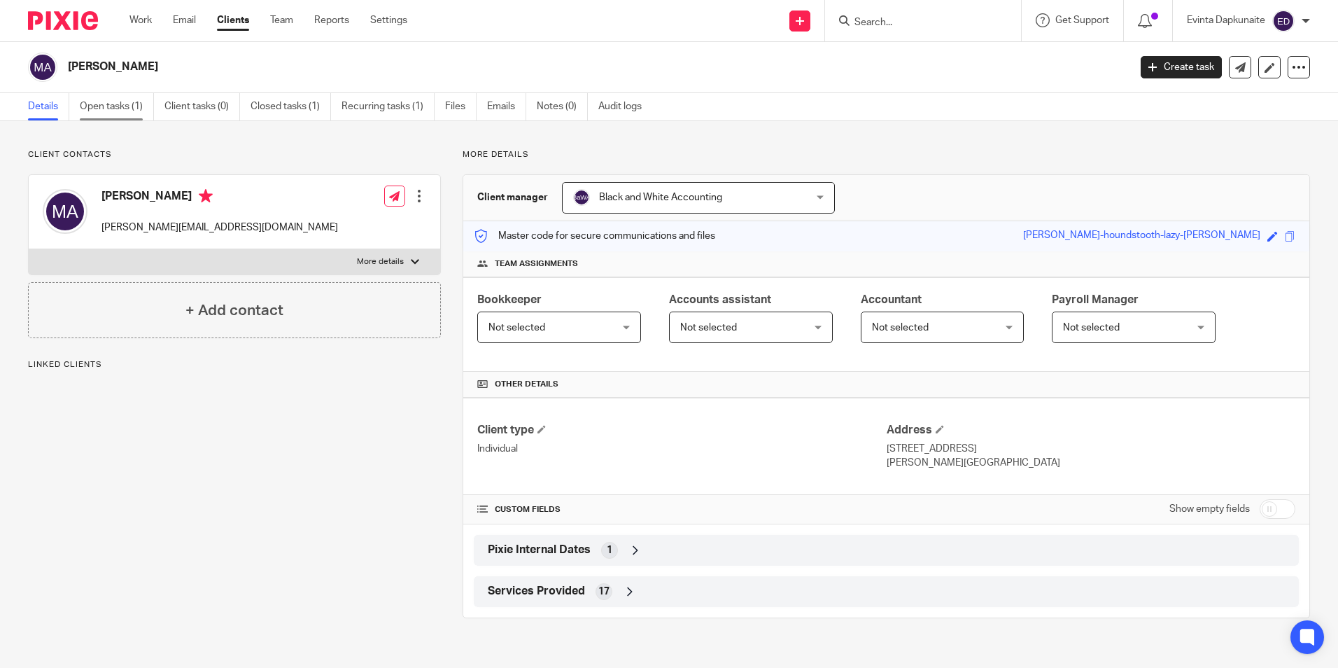
click at [105, 103] on link "Open tasks (1)" at bounding box center [117, 106] width 74 height 27
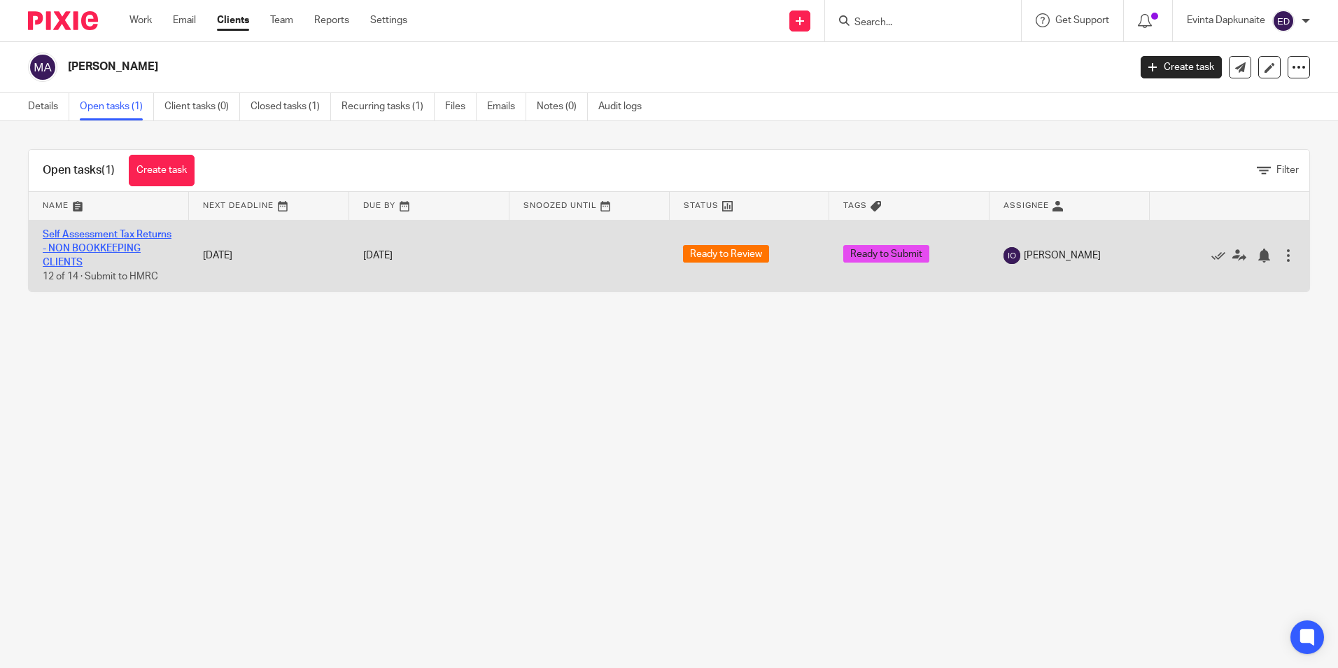
click at [113, 260] on link "Self Assessment Tax Returns - NON BOOKKEEPING CLIENTS" at bounding box center [107, 249] width 129 height 38
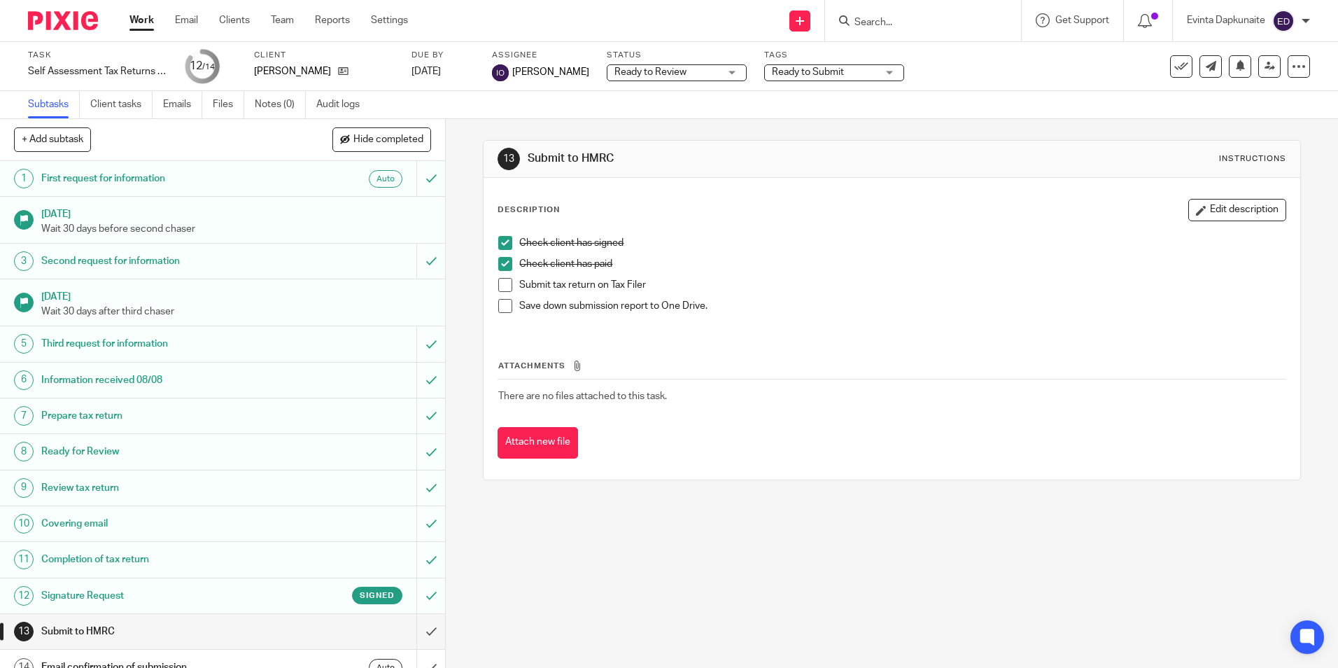
drag, startPoint x: 927, startPoint y: 25, endPoint x: 942, endPoint y: 31, distance: 15.7
click at [927, 25] on input "Search" at bounding box center [916, 23] width 126 height 13
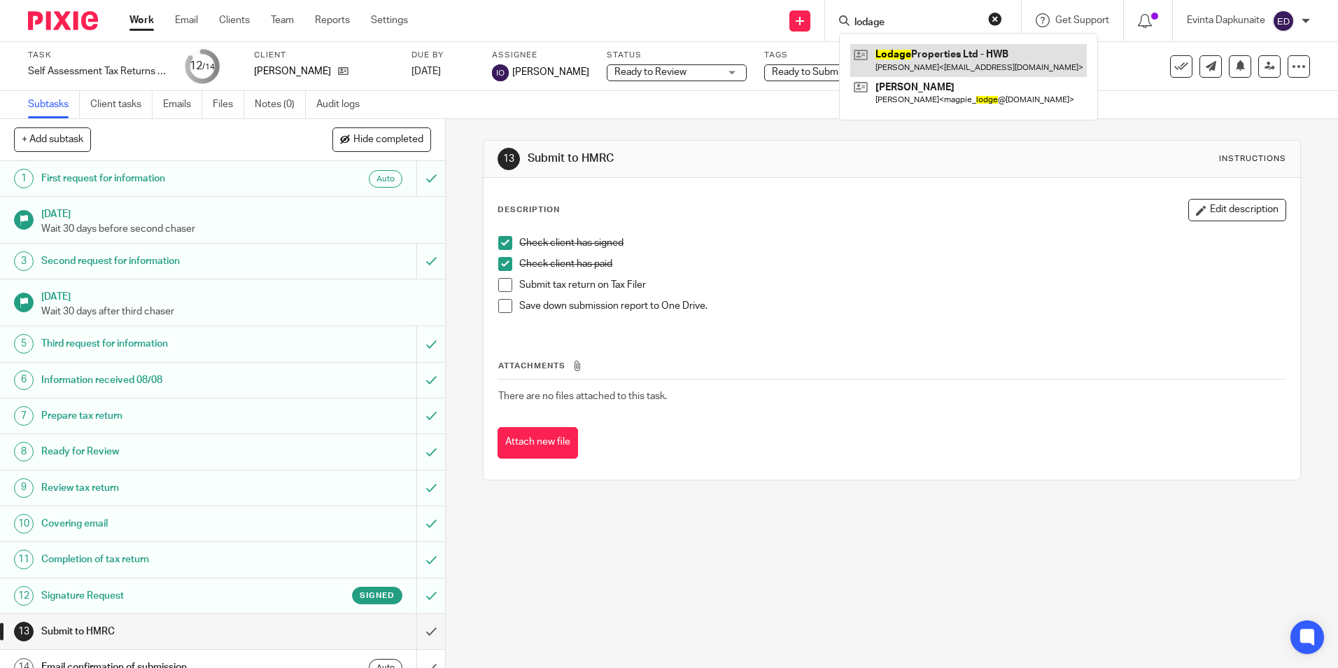
type input "lodage"
click at [941, 59] on link at bounding box center [968, 60] width 237 height 32
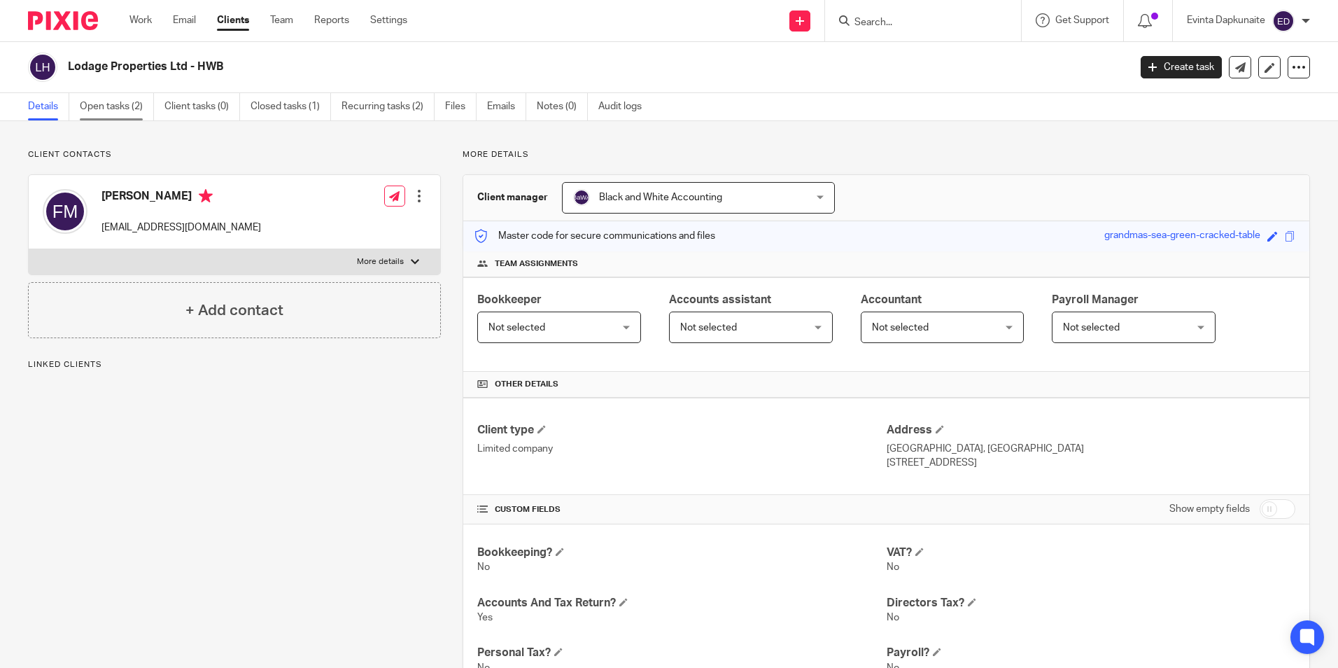
click at [139, 100] on link "Open tasks (2)" at bounding box center [117, 106] width 74 height 27
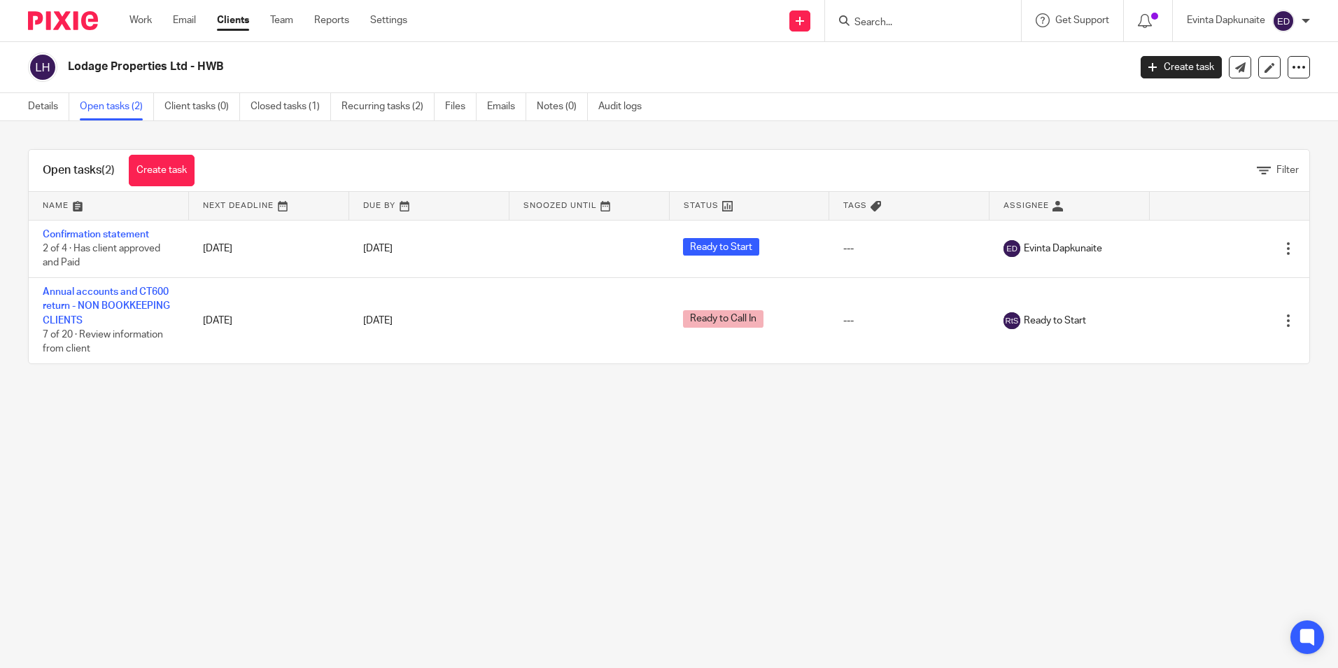
click at [905, 6] on div at bounding box center [923, 20] width 196 height 41
click at [892, 18] on input "Search" at bounding box center [916, 23] width 126 height 13
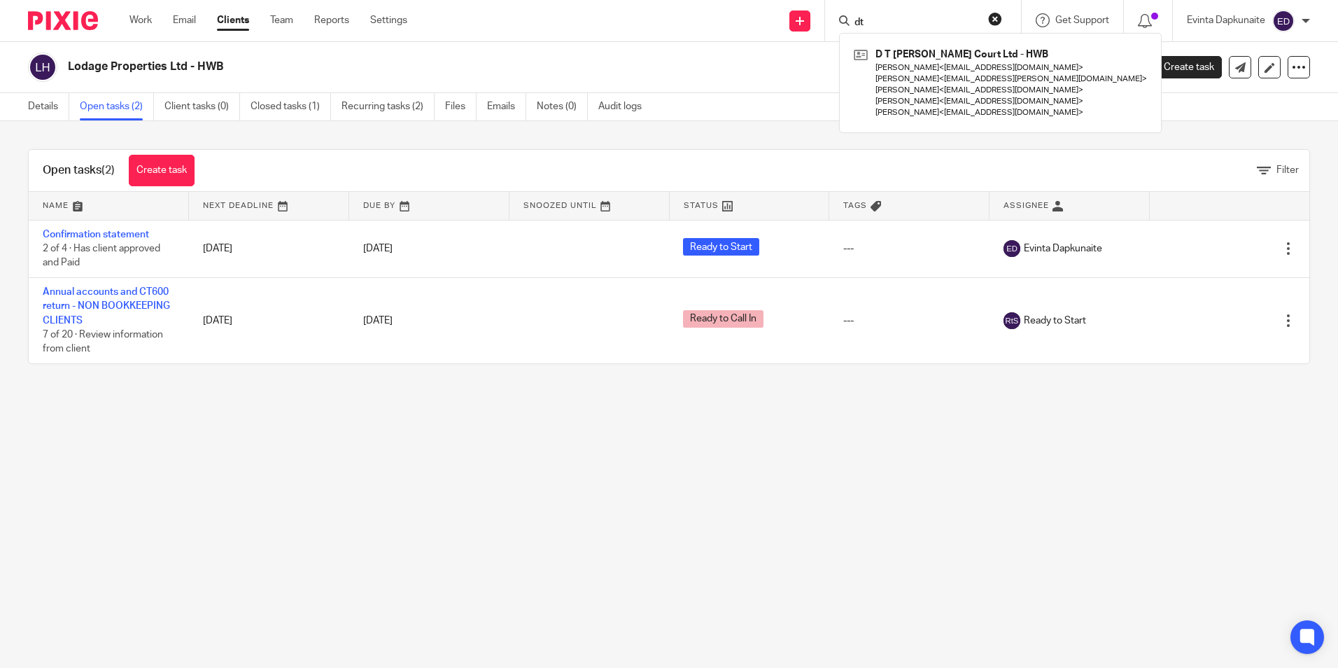
type input "d"
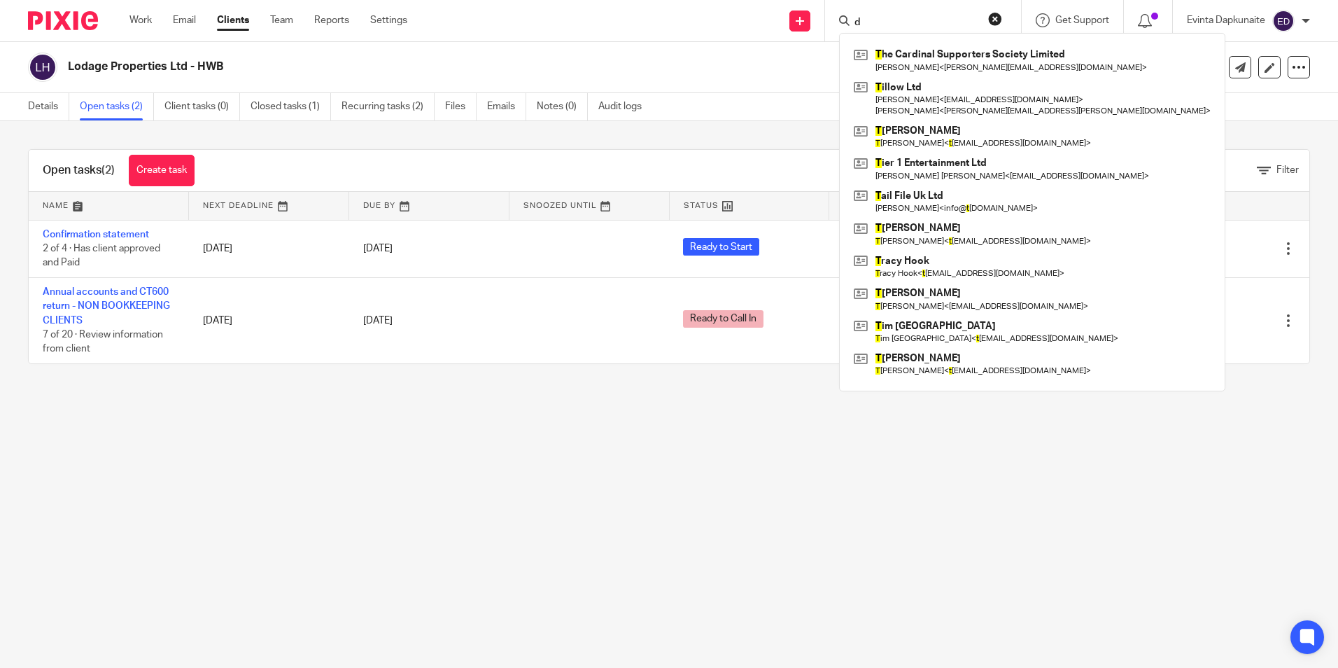
type input "d"
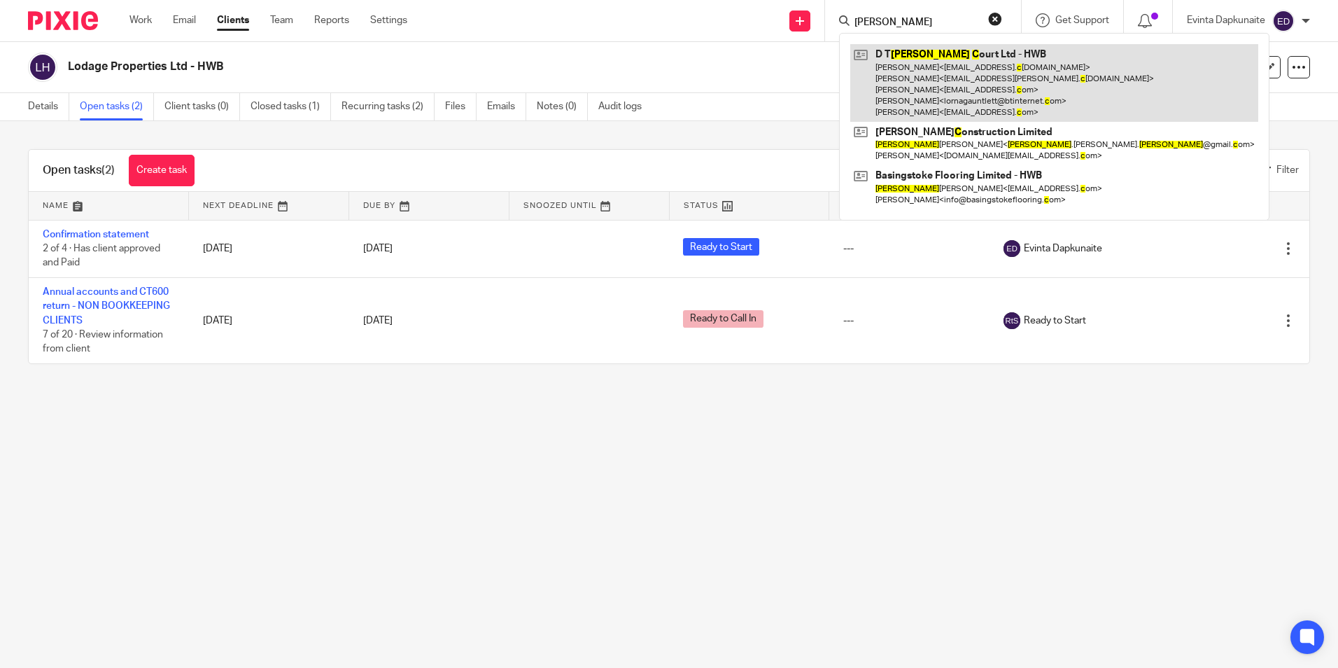
type input "lisa c"
click at [906, 53] on link at bounding box center [1054, 83] width 408 height 78
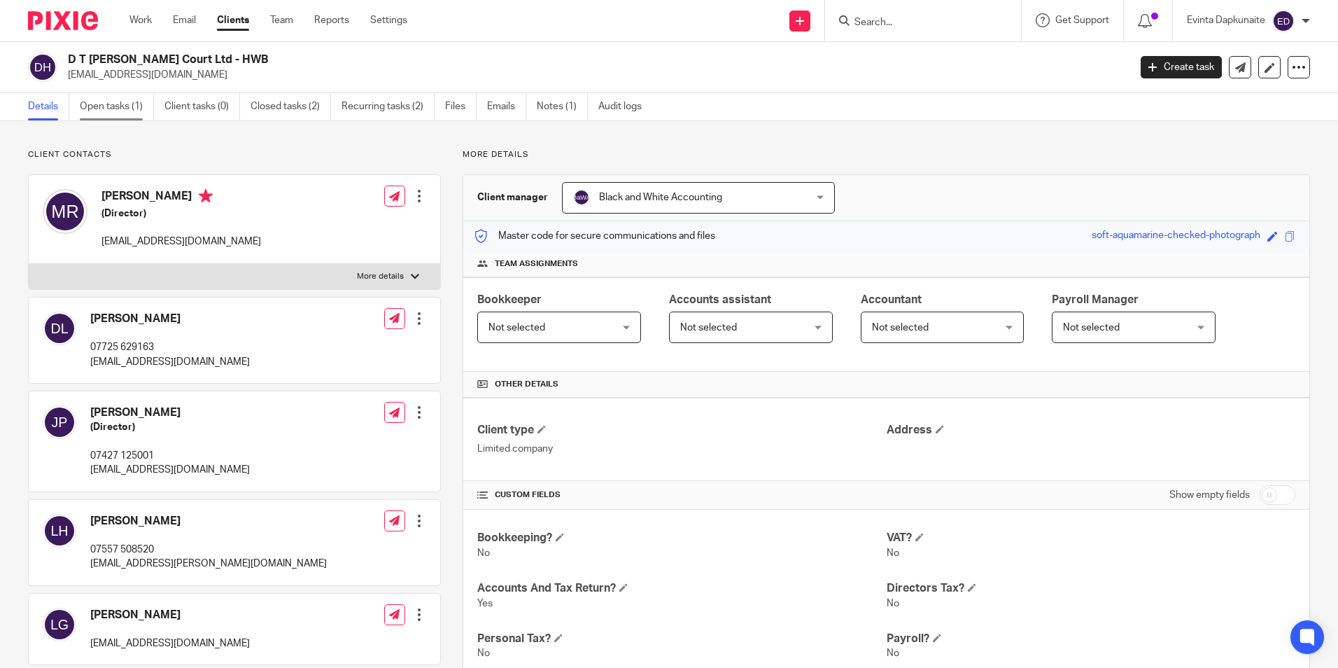
click at [139, 98] on link "Open tasks (1)" at bounding box center [117, 106] width 74 height 27
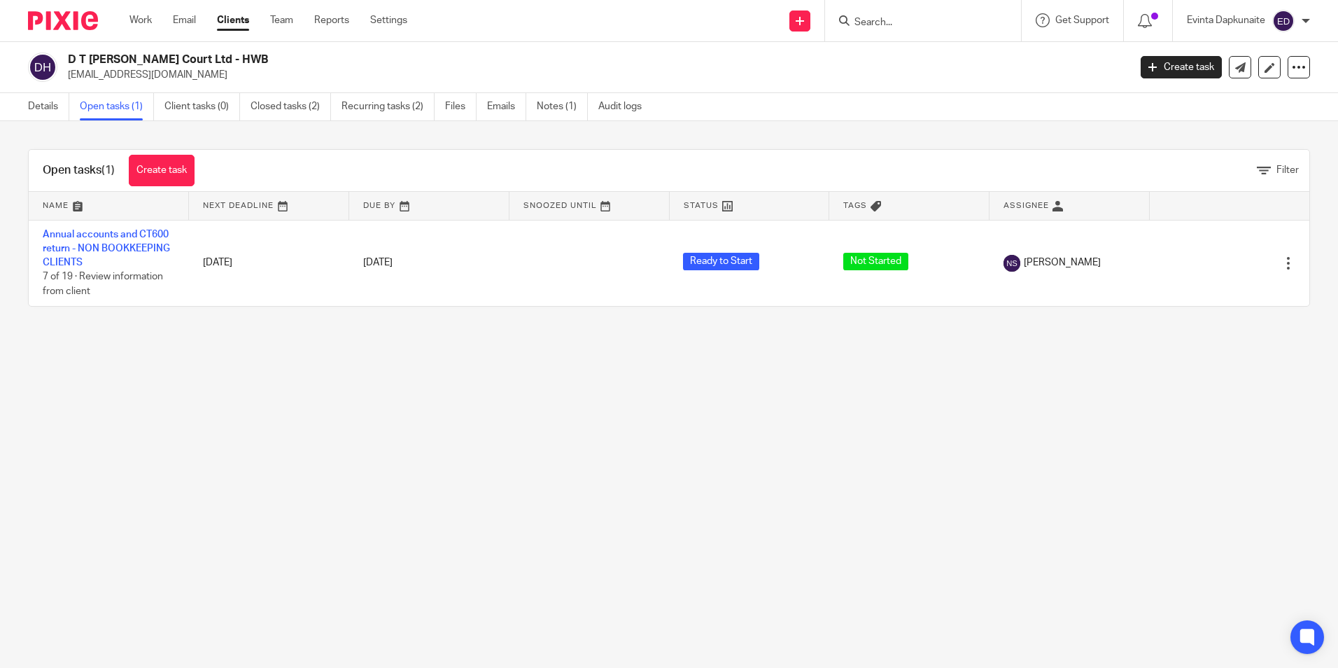
click at [743, 424] on main "D T Lisa Court Ltd - HWB dtlisacourt@gmail.com Create task Update from Companie…" at bounding box center [669, 334] width 1338 height 668
click at [293, 24] on link "Team" at bounding box center [281, 20] width 23 height 14
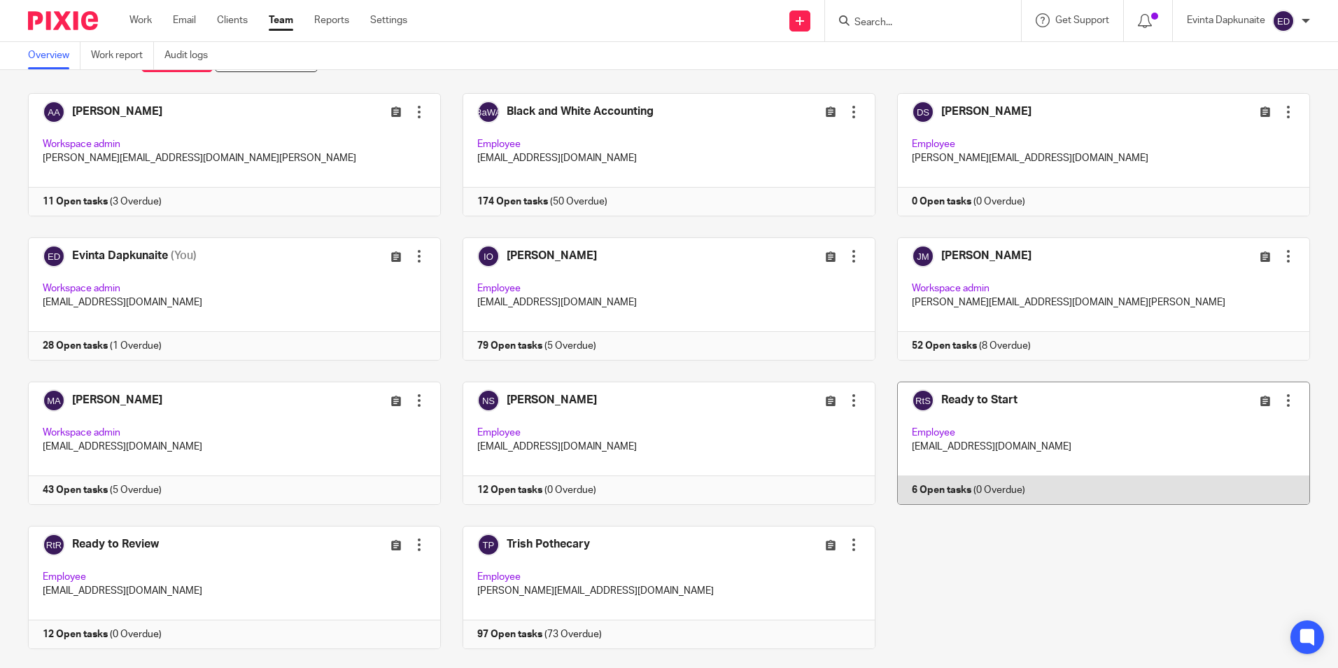
scroll to position [87, 0]
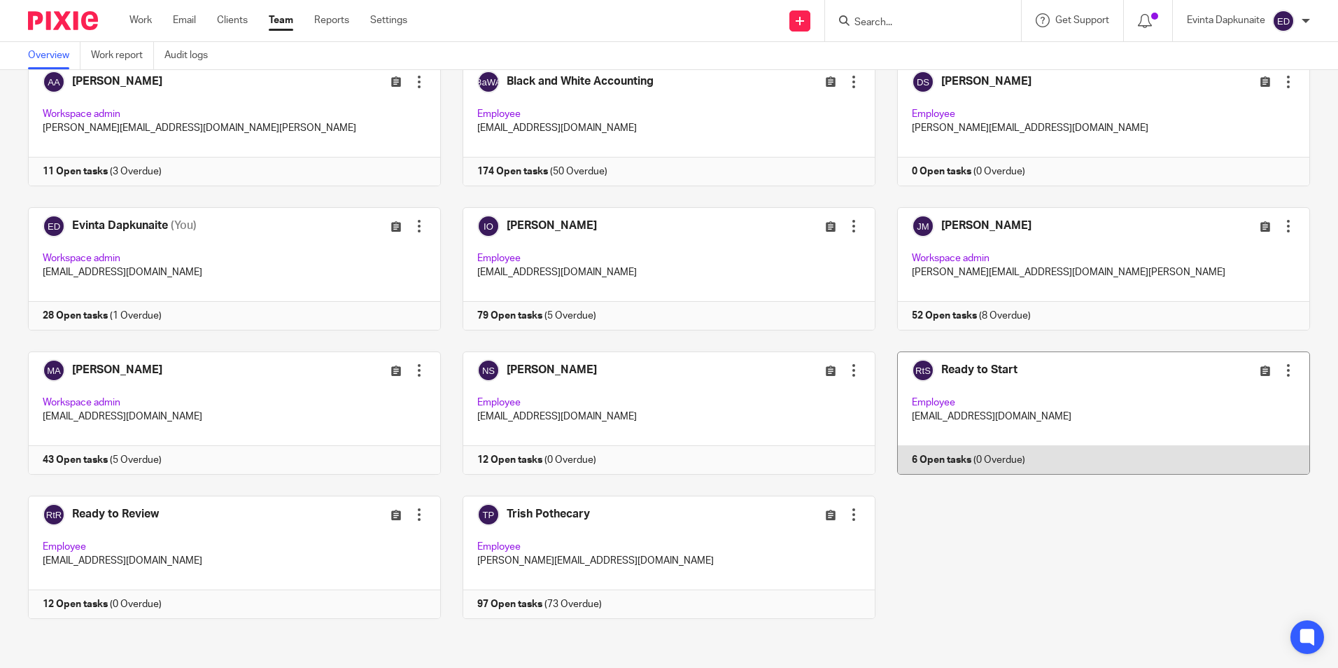
click at [1020, 408] on link at bounding box center [1093, 412] width 435 height 123
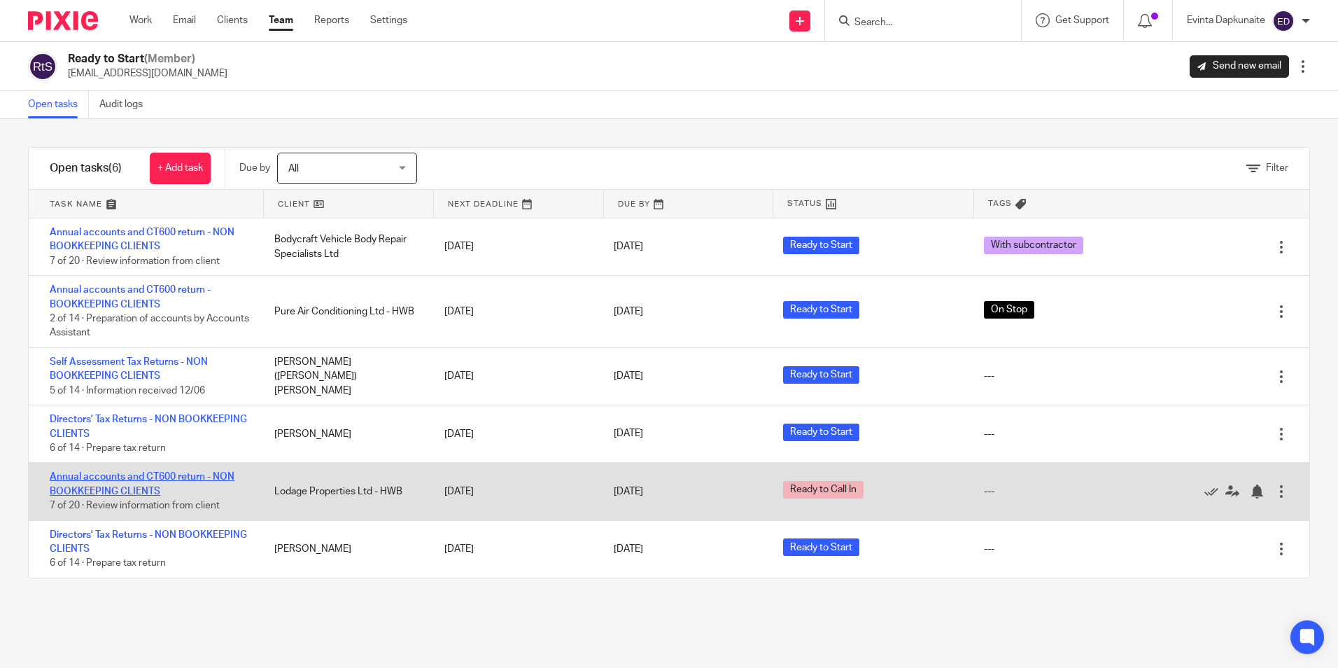
click at [199, 472] on link "Annual accounts and CT600 return - NON BOOKKEEPING CLIENTS" at bounding box center [142, 484] width 185 height 24
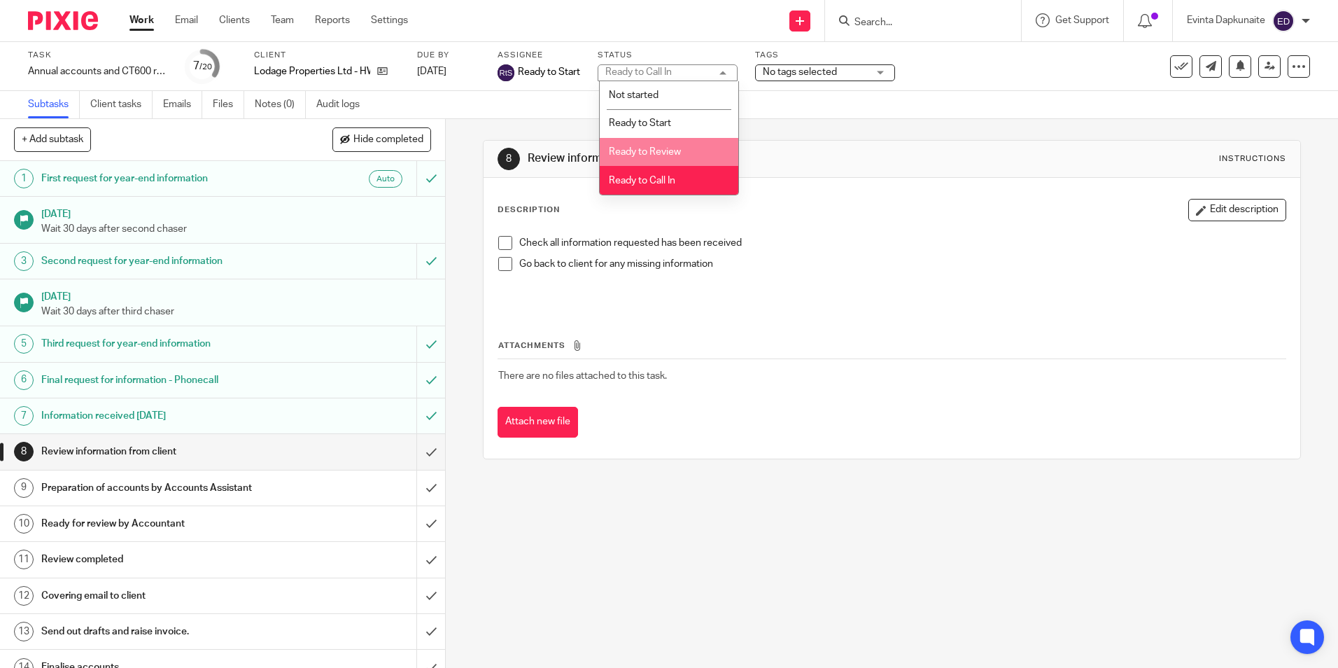
click at [704, 151] on li "Ready to Review" at bounding box center [669, 152] width 139 height 29
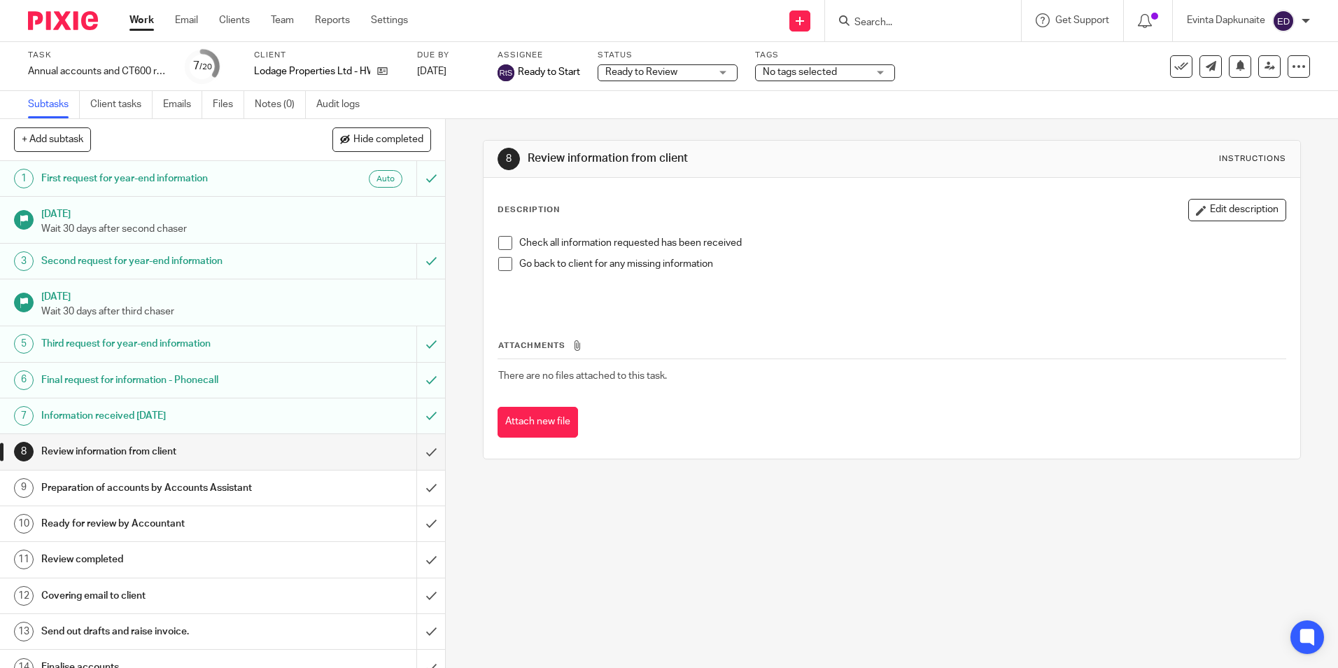
click at [941, 147] on div "8 Review information from client Instructions" at bounding box center [892, 159] width 816 height 37
click at [974, 373] on td "There are no files attached to this task." at bounding box center [892, 376] width 788 height 34
drag, startPoint x: 920, startPoint y: 344, endPoint x: 539, endPoint y: 104, distance: 450.1
click at [920, 343] on th "Attachments" at bounding box center [892, 349] width 788 height 20
click at [280, 22] on link "Team" at bounding box center [282, 20] width 23 height 14
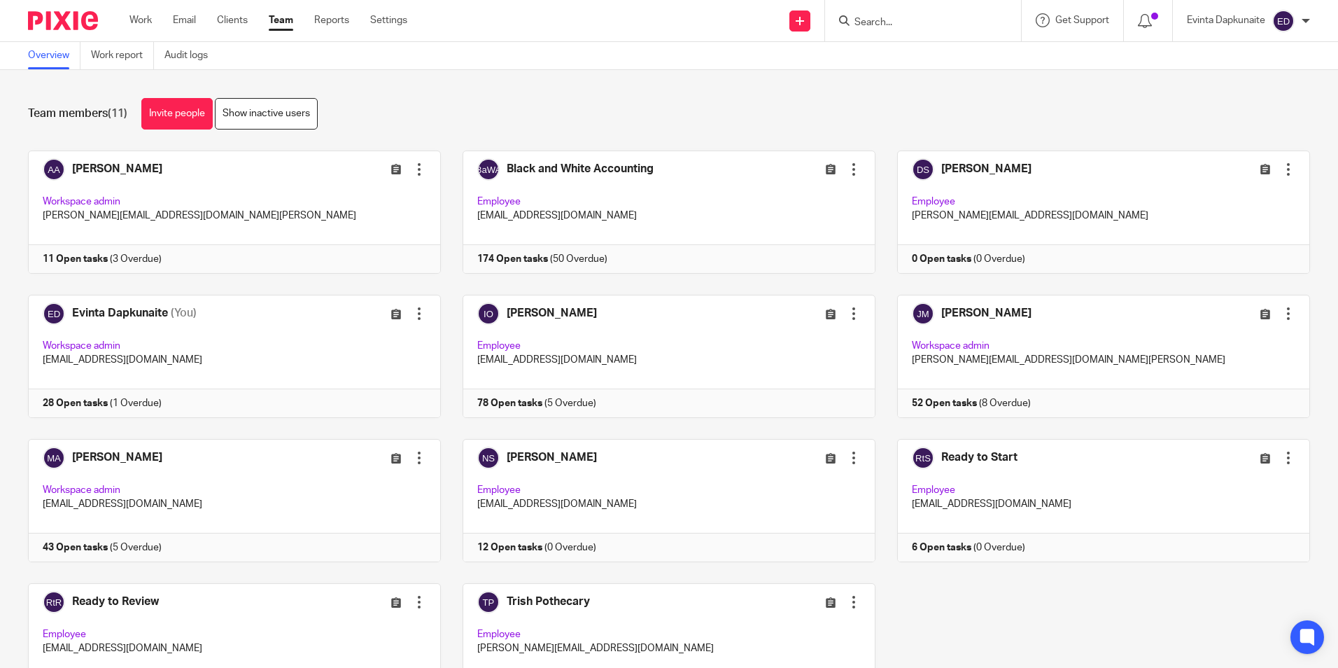
click at [940, 21] on input "Search" at bounding box center [916, 23] width 126 height 13
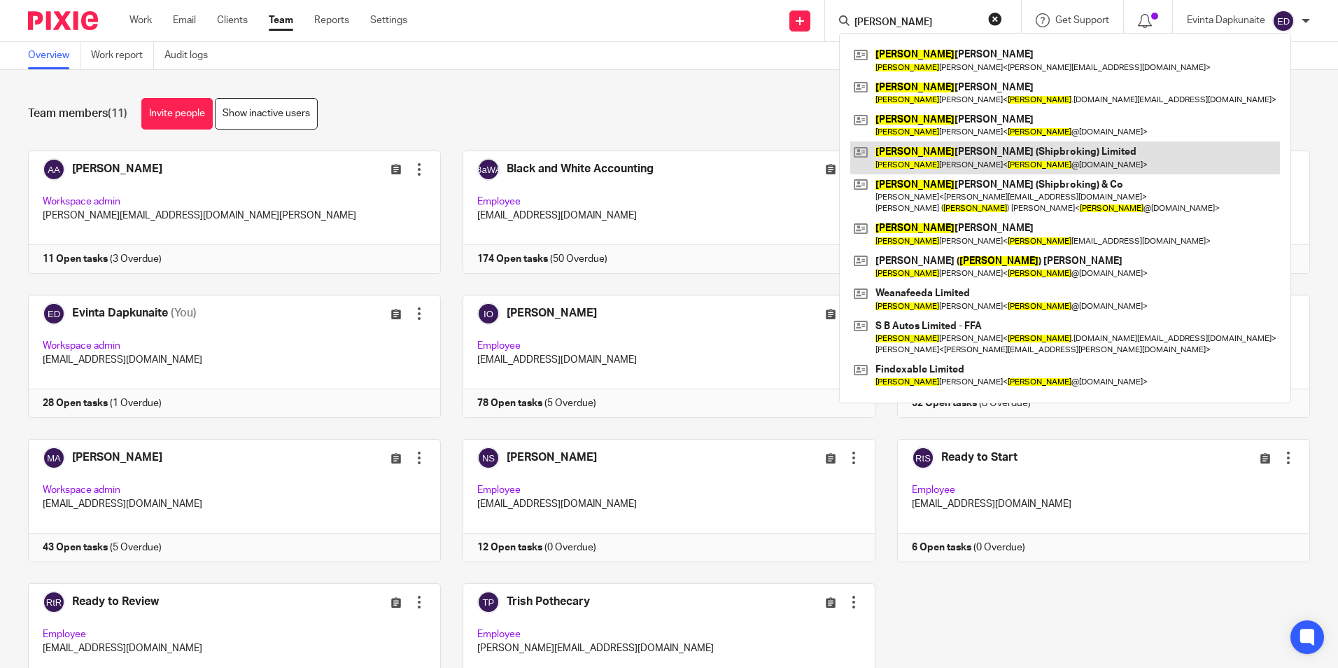
type input "[PERSON_NAME]"
click at [1022, 155] on link at bounding box center [1065, 157] width 430 height 32
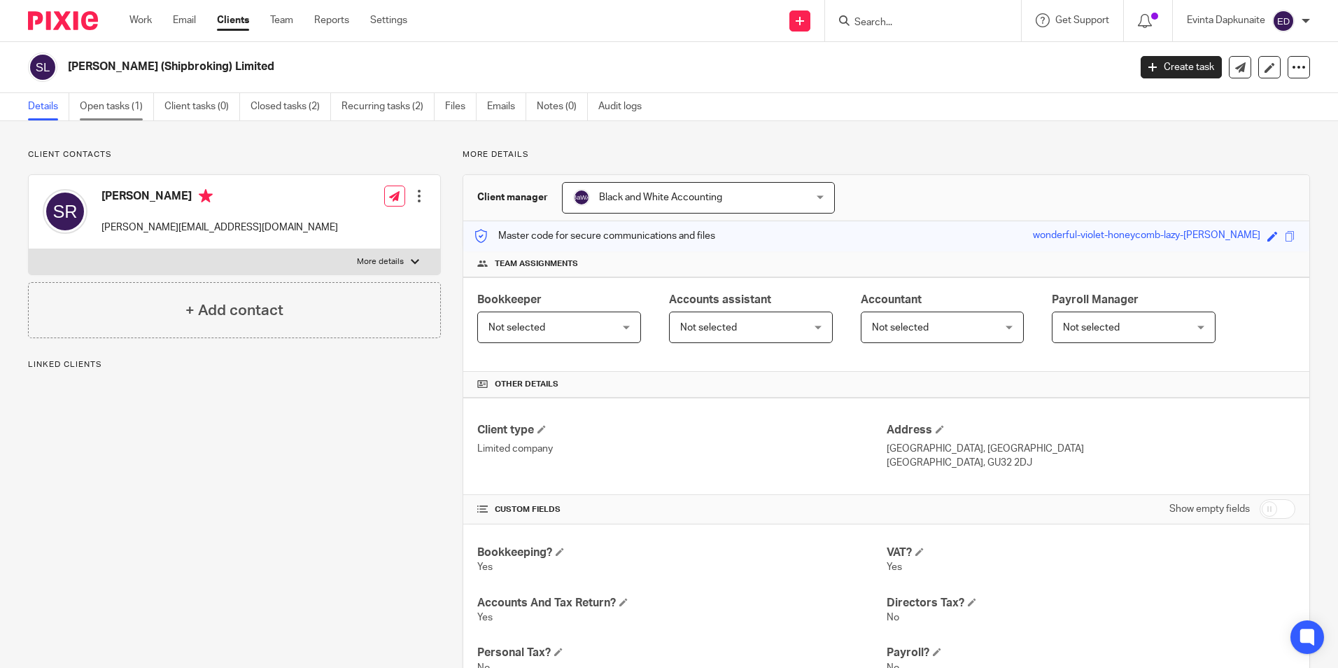
click at [140, 105] on link "Open tasks (1)" at bounding box center [117, 106] width 74 height 27
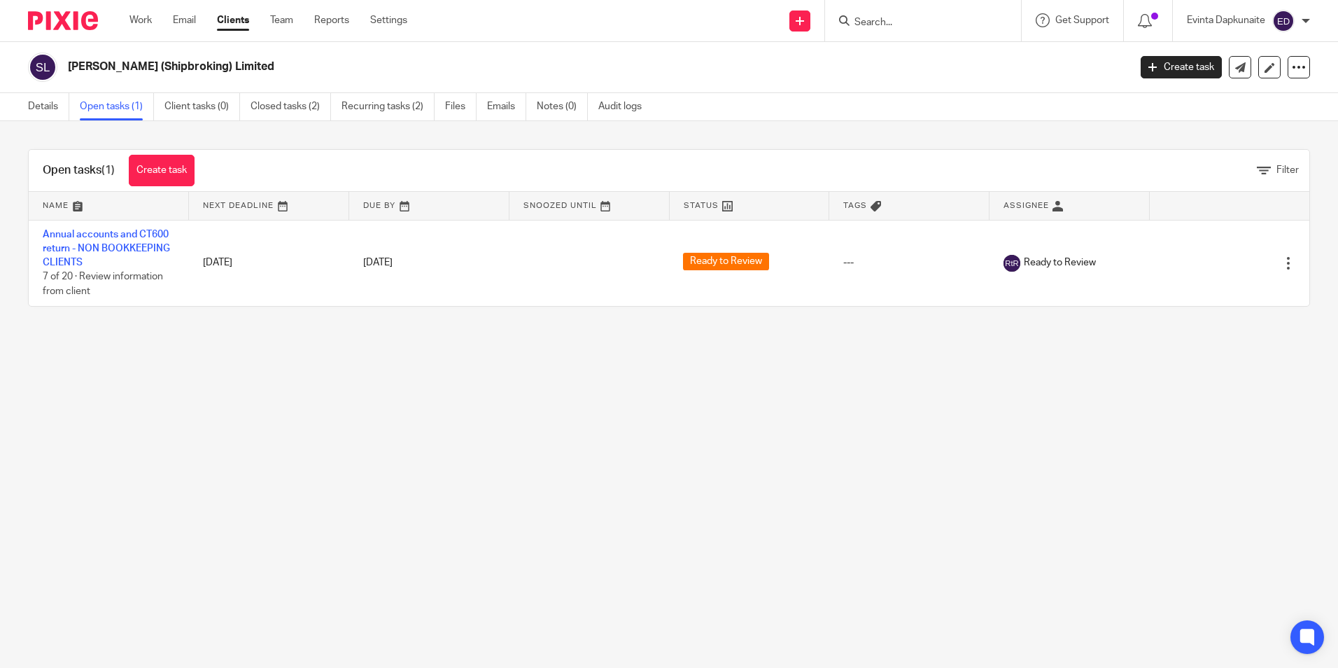
click at [959, 29] on div at bounding box center [923, 20] width 196 height 41
click at [948, 22] on input "Search" at bounding box center [916, 23] width 126 height 13
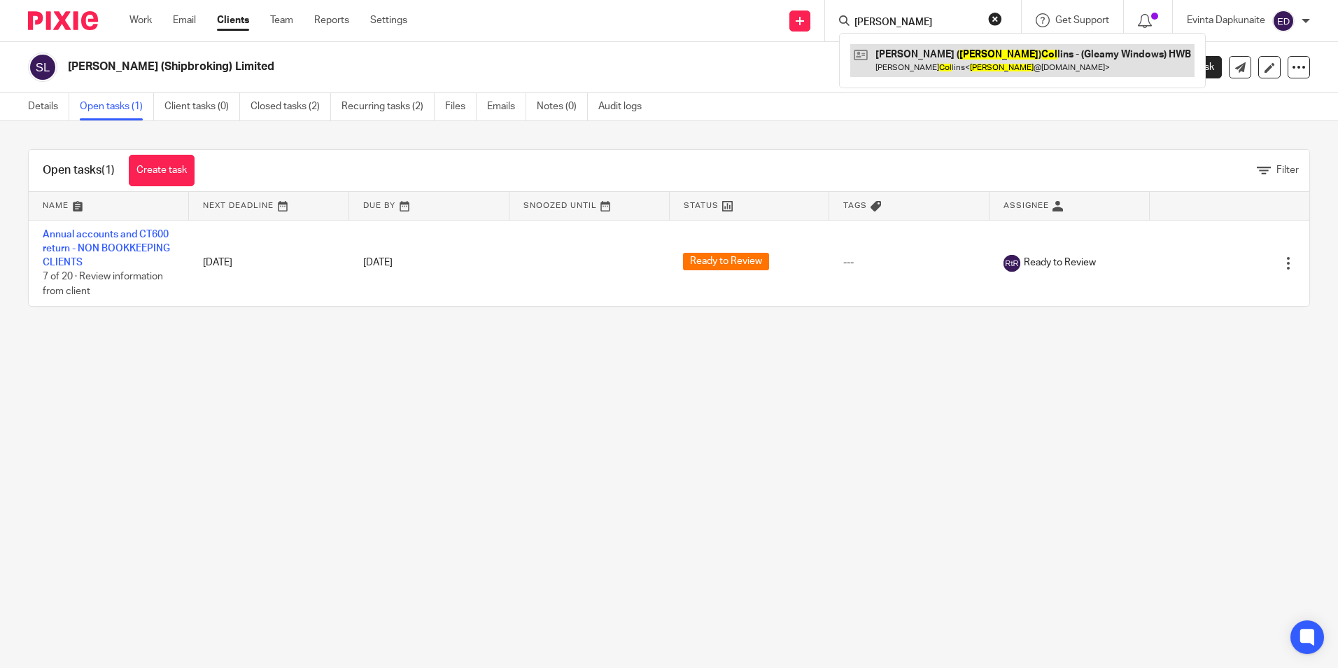
type input "[PERSON_NAME]"
click at [984, 52] on link at bounding box center [1022, 60] width 344 height 32
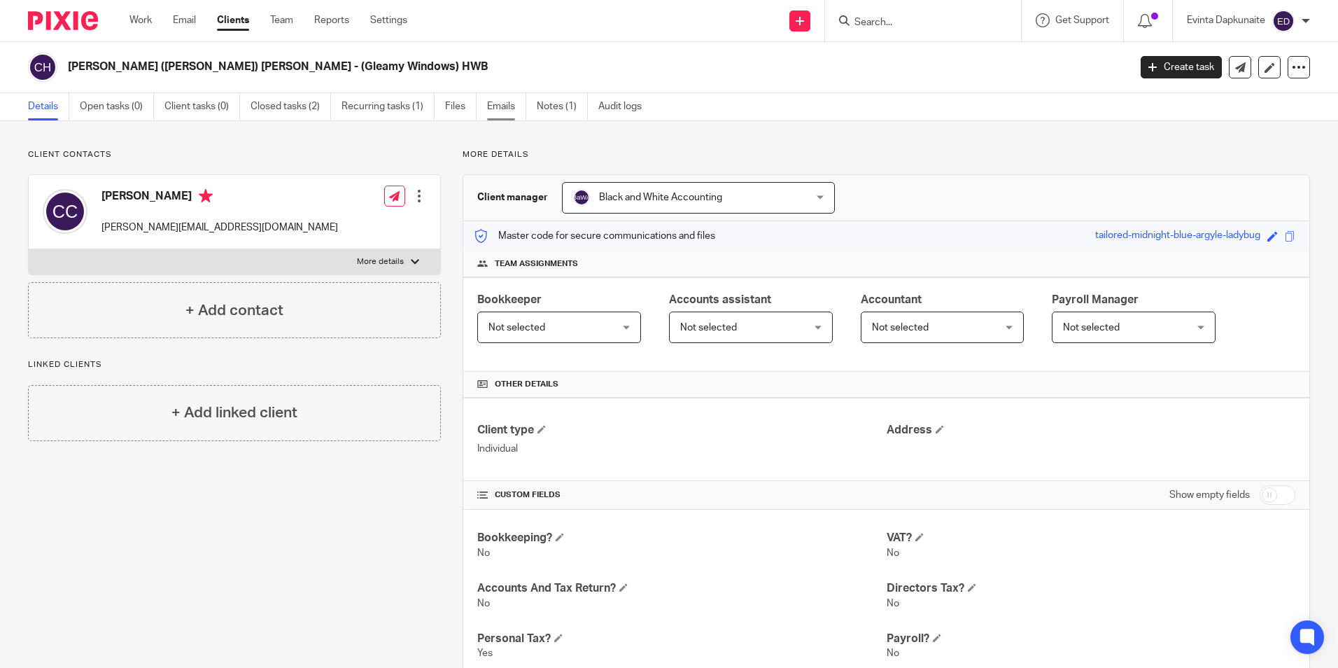
click at [494, 103] on link "Emails" at bounding box center [506, 106] width 39 height 27
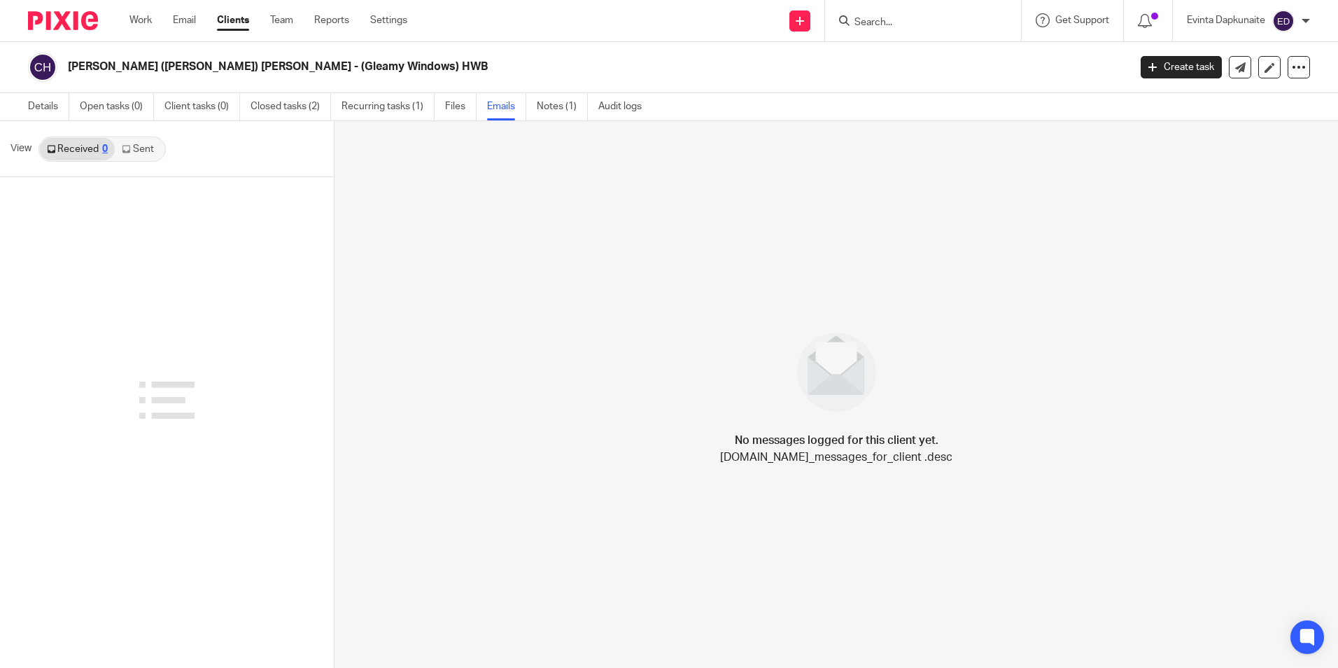
click at [139, 141] on link "Sent" at bounding box center [139, 149] width 49 height 22
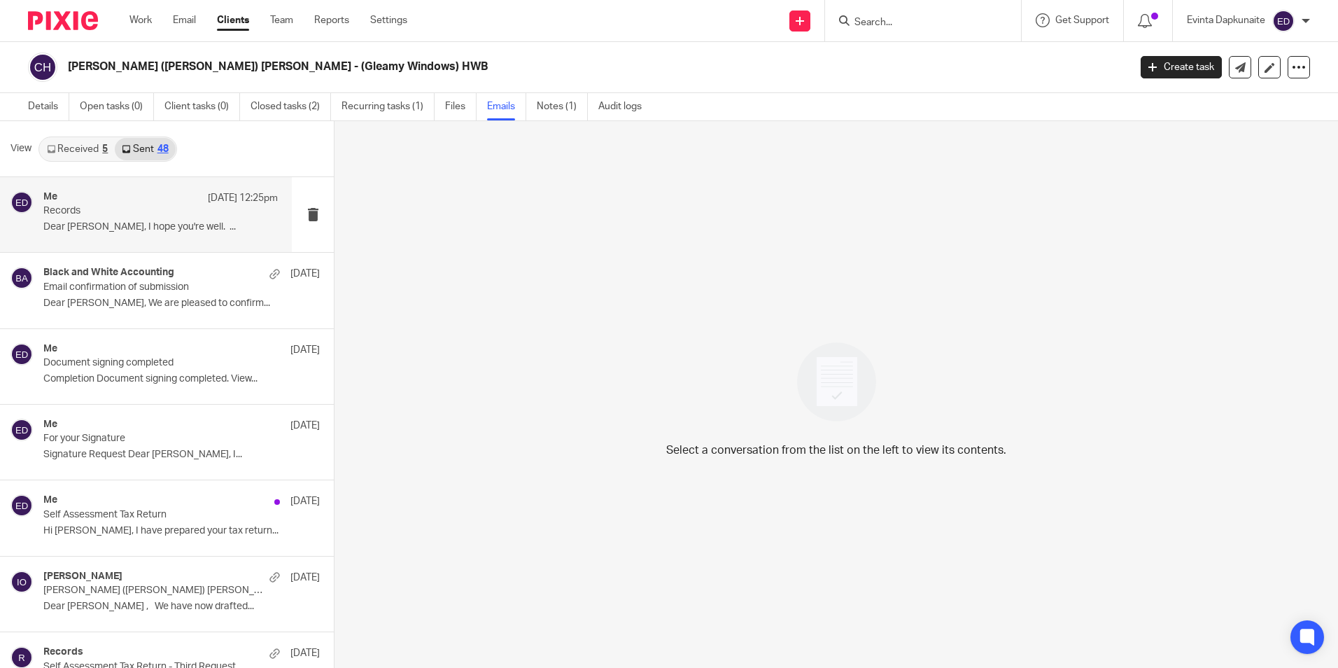
click at [127, 230] on p "Dear [PERSON_NAME], I hope you're well. ..." at bounding box center [160, 227] width 234 height 12
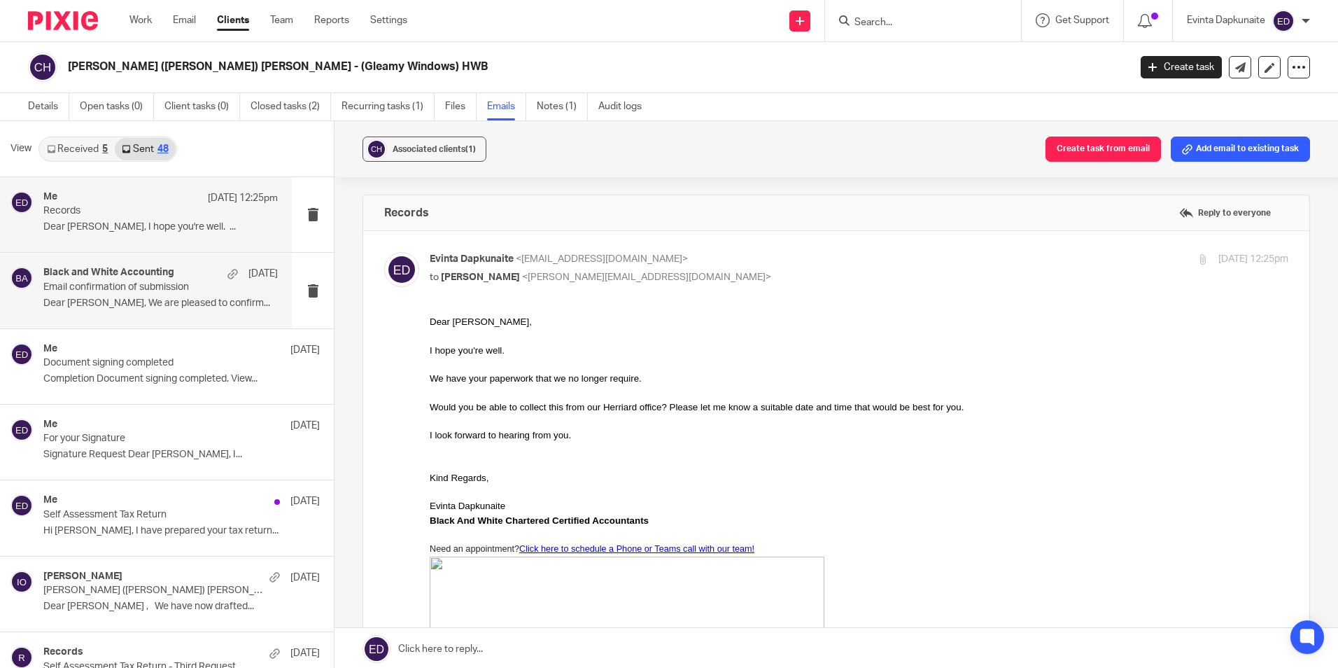
click at [204, 285] on p "Email confirmation of submission" at bounding box center [137, 287] width 188 height 12
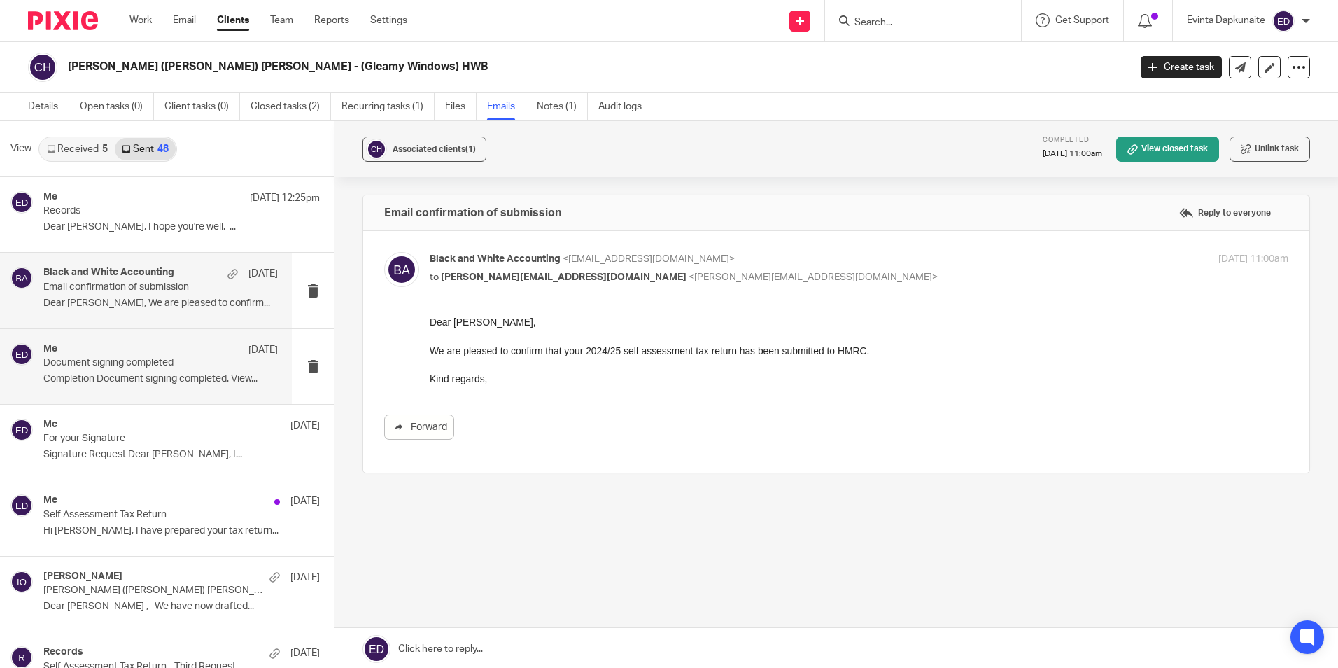
click at [187, 359] on p "Document signing completed" at bounding box center [137, 363] width 188 height 12
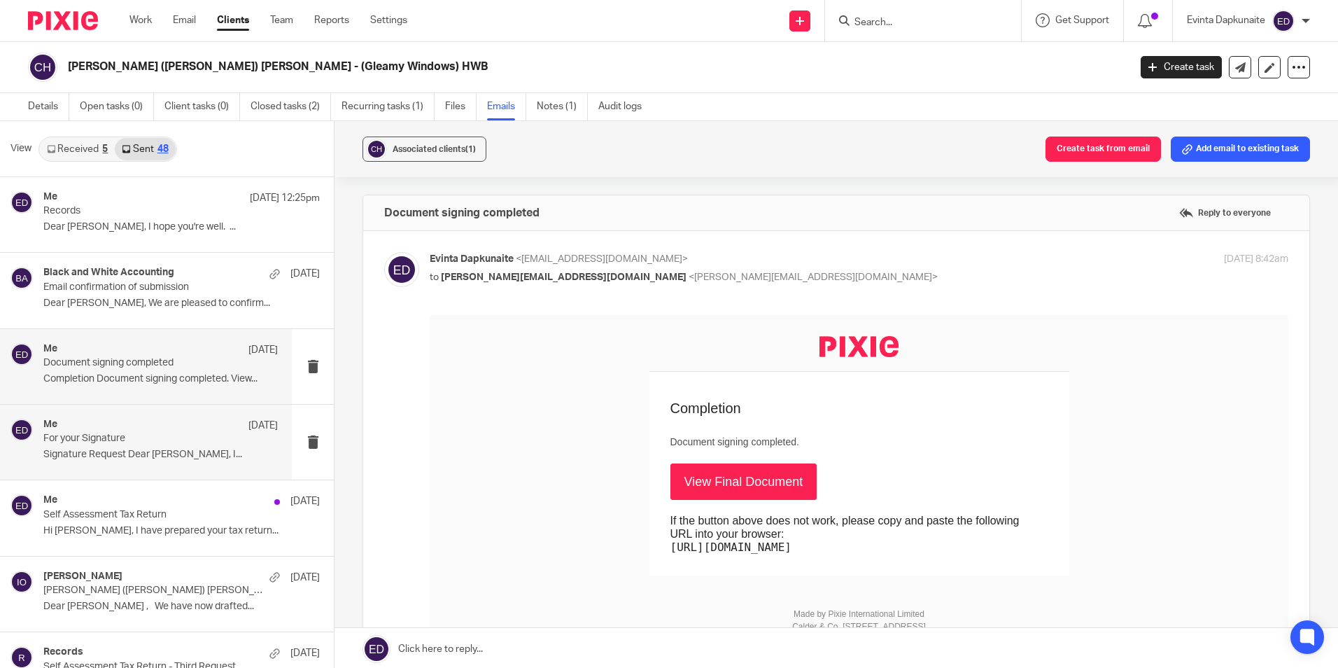
click at [150, 445] on div "Me 17 Jul For your Signature Signature Request Dear Christopher, I..." at bounding box center [160, 442] width 234 height 47
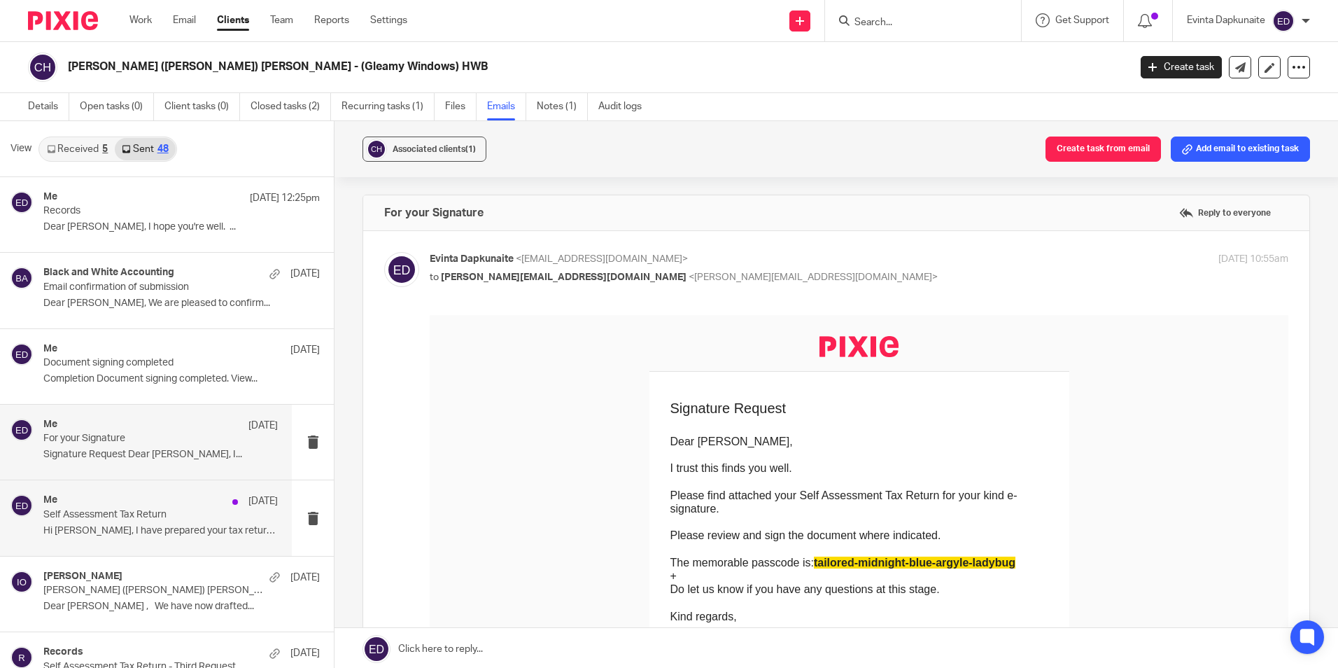
click at [159, 507] on div "Me 27 Jun" at bounding box center [160, 501] width 234 height 14
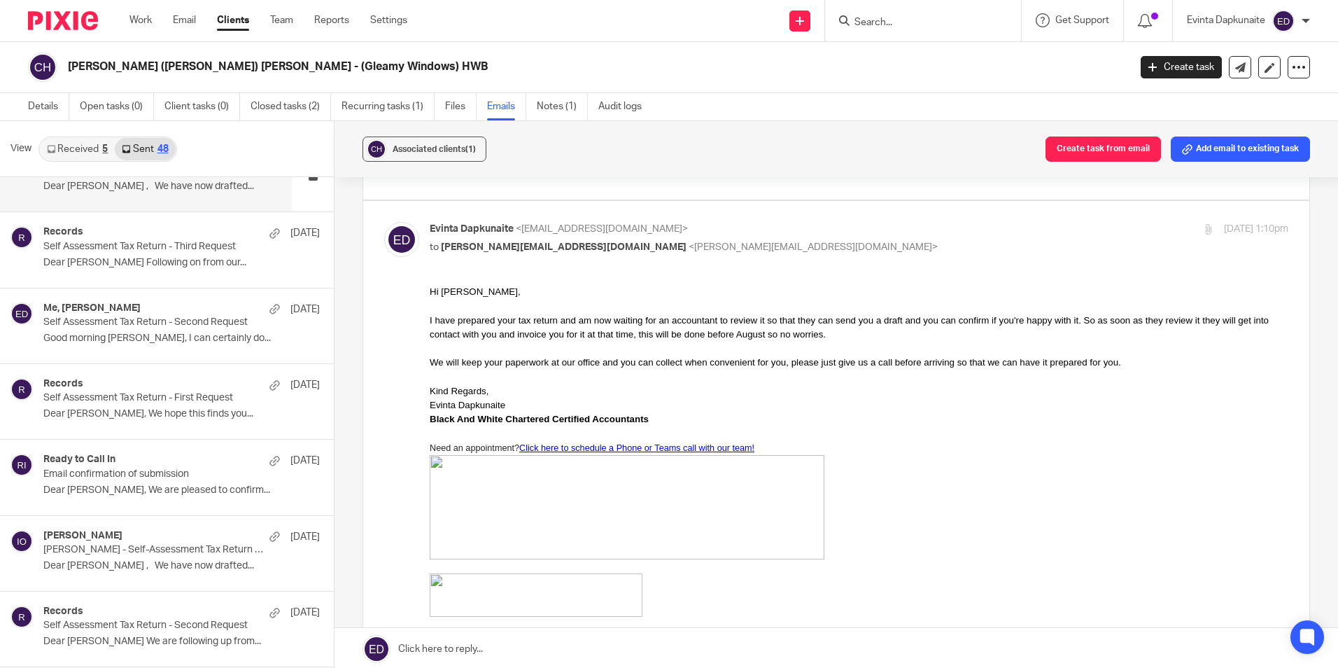
scroll to position [770, 0]
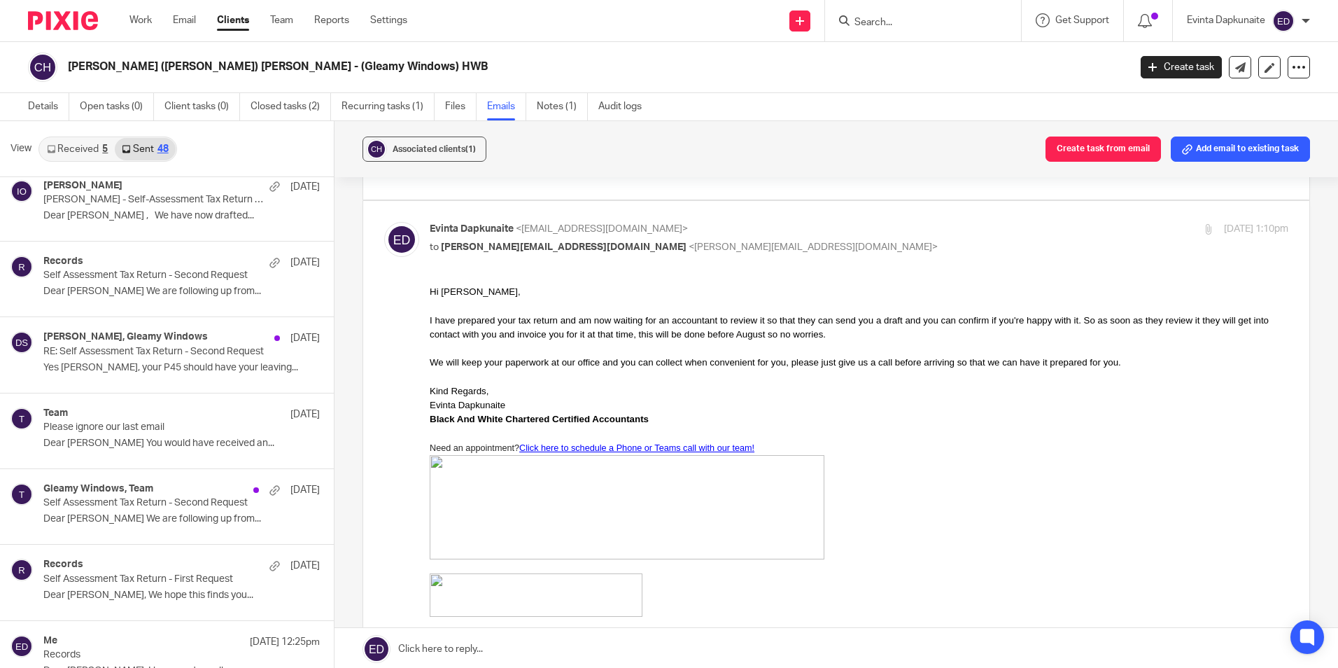
click at [92, 139] on link "Received 5" at bounding box center [77, 149] width 75 height 22
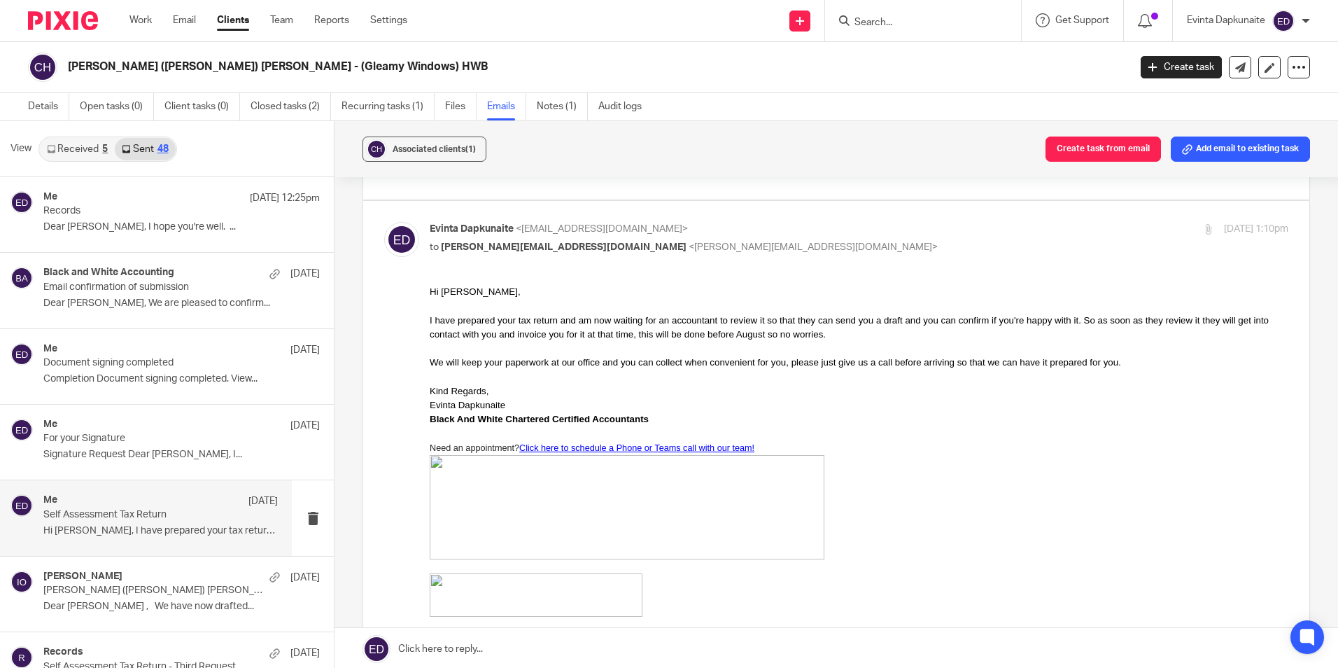
scroll to position [2, 0]
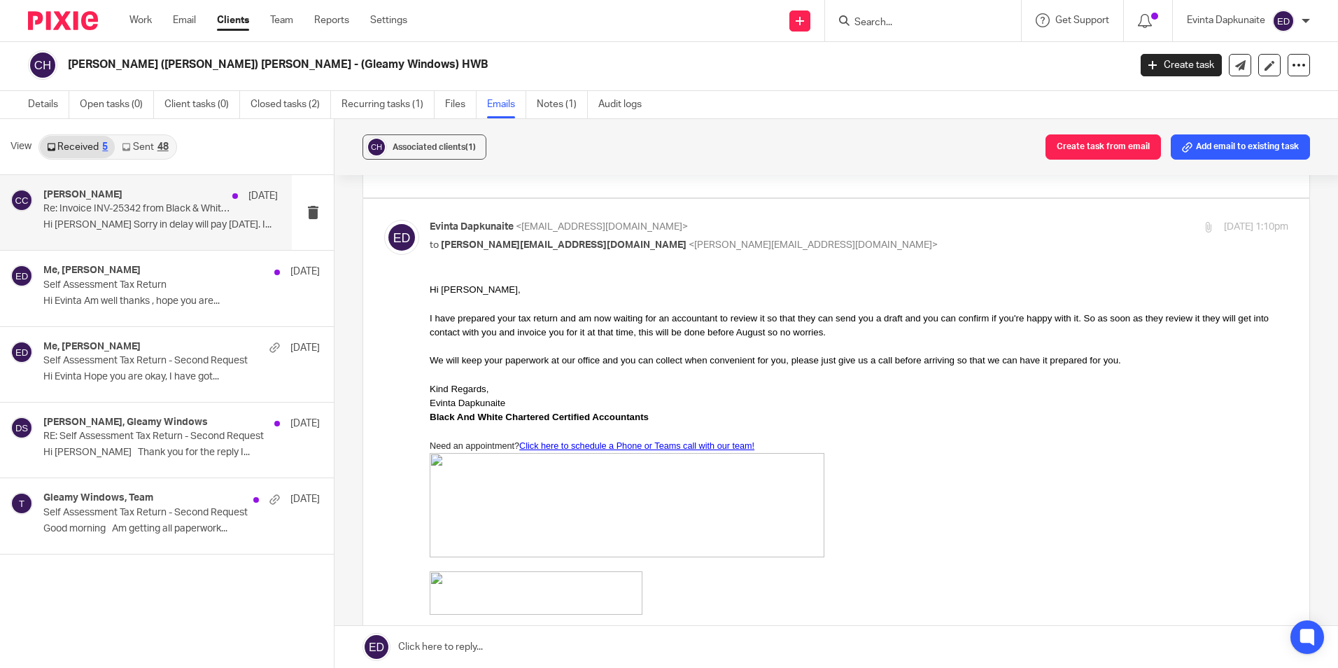
click at [166, 228] on p "Hi Donna Sorry in delay will pay today. I..." at bounding box center [160, 225] width 234 height 12
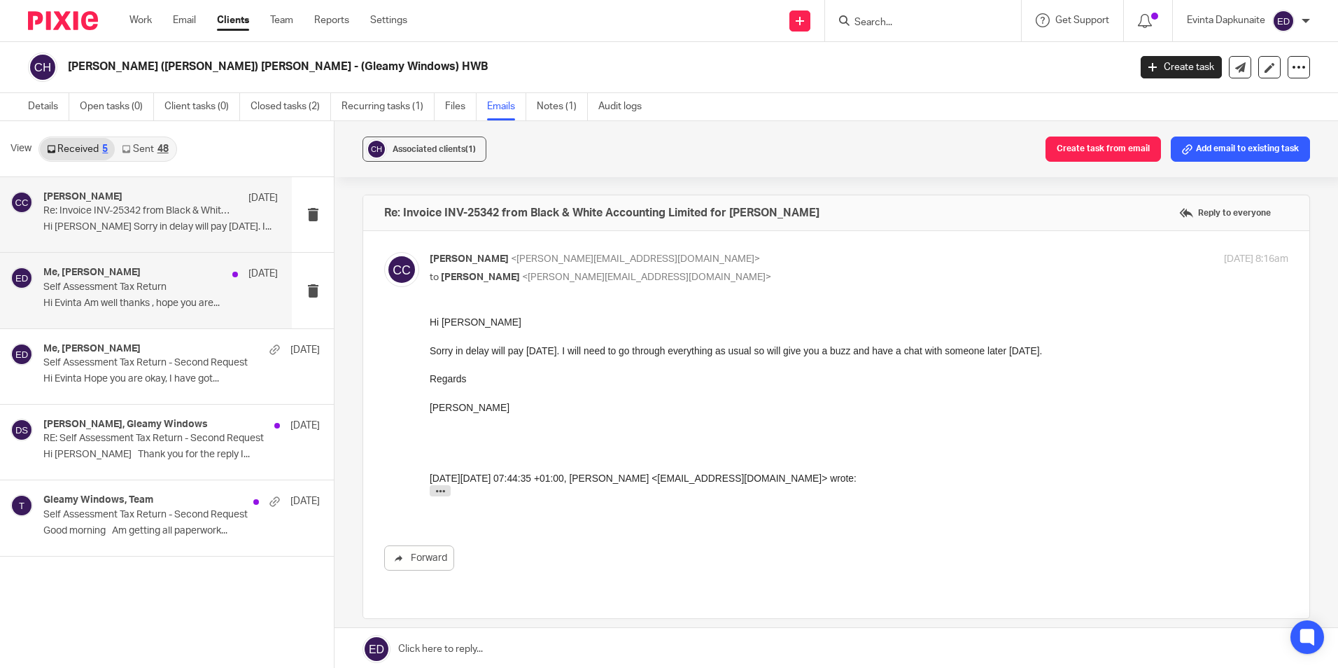
scroll to position [0, 0]
click at [173, 296] on div "Me, chris collins 26 Jun Self Assessment Tax Return Hi Evinta Am well thanks , …" at bounding box center [160, 290] width 234 height 47
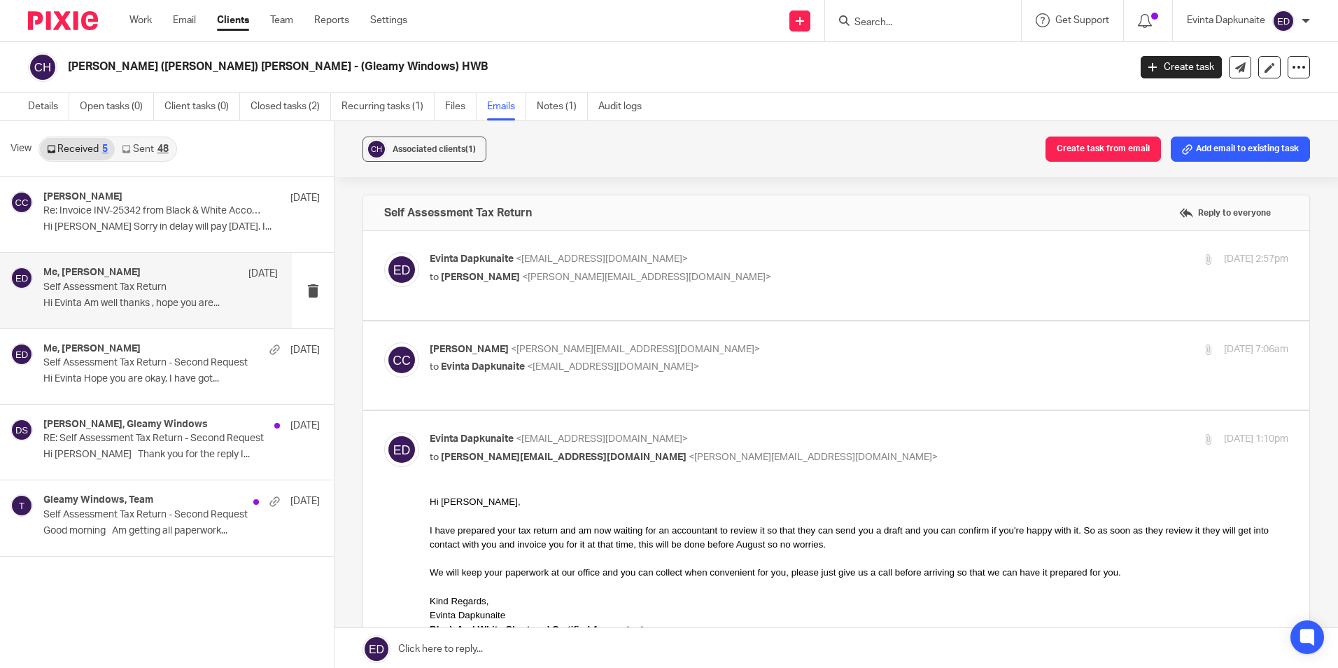
click at [848, 268] on div "Evinta Dapkunaite <evinta@blackandwhiteaccounting.co.uk> to chris collins <chri…" at bounding box center [716, 268] width 573 height 32
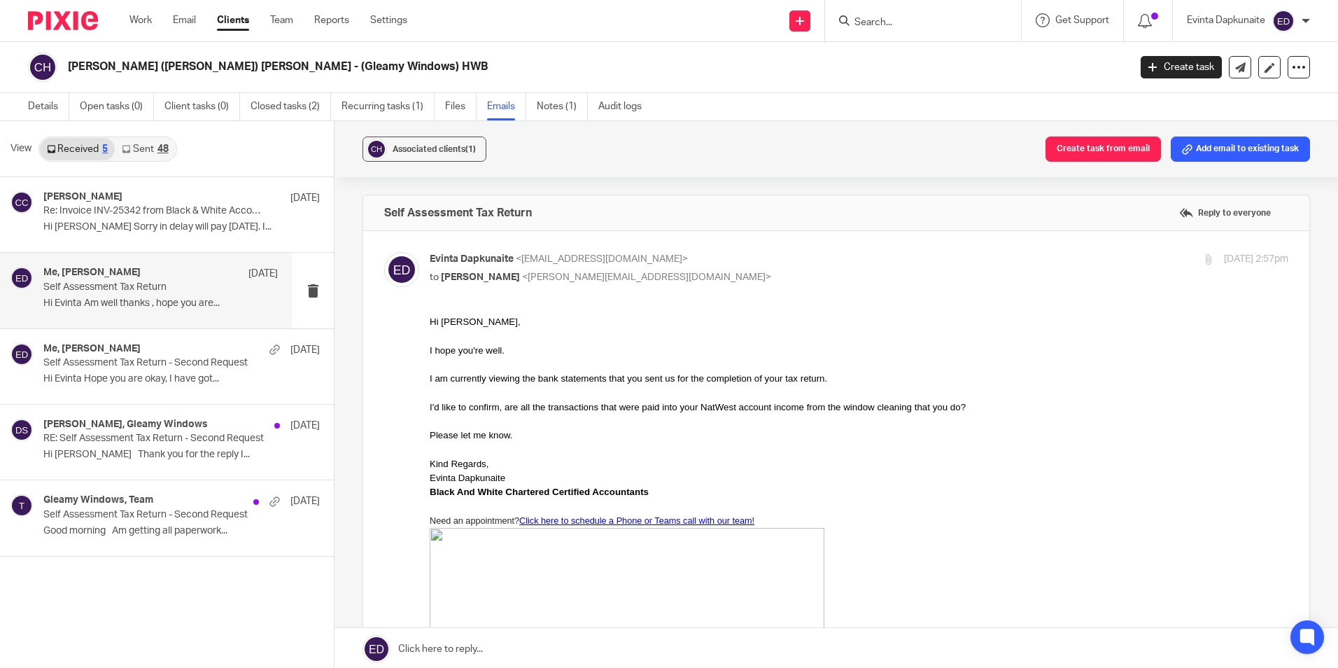
click at [848, 268] on div "Evinta Dapkunaite <evinta@blackandwhiteaccounting.co.uk> to chris collins <chri…" at bounding box center [716, 268] width 573 height 32
checkbox input "false"
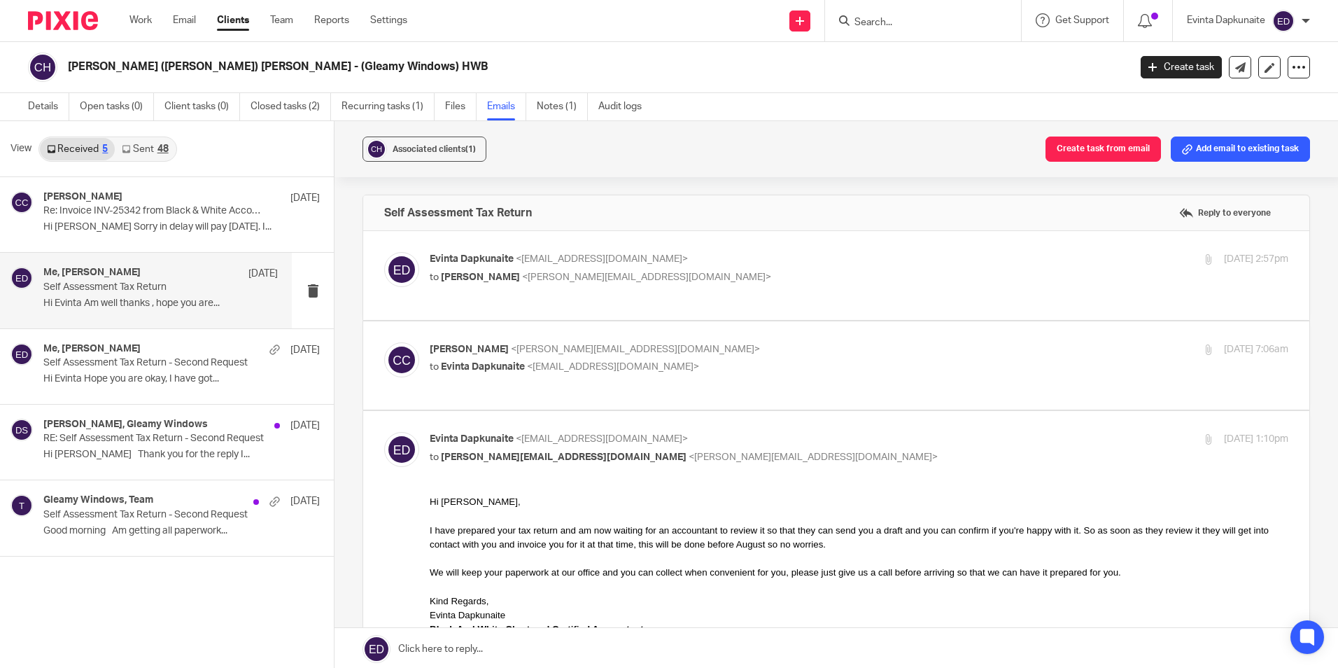
click at [839, 347] on p "chris collins <chris@gleamywindowcleaning.co.uk>" at bounding box center [716, 349] width 573 height 15
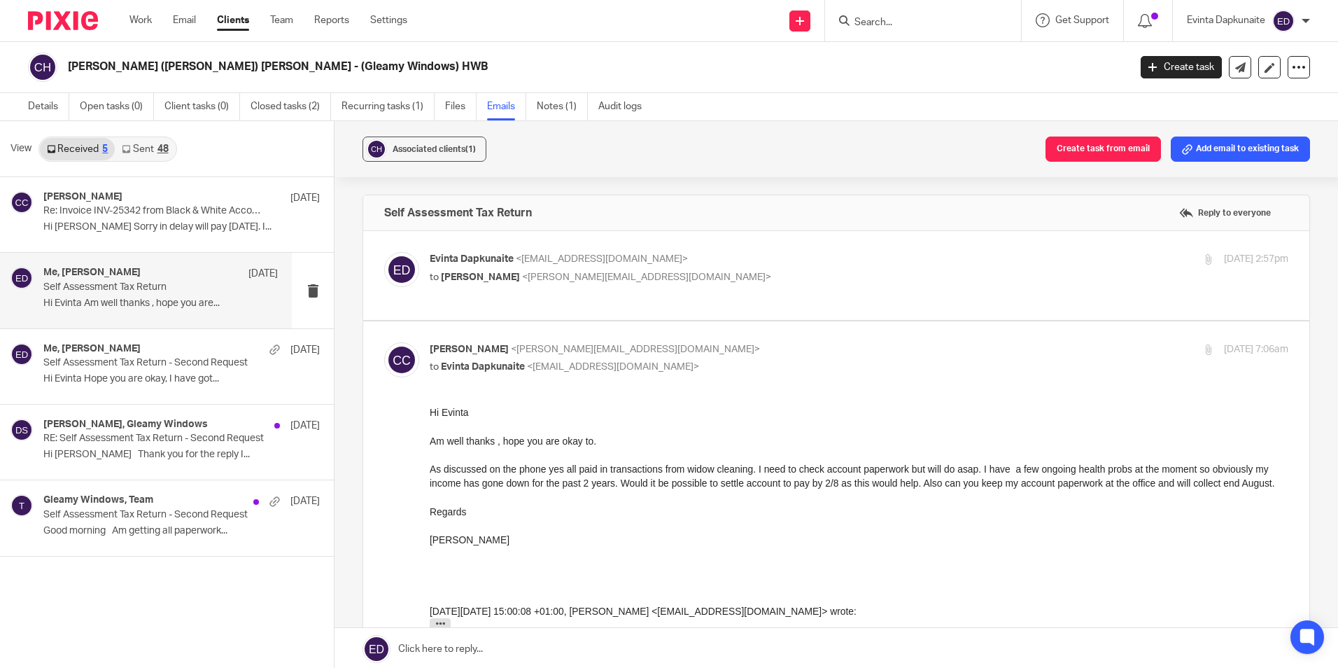
click at [838, 349] on p "chris collins <chris@gleamywindowcleaning.co.uk>" at bounding box center [716, 349] width 573 height 15
checkbox input "false"
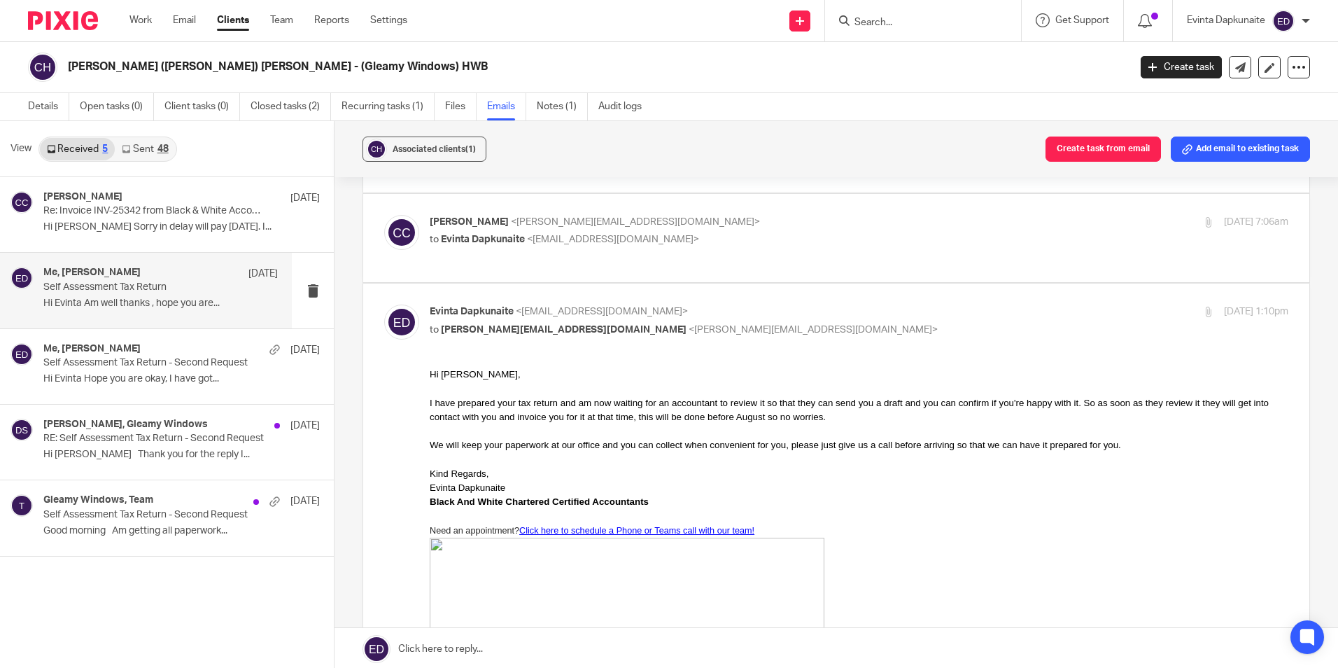
scroll to position [350, 0]
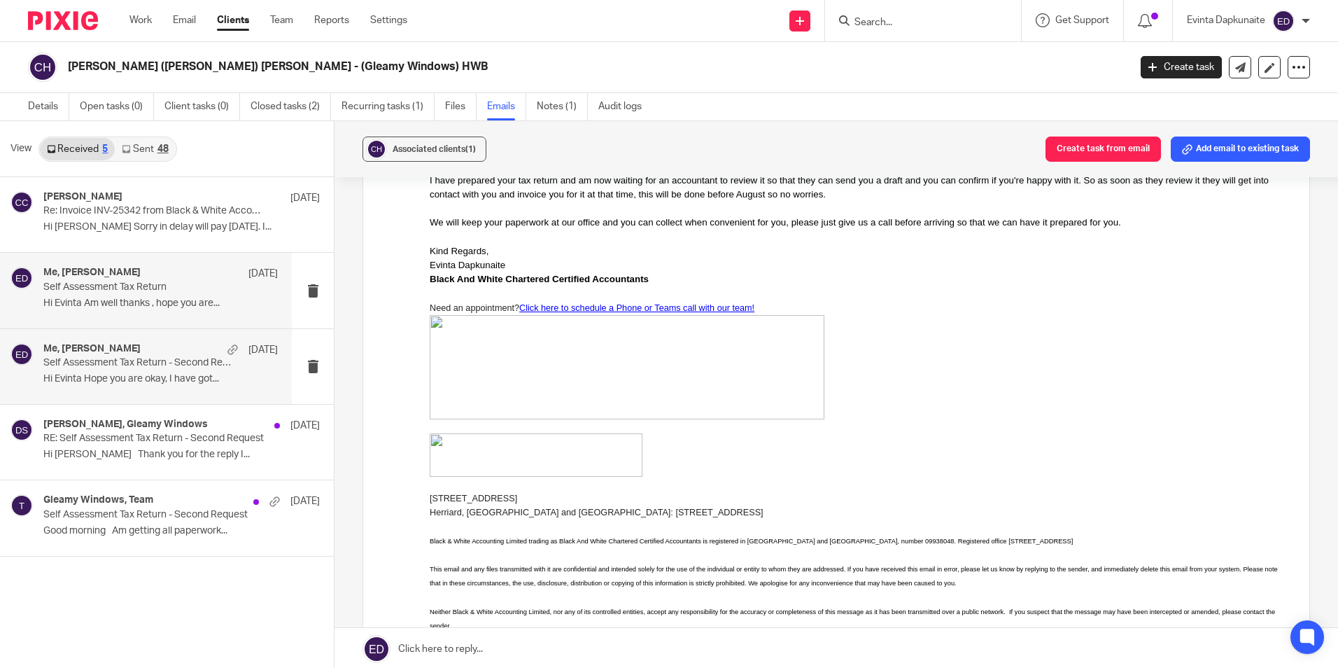
click at [108, 356] on div "Me, chris collins 30 May" at bounding box center [160, 350] width 234 height 14
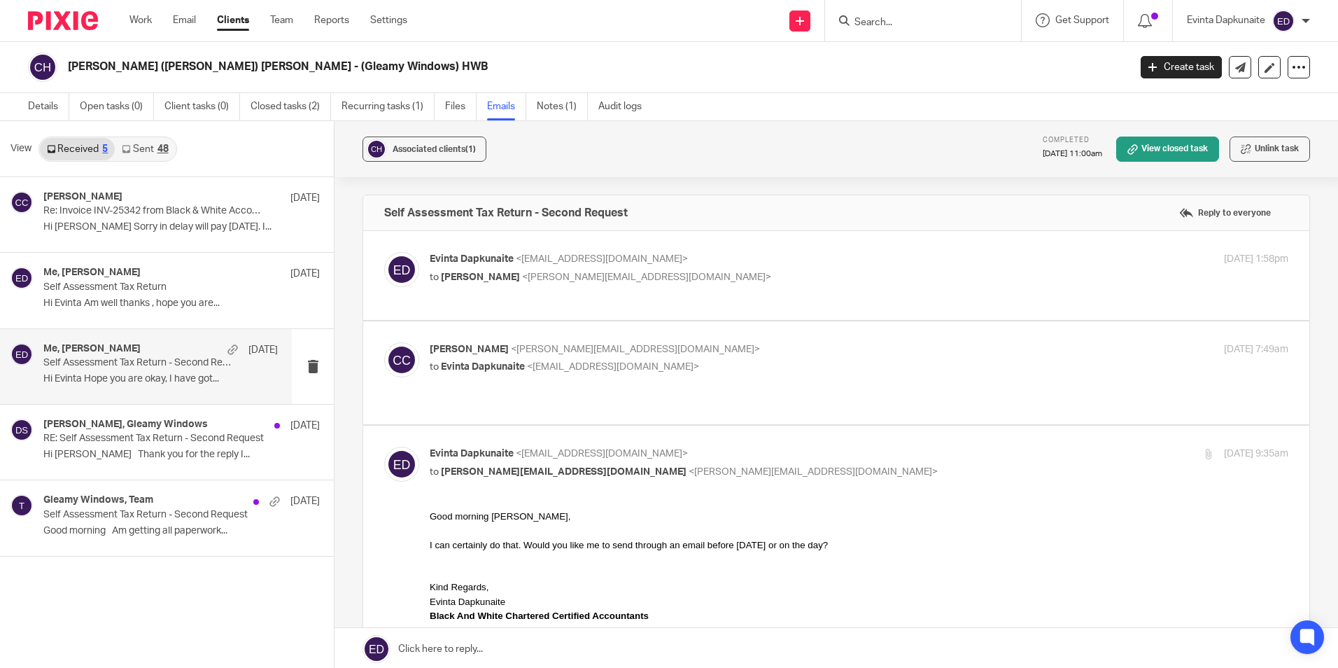
scroll to position [0, 0]
click at [272, 19] on link "Team" at bounding box center [281, 20] width 23 height 14
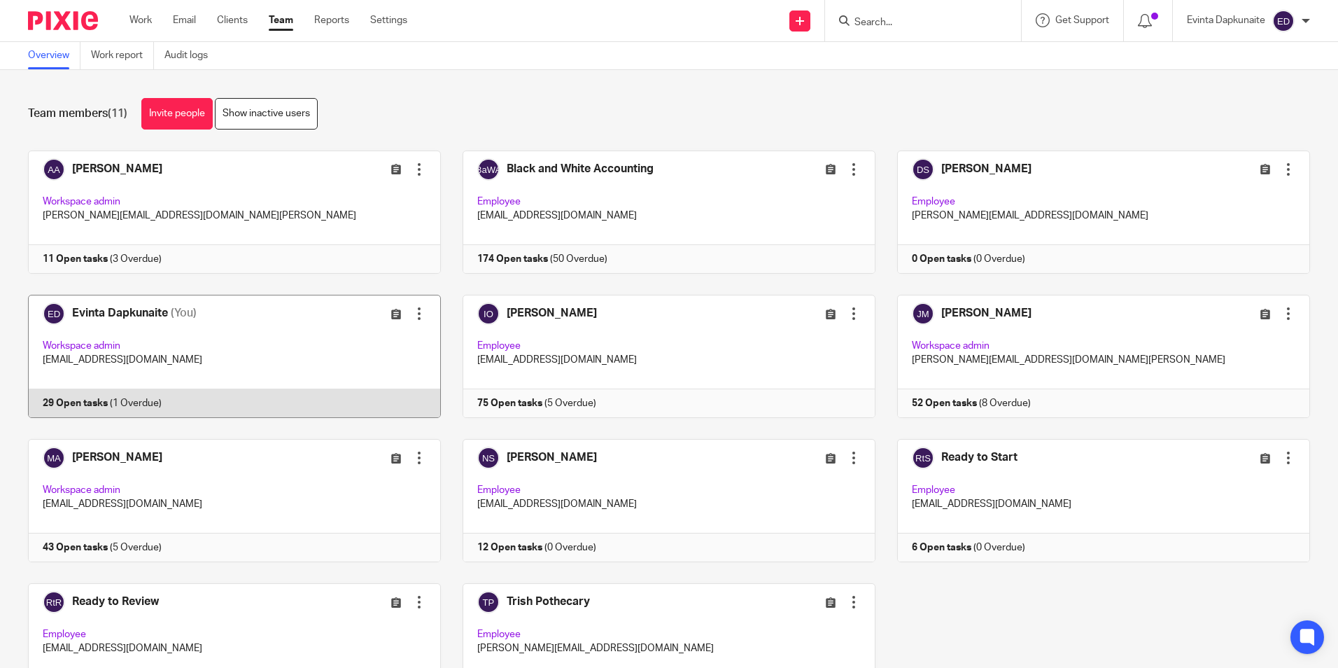
click at [282, 332] on link at bounding box center [223, 356] width 435 height 123
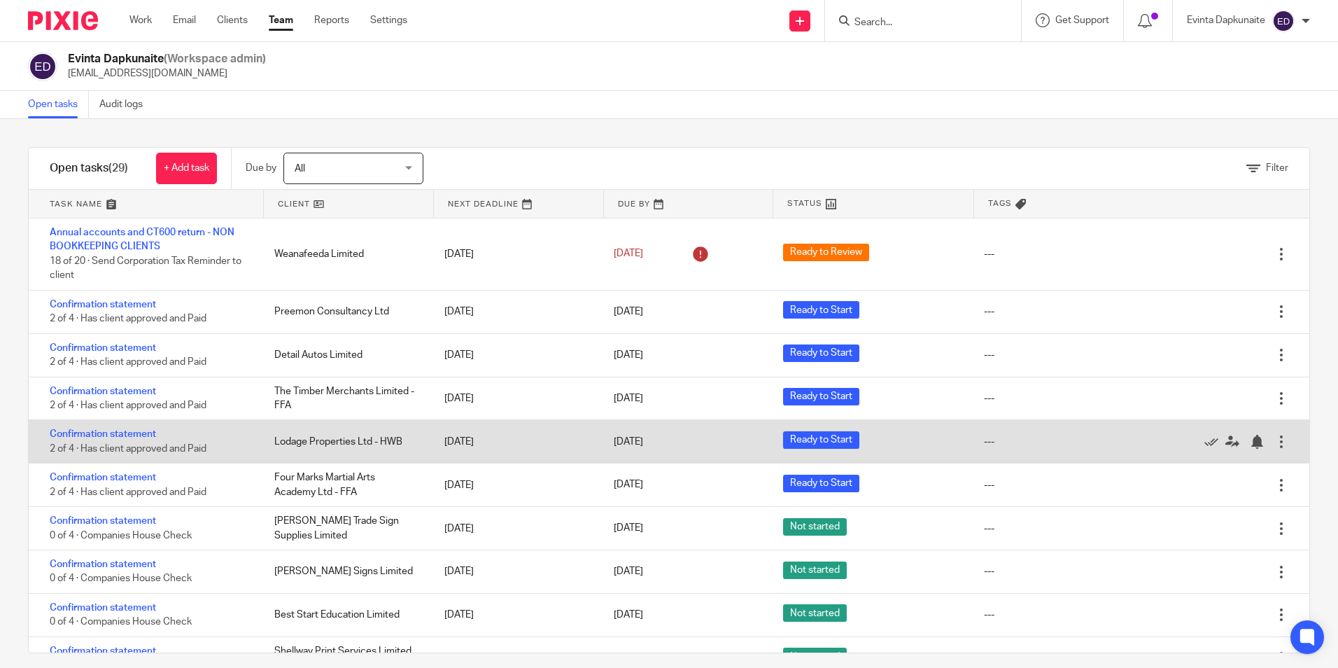
scroll to position [210, 0]
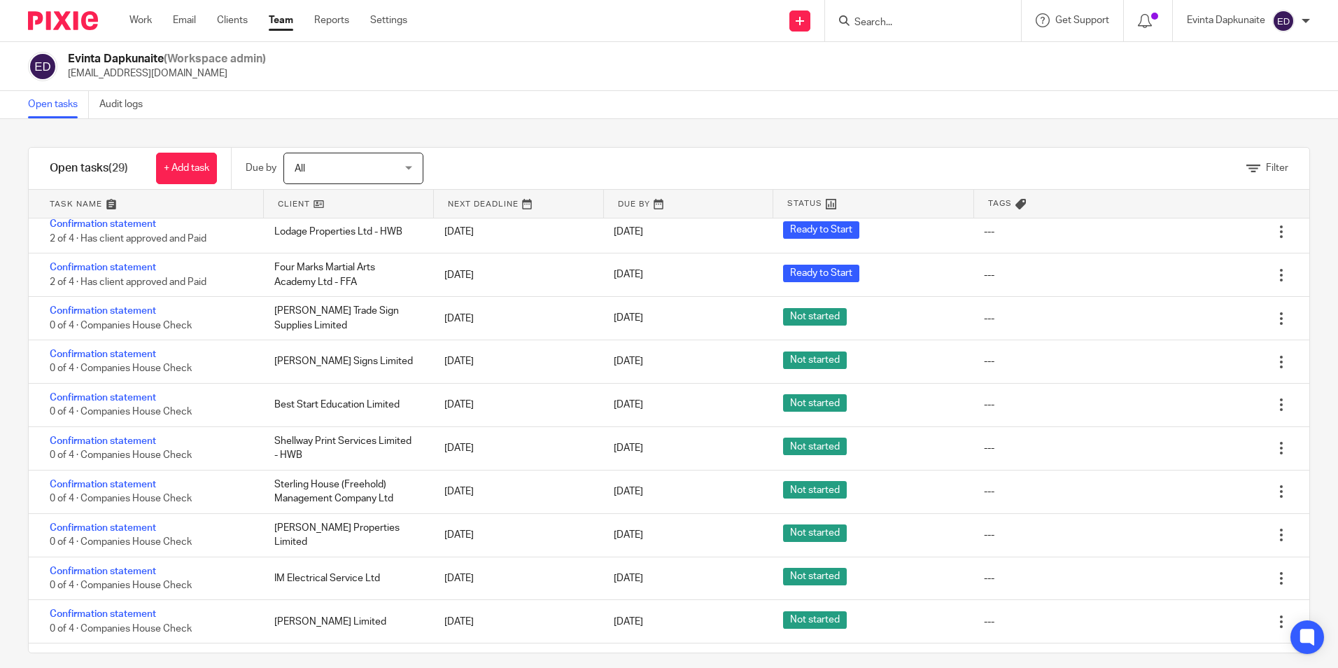
click at [612, 96] on div "Open tasks Audit logs" at bounding box center [669, 105] width 1338 height 28
